Goal: Task Accomplishment & Management: Manage account settings

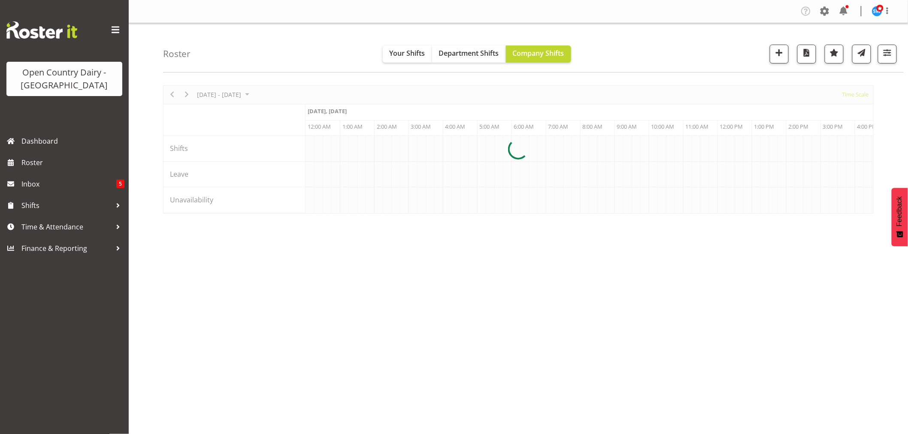
scroll to position [0, 1648]
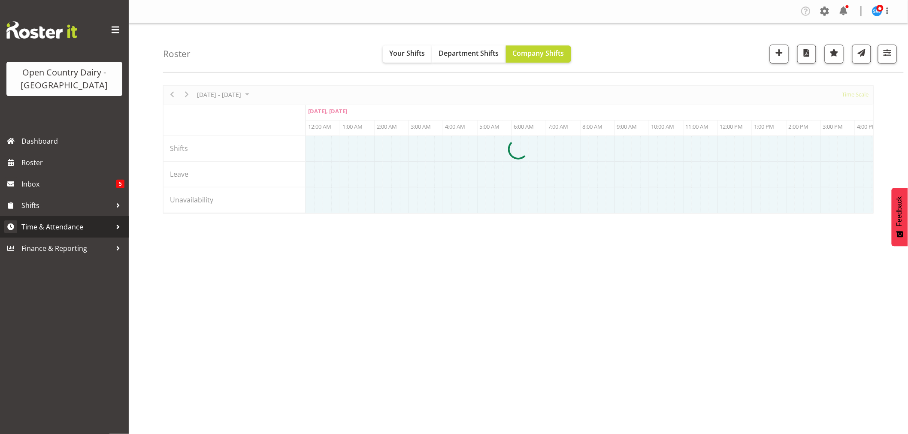
click at [59, 228] on span "Time & Attendance" at bounding box center [66, 227] width 90 height 13
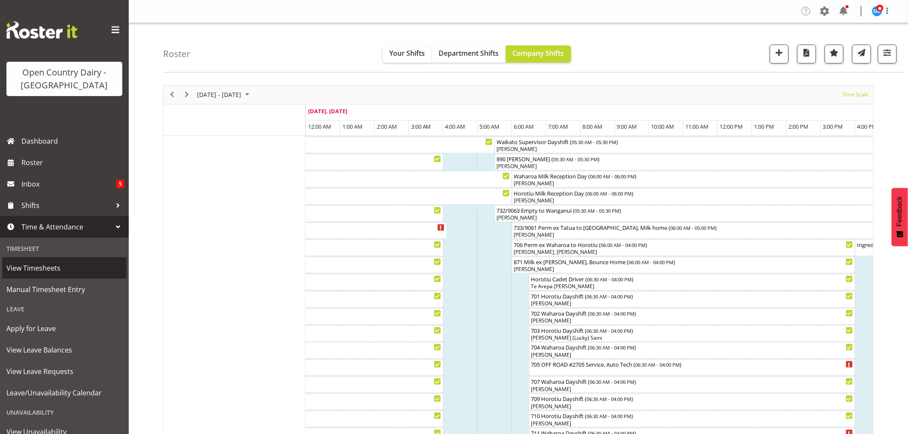
click at [50, 267] on span "View Timesheets" at bounding box center [64, 268] width 116 height 13
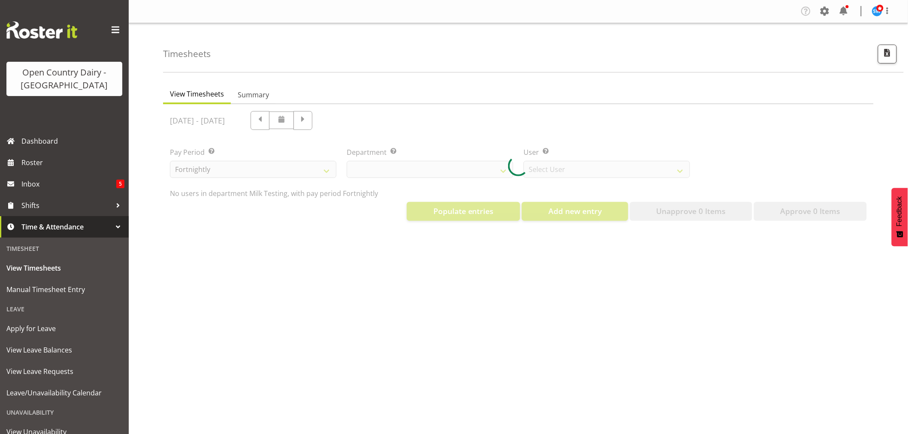
select select "733"
select select "7414"
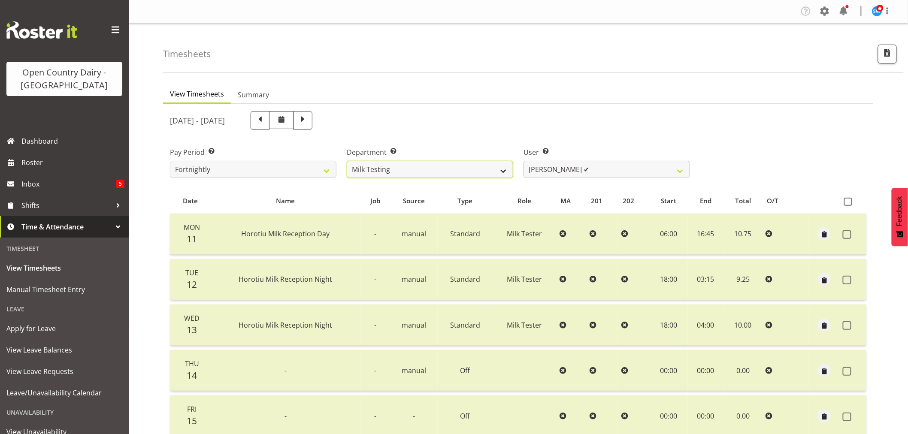
click at [445, 170] on select "701 702 703 704 705 706 707 708 709 710 711 712 713 714 715 716 717 718 719 720" at bounding box center [430, 169] width 167 height 17
select select "732"
click at [347, 161] on select "701 702 703 704 705 706 707 708 709 710 711 712 713 714 715 716 717 718 719 720" at bounding box center [430, 169] width 167 height 17
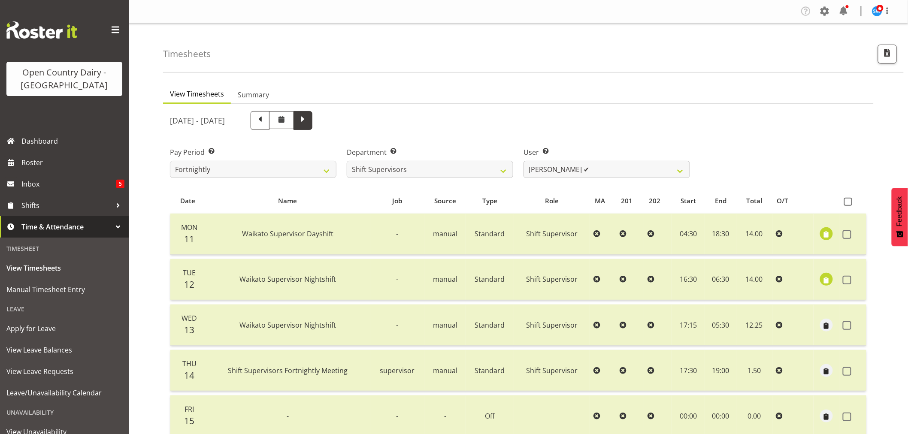
click at [309, 120] on span at bounding box center [302, 119] width 11 height 11
select select
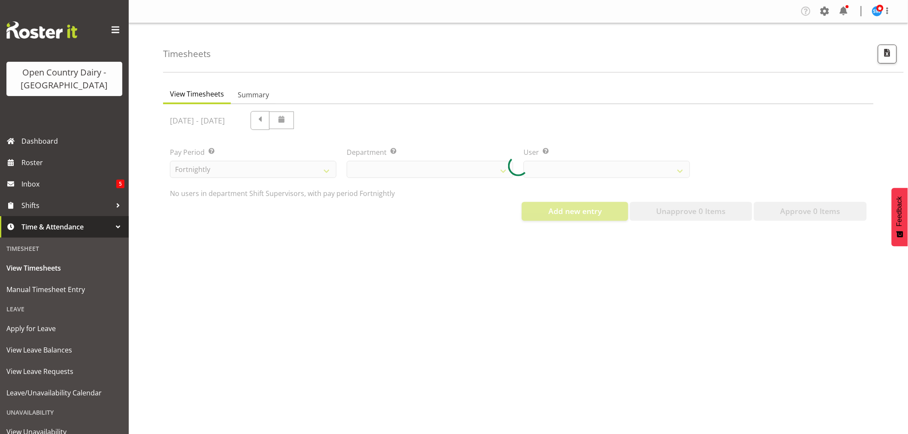
select select "732"
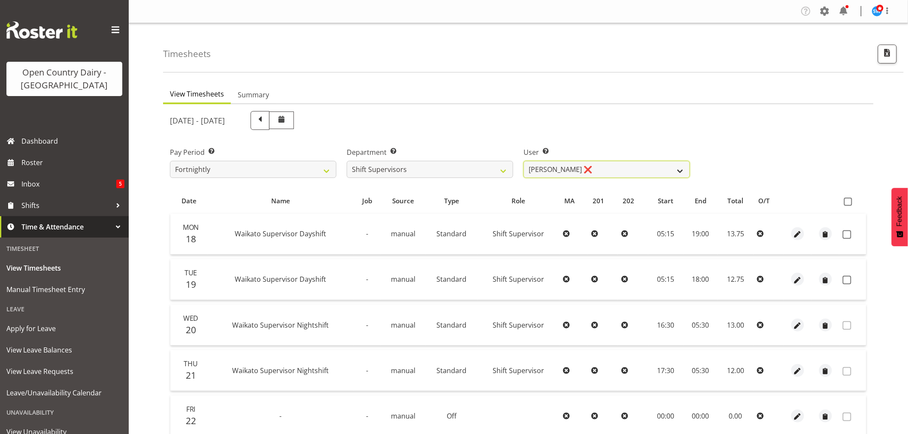
click at [600, 169] on select "[PERSON_NAME] ❌ [PERSON_NAME] ❌ [PERSON_NAME] ❌ [PERSON_NAME] ❌" at bounding box center [607, 169] width 167 height 17
select select "10299"
click at [524, 161] on select "[PERSON_NAME] ❌ [PERSON_NAME] ❌ [PERSON_NAME] ❌ [PERSON_NAME] ❌" at bounding box center [607, 169] width 167 height 17
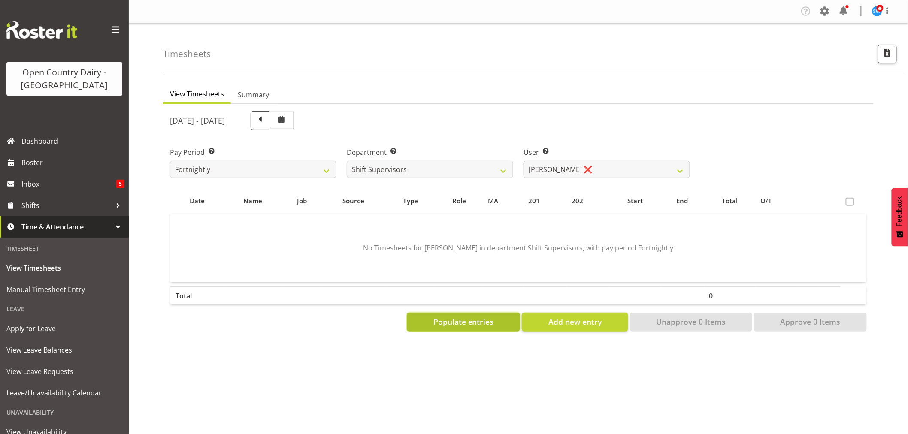
click at [481, 324] on span "Populate entries" at bounding box center [464, 321] width 61 height 11
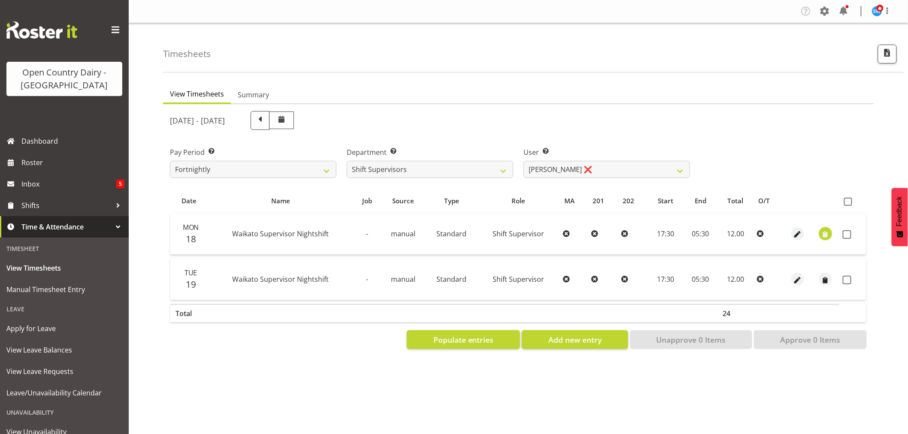
click at [828, 237] on span "button" at bounding box center [826, 235] width 10 height 10
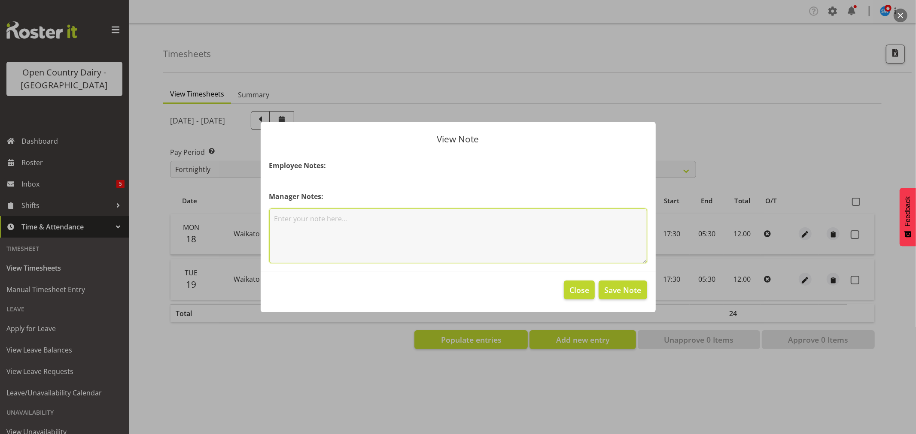
click at [370, 222] on textarea at bounding box center [458, 236] width 378 height 55
click at [302, 219] on textarea "130km wharoa to Horo" at bounding box center [458, 236] width 378 height 55
type textarea "130km waharoa to Horo"
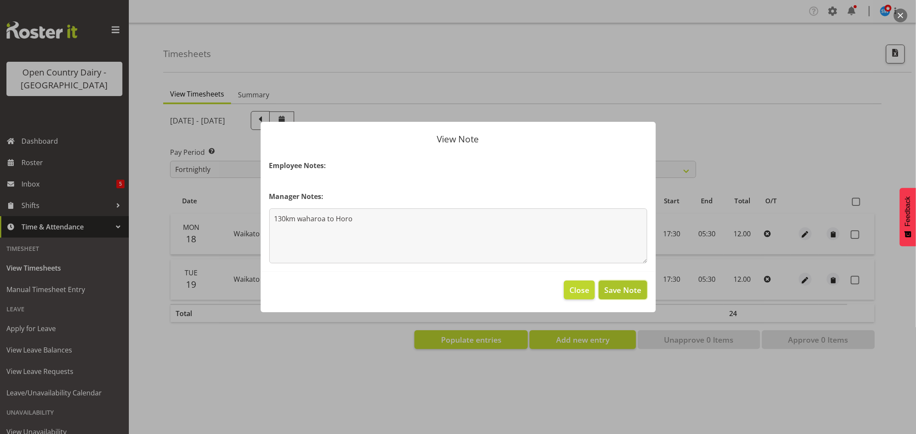
click at [634, 291] on span "Save Note" at bounding box center [622, 290] width 37 height 11
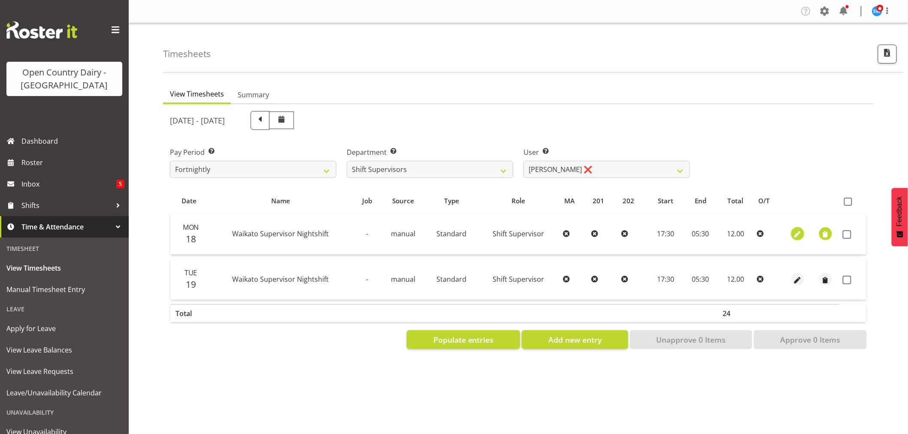
click at [795, 234] on span "button" at bounding box center [798, 235] width 10 height 10
select select "Standard"
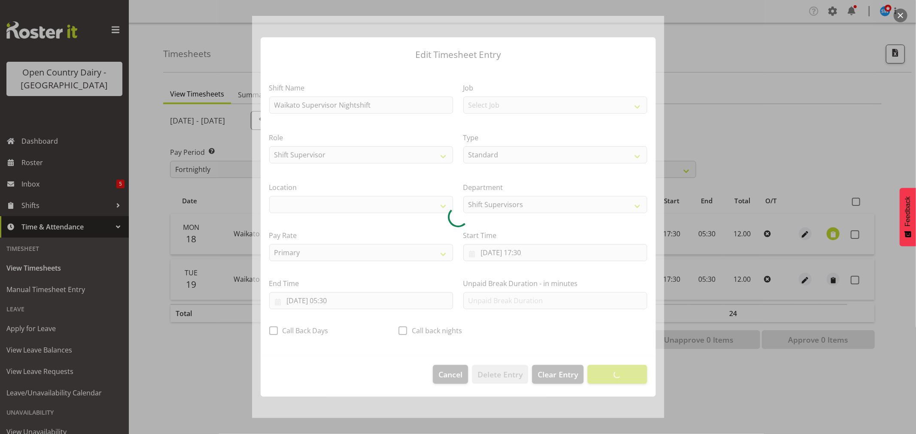
select select "1054"
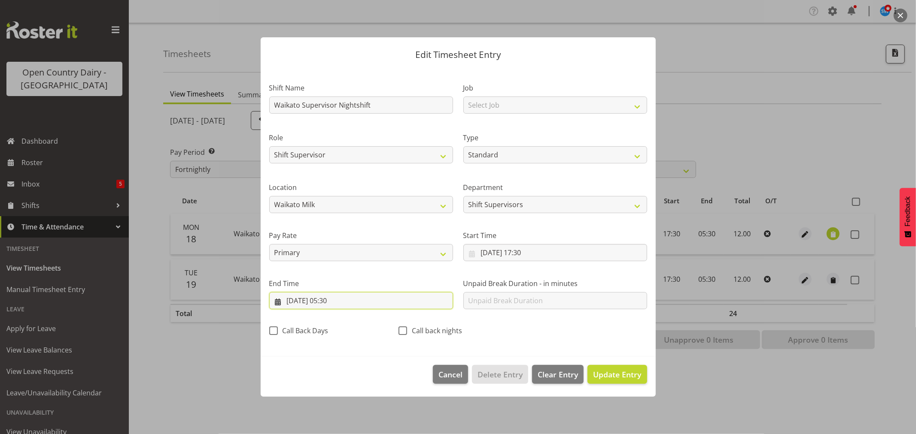
click at [328, 301] on input "19/08/2025, 05:30" at bounding box center [361, 300] width 184 height 17
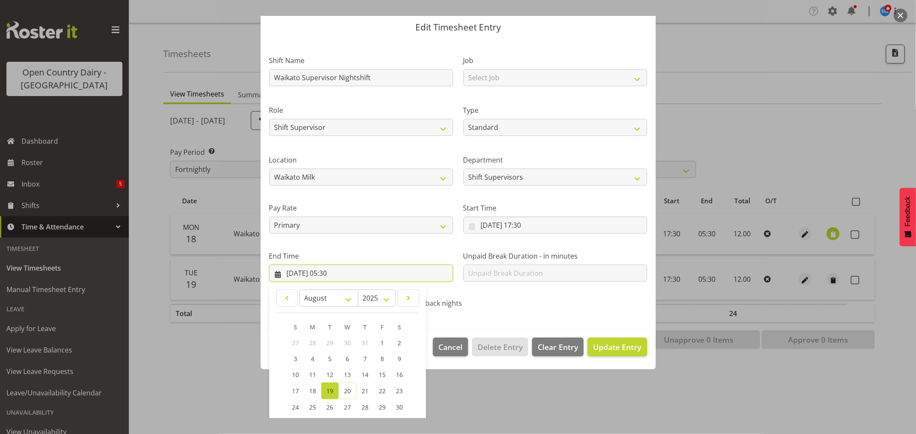
scroll to position [87, 0]
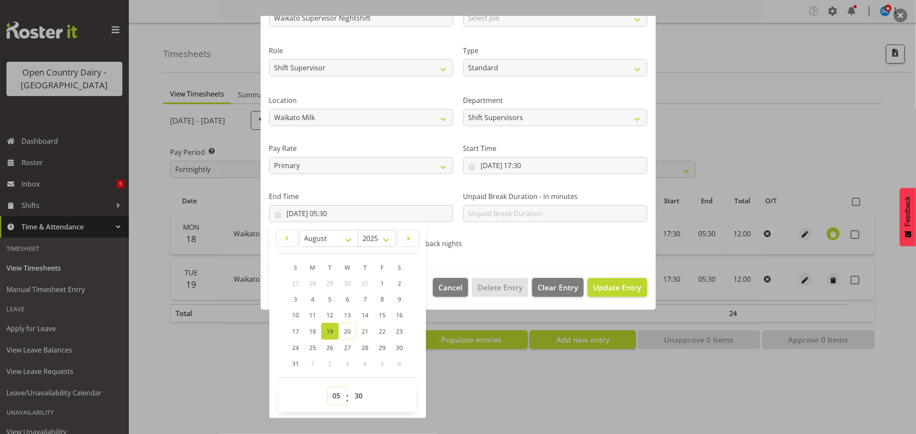
click at [336, 399] on select "00 01 02 03 04 05 06 07 08 09 10 11 12 13 14 15 16 17 18 19 20 21 22 23" at bounding box center [337, 396] width 19 height 17
select select "6"
click at [328, 388] on select "00 01 02 03 04 05 06 07 08 09 10 11 12 13 14 15 16 17 18 19 20 21 22 23" at bounding box center [337, 396] width 19 height 17
type input "19/08/2025, 06:30"
click at [357, 396] on select "00 01 02 03 04 05 06 07 08 09 10 11 12 13 14 15 16 17 18 19 20 21 22 23 24 25 2…" at bounding box center [359, 396] width 19 height 17
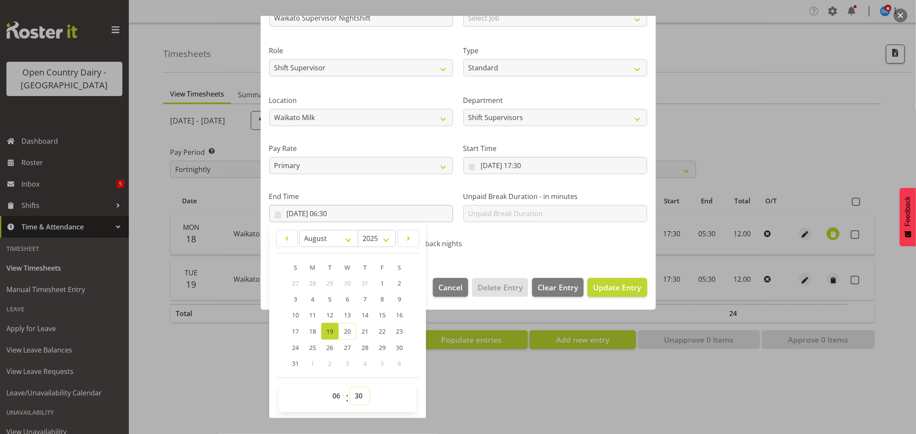
select select "45"
click at [350, 388] on select "00 01 02 03 04 05 06 07 08 09 10 11 12 13 14 15 16 17 18 19 20 21 22 23 24 25 2…" at bounding box center [359, 396] width 19 height 17
type input "19/08/2025, 06:45"
click at [612, 290] on span "Update Entry" at bounding box center [617, 287] width 48 height 10
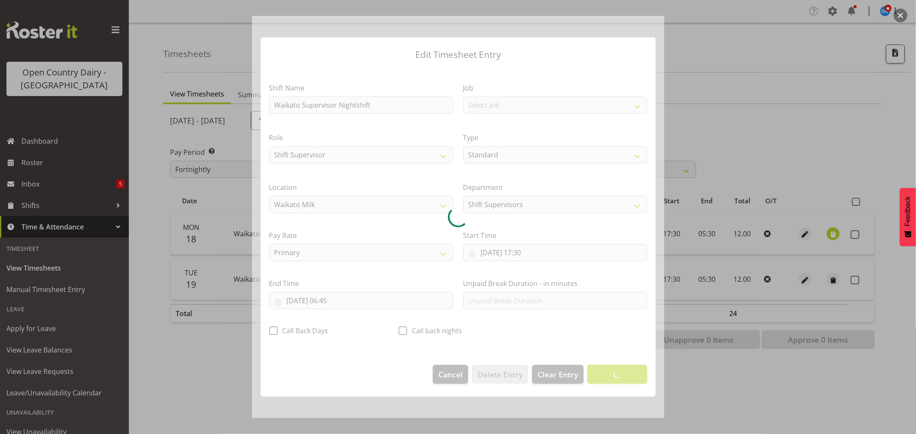
scroll to position [0, 0]
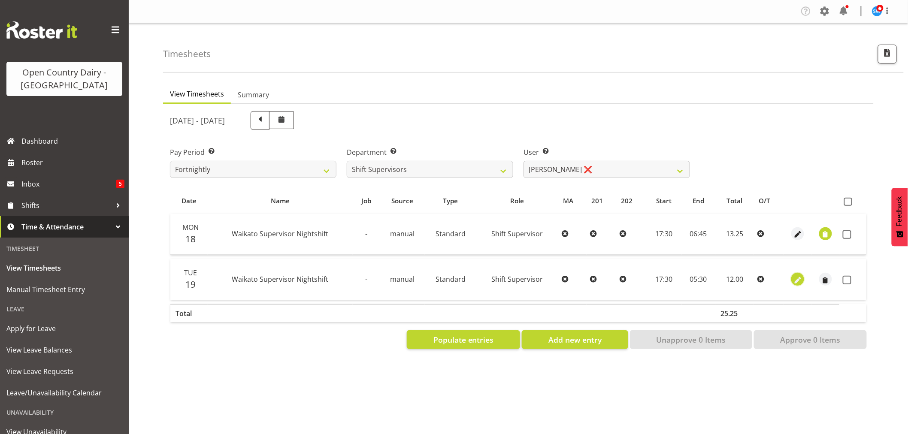
click at [801, 279] on span "button" at bounding box center [798, 281] width 10 height 10
select select "Standard"
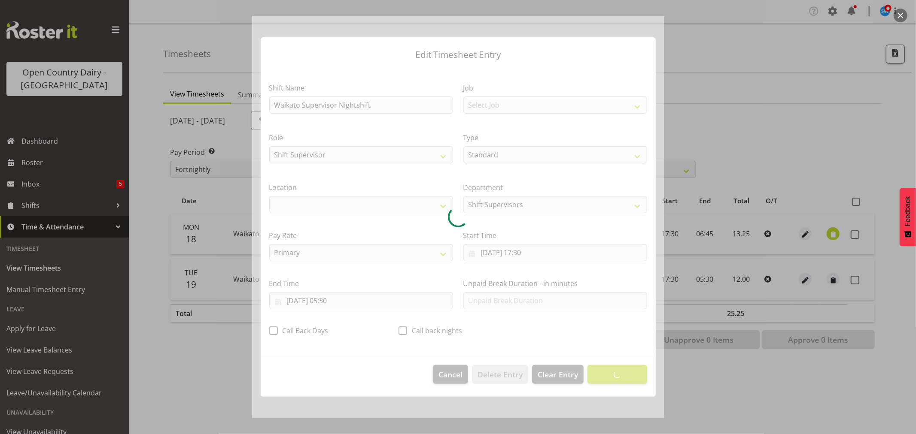
select select "1054"
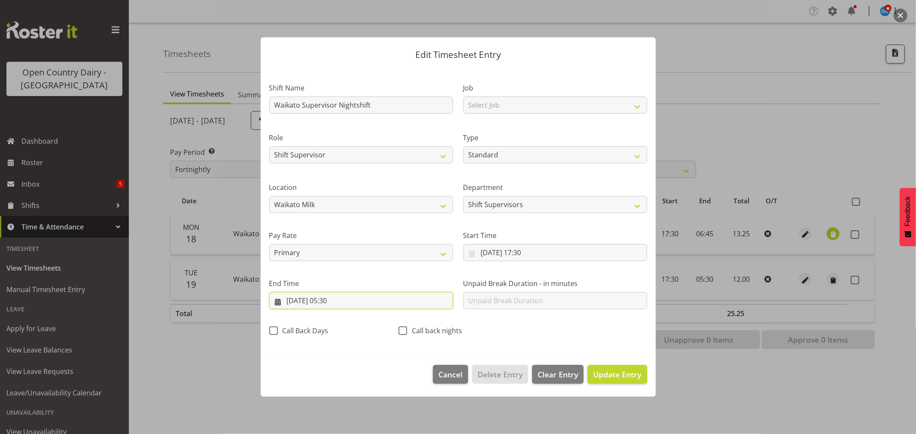
click at [330, 300] on input "20/08/2025, 05:30" at bounding box center [361, 300] width 184 height 17
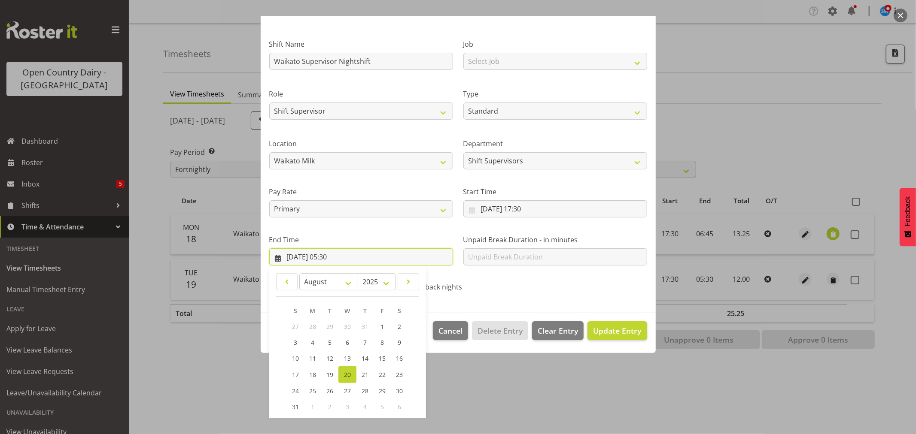
scroll to position [87, 0]
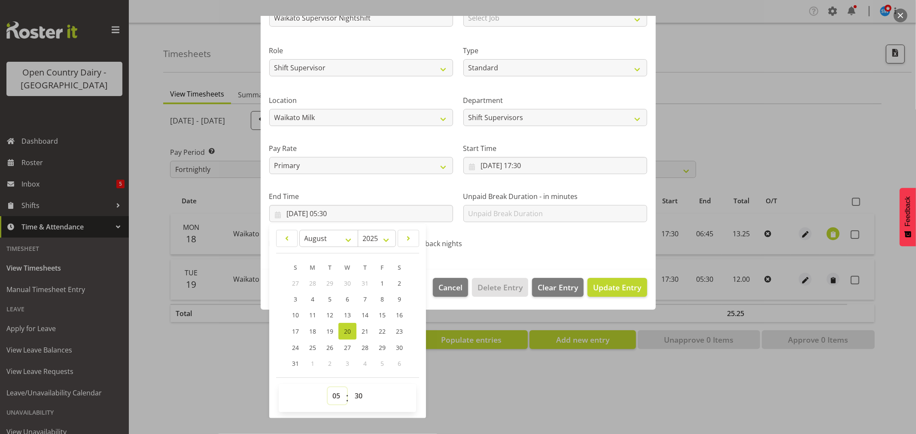
click at [337, 396] on select "00 01 02 03 04 05 06 07 08 09 10 11 12 13 14 15 16 17 18 19 20 21 22 23" at bounding box center [337, 396] width 19 height 17
select select "4"
click at [328, 388] on select "00 01 02 03 04 05 06 07 08 09 10 11 12 13 14 15 16 17 18 19 20 21 22 23" at bounding box center [337, 396] width 19 height 17
type input "20/08/2025, 04:30"
click at [503, 166] on input "19/08/2025, 17:30" at bounding box center [555, 165] width 184 height 17
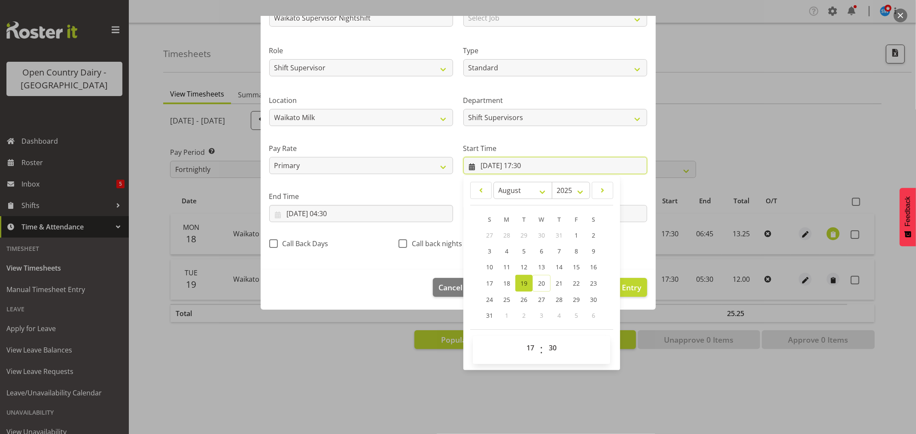
scroll to position [39, 0]
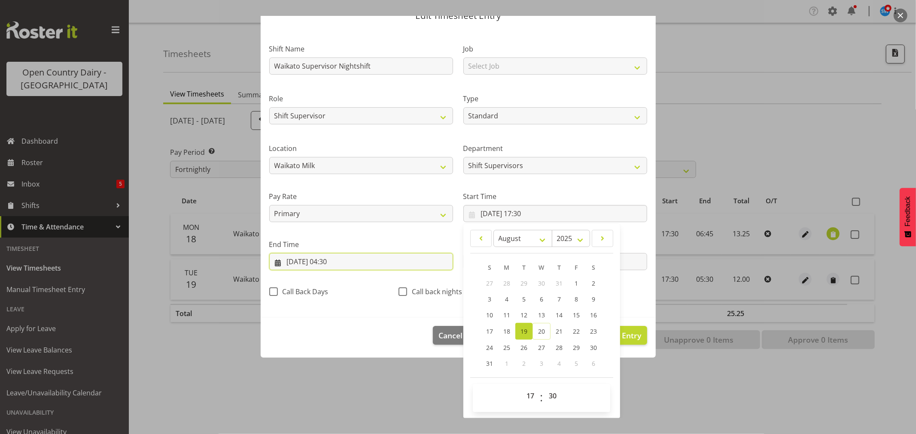
click at [346, 260] on input "20/08/2025, 04:30" at bounding box center [361, 261] width 184 height 17
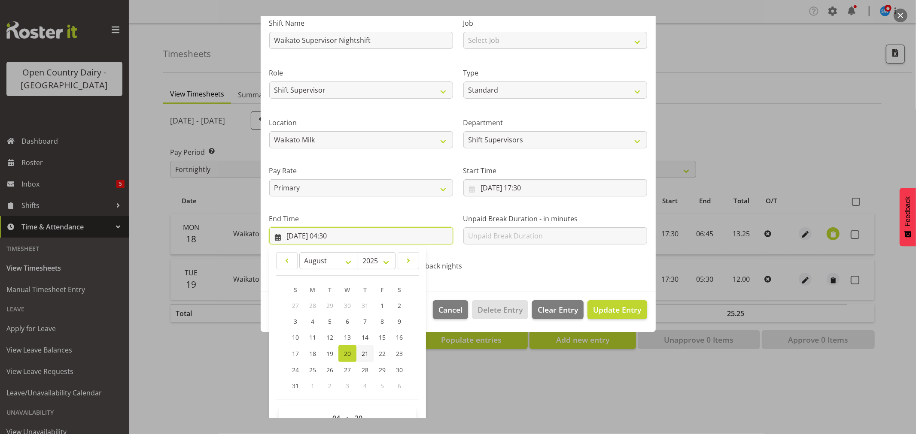
scroll to position [87, 0]
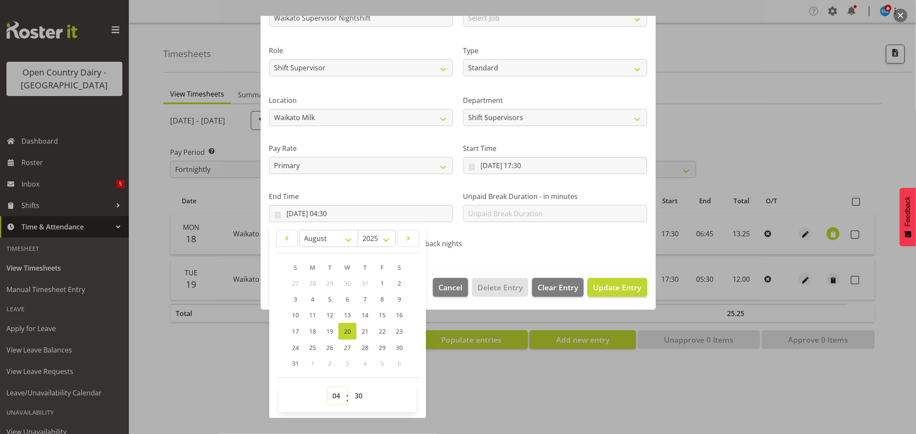
click at [340, 394] on select "00 01 02 03 04 05 06 07 08 09 10 11 12 13 14 15 16 17 18 19 20 21 22 23" at bounding box center [337, 396] width 19 height 17
select select "16"
click at [328, 388] on select "00 01 02 03 04 05 06 07 08 09 10 11 12 13 14 15 16 17 18 19 20 21 22 23" at bounding box center [337, 396] width 19 height 17
type input "20/08/2025, 16:30"
click at [503, 165] on input "19/08/2025, 17:30" at bounding box center [555, 165] width 184 height 17
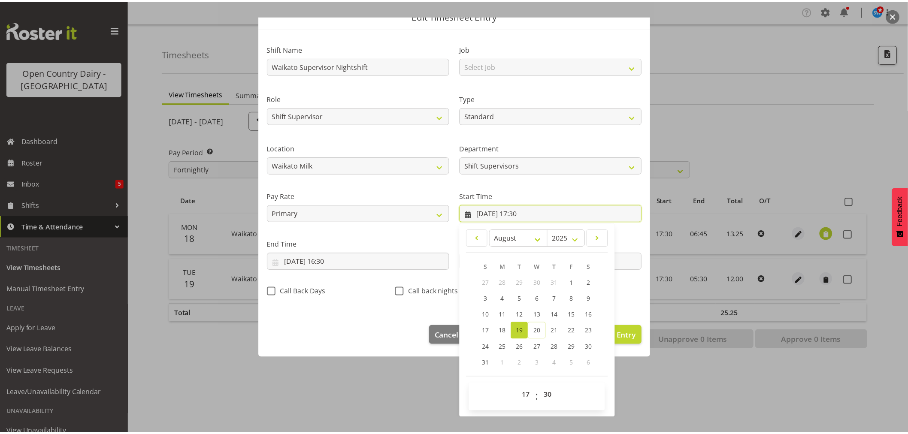
scroll to position [39, 0]
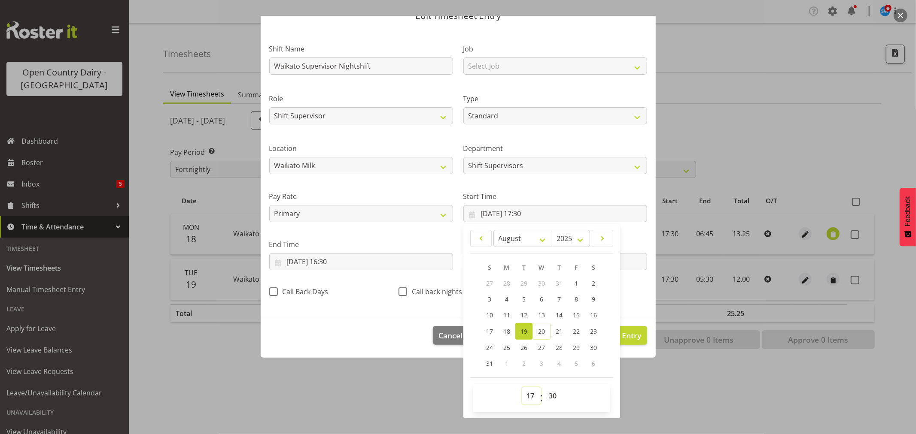
click at [527, 396] on select "00 01 02 03 04 05 06 07 08 09 10 11 12 13 14 15 16 17 18 19 20 21 22 23" at bounding box center [531, 396] width 19 height 17
select select "6"
click at [522, 388] on select "00 01 02 03 04 05 06 07 08 09 10 11 12 13 14 15 16 17 18 19 20 21 22 23" at bounding box center [531, 396] width 19 height 17
type input "19/08/2025, 06:30"
click at [551, 397] on select "00 01 02 03 04 05 06 07 08 09 10 11 12 13 14 15 16 17 18 19 20 21 22 23 24 25 2…" at bounding box center [553, 396] width 19 height 17
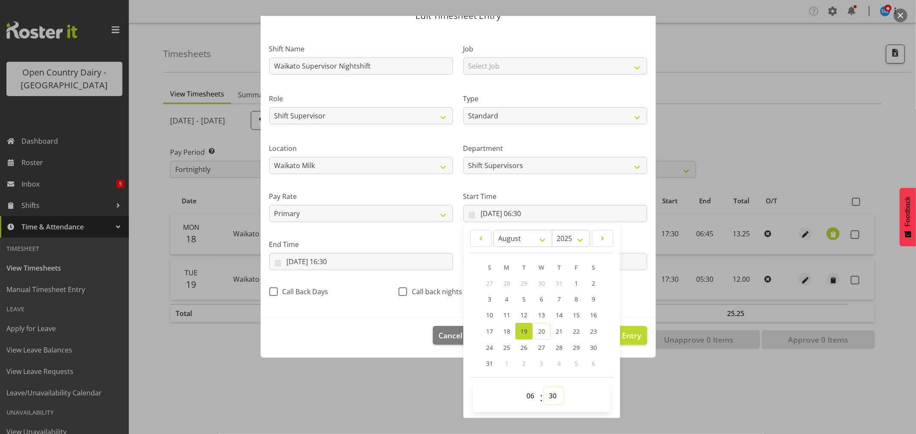
select select "45"
click at [544, 388] on select "00 01 02 03 04 05 06 07 08 09 10 11 12 13 14 15 16 17 18 19 20 21 22 23 24 25 2…" at bounding box center [553, 396] width 19 height 17
type input "19/08/2025, 06:45"
click at [729, 114] on div at bounding box center [458, 217] width 916 height 434
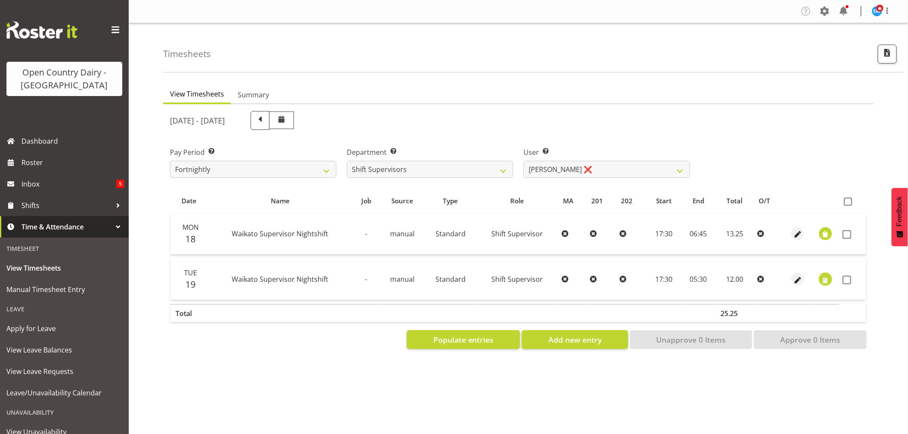
click at [823, 280] on span "button" at bounding box center [826, 281] width 10 height 10
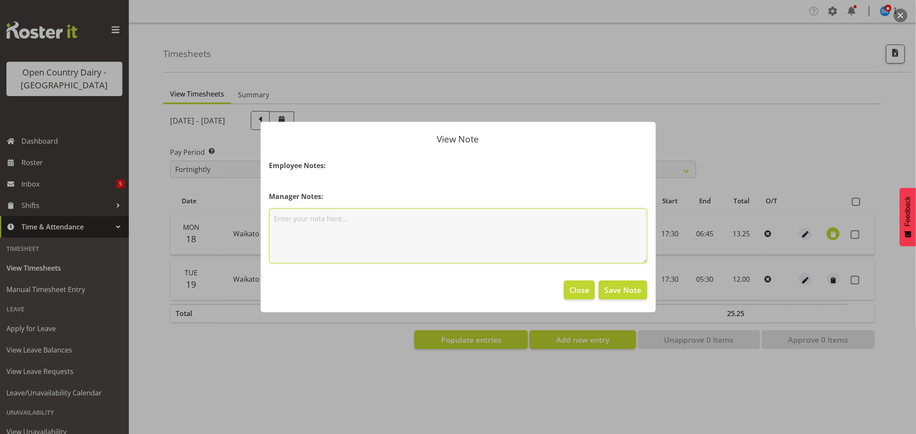
click at [333, 221] on textarea at bounding box center [458, 236] width 378 height 55
type textarea "130km"
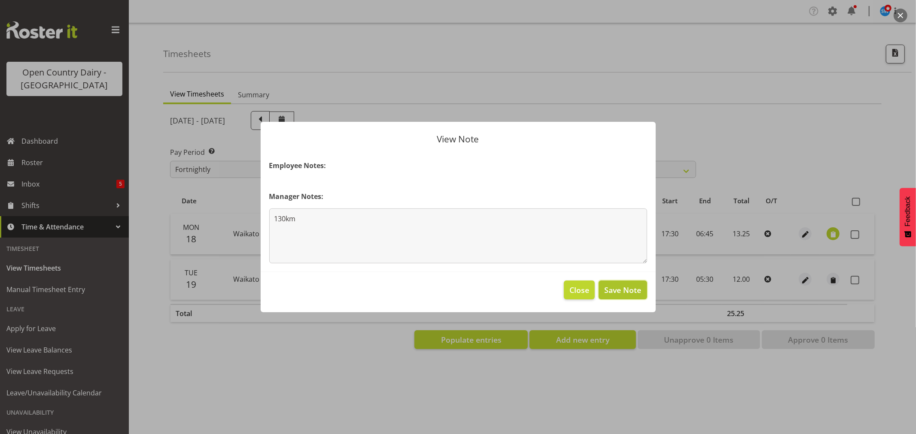
click at [619, 291] on span "Save Note" at bounding box center [622, 290] width 37 height 11
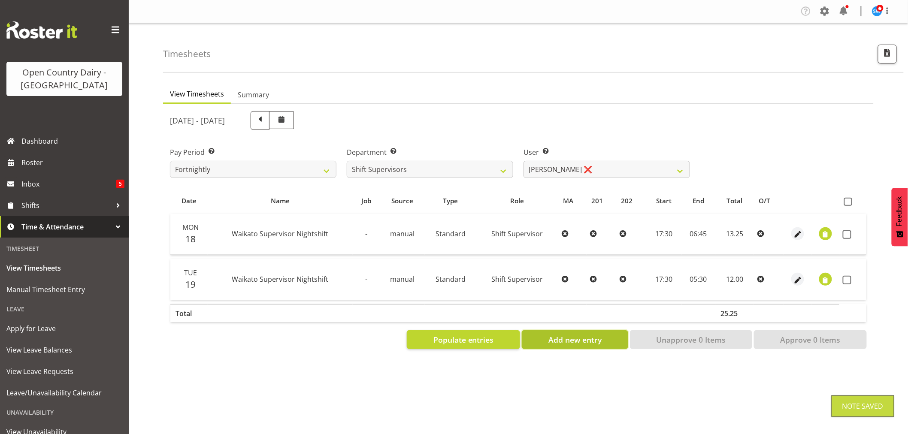
click at [585, 342] on span "Add new entry" at bounding box center [575, 339] width 53 height 11
select select
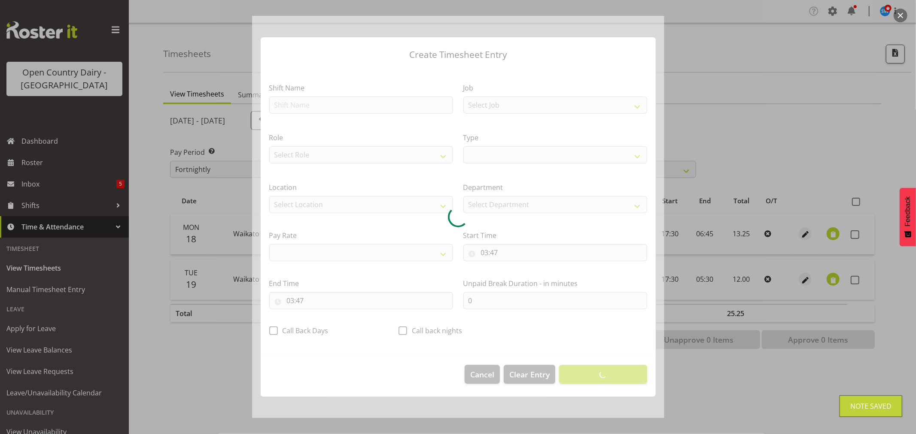
select select
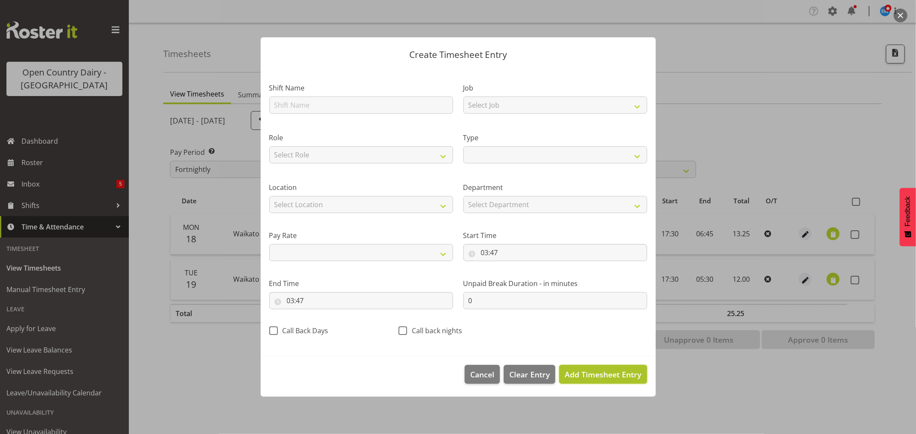
click at [591, 375] on span "Add Timesheet Entry" at bounding box center [602, 375] width 76 height 10
select select
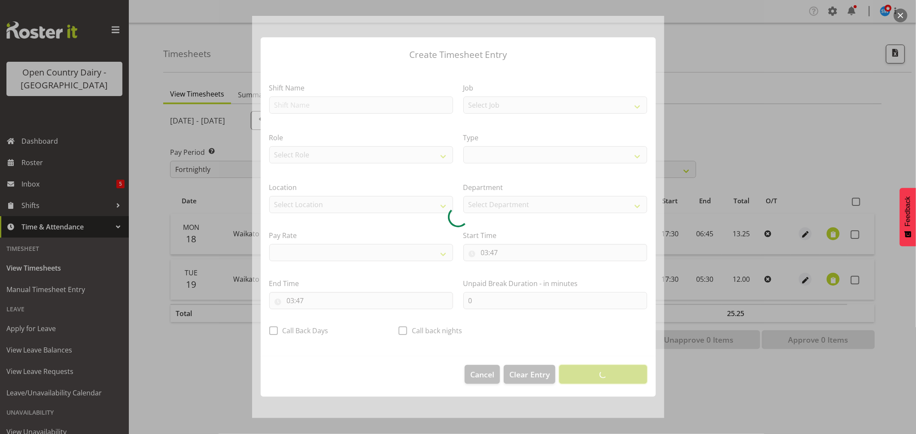
select select
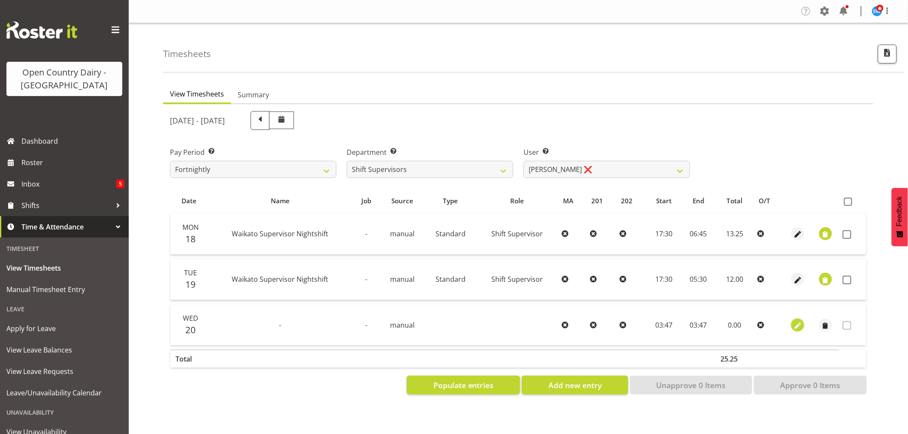
click at [796, 327] on span "button" at bounding box center [798, 326] width 10 height 10
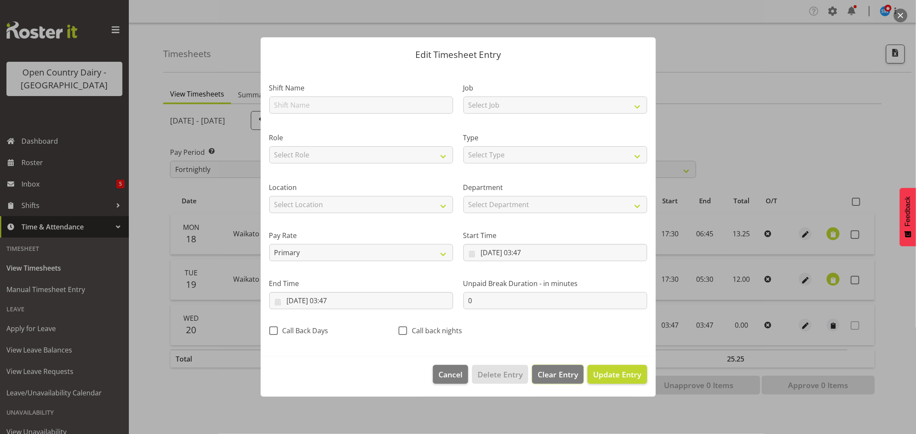
drag, startPoint x: 564, startPoint y: 375, endPoint x: 568, endPoint y: 372, distance: 4.9
click at [566, 372] on span "Clear Entry" at bounding box center [557, 374] width 40 height 11
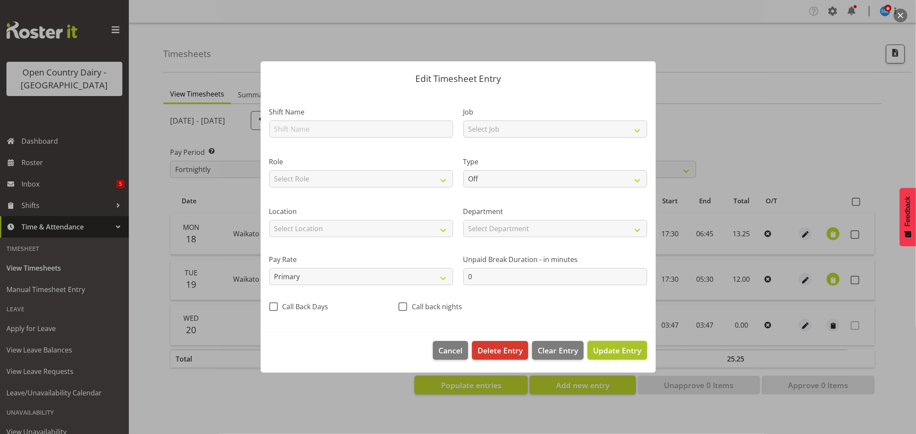
click at [620, 353] on span "Update Entry" at bounding box center [617, 351] width 48 height 10
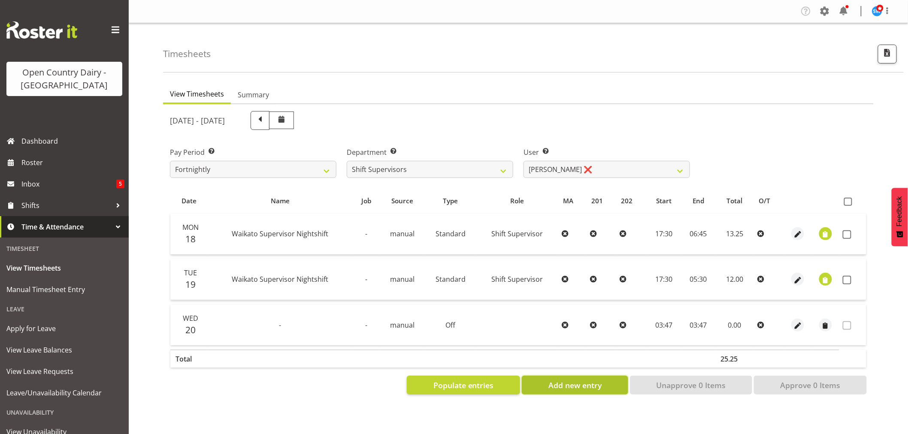
click at [586, 384] on span "Add new entry" at bounding box center [575, 385] width 53 height 11
select select
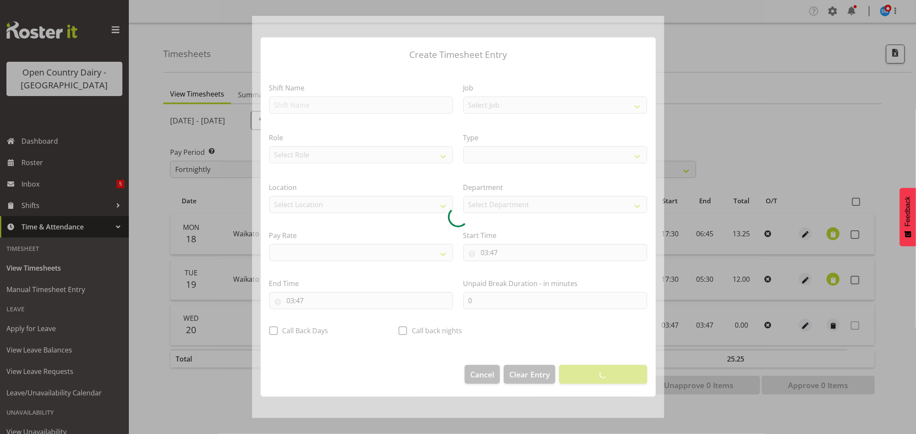
select select
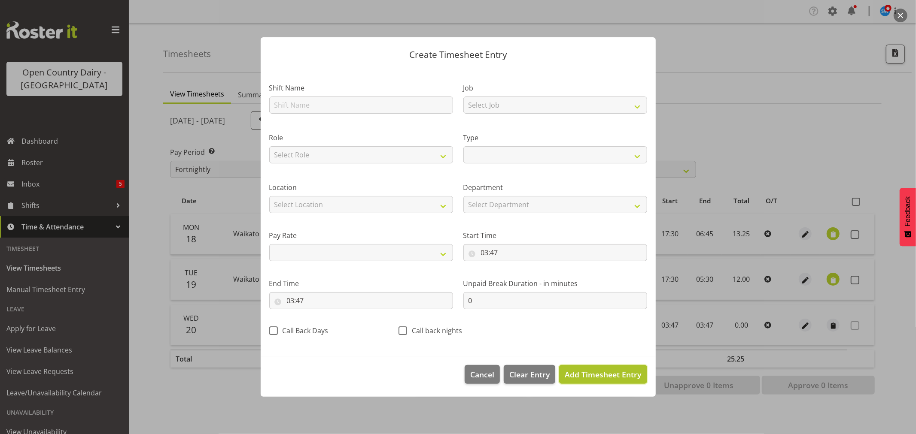
click at [604, 373] on span "Add Timesheet Entry" at bounding box center [602, 375] width 76 height 10
select select
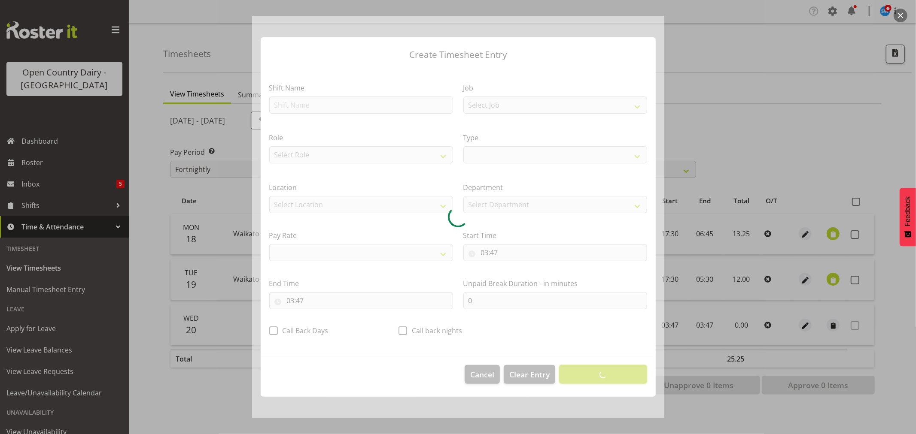
select select
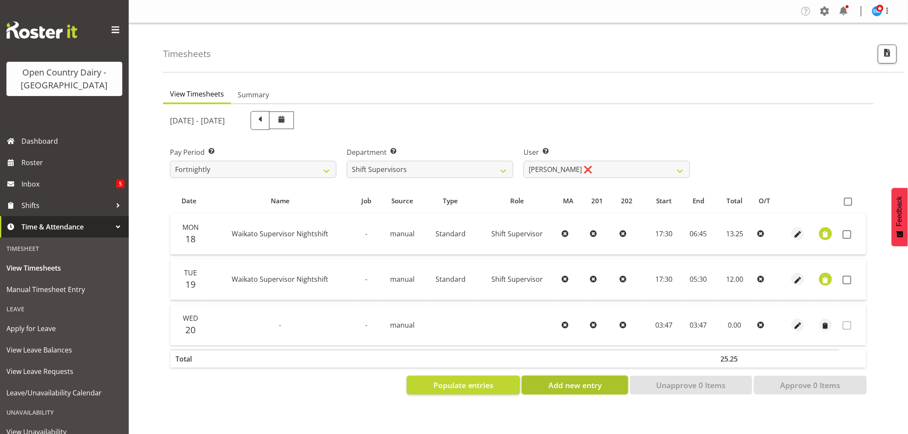
click at [565, 387] on span "Add new entry" at bounding box center [575, 385] width 53 height 11
select select
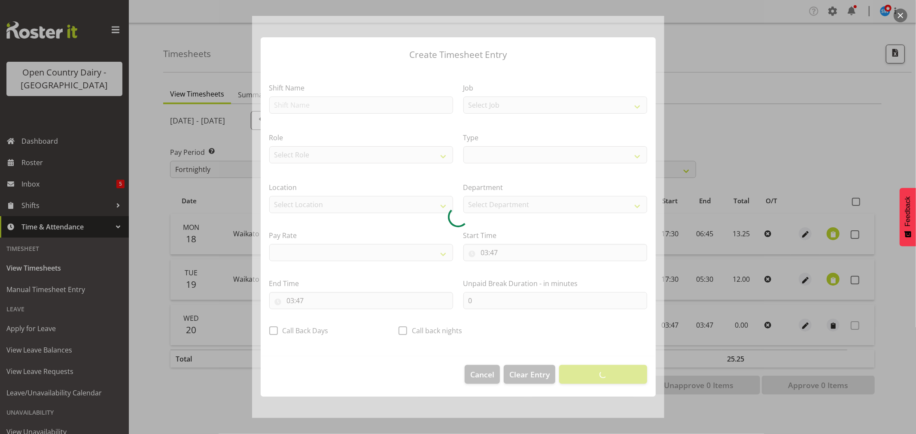
select select
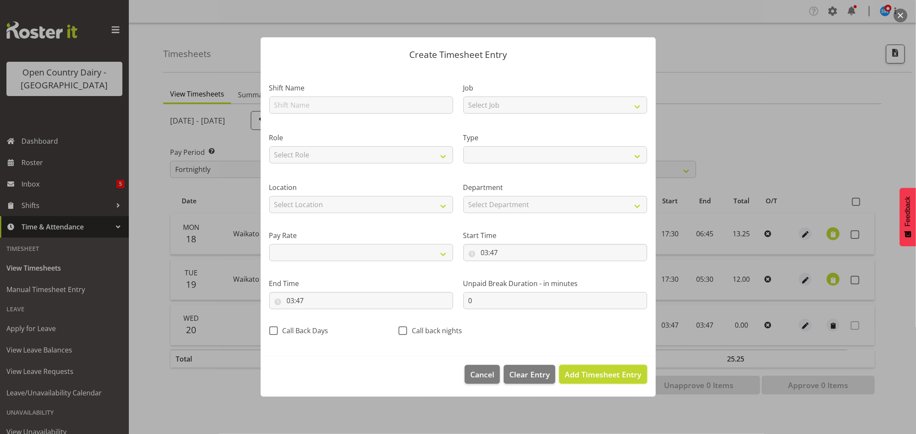
click at [574, 370] on span "Add Timesheet Entry" at bounding box center [602, 375] width 76 height 10
select select
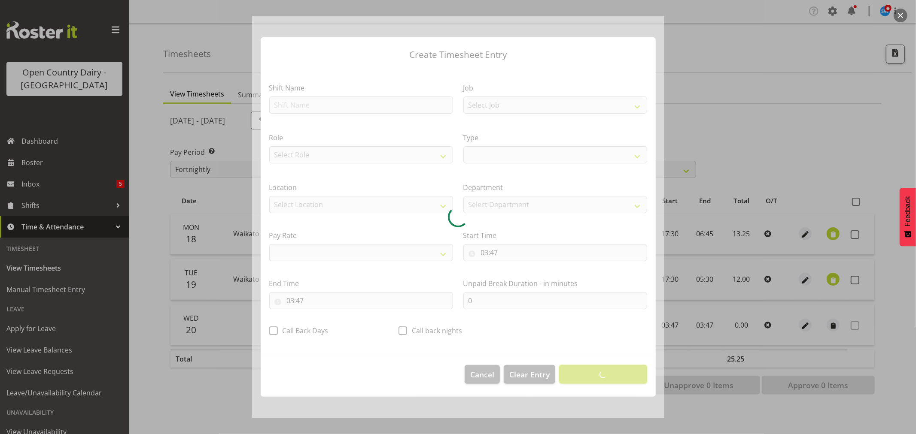
select select
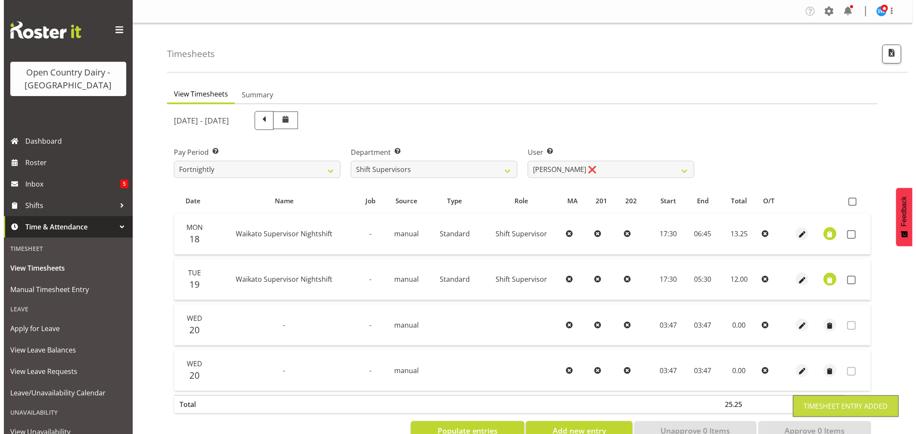
scroll to position [26, 0]
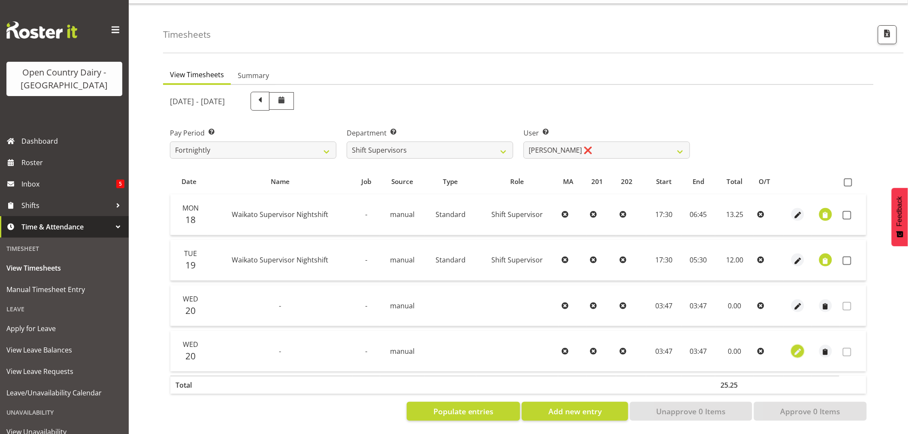
click at [798, 347] on span "button" at bounding box center [798, 352] width 10 height 10
select select "7"
select select "2025"
select select "3"
select select "47"
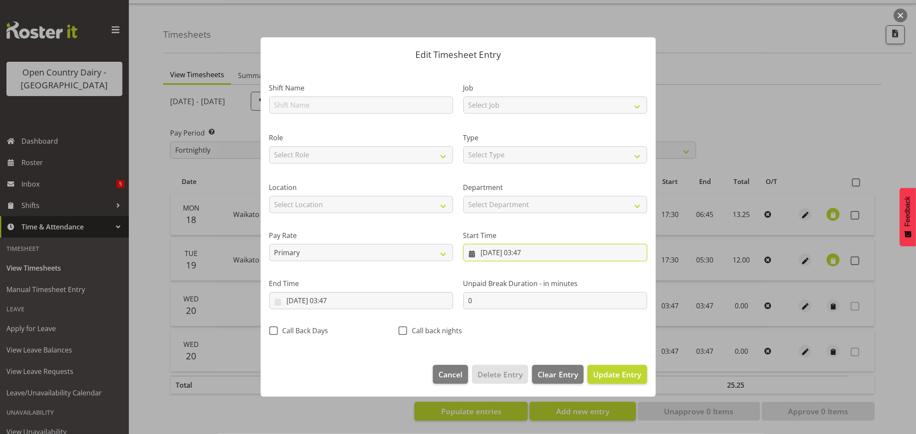
click at [520, 256] on input "20/08/2025, 03:47" at bounding box center [555, 252] width 184 height 17
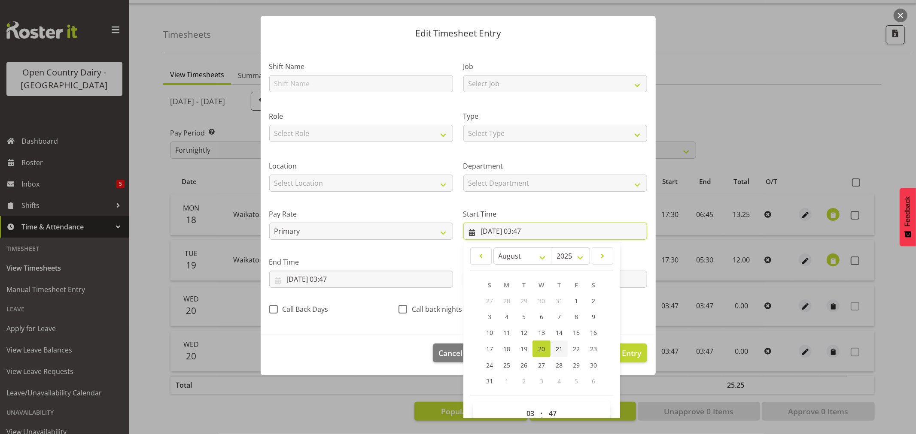
scroll to position [39, 0]
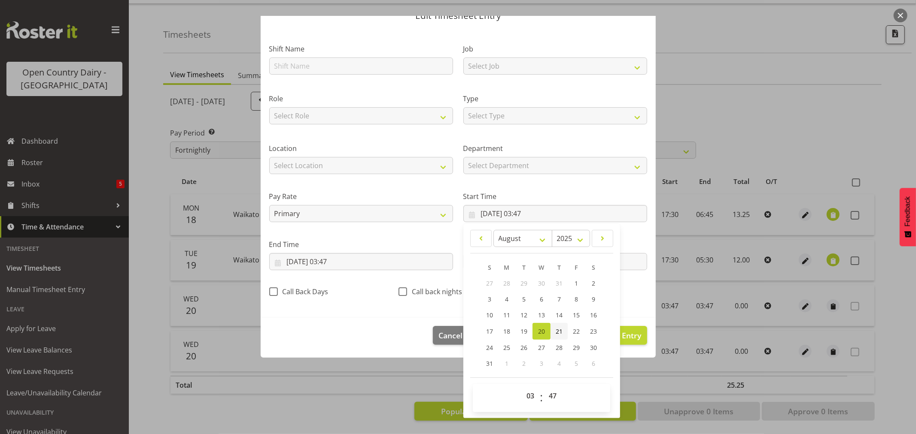
click at [555, 330] on span "21" at bounding box center [558, 332] width 7 height 8
type input "21/08/2025, 03:47"
click at [294, 261] on input "20/08/2025, 03:47" at bounding box center [361, 261] width 184 height 17
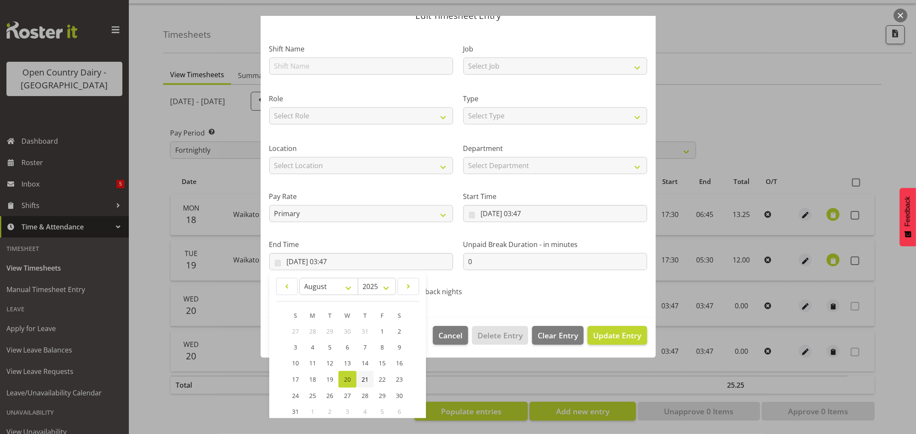
click at [361, 378] on span "21" at bounding box center [364, 380] width 7 height 8
type input "21/08/2025, 03:47"
click at [625, 337] on span "Update Entry" at bounding box center [617, 336] width 48 height 10
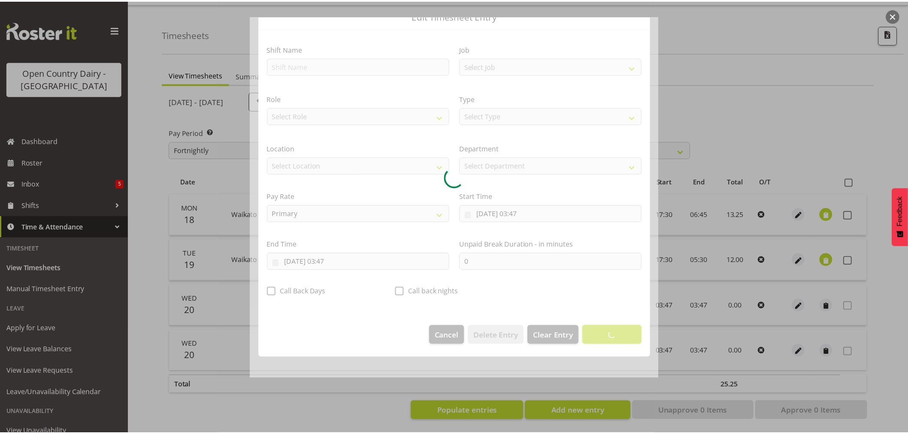
scroll to position [0, 0]
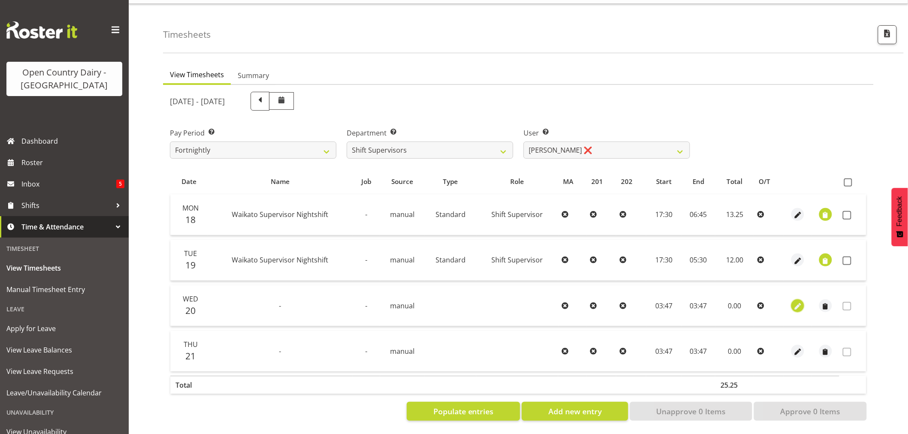
click at [799, 302] on span "button" at bounding box center [798, 307] width 10 height 10
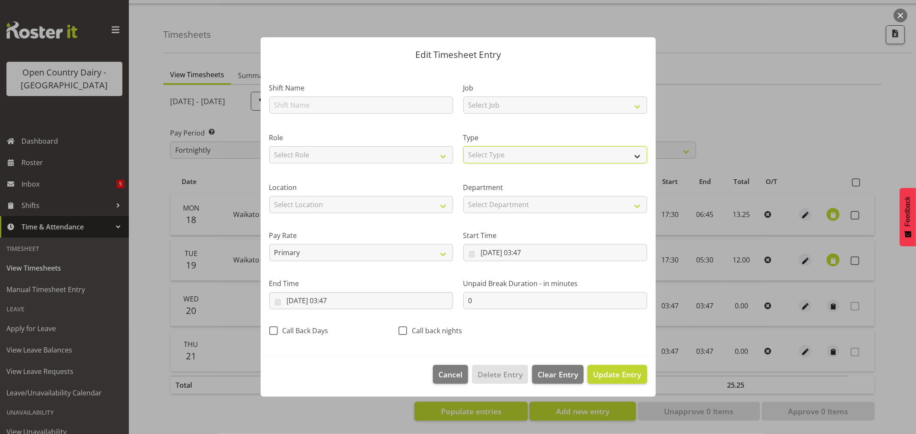
click at [535, 152] on select "Select Type Off Standard Public Holiday Public Holiday (Worked) Day In Lieu Ann…" at bounding box center [555, 154] width 184 height 17
select select "Off"
click at [463, 164] on select "Select Type Off Standard Public Holiday Public Holiday (Worked) Day In Lieu Ann…" at bounding box center [555, 154] width 184 height 17
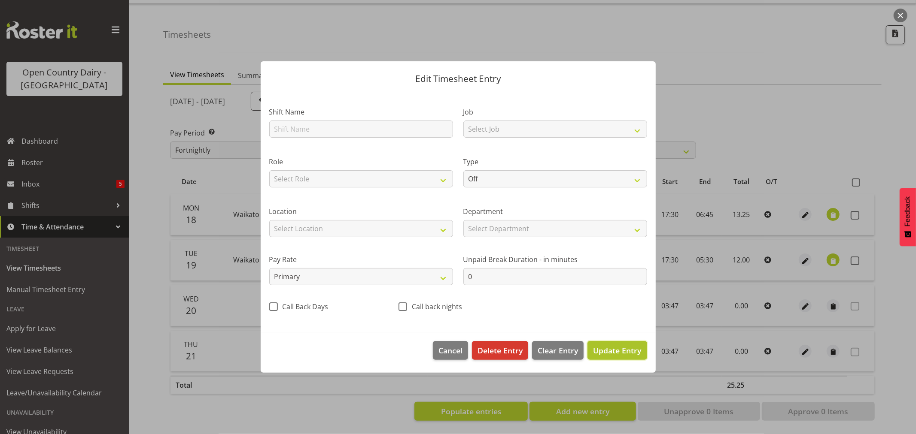
click at [625, 355] on span "Update Entry" at bounding box center [617, 351] width 48 height 10
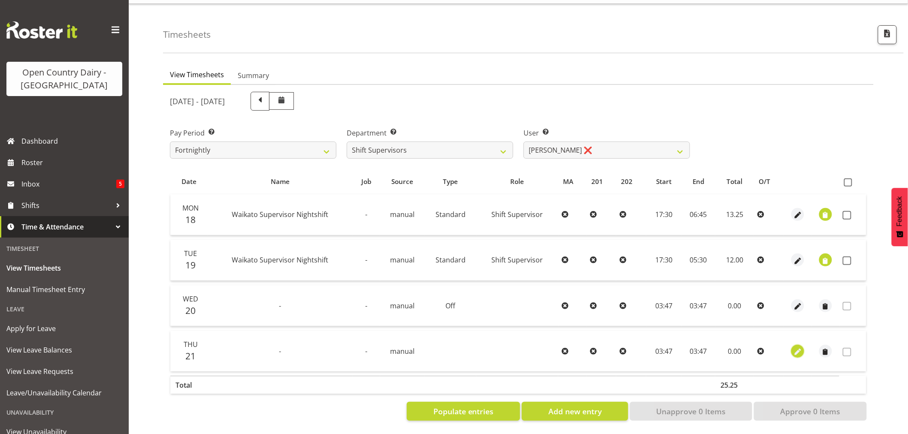
click at [798, 347] on span "button" at bounding box center [798, 352] width 10 height 10
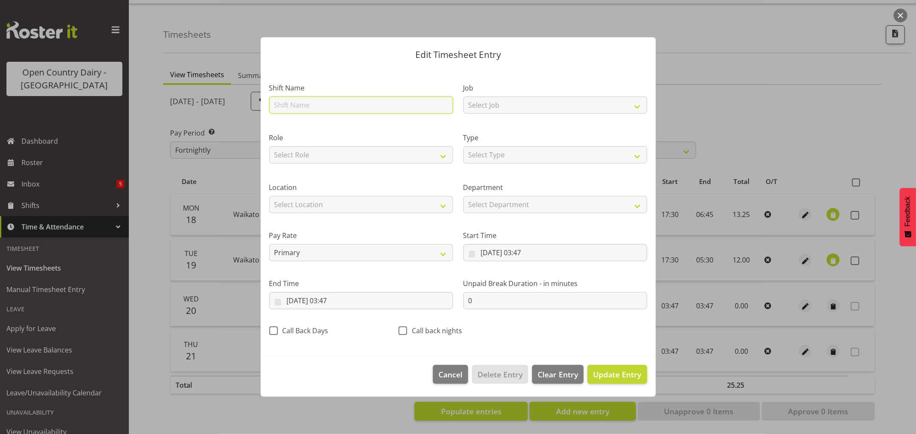
click at [305, 105] on input "text" at bounding box center [361, 105] width 184 height 17
type input "Off"
click at [622, 372] on span "Update Entry" at bounding box center [617, 375] width 48 height 10
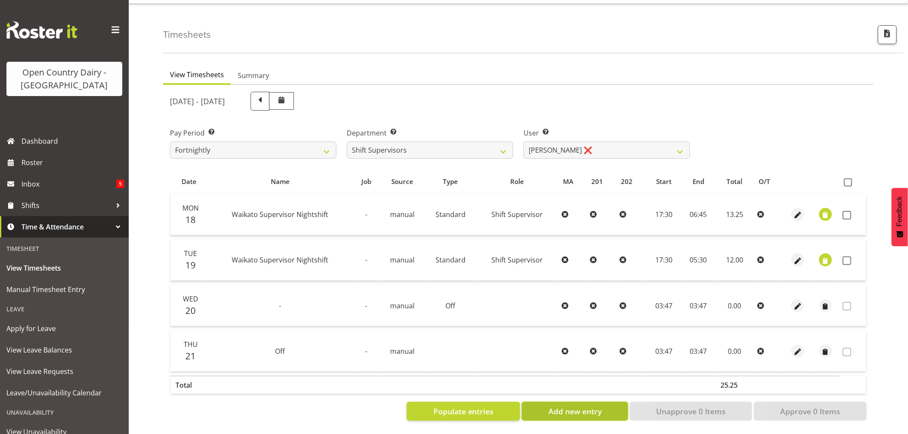
click at [572, 407] on span "Add new entry" at bounding box center [575, 411] width 53 height 11
select select
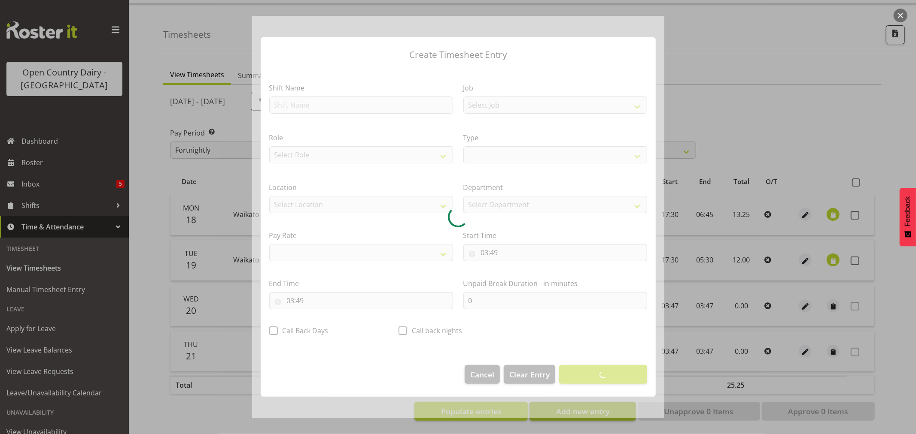
select select
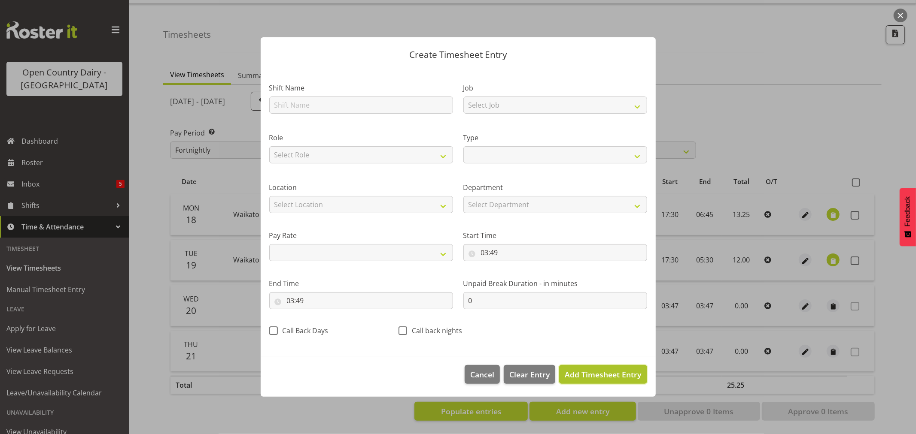
click at [588, 379] on span "Add Timesheet Entry" at bounding box center [602, 375] width 76 height 10
select select
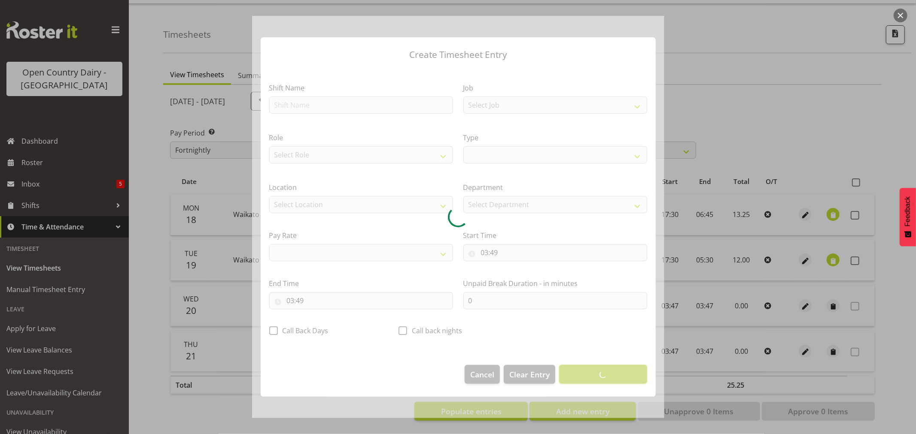
select select
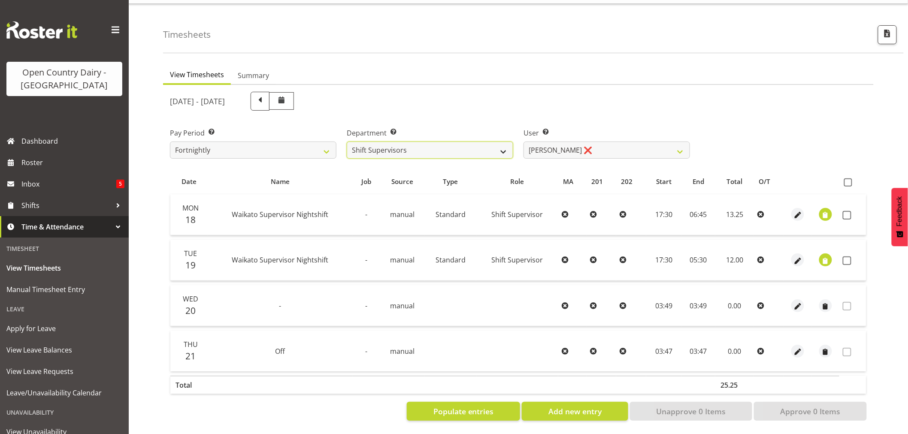
click at [439, 143] on select "701 702 703 704 705 706 707 708 709 710 711 712 713 714 715 716 717 718 719 720" at bounding box center [430, 150] width 167 height 17
select select "758"
click at [347, 142] on select "701 702 703 704 705 706 707 708 709 710 711 712 713 714 715 716 717 718 719 720" at bounding box center [430, 150] width 167 height 17
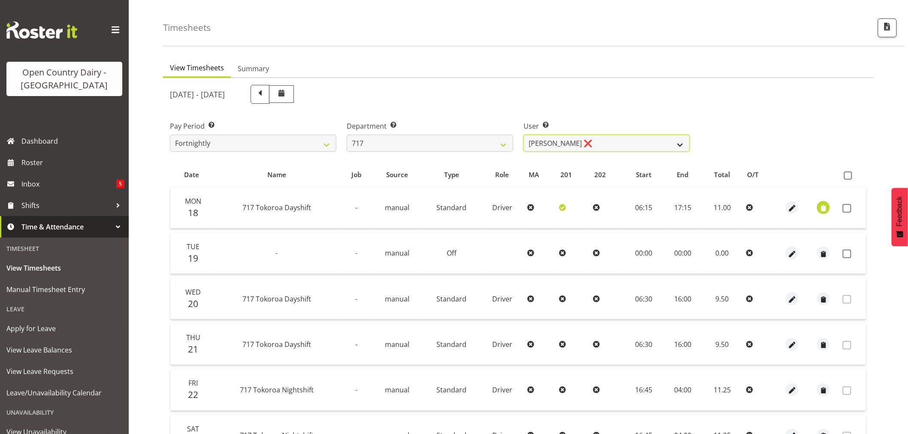
click at [606, 140] on select "Daryl Wrigley ❌ Dodge Lindsay Laing ❌ Eric Stothers ❌ Jeff Anderson ❌" at bounding box center [607, 143] width 167 height 17
select select "8726"
click at [524, 135] on select "Daryl Wrigley ❌ Dodge Lindsay Laing ❌ Eric Stothers ❌ Jeff Anderson ❌" at bounding box center [607, 143] width 167 height 17
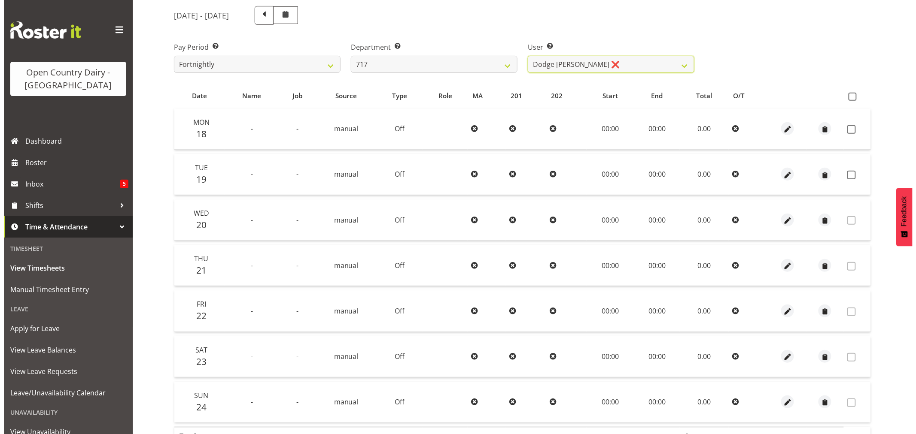
scroll to position [163, 0]
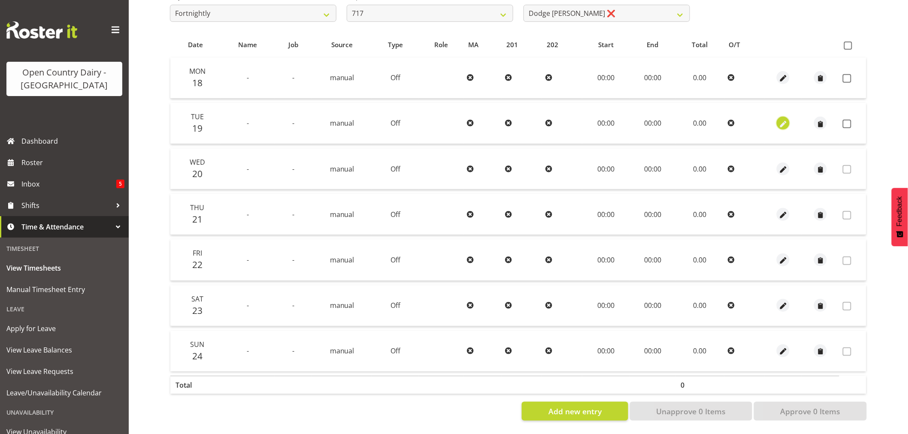
click at [784, 119] on span "button" at bounding box center [784, 124] width 10 height 10
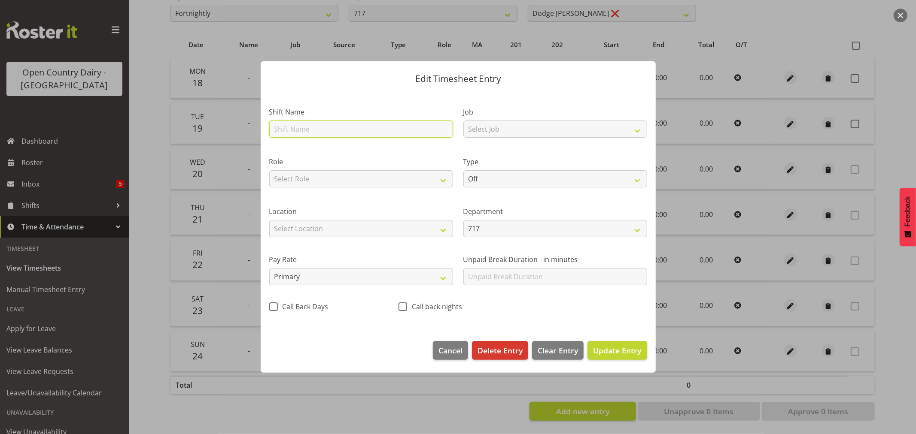
click at [318, 124] on input "text" at bounding box center [361, 129] width 184 height 17
drag, startPoint x: 287, startPoint y: 128, endPoint x: 256, endPoint y: 126, distance: 30.5
click at [257, 126] on div "Edit Timesheet Entry Shift Name Day shift Job Select Job Driver Driver supervis…" at bounding box center [458, 217] width 412 height 355
type input "night shift"
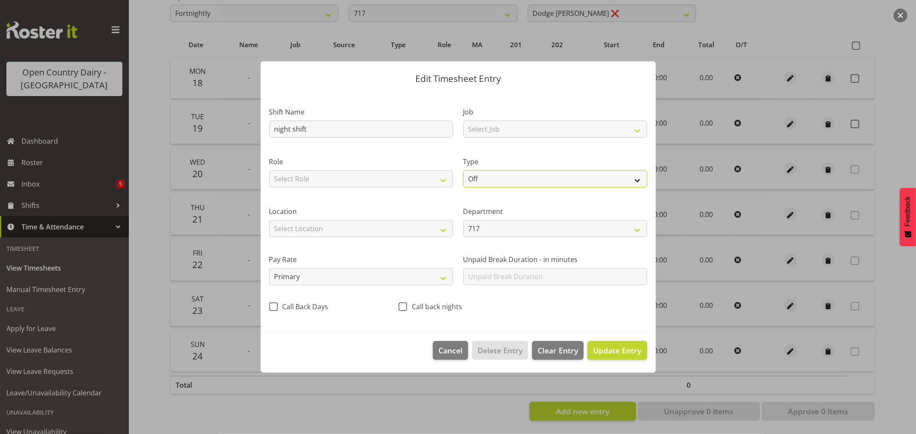
click at [504, 181] on select "Off Standard Public Holiday Public Holiday (Worked) Day In Lieu Annual Leave Si…" at bounding box center [555, 178] width 184 height 17
select select "Standard"
click at [463, 170] on select "Off Standard Public Holiday Public Holiday (Worked) Day In Lieu Annual Leave Si…" at bounding box center [555, 178] width 184 height 17
select select "7"
select select "2025"
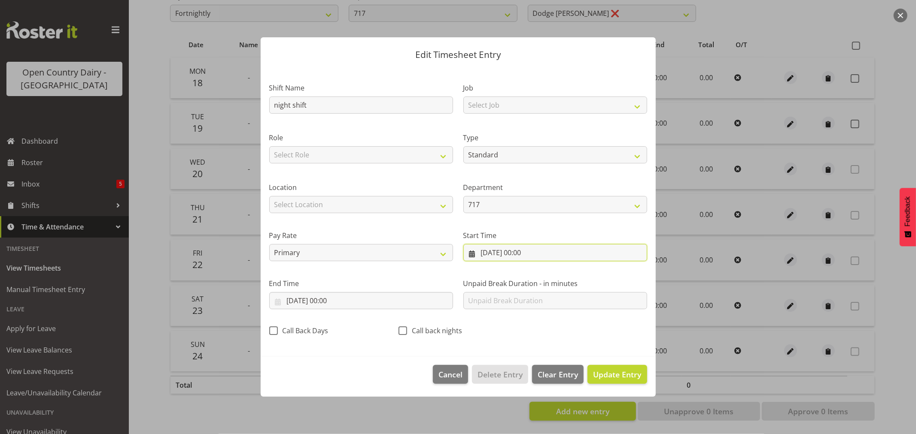
click at [507, 249] on input "19/08/2025, 00:00" at bounding box center [555, 252] width 184 height 17
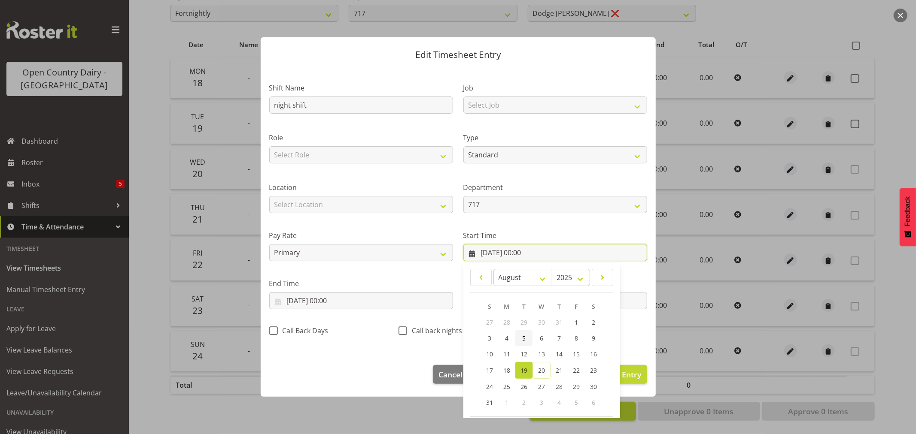
scroll to position [39, 0]
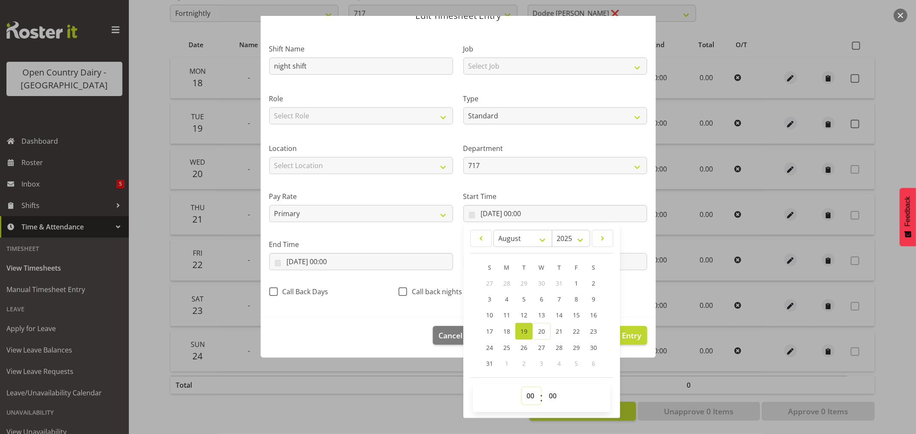
click at [524, 397] on select "00 01 02 03 04 05 06 07 08 09 10 11 12 13 14 15 16 17 18 19 20 21 22 23" at bounding box center [531, 396] width 19 height 17
select select "15"
click at [522, 388] on select "00 01 02 03 04 05 06 07 08 09 10 11 12 13 14 15 16 17 18 19 20 21 22 23" at bounding box center [531, 396] width 19 height 17
type input "19/08/2025, 15:00"
click at [548, 398] on select "00 01 02 03 04 05 06 07 08 09 10 11 12 13 14 15 16 17 18 19 20 21 22 23 24 25 2…" at bounding box center [553, 396] width 19 height 17
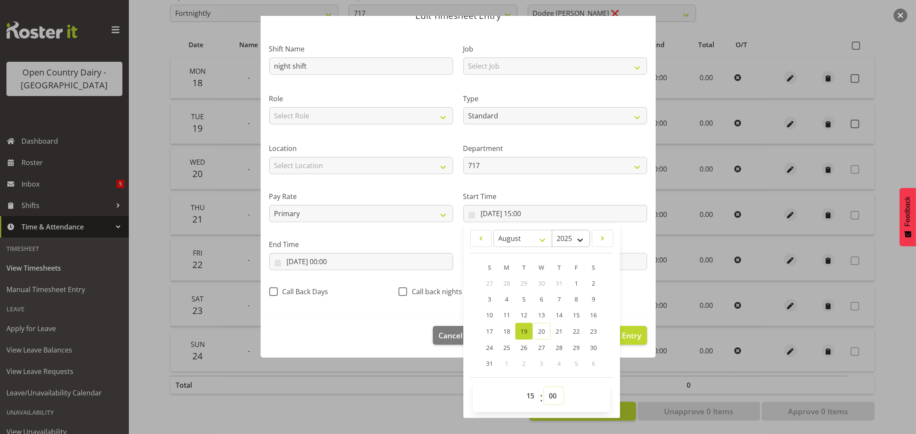
select select "30"
click at [544, 388] on select "00 01 02 03 04 05 06 07 08 09 10 11 12 13 14 15 16 17 18 19 20 21 22 23 24 25 2…" at bounding box center [553, 396] width 19 height 17
type input "19/08/2025, 15:30"
click at [327, 261] on input "19/08/2025, 00:00" at bounding box center [361, 261] width 184 height 17
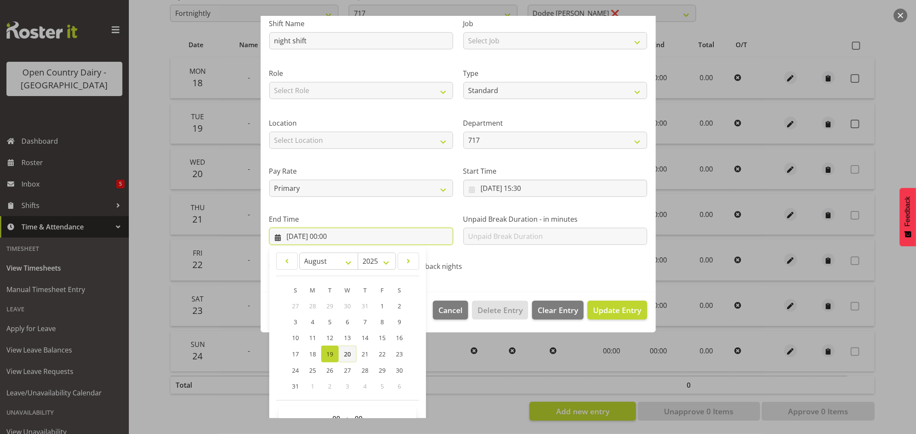
scroll to position [87, 0]
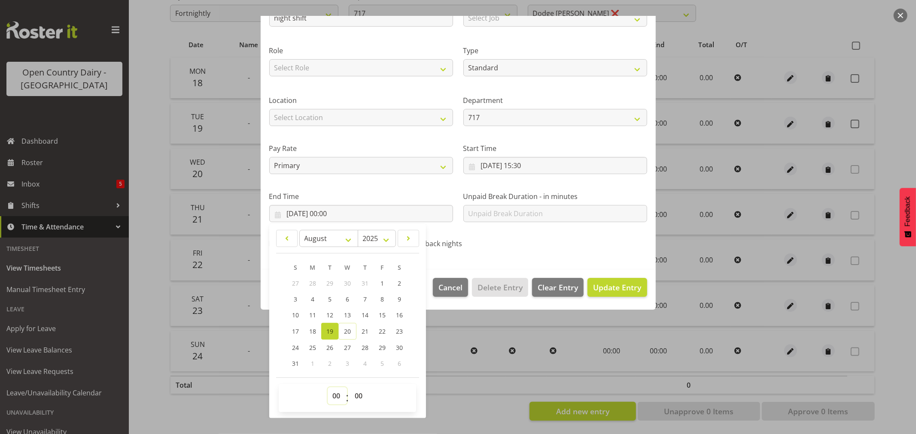
click at [336, 397] on select "00 01 02 03 04 05 06 07 08 09 10 11 12 13 14 15 16 17 18 19 20 21 22 23" at bounding box center [337, 396] width 19 height 17
select select "5"
click at [328, 388] on select "00 01 02 03 04 05 06 07 08 09 10 11 12 13 14 15 16 17 18 19 20 21 22 23" at bounding box center [337, 396] width 19 height 17
type input "19/08/2025, 05:00"
click at [361, 394] on select "00 01 02 03 04 05 06 07 08 09 10 11 12 13 14 15 16 17 18 19 20 21 22 23 24 25 2…" at bounding box center [359, 396] width 19 height 17
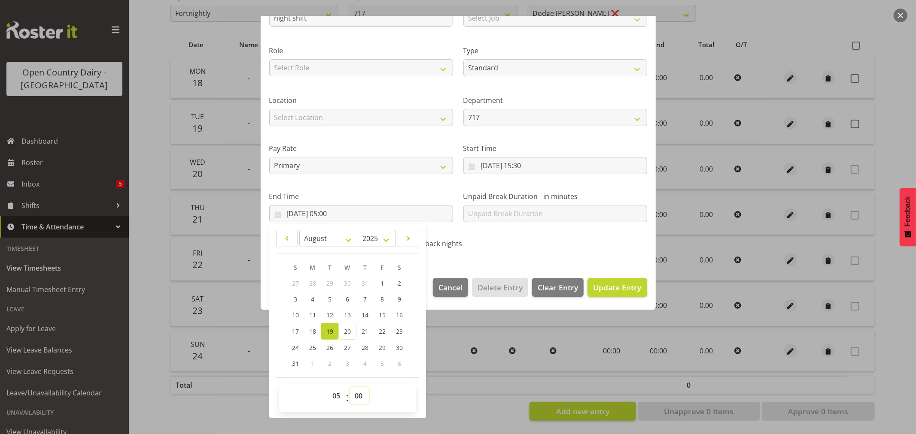
select select "30"
click at [350, 388] on select "00 01 02 03 04 05 06 07 08 09 10 11 12 13 14 15 16 17 18 19 20 21 22 23 24 25 2…" at bounding box center [359, 396] width 19 height 17
type input "19/08/2025, 05:30"
click at [537, 235] on div "Shift Name night shift Job Select Job Driver Driver supervisor Support Role Sel…" at bounding box center [458, 120] width 388 height 272
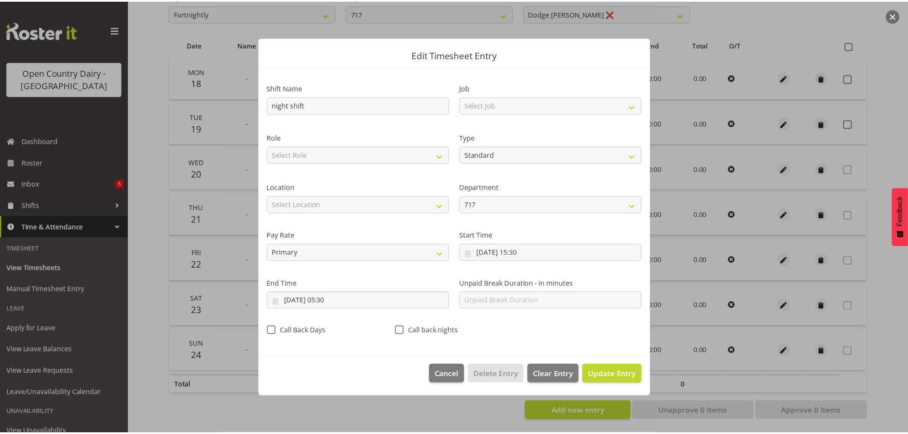
scroll to position [0, 0]
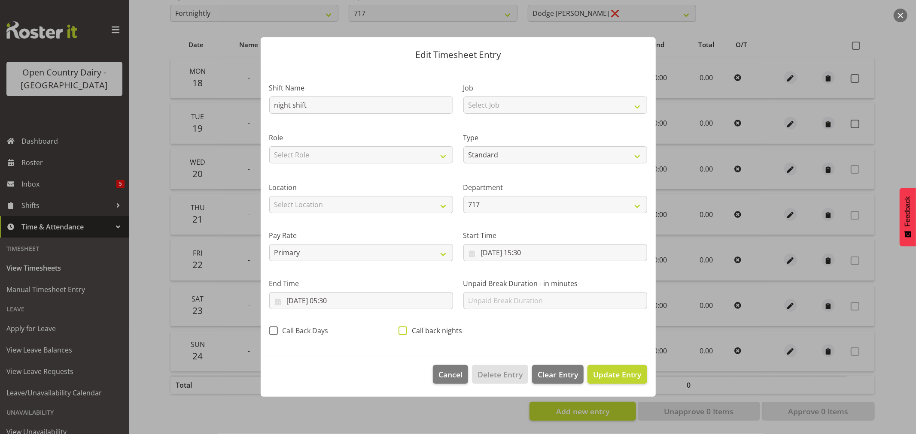
click at [405, 332] on span at bounding box center [402, 331] width 9 height 9
click at [404, 332] on input "Call back nights" at bounding box center [401, 331] width 6 height 6
checkbox input "true"
drag, startPoint x: 531, startPoint y: 104, endPoint x: 526, endPoint y: 110, distance: 8.5
click at [531, 104] on select "Select Job Driver Driver supervisor Support" at bounding box center [555, 105] width 184 height 17
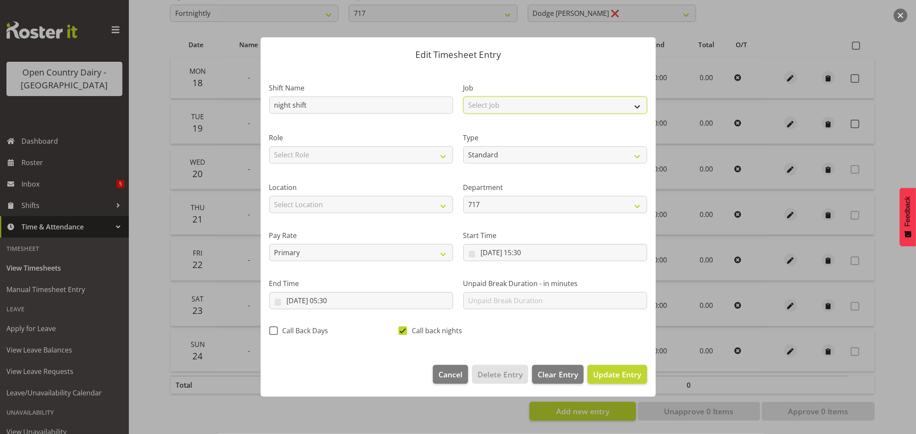
select select "9052"
click at [463, 97] on select "Select Job Driver Driver supervisor Support" at bounding box center [555, 105] width 184 height 17
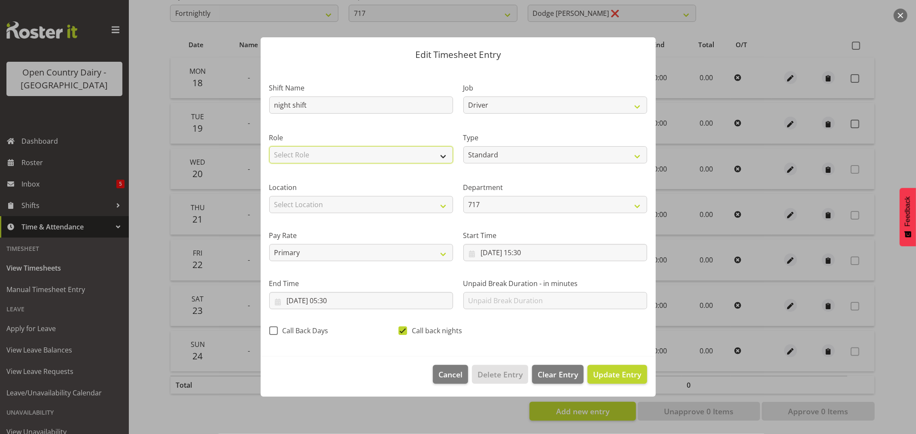
click at [309, 152] on select "Select Role Driver" at bounding box center [361, 154] width 184 height 17
select select "1166"
click at [269, 146] on select "Select Role Driver" at bounding box center [361, 154] width 184 height 17
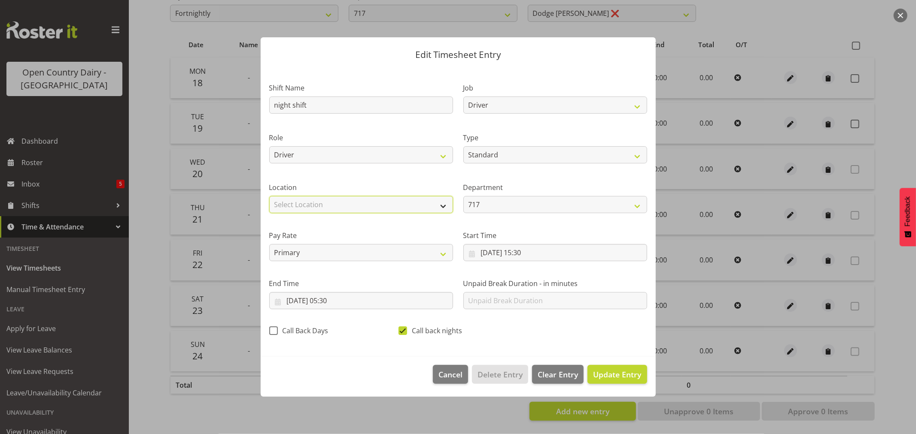
click at [351, 198] on select "Select Location Containers Horotiu Ingredients Waharoa Office Waikato Milk Whan…" at bounding box center [361, 204] width 184 height 17
select select "1054"
click at [269, 196] on select "Select Location Containers Horotiu Ingredients Waharoa Office Waikato Milk Whan…" at bounding box center [361, 204] width 184 height 17
click at [630, 381] on button "Update Entry" at bounding box center [616, 374] width 59 height 19
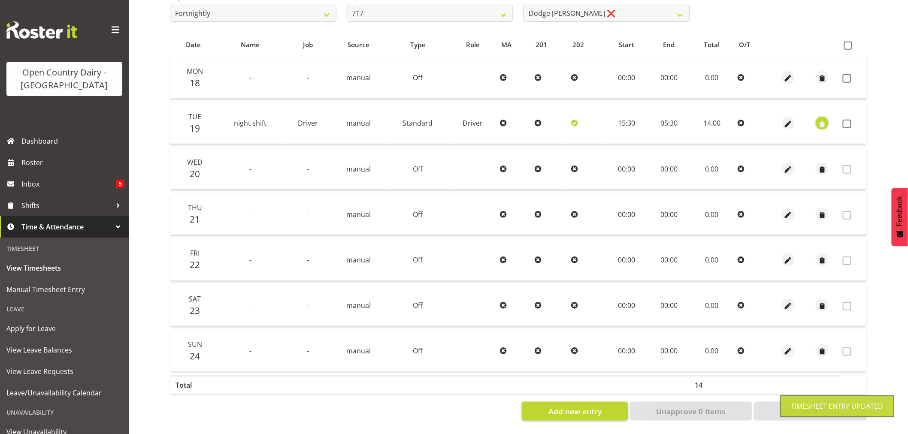
click at [825, 121] on span "button" at bounding box center [823, 124] width 10 height 10
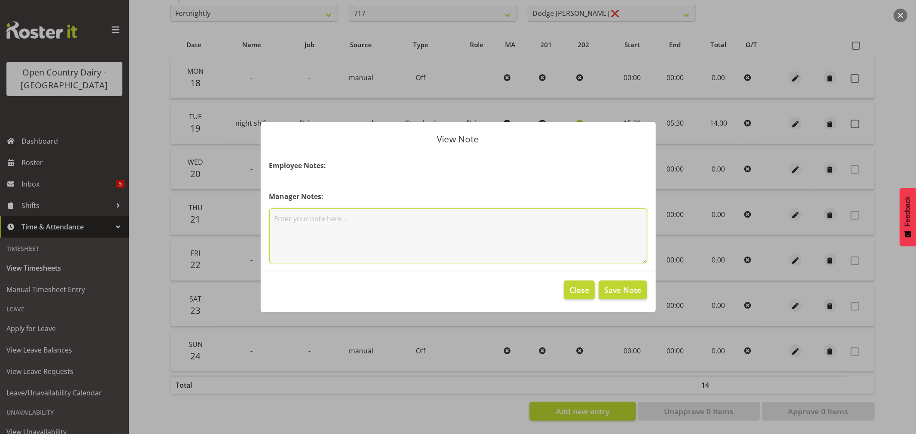
click at [340, 216] on textarea at bounding box center [458, 236] width 378 height 55
type textarea "120km"
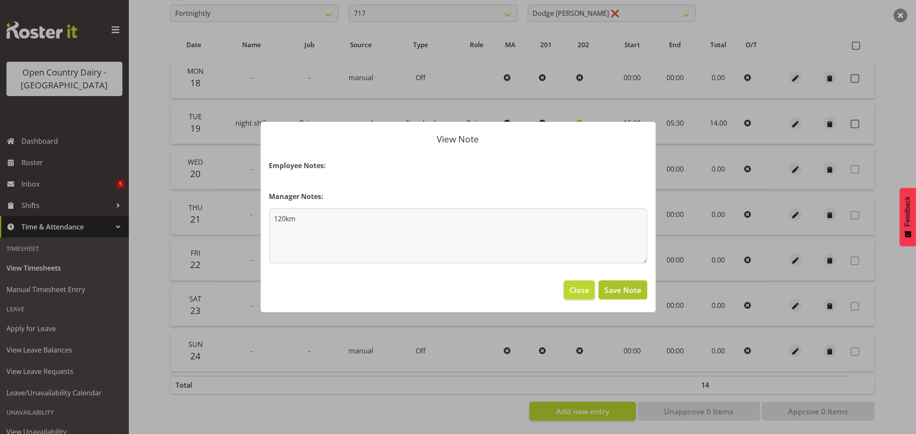
click at [632, 290] on span "Save Note" at bounding box center [622, 290] width 37 height 11
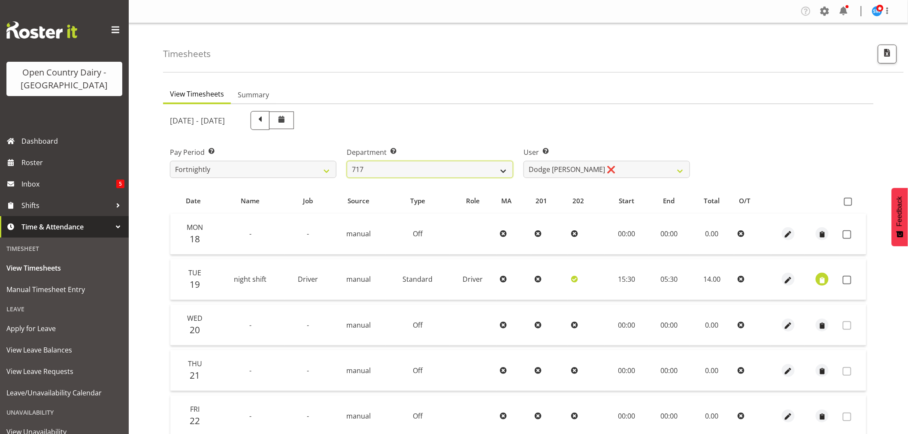
click at [470, 166] on select "701 702 703 704 705 706 707 708 709 710 711 712 713 714 715 716 717 718 719 720" at bounding box center [430, 169] width 167 height 17
select select "732"
click at [347, 161] on select "701 702 703 704 705 706 707 708 709 710 711 712 713 714 715 716 717 718 719 720" at bounding box center [430, 169] width 167 height 17
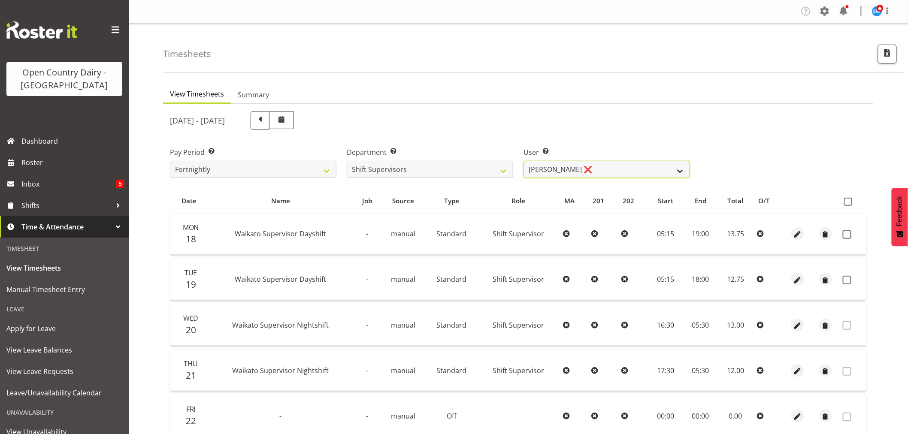
click at [611, 164] on select "Harald Aalderink ❌ Phillip Robb ❌ Teresa Perkinson ❌ Tom Clark ❌" at bounding box center [607, 169] width 167 height 17
select select "10299"
click at [524, 161] on select "Harald Aalderink ❌ Phillip Robb ❌ Teresa Perkinson ❌ Tom Clark ❌" at bounding box center [607, 169] width 167 height 17
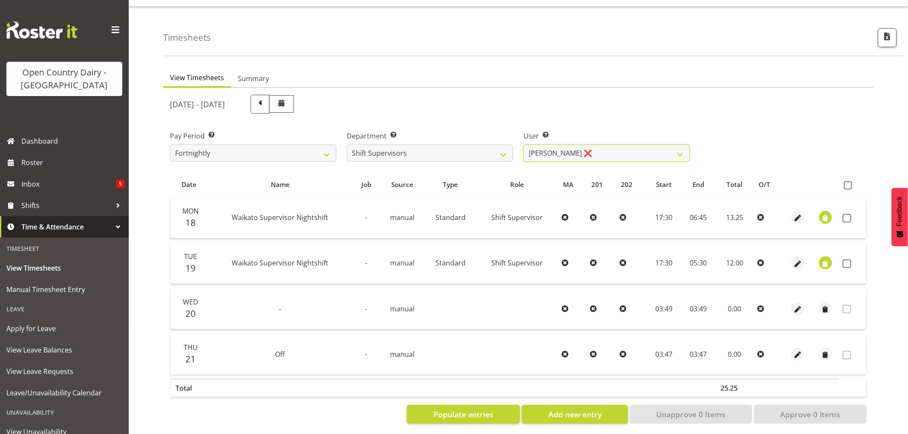
scroll to position [26, 0]
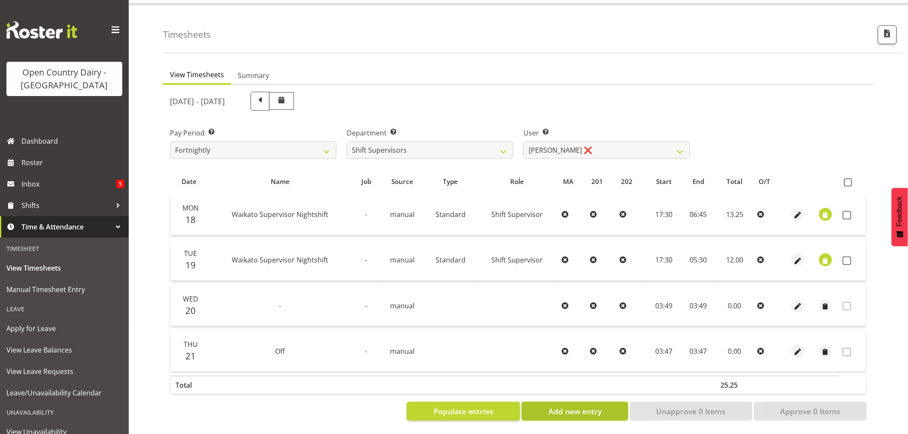
click at [593, 407] on span "Add new entry" at bounding box center [575, 411] width 53 height 11
select select
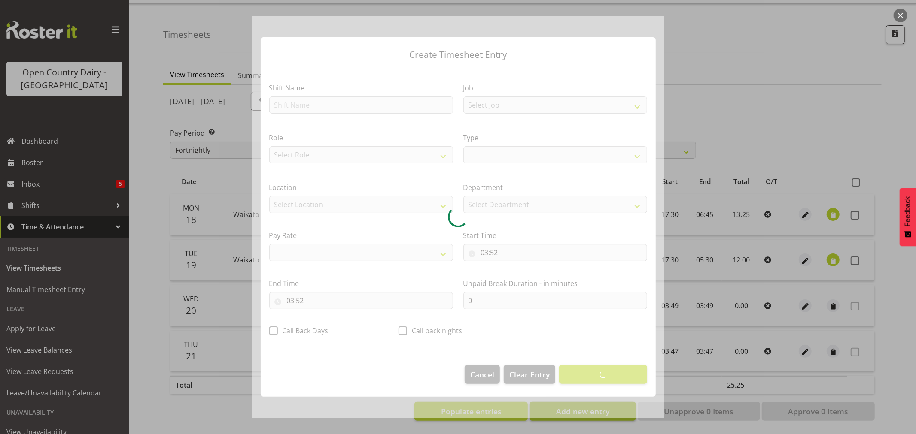
select select
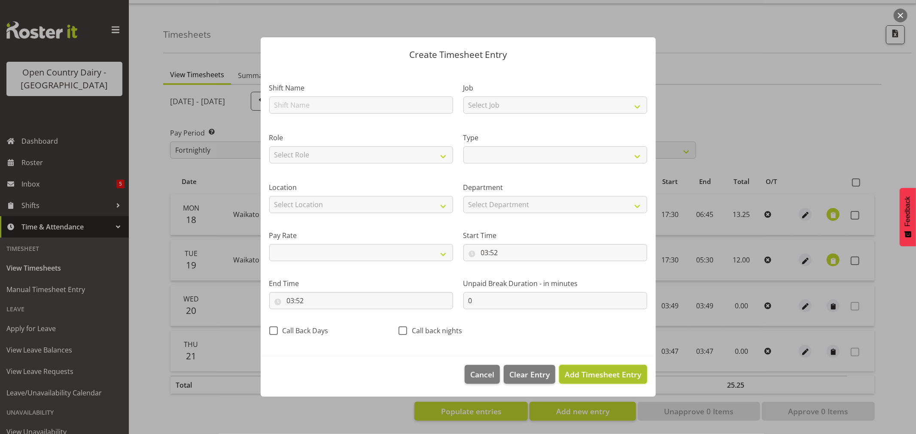
click at [622, 378] on span "Add Timesheet Entry" at bounding box center [602, 375] width 76 height 10
select select
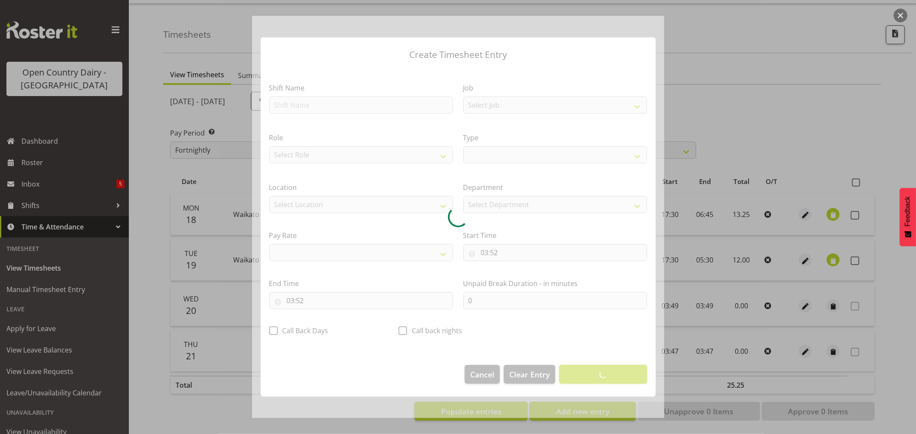
select select
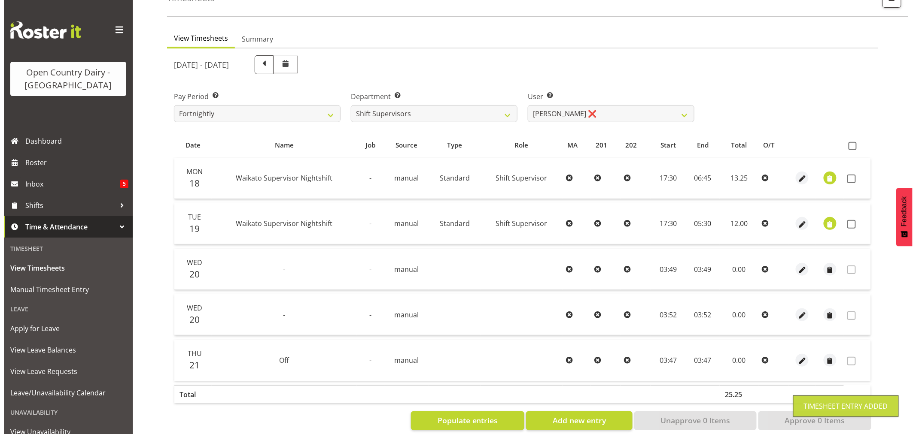
scroll to position [71, 0]
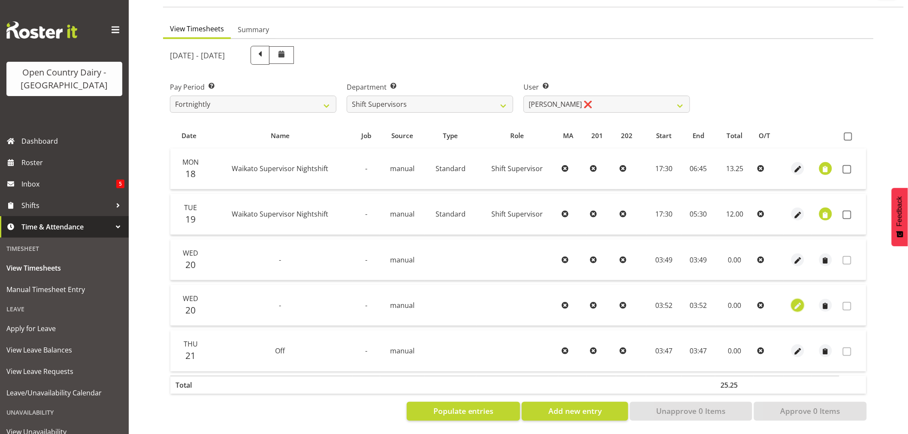
click at [796, 301] on span "button" at bounding box center [798, 306] width 10 height 10
select select "7"
select select "2025"
select select "3"
select select "52"
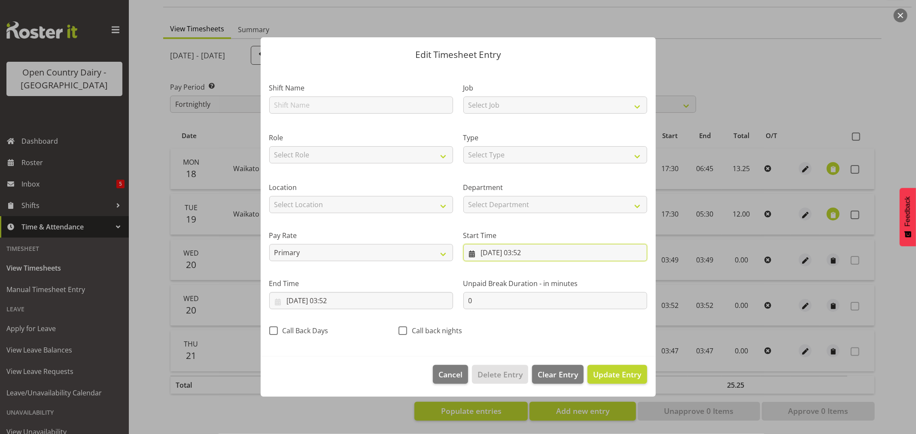
click at [500, 251] on input "20/08/2025, 03:52" at bounding box center [555, 252] width 184 height 17
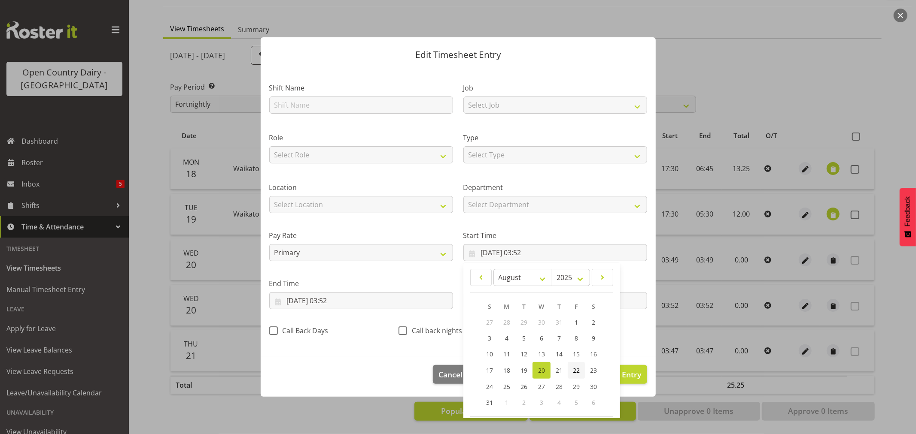
click at [573, 371] on span "22" at bounding box center [576, 371] width 7 height 8
type input "22/08/2025, 03:52"
click at [297, 303] on input "20/08/2025, 03:52" at bounding box center [361, 300] width 184 height 17
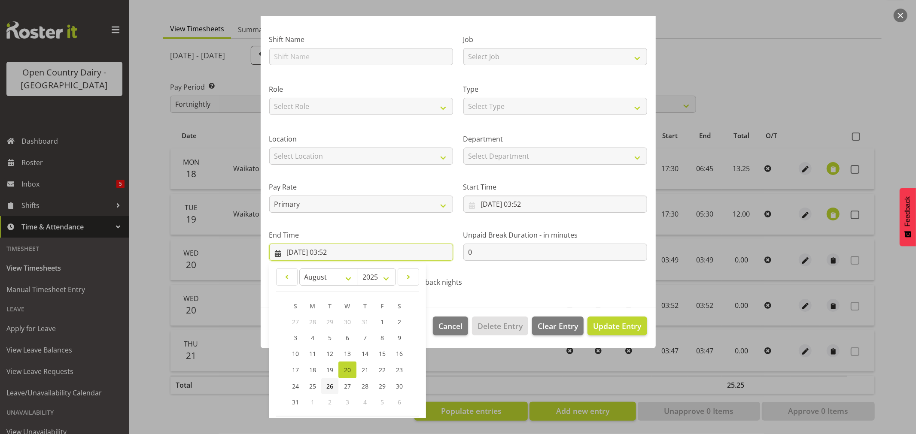
scroll to position [87, 0]
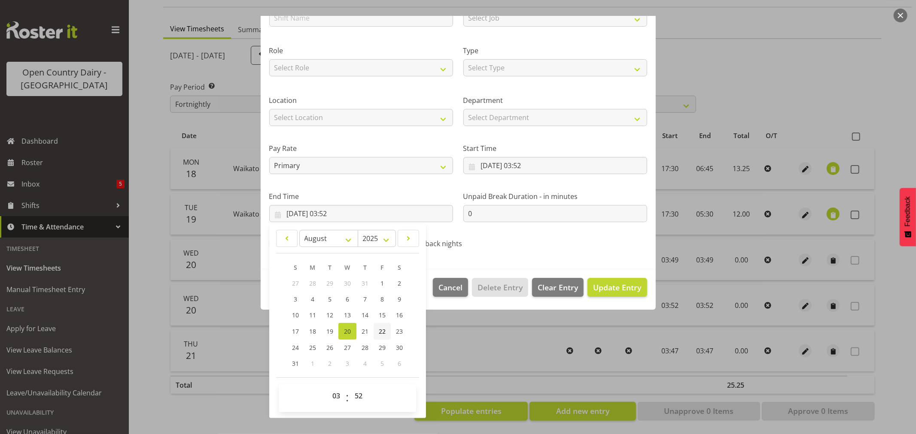
click at [380, 333] on span "22" at bounding box center [382, 332] width 7 height 8
type input "22/08/2025, 03:52"
click at [620, 289] on span "Update Entry" at bounding box center [617, 287] width 48 height 10
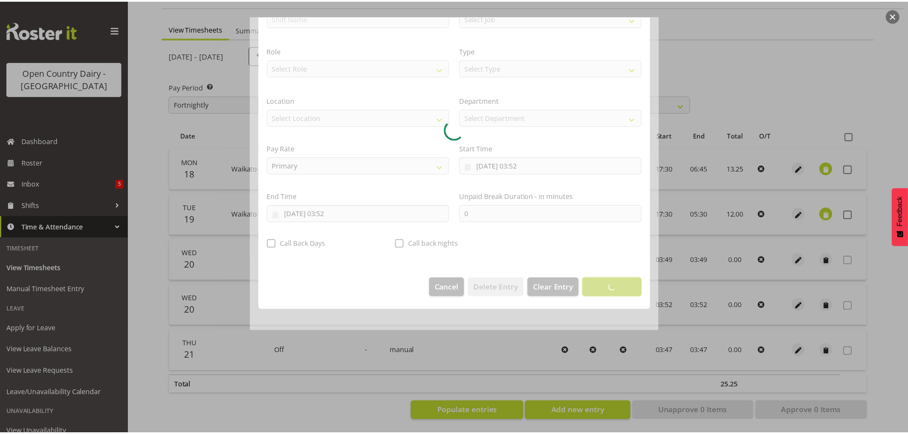
scroll to position [0, 0]
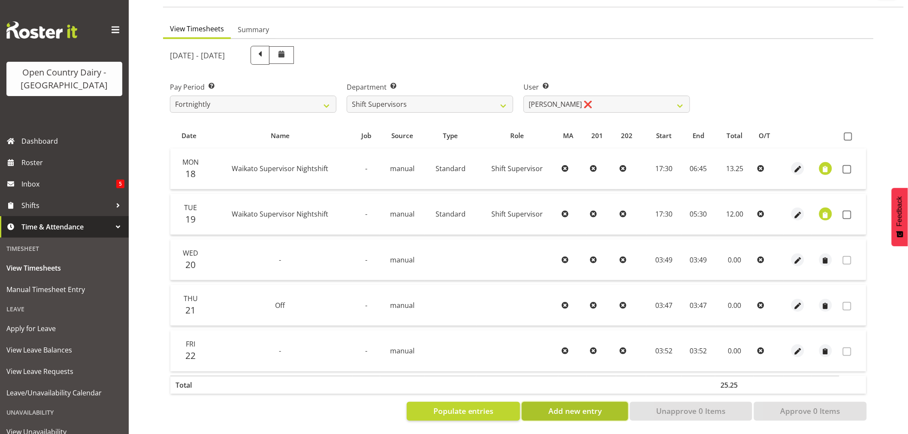
click at [564, 406] on span "Add new entry" at bounding box center [575, 411] width 53 height 11
select select
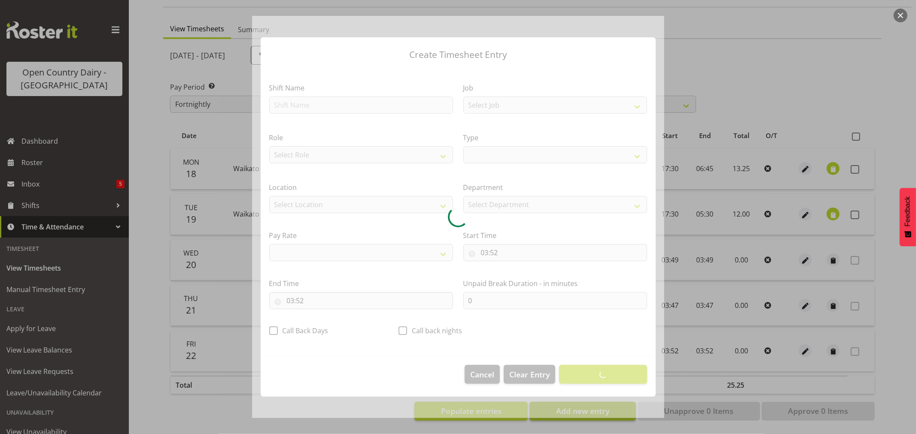
select select
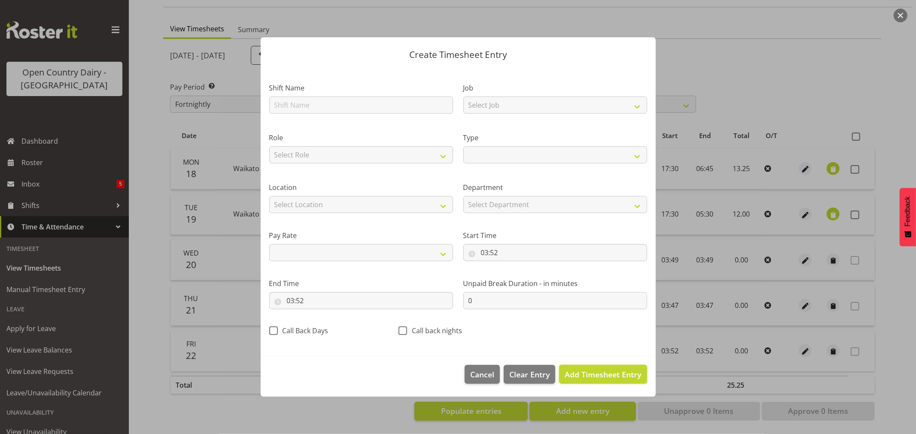
click at [591, 378] on span "Add Timesheet Entry" at bounding box center [602, 375] width 76 height 10
select select
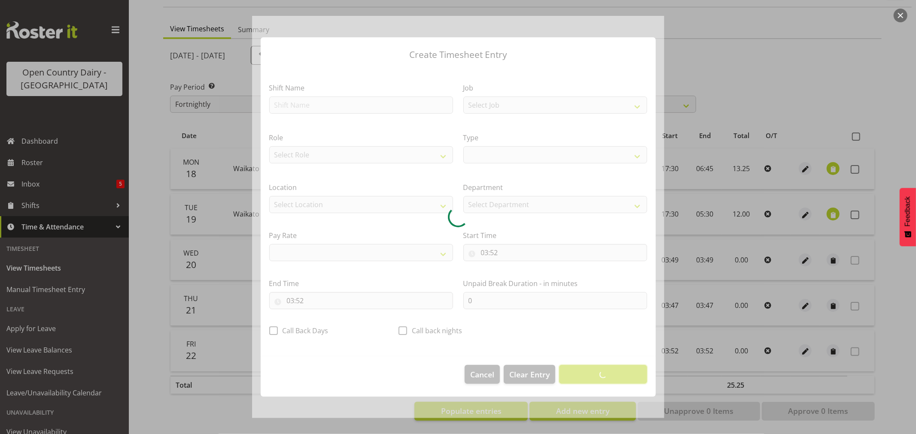
select select
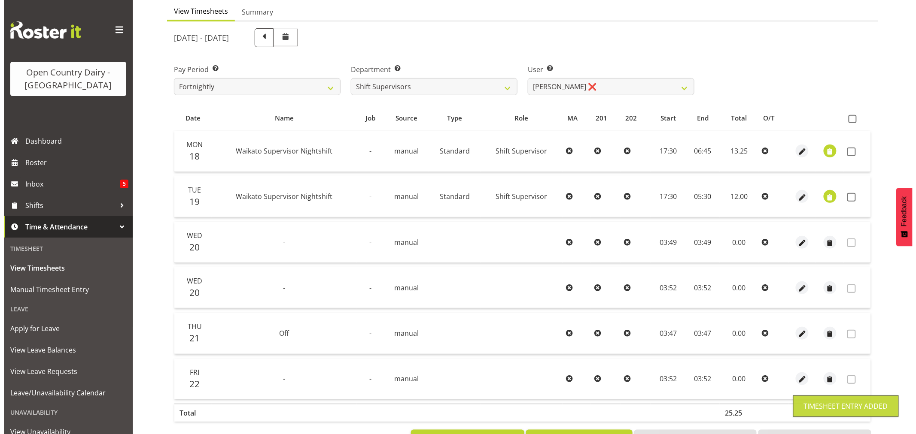
scroll to position [117, 0]
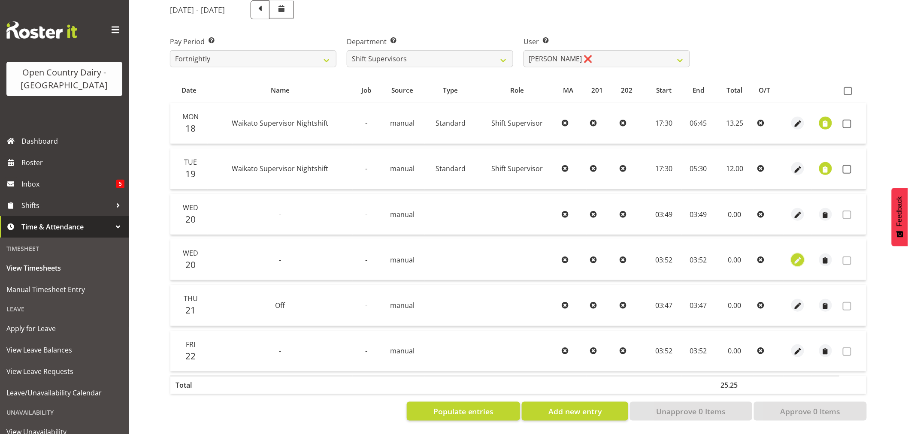
click at [798, 256] on span "button" at bounding box center [798, 261] width 10 height 10
select select "7"
select select "2025"
select select "3"
select select "52"
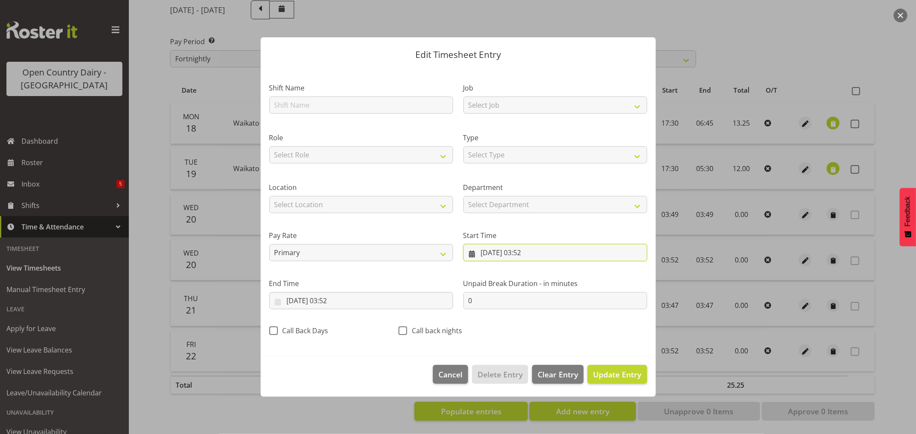
click at [497, 251] on input "20/08/2025, 03:52" at bounding box center [555, 252] width 184 height 17
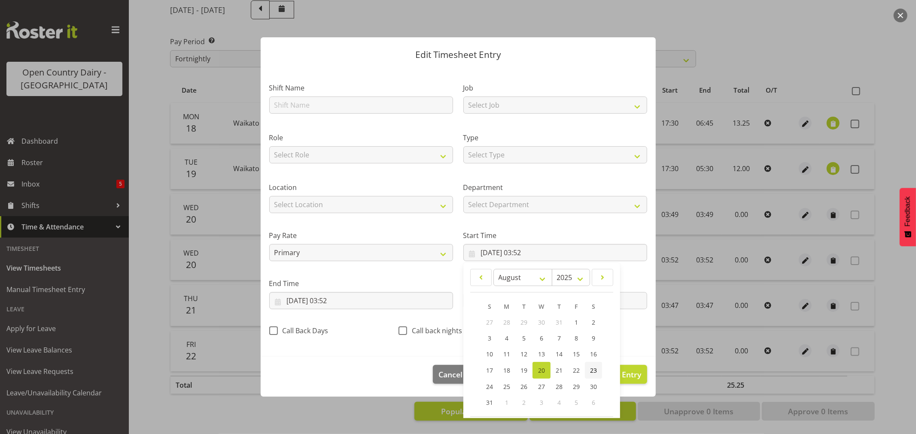
click at [591, 368] on span "23" at bounding box center [593, 371] width 7 height 8
type input "23/08/2025, 03:52"
click at [327, 301] on input "20/08/2025, 03:52" at bounding box center [361, 300] width 184 height 17
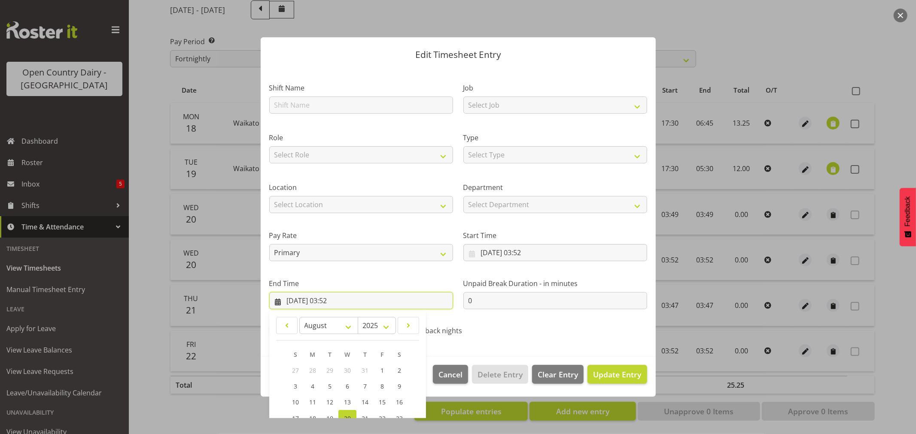
scroll to position [87, 0]
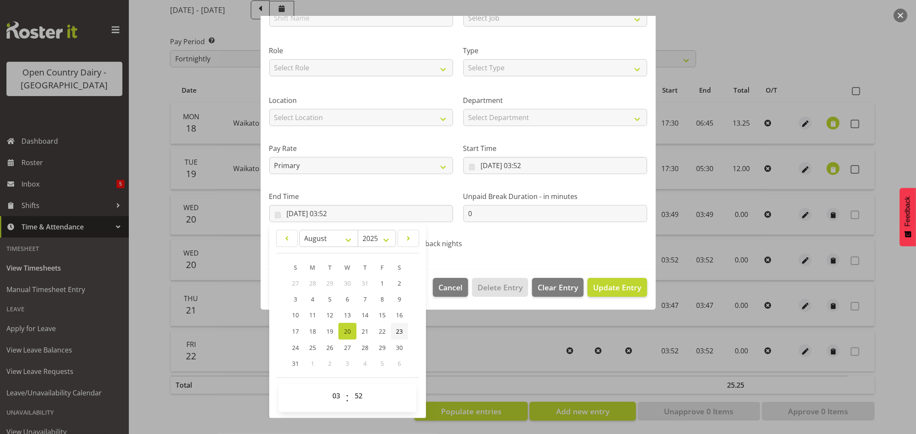
click at [396, 330] on link "23" at bounding box center [399, 331] width 17 height 17
type input "23/08/2025, 03:52"
click at [613, 289] on span "Update Entry" at bounding box center [617, 287] width 48 height 10
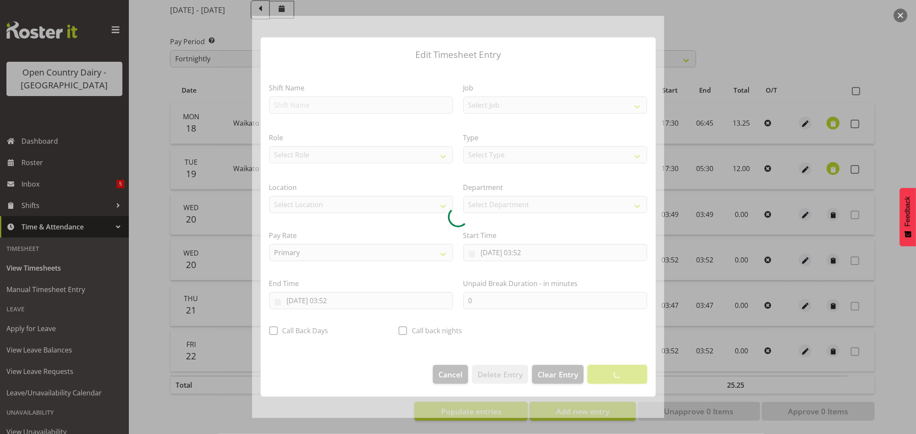
scroll to position [0, 0]
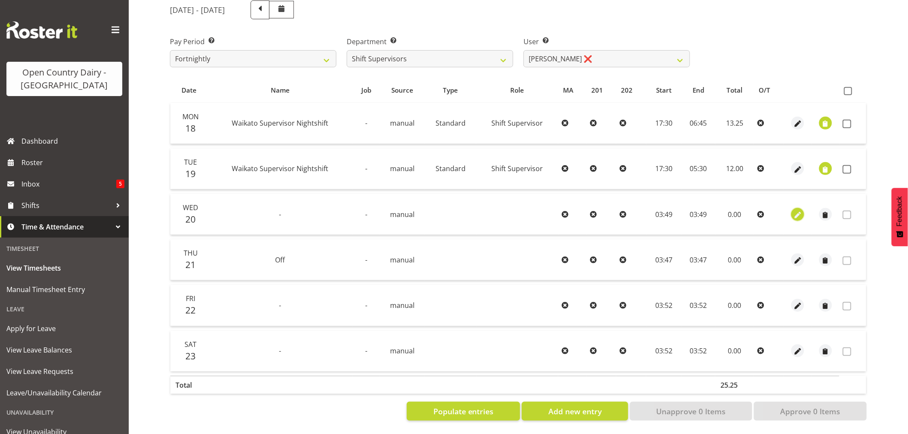
click at [803, 210] on span "button" at bounding box center [798, 215] width 10 height 10
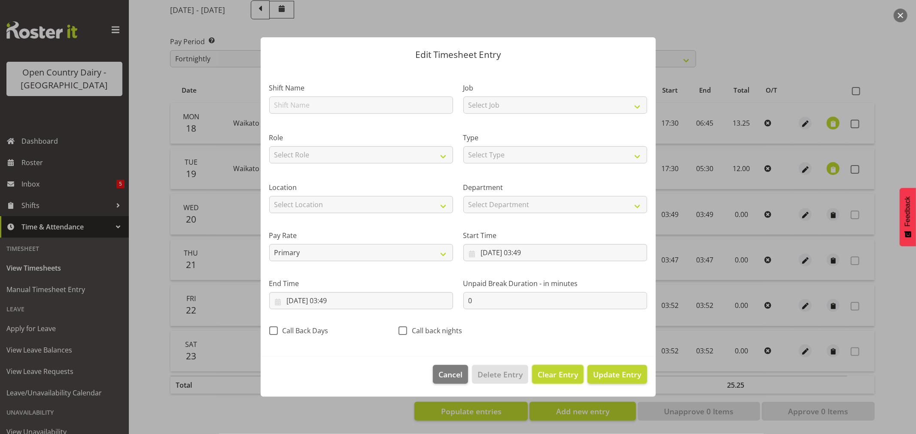
click at [546, 372] on span "Clear Entry" at bounding box center [557, 374] width 40 height 11
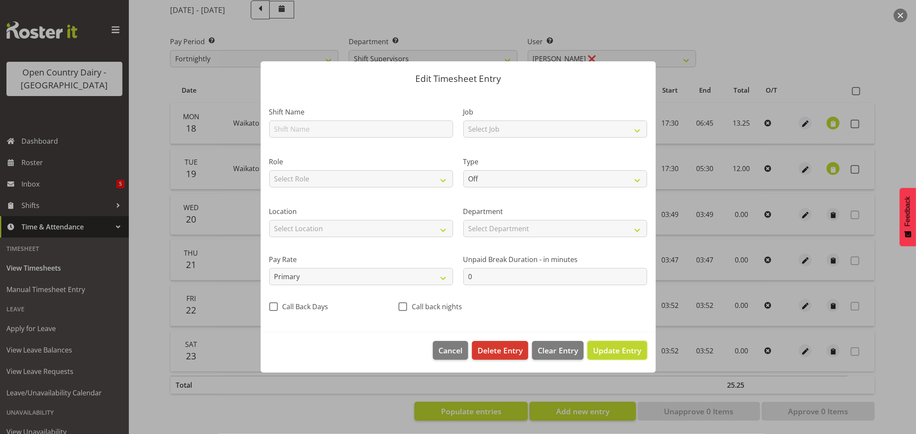
click at [612, 351] on span "Update Entry" at bounding box center [617, 351] width 48 height 10
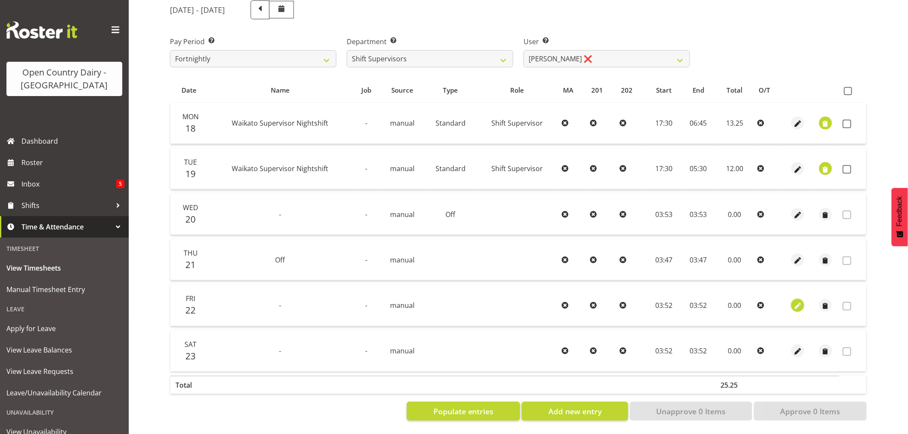
click at [801, 301] on span "button" at bounding box center [798, 306] width 10 height 10
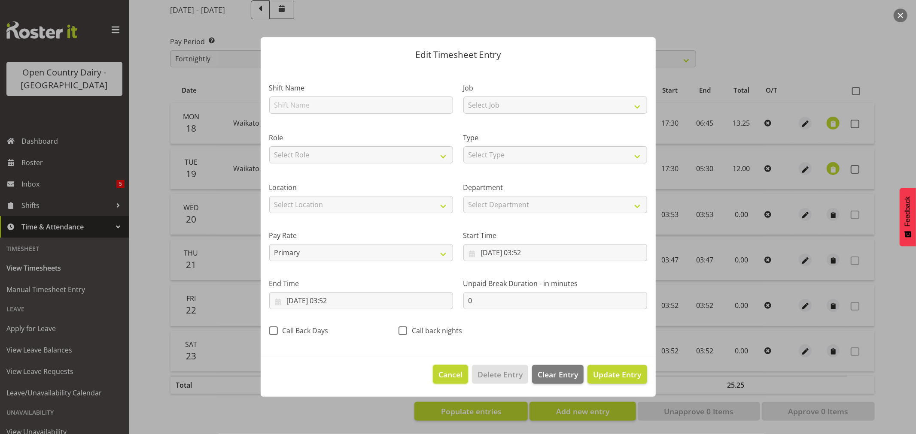
click at [443, 375] on span "Cancel" at bounding box center [450, 374] width 24 height 11
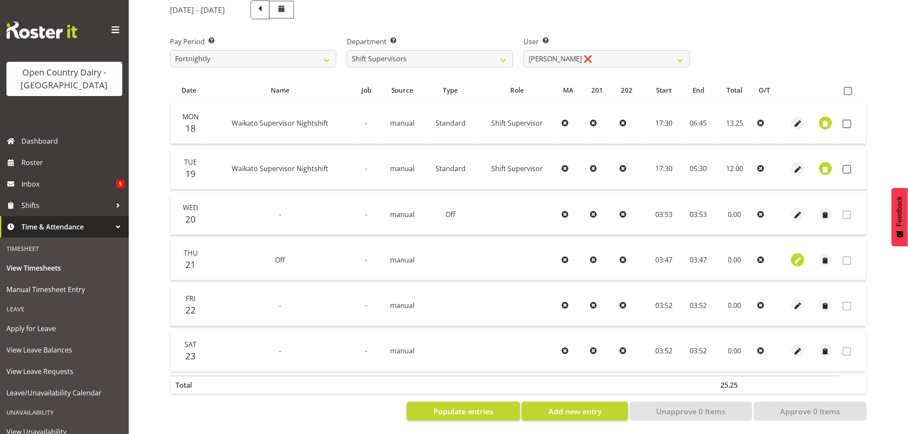
click at [795, 256] on span "button" at bounding box center [798, 261] width 10 height 10
select select "7"
select select "2025"
select select "3"
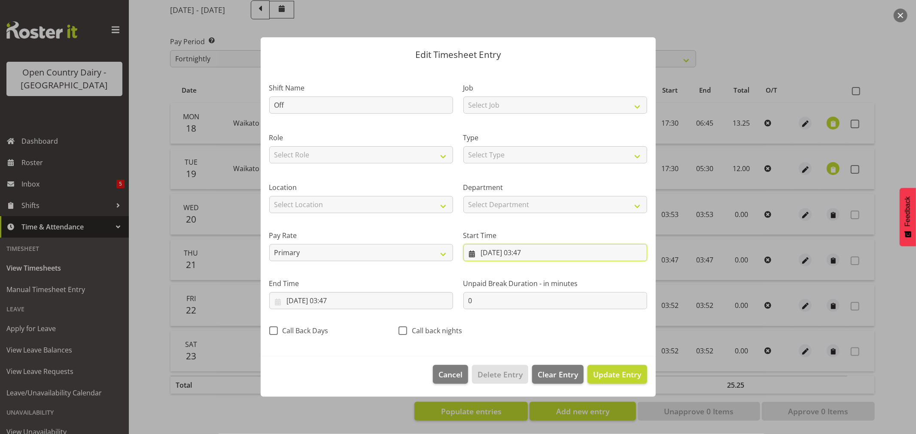
click at [499, 254] on input "21/08/2025, 03:47" at bounding box center [555, 252] width 184 height 17
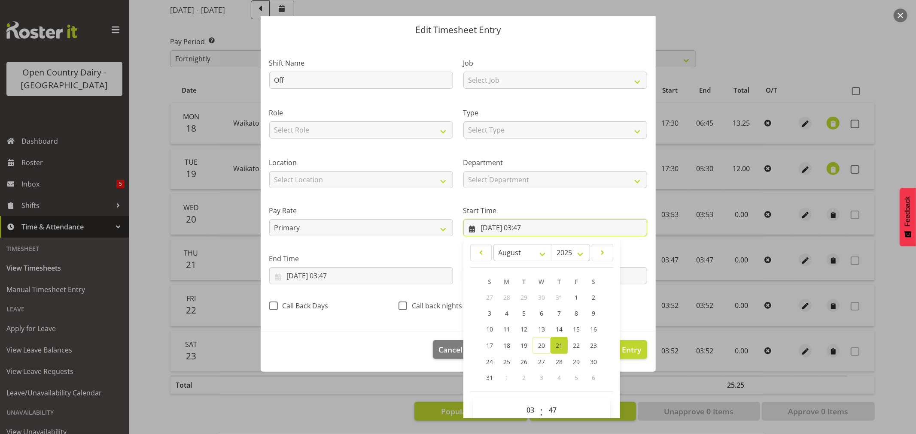
scroll to position [39, 0]
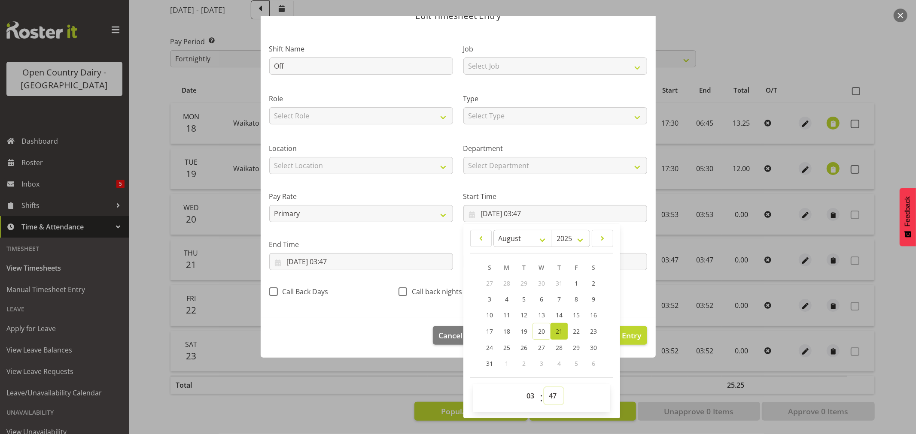
click at [546, 398] on select "00 01 02 03 04 05 06 07 08 09 10 11 12 13 14 15 16 17 18 19 20 21 22 23 24 25 2…" at bounding box center [553, 396] width 19 height 17
select select "17"
click at [544, 388] on select "00 01 02 03 04 05 06 07 08 09 10 11 12 13 14 15 16 17 18 19 20 21 22 23 24 25 2…" at bounding box center [553, 396] width 19 height 17
type input "21/08/2025, 03:17"
click at [552, 396] on select "00 01 02 03 04 05 06 07 08 09 10 11 12 13 14 15 16 17 18 19 20 21 22 23 24 25 2…" at bounding box center [553, 396] width 19 height 17
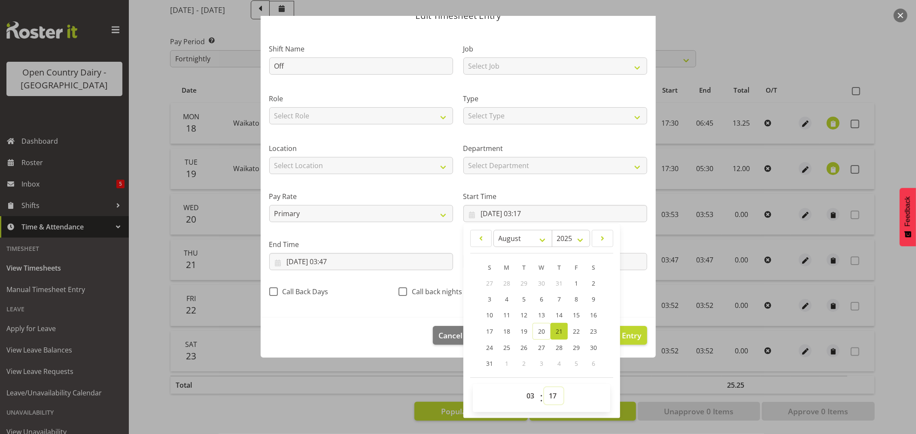
select select "0"
click at [544, 388] on select "00 01 02 03 04 05 06 07 08 09 10 11 12 13 14 15 16 17 18 19 20 21 22 23 24 25 2…" at bounding box center [553, 396] width 19 height 17
type input "21/08/2025, 03:00"
click at [525, 397] on select "00 01 02 03 04 05 06 07 08 09 10 11 12 13 14 15 16 17 18 19 20 21 22 23" at bounding box center [531, 396] width 19 height 17
select select "0"
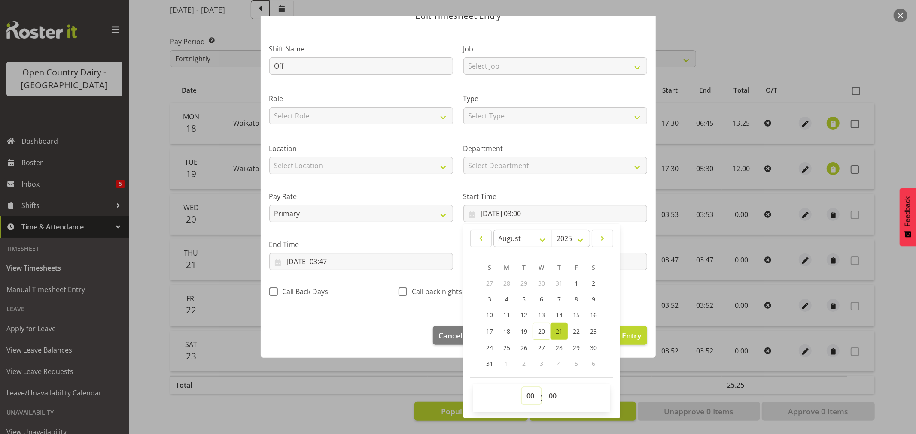
click at [522, 388] on select "00 01 02 03 04 05 06 07 08 09 10 11 12 13 14 15 16 17 18 19 20 21 22 23" at bounding box center [531, 396] width 19 height 17
type input "21/08/2025, 00:00"
click at [345, 258] on input "21/08/2025, 03:47" at bounding box center [361, 261] width 184 height 17
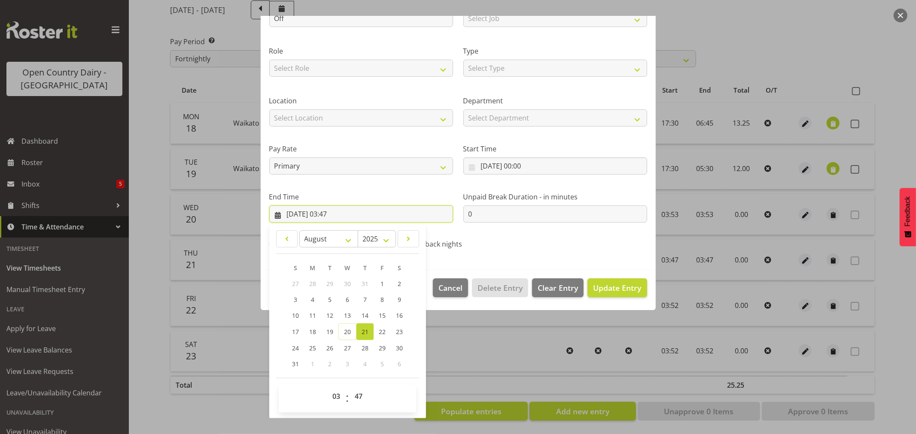
scroll to position [87, 0]
click at [362, 398] on select "00 01 02 03 04 05 06 07 08 09 10 11 12 13 14 15 16 17 18 19 20 21 22 23 24 25 2…" at bounding box center [359, 396] width 19 height 17
select select "0"
click at [350, 388] on select "00 01 02 03 04 05 06 07 08 09 10 11 12 13 14 15 16 17 18 19 20 21 22 23 24 25 2…" at bounding box center [359, 396] width 19 height 17
type input "21/08/2025, 03:00"
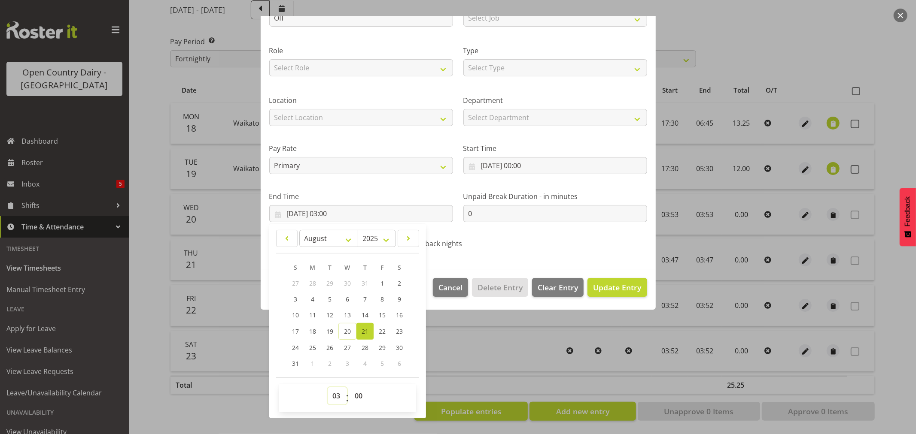
click at [332, 398] on select "00 01 02 03 04 05 06 07 08 09 10 11 12 13 14 15 16 17 18 19 20 21 22 23" at bounding box center [337, 396] width 19 height 17
select select "0"
click at [328, 388] on select "00 01 02 03 04 05 06 07 08 09 10 11 12 13 14 15 16 17 18 19 20 21 22 23" at bounding box center [337, 396] width 19 height 17
type input "21/08/2025, 00:00"
click at [610, 288] on span "Update Entry" at bounding box center [617, 287] width 48 height 10
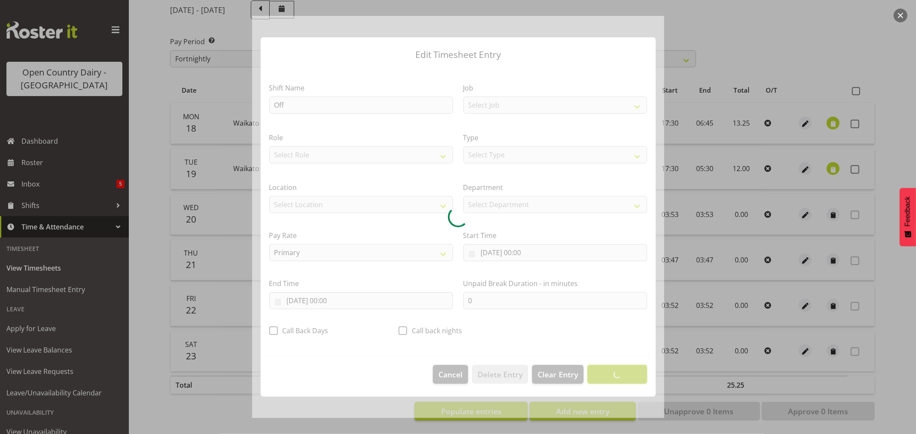
scroll to position [0, 0]
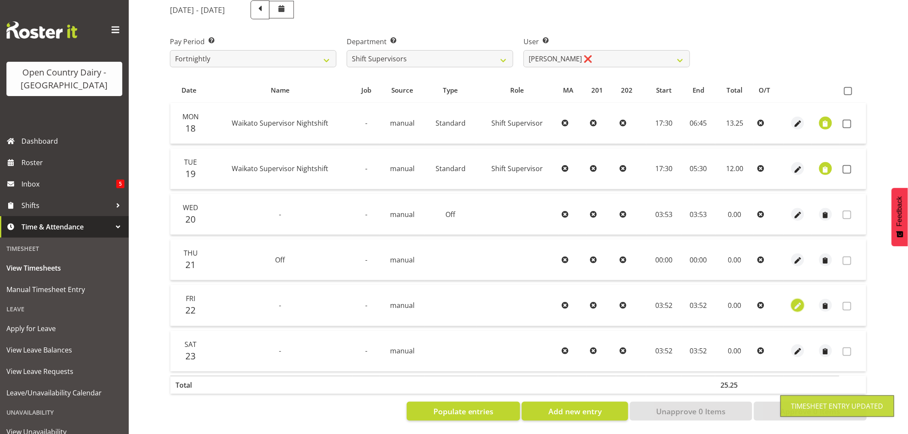
click at [798, 301] on span "button" at bounding box center [798, 306] width 10 height 10
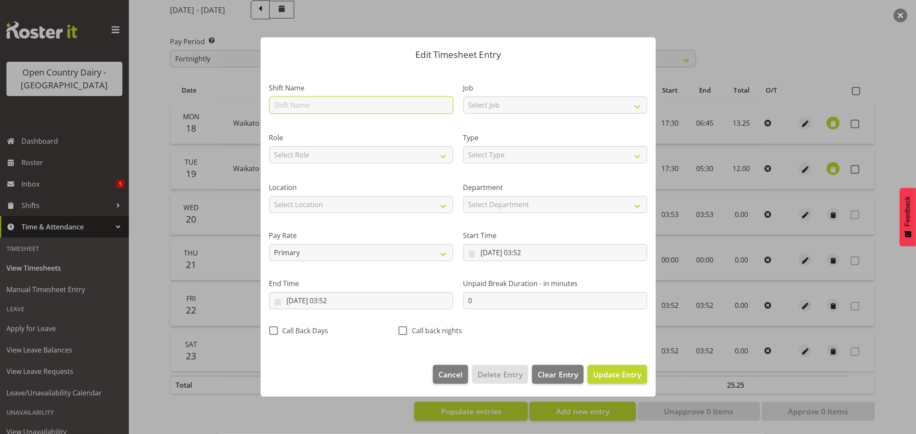
click at [343, 103] on input "text" at bounding box center [361, 105] width 184 height 17
click at [532, 250] on input "22/08/2025, 03:52" at bounding box center [555, 252] width 184 height 17
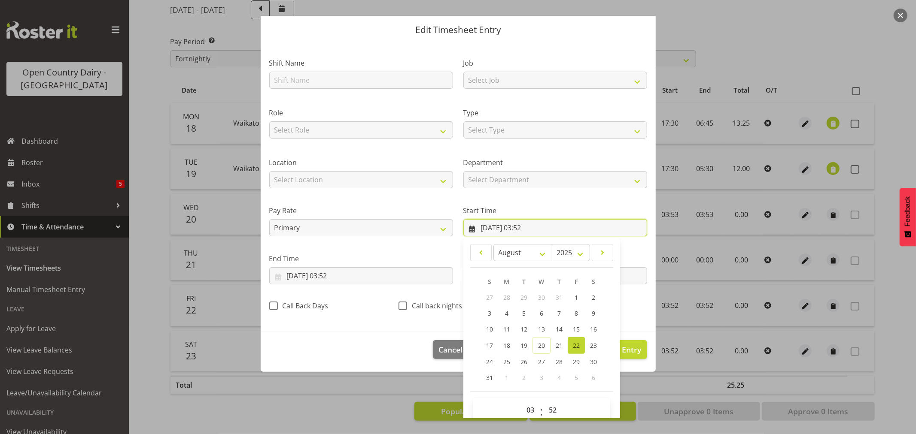
scroll to position [39, 0]
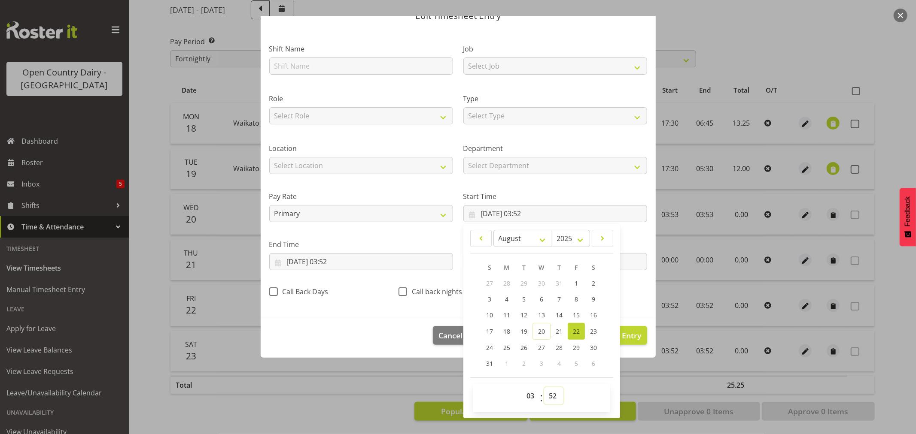
click at [548, 397] on select "00 01 02 03 04 05 06 07 08 09 10 11 12 13 14 15 16 17 18 19 20 21 22 23 24 25 2…" at bounding box center [553, 396] width 19 height 17
select select "0"
click at [544, 388] on select "00 01 02 03 04 05 06 07 08 09 10 11 12 13 14 15 16 17 18 19 20 21 22 23 24 25 2…" at bounding box center [553, 396] width 19 height 17
type input "22/08/2025, 03:00"
click at [522, 393] on select "00 01 02 03 04 05 06 07 08 09 10 11 12 13 14 15 16 17 18 19 20 21 22 23" at bounding box center [531, 396] width 19 height 17
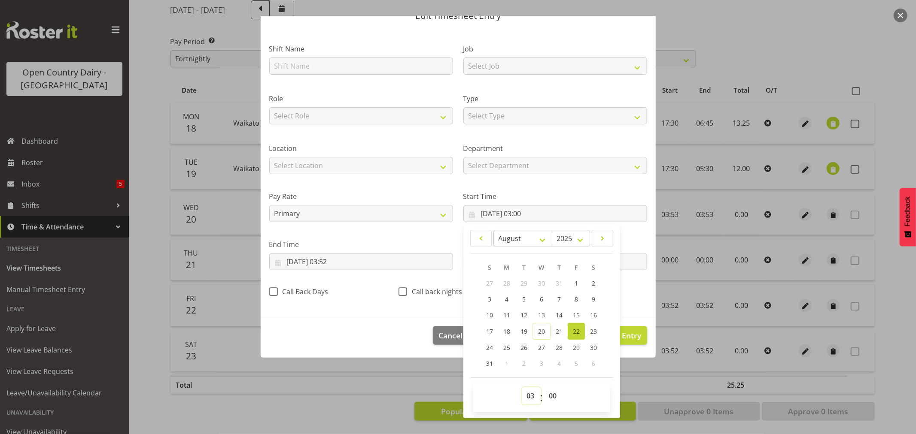
select select "0"
click at [522, 388] on select "00 01 02 03 04 05 06 07 08 09 10 11 12 13 14 15 16 17 18 19 20 21 22 23" at bounding box center [531, 396] width 19 height 17
type input "22/08/2025, 00:00"
click at [334, 259] on input "22/08/2025, 03:52" at bounding box center [361, 261] width 184 height 17
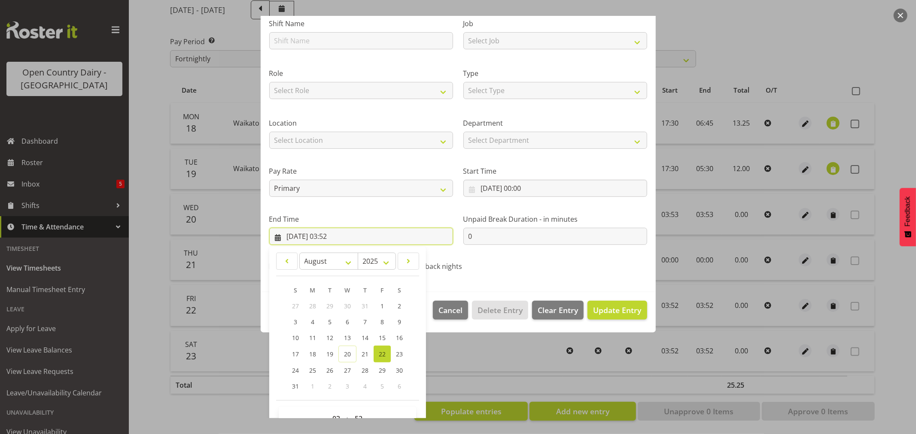
scroll to position [87, 0]
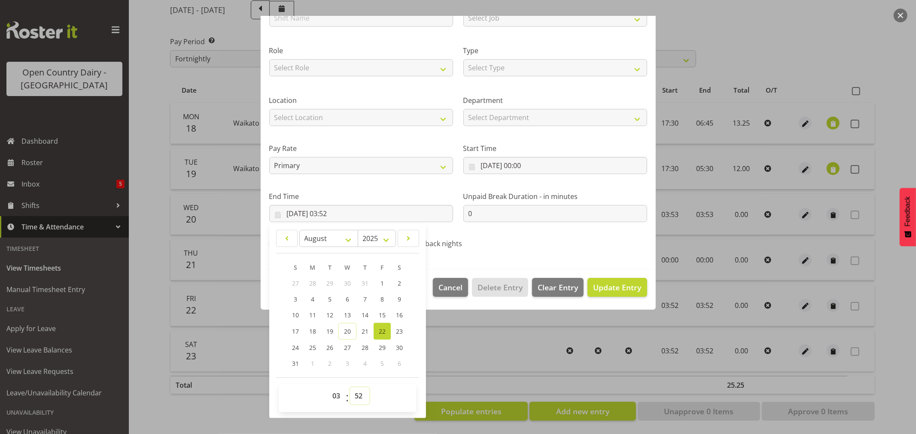
click at [361, 398] on select "00 01 02 03 04 05 06 07 08 09 10 11 12 13 14 15 16 17 18 19 20 21 22 23 24 25 2…" at bounding box center [359, 396] width 19 height 17
select select "0"
click at [350, 388] on select "00 01 02 03 04 05 06 07 08 09 10 11 12 13 14 15 16 17 18 19 20 21 22 23 24 25 2…" at bounding box center [359, 396] width 19 height 17
type input "22/08/2025, 03:00"
click at [337, 400] on select "00 01 02 03 04 05 06 07 08 09 10 11 12 13 14 15 16 17 18 19 20 21 22 23" at bounding box center [337, 396] width 19 height 17
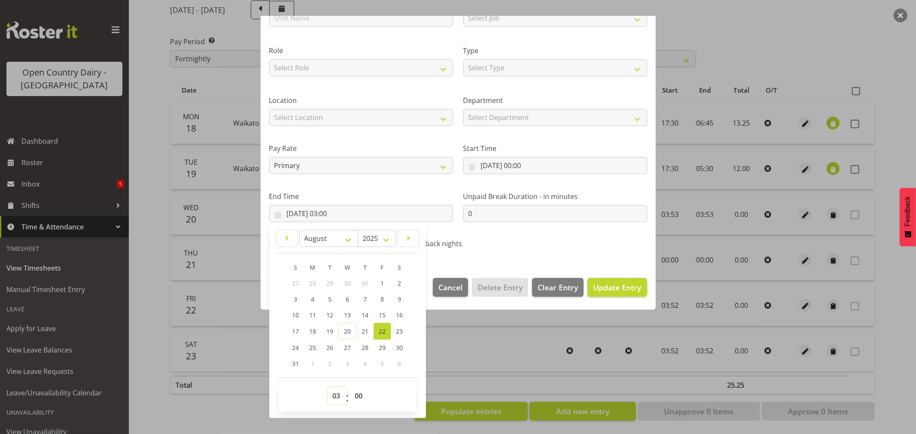
select select "0"
click at [328, 388] on select "00 01 02 03 04 05 06 07 08 09 10 11 12 13 14 15 16 17 18 19 20 21 22 23" at bounding box center [337, 396] width 19 height 17
type input "22/08/2025, 00:00"
click at [620, 285] on span "Update Entry" at bounding box center [617, 287] width 48 height 10
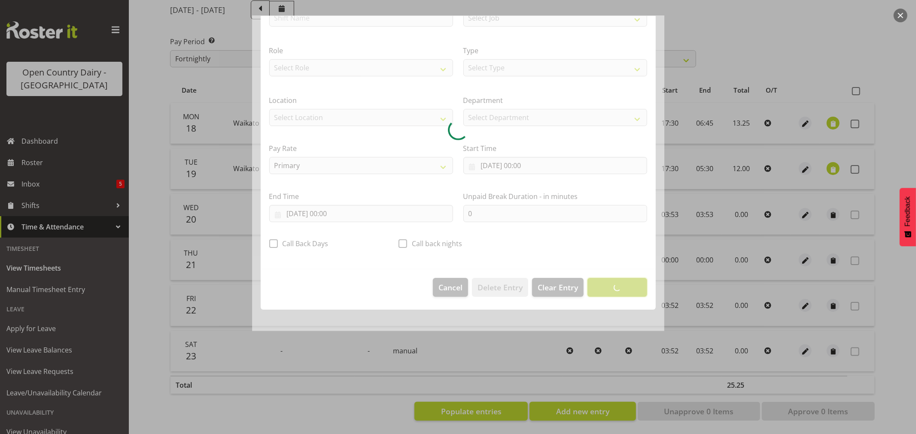
scroll to position [0, 0]
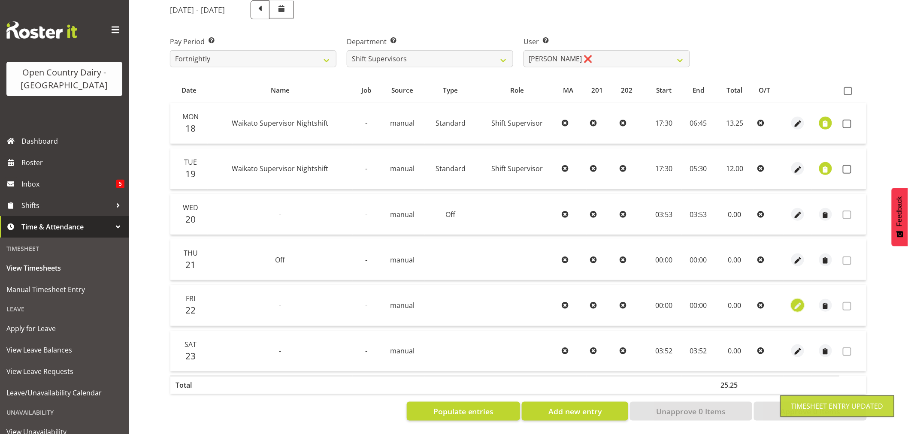
click at [798, 301] on span "button" at bounding box center [798, 306] width 10 height 10
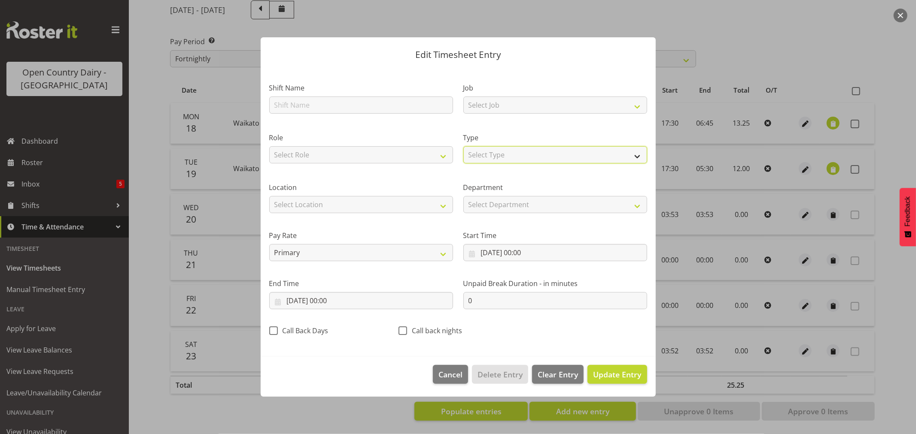
click at [501, 155] on select "Select Type Off Standard Public Holiday Public Holiday (Worked) Day In Lieu Ann…" at bounding box center [555, 154] width 184 height 17
select select "Off"
click at [463, 164] on select "Select Type Off Standard Public Holiday Public Holiday (Worked) Day In Lieu Ann…" at bounding box center [555, 154] width 184 height 17
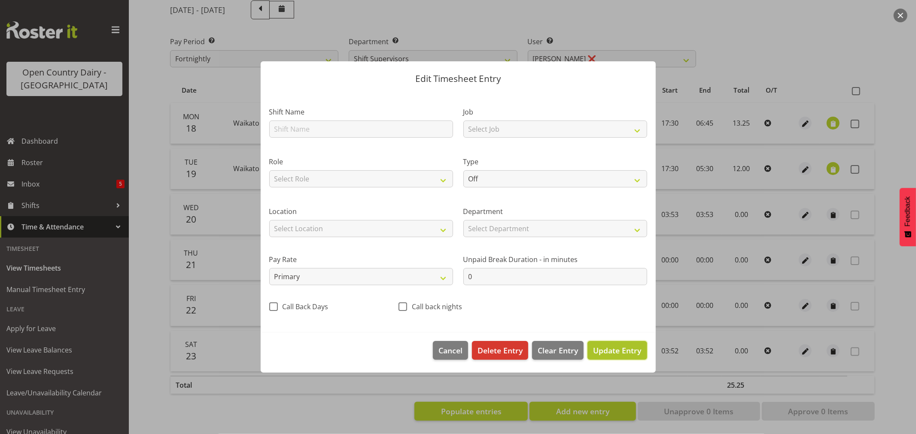
click at [604, 349] on span "Update Entry" at bounding box center [617, 351] width 48 height 10
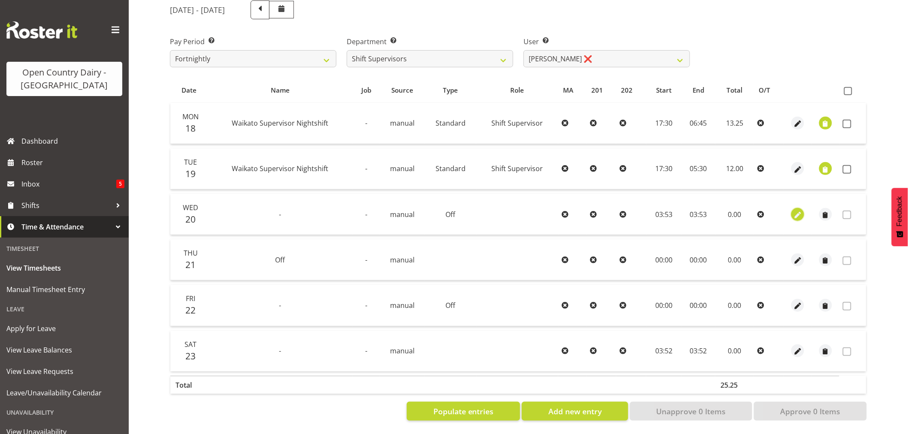
click at [797, 210] on span "button" at bounding box center [798, 215] width 10 height 10
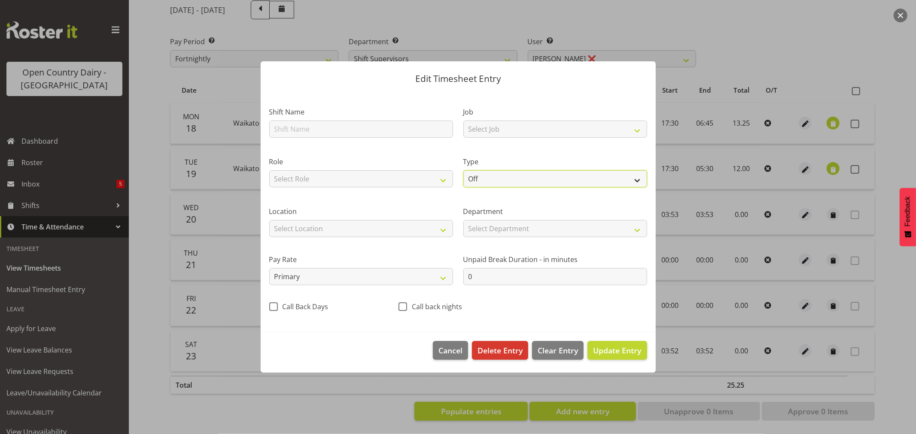
click at [483, 176] on select "Off Standard Public Holiday Public Holiday (Worked) Day In Lieu Annual Leave Si…" at bounding box center [555, 178] width 184 height 17
select select "Standard"
click at [463, 170] on select "Off Standard Public Holiday Public Holiday (Worked) Day In Lieu Annual Leave Si…" at bounding box center [555, 178] width 184 height 17
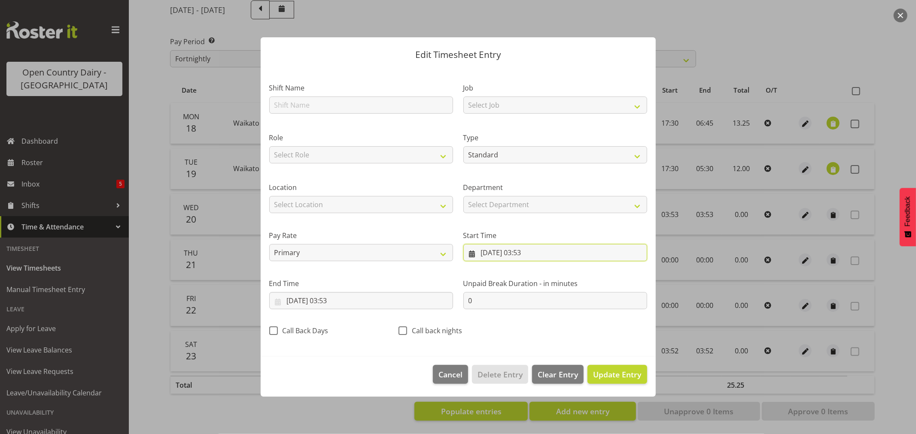
click at [531, 252] on input "20/08/2025, 03:53" at bounding box center [555, 252] width 184 height 17
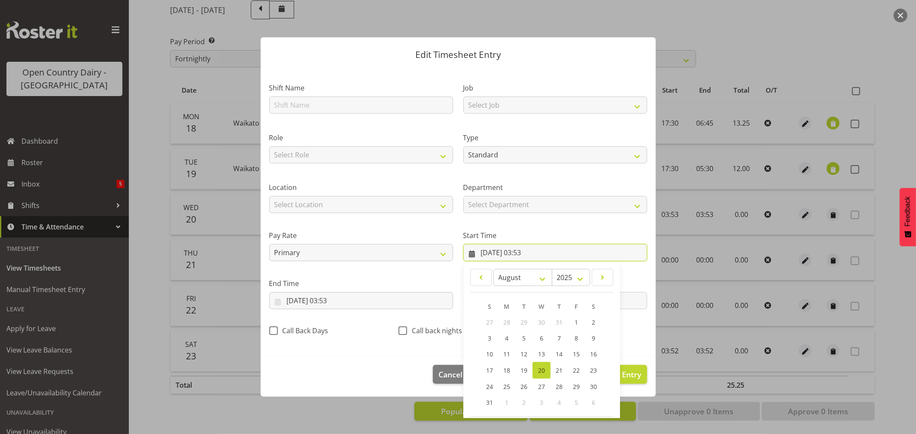
scroll to position [39, 0]
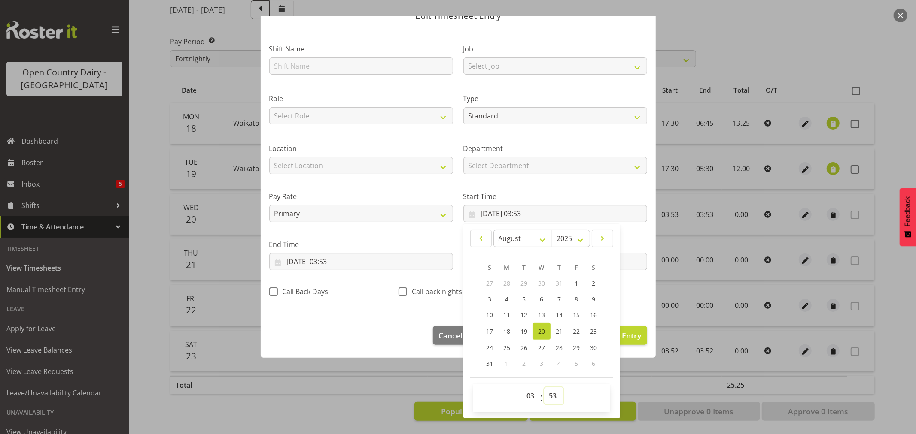
drag, startPoint x: 550, startPoint y: 397, endPoint x: 550, endPoint y: 389, distance: 7.7
click at [550, 397] on select "00 01 02 03 04 05 06 07 08 09 10 11 12 13 14 15 16 17 18 19 20 21 22 23 24 25 2…" at bounding box center [553, 396] width 19 height 17
select select "0"
click at [544, 388] on select "00 01 02 03 04 05 06 07 08 09 10 11 12 13 14 15 16 17 18 19 20 21 22 23 24 25 2…" at bounding box center [553, 396] width 19 height 17
type input "20/08/2025, 03:00"
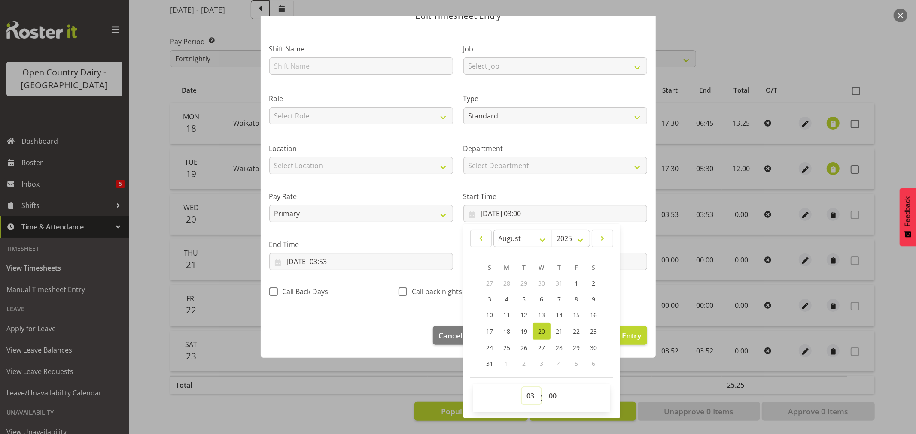
drag, startPoint x: 524, startPoint y: 397, endPoint x: 524, endPoint y: 392, distance: 5.2
click at [524, 397] on select "00 01 02 03 04 05 06 07 08 09 10 11 12 13 14 15 16 17 18 19 20 21 22 23" at bounding box center [531, 396] width 19 height 17
select select "0"
click at [522, 388] on select "00 01 02 03 04 05 06 07 08 09 10 11 12 13 14 15 16 17 18 19 20 21 22 23" at bounding box center [531, 396] width 19 height 17
type input "20/08/2025, 00:00"
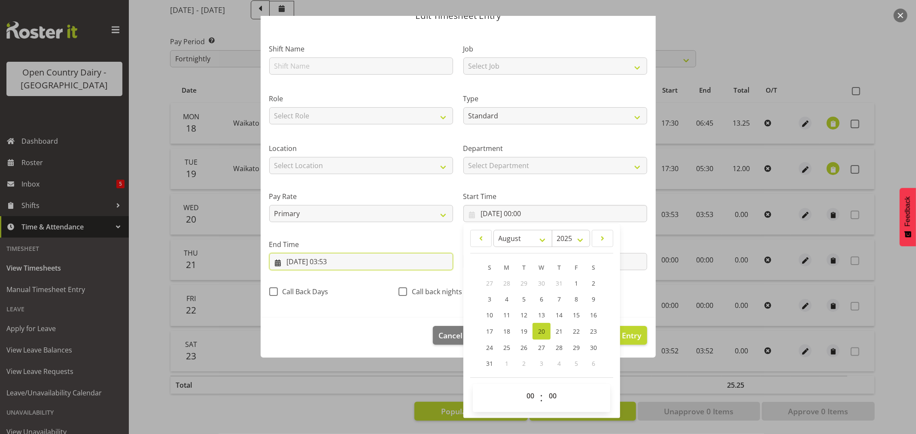
click at [340, 263] on input "20/08/2025, 03:53" at bounding box center [361, 261] width 184 height 17
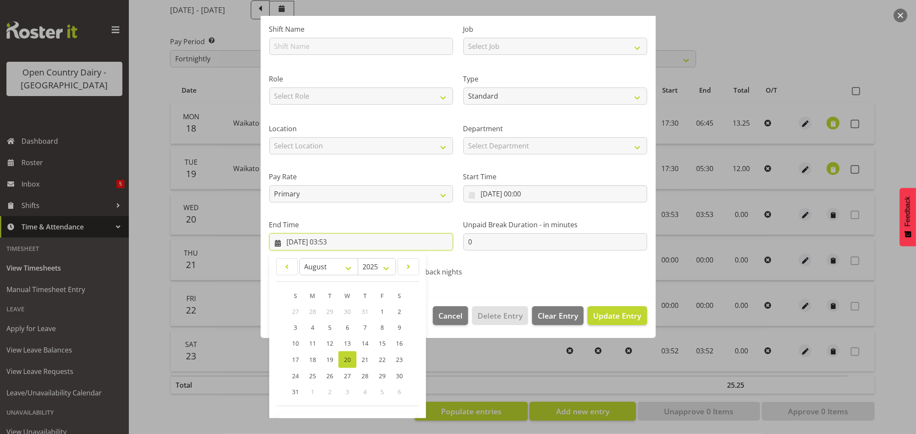
scroll to position [87, 0]
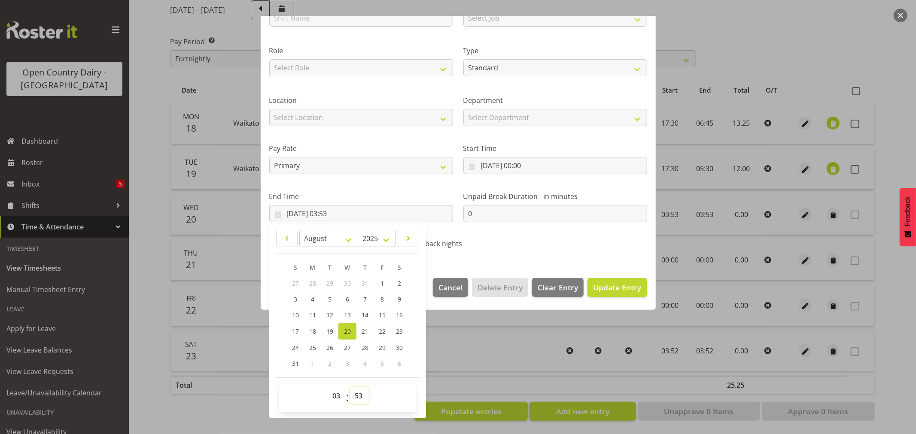
click at [360, 396] on select "00 01 02 03 04 05 06 07 08 09 10 11 12 13 14 15 16 17 18 19 20 21 22 23 24 25 2…" at bounding box center [359, 396] width 19 height 17
select select "0"
click at [350, 388] on select "00 01 02 03 04 05 06 07 08 09 10 11 12 13 14 15 16 17 18 19 20 21 22 23 24 25 2…" at bounding box center [359, 396] width 19 height 17
type input "20/08/2025, 03:00"
click at [336, 396] on select "00 01 02 03 04 05 06 07 08 09 10 11 12 13 14 15 16 17 18 19 20 21 22 23" at bounding box center [337, 396] width 19 height 17
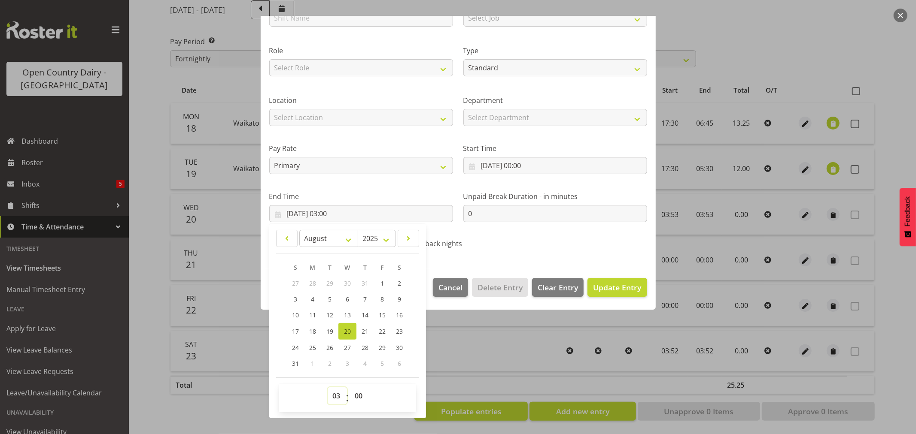
select select "0"
click at [328, 388] on select "00 01 02 03 04 05 06 07 08 09 10 11 12 13 14 15 16 17 18 19 20 21 22 23" at bounding box center [337, 396] width 19 height 17
type input "20/08/2025, 00:00"
click at [604, 285] on span "Update Entry" at bounding box center [617, 287] width 48 height 10
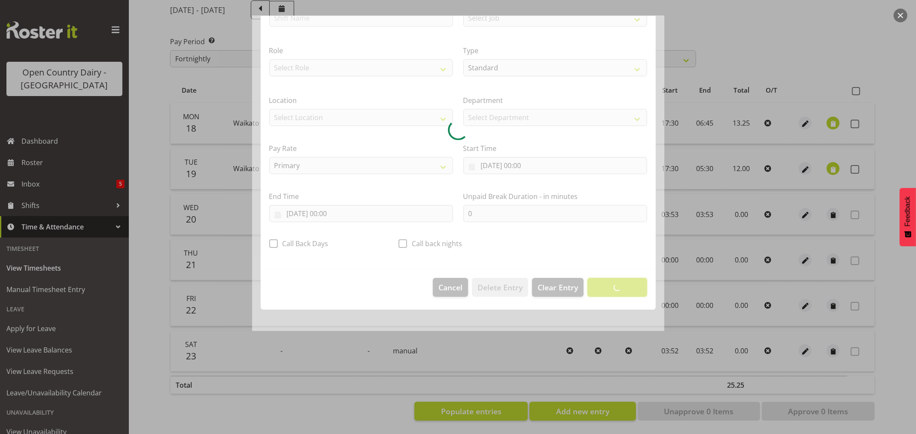
scroll to position [0, 0]
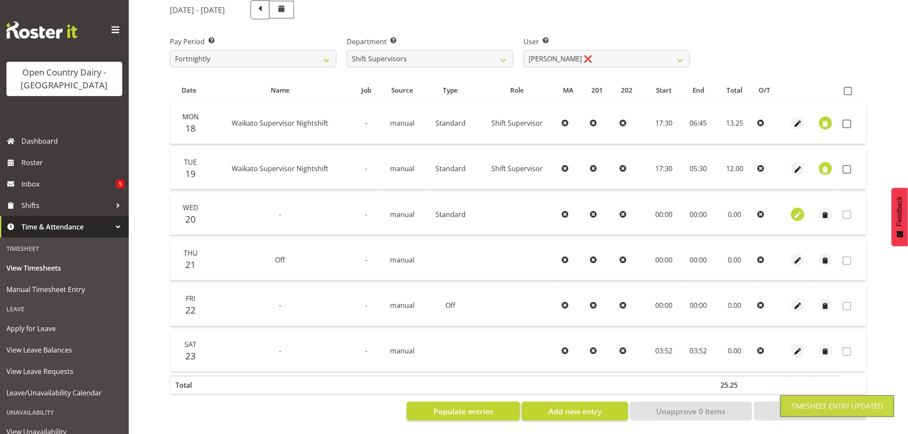
click at [795, 210] on span "button" at bounding box center [798, 215] width 10 height 10
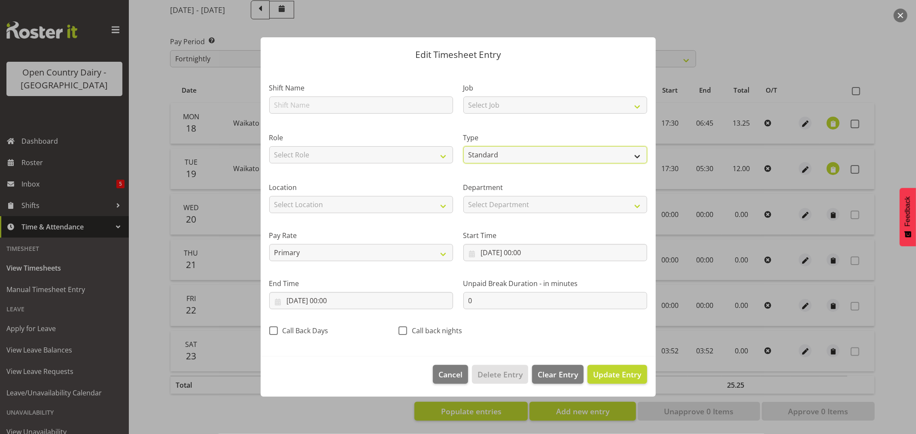
click at [508, 156] on select "Off Standard Public Holiday Public Holiday (Worked) Day In Lieu Annual Leave Si…" at bounding box center [555, 154] width 184 height 17
select select "Off"
click at [463, 164] on select "Off Standard Public Holiday Public Holiday (Worked) Day In Lieu Annual Leave Si…" at bounding box center [555, 154] width 184 height 17
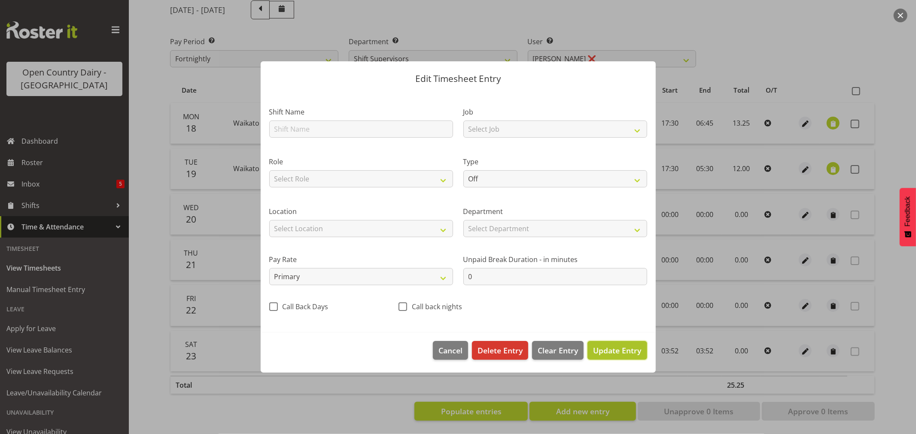
click at [623, 353] on span "Update Entry" at bounding box center [617, 351] width 48 height 10
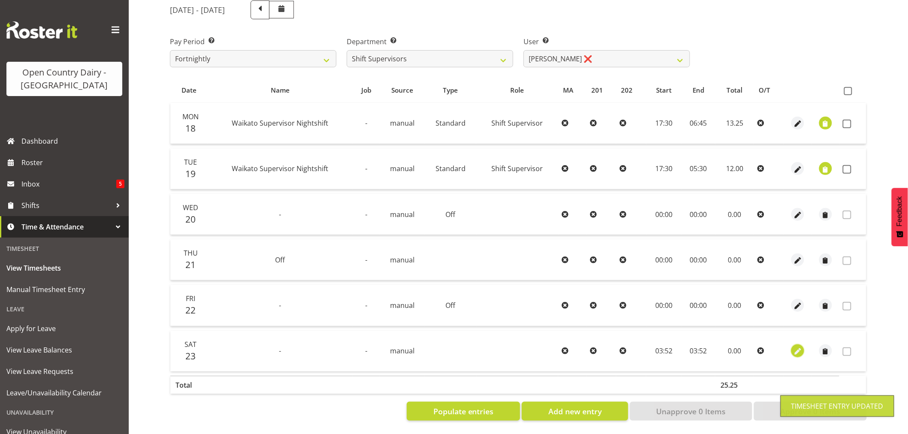
click at [796, 347] on span "button" at bounding box center [798, 352] width 10 height 10
select select "7"
select select "2025"
select select "3"
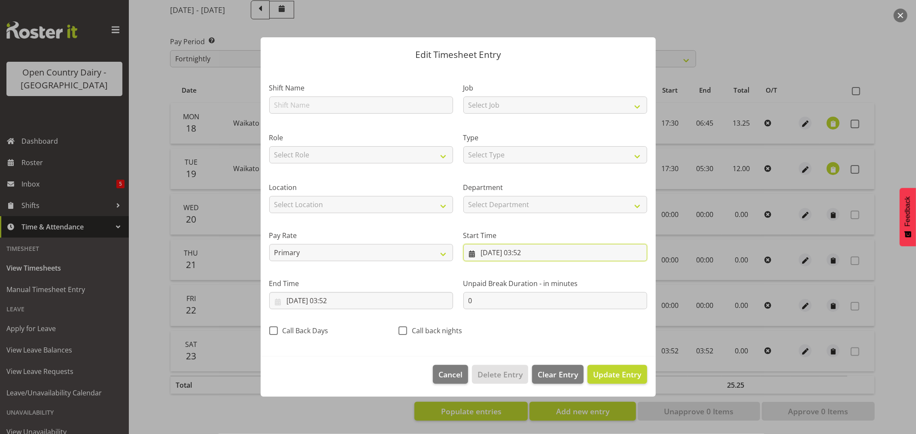
click at [505, 251] on input "23/08/2025, 03:52" at bounding box center [555, 252] width 184 height 17
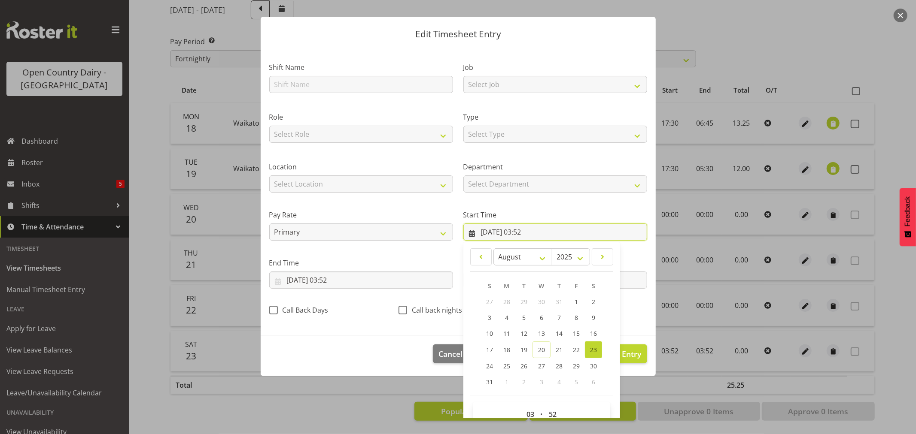
scroll to position [39, 0]
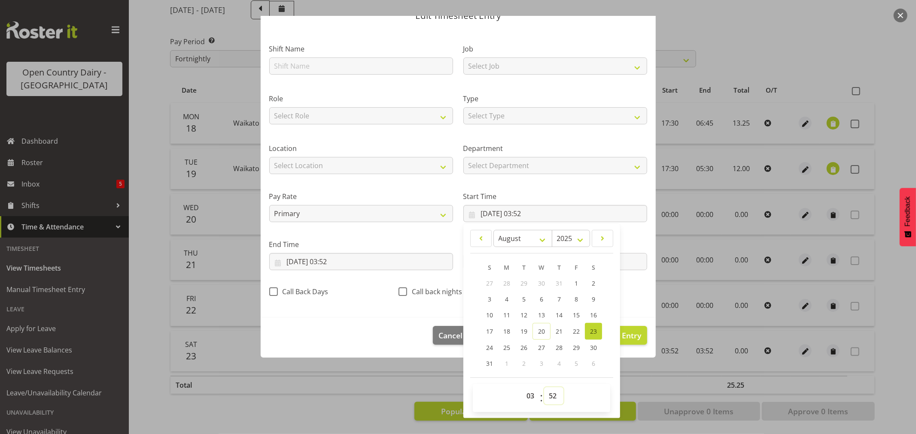
click at [550, 397] on select "00 01 02 03 04 05 06 07 08 09 10 11 12 13 14 15 16 17 18 19 20 21 22 23 24 25 2…" at bounding box center [553, 396] width 19 height 17
click at [549, 393] on select "00 01 02 03 04 05 06 07 08 09 10 11 12 13 14 15 16 17 18 19 20 21 22 23 24 25 2…" at bounding box center [553, 396] width 19 height 17
select select "0"
click at [544, 388] on select "00 01 02 03 04 05 06 07 08 09 10 11 12 13 14 15 16 17 18 19 20 21 22 23 24 25 2…" at bounding box center [553, 396] width 19 height 17
type input "23/08/2025, 03:00"
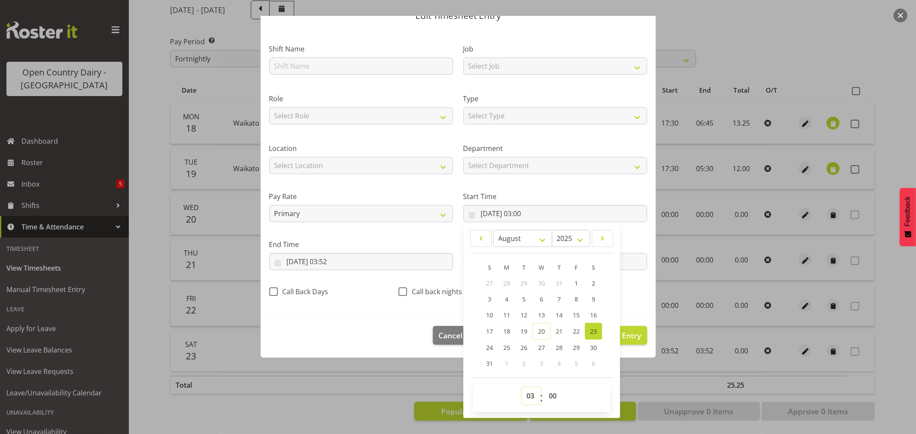
drag, startPoint x: 524, startPoint y: 397, endPoint x: 526, endPoint y: 388, distance: 9.7
click at [525, 397] on select "00 01 02 03 04 05 06 07 08 09 10 11 12 13 14 15 16 17 18 19 20 21 22 23" at bounding box center [531, 396] width 19 height 17
select select "0"
click at [522, 388] on select "00 01 02 03 04 05 06 07 08 09 10 11 12 13 14 15 16 17 18 19 20 21 22 23" at bounding box center [531, 396] width 19 height 17
type input "23/08/2025, 00:00"
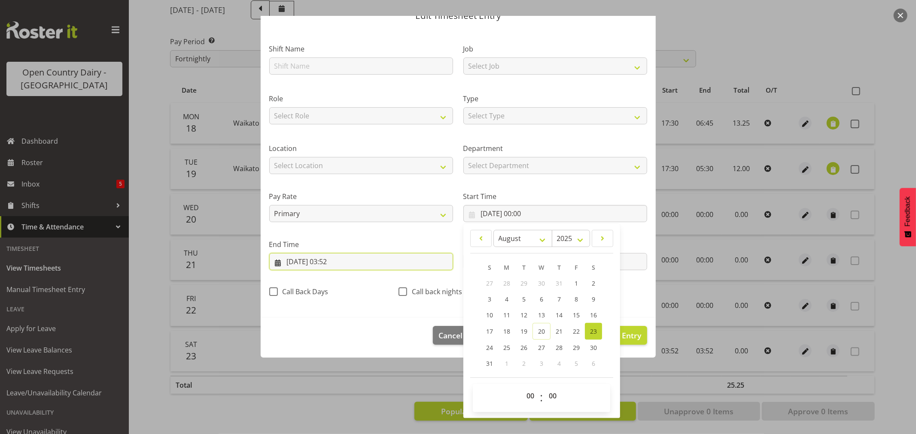
click at [335, 262] on input "23/08/2025, 03:52" at bounding box center [361, 261] width 184 height 17
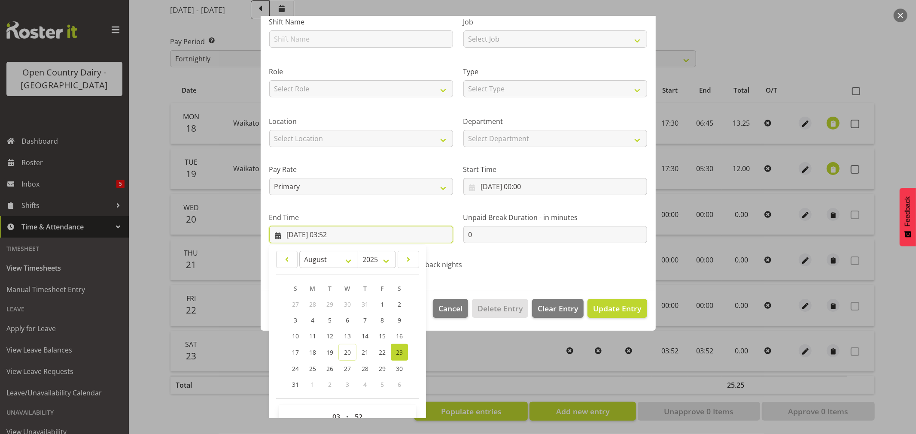
scroll to position [87, 0]
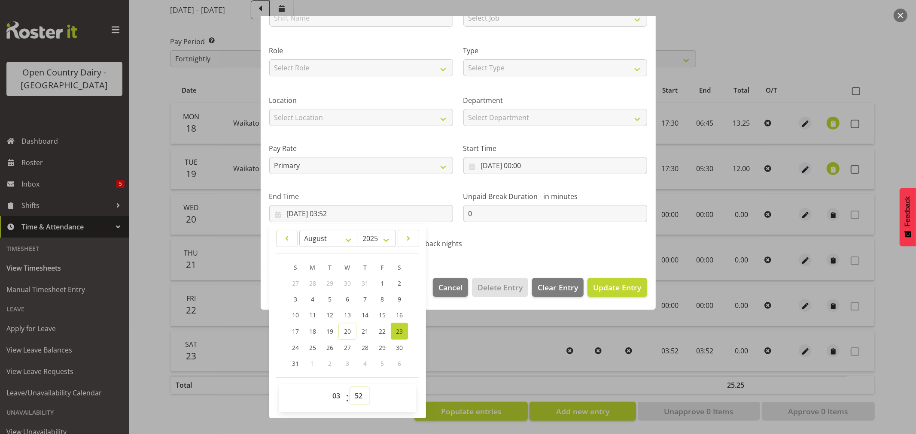
click at [361, 398] on select "00 01 02 03 04 05 06 07 08 09 10 11 12 13 14 15 16 17 18 19 20 21 22 23 24 25 2…" at bounding box center [359, 396] width 19 height 17
select select "0"
click at [350, 388] on select "00 01 02 03 04 05 06 07 08 09 10 11 12 13 14 15 16 17 18 19 20 21 22 23 24 25 2…" at bounding box center [359, 396] width 19 height 17
type input "23/08/2025, 03:00"
drag, startPoint x: 332, startPoint y: 397, endPoint x: 333, endPoint y: 391, distance: 6.0
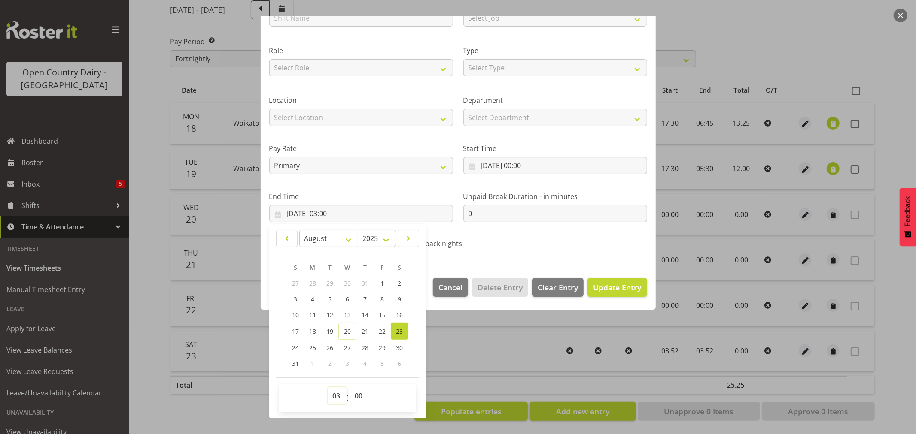
click at [333, 397] on select "00 01 02 03 04 05 06 07 08 09 10 11 12 13 14 15 16 17 18 19 20 21 22 23" at bounding box center [337, 396] width 19 height 17
select select "0"
click at [328, 388] on select "00 01 02 03 04 05 06 07 08 09 10 11 12 13 14 15 16 17 18 19 20 21 22 23" at bounding box center [337, 396] width 19 height 17
type input "23/08/2025, 00:00"
click at [622, 291] on span "Update Entry" at bounding box center [617, 287] width 48 height 10
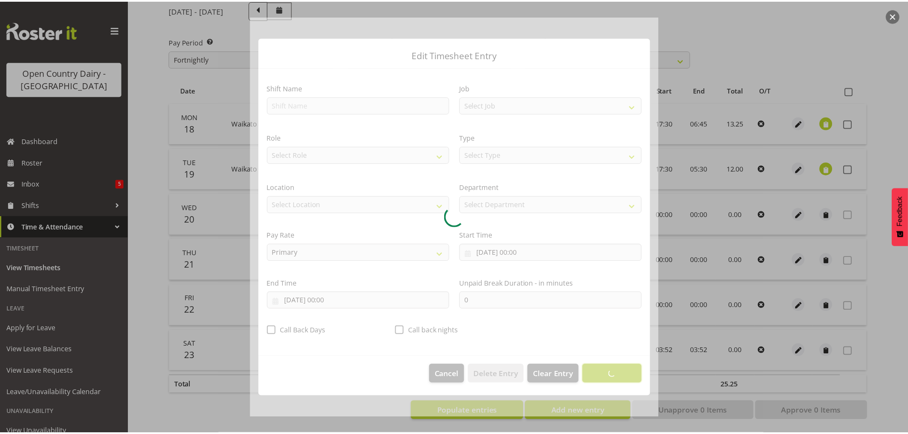
scroll to position [0, 0]
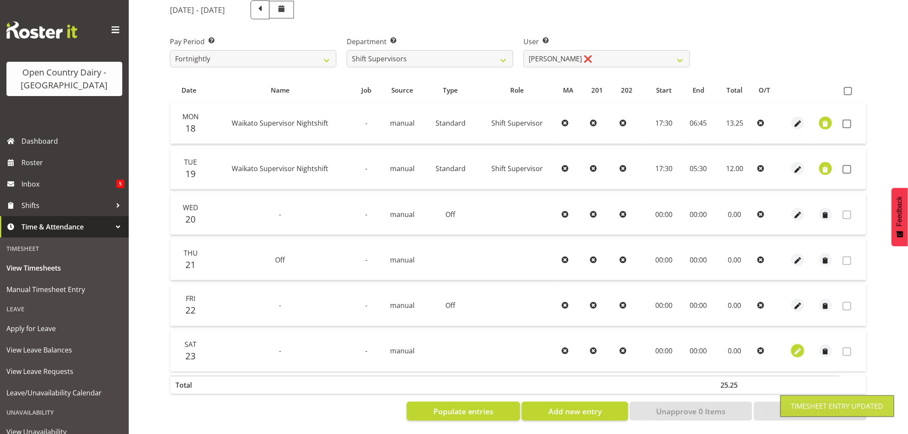
click at [800, 347] on span "button" at bounding box center [798, 352] width 10 height 10
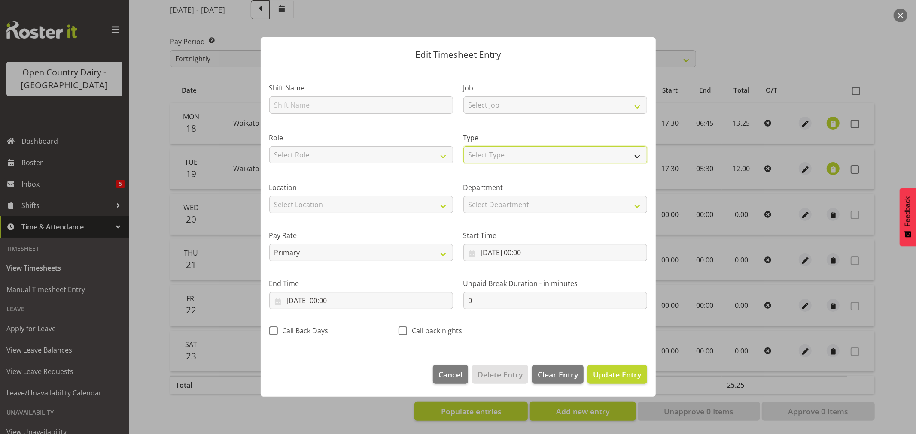
click at [485, 157] on select "Select Type Off Standard Public Holiday Public Holiday (Worked) Day In Lieu Ann…" at bounding box center [555, 154] width 184 height 17
select select "Off"
click at [463, 164] on select "Select Type Off Standard Public Holiday Public Holiday (Worked) Day In Lieu Ann…" at bounding box center [555, 154] width 184 height 17
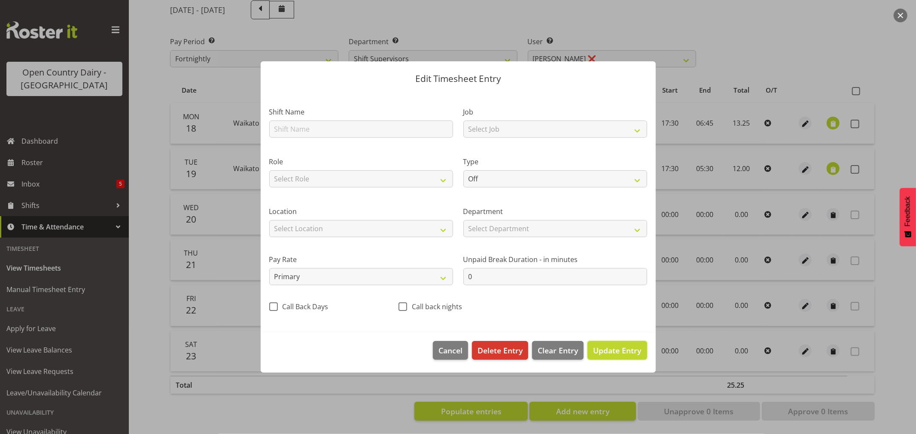
click at [624, 352] on span "Update Entry" at bounding box center [617, 351] width 48 height 10
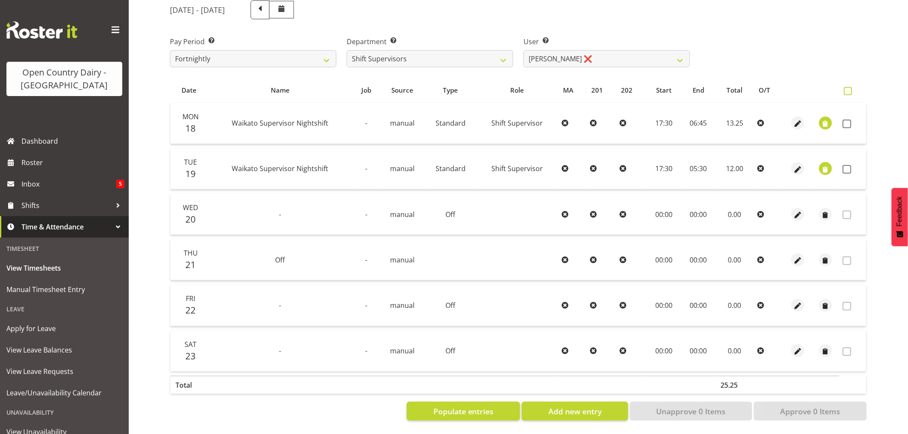
click at [847, 87] on span at bounding box center [848, 91] width 8 height 8
click at [847, 88] on input "checkbox" at bounding box center [847, 91] width 6 height 6
checkbox input "true"
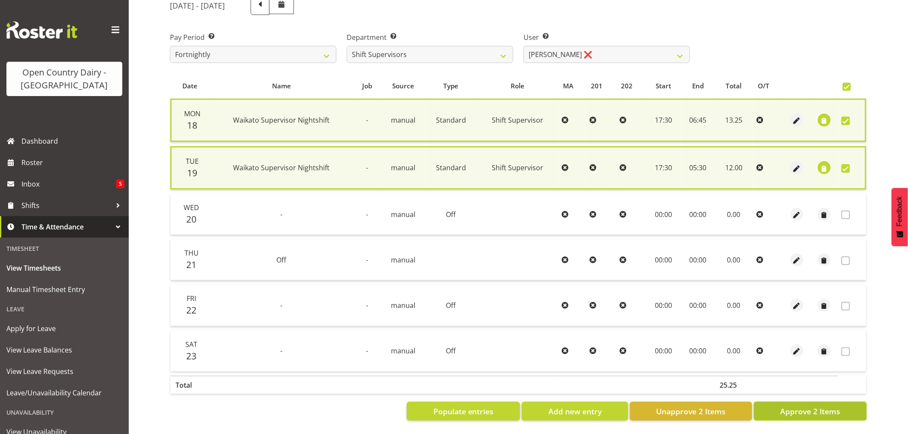
click at [818, 406] on span "Approve 2 Items" at bounding box center [810, 411] width 60 height 11
checkbox input "false"
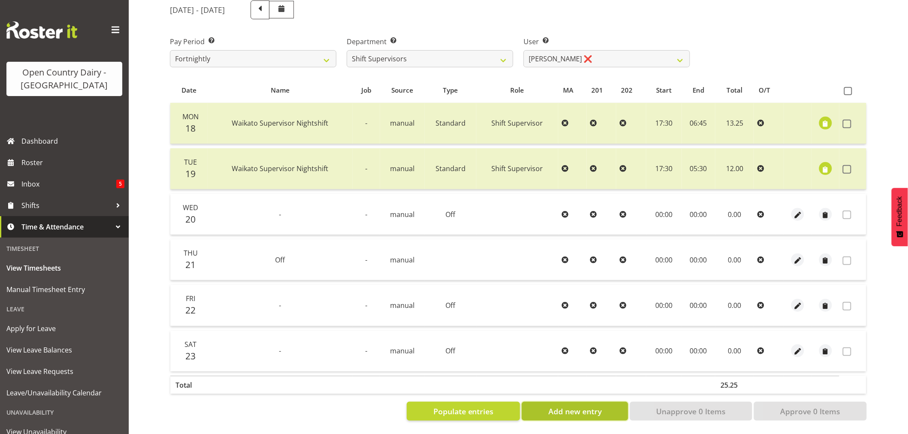
click at [579, 406] on span "Add new entry" at bounding box center [575, 411] width 53 height 11
select select
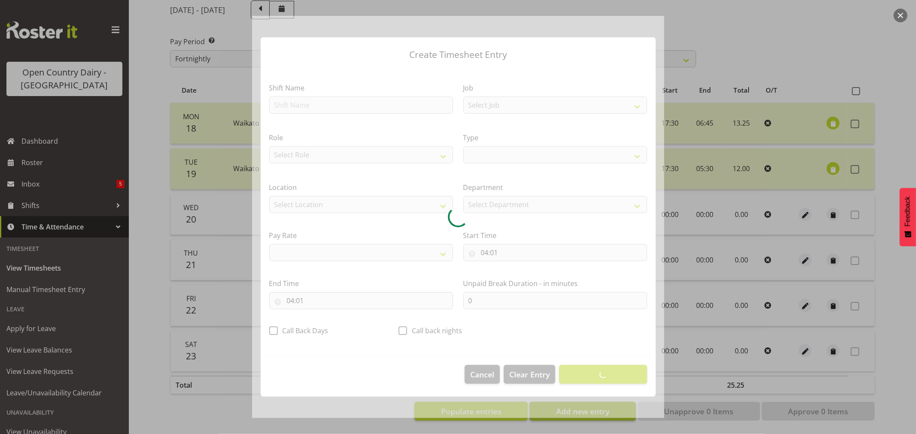
select select
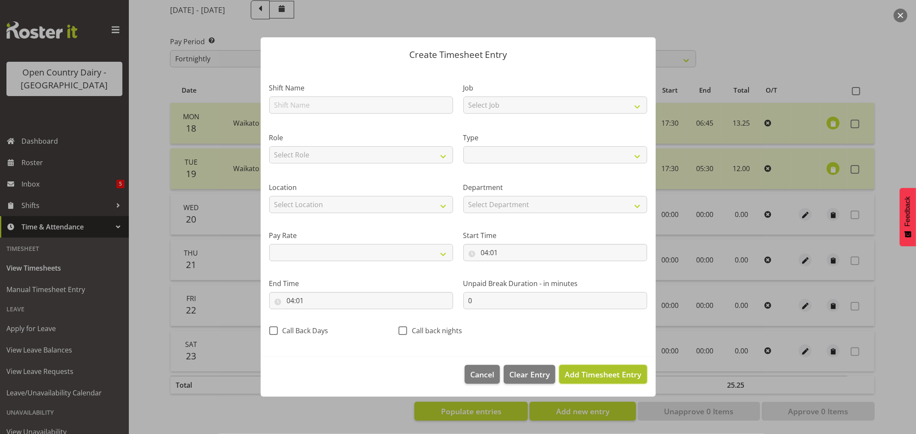
click at [597, 378] on span "Add Timesheet Entry" at bounding box center [602, 375] width 76 height 10
select select
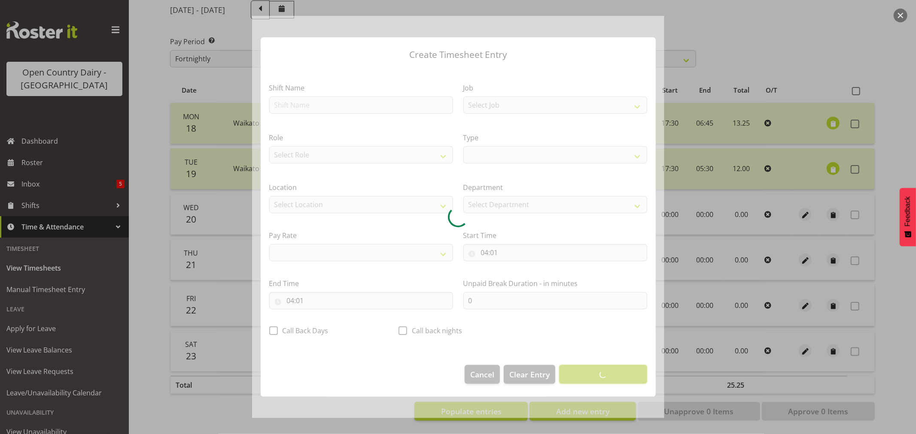
select select
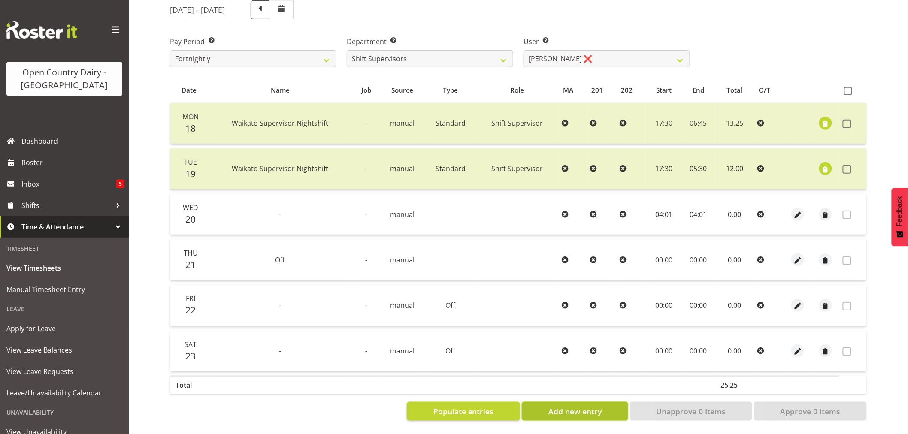
click at [578, 409] on span "Add new entry" at bounding box center [575, 411] width 53 height 11
select select
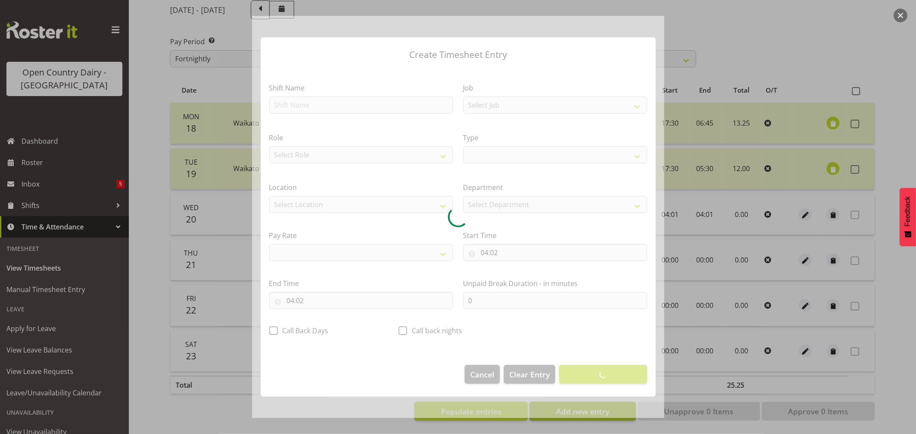
select select
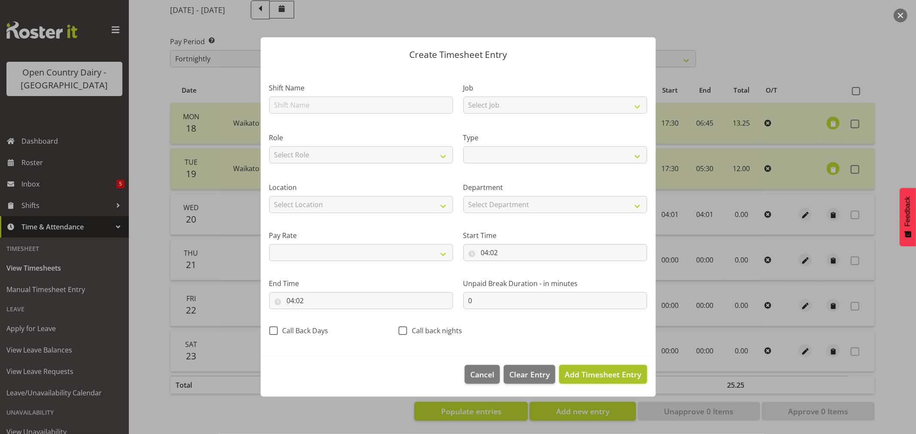
click at [593, 367] on button "Add Timesheet Entry" at bounding box center [603, 374] width 88 height 19
select select
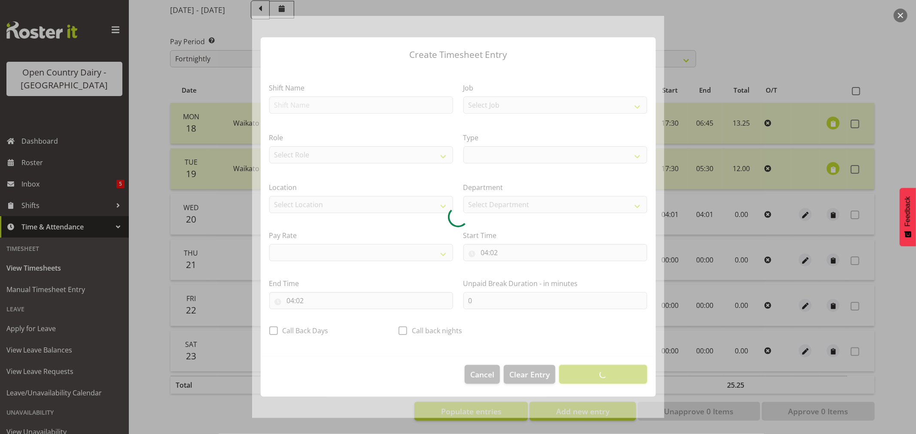
select select
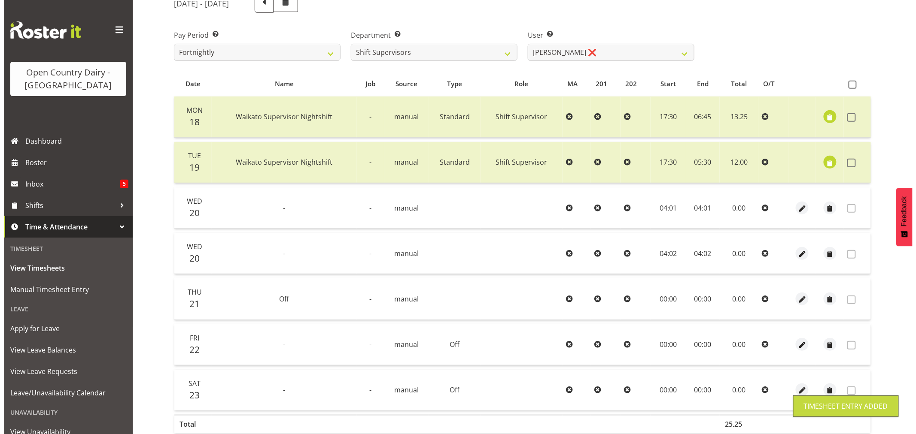
scroll to position [163, 0]
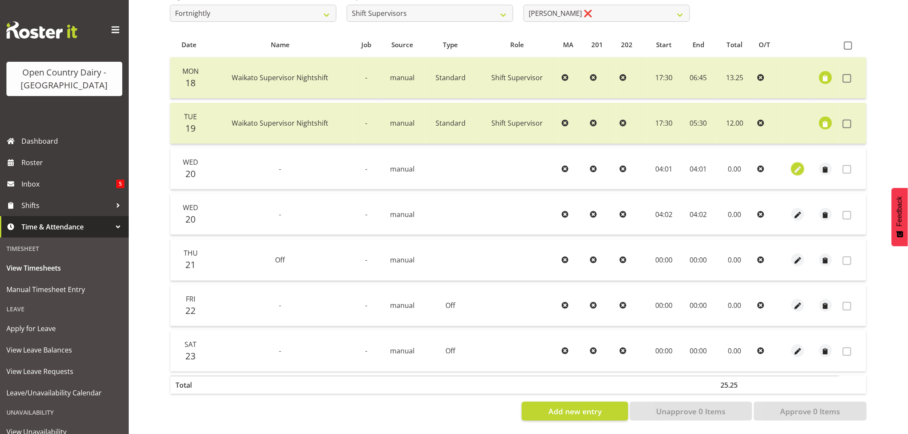
click at [798, 165] on span "button" at bounding box center [798, 170] width 10 height 10
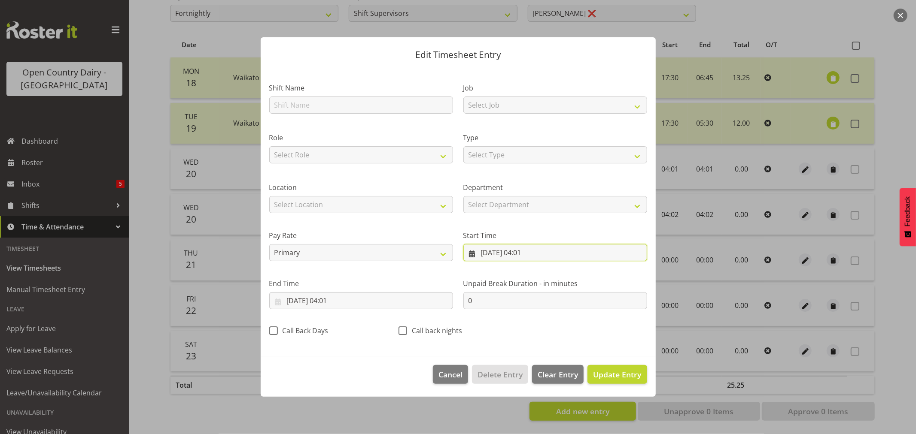
click at [501, 251] on input "20/08/2025, 04:01" at bounding box center [555, 252] width 184 height 17
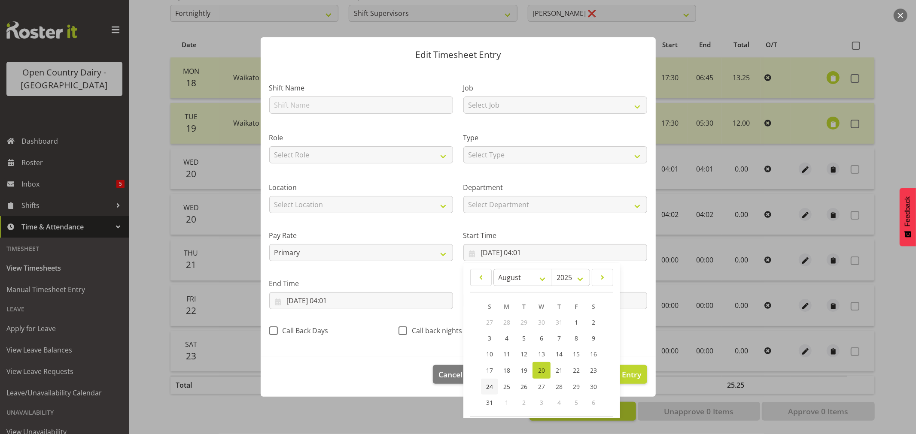
click at [488, 388] on span "24" at bounding box center [489, 387] width 7 height 8
type input "24/08/2025, 04:01"
click at [310, 298] on input "20/08/2025, 04:01" at bounding box center [361, 300] width 184 height 17
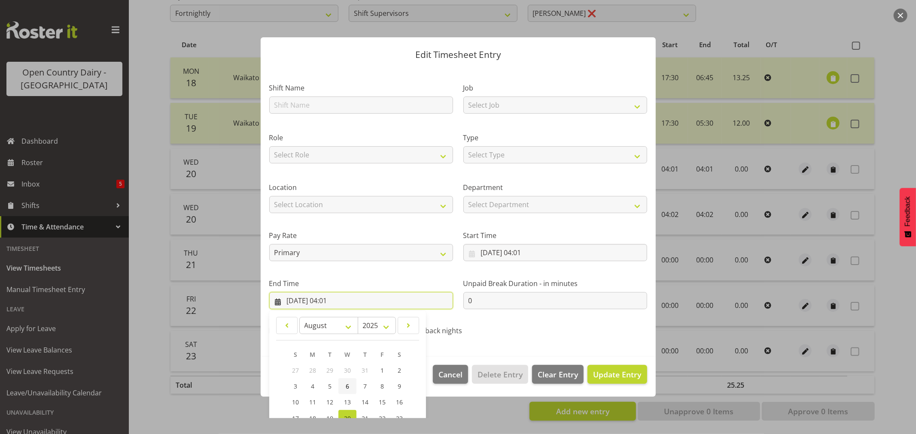
scroll to position [87, 0]
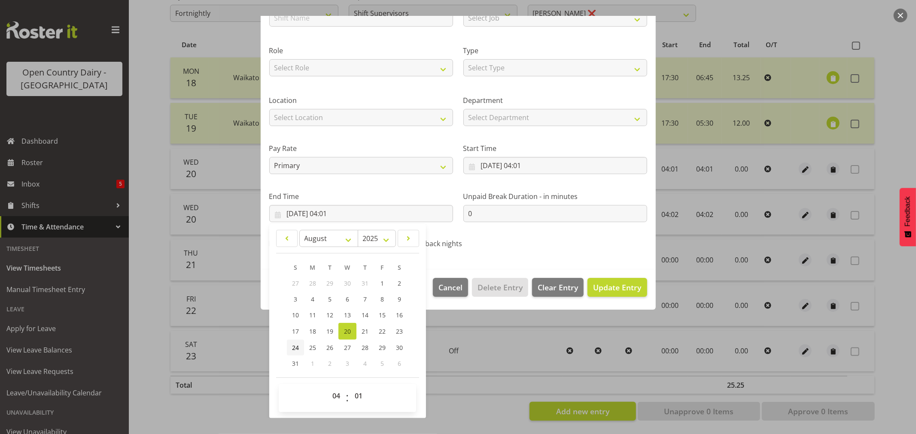
click at [293, 349] on span "24" at bounding box center [295, 348] width 7 height 8
type input "24/08/2025, 04:01"
click at [616, 286] on span "Update Entry" at bounding box center [617, 287] width 48 height 10
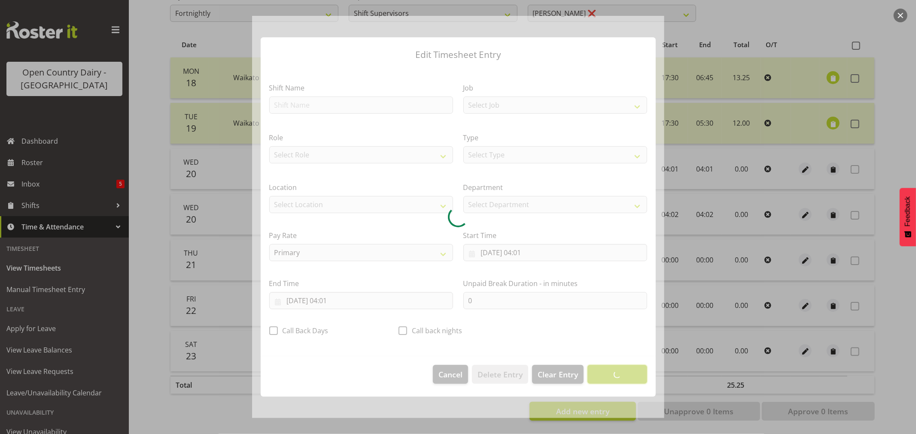
scroll to position [0, 0]
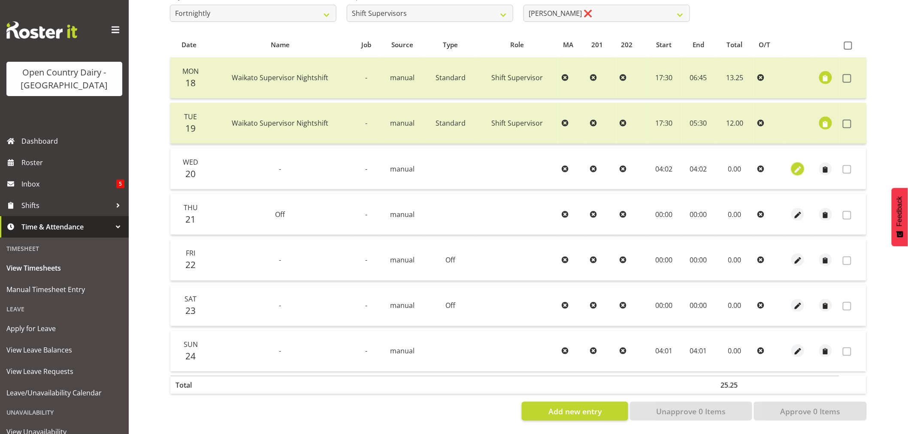
click at [795, 165] on span "button" at bounding box center [798, 170] width 10 height 10
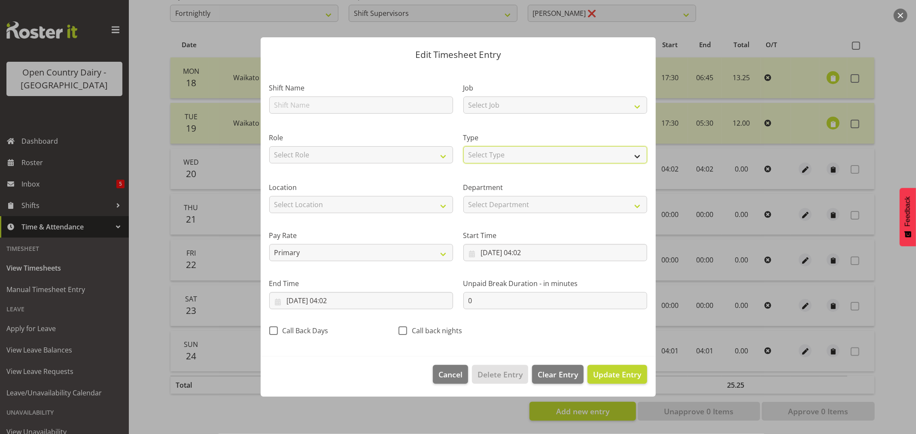
click at [503, 152] on select "Select Type Off Standard Public Holiday Public Holiday (Worked) Day In Lieu Ann…" at bounding box center [555, 154] width 184 height 17
select select "Off"
click at [463, 164] on select "Select Type Off Standard Public Holiday Public Holiday (Worked) Day In Lieu Ann…" at bounding box center [555, 154] width 184 height 17
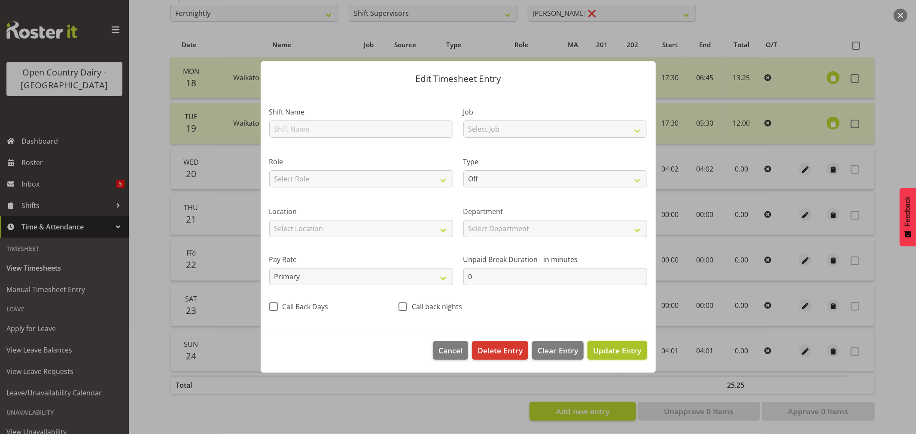
click at [605, 349] on span "Update Entry" at bounding box center [617, 351] width 48 height 10
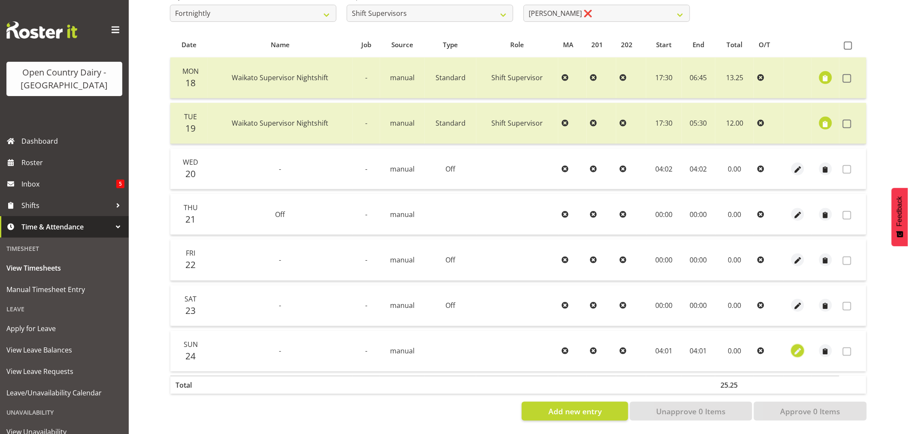
click at [798, 347] on span "button" at bounding box center [798, 352] width 10 height 10
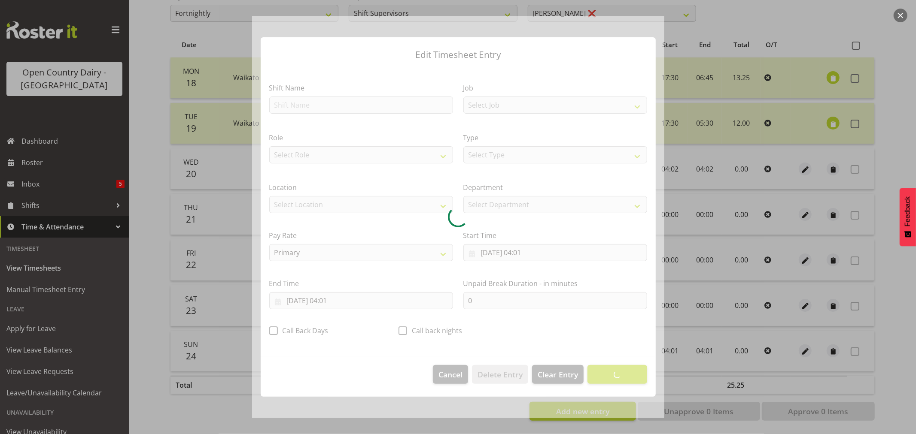
click at [285, 106] on div at bounding box center [458, 217] width 412 height 403
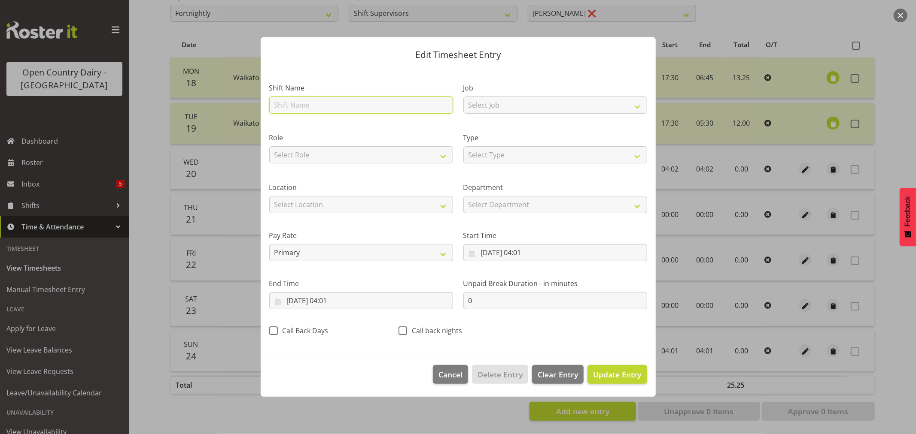
click at [285, 101] on input "text" at bounding box center [361, 105] width 184 height 17
type input "Day shift"
click at [516, 250] on input "24/08/2025, 04:01" at bounding box center [555, 252] width 184 height 17
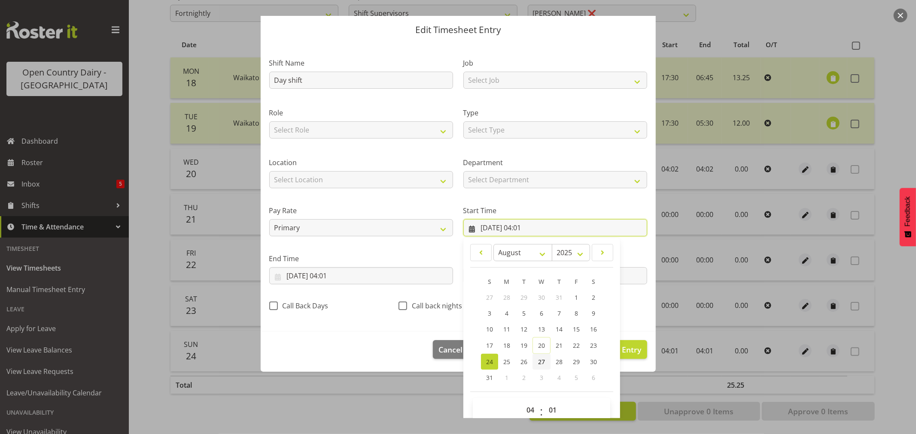
scroll to position [39, 0]
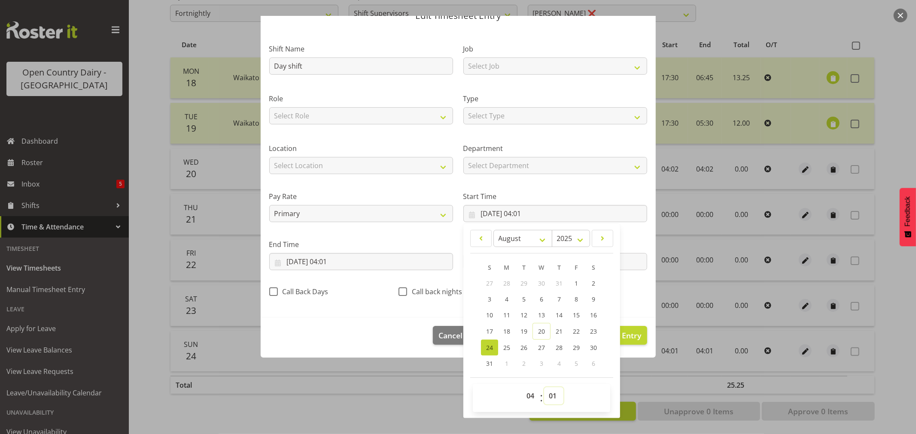
click at [549, 399] on select "00 01 02 03 04 05 06 07 08 09 10 11 12 13 14 15 16 17 18 19 20 21 22 23 24 25 2…" at bounding box center [553, 396] width 19 height 17
click at [544, 388] on select "00 01 02 03 04 05 06 07 08 09 10 11 12 13 14 15 16 17 18 19 20 21 22 23 24 25 2…" at bounding box center [553, 396] width 19 height 17
click at [525, 394] on select "00 01 02 03 04 05 06 07 08 09 10 11 12 13 14 15 16 17 18 19 20 21 22 23" at bounding box center [531, 396] width 19 height 17
click at [522, 388] on select "00 01 02 03 04 05 06 07 08 09 10 11 12 13 14 15 16 17 18 19 20 21 22 23" at bounding box center [531, 396] width 19 height 17
click at [327, 257] on input "24/08/2025, 04:01" at bounding box center [361, 261] width 184 height 17
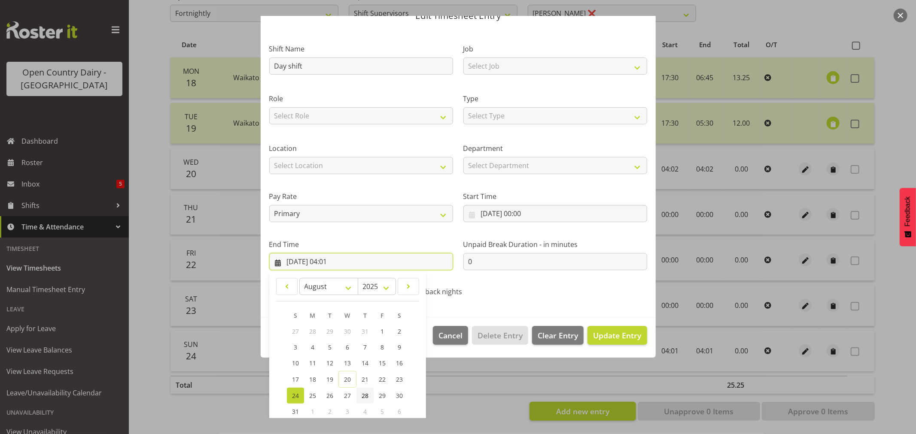
scroll to position [87, 0]
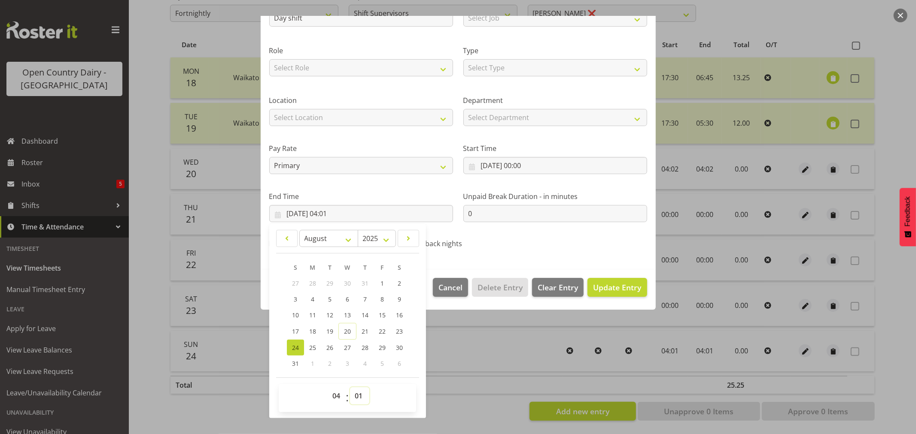
click at [361, 395] on select "00 01 02 03 04 05 06 07 08 09 10 11 12 13 14 15 16 17 18 19 20 21 22 23 24 25 2…" at bounding box center [359, 396] width 19 height 17
click at [350, 388] on select "00 01 02 03 04 05 06 07 08 09 10 11 12 13 14 15 16 17 18 19 20 21 22 23 24 25 2…" at bounding box center [359, 396] width 19 height 17
click at [336, 400] on select "00 01 02 03 04 05 06 07 08 09 10 11 12 13 14 15 16 17 18 19 20 21 22 23" at bounding box center [337, 396] width 19 height 17
click at [328, 388] on select "00 01 02 03 04 05 06 07 08 09 10 11 12 13 14 15 16 17 18 19 20 21 22 23" at bounding box center [337, 396] width 19 height 17
click at [622, 285] on span "Update Entry" at bounding box center [617, 287] width 48 height 10
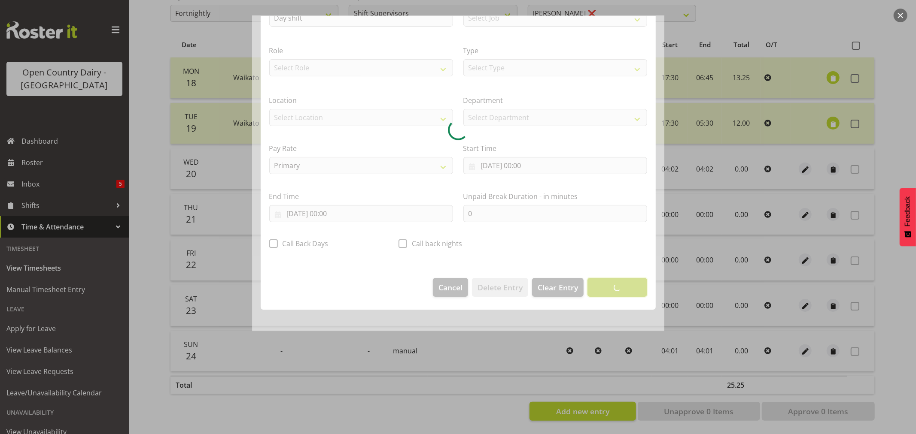
scroll to position [0, 0]
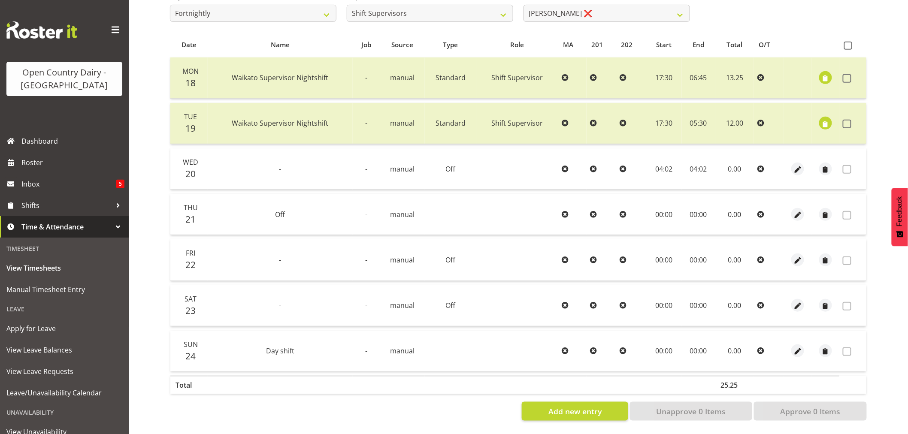
click at [790, 345] on div at bounding box center [798, 351] width 21 height 13
click at [797, 347] on span "button" at bounding box center [798, 352] width 10 height 10
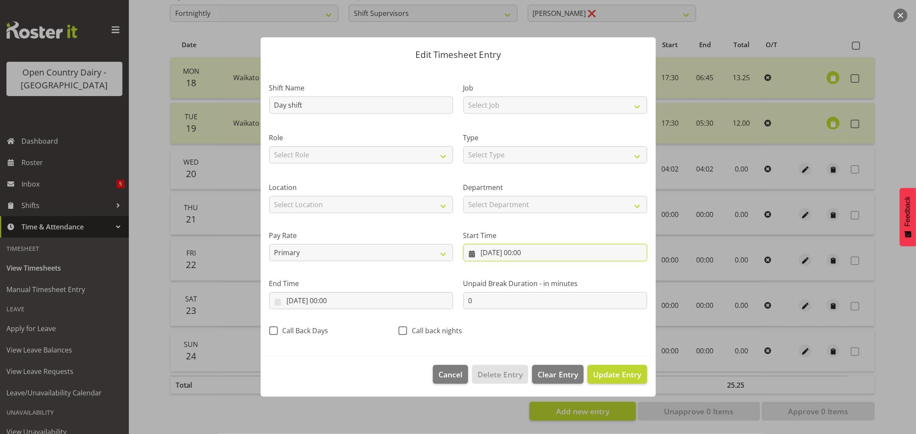
click at [505, 252] on input "24/08/2025, 00:00" at bounding box center [555, 252] width 184 height 17
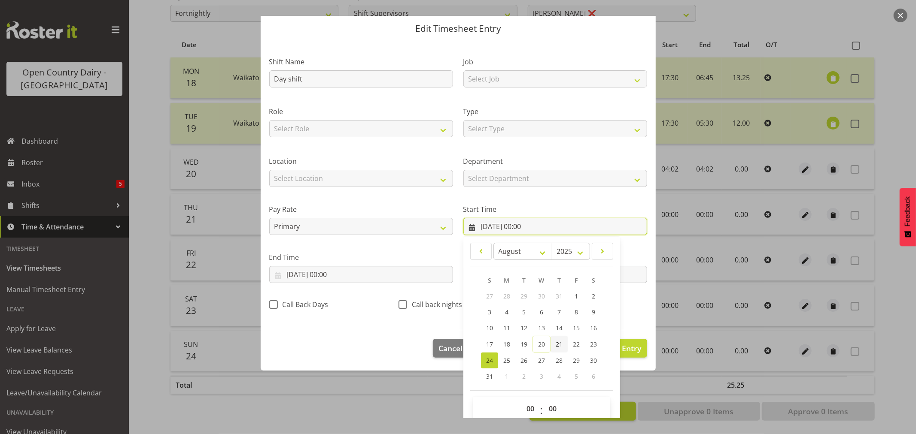
scroll to position [39, 0]
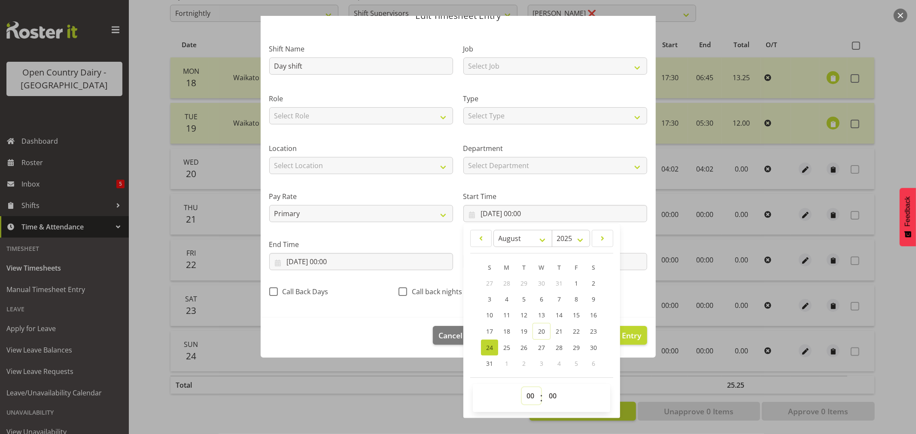
click at [527, 399] on select "00 01 02 03 04 05 06 07 08 09 10 11 12 13 14 15 16 17 18 19 20 21 22 23" at bounding box center [531, 396] width 19 height 17
click at [522, 388] on select "00 01 02 03 04 05 06 07 08 09 10 11 12 13 14 15 16 17 18 19 20 21 22 23" at bounding box center [531, 396] width 19 height 17
drag, startPoint x: 551, startPoint y: 396, endPoint x: 552, endPoint y: 389, distance: 7.4
click at [551, 396] on select "00 01 02 03 04 05 06 07 08 09 10 11 12 13 14 15 16 17 18 19 20 21 22 23 24 25 2…" at bounding box center [553, 396] width 19 height 17
click at [544, 388] on select "00 01 02 03 04 05 06 07 08 09 10 11 12 13 14 15 16 17 18 19 20 21 22 23 24 25 2…" at bounding box center [553, 396] width 19 height 17
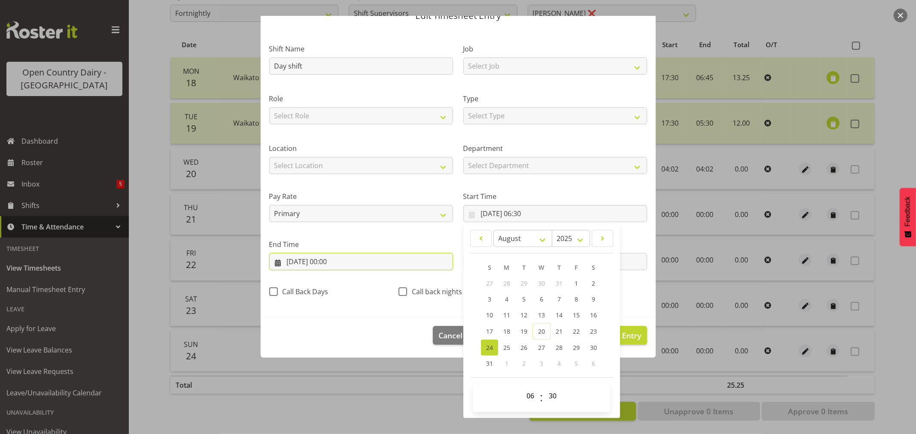
click at [331, 262] on input "24/08/2025, 00:00" at bounding box center [361, 261] width 184 height 17
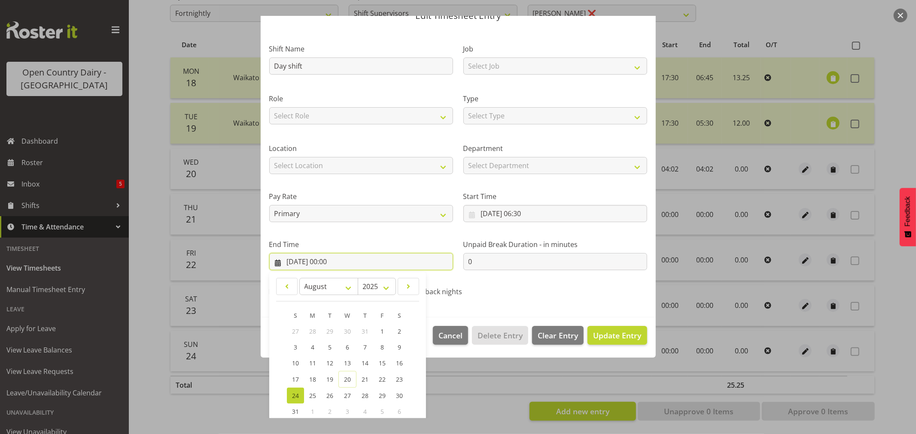
scroll to position [87, 0]
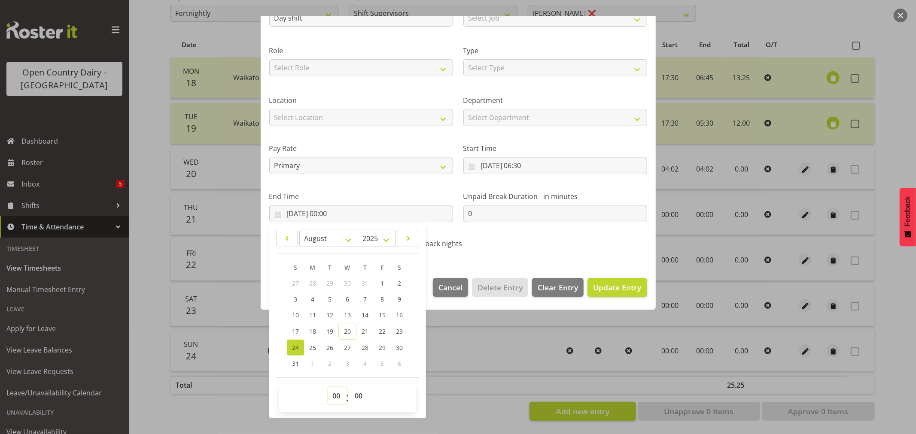
click at [331, 397] on select "00 01 02 03 04 05 06 07 08 09 10 11 12 13 14 15 16 17 18 19 20 21 22 23" at bounding box center [337, 396] width 19 height 17
click at [328, 388] on select "00 01 02 03 04 05 06 07 08 09 10 11 12 13 14 15 16 17 18 19 20 21 22 23" at bounding box center [337, 396] width 19 height 17
click at [361, 396] on select "00 01 02 03 04 05 06 07 08 09 10 11 12 13 14 15 16 17 18 19 20 21 22 23 24 25 2…" at bounding box center [359, 396] width 19 height 17
click at [350, 388] on select "00 01 02 03 04 05 06 07 08 09 10 11 12 13 14 15 16 17 18 19 20 21 22 23 24 25 2…" at bounding box center [359, 396] width 19 height 17
click at [357, 395] on select "00 01 02 03 04 05 06 07 08 09 10 11 12 13 14 15 16 17 18 19 20 21 22 23 24 25 2…" at bounding box center [359, 396] width 19 height 17
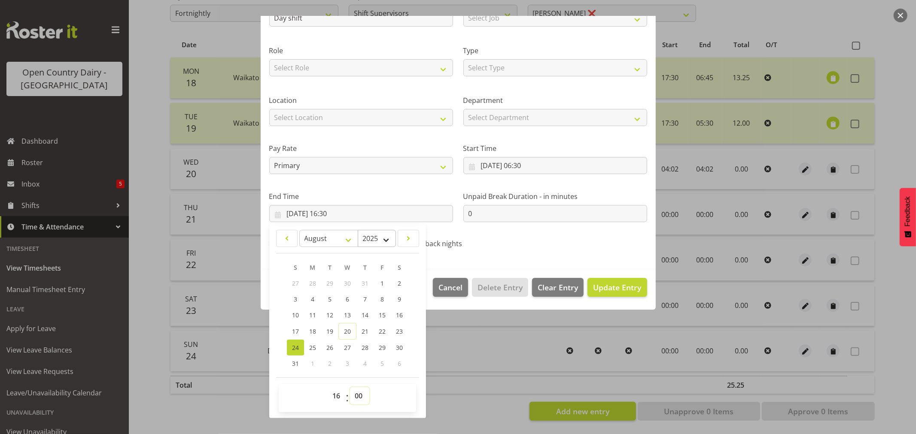
click at [350, 388] on select "00 01 02 03 04 05 06 07 08 09 10 11 12 13 14 15 16 17 18 19 20 21 22 23 24 25 2…" at bounding box center [359, 396] width 19 height 17
click at [620, 300] on footer "Cancel Delete Entry Clear Entry Update Entry" at bounding box center [458, 290] width 395 height 40
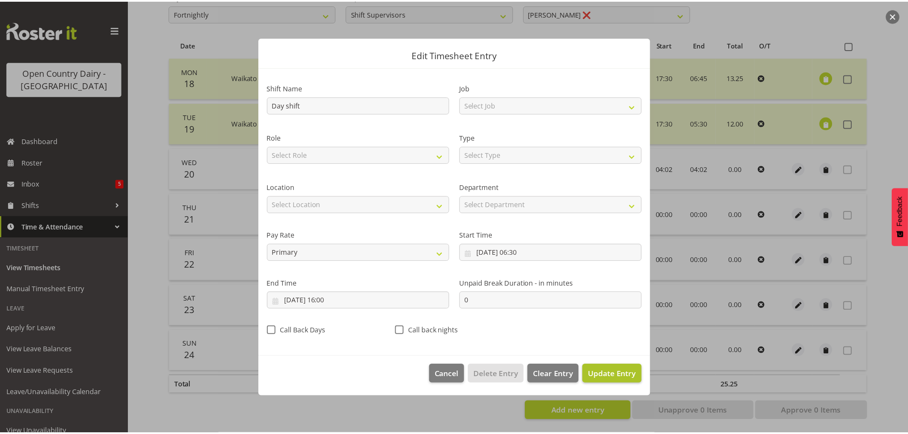
scroll to position [0, 0]
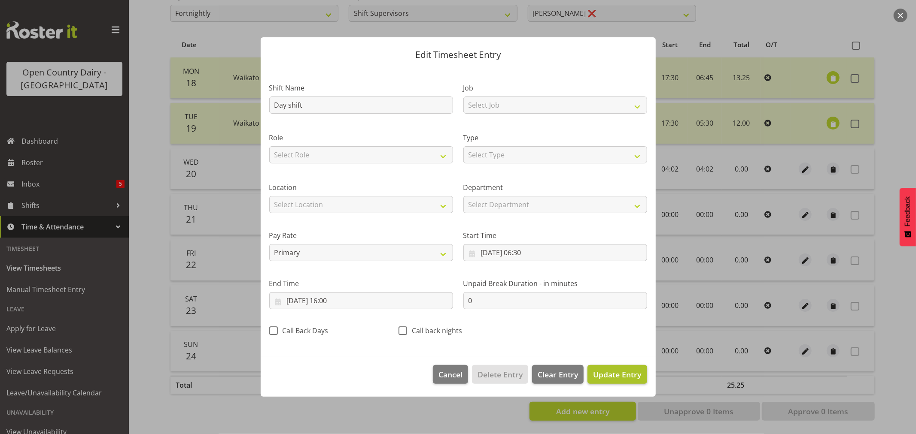
click at [621, 289] on div "Unpaid Break Duration - in minutes 0" at bounding box center [555, 294] width 184 height 31
click at [892, 106] on div at bounding box center [458, 217] width 916 height 434
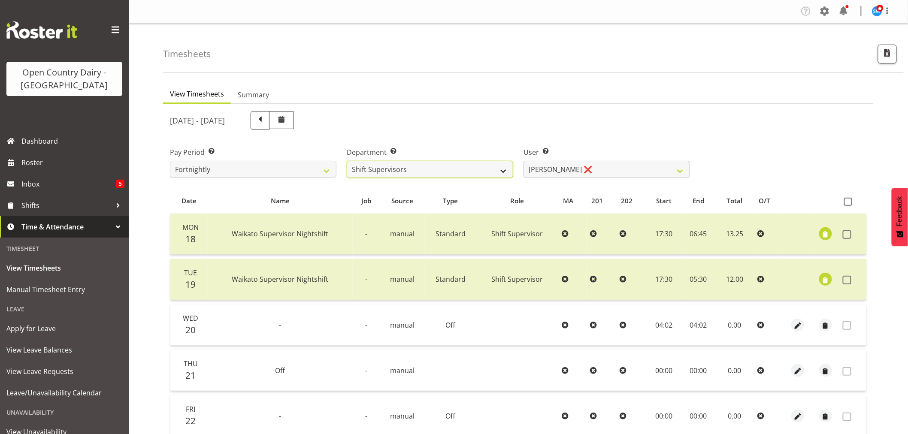
click at [431, 165] on select "701 702 703 704 705 706 707 708 709 710 711 712 713 714 715 716 717 718 719 720" at bounding box center [430, 169] width 167 height 17
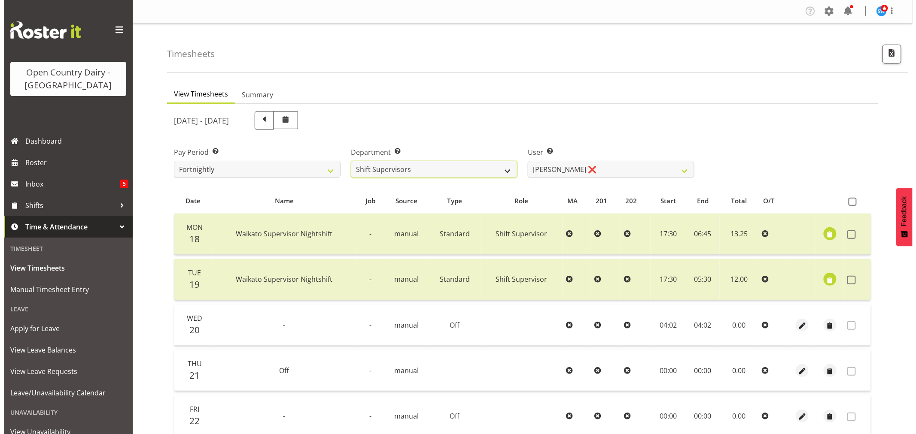
scroll to position [143, 0]
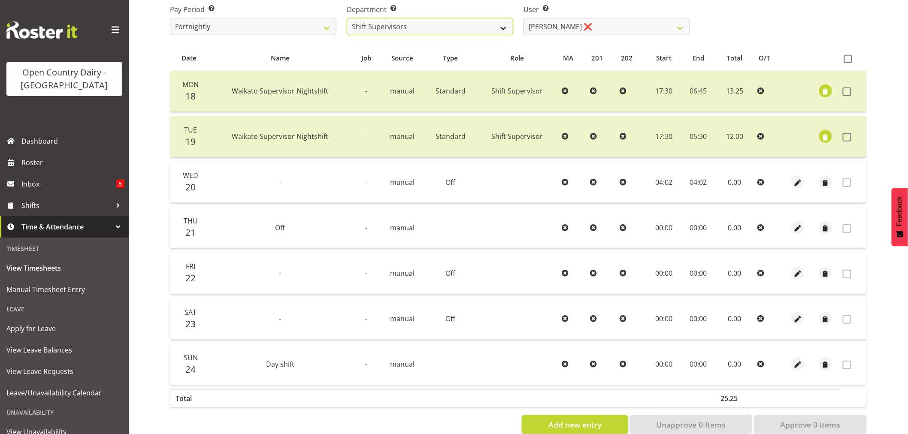
click at [447, 21] on select "701 702 703 704 705 706 707 708 709 710 711 712 713 714 715 716 717 718 719 720" at bounding box center [430, 26] width 167 height 17
click at [347, 18] on select "701 702 703 704 705 706 707 708 709 710 711 712 713 714 715 716 717 718 719 720" at bounding box center [430, 26] width 167 height 17
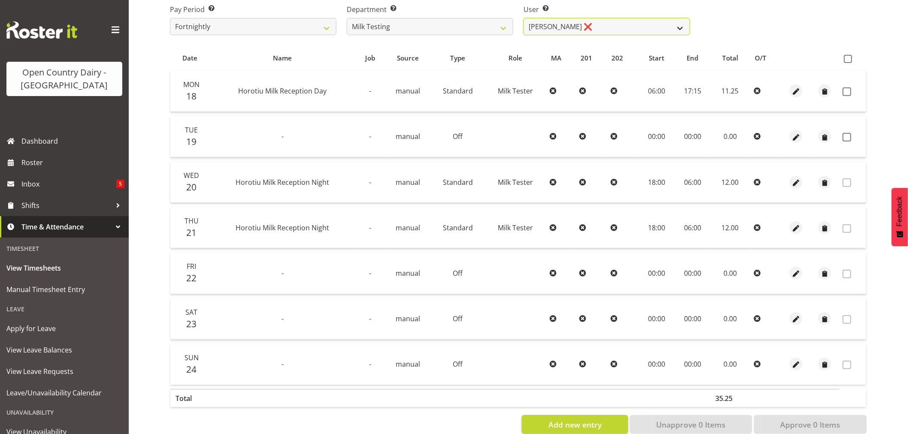
click at [594, 24] on select "Diana Ridings ❌ George Smith ❌ Helaina Walker ❌ Kim Madden ❌ Michael Brechelt ❌…" at bounding box center [607, 26] width 167 height 17
click at [524, 18] on select "Diana Ridings ❌ George Smith ❌ Helaina Walker ❌ Kim Madden ❌ Michael Brechelt ❌…" at bounding box center [607, 26] width 167 height 17
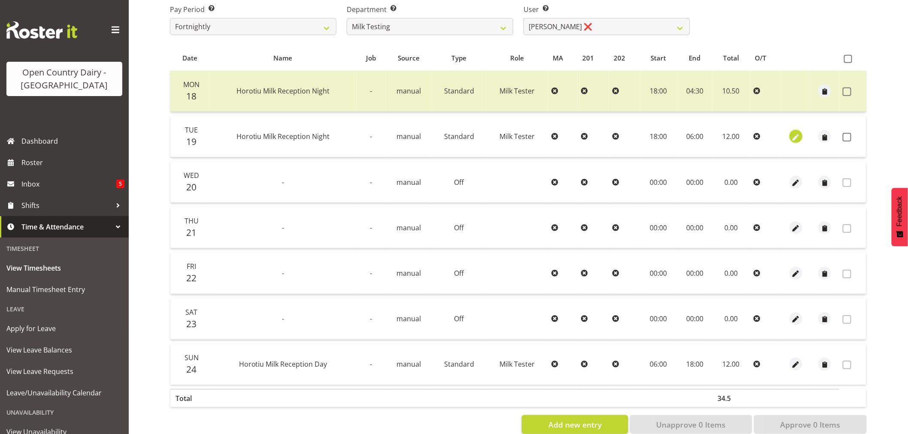
click at [796, 139] on span "button" at bounding box center [796, 138] width 10 height 10
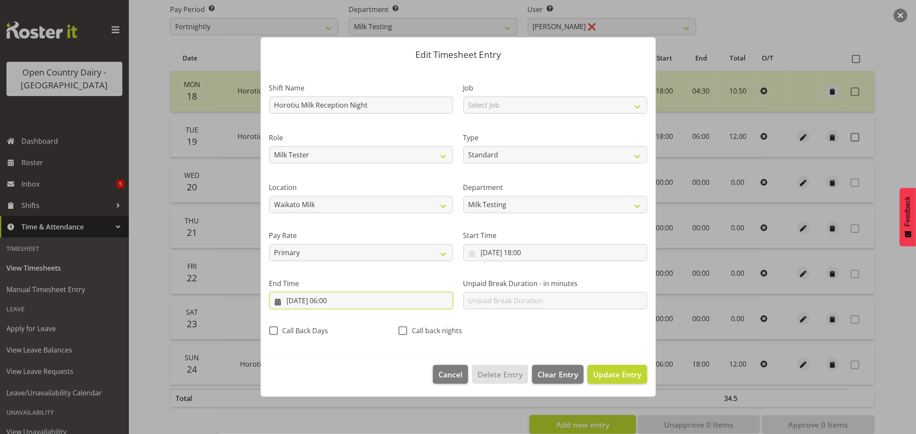
click at [331, 302] on input "20/08/2025, 06:00" at bounding box center [361, 300] width 184 height 17
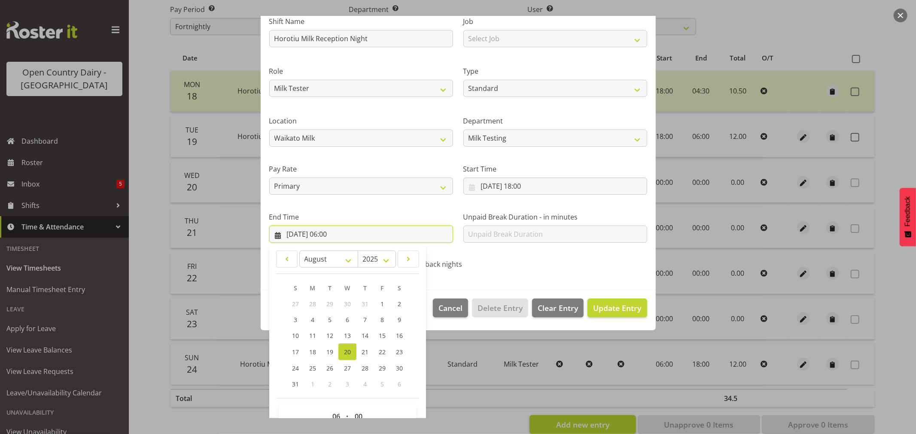
scroll to position [87, 0]
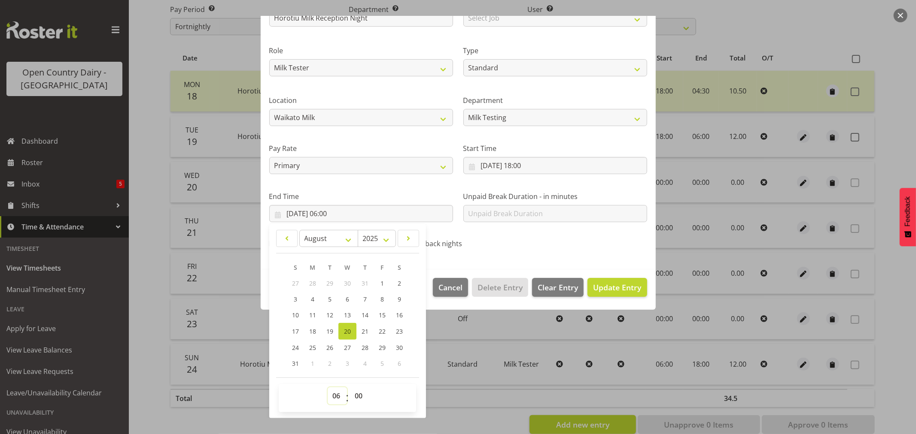
click at [337, 395] on select "00 01 02 03 04 05 06 07 08 09 10 11 12 13 14 15 16 17 18 19 20 21 22 23" at bounding box center [337, 396] width 19 height 17
click at [328, 388] on select "00 01 02 03 04 05 06 07 08 09 10 11 12 13 14 15 16 17 18 19 20 21 22 23" at bounding box center [337, 396] width 19 height 17
click at [610, 288] on span "Update Entry" at bounding box center [617, 287] width 48 height 10
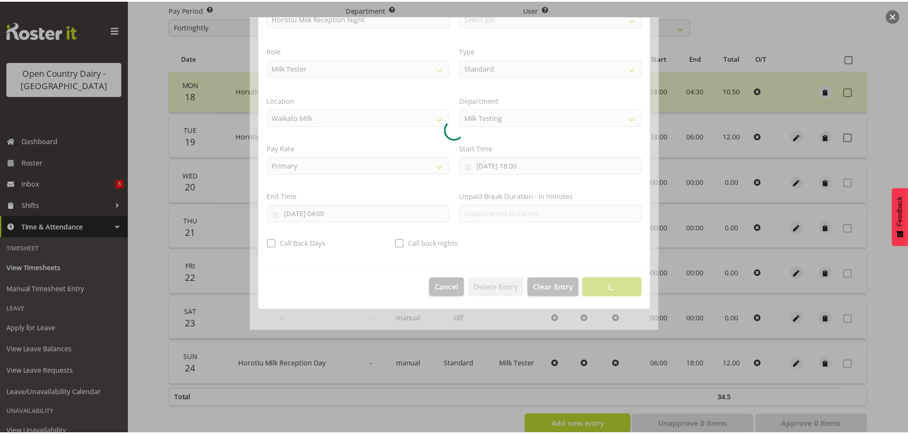
scroll to position [0, 0]
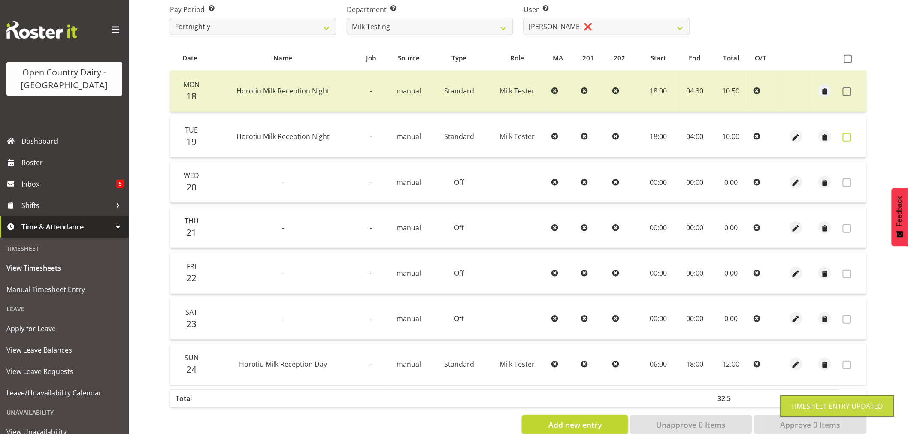
click at [846, 138] on span at bounding box center [847, 137] width 9 height 9
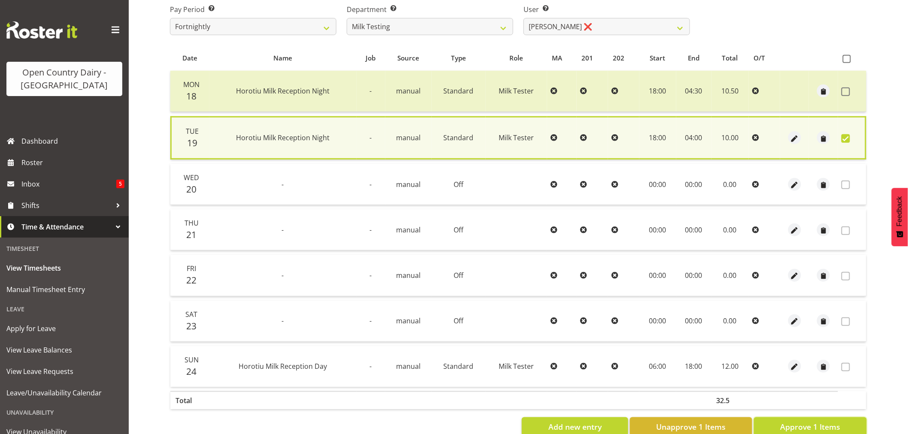
click at [825, 423] on span "Approve 1 Items" at bounding box center [810, 427] width 60 height 11
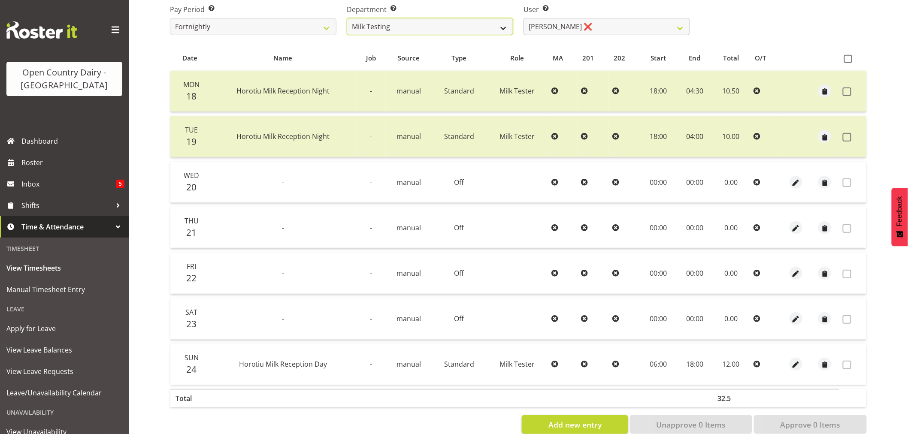
drag, startPoint x: 428, startPoint y: 22, endPoint x: 503, endPoint y: 31, distance: 74.8
click at [428, 22] on select "701 702 703 704 705 706 707 708 709 710 711 712 713 714 715 716 717 718 719 720" at bounding box center [430, 26] width 167 height 17
click at [594, 22] on select "Diana Ridings ❌ George Smith ❌ Helaina Walker ❌ Kim Madden ❌ Michael Brechelt ❌…" at bounding box center [607, 26] width 167 height 17
click at [464, 26] on select "701 702 703 704 705 706 707 708 709 710 711 712 713 714 715 716 717 718 719 720" at bounding box center [430, 26] width 167 height 17
click at [347, 18] on select "701 702 703 704 705 706 707 708 709 710 711 712 713 714 715 716 717 718 719 720" at bounding box center [430, 26] width 167 height 17
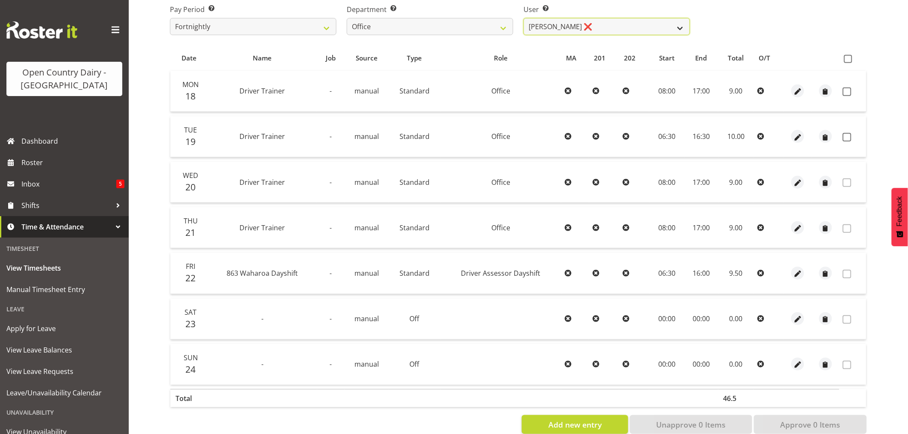
click at [620, 25] on select "Jason Porter ❌ Kelvin Forsman ❌ Leon Paki ❌ Mark Gudsell ❌ Milk Reception Wahar…" at bounding box center [607, 26] width 167 height 17
click at [468, 26] on select "701 702 703 704 705 706 707 708 709 710 711 712 713 714 715 716 717 718 719 720" at bounding box center [430, 26] width 167 height 17
click at [347, 18] on select "701 702 703 704 705 706 707 708 709 710 711 712 713 714 715 716 717 718 719 720" at bounding box center [430, 26] width 167 height 17
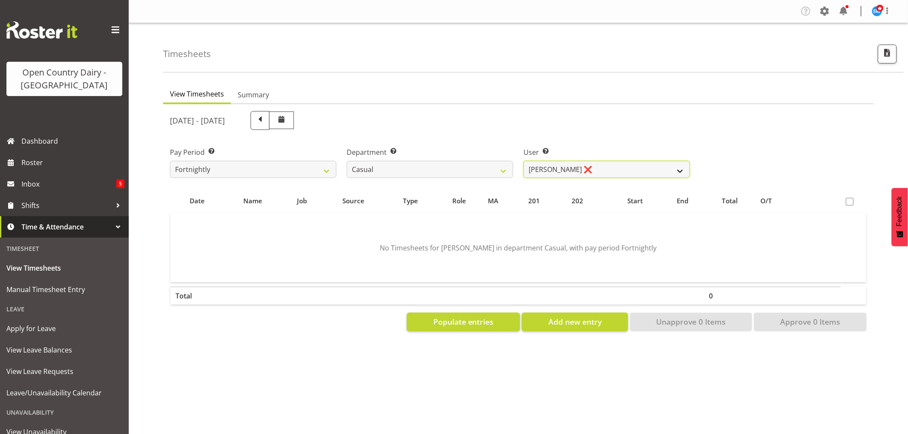
click at [592, 167] on select "Bruce Morgan ❌ Dutchie Egbert Dijkstra ❌ Mark Hedge ❌ Rob Luke ❌" at bounding box center [607, 169] width 167 height 17
click at [435, 169] on select "701 702 703 704 705 706 707 708 709 710 711 712 713 714 715 716 717 718 719 720" at bounding box center [430, 169] width 167 height 17
click at [504, 170] on select "701 702 703 704 705 706 707 708 709 710 711 712 713 714 715 716 717 718 719 720" at bounding box center [430, 169] width 167 height 17
click at [366, 169] on select "701 702 703 704 705 706 707 708 709 710 711 712 713 714 715 716 717 718 719 720" at bounding box center [430, 169] width 167 height 17
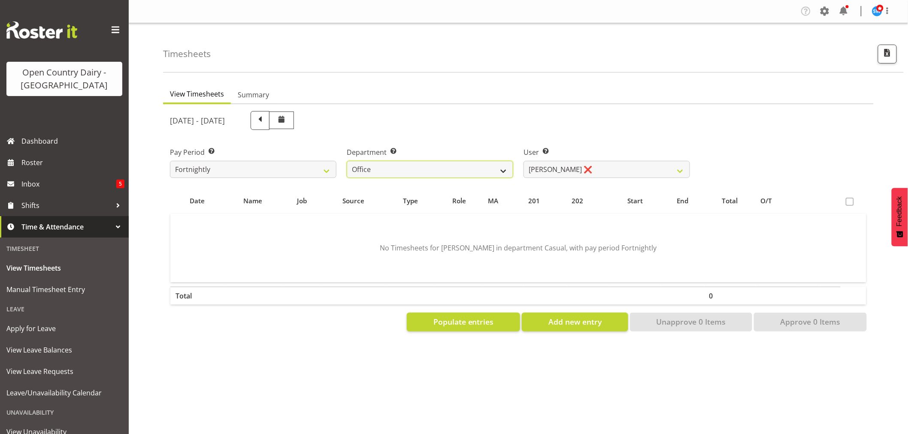
click at [347, 161] on select "701 702 703 704 705 706 707 708 709 710 711 712 713 714 715 716 717 718 719 720" at bounding box center [430, 169] width 167 height 17
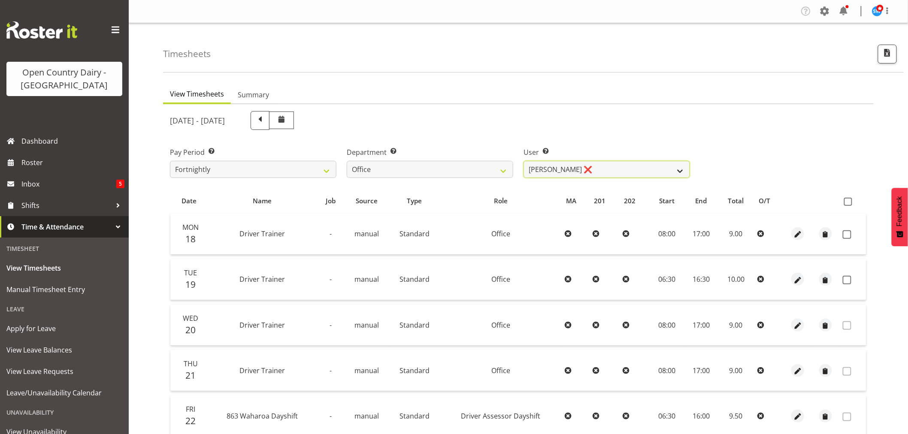
click at [601, 168] on select "Jason Porter ❌ Kelvin Forsman ❌ Leon Paki ❌ Mark Gudsell ❌ Milk Reception Wahar…" at bounding box center [607, 169] width 167 height 17
click at [400, 166] on select "701 702 703 704 705 706 707 708 709 710 711 712 713 714 715 716 717 718 719 720" at bounding box center [430, 169] width 167 height 17
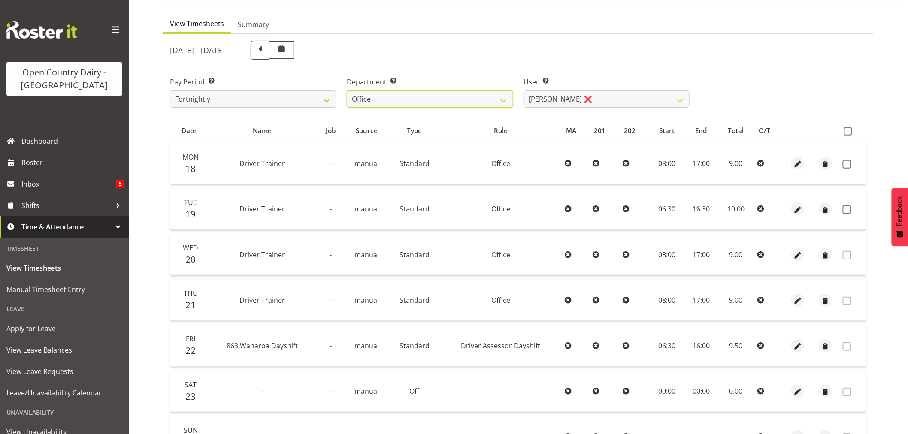
scroll to position [163, 0]
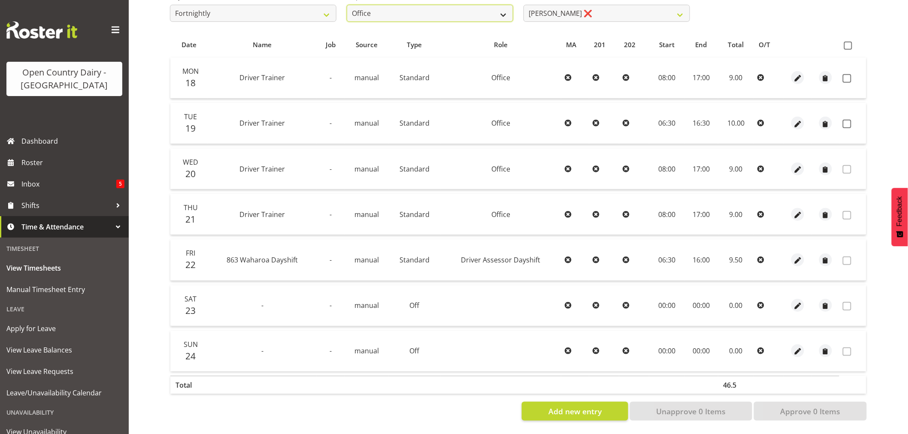
click at [407, 5] on select "701 702 703 704 705 706 707 708 709 710 711 712 713 714 715 716 717 718 719 720" at bounding box center [430, 13] width 167 height 17
click at [347, 5] on select "701 702 703 704 705 706 707 708 709 710 711 712 713 714 715 716 717 718 719 720" at bounding box center [430, 13] width 167 height 17
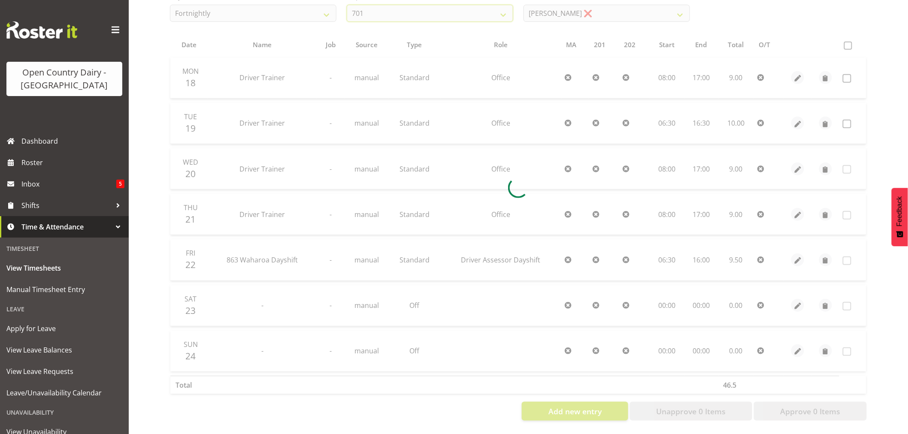
scroll to position [0, 0]
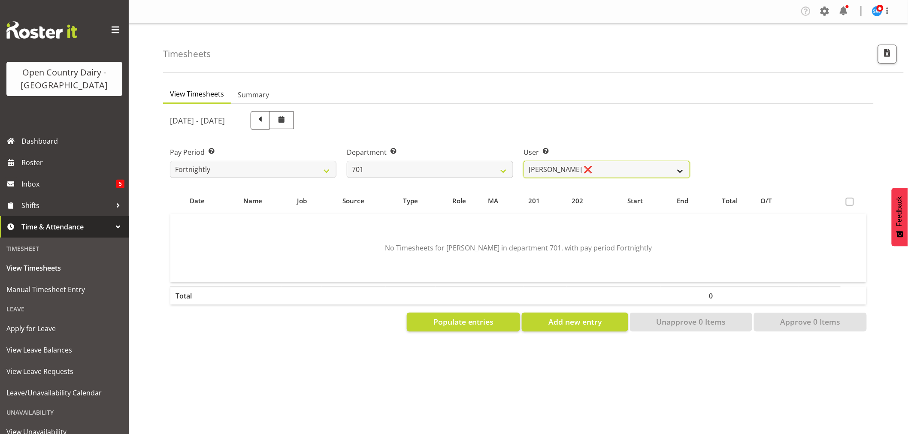
click at [612, 166] on select "Duncan Shirley ❌ Gagandeep Singh ❌ Johann Van Zyl ❌ John Cottingham ❌" at bounding box center [607, 169] width 167 height 17
click at [606, 165] on select "Duncan Shirley ❌ Gagandeep Singh ❌ Johann Van Zyl ❌ John Cottingham ❌" at bounding box center [607, 169] width 167 height 17
click at [482, 166] on select "701 702 703 704 705 706 707 708 709 710 711 712 713 714 715 716 717 718 719 720" at bounding box center [430, 169] width 167 height 17
click at [347, 161] on select "701 702 703 704 705 706 707 708 709 710 711 712 713 714 715 716 717 718 719 720" at bounding box center [430, 169] width 167 height 17
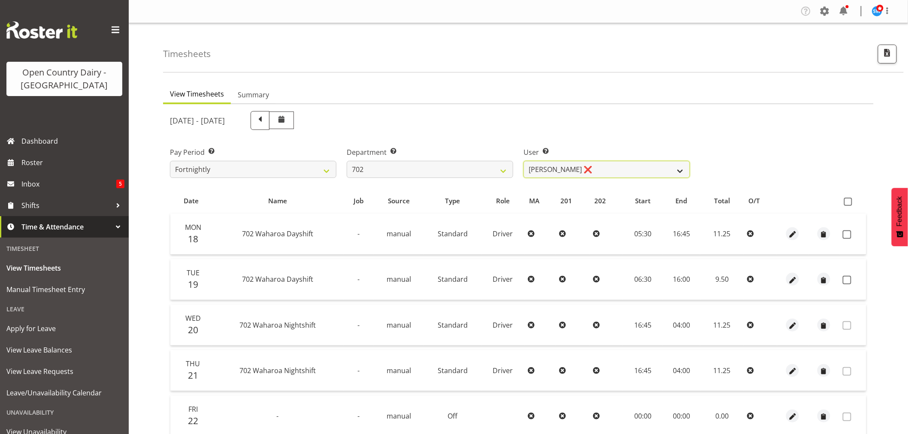
click at [611, 166] on select "Brian Riddle ❌ Denica Tapiki ❌ Nick Adlington ❌ Simon Phillpott ❌" at bounding box center [607, 169] width 167 height 17
click at [524, 161] on select "Brian Riddle ❌ Denica Tapiki ❌ Nick Adlington ❌ Simon Phillpott ❌" at bounding box center [607, 169] width 167 height 17
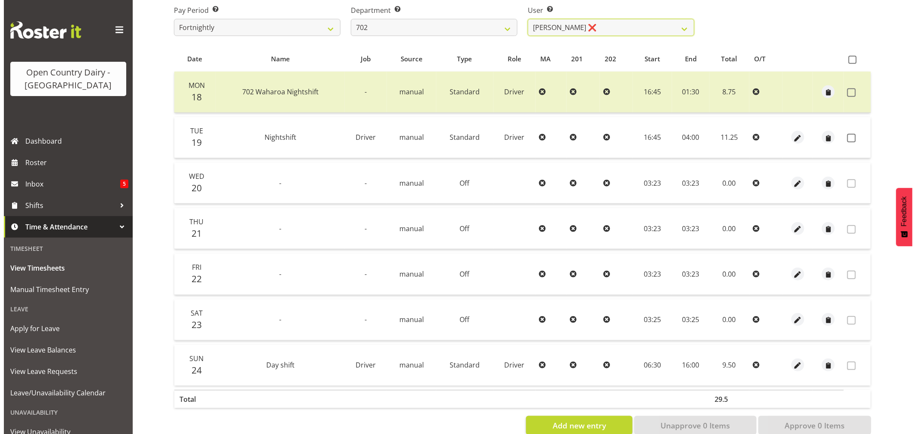
scroll to position [143, 0]
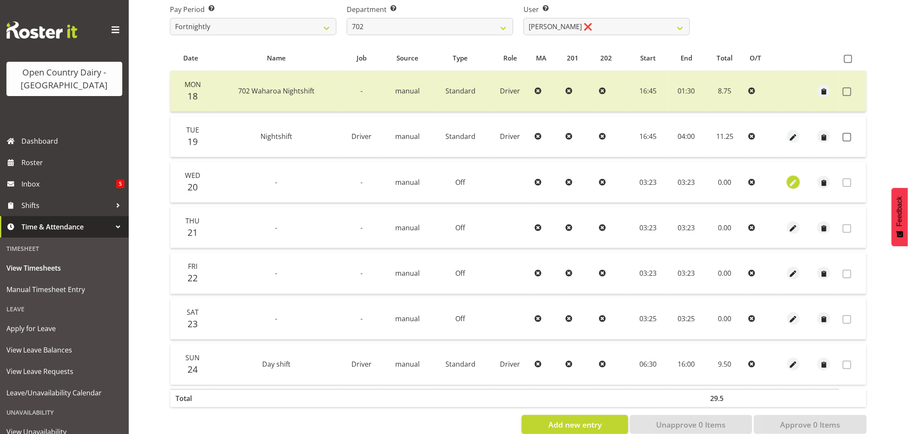
click at [792, 179] on span "button" at bounding box center [794, 183] width 10 height 10
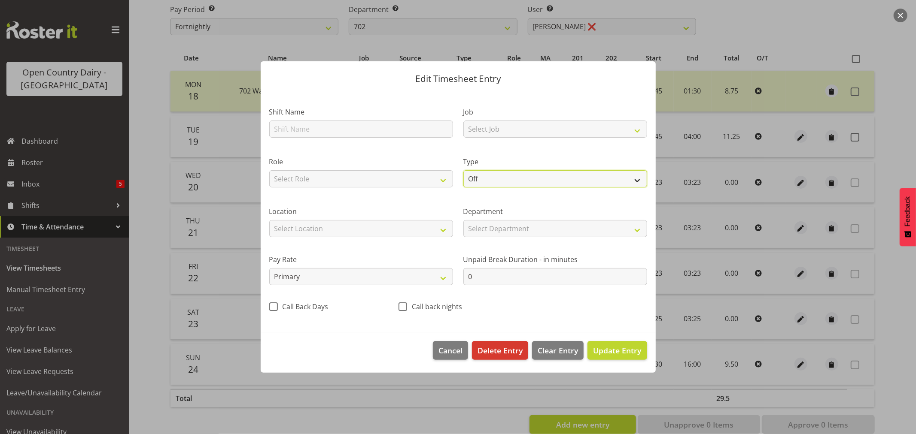
click at [525, 178] on select "Off Standard Public Holiday Public Holiday (Worked) Day In Lieu Annual Leave Si…" at bounding box center [555, 178] width 184 height 17
click at [463, 170] on select "Off Standard Public Holiday Public Holiday (Worked) Day In Lieu Annual Leave Si…" at bounding box center [555, 178] width 184 height 17
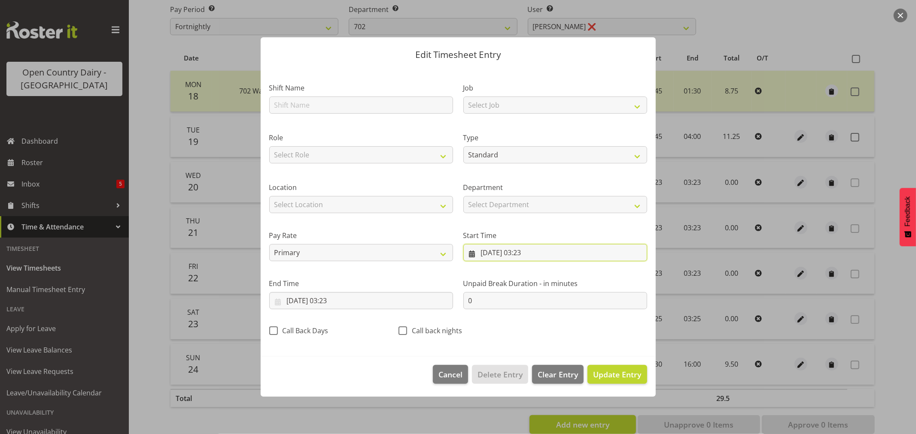
click at [574, 254] on input "20/08/2025, 03:23" at bounding box center [555, 252] width 184 height 17
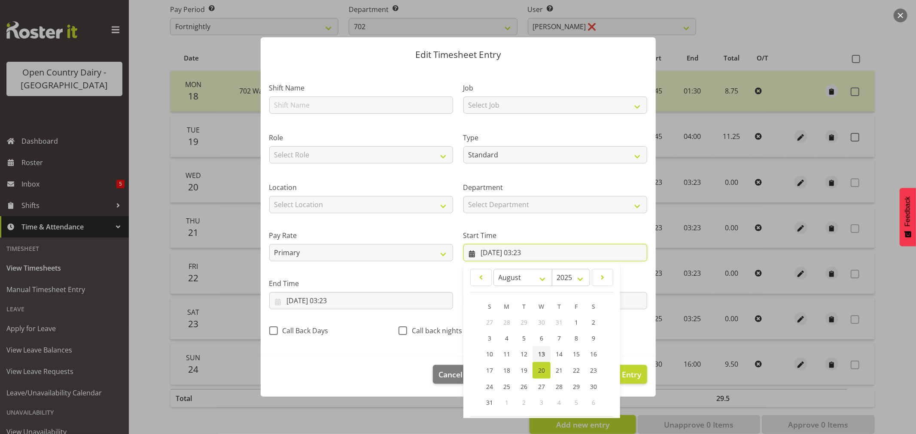
scroll to position [39, 0]
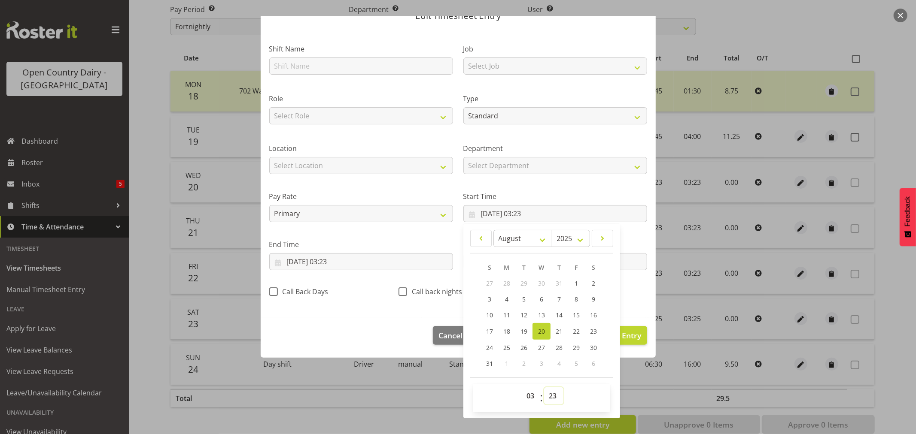
click at [552, 396] on select "00 01 02 03 04 05 06 07 08 09 10 11 12 13 14 15 16 17 18 19 20 21 22 23 24 25 2…" at bounding box center [553, 396] width 19 height 17
click at [544, 388] on select "00 01 02 03 04 05 06 07 08 09 10 11 12 13 14 15 16 17 18 19 20 21 22 23 24 25 2…" at bounding box center [553, 396] width 19 height 17
drag, startPoint x: 525, startPoint y: 400, endPoint x: 525, endPoint y: 391, distance: 8.6
click at [525, 399] on select "00 01 02 03 04 05 06 07 08 09 10 11 12 13 14 15 16 17 18 19 20 21 22 23" at bounding box center [531, 396] width 19 height 17
click at [522, 388] on select "00 01 02 03 04 05 06 07 08 09 10 11 12 13 14 15 16 17 18 19 20 21 22 23" at bounding box center [531, 396] width 19 height 17
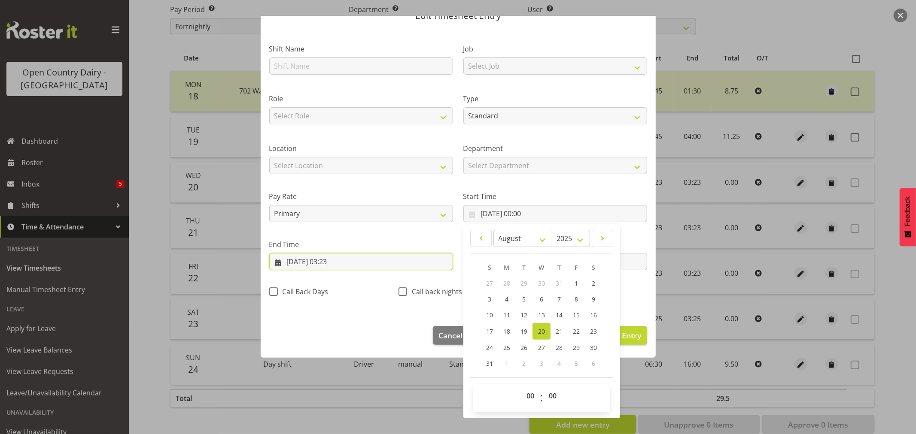
click at [323, 258] on input "20/08/2025, 03:23" at bounding box center [361, 261] width 184 height 17
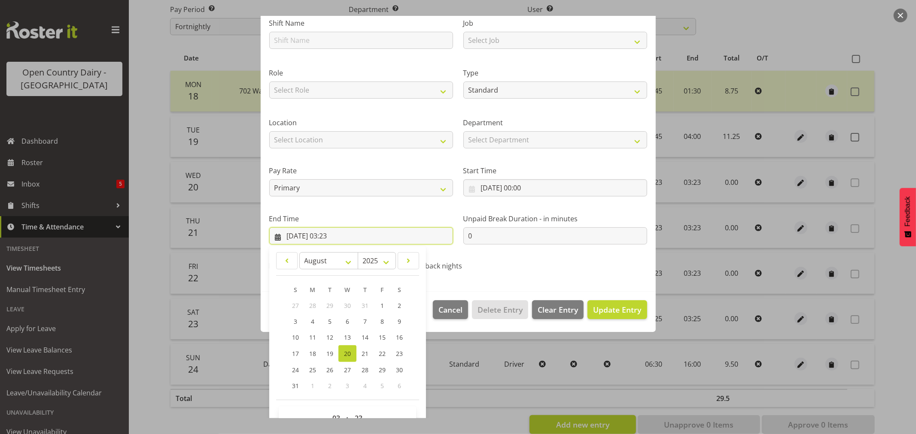
scroll to position [87, 0]
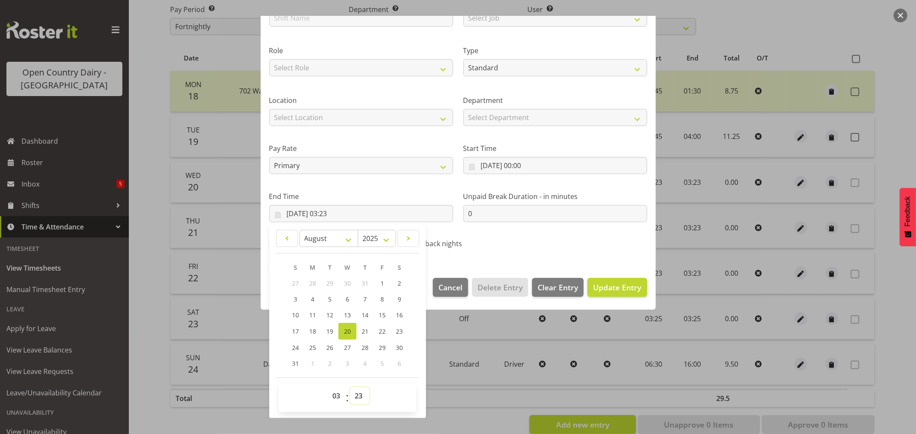
click at [359, 397] on select "00 01 02 03 04 05 06 07 08 09 10 11 12 13 14 15 16 17 18 19 20 21 22 23 24 25 2…" at bounding box center [359, 396] width 19 height 17
click at [350, 388] on select "00 01 02 03 04 05 06 07 08 09 10 11 12 13 14 15 16 17 18 19 20 21 22 23 24 25 2…" at bounding box center [359, 396] width 19 height 17
click at [337, 394] on select "00 01 02 03 04 05 06 07 08 09 10 11 12 13 14 15 16 17 18 19 20 21 22 23" at bounding box center [337, 396] width 19 height 17
click at [328, 388] on select "00 01 02 03 04 05 06 07 08 09 10 11 12 13 14 15 16 17 18 19 20 21 22 23" at bounding box center [337, 396] width 19 height 17
click at [612, 288] on span "Update Entry" at bounding box center [617, 287] width 48 height 10
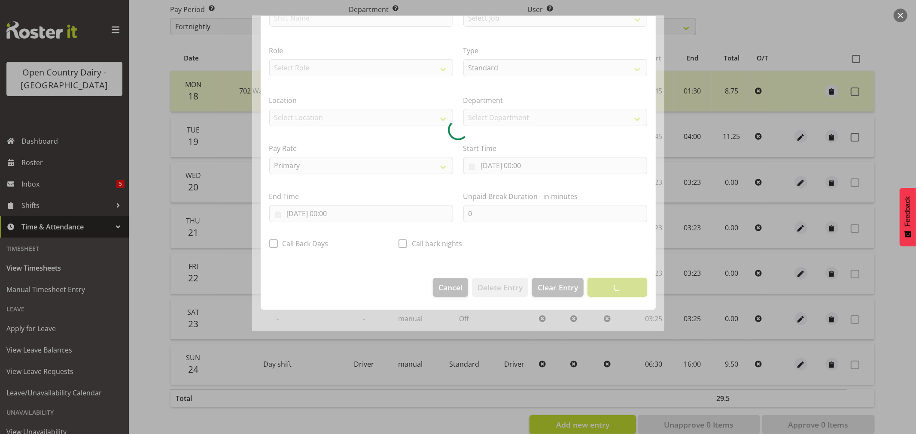
scroll to position [0, 0]
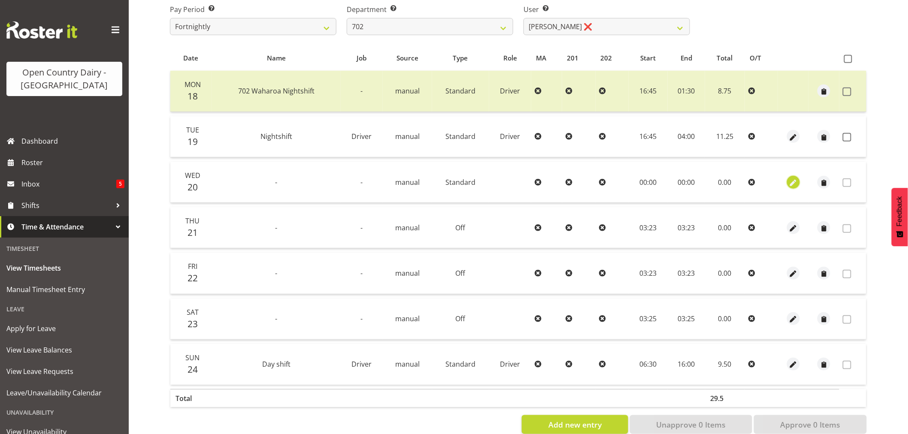
click at [795, 181] on span "button" at bounding box center [794, 183] width 10 height 10
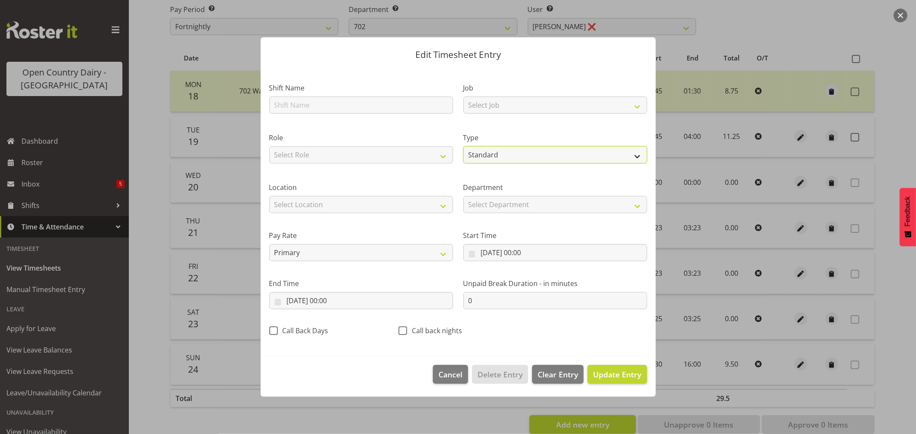
click at [492, 155] on select "Off Standard Public Holiday Public Holiday (Worked) Day In Lieu Annual Leave Si…" at bounding box center [555, 154] width 184 height 17
click at [463, 164] on select "Off Standard Public Holiday Public Holiday (Worked) Day In Lieu Annual Leave Si…" at bounding box center [555, 154] width 184 height 17
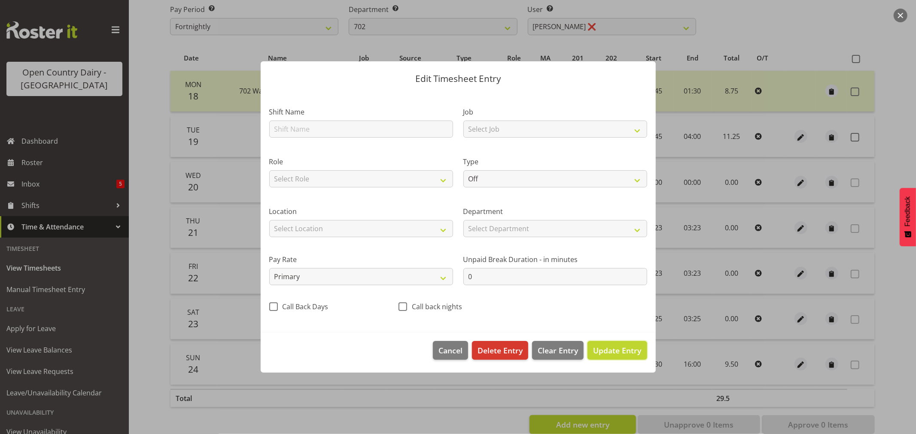
click at [613, 351] on span "Update Entry" at bounding box center [617, 351] width 48 height 10
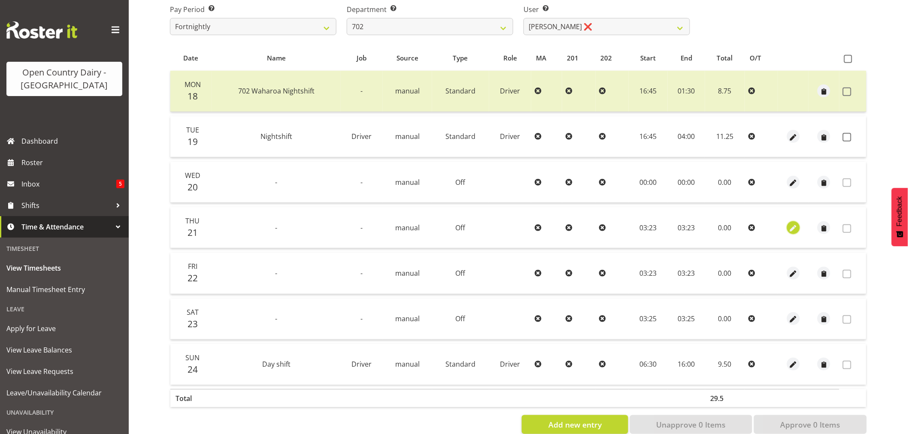
click at [798, 226] on button "button" at bounding box center [793, 227] width 13 height 13
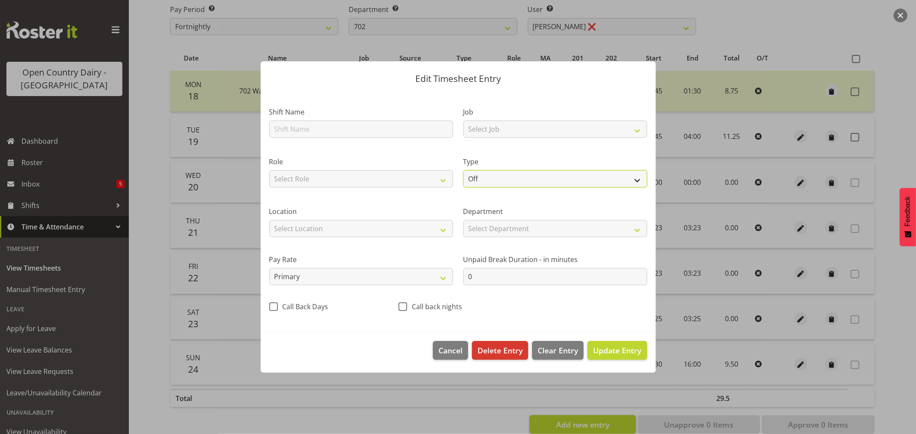
click at [504, 183] on select "Off Standard Public Holiday Public Holiday (Worked) Day In Lieu Annual Leave Si…" at bounding box center [555, 178] width 184 height 17
click at [463, 170] on select "Off Standard Public Holiday Public Holiday (Worked) Day In Lieu Annual Leave Si…" at bounding box center [555, 178] width 184 height 17
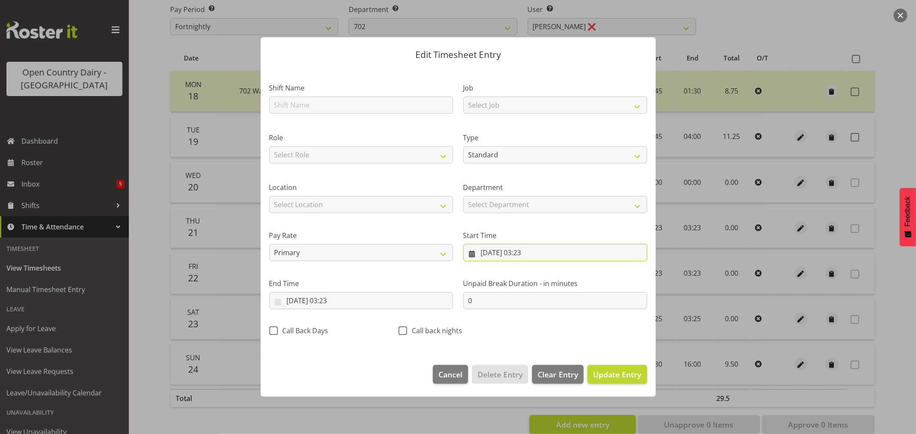
click at [527, 247] on input "21/08/2025, 03:23" at bounding box center [555, 252] width 184 height 17
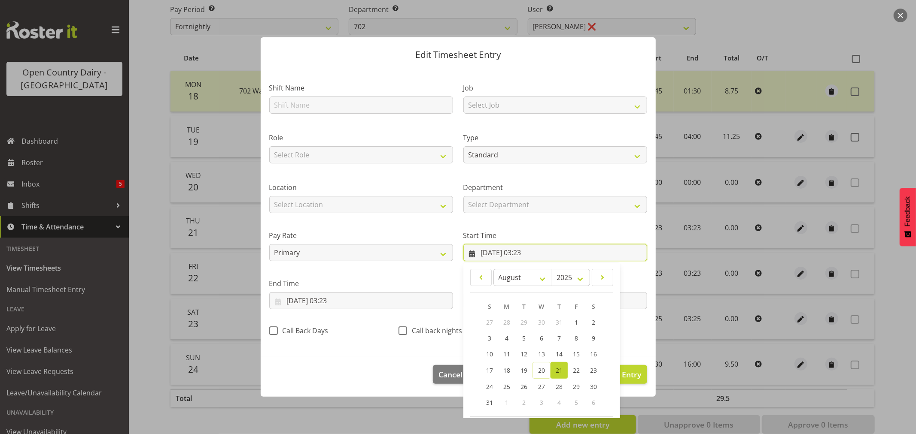
scroll to position [39, 0]
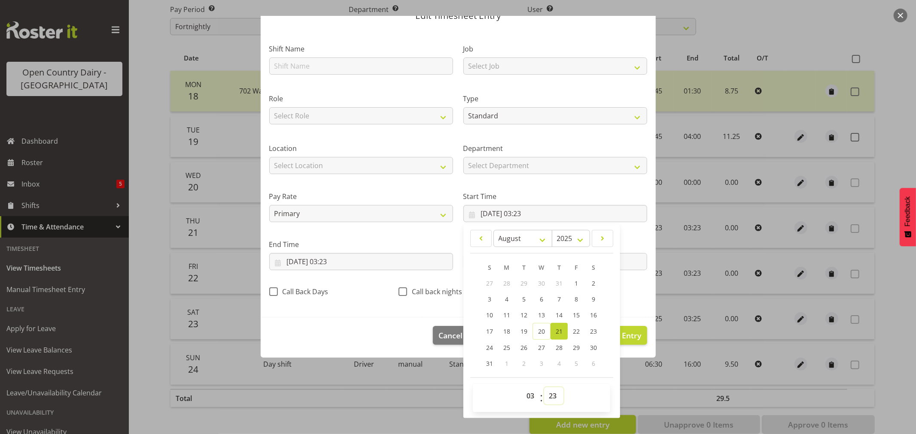
click at [549, 397] on select "00 01 02 03 04 05 06 07 08 09 10 11 12 13 14 15 16 17 18 19 20 21 22 23 24 25 2…" at bounding box center [553, 396] width 19 height 17
click at [544, 388] on select "00 01 02 03 04 05 06 07 08 09 10 11 12 13 14 15 16 17 18 19 20 21 22 23 24 25 2…" at bounding box center [553, 396] width 19 height 17
click at [528, 396] on select "00 01 02 03 04 05 06 07 08 09 10 11 12 13 14 15 16 17 18 19 20 21 22 23" at bounding box center [531, 396] width 19 height 17
click at [522, 388] on select "00 01 02 03 04 05 06 07 08 09 10 11 12 13 14 15 16 17 18 19 20 21 22 23" at bounding box center [531, 396] width 19 height 17
click at [345, 260] on input "21/08/2025, 03:23" at bounding box center [361, 261] width 184 height 17
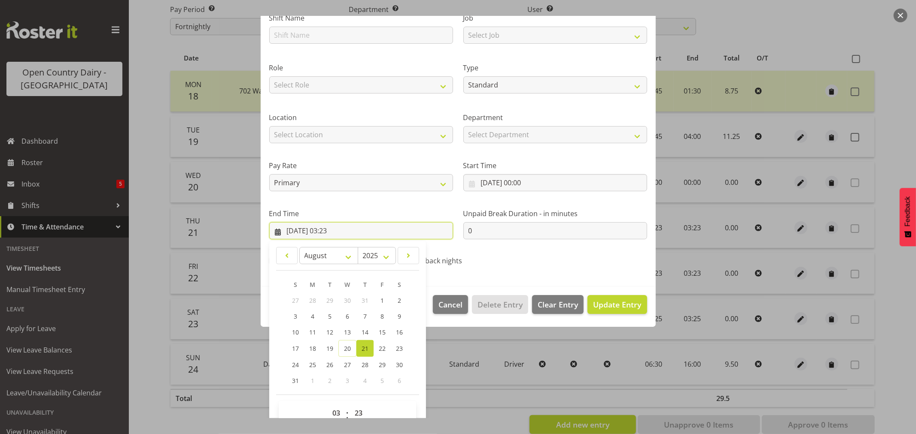
scroll to position [87, 0]
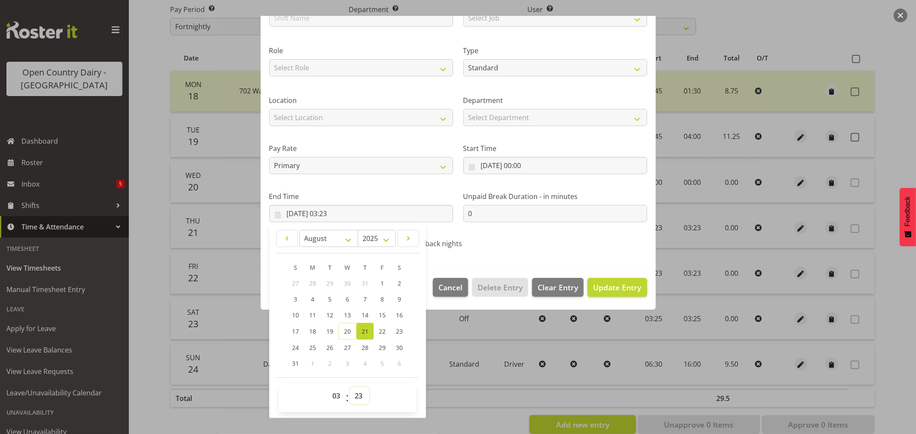
click at [358, 395] on select "00 01 02 03 04 05 06 07 08 09 10 11 12 13 14 15 16 17 18 19 20 21 22 23 24 25 2…" at bounding box center [359, 396] width 19 height 17
click at [350, 388] on select "00 01 02 03 04 05 06 07 08 09 10 11 12 13 14 15 16 17 18 19 20 21 22 23 24 25 2…" at bounding box center [359, 396] width 19 height 17
click at [335, 397] on select "00 01 02 03 04 05 06 07 08 09 10 11 12 13 14 15 16 17 18 19 20 21 22 23" at bounding box center [337, 396] width 19 height 17
click at [328, 388] on select "00 01 02 03 04 05 06 07 08 09 10 11 12 13 14 15 16 17 18 19 20 21 22 23" at bounding box center [337, 396] width 19 height 17
click at [616, 290] on span "Update Entry" at bounding box center [617, 287] width 48 height 10
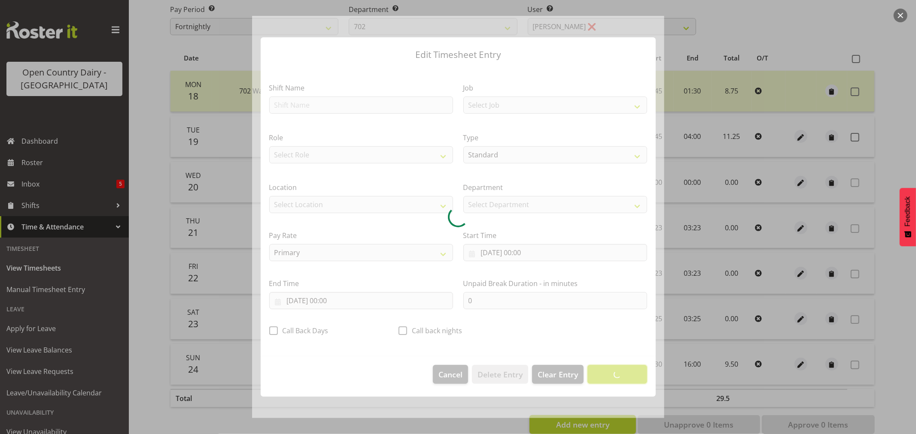
scroll to position [0, 0]
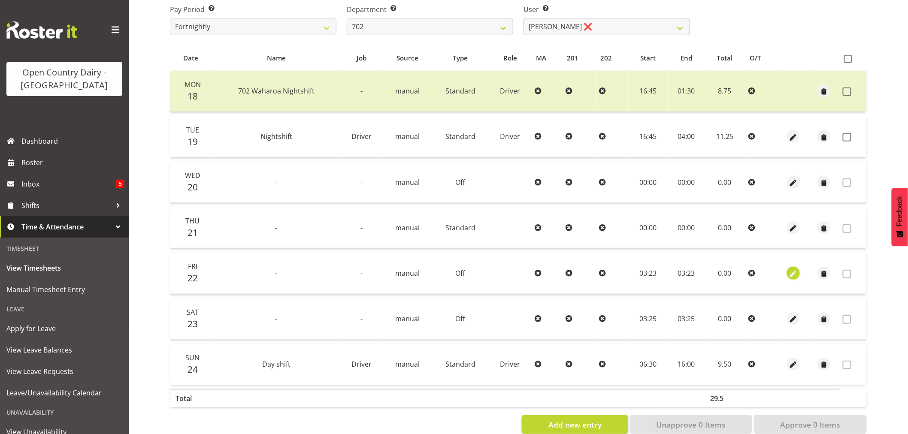
click at [793, 273] on span "button" at bounding box center [794, 274] width 10 height 10
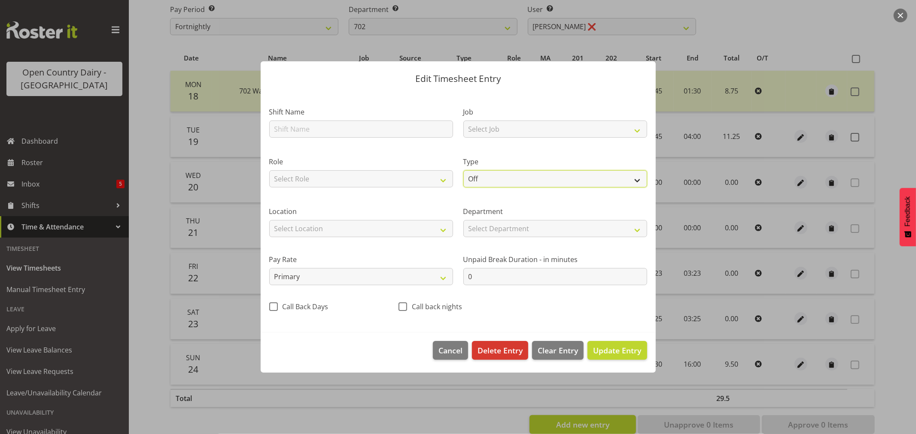
click at [483, 178] on select "Off Standard Public Holiday Public Holiday (Worked) Day In Lieu Annual Leave Si…" at bounding box center [555, 178] width 184 height 17
click at [463, 170] on select "Off Standard Public Holiday Public Holiday (Worked) Day In Lieu Annual Leave Si…" at bounding box center [555, 178] width 184 height 17
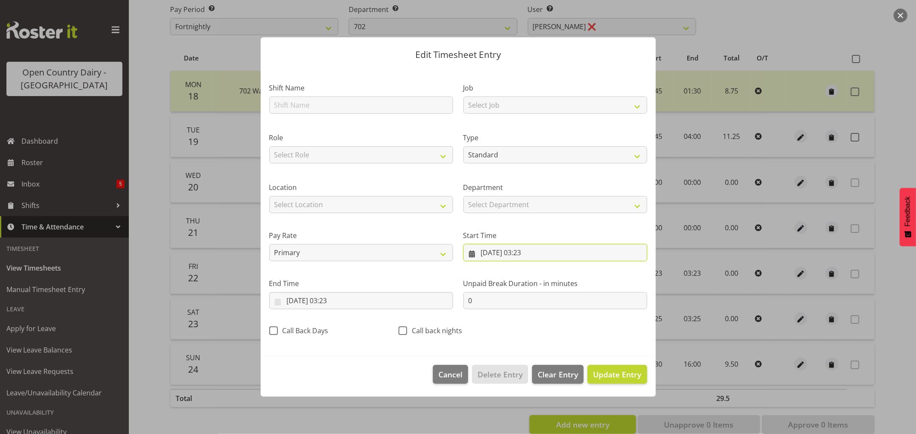
click at [538, 254] on input "22/08/2025, 03:23" at bounding box center [555, 252] width 184 height 17
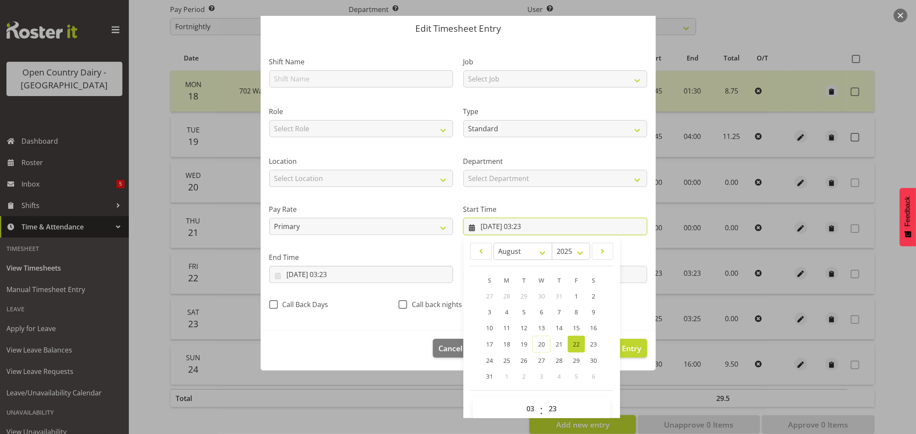
scroll to position [39, 0]
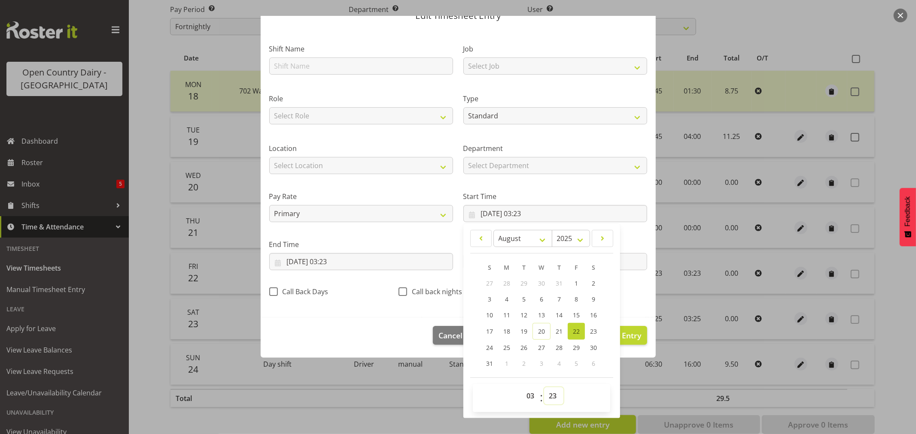
click at [548, 398] on select "00 01 02 03 04 05 06 07 08 09 10 11 12 13 14 15 16 17 18 19 20 21 22 23 24 25 2…" at bounding box center [553, 396] width 19 height 17
click at [544, 388] on select "00 01 02 03 04 05 06 07 08 09 10 11 12 13 14 15 16 17 18 19 20 21 22 23 24 25 2…" at bounding box center [553, 396] width 19 height 17
click at [522, 394] on select "00 01 02 03 04 05 06 07 08 09 10 11 12 13 14 15 16 17 18 19 20 21 22 23" at bounding box center [531, 396] width 19 height 17
click at [522, 388] on select "00 01 02 03 04 05 06 07 08 09 10 11 12 13 14 15 16 17 18 19 20 21 22 23" at bounding box center [531, 396] width 19 height 17
click at [591, 187] on div "Start Time 22/08/2025, 00:00 January February March April May June July August …" at bounding box center [555, 203] width 194 height 48
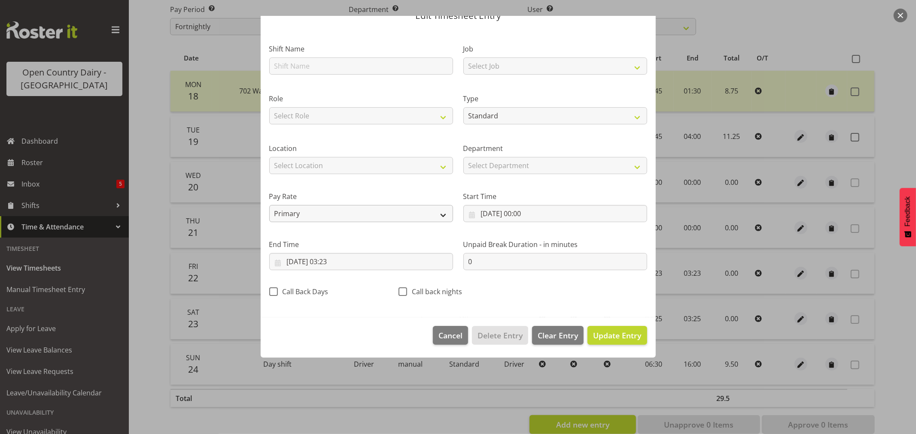
scroll to position [0, 0]
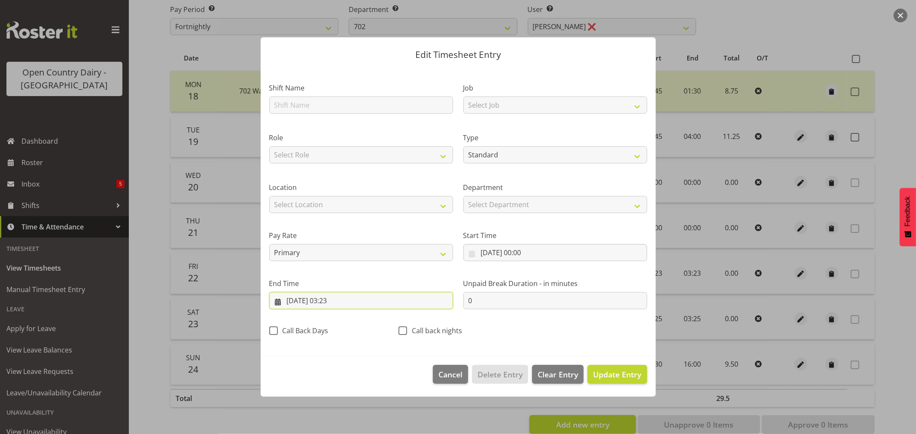
click at [335, 300] on input "22/08/2025, 03:23" at bounding box center [361, 300] width 184 height 17
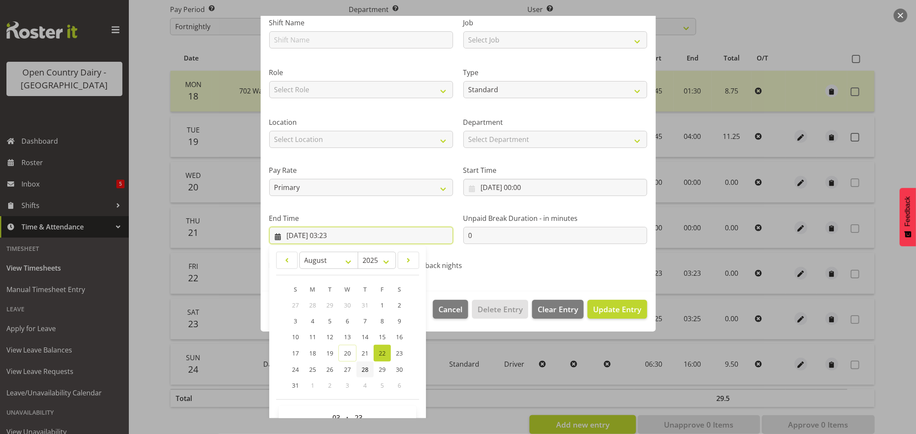
scroll to position [87, 0]
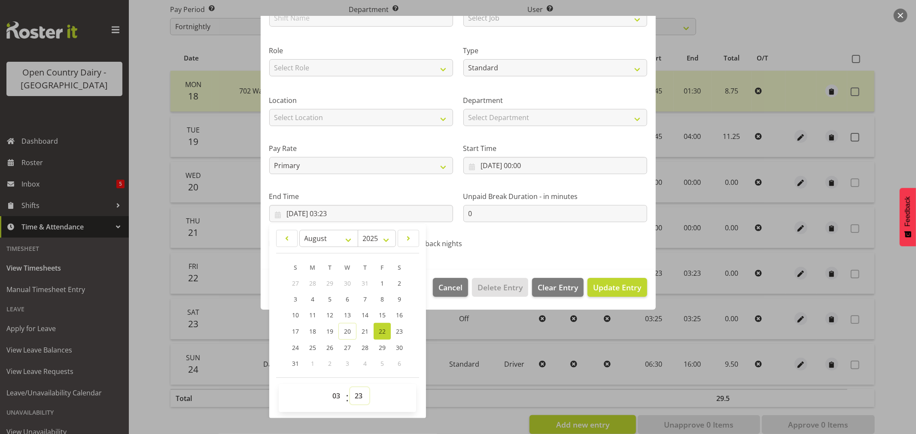
click at [357, 394] on select "00 01 02 03 04 05 06 07 08 09 10 11 12 13 14 15 16 17 18 19 20 21 22 23 24 25 2…" at bounding box center [359, 396] width 19 height 17
click at [350, 388] on select "00 01 02 03 04 05 06 07 08 09 10 11 12 13 14 15 16 17 18 19 20 21 22 23 24 25 2…" at bounding box center [359, 396] width 19 height 17
click at [336, 392] on select "00 01 02 03 04 05 06 07 08 09 10 11 12 13 14 15 16 17 18 19 20 21 22 23" at bounding box center [337, 396] width 19 height 17
click at [328, 388] on select "00 01 02 03 04 05 06 07 08 09 10 11 12 13 14 15 16 17 18 19 20 21 22 23" at bounding box center [337, 396] width 19 height 17
click at [620, 279] on button "Update Entry" at bounding box center [616, 287] width 59 height 19
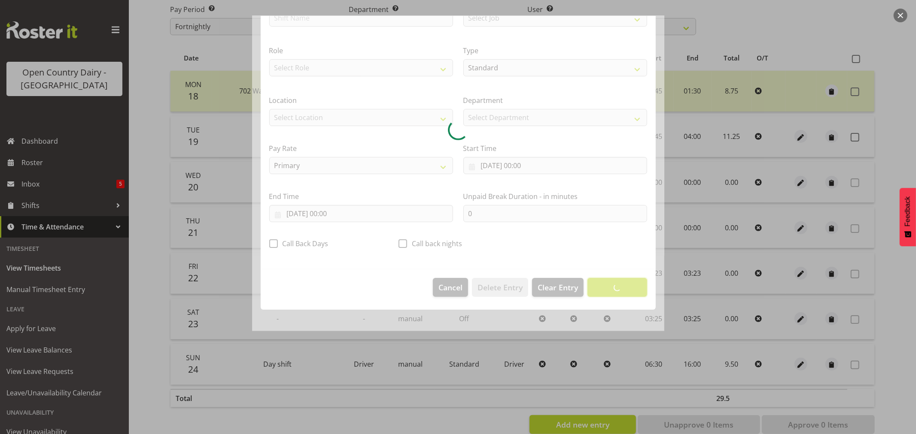
scroll to position [0, 0]
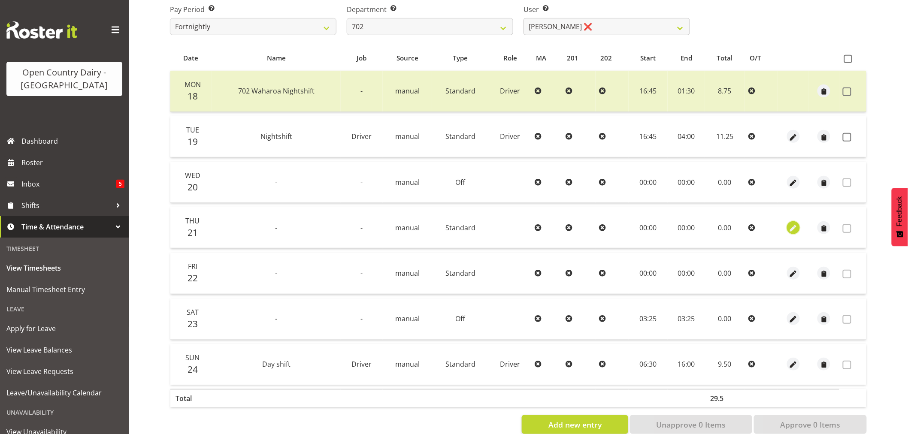
click at [795, 225] on span "button" at bounding box center [794, 229] width 10 height 10
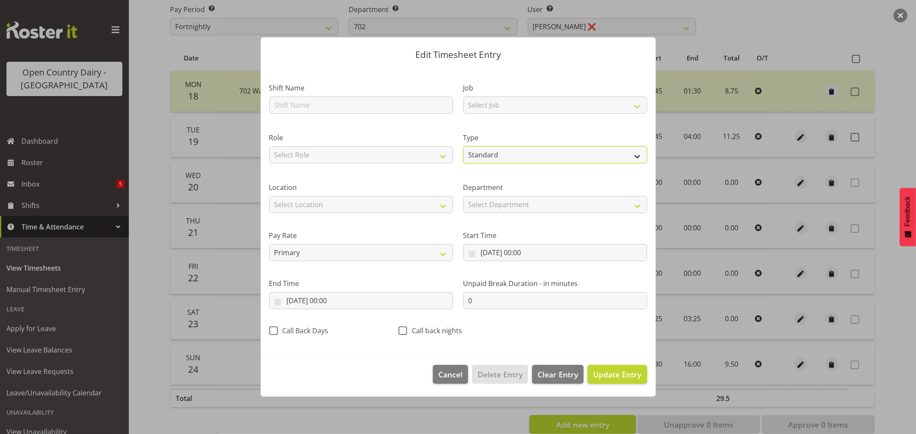
click at [519, 156] on select "Off Standard Public Holiday Public Holiday (Worked) Day In Lieu Annual Leave Si…" at bounding box center [555, 154] width 184 height 17
click at [463, 164] on select "Off Standard Public Holiday Public Holiday (Worked) Day In Lieu Annual Leave Si…" at bounding box center [555, 154] width 184 height 17
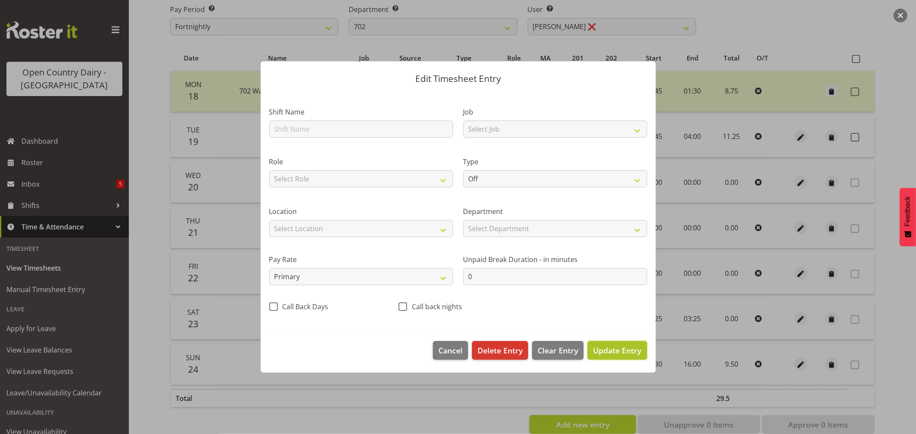
click at [610, 354] on span "Update Entry" at bounding box center [617, 351] width 48 height 10
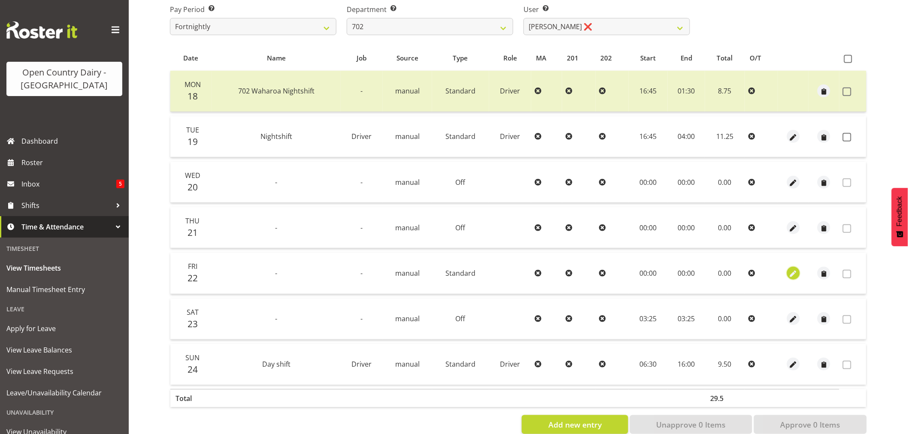
click at [792, 273] on span "button" at bounding box center [794, 274] width 10 height 10
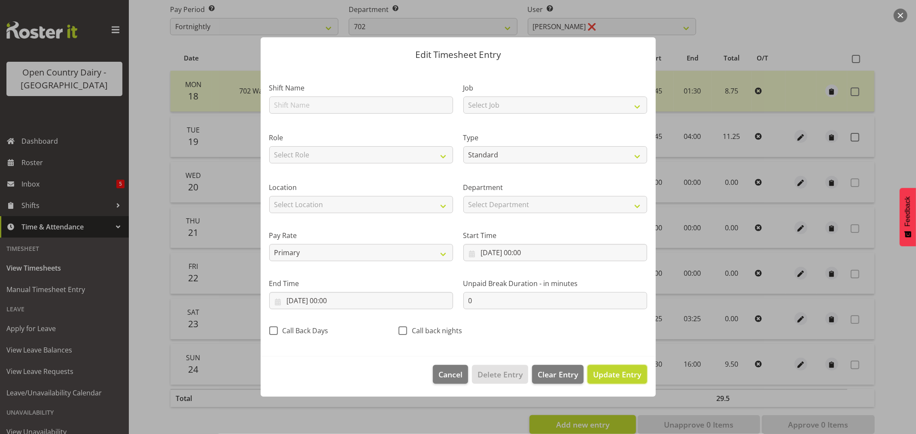
click at [619, 370] on span "Update Entry" at bounding box center [617, 375] width 48 height 10
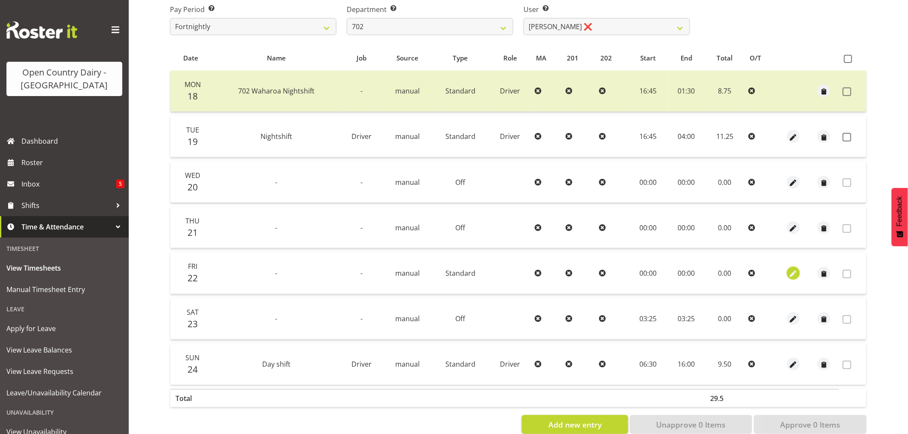
click at [792, 272] on span "button" at bounding box center [794, 274] width 10 height 10
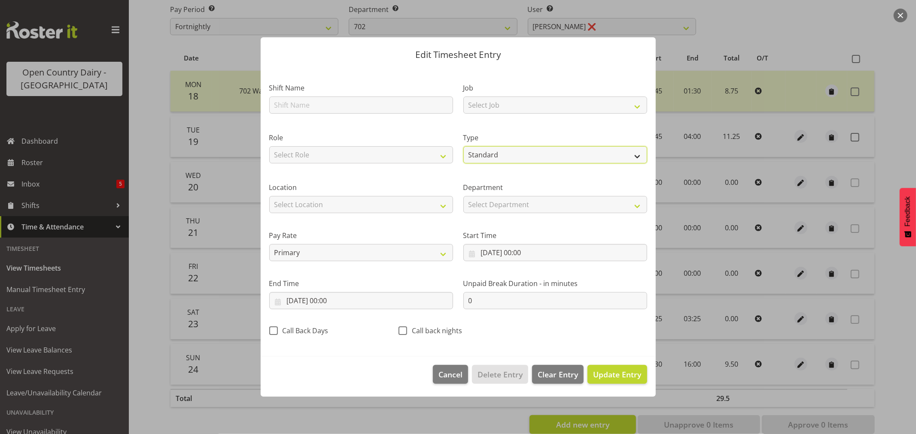
click at [502, 152] on select "Off Standard Public Holiday Public Holiday (Worked) Day In Lieu Annual Leave Si…" at bounding box center [555, 154] width 184 height 17
click at [463, 164] on select "Off Standard Public Holiday Public Holiday (Worked) Day In Lieu Annual Leave Si…" at bounding box center [555, 154] width 184 height 17
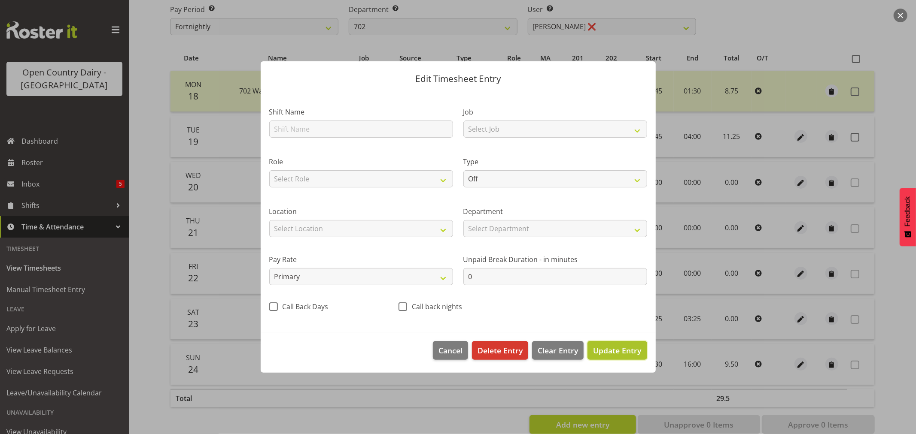
click at [618, 346] on span "Update Entry" at bounding box center [617, 351] width 48 height 10
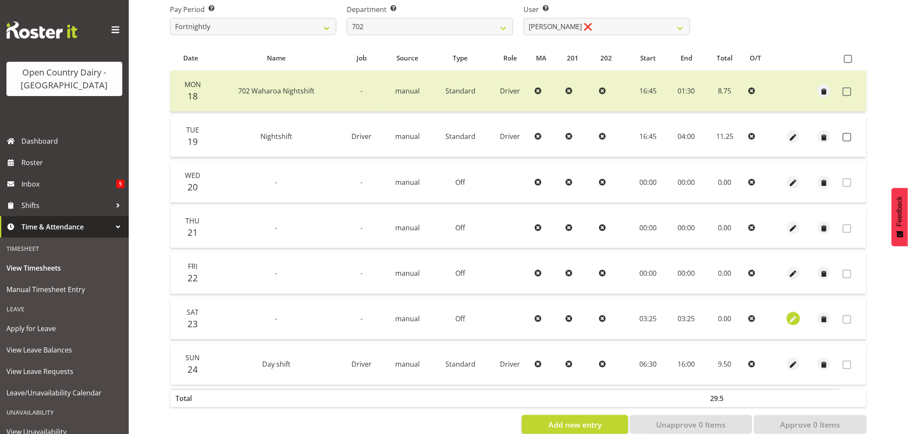
click at [796, 315] on span "button" at bounding box center [794, 320] width 10 height 10
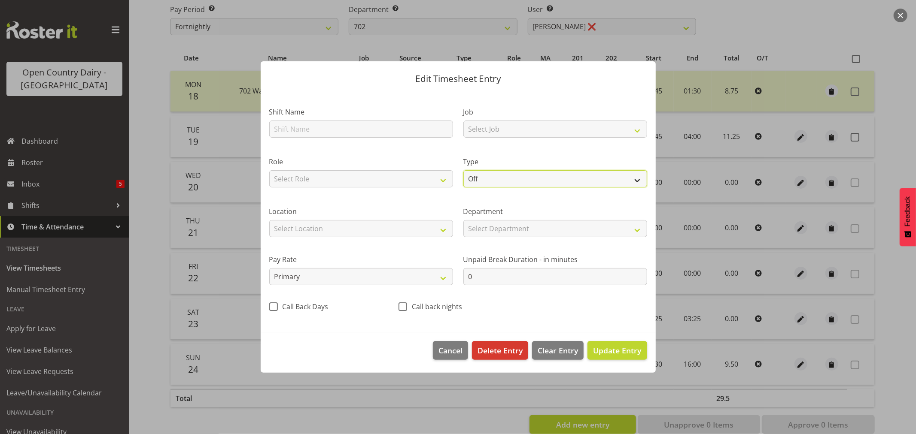
click at [499, 177] on select "Off Standard Public Holiday Public Holiday (Worked) Day In Lieu Annual Leave Si…" at bounding box center [555, 178] width 184 height 17
click at [463, 170] on select "Off Standard Public Holiday Public Holiday (Worked) Day In Lieu Annual Leave Si…" at bounding box center [555, 178] width 184 height 17
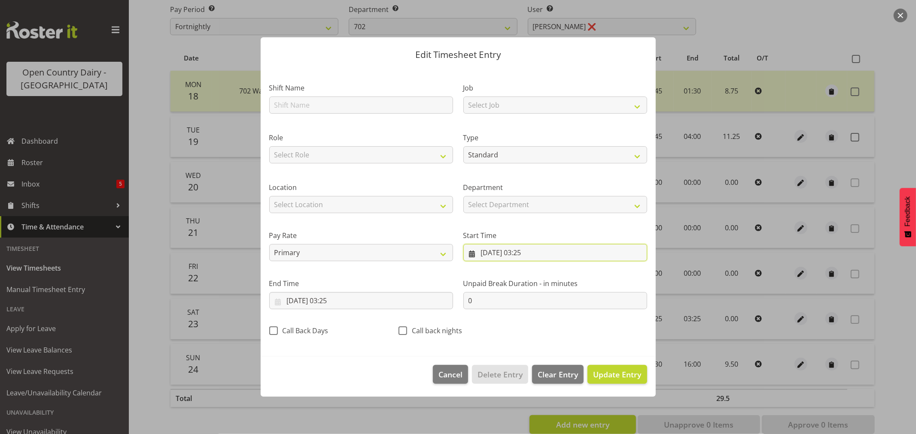
click at [526, 254] on input "23/08/2025, 03:25" at bounding box center [555, 252] width 184 height 17
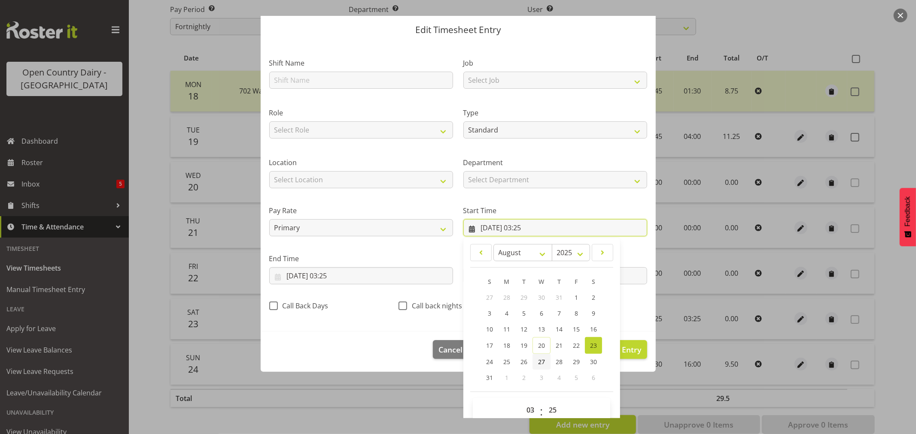
scroll to position [39, 0]
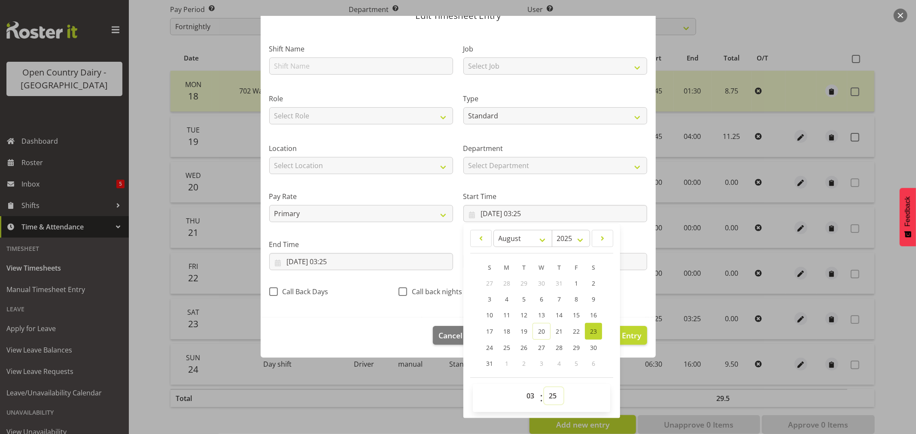
click at [550, 400] on select "00 01 02 03 04 05 06 07 08 09 10 11 12 13 14 15 16 17 18 19 20 21 22 23 24 25 2…" at bounding box center [553, 396] width 19 height 17
click at [544, 388] on select "00 01 02 03 04 05 06 07 08 09 10 11 12 13 14 15 16 17 18 19 20 21 22 23 24 25 2…" at bounding box center [553, 396] width 19 height 17
click at [527, 394] on select "00 01 02 03 04 05 06 07 08 09 10 11 12 13 14 15 16 17 18 19 20 21 22 23" at bounding box center [531, 396] width 19 height 17
click at [522, 388] on select "00 01 02 03 04 05 06 07 08 09 10 11 12 13 14 15 16 17 18 19 20 21 22 23" at bounding box center [531, 396] width 19 height 17
click at [340, 258] on input "23/08/2025, 03:25" at bounding box center [361, 261] width 184 height 17
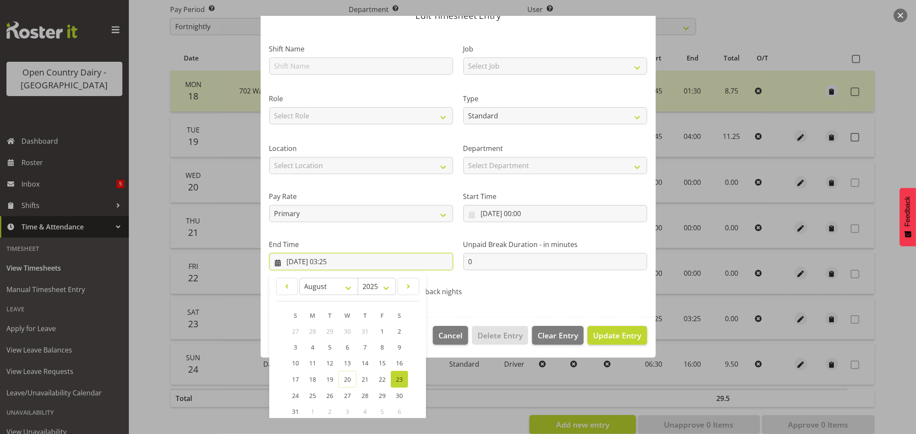
scroll to position [87, 0]
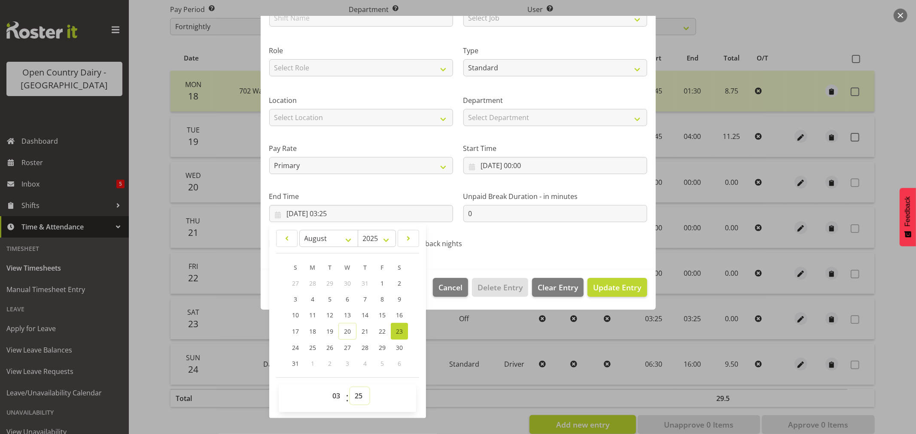
click at [361, 397] on select "00 01 02 03 04 05 06 07 08 09 10 11 12 13 14 15 16 17 18 19 20 21 22 23 24 25 2…" at bounding box center [359, 396] width 19 height 17
click at [350, 388] on select "00 01 02 03 04 05 06 07 08 09 10 11 12 13 14 15 16 17 18 19 20 21 22 23 24 25 2…" at bounding box center [359, 396] width 19 height 17
click at [336, 395] on select "00 01 02 03 04 05 06 07 08 09 10 11 12 13 14 15 16 17 18 19 20 21 22 23" at bounding box center [337, 396] width 19 height 17
click at [328, 388] on select "00 01 02 03 04 05 06 07 08 09 10 11 12 13 14 15 16 17 18 19 20 21 22 23" at bounding box center [337, 396] width 19 height 17
click at [576, 244] on div "Shift Name Job Select Job Driver Driver supervisor Support Role Select Role Dri…" at bounding box center [458, 120] width 388 height 272
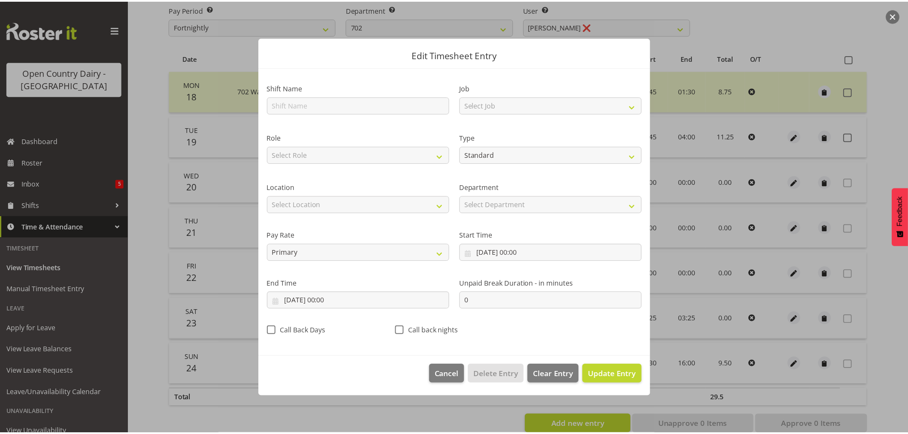
scroll to position [0, 0]
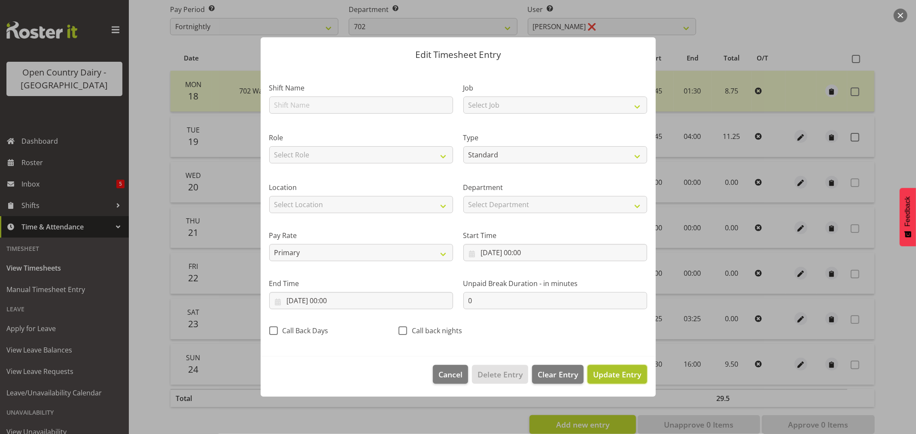
click at [625, 372] on span "Update Entry" at bounding box center [617, 375] width 48 height 10
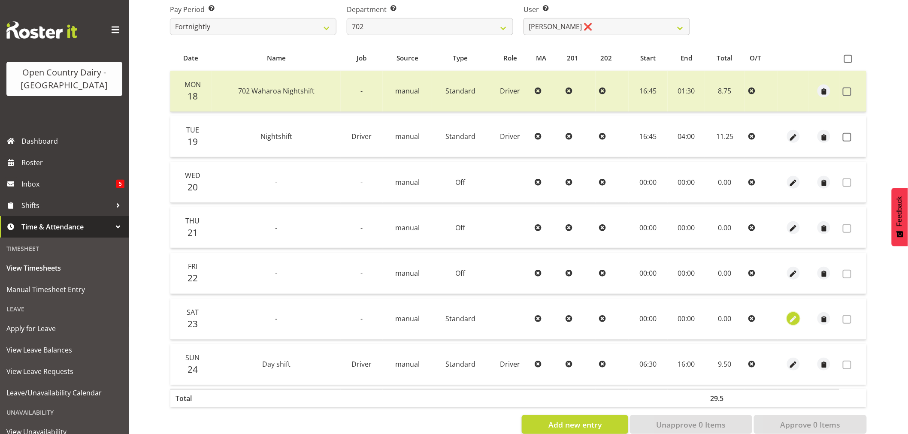
click at [794, 318] on span "button" at bounding box center [794, 320] width 10 height 10
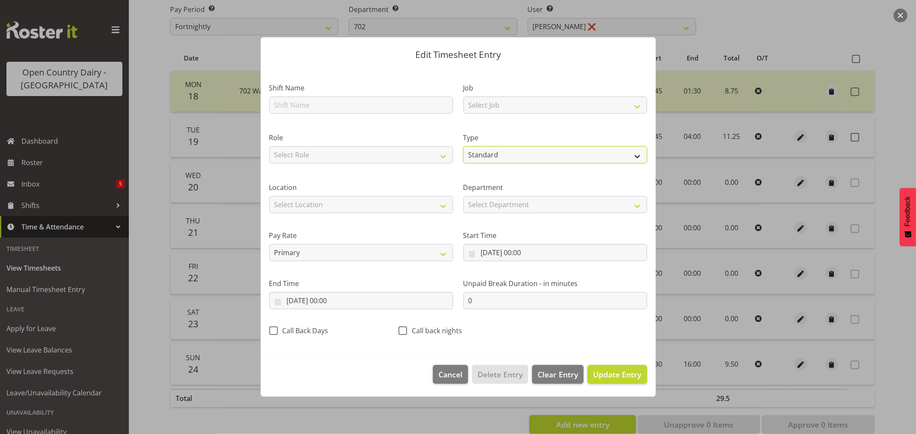
click at [493, 155] on select "Off Standard Public Holiday Public Holiday (Worked) Day In Lieu Annual Leave Si…" at bounding box center [555, 154] width 184 height 17
click at [463, 164] on select "Off Standard Public Holiday Public Holiday (Worked) Day In Lieu Annual Leave Si…" at bounding box center [555, 154] width 184 height 17
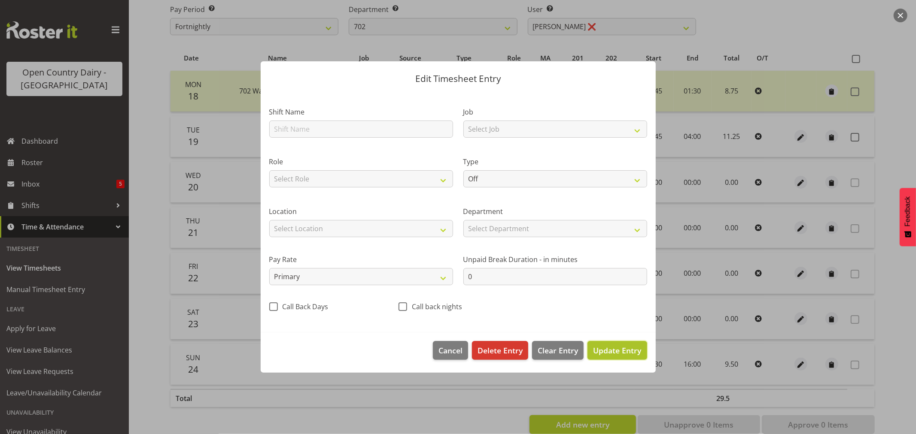
click at [611, 352] on span "Update Entry" at bounding box center [617, 351] width 48 height 10
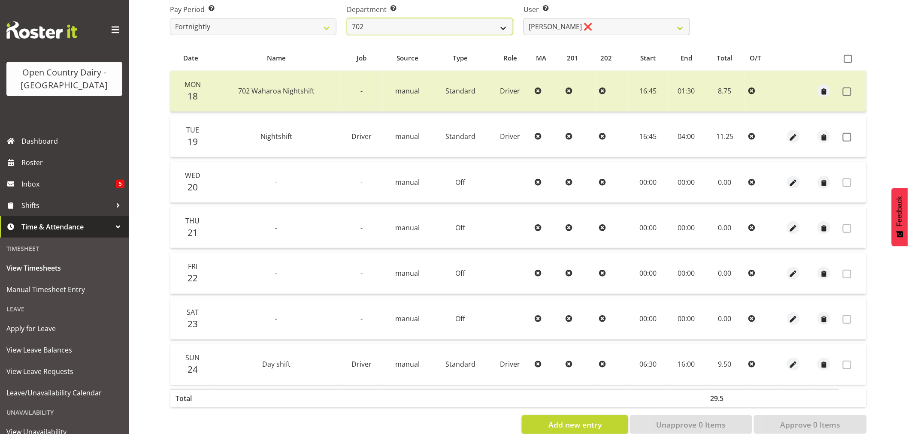
click at [458, 21] on select "701 702 703 704 705 706 707 708 709 710 711 712 713 714 715 716 717 718 719 720" at bounding box center [430, 26] width 167 height 17
click at [347, 18] on select "701 702 703 704 705 706 707 708 709 710 711 712 713 714 715 716 717 718 719 720" at bounding box center [430, 26] width 167 height 17
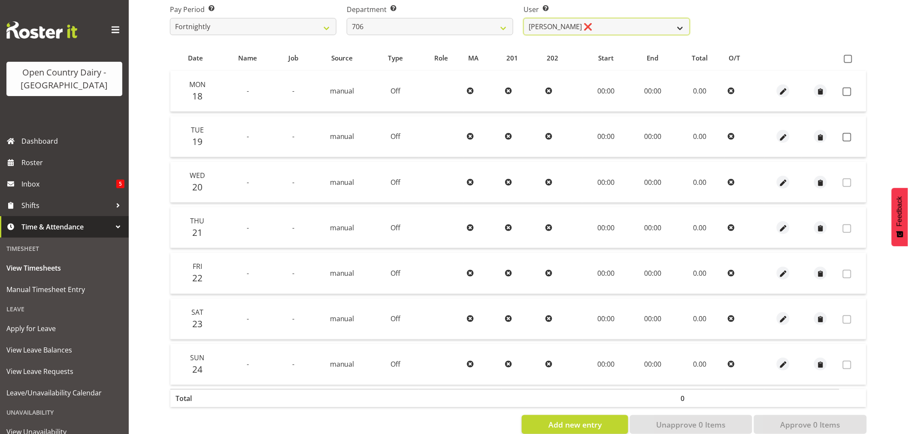
click at [603, 23] on select "Andrew Kearns ❌ Len Symons ❌ Mark Ansley ❌ Paul Griffin ❌" at bounding box center [607, 26] width 167 height 17
click at [524, 18] on select "Andrew Kearns ❌ Len Symons ❌ Mark Ansley ❌ Paul Griffin ❌" at bounding box center [607, 26] width 167 height 17
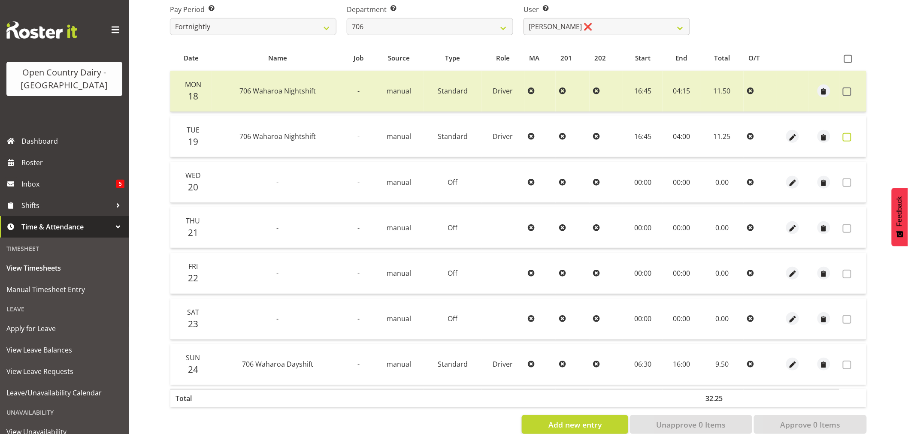
click at [850, 138] on span at bounding box center [847, 137] width 9 height 9
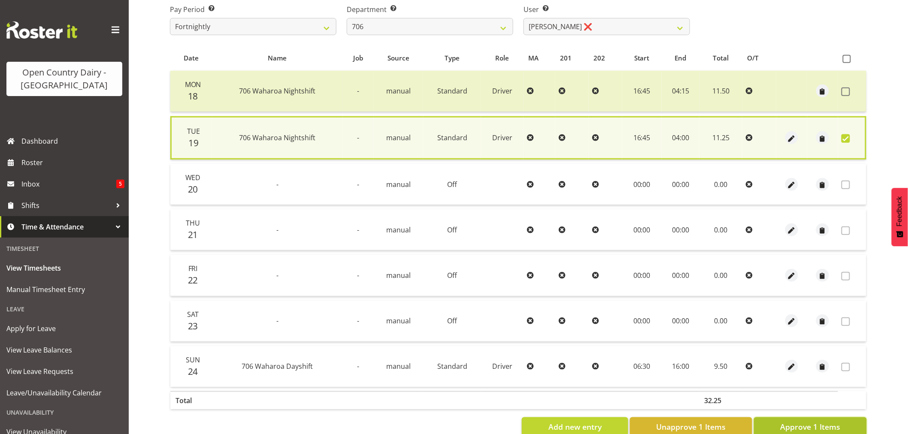
click at [827, 424] on span "Approve 1 Items" at bounding box center [810, 427] width 60 height 11
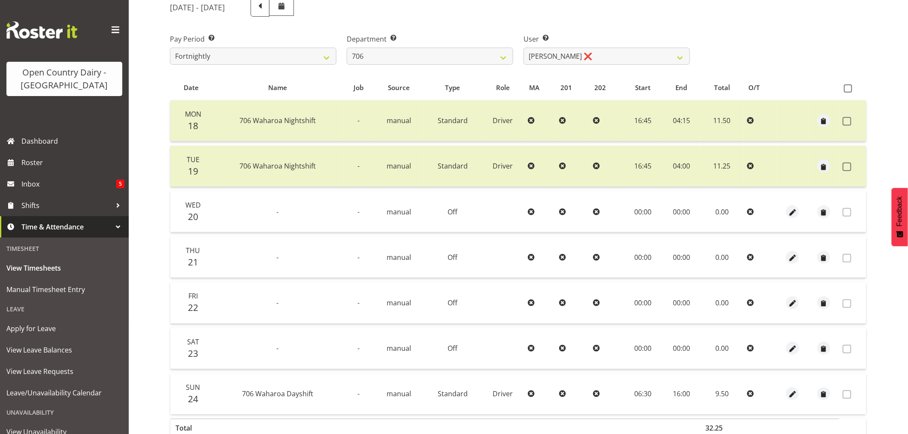
scroll to position [67, 0]
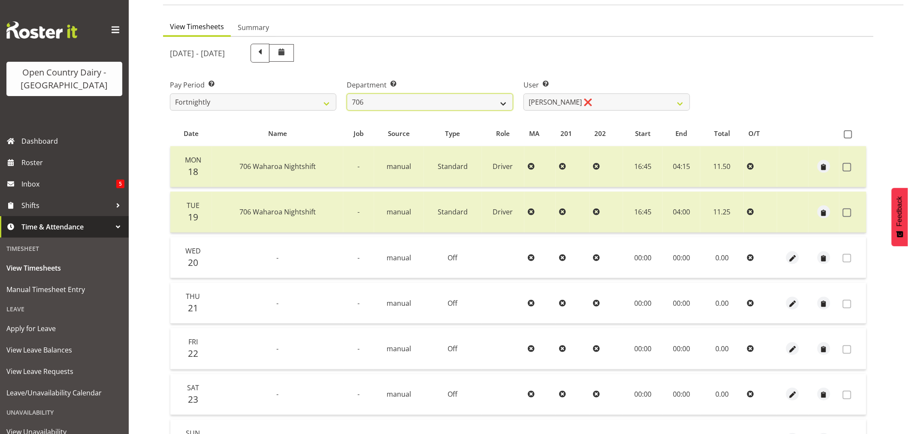
click at [481, 97] on select "701 702 703 704 705 706 707 708 709 710 711 712 713 714 715 716 717 718 719 720" at bounding box center [430, 102] width 167 height 17
click at [347, 94] on select "701 702 703 704 705 706 707 708 709 710 711 712 713 714 715 716 717 718 719 720" at bounding box center [430, 102] width 167 height 17
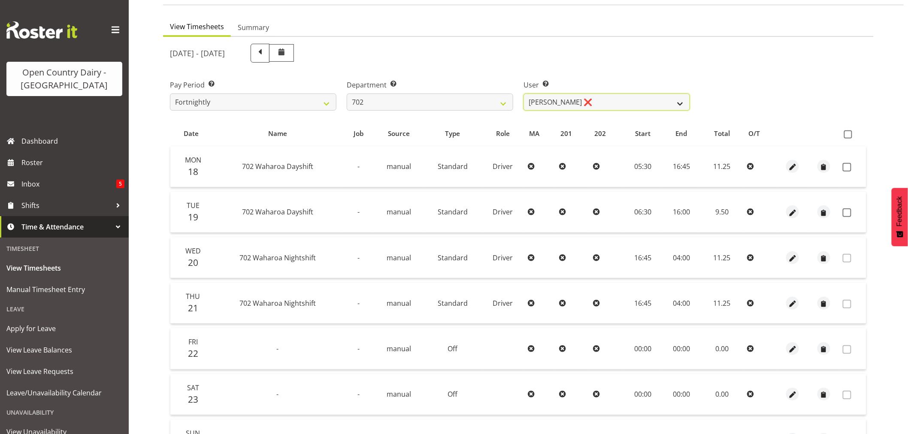
click at [620, 104] on select "Brian Riddle ❌ Denica Tapiki ❌ Nick Adlington ❌ Simon Phillpott ❌" at bounding box center [607, 102] width 167 height 17
click at [406, 96] on select "701 702 703 704 705 706 707 708 709 710 711 712 713 714 715 716 717 718 719 720" at bounding box center [430, 102] width 167 height 17
click at [347, 94] on select "701 702 703 704 705 706 707 708 709 710 711 712 713 714 715 716 717 718 719 720" at bounding box center [430, 102] width 167 height 17
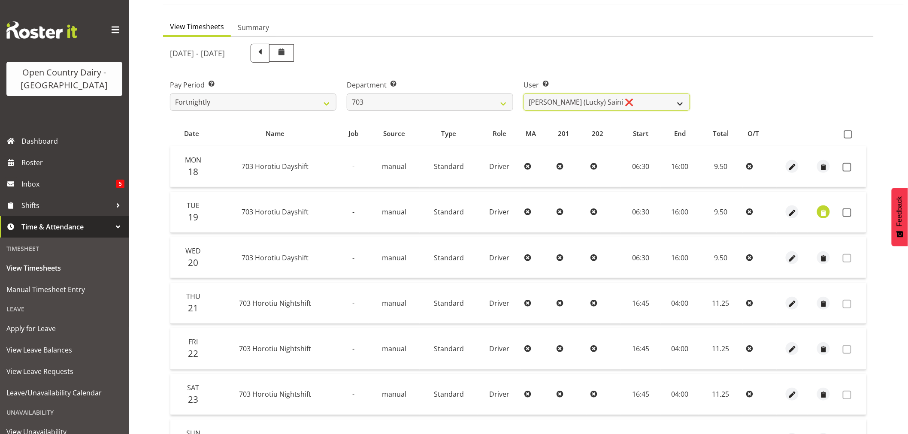
click at [607, 101] on select "Bhupinder (Lucky) Saini ❌ Mark Fowler ❌ Tama Baker ❌" at bounding box center [607, 102] width 167 height 17
click at [611, 103] on select "Bhupinder (Lucky) Saini ❌ Mark Fowler ❌ Tama Baker ❌" at bounding box center [607, 102] width 167 height 17
click at [524, 94] on select "Bhupinder (Lucky) Saini ❌ Mark Fowler ❌ Tama Baker ❌" at bounding box center [607, 102] width 167 height 17
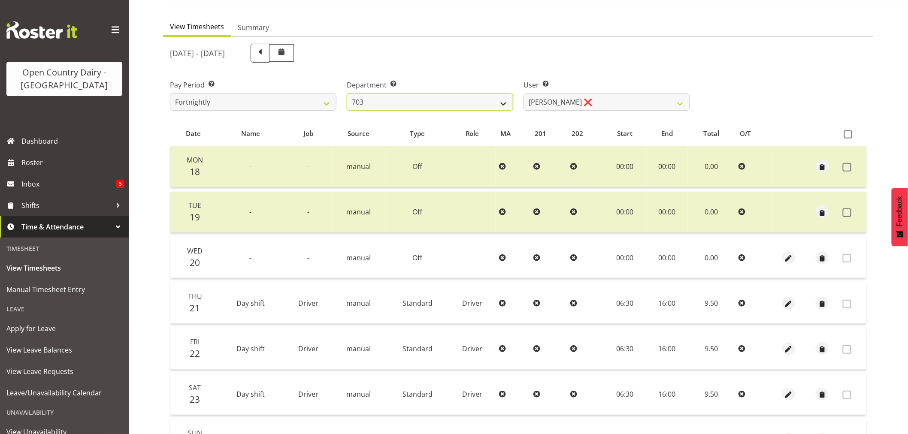
click at [461, 96] on select "701 702 703 704 705 706 707 708 709 710 711 712 713 714 715 716 717 718 719 720" at bounding box center [430, 102] width 167 height 17
click at [347, 94] on select "701 702 703 704 705 706 707 708 709 710 711 712 713 714 715 716 717 718 719 720" at bounding box center [430, 102] width 167 height 17
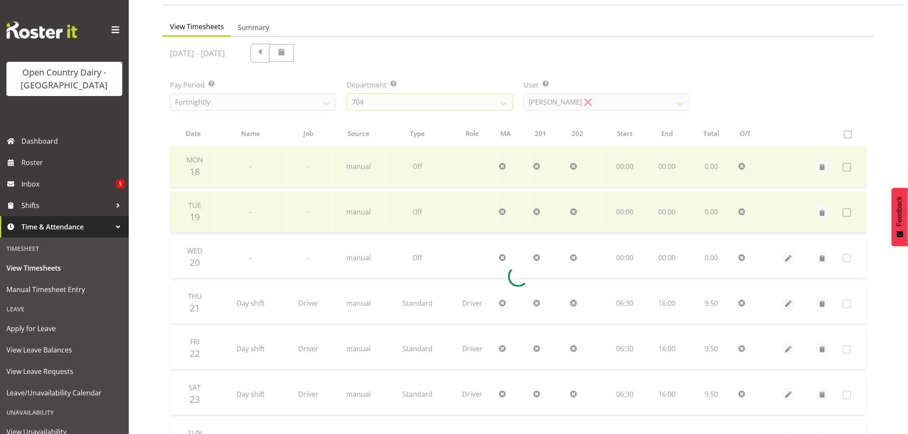
scroll to position [0, 0]
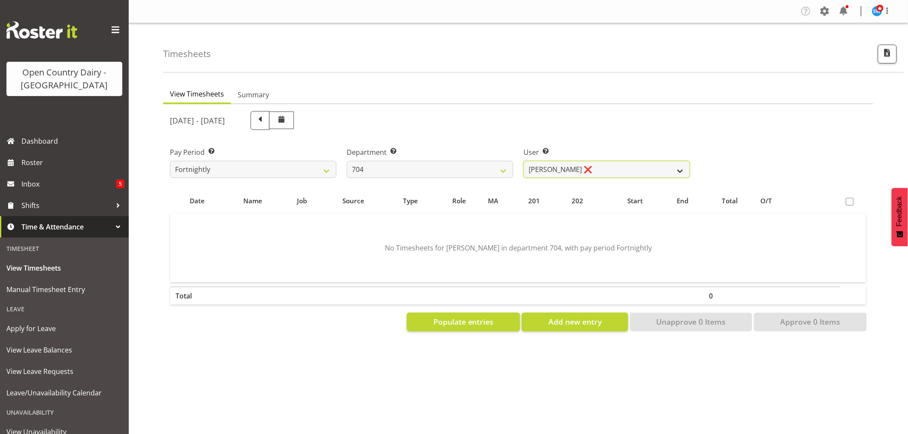
click at [614, 166] on select "Graham Houghton ❌ Jon Williams ❌ Stephen Rae ❌" at bounding box center [607, 169] width 167 height 17
drag, startPoint x: 425, startPoint y: 162, endPoint x: 417, endPoint y: 173, distance: 13.6
click at [425, 162] on select "701 702 703 704 705 706 707 708 709 710 711 712 713 714 715 716 717 718 719 720" at bounding box center [430, 169] width 167 height 17
click at [347, 161] on select "701 702 703 704 705 706 707 708 709 710 711 712 713 714 715 716 717 718 719 720" at bounding box center [430, 169] width 167 height 17
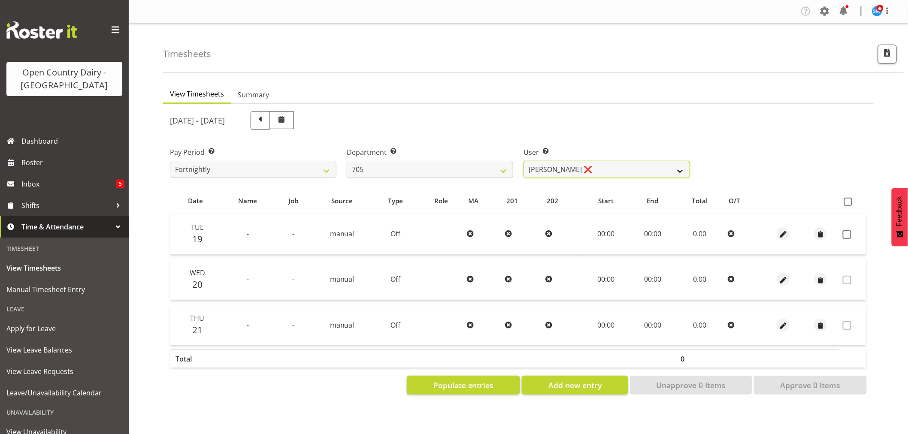
click at [590, 168] on select "Colin Kelly ❌ Craig Cottam ❌ John May ❌" at bounding box center [607, 169] width 167 height 17
click at [524, 161] on select "Colin Kelly ❌ Craig Cottam ❌ John May ❌" at bounding box center [607, 169] width 167 height 17
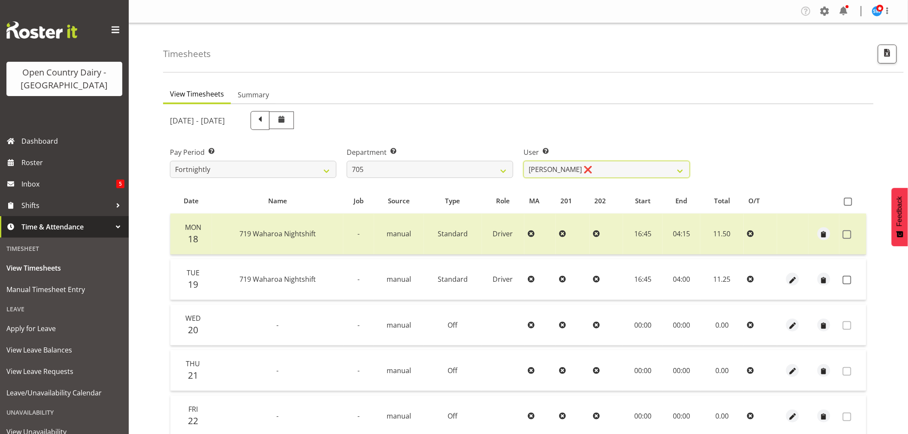
scroll to position [163, 0]
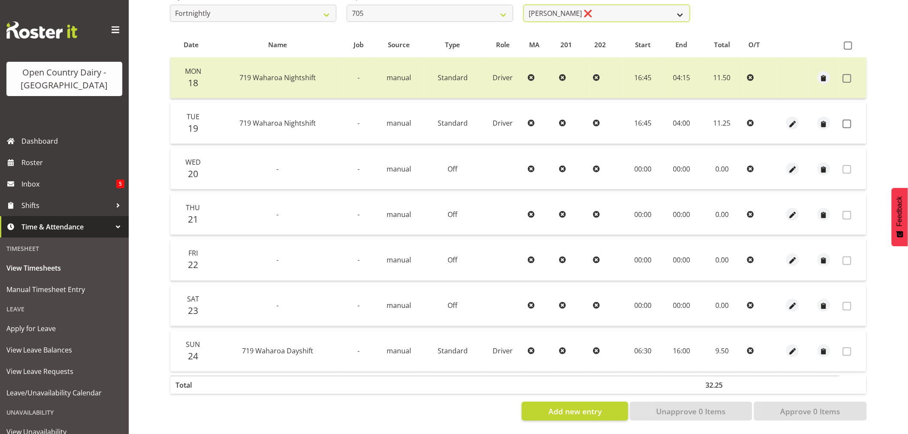
click at [586, 10] on select "Colin Kelly ❌ Craig Cottam ❌ John May ❌" at bounding box center [607, 13] width 167 height 17
click at [586, 8] on select "Colin Kelly ❌ Craig Cottam ❌ John May ❌" at bounding box center [607, 13] width 167 height 17
click at [470, 9] on select "701 702 703 704 705 706 707 708 709 710 711 712 713 714 715 716 717 718 719 720" at bounding box center [430, 13] width 167 height 17
click at [347, 5] on select "701 702 703 704 705 706 707 708 709 710 711 712 713 714 715 716 717 718 719 720" at bounding box center [430, 13] width 167 height 17
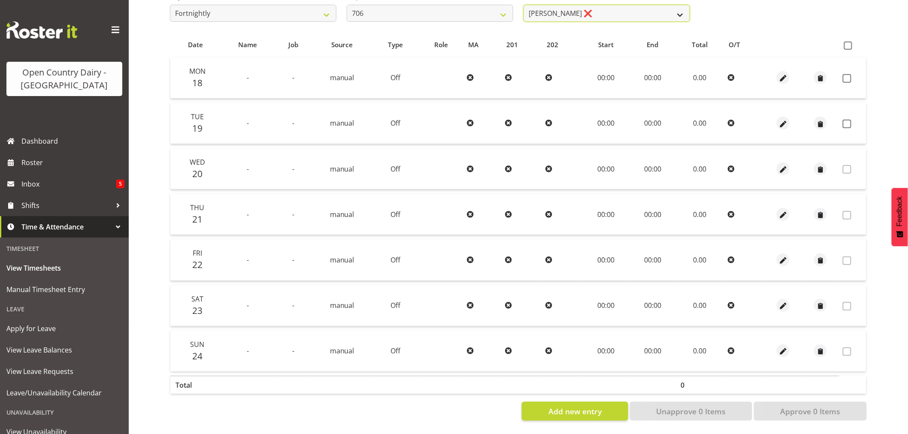
click at [608, 6] on select "Andrew Kearns ❌ Len Symons ❌ Mark Ansley ❌ Paul Griffin ❌" at bounding box center [607, 13] width 167 height 17
click at [524, 5] on select "Andrew Kearns ❌ Len Symons ❌ Mark Ansley ❌ Paul Griffin ❌" at bounding box center [607, 13] width 167 height 17
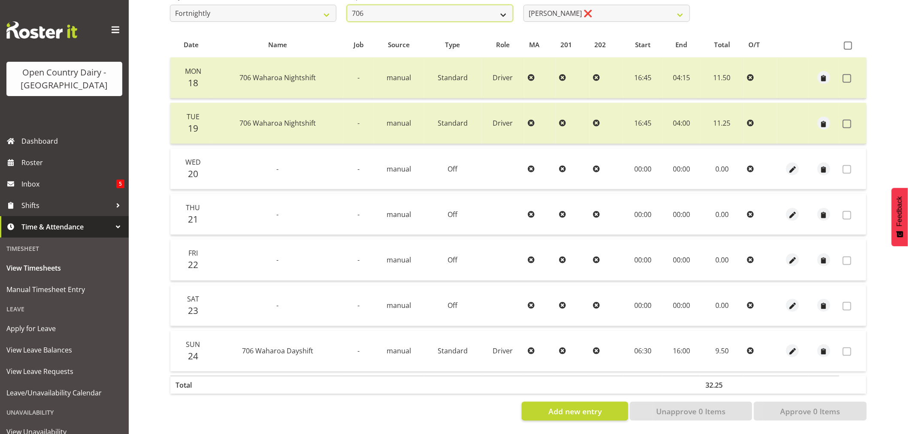
click at [461, 9] on select "701 702 703 704 705 706 707 708 709 710 711 712 713 714 715 716 717 718 719 720" at bounding box center [430, 13] width 167 height 17
click at [347, 5] on select "701 702 703 704 705 706 707 708 709 710 711 712 713 714 715 716 717 718 719 720" at bounding box center [430, 13] width 167 height 17
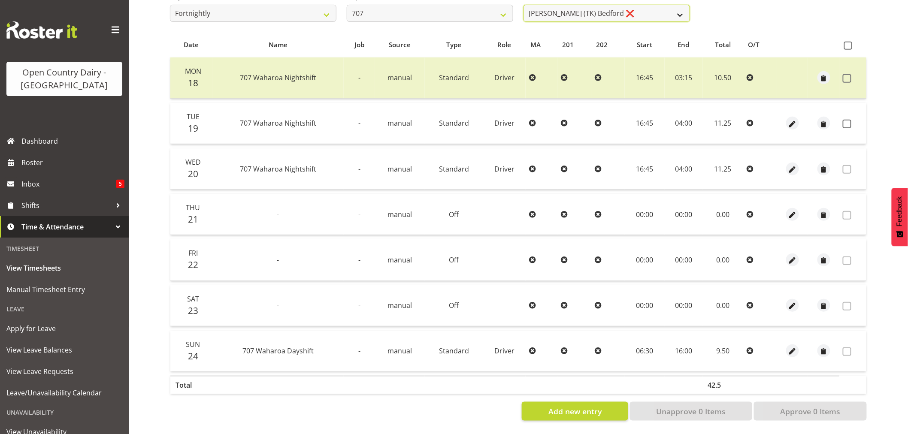
click at [600, 7] on select "Alan (TK) Bedford ❌ Mike Madden ❌" at bounding box center [607, 13] width 167 height 17
click at [524, 5] on select "Alan (TK) Bedford ❌ Mike Madden ❌" at bounding box center [607, 13] width 167 height 17
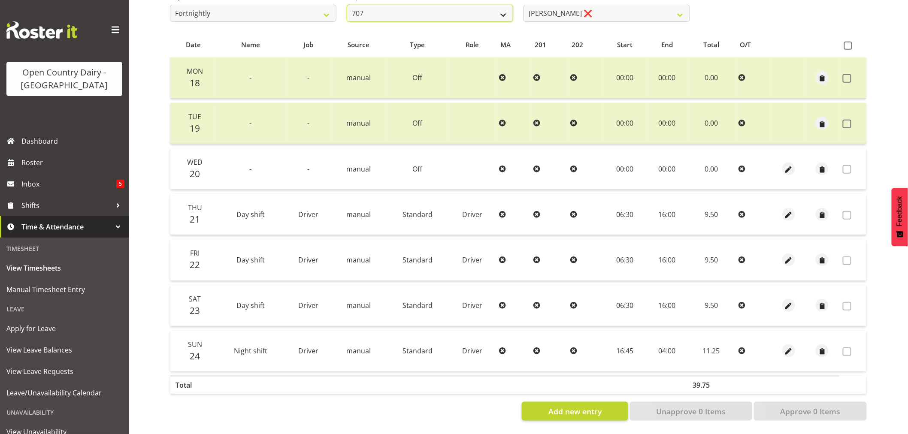
click at [442, 7] on select "701 702 703 704 705 706 707 708 709 710 711 712 713 714 715 716 717 718 719 720" at bounding box center [430, 13] width 167 height 17
click at [347, 5] on select "701 702 703 704 705 706 707 708 709 710 711 712 713 714 715 716 717 718 719 720" at bounding box center [430, 13] width 167 height 17
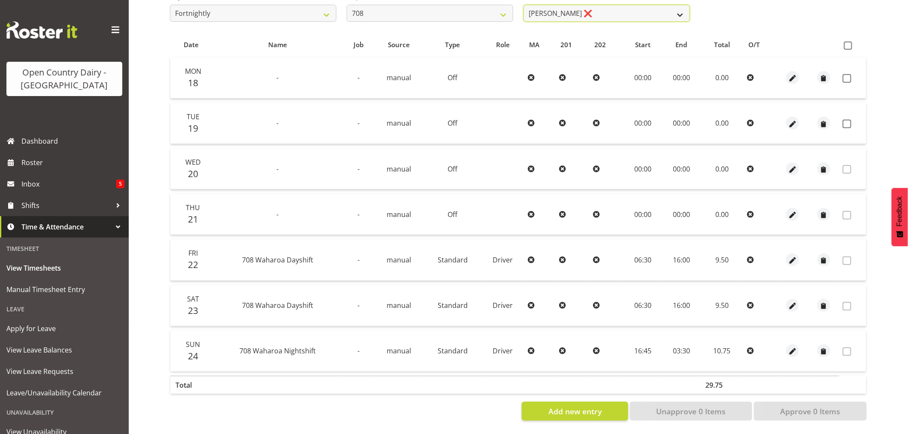
click at [591, 5] on select "David Foote ❌ Mark Himiona ❌" at bounding box center [607, 13] width 167 height 17
click at [524, 5] on select "David Foote ❌ Mark Himiona ❌" at bounding box center [607, 13] width 167 height 17
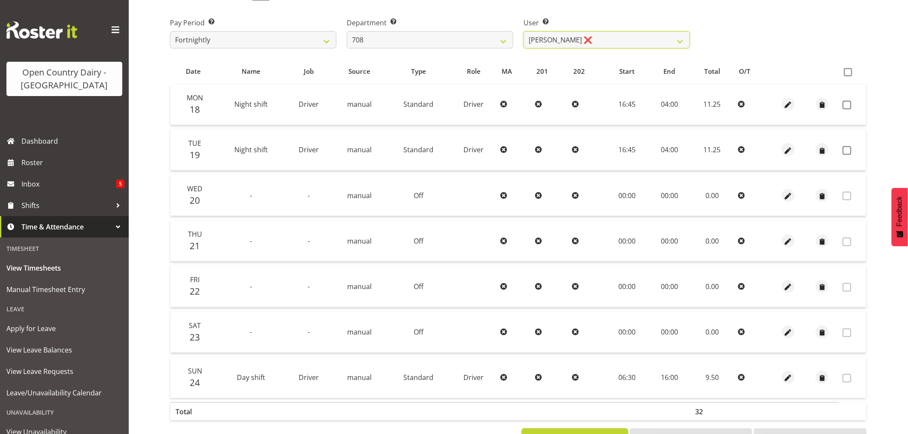
scroll to position [112, 0]
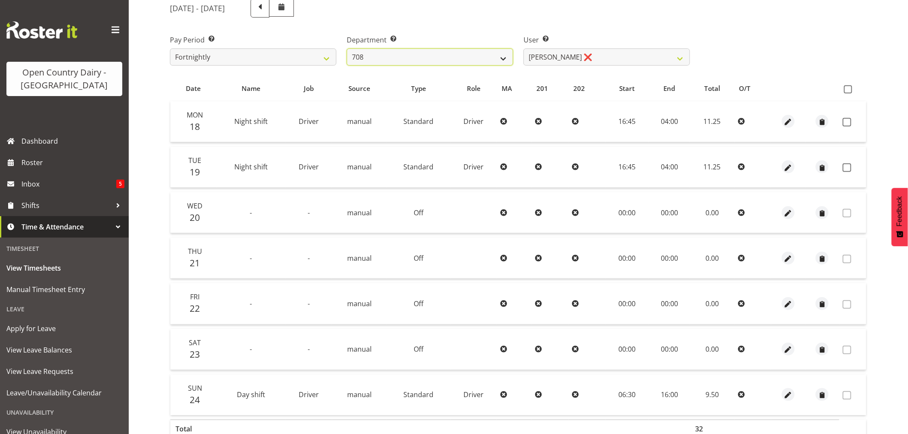
click at [387, 51] on select "701 702 703 704 705 706 707 708 709 710 711 712 713 714 715 716 717 718 719 720" at bounding box center [430, 57] width 167 height 17
click at [347, 49] on select "701 702 703 704 705 706 707 708 709 710 711 712 713 714 715 716 717 718 719 720" at bounding box center [430, 57] width 167 height 17
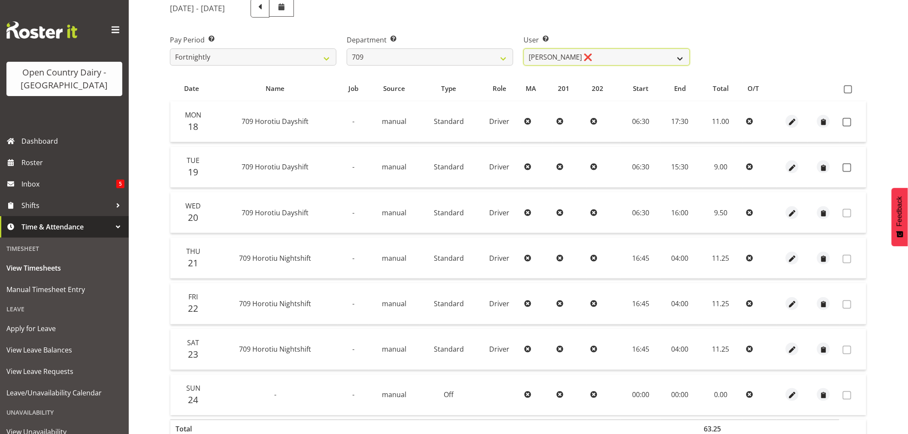
click at [594, 58] on select "Alex Barclay ❌ Craig Knudsen ❌ Jaswant Singh ❌ Ross Cook ❌" at bounding box center [607, 57] width 167 height 17
click at [415, 57] on select "701 702 703 704 705 706 707 708 709 710 711 712 713 714 715 716 717 718 719 720" at bounding box center [430, 57] width 167 height 17
click at [347, 49] on select "701 702 703 704 705 706 707 708 709 710 711 712 713 714 715 716 717 718 719 720" at bounding box center [430, 57] width 167 height 17
click at [605, 53] on select "Dean Chapman ❌ George Megchelse ❌ Kris Gambhir ❌ Richie Epere ❌" at bounding box center [607, 57] width 167 height 17
click at [524, 49] on select "Dean Chapman ❌ George Megchelse ❌ Kris Gambhir ❌ Richie Epere ❌" at bounding box center [607, 57] width 167 height 17
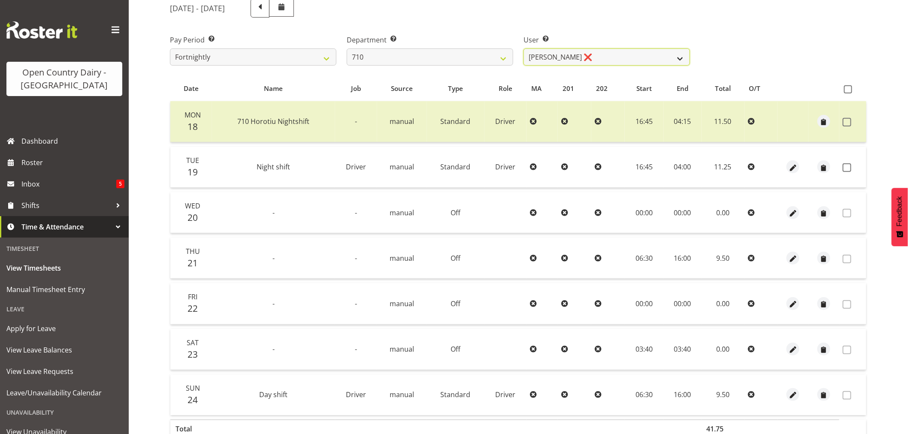
click at [595, 56] on select "Dean Chapman ❌ George Megchelse ❌ Kris Gambhir ❌ Richie Epere ❌" at bounding box center [607, 57] width 167 height 17
drag, startPoint x: 595, startPoint y: 56, endPoint x: 556, endPoint y: 64, distance: 40.2
click at [595, 56] on select "Dean Chapman ❌ George Megchelse ❌ Kris Gambhir ❌ Richie Epere ❌" at bounding box center [607, 57] width 167 height 17
click at [391, 55] on select "701 702 703 704 705 706 707 708 709 710 711 712 713 714 715 716 717 718 719 720" at bounding box center [430, 57] width 167 height 17
click at [347, 49] on select "701 702 703 704 705 706 707 708 709 710 711 712 713 714 715 716 717 718 719 720" at bounding box center [430, 57] width 167 height 17
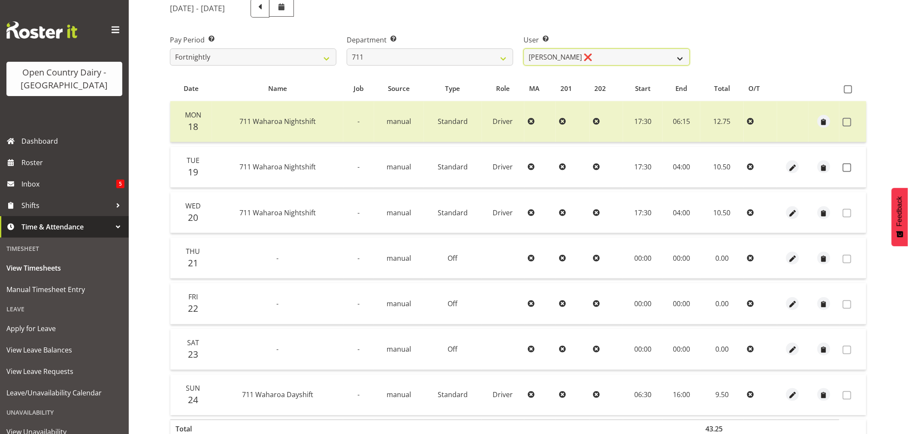
click at [595, 56] on select "Baz Morgan ❌ Gerard Cavanagh ❌ Tyrone Lawry ❌" at bounding box center [607, 57] width 167 height 17
click at [524, 49] on select "Baz Morgan ❌ Gerard Cavanagh ❌ Tyrone Lawry ❌" at bounding box center [607, 57] width 167 height 17
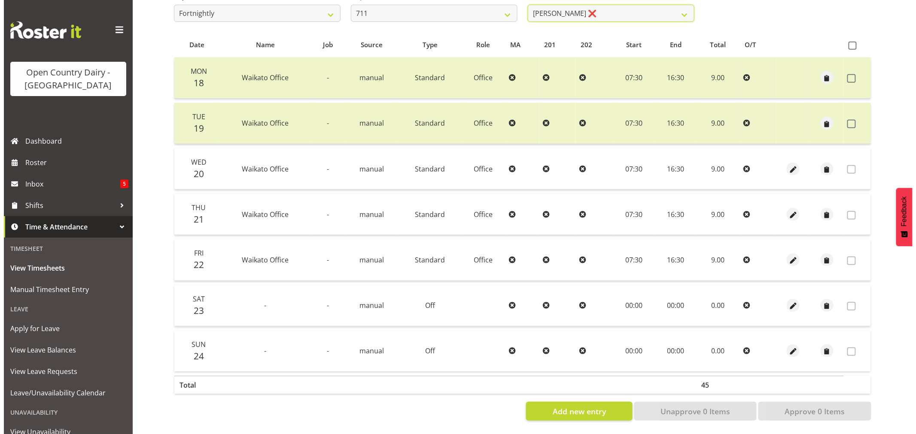
scroll to position [115, 0]
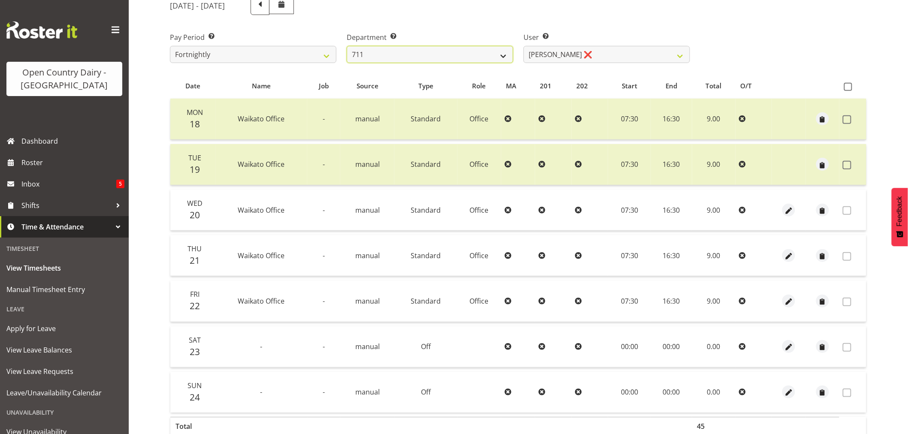
click at [399, 46] on select "701 702 703 704 705 706 707 708 709 710 711 712 713 714 715 716 717 718 719 720" at bounding box center [430, 54] width 167 height 17
click at [347, 46] on select "701 702 703 704 705 706 707 708 709 710 711 712 713 714 715 716 717 718 719 720" at bounding box center [430, 54] width 167 height 17
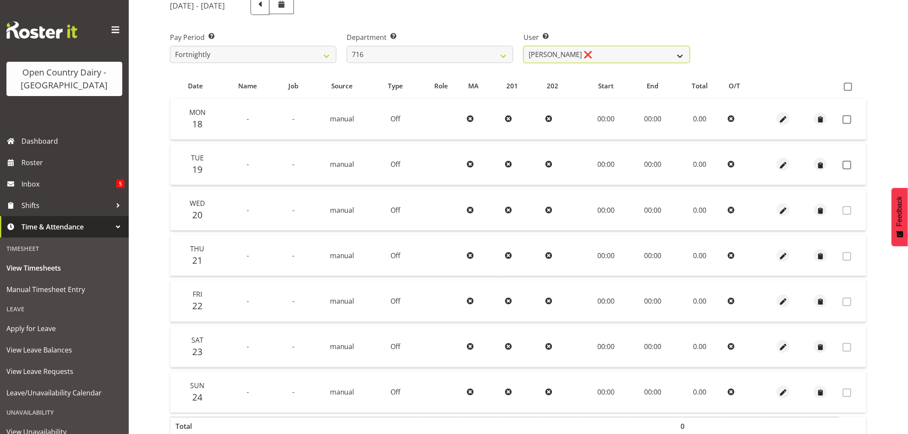
click at [617, 50] on select "Casey Leonard ❌ Darren Norris ❌ Glen Fraser ❌ Happy Kaler ❌ Michael O'Connor ❌" at bounding box center [607, 54] width 167 height 17
click at [524, 46] on select "Casey Leonard ❌ Darren Norris ❌ Glen Fraser ❌ Happy Kaler ❌ Michael O'Connor ❌" at bounding box center [607, 54] width 167 height 17
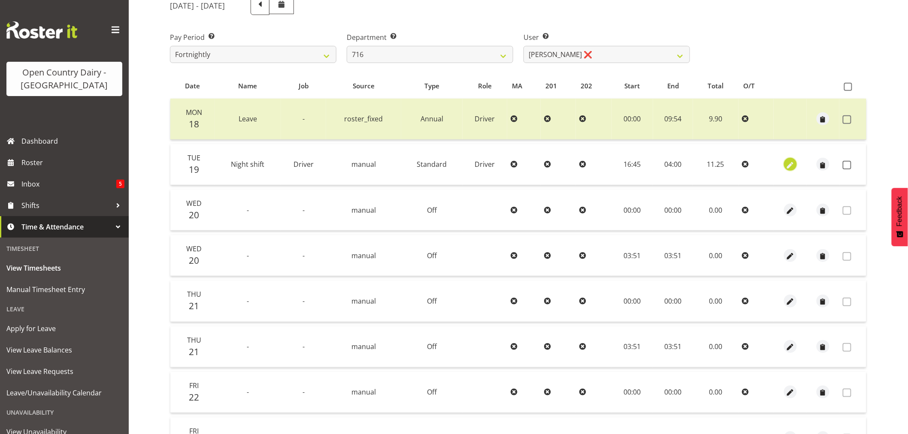
click at [793, 164] on span "button" at bounding box center [791, 166] width 10 height 10
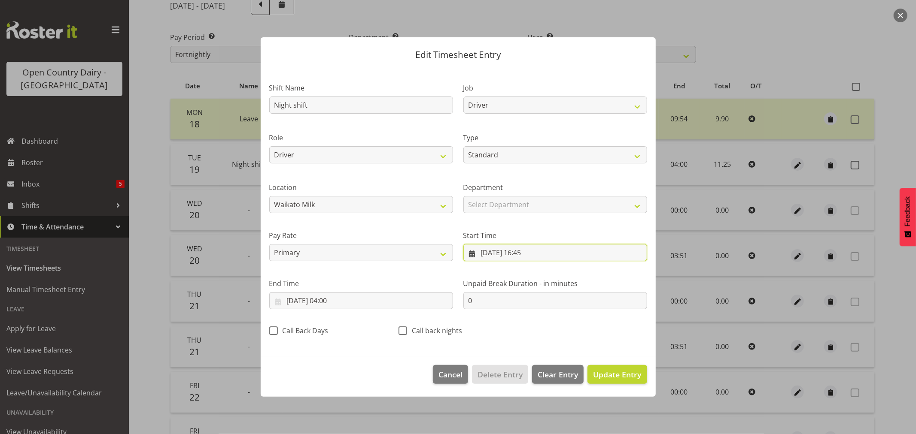
click at [535, 253] on input "19/08/2025, 16:45" at bounding box center [555, 252] width 184 height 17
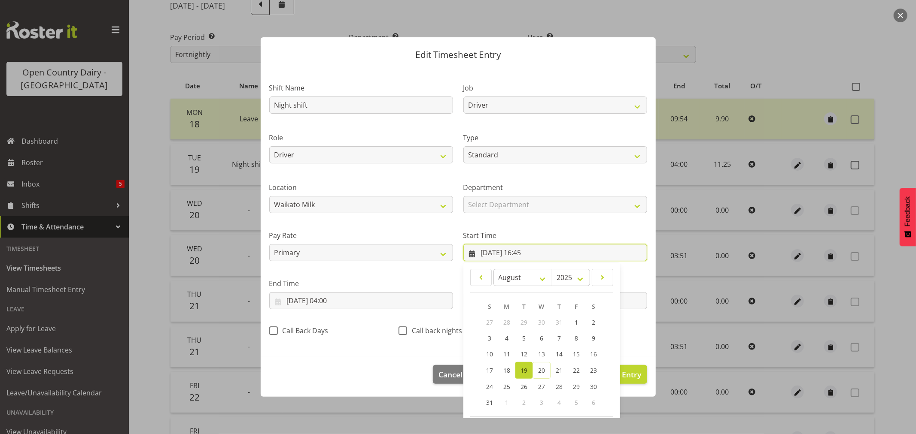
scroll to position [39, 0]
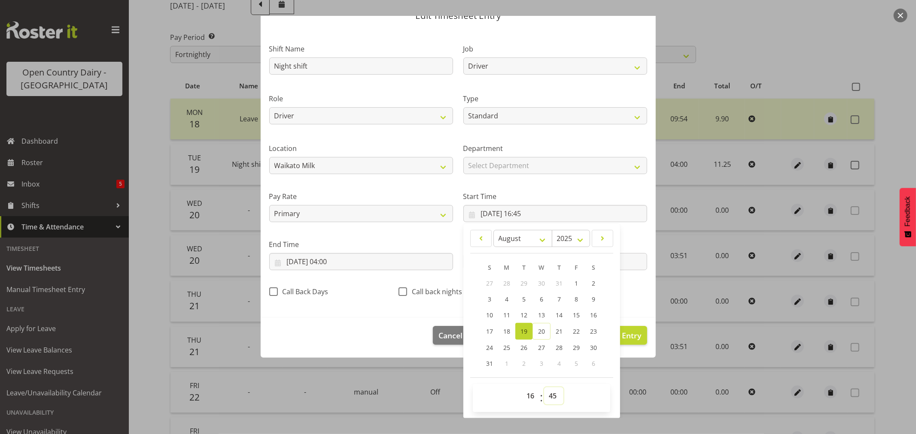
click at [550, 397] on select "00 01 02 03 04 05 06 07 08 09 10 11 12 13 14 15 16 17 18 19 20 21 22 23 24 25 2…" at bounding box center [553, 396] width 19 height 17
click at [544, 388] on select "00 01 02 03 04 05 06 07 08 09 10 11 12 13 14 15 16 17 18 19 20 21 22 23 24 25 2…" at bounding box center [553, 396] width 19 height 17
click at [328, 261] on input "20/08/2025, 04:00" at bounding box center [361, 261] width 184 height 17
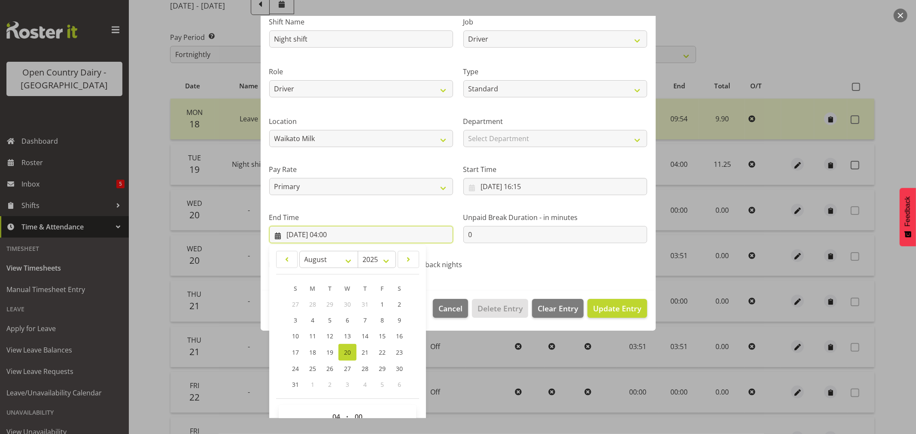
scroll to position [87, 0]
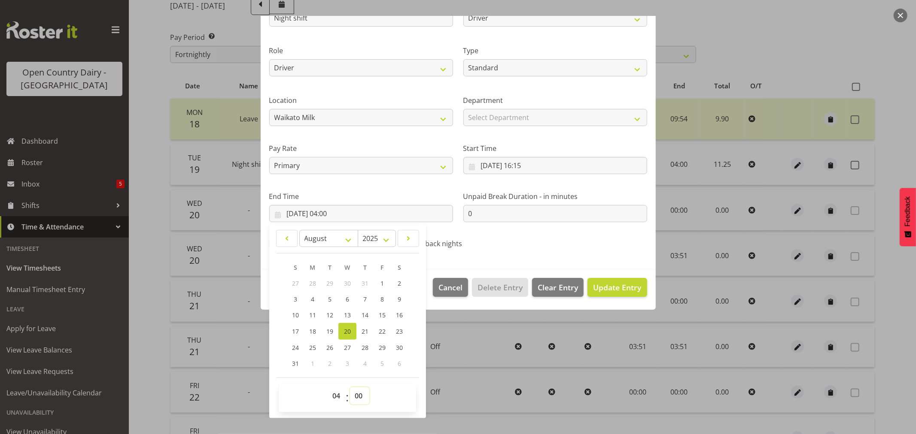
click at [358, 398] on select "00 01 02 03 04 05 06 07 08 09 10 11 12 13 14 15 16 17 18 19 20 21 22 23 24 25 2…" at bounding box center [359, 396] width 19 height 17
click at [350, 388] on select "00 01 02 03 04 05 06 07 08 09 10 11 12 13 14 15 16 17 18 19 20 21 22 23 24 25 2…" at bounding box center [359, 396] width 19 height 17
click at [555, 238] on div "Shift Name Night shift Job Driver Driver supervisor Support Role Driver Driver …" at bounding box center [458, 120] width 388 height 272
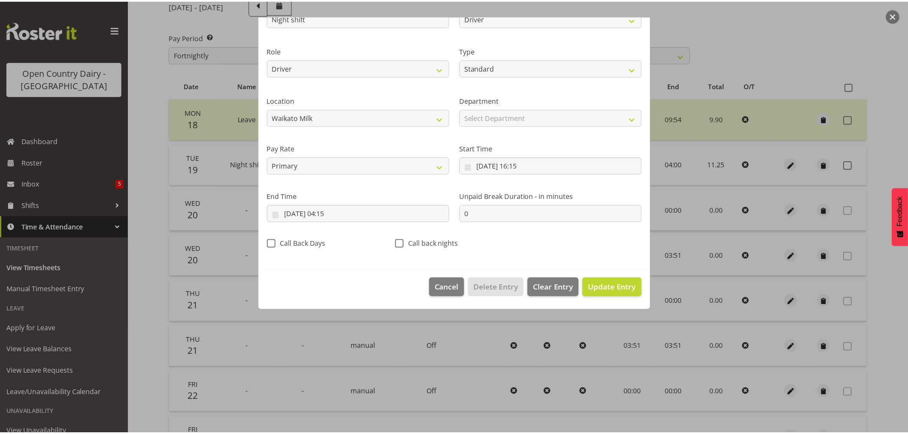
scroll to position [0, 0]
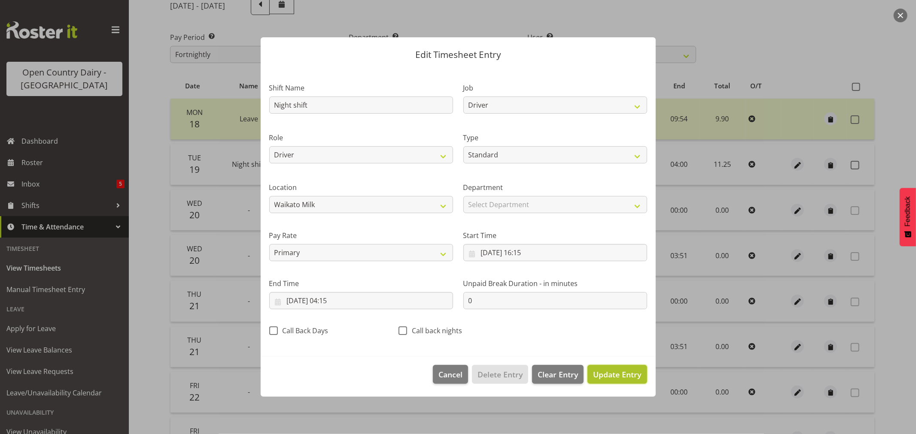
click at [623, 376] on span "Update Entry" at bounding box center [617, 375] width 48 height 10
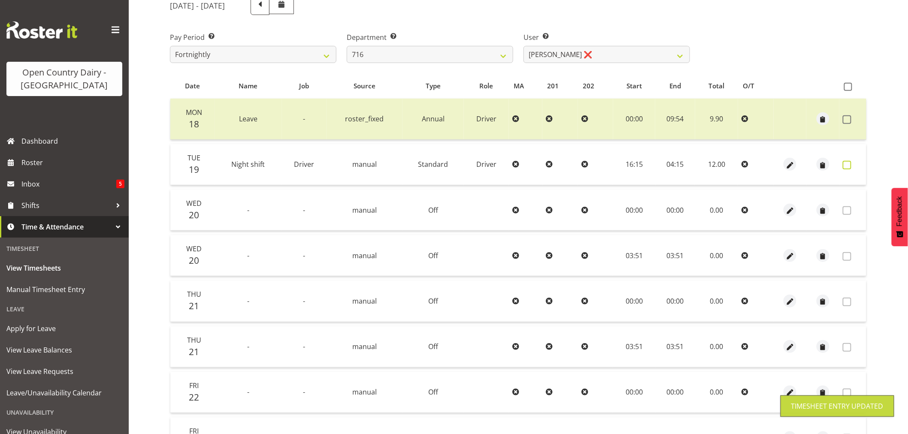
click at [846, 161] on span at bounding box center [847, 165] width 9 height 9
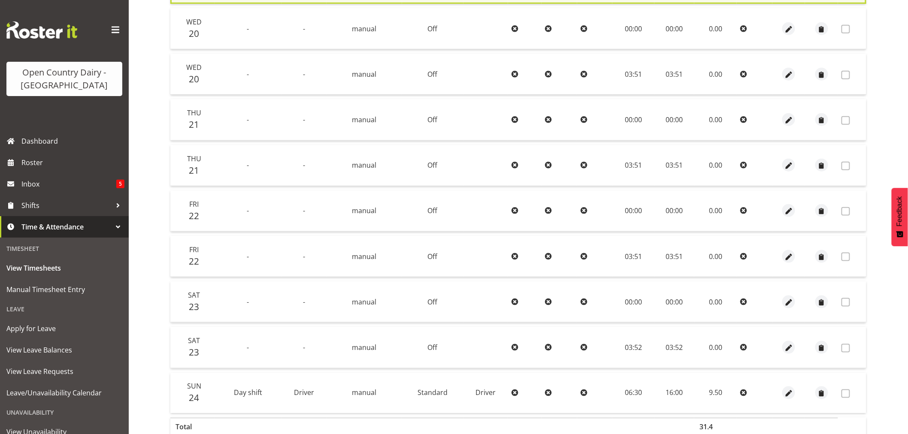
scroll to position [346, 0]
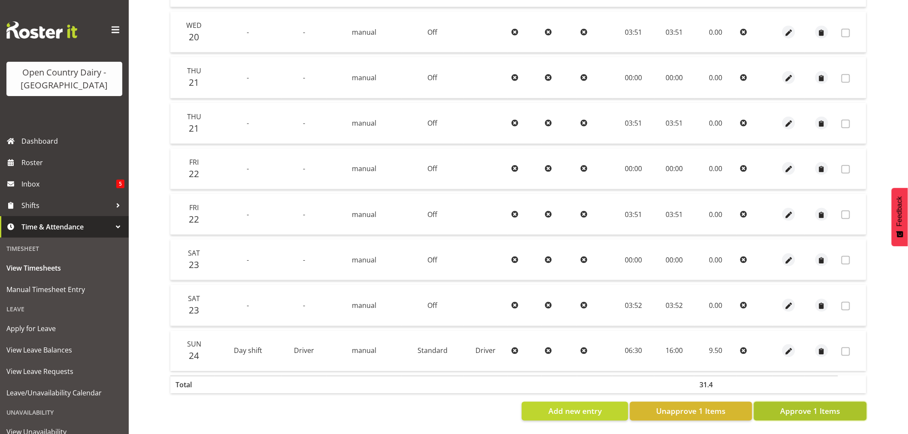
click at [804, 409] on span "Approve 1 Items" at bounding box center [810, 411] width 60 height 11
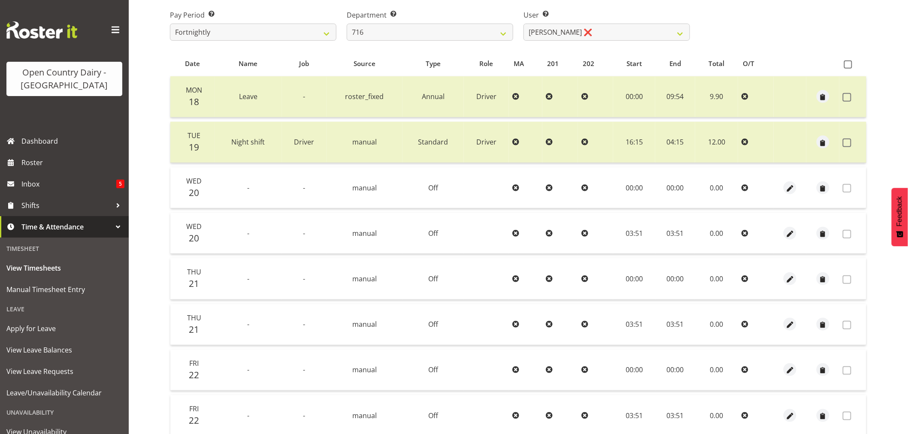
scroll to position [155, 0]
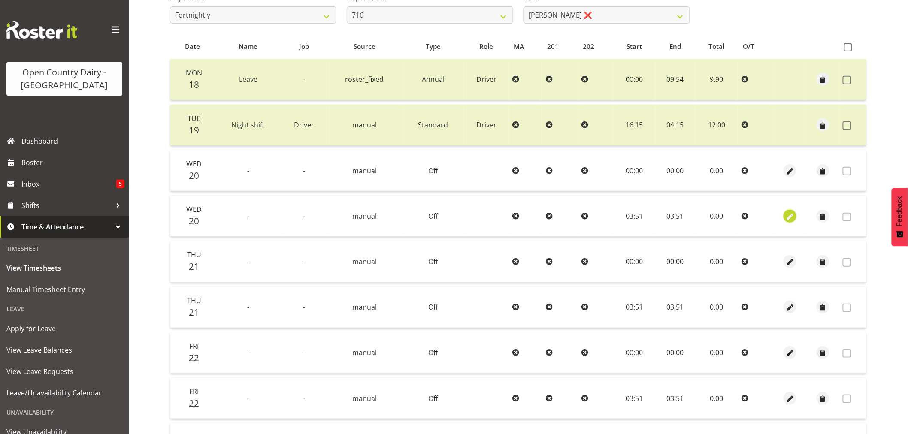
click at [791, 218] on span "button" at bounding box center [791, 217] width 10 height 10
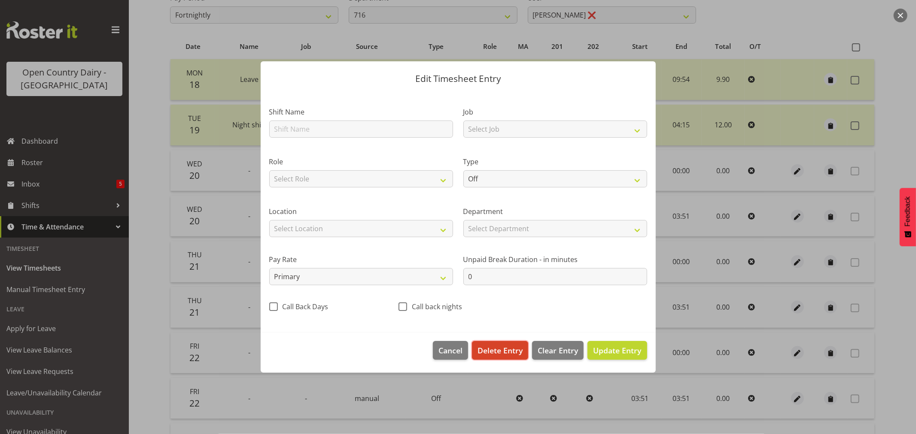
click at [500, 353] on span "Delete Entry" at bounding box center [499, 350] width 45 height 11
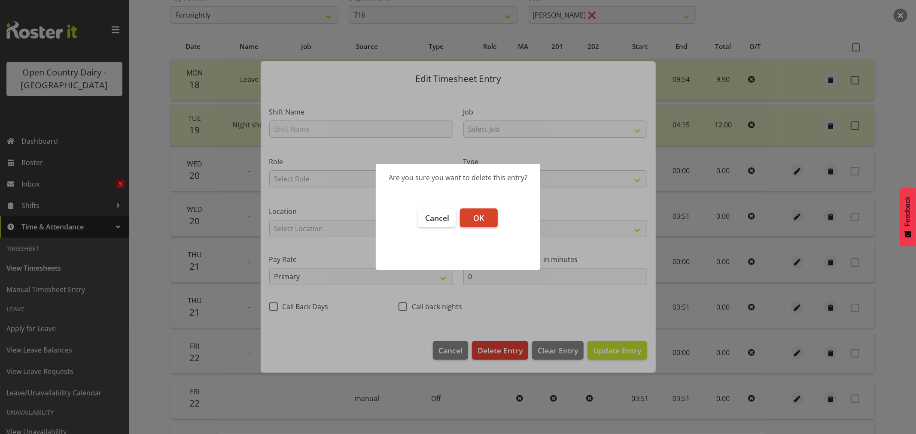
click at [483, 220] on span "OK" at bounding box center [478, 218] width 11 height 10
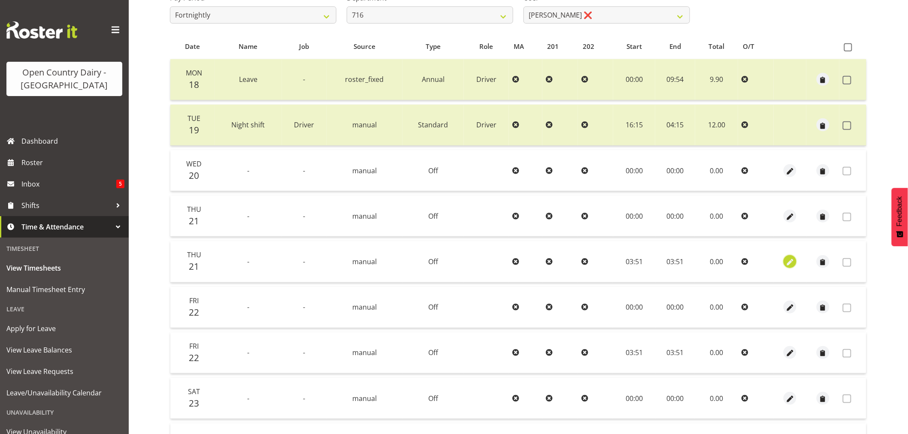
click at [791, 261] on span "button" at bounding box center [791, 263] width 10 height 10
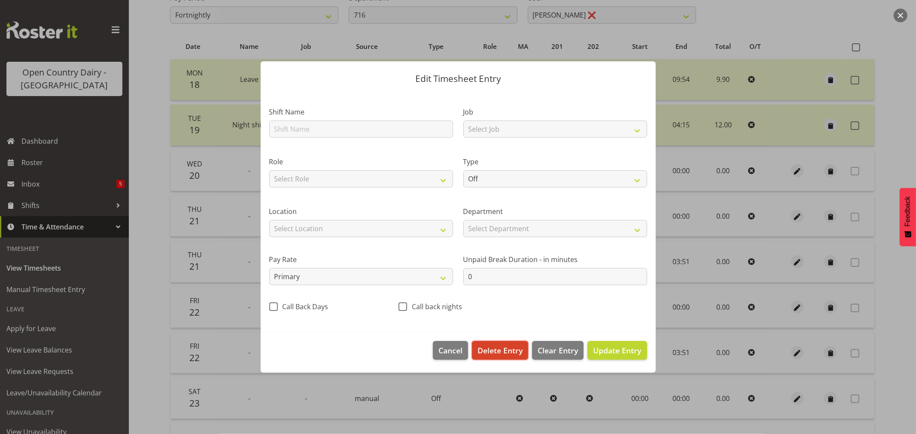
click at [494, 352] on span "Delete Entry" at bounding box center [499, 350] width 45 height 11
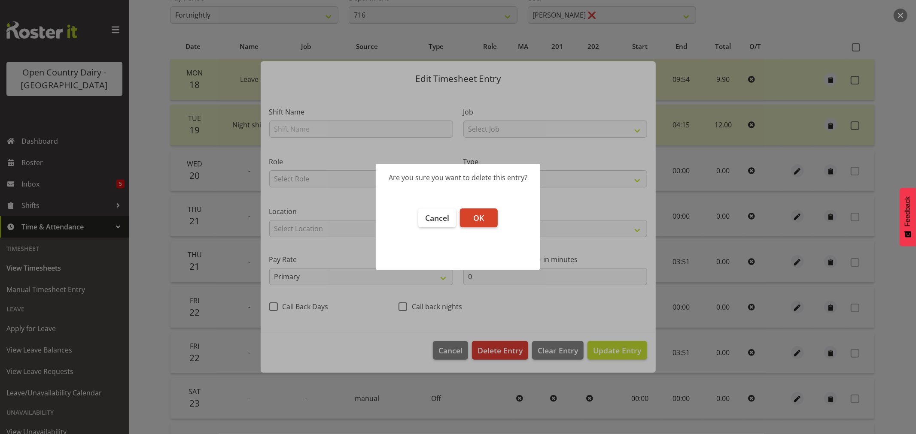
click at [481, 217] on span "OK" at bounding box center [478, 218] width 11 height 10
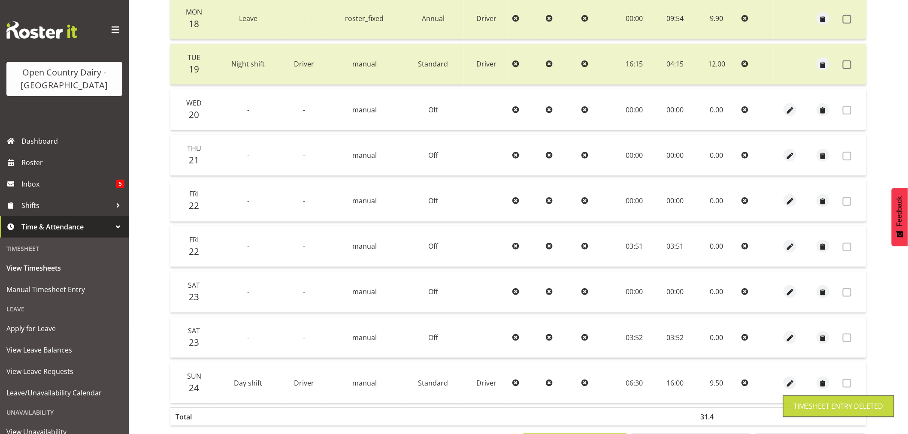
scroll to position [254, 0]
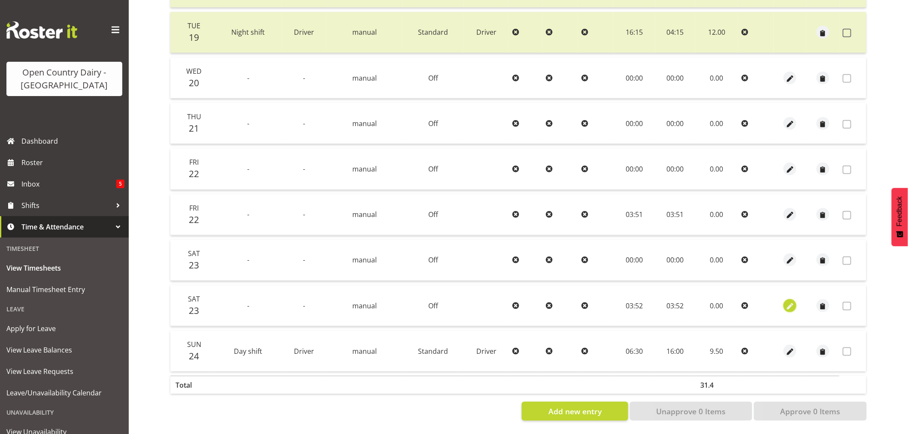
click at [788, 302] on span "button" at bounding box center [791, 307] width 10 height 10
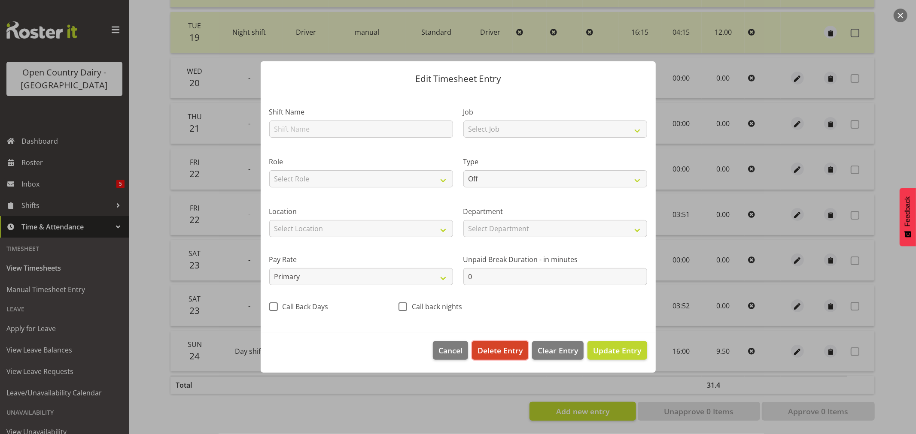
click at [494, 351] on span "Delete Entry" at bounding box center [499, 350] width 45 height 11
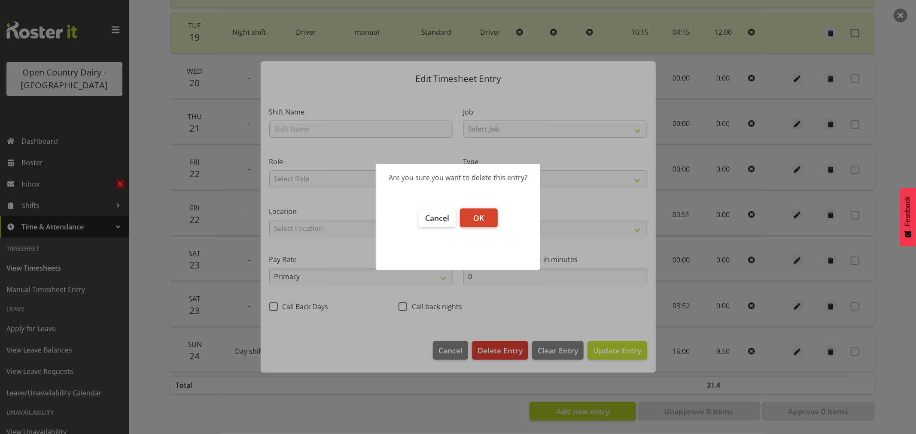
click at [482, 212] on button "OK" at bounding box center [479, 218] width 38 height 19
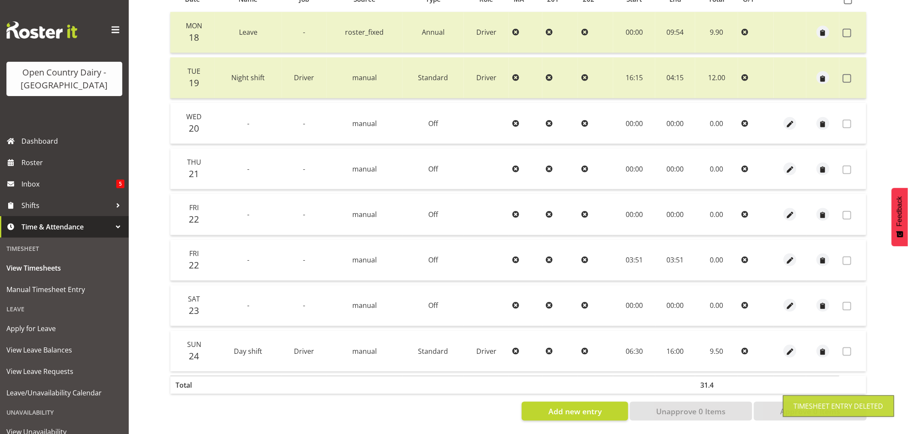
scroll to position [208, 0]
click at [790, 256] on span "button" at bounding box center [791, 261] width 10 height 10
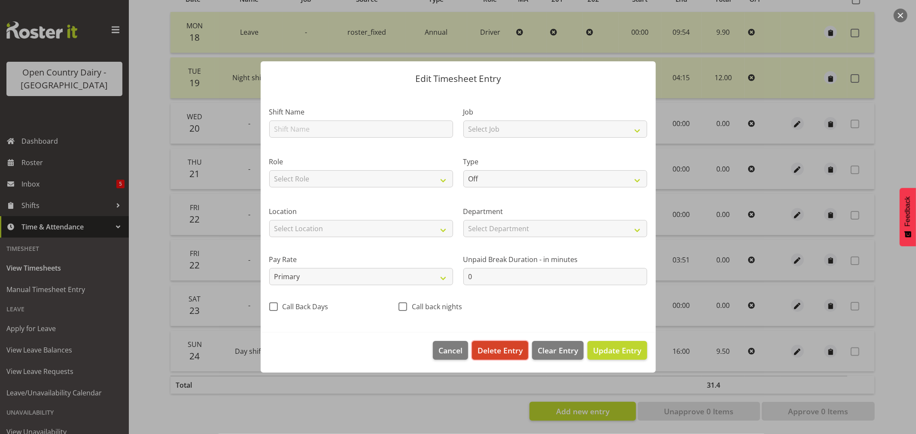
click at [503, 354] on span "Delete Entry" at bounding box center [499, 350] width 45 height 11
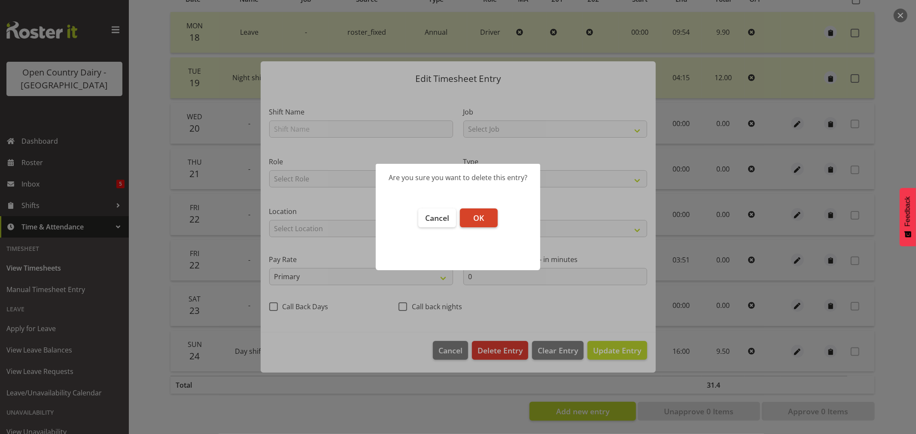
click at [489, 216] on button "OK" at bounding box center [479, 218] width 38 height 19
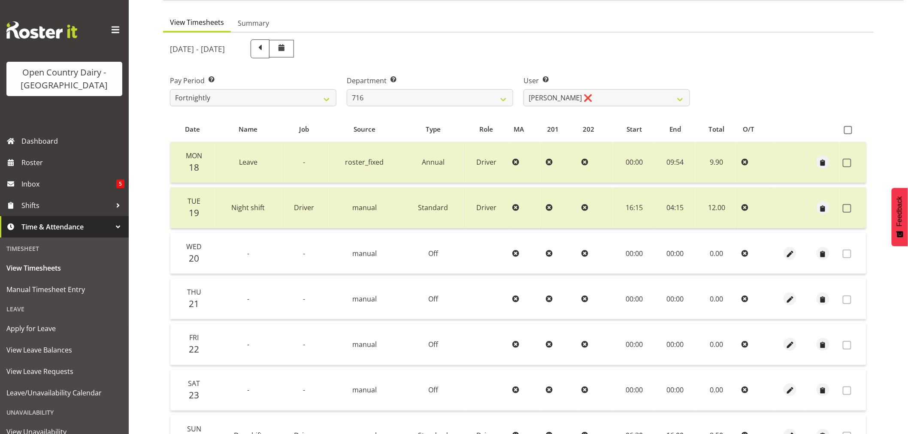
scroll to position [143, 0]
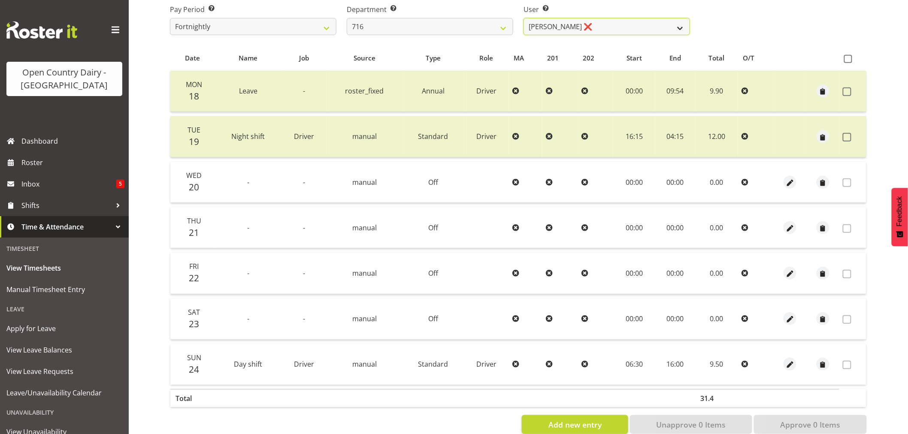
click at [597, 23] on select "Casey Leonard ❌ Darren Norris ❌ Glen Fraser ❌ Happy Kaler ❌ Michael O'Connor ❌" at bounding box center [607, 26] width 167 height 17
click at [434, 22] on select "701 702 703 704 705 706 707 708 709 710 711 712 713 714 715 716 717 718 719 720" at bounding box center [430, 26] width 167 height 17
click at [347, 18] on select "701 702 703 704 705 706 707 708 709 710 711 712 713 714 715 716 717 718 719 720" at bounding box center [430, 26] width 167 height 17
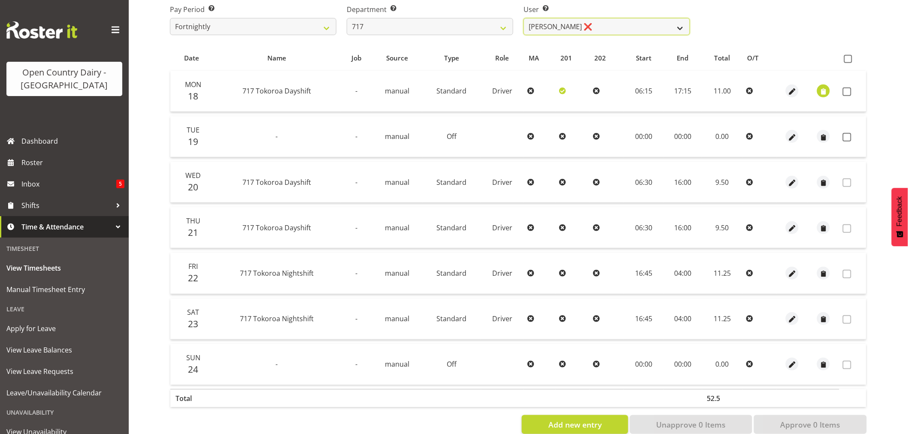
click at [590, 23] on select "Daryl Wrigley ❌ Dodge Lindsay Laing ❌ Eric Stothers ❌ Jeff Anderson ❌" at bounding box center [607, 26] width 167 height 17
click at [524, 18] on select "Daryl Wrigley ❌ Dodge Lindsay Laing ❌ Eric Stothers ❌ Jeff Anderson ❌" at bounding box center [607, 26] width 167 height 17
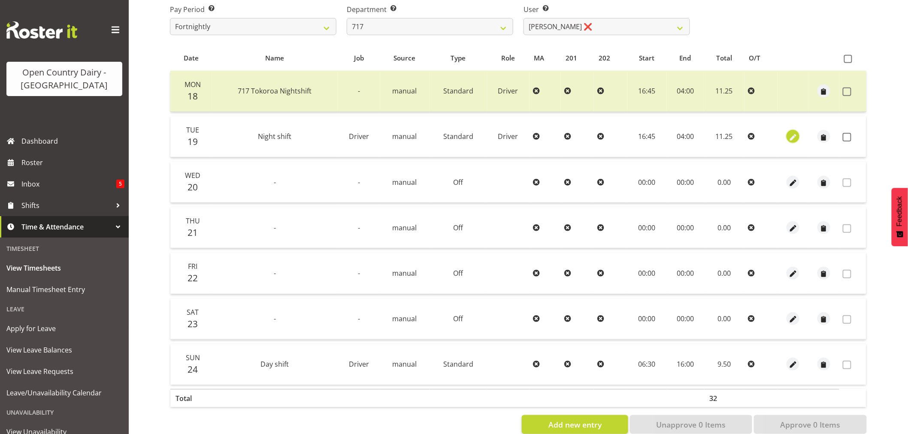
click at [792, 135] on span "button" at bounding box center [794, 138] width 10 height 10
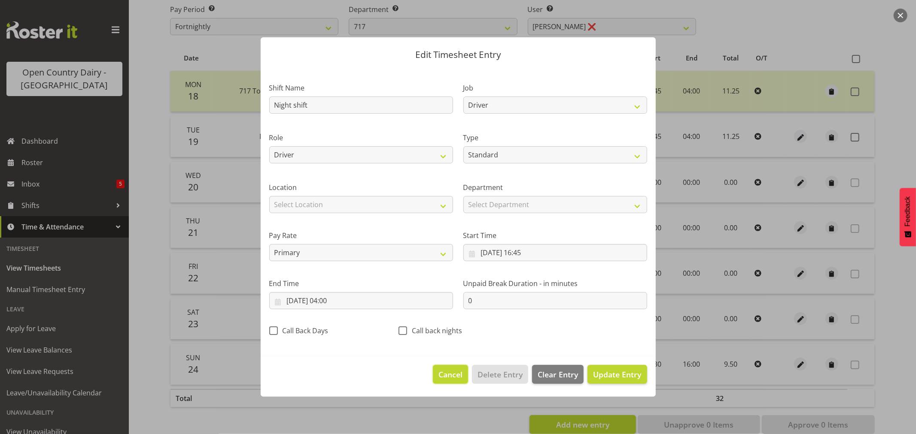
click at [458, 379] on span "Cancel" at bounding box center [450, 374] width 24 height 11
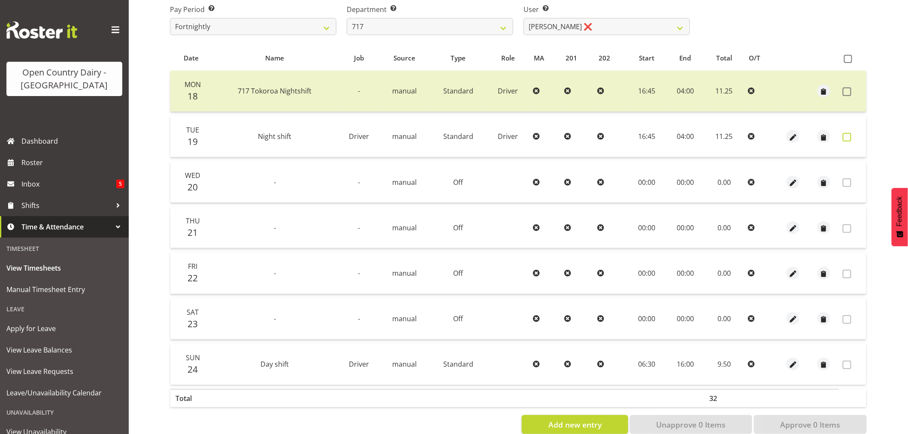
click at [847, 136] on span at bounding box center [847, 137] width 9 height 9
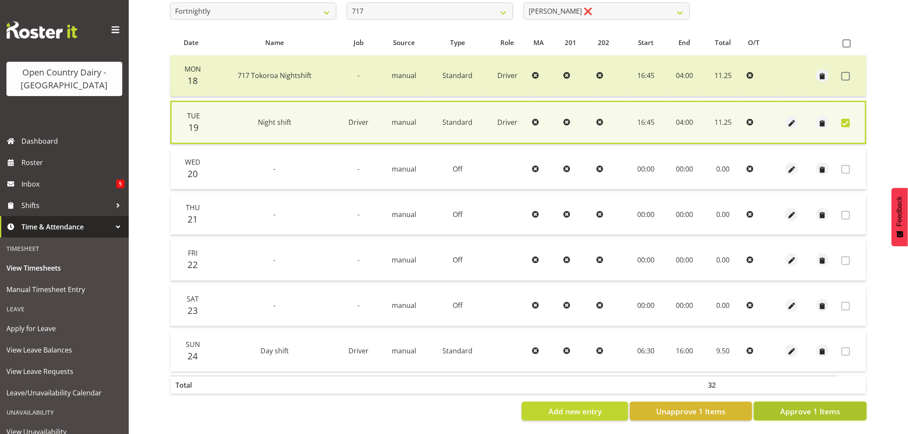
click at [792, 406] on span "Approve 1 Items" at bounding box center [810, 411] width 60 height 11
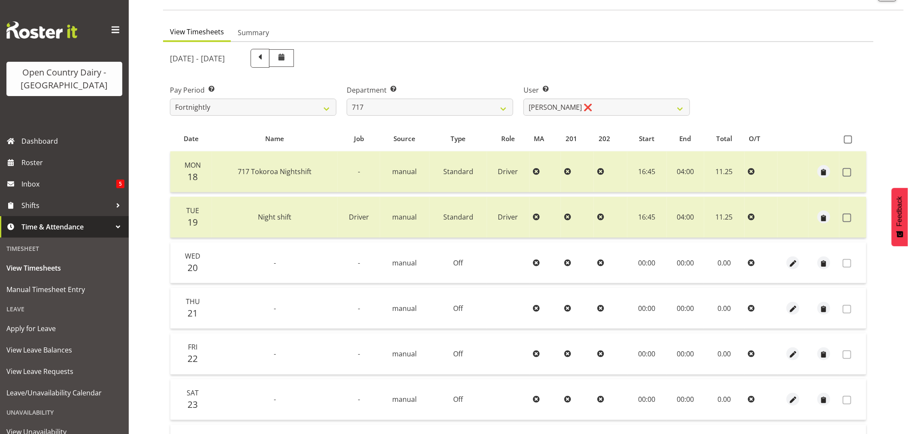
scroll to position [0, 0]
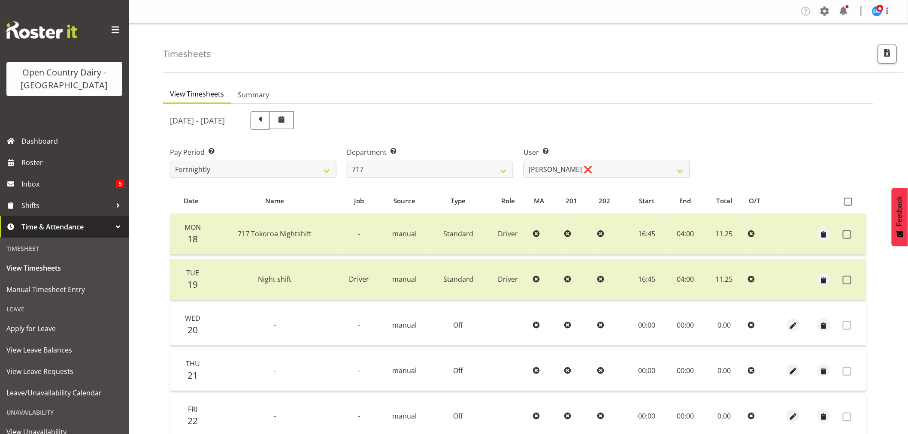
click at [600, 159] on div "User Select user. Note: This is filtered down by the previous two drop-down ite…" at bounding box center [607, 162] width 167 height 31
click at [600, 169] on select "Daryl Wrigley ❌ Dodge Lindsay Laing ❌ Eric Stothers ❌ Jeff Anderson ❌" at bounding box center [607, 169] width 167 height 17
click at [426, 165] on select "701 702 703 704 705 706 707 708 709 710 711 712 713 714 715 716 717 718 719 720" at bounding box center [430, 169] width 167 height 17
click at [347, 161] on select "701 702 703 704 705 706 707 708 709 710 711 712 713 714 715 716 717 718 719 720" at bounding box center [430, 169] width 167 height 17
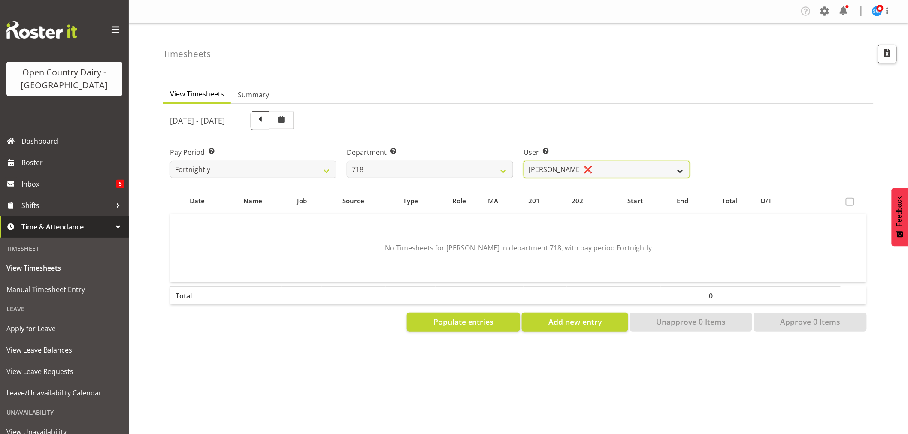
click at [590, 168] on select "Graeme Raupi ❌ Jimmy Boult ❌ Linsay Bourne ❌ Tony Fielding ❌" at bounding box center [607, 169] width 167 height 17
click at [524, 161] on select "Graeme Raupi ❌ Jimmy Boult ❌ Linsay Bourne ❌ Tony Fielding ❌" at bounding box center [607, 169] width 167 height 17
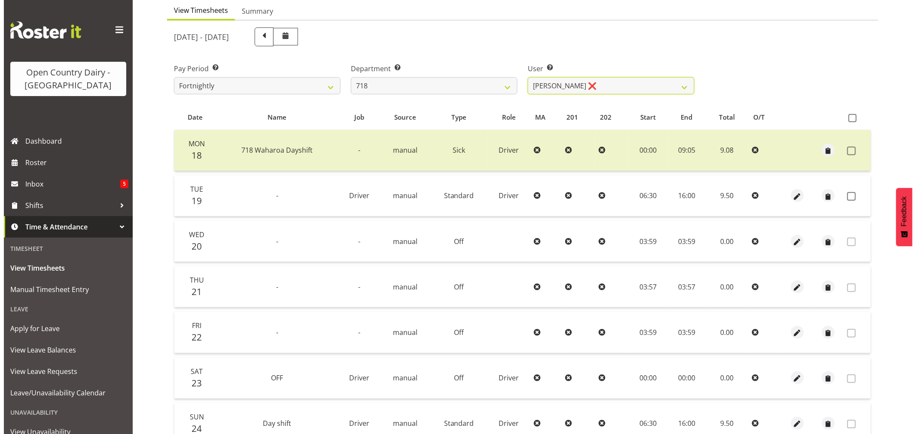
scroll to position [163, 0]
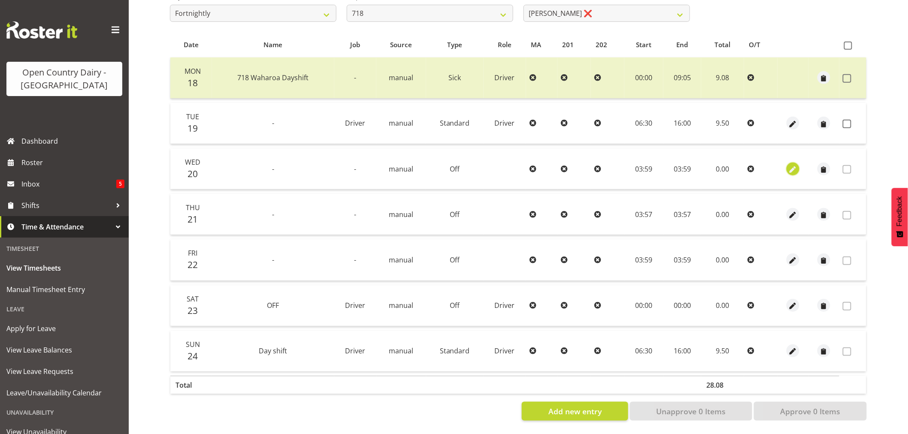
click at [795, 165] on span "button" at bounding box center [794, 170] width 10 height 10
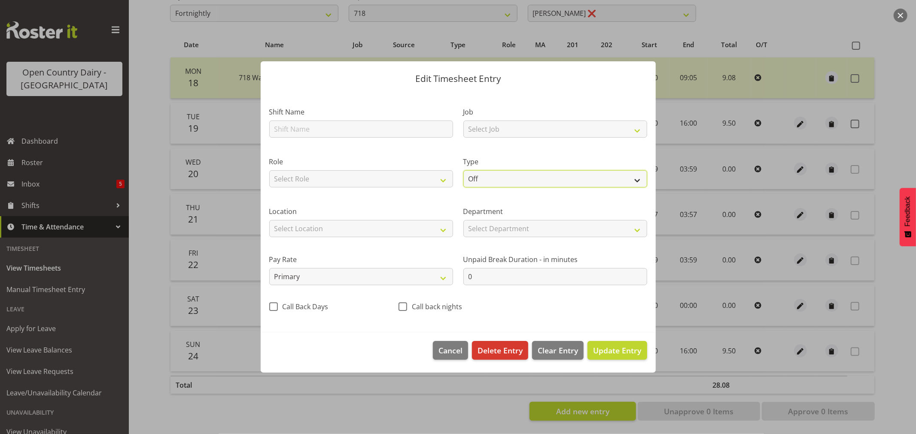
click at [496, 174] on select "Off Standard Public Holiday Public Holiday (Worked) Day In Lieu Annual Leave Si…" at bounding box center [555, 178] width 184 height 17
click at [463, 170] on select "Off Standard Public Holiday Public Holiday (Worked) Day In Lieu Annual Leave Si…" at bounding box center [555, 178] width 184 height 17
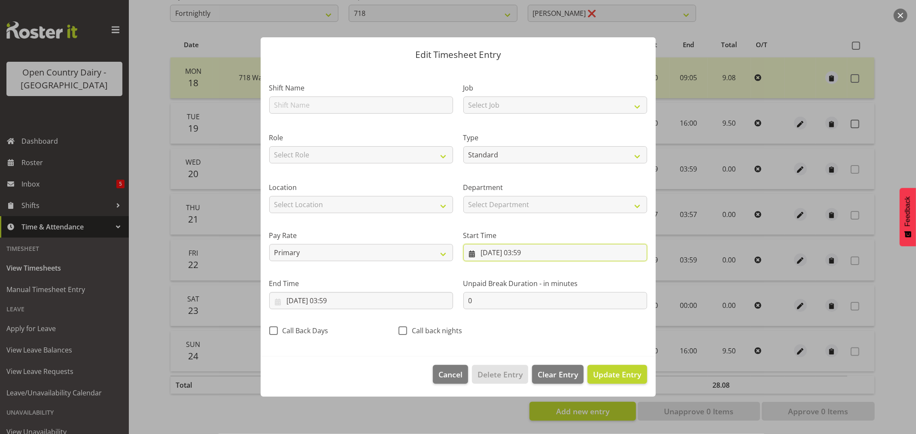
click at [539, 249] on input "20/08/2025, 03:59" at bounding box center [555, 252] width 184 height 17
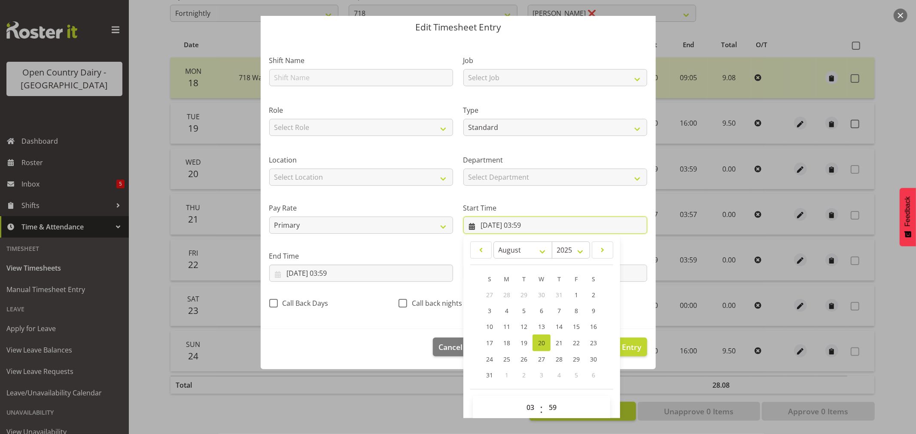
scroll to position [39, 0]
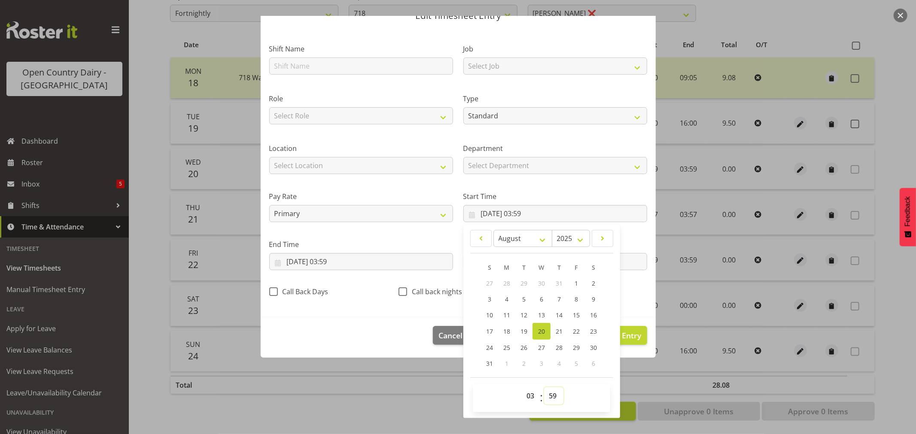
click at [548, 400] on select "00 01 02 03 04 05 06 07 08 09 10 11 12 13 14 15 16 17 18 19 20 21 22 23 24 25 2…" at bounding box center [553, 396] width 19 height 17
click at [544, 388] on select "00 01 02 03 04 05 06 07 08 09 10 11 12 13 14 15 16 17 18 19 20 21 22 23 24 25 2…" at bounding box center [553, 396] width 19 height 17
drag, startPoint x: 528, startPoint y: 401, endPoint x: 528, endPoint y: 388, distance: 12.4
click at [528, 401] on select "00 01 02 03 04 05 06 07 08 09 10 11 12 13 14 15 16 17 18 19 20 21 22 23" at bounding box center [531, 396] width 19 height 17
click at [522, 388] on select "00 01 02 03 04 05 06 07 08 09 10 11 12 13 14 15 16 17 18 19 20 21 22 23" at bounding box center [531, 396] width 19 height 17
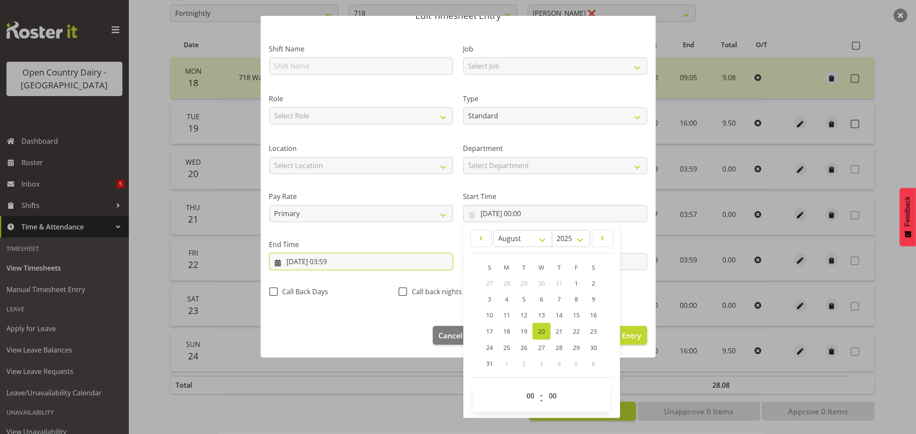
click at [346, 258] on input "20/08/2025, 03:59" at bounding box center [361, 261] width 184 height 17
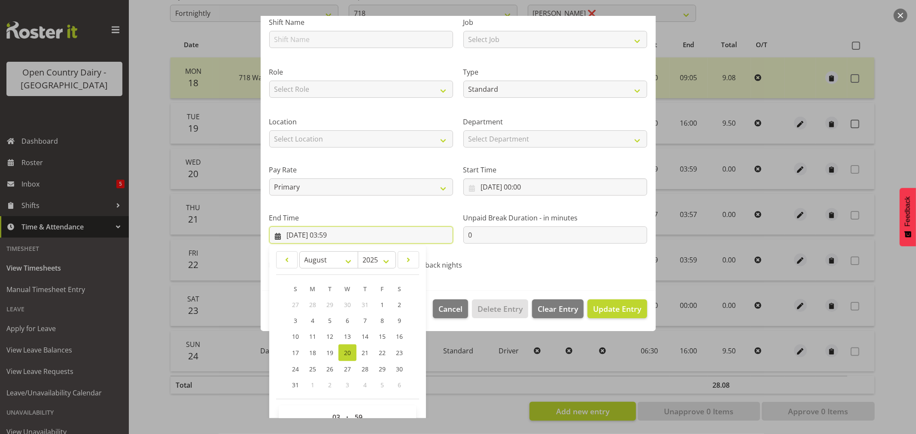
scroll to position [87, 0]
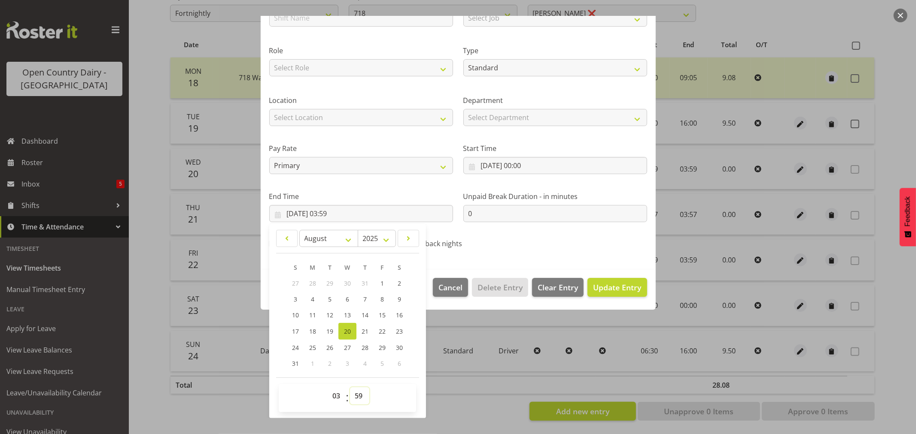
click at [362, 395] on select "00 01 02 03 04 05 06 07 08 09 10 11 12 13 14 15 16 17 18 19 20 21 22 23 24 25 2…" at bounding box center [359, 396] width 19 height 17
click at [350, 388] on select "00 01 02 03 04 05 06 07 08 09 10 11 12 13 14 15 16 17 18 19 20 21 22 23 24 25 2…" at bounding box center [359, 396] width 19 height 17
click at [335, 394] on select "00 01 02 03 04 05 06 07 08 09 10 11 12 13 14 15 16 17 18 19 20 21 22 23" at bounding box center [337, 396] width 19 height 17
click at [328, 388] on select "00 01 02 03 04 05 06 07 08 09 10 11 12 13 14 15 16 17 18 19 20 21 22 23" at bounding box center [337, 396] width 19 height 17
click at [608, 290] on span "Update Entry" at bounding box center [617, 287] width 48 height 10
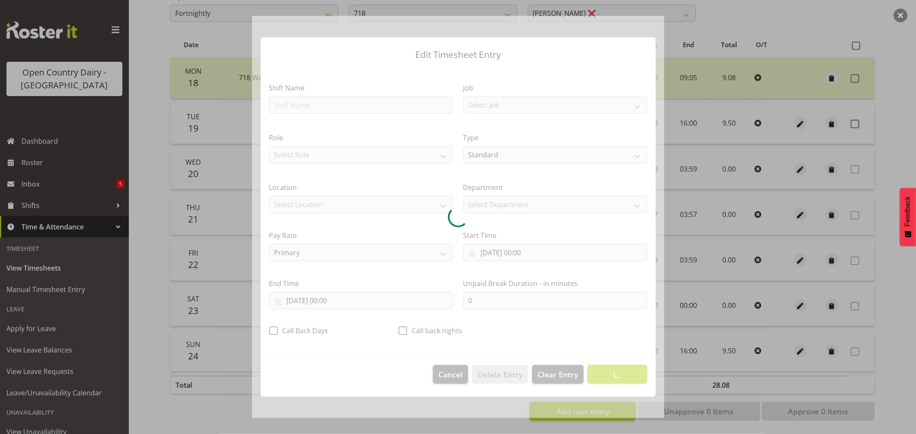
scroll to position [0, 0]
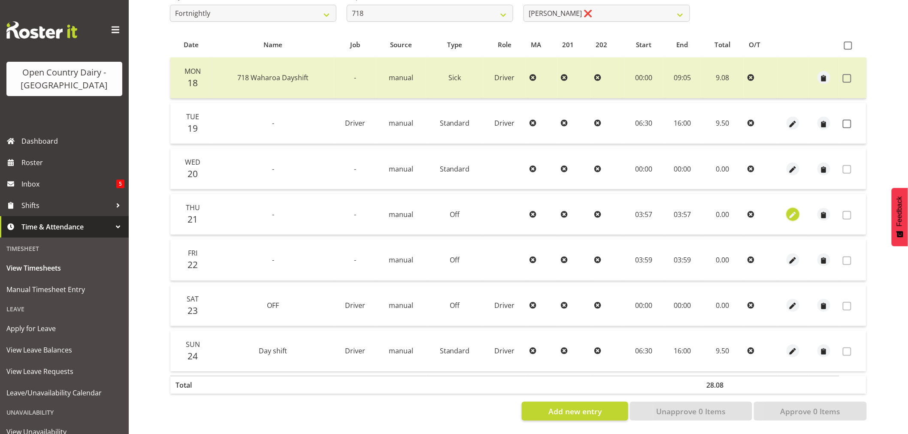
click at [792, 210] on span "button" at bounding box center [794, 215] width 10 height 10
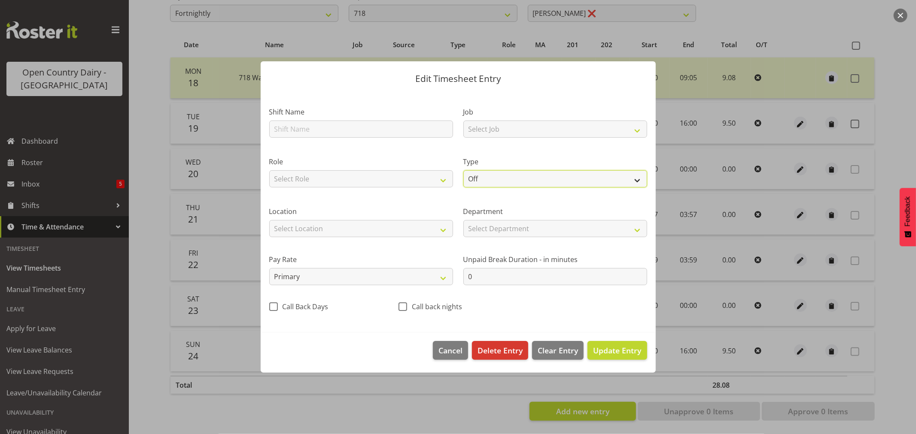
click at [483, 181] on select "Off Standard Public Holiday Public Holiday (Worked) Day In Lieu Annual Leave Si…" at bounding box center [555, 178] width 184 height 17
click at [463, 170] on select "Off Standard Public Holiday Public Holiday (Worked) Day In Lieu Annual Leave Si…" at bounding box center [555, 178] width 184 height 17
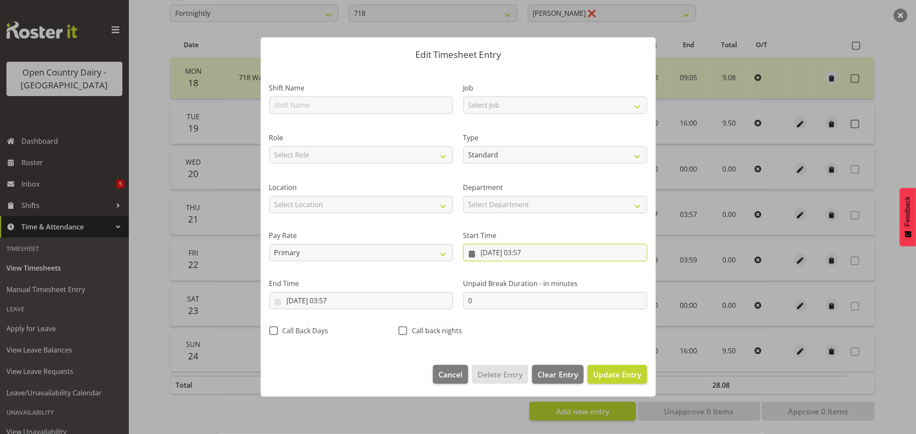
click at [528, 255] on input "21/08/2025, 03:57" at bounding box center [555, 252] width 184 height 17
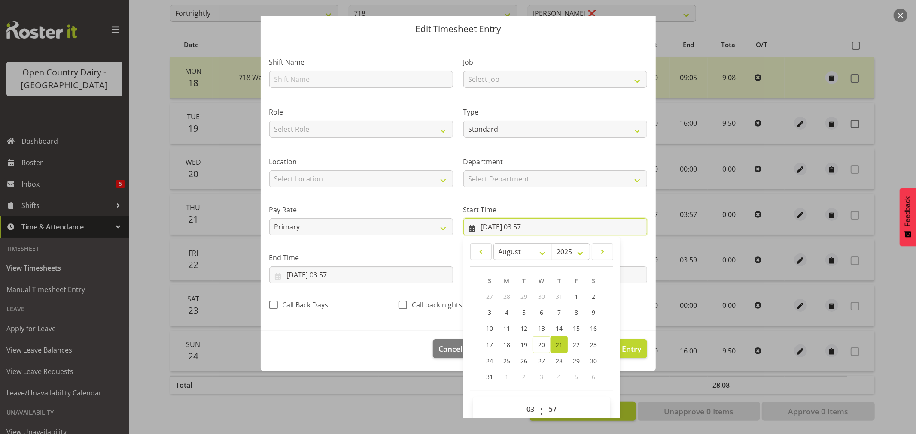
scroll to position [39, 0]
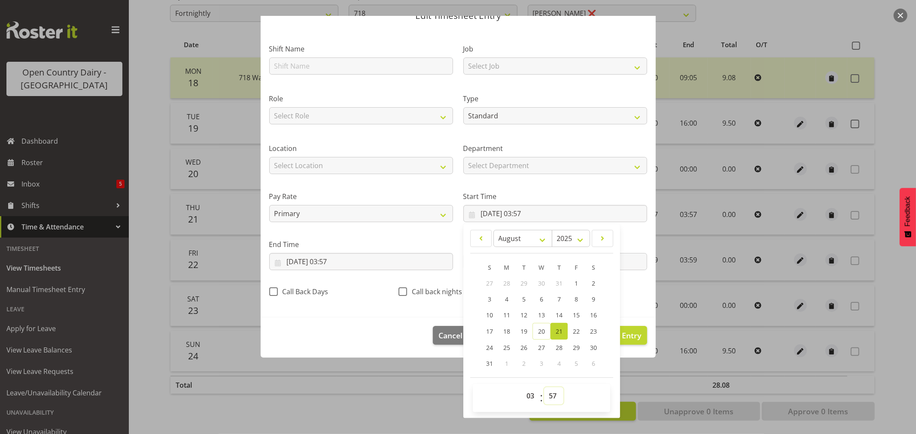
drag, startPoint x: 552, startPoint y: 393, endPoint x: 552, endPoint y: 388, distance: 4.7
click at [552, 393] on select "00 01 02 03 04 05 06 07 08 09 10 11 12 13 14 15 16 17 18 19 20 21 22 23 24 25 2…" at bounding box center [553, 396] width 19 height 17
click at [544, 388] on select "00 01 02 03 04 05 06 07 08 09 10 11 12 13 14 15 16 17 18 19 20 21 22 23 24 25 2…" at bounding box center [553, 396] width 19 height 17
click at [524, 397] on select "00 01 02 03 04 05 06 07 08 09 10 11 12 13 14 15 16 17 18 19 20 21 22 23" at bounding box center [531, 396] width 19 height 17
click at [522, 388] on select "00 01 02 03 04 05 06 07 08 09 10 11 12 13 14 15 16 17 18 19 20 21 22 23" at bounding box center [531, 396] width 19 height 17
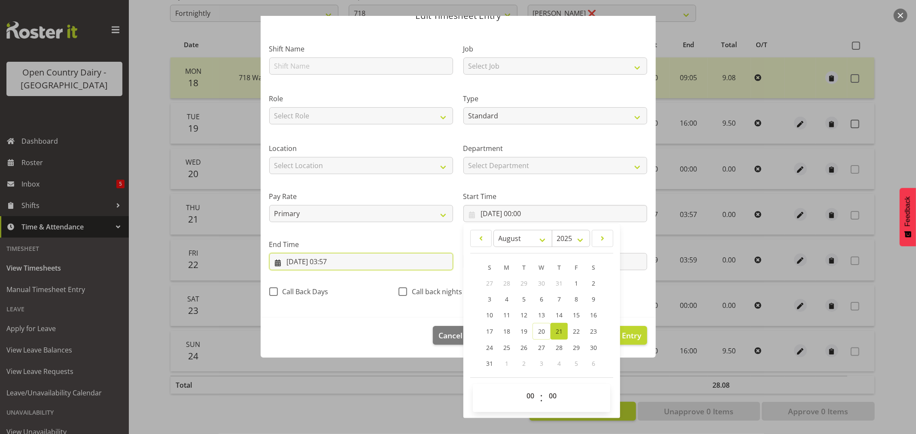
click at [355, 261] on input "21/08/2025, 03:57" at bounding box center [361, 261] width 184 height 17
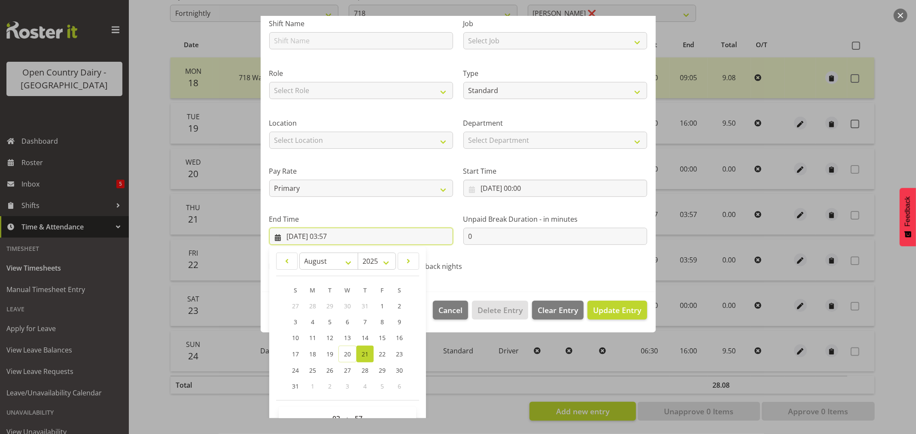
scroll to position [87, 0]
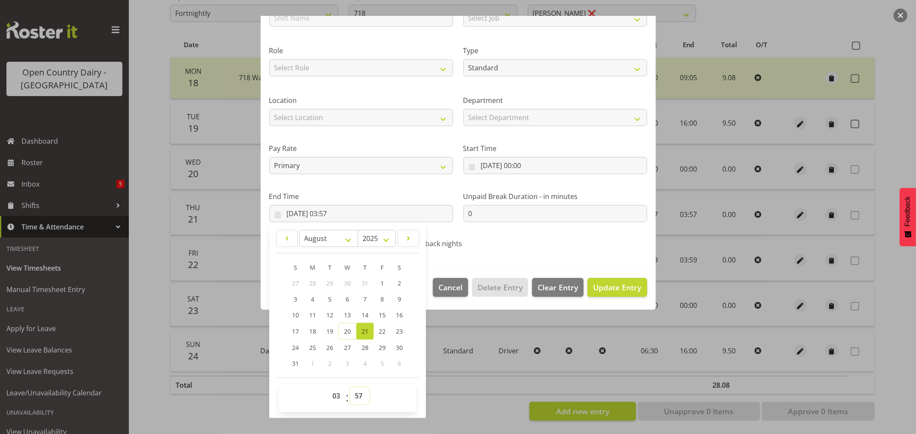
click at [358, 396] on select "00 01 02 03 04 05 06 07 08 09 10 11 12 13 14 15 16 17 18 19 20 21 22 23 24 25 2…" at bounding box center [359, 396] width 19 height 17
click at [350, 388] on select "00 01 02 03 04 05 06 07 08 09 10 11 12 13 14 15 16 17 18 19 20 21 22 23 24 25 2…" at bounding box center [359, 396] width 19 height 17
drag, startPoint x: 337, startPoint y: 394, endPoint x: 336, endPoint y: 389, distance: 4.9
click at [337, 394] on select "00 01 02 03 04 05 06 07 08 09 10 11 12 13 14 15 16 17 18 19 20 21 22 23" at bounding box center [337, 396] width 19 height 17
click at [328, 388] on select "00 01 02 03 04 05 06 07 08 09 10 11 12 13 14 15 16 17 18 19 20 21 22 23" at bounding box center [337, 396] width 19 height 17
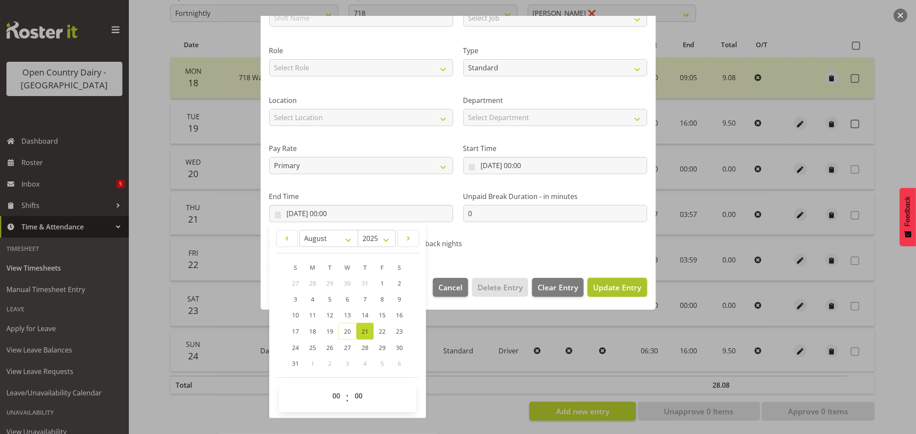
click at [596, 286] on span "Update Entry" at bounding box center [617, 287] width 48 height 10
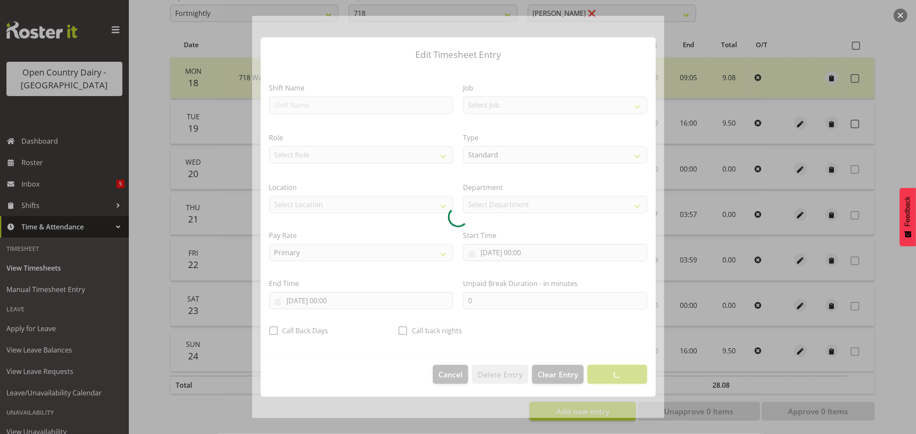
scroll to position [0, 0]
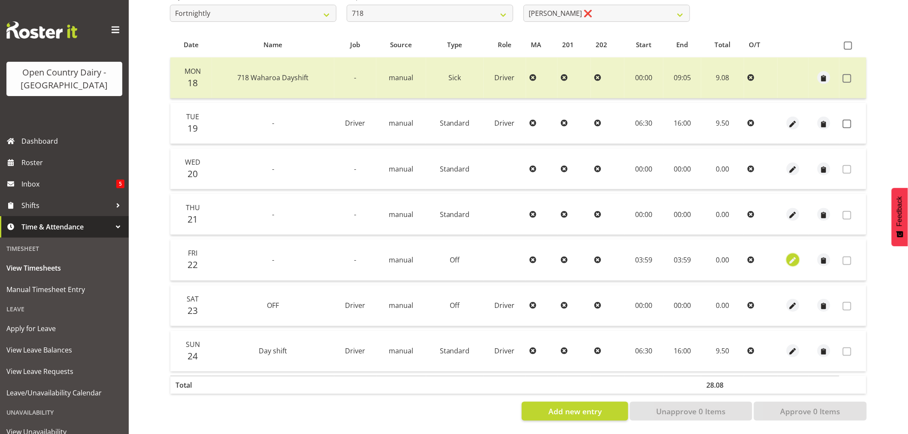
click at [796, 256] on span "button" at bounding box center [794, 261] width 10 height 10
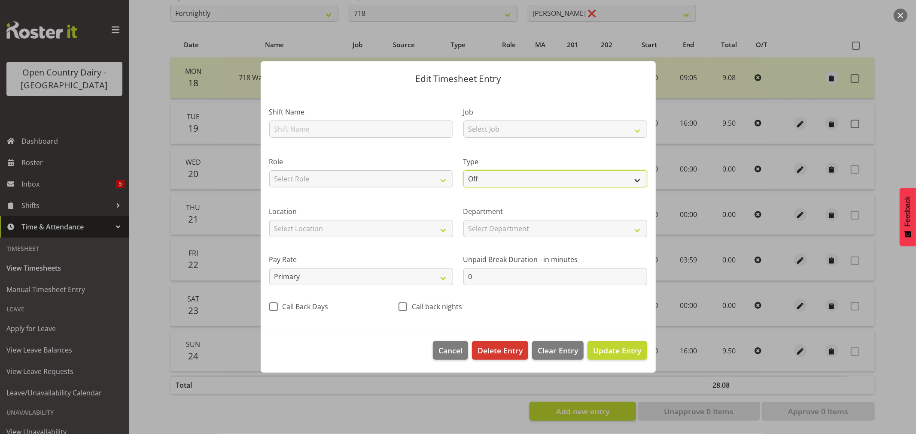
click at [481, 177] on select "Off Standard Public Holiday Public Holiday (Worked) Day In Lieu Annual Leave Si…" at bounding box center [555, 178] width 184 height 17
click at [463, 170] on select "Off Standard Public Holiday Public Holiday (Worked) Day In Lieu Annual Leave Si…" at bounding box center [555, 178] width 184 height 17
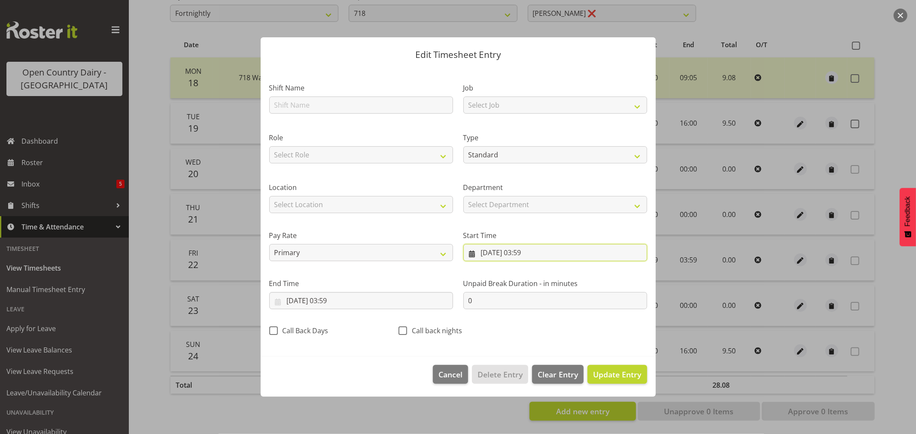
click at [527, 255] on input "22/08/2025, 03:59" at bounding box center [555, 252] width 184 height 17
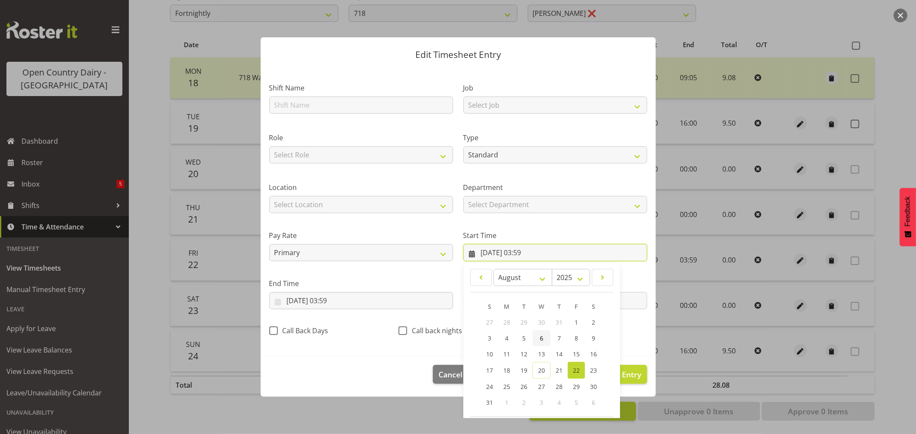
scroll to position [39, 0]
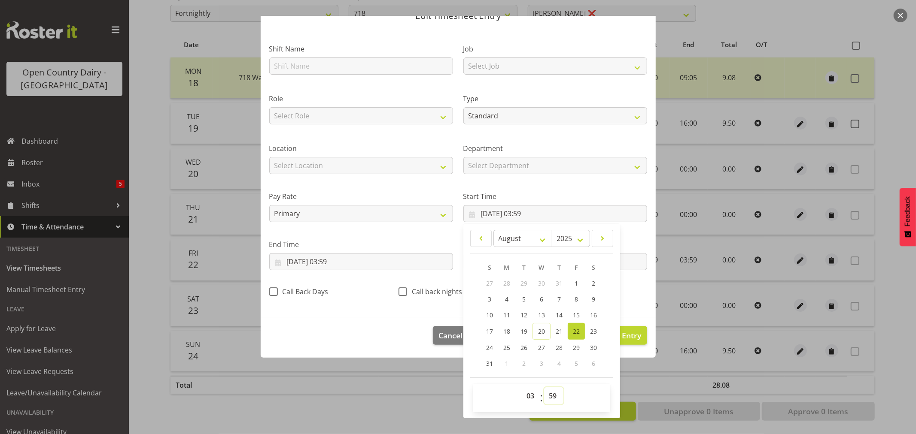
click at [551, 397] on select "00 01 02 03 04 05 06 07 08 09 10 11 12 13 14 15 16 17 18 19 20 21 22 23 24 25 2…" at bounding box center [553, 396] width 19 height 17
click at [544, 388] on select "00 01 02 03 04 05 06 07 08 09 10 11 12 13 14 15 16 17 18 19 20 21 22 23 24 25 2…" at bounding box center [553, 396] width 19 height 17
click at [524, 395] on select "00 01 02 03 04 05 06 07 08 09 10 11 12 13 14 15 16 17 18 19 20 21 22 23" at bounding box center [531, 396] width 19 height 17
click at [522, 388] on select "00 01 02 03 04 05 06 07 08 09 10 11 12 13 14 15 16 17 18 19 20 21 22 23" at bounding box center [531, 396] width 19 height 17
click at [337, 261] on input "22/08/2025, 03:59" at bounding box center [361, 261] width 184 height 17
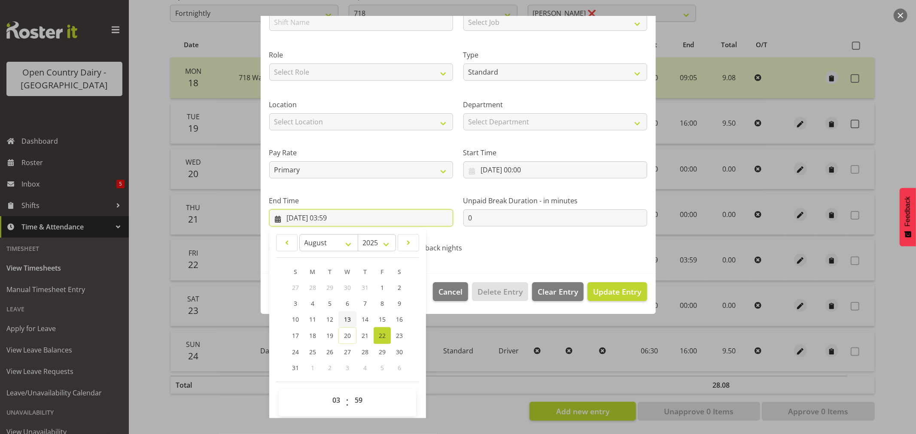
scroll to position [87, 0]
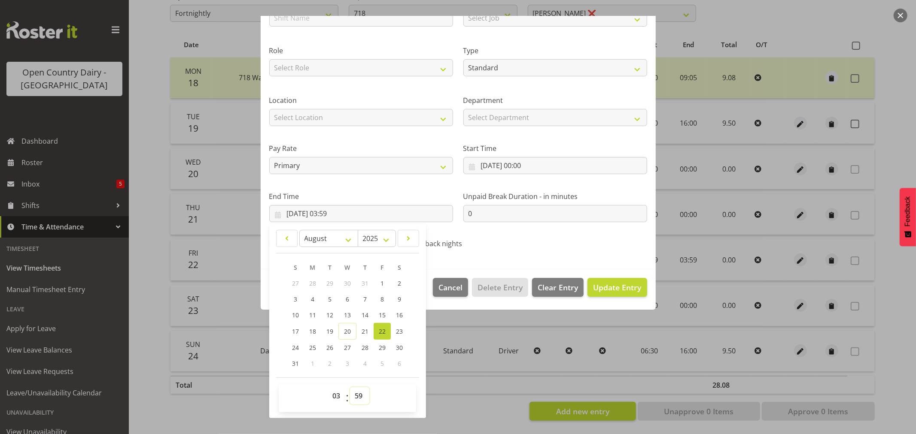
click at [358, 396] on select "00 01 02 03 04 05 06 07 08 09 10 11 12 13 14 15 16 17 18 19 20 21 22 23 24 25 2…" at bounding box center [359, 396] width 19 height 17
click at [350, 388] on select "00 01 02 03 04 05 06 07 08 09 10 11 12 13 14 15 16 17 18 19 20 21 22 23 24 25 2…" at bounding box center [359, 396] width 19 height 17
click at [333, 397] on select "00 01 02 03 04 05 06 07 08 09 10 11 12 13 14 15 16 17 18 19 20 21 22 23" at bounding box center [337, 396] width 19 height 17
click at [328, 388] on select "00 01 02 03 04 05 06 07 08 09 10 11 12 13 14 15 16 17 18 19 20 21 22 23" at bounding box center [337, 396] width 19 height 17
click at [607, 285] on span "Update Entry" at bounding box center [617, 287] width 48 height 10
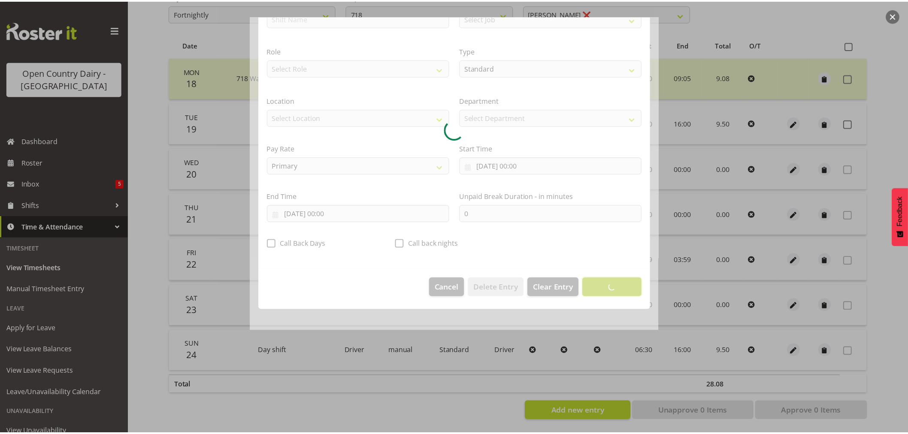
scroll to position [0, 0]
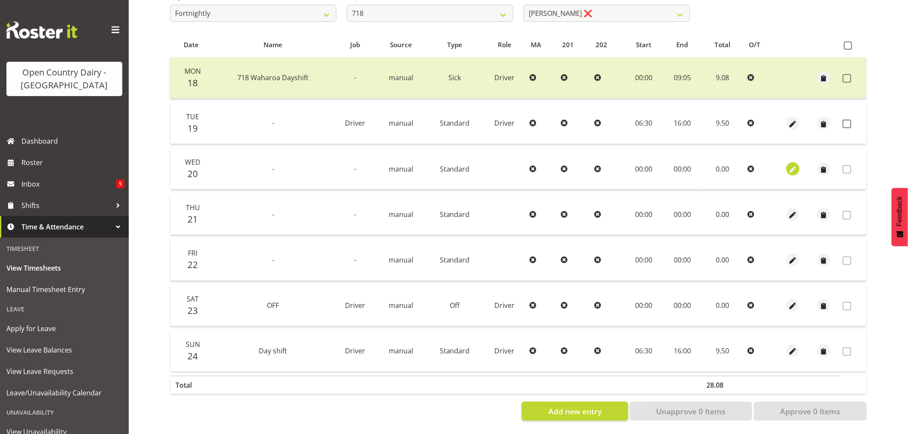
click at [795, 165] on span "button" at bounding box center [794, 170] width 10 height 10
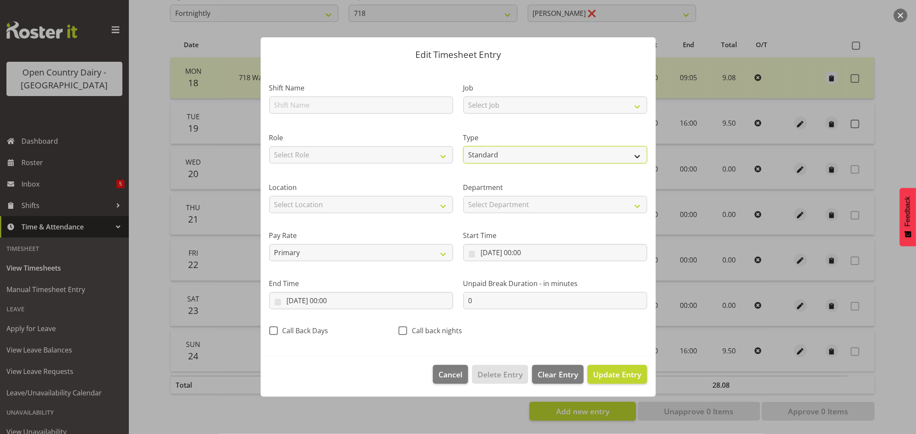
click at [519, 155] on select "Off Standard Public Holiday Public Holiday (Worked) Day In Lieu Annual Leave Si…" at bounding box center [555, 154] width 184 height 17
click at [463, 164] on select "Off Standard Public Holiday Public Holiday (Worked) Day In Lieu Annual Leave Si…" at bounding box center [555, 154] width 184 height 17
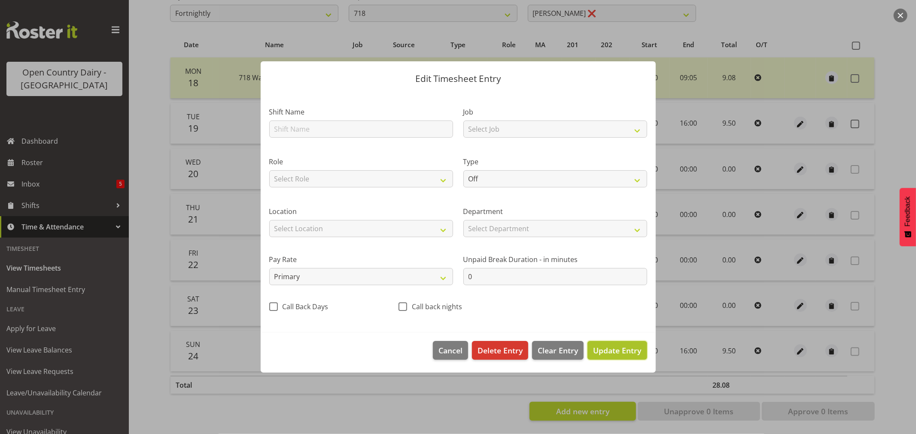
click at [604, 355] on span "Update Entry" at bounding box center [617, 351] width 48 height 10
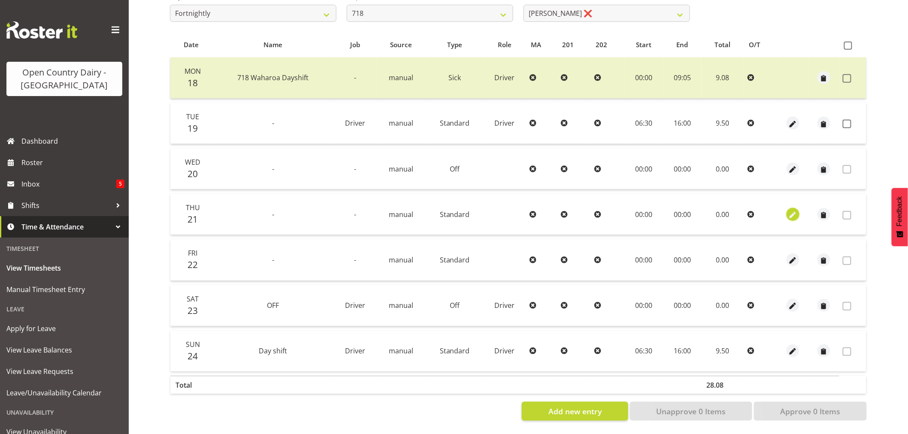
click at [795, 210] on span "button" at bounding box center [794, 215] width 10 height 10
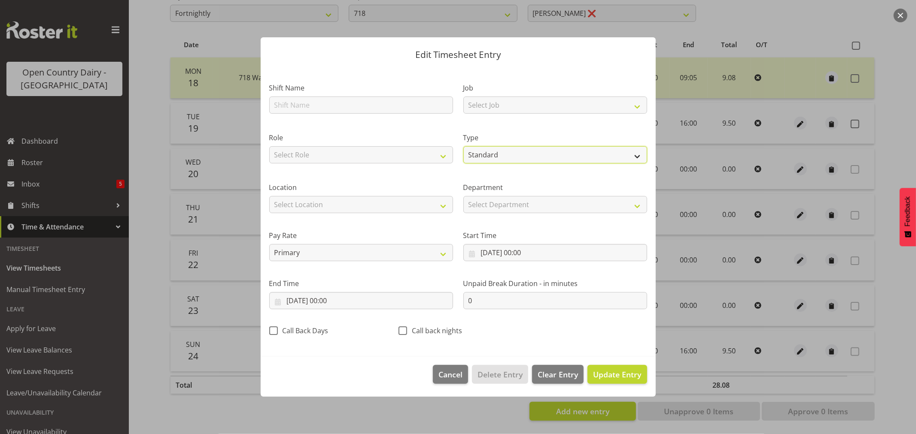
click at [497, 157] on select "Off Standard Public Holiday Public Holiday (Worked) Day In Lieu Annual Leave Si…" at bounding box center [555, 154] width 184 height 17
click at [463, 164] on select "Off Standard Public Holiday Public Holiday (Worked) Day In Lieu Annual Leave Si…" at bounding box center [555, 154] width 184 height 17
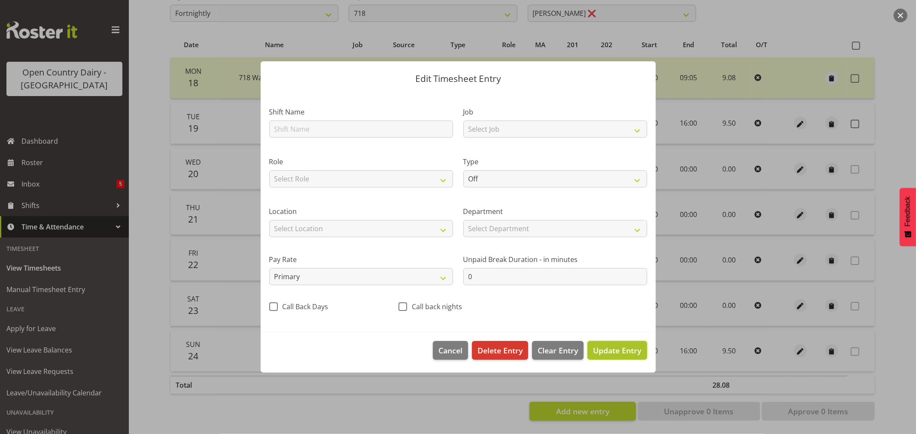
click at [607, 348] on span "Update Entry" at bounding box center [617, 351] width 48 height 10
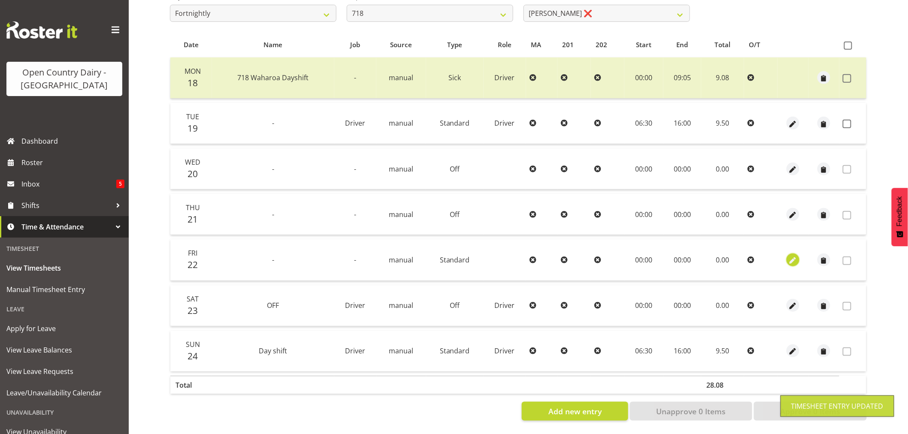
click at [793, 256] on span "button" at bounding box center [794, 261] width 10 height 10
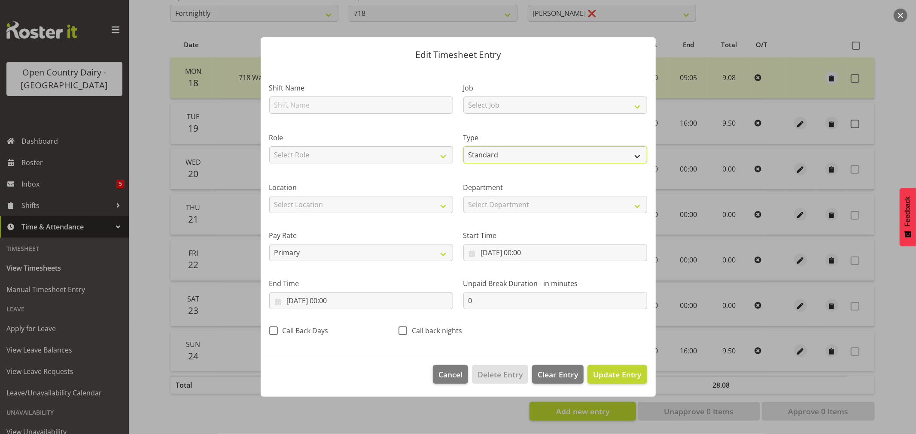
click at [509, 152] on select "Off Standard Public Holiday Public Holiday (Worked) Day In Lieu Annual Leave Si…" at bounding box center [555, 154] width 184 height 17
click at [463, 164] on select "Off Standard Public Holiday Public Holiday (Worked) Day In Lieu Annual Leave Si…" at bounding box center [555, 154] width 184 height 17
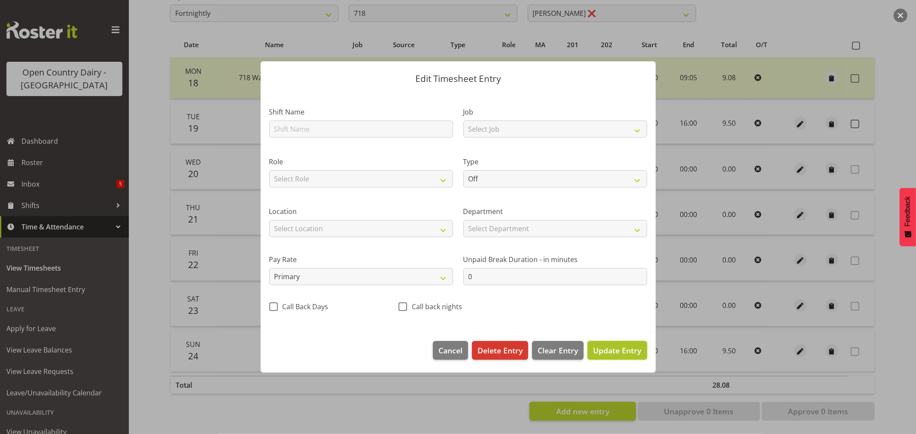
click at [619, 351] on span "Update Entry" at bounding box center [617, 351] width 48 height 10
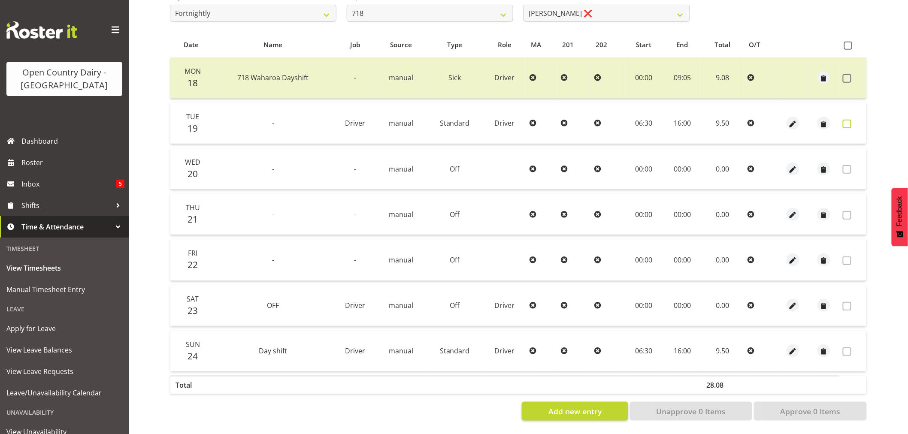
click at [847, 120] on span at bounding box center [847, 124] width 9 height 9
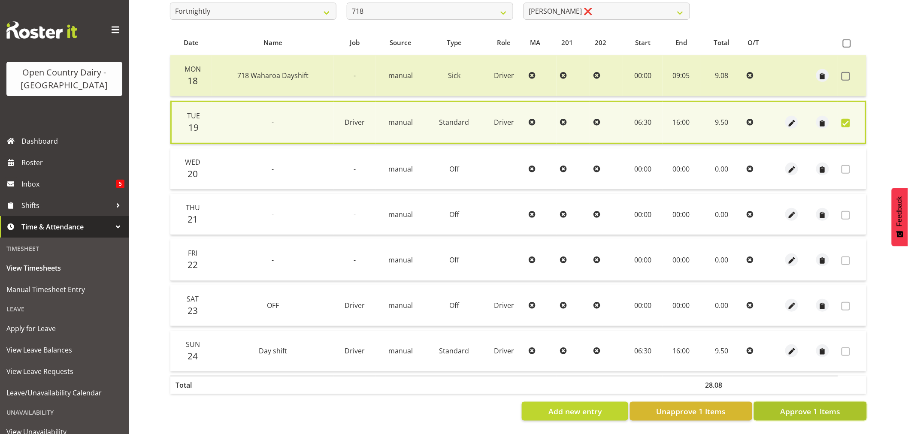
click at [802, 406] on span "Approve 1 Items" at bounding box center [810, 411] width 60 height 11
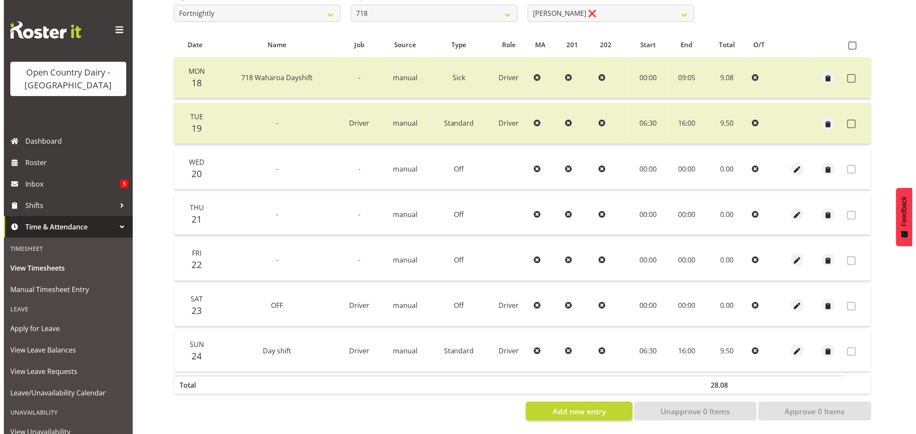
scroll to position [20, 0]
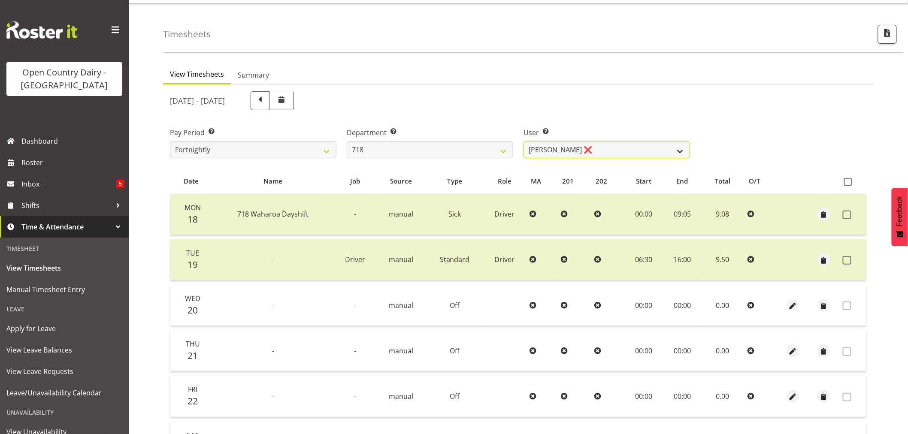
click at [601, 149] on select "Graeme Raupi ❌ Jimmy Boult ❌ Linsay Bourne ❌ Tony Fielding ❌" at bounding box center [607, 149] width 167 height 17
click at [430, 149] on select "701 702 703 704 705 706 707 708 709 710 711 712 713 714 715 716 717 718 719 720" at bounding box center [430, 149] width 167 height 17
click at [347, 141] on select "701 702 703 704 705 706 707 708 709 710 711 712 713 714 715 716 717 718 719 720" at bounding box center [430, 149] width 167 height 17
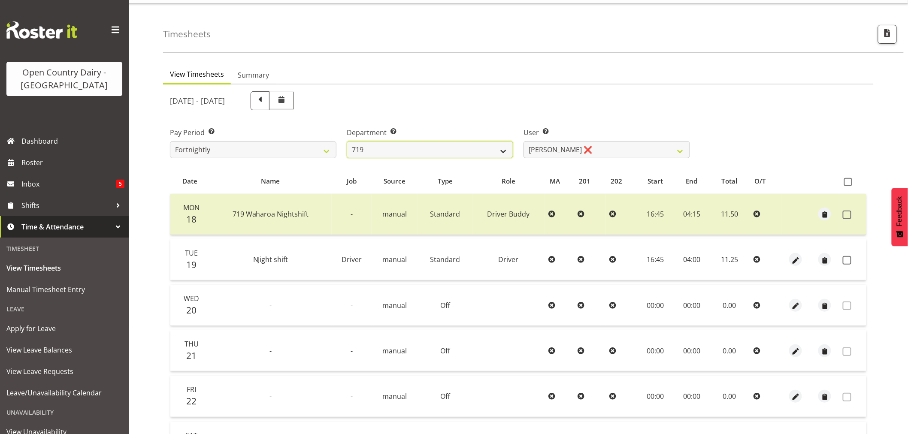
click at [404, 145] on select "701 702 703 704 705 706 707 708 709 710 711 712 713 714 715 716 717 718 719 720" at bounding box center [430, 149] width 167 height 17
click at [347, 141] on select "701 702 703 704 705 706 707 708 709 710 711 712 713 714 715 716 717 718 719 720" at bounding box center [430, 149] width 167 height 17
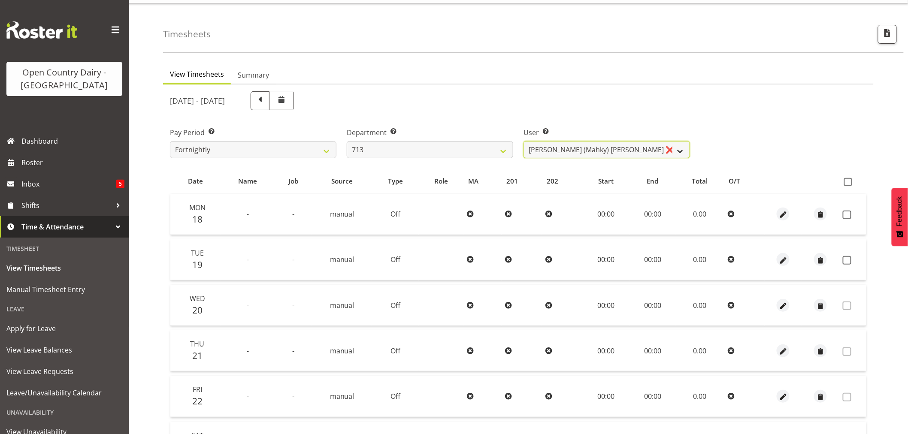
click at [548, 147] on select "Harmanpreet (Mahky) Dhillon ❌ Marcus Waretini ❌ Norman Sellen ❌" at bounding box center [607, 149] width 167 height 17
click at [463, 142] on select "701 702 703 704 705 706 707 708 709 710 711 712 713 714 715 716 717 718 719 720" at bounding box center [430, 149] width 167 height 17
click at [347, 141] on select "701 702 703 704 705 706 707 708 709 710 711 712 713 714 715 716 717 718 719 720" at bounding box center [430, 149] width 167 height 17
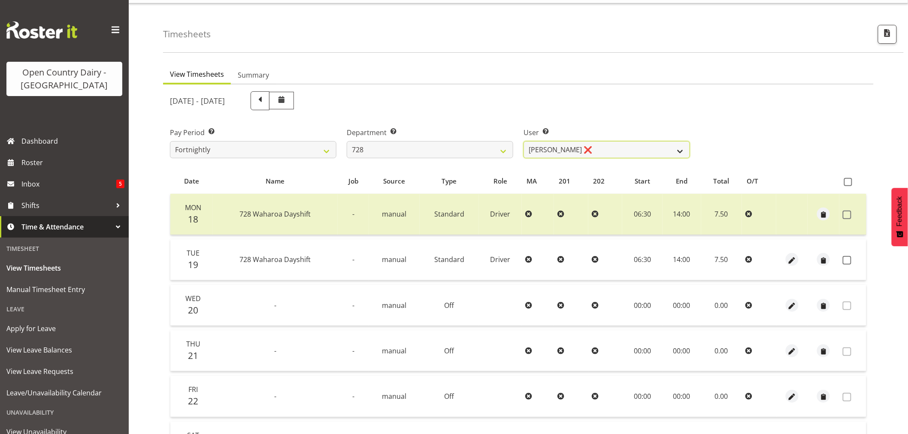
click at [603, 144] on select "Callum Leslie ❌ Nick Warren ❌ Ross Robert Hamilton ❌ Stuart Cherrington ❌ Wally…" at bounding box center [607, 149] width 167 height 17
click at [524, 141] on select "Callum Leslie ❌ Nick Warren ❌ Ross Robert Hamilton ❌ Stuart Cherrington ❌ Wally…" at bounding box center [607, 149] width 167 height 17
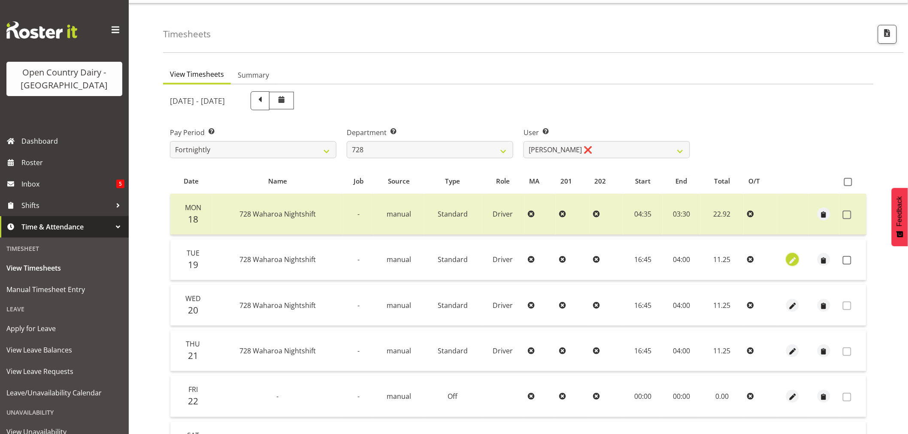
click at [793, 258] on span "button" at bounding box center [793, 261] width 10 height 10
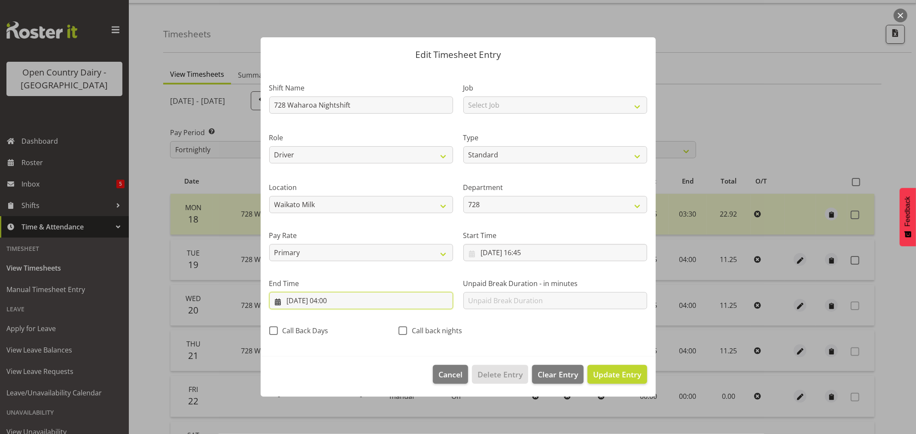
click at [342, 302] on input "20/08/2025, 04:00" at bounding box center [361, 300] width 184 height 17
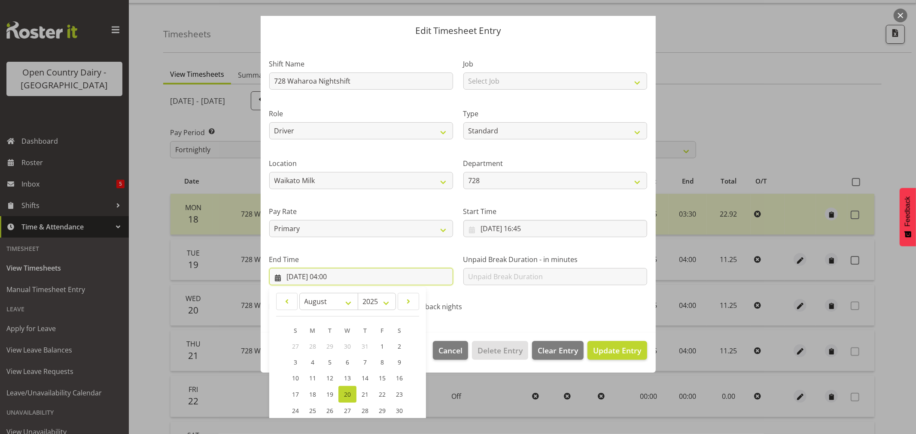
scroll to position [87, 0]
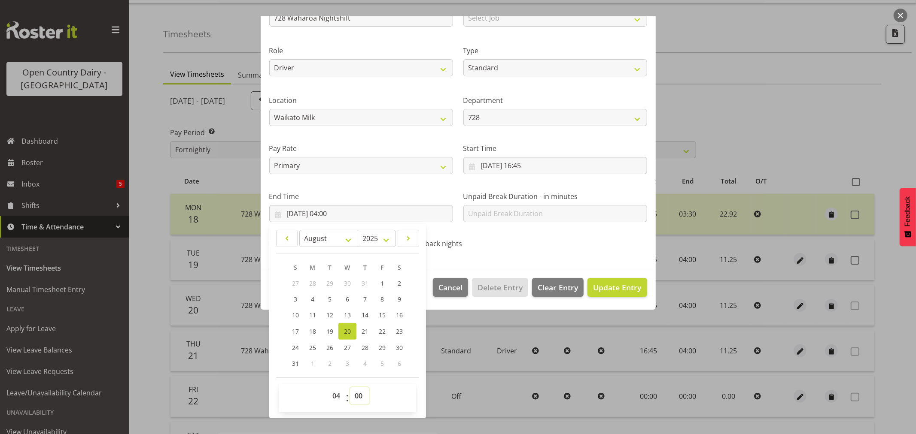
click at [358, 397] on select "00 01 02 03 04 05 06 07 08 09 10 11 12 13 14 15 16 17 18 19 20 21 22 23 24 25 2…" at bounding box center [359, 396] width 19 height 17
click at [350, 388] on select "00 01 02 03 04 05 06 07 08 09 10 11 12 13 14 15 16 17 18 19 20 21 22 23 24 25 2…" at bounding box center [359, 396] width 19 height 17
click at [603, 291] on span "Update Entry" at bounding box center [617, 287] width 48 height 10
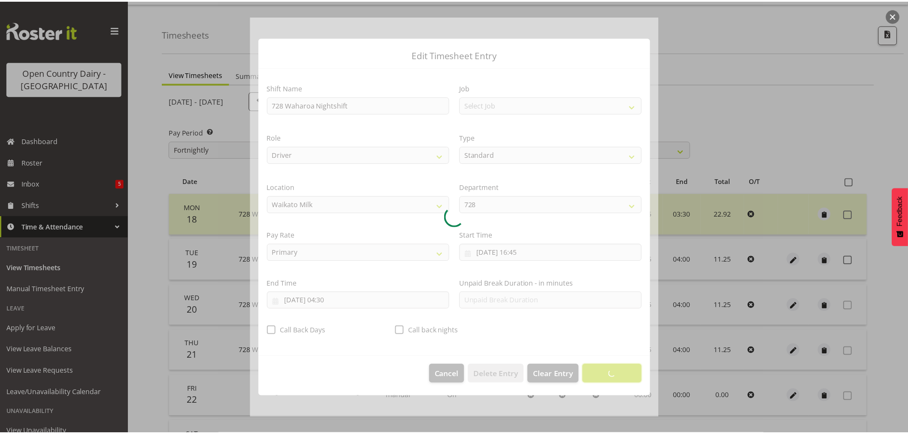
scroll to position [0, 0]
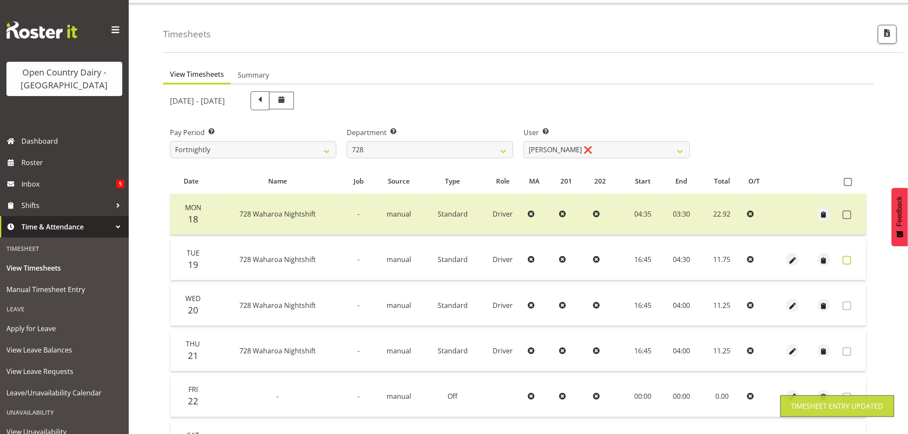
click at [848, 257] on span at bounding box center [847, 260] width 9 height 9
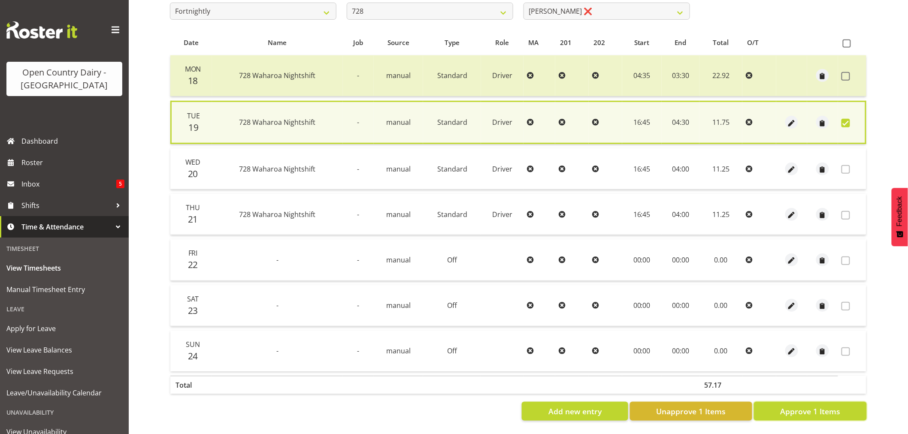
click at [789, 406] on span "Approve 1 Items" at bounding box center [810, 411] width 60 height 11
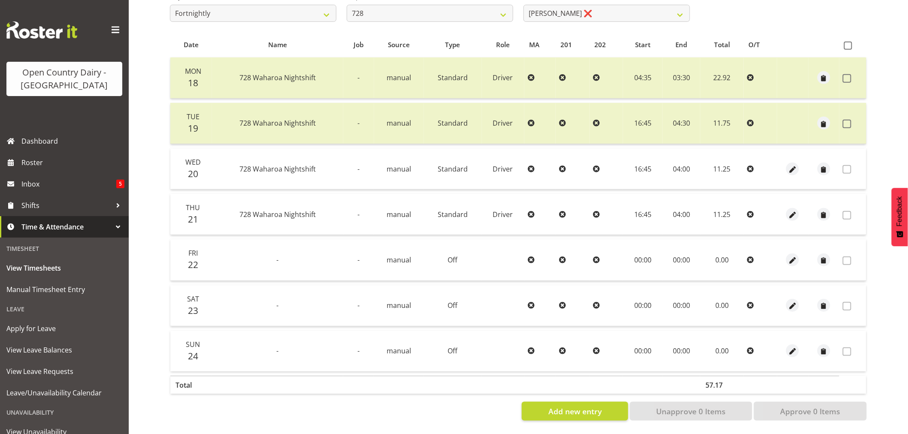
scroll to position [20, 0]
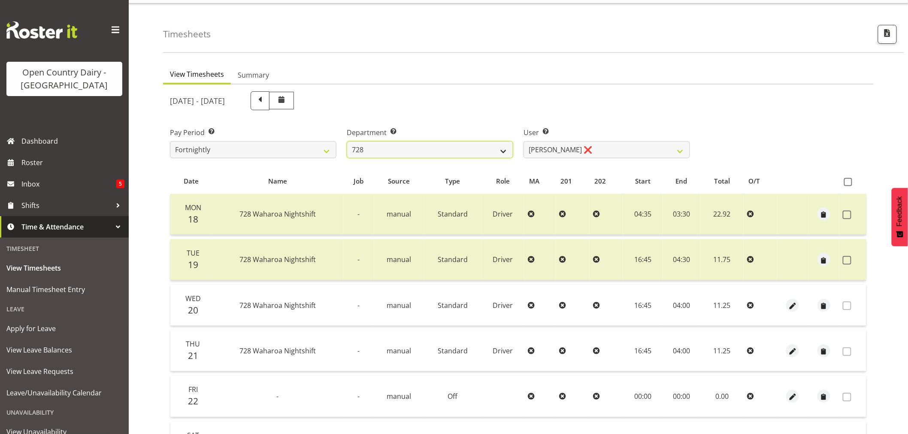
click at [436, 144] on select "701 702 703 704 705 706 707 708 709 710 711 712 713 714 715 716 717 718 719 720" at bounding box center [430, 149] width 167 height 17
click at [347, 141] on select "701 702 703 704 705 706 707 708 709 710 711 712 713 714 715 716 717 718 719 720" at bounding box center [430, 149] width 167 height 17
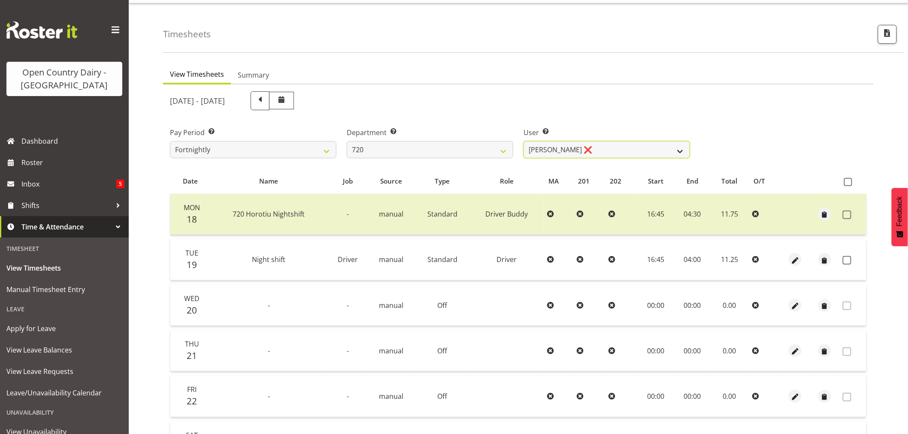
click at [626, 147] on select "Garry Hooper ❌ Kerry Slater ❌ Nathan Frankhouser ❌ Steve Daly ❌" at bounding box center [607, 149] width 167 height 17
click at [524, 141] on select "Garry Hooper ❌ Kerry Slater ❌ Nathan Frankhouser ❌ Steve Daly ❌" at bounding box center [607, 149] width 167 height 17
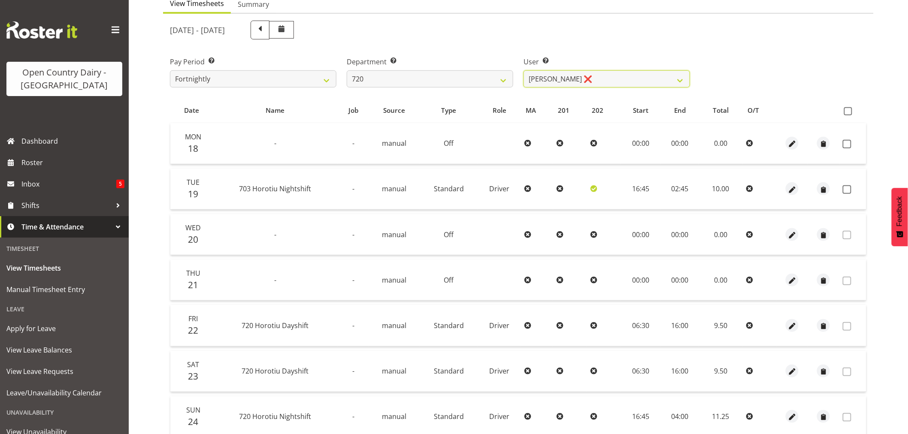
scroll to position [163, 0]
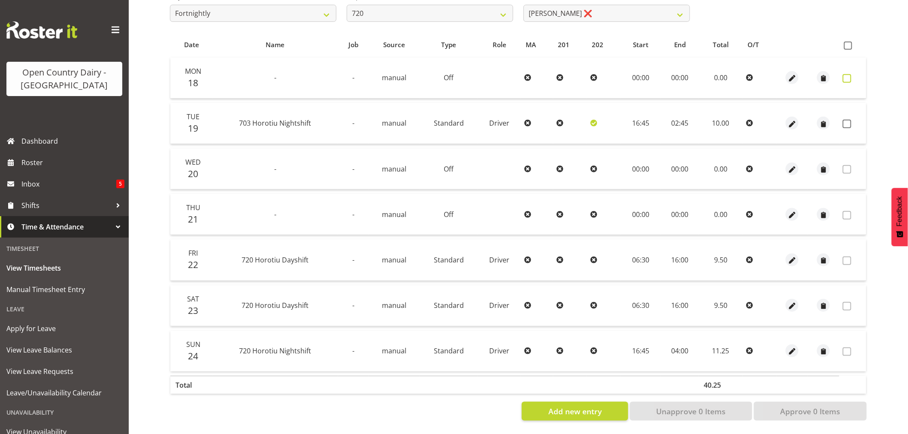
click at [850, 74] on span at bounding box center [847, 78] width 9 height 9
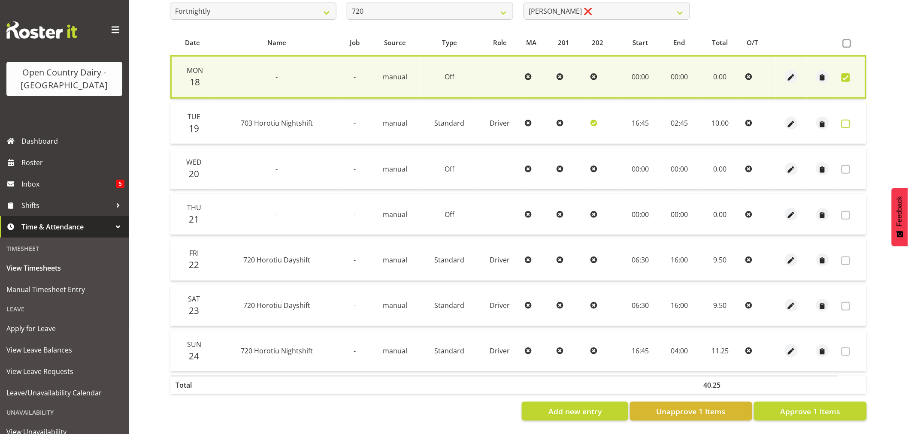
click at [849, 120] on span at bounding box center [846, 124] width 9 height 9
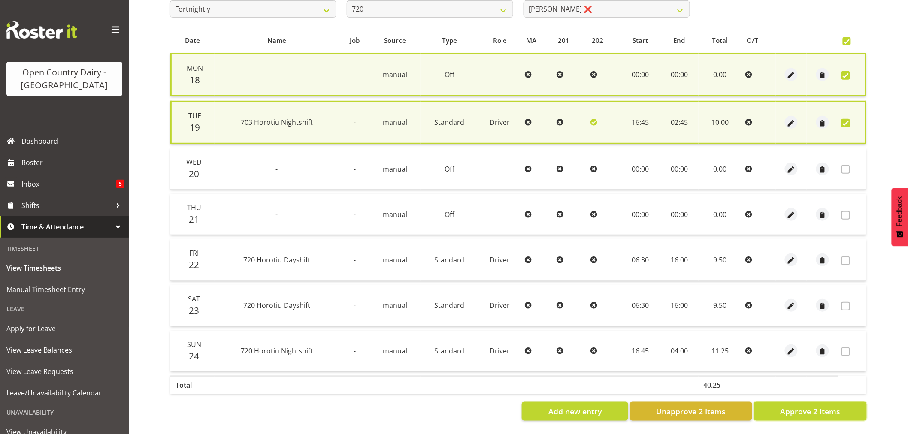
click at [806, 410] on span "Approve 2 Items" at bounding box center [810, 411] width 60 height 11
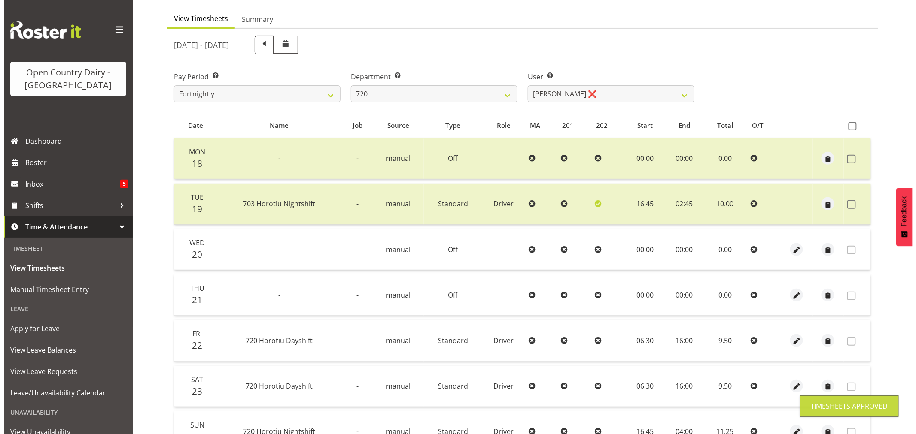
scroll to position [0, 0]
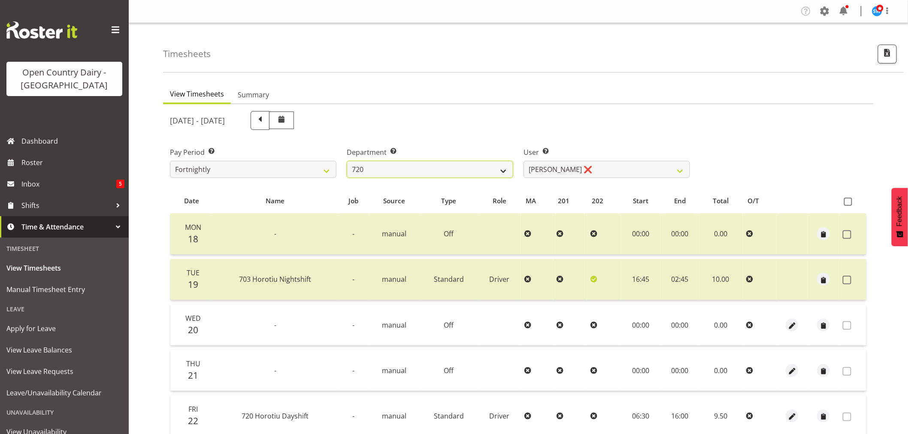
click at [439, 171] on select "701 702 703 704 705 706 707 708 709 710 711 712 713 714 715 716 717 718 719 720" at bounding box center [430, 169] width 167 height 17
click at [347, 161] on select "701 702 703 704 705 706 707 708 709 710 711 712 713 714 715 716 717 718 719 720" at bounding box center [430, 169] width 167 height 17
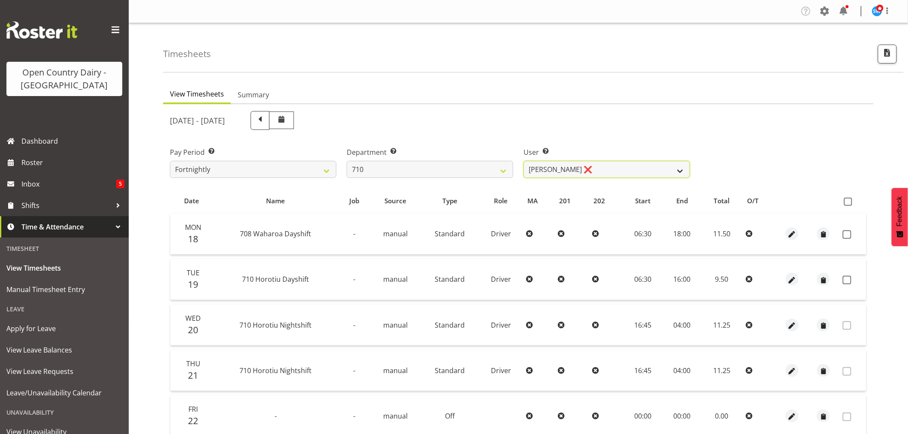
click at [607, 167] on select "Dean Chapman ❌ George Megchelse ❌ Kris Gambhir ❌ Richie Epere ❌" at bounding box center [607, 169] width 167 height 17
click at [524, 161] on select "Dean Chapman ❌ George Megchelse ❌ Kris Gambhir ❌ Richie Epere ❌" at bounding box center [607, 169] width 167 height 17
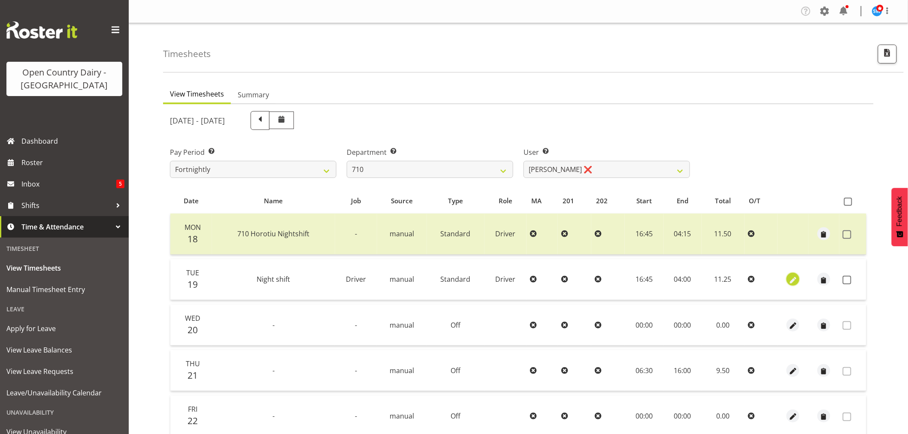
click at [790, 281] on span "button" at bounding box center [794, 281] width 10 height 10
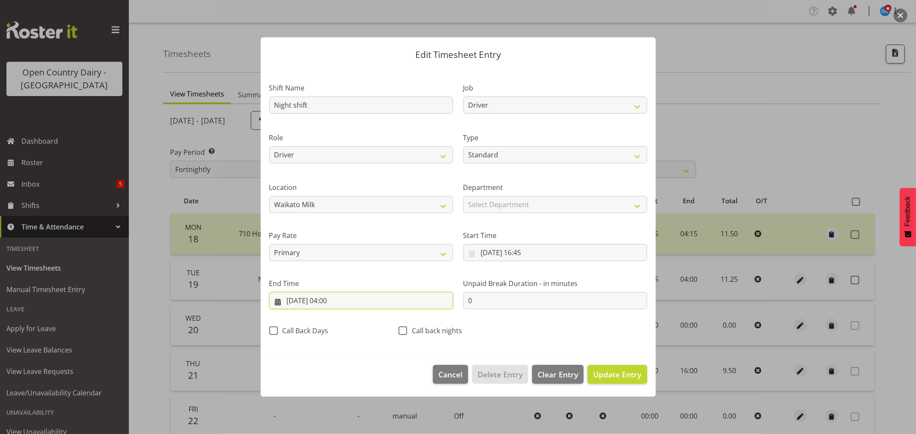
click at [340, 303] on input "20/08/2025, 04:00" at bounding box center [361, 300] width 184 height 17
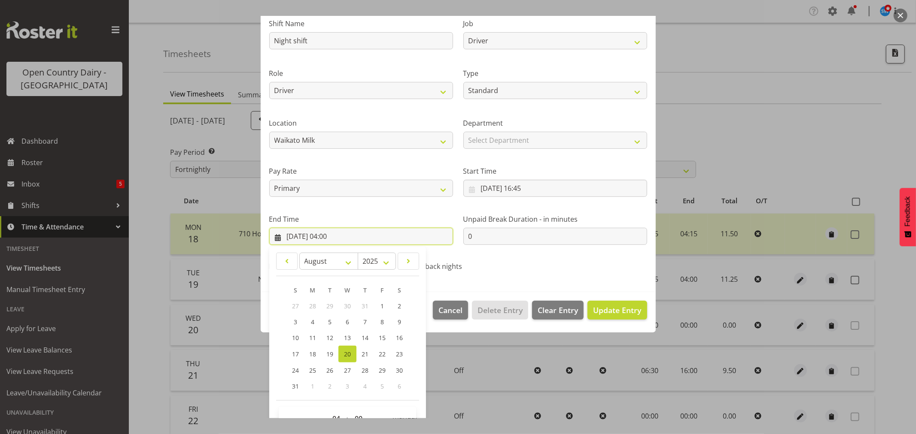
scroll to position [87, 0]
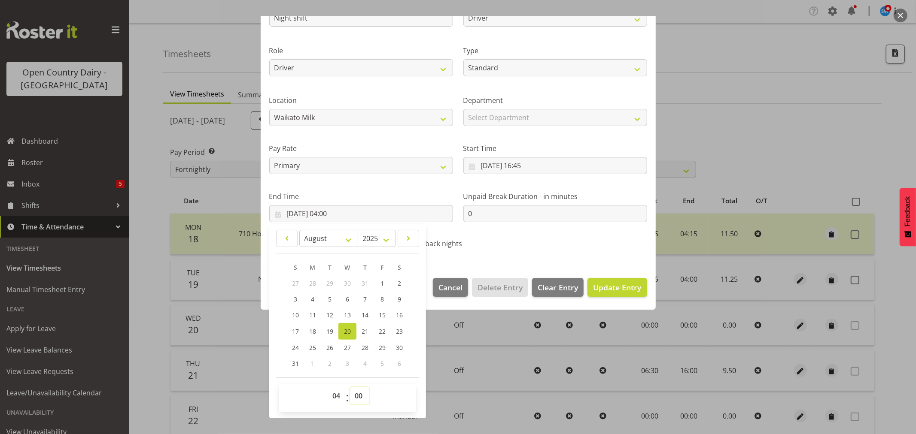
click at [359, 397] on select "00 01 02 03 04 05 06 07 08 09 10 11 12 13 14 15 16 17 18 19 20 21 22 23 24 25 2…" at bounding box center [359, 396] width 19 height 17
click at [350, 388] on select "00 01 02 03 04 05 06 07 08 09 10 11 12 13 14 15 16 17 18 19 20 21 22 23 24 25 2…" at bounding box center [359, 396] width 19 height 17
click at [611, 290] on span "Update Entry" at bounding box center [617, 287] width 48 height 10
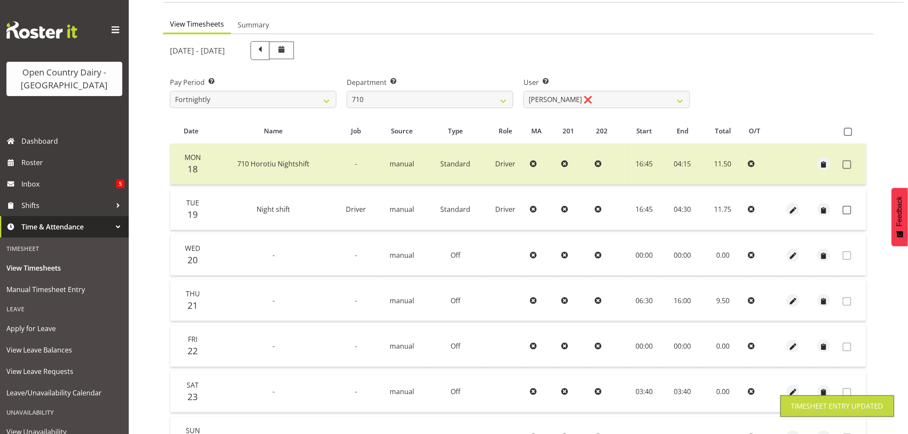
scroll to position [163, 0]
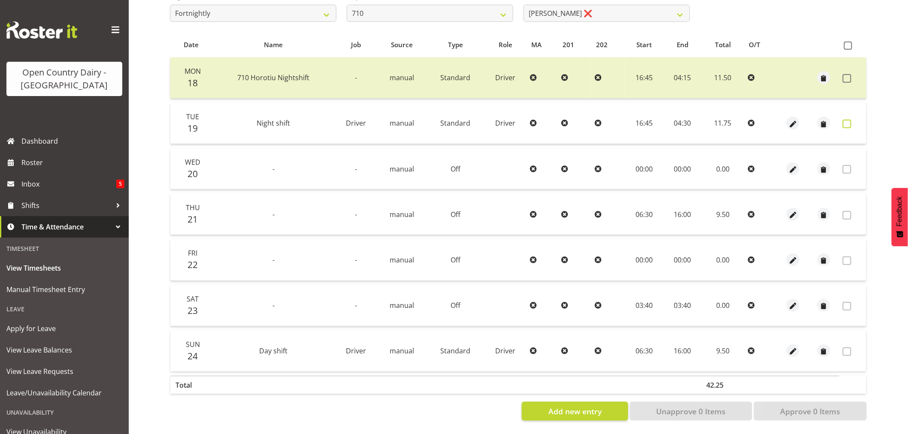
click at [848, 120] on span at bounding box center [847, 124] width 9 height 9
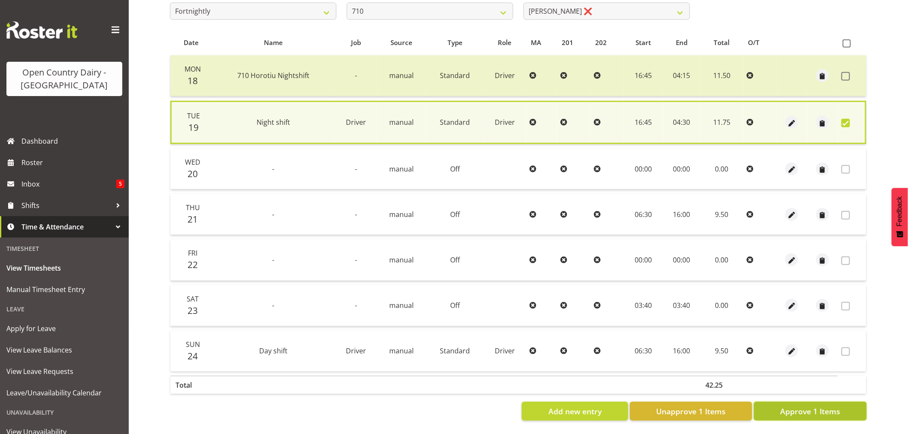
click at [808, 407] on span "Approve 1 Items" at bounding box center [810, 411] width 60 height 11
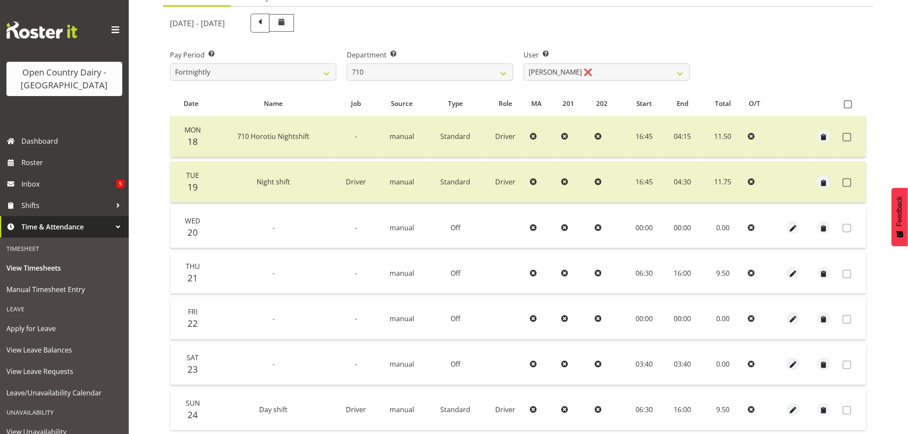
scroll to position [0, 0]
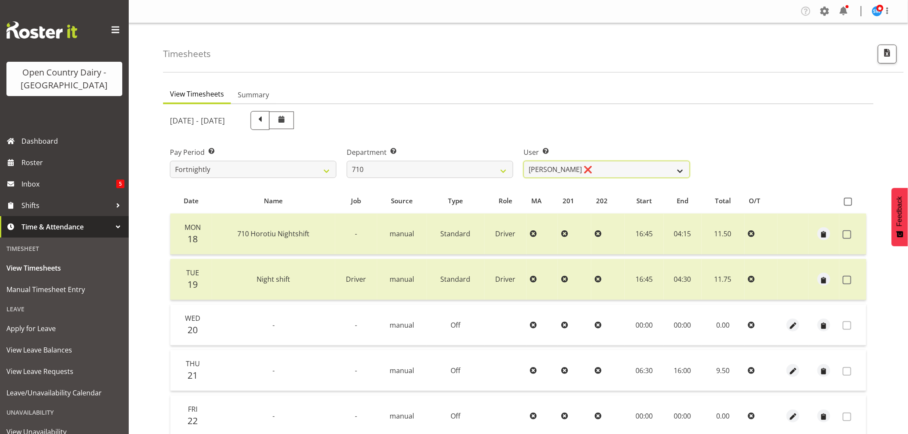
click at [592, 161] on select "Dean Chapman ❌ George Megchelse ❌ Kris Gambhir ❌ Richie Epere ❌" at bounding box center [607, 169] width 167 height 17
drag, startPoint x: 592, startPoint y: 161, endPoint x: 574, endPoint y: 164, distance: 18.4
click at [592, 161] on select "Dean Chapman ❌ George Megchelse ❌ Kris Gambhir ❌ Richie Epere ❌" at bounding box center [607, 169] width 167 height 17
click at [396, 165] on select "701 702 703 704 705 706 707 708 709 710 711 712 713 714 715 716 717 718 719 720" at bounding box center [430, 169] width 167 height 17
click at [347, 161] on select "701 702 703 704 705 706 707 708 709 710 711 712 713 714 715 716 717 718 719 720" at bounding box center [430, 169] width 167 height 17
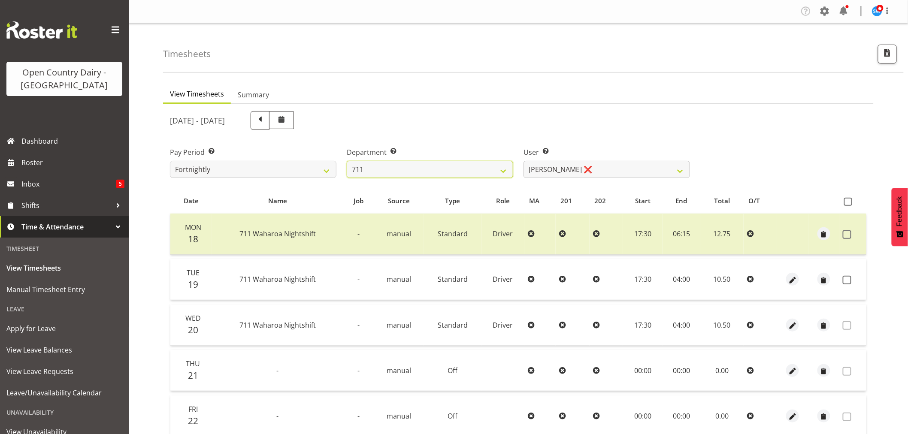
scroll to position [163, 0]
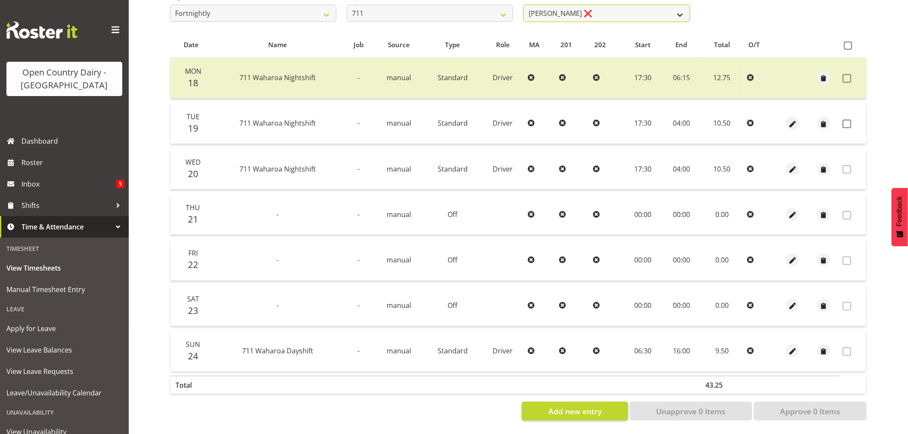
click at [603, 5] on select "Baz Morgan ❌ Gerard Cavanagh ❌ Tyrone Lawry ❌" at bounding box center [607, 13] width 167 height 17
click at [462, 9] on select "701 702 703 704 705 706 707 708 709 710 711 712 713 714 715 716 717 718 719 720" at bounding box center [430, 13] width 167 height 17
click at [347, 5] on select "701 702 703 704 705 706 707 708 709 710 711 712 713 714 715 716 717 718 719 720" at bounding box center [430, 13] width 167 height 17
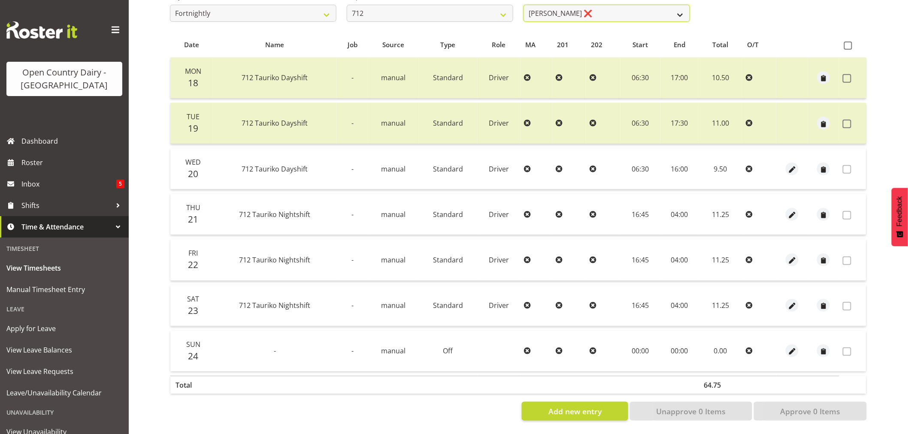
click at [620, 8] on select "Amrik Singh ❌ Jasdeep Singh ❌ Lucky Kau Kau ❌" at bounding box center [607, 13] width 167 height 17
click at [524, 5] on select "Amrik Singh ❌ Jasdeep Singh ❌ Lucky Kau Kau ❌" at bounding box center [607, 13] width 167 height 17
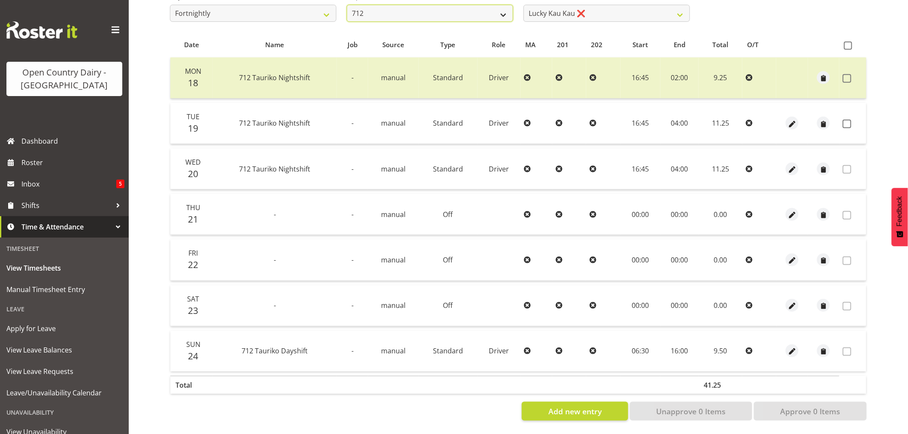
click at [446, 5] on select "701 702 703 704 705 706 707 708 709 710 711 712 713 714 715 716 717 718 719 720" at bounding box center [430, 13] width 167 height 17
click at [347, 5] on select "701 702 703 704 705 706 707 708 709 710 711 712 713 714 715 716 717 718 719 720" at bounding box center [430, 13] width 167 height 17
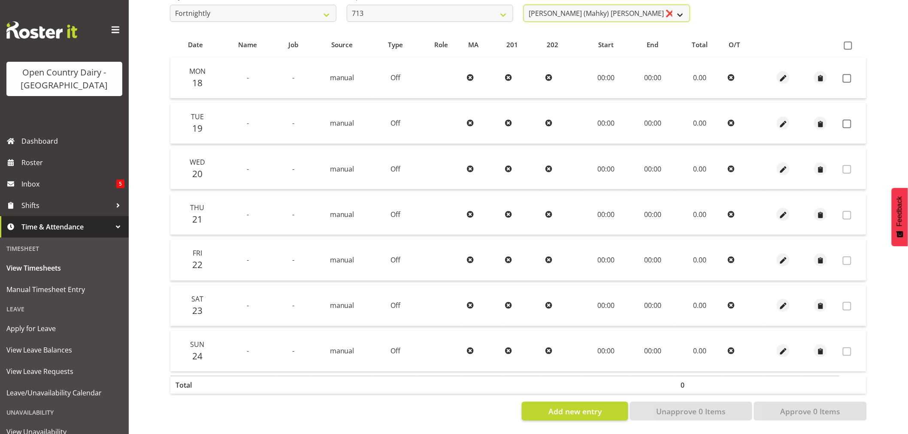
click at [667, 6] on select "Harmanpreet (Mahky) Dhillon ❌ Marcus Waretini ❌ Norman Sellen ❌" at bounding box center [607, 13] width 167 height 17
click at [524, 5] on select "Harmanpreet (Mahky) Dhillon ❌ Marcus Waretini ❌ Norman Sellen ❌" at bounding box center [607, 13] width 167 height 17
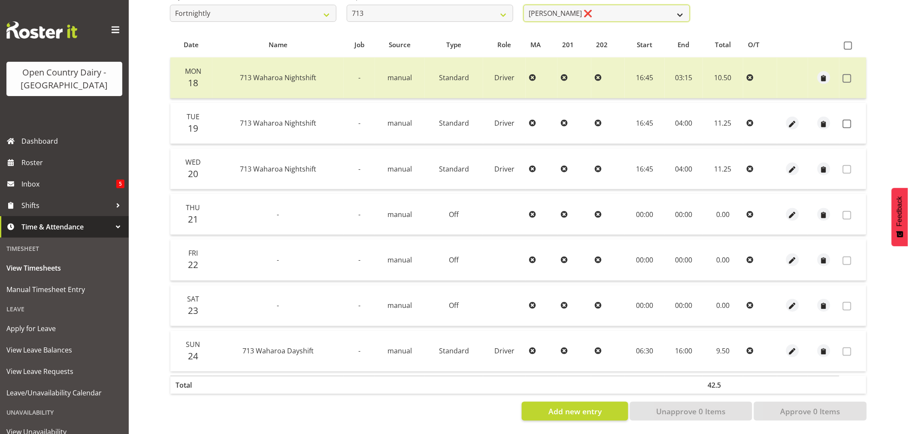
click at [610, 9] on select "Harmanpreet (Mahky) Dhillon ❌ Marcus Waretini ❌ Norman Sellen ❌" at bounding box center [607, 13] width 167 height 17
drag, startPoint x: 609, startPoint y: 10, endPoint x: 532, endPoint y: 13, distance: 76.5
click at [609, 10] on select "Harmanpreet (Mahky) Dhillon ❌ Marcus Waretini ❌ Norman Sellen ❌" at bounding box center [607, 13] width 167 height 17
click at [426, 6] on select "701 702 703 704 705 706 707 708 709 710 711 712 713 714 715 716 717 718 719 720" at bounding box center [430, 13] width 167 height 17
click at [347, 5] on select "701 702 703 704 705 706 707 708 709 710 711 712 713 714 715 716 717 718 719 720" at bounding box center [430, 13] width 167 height 17
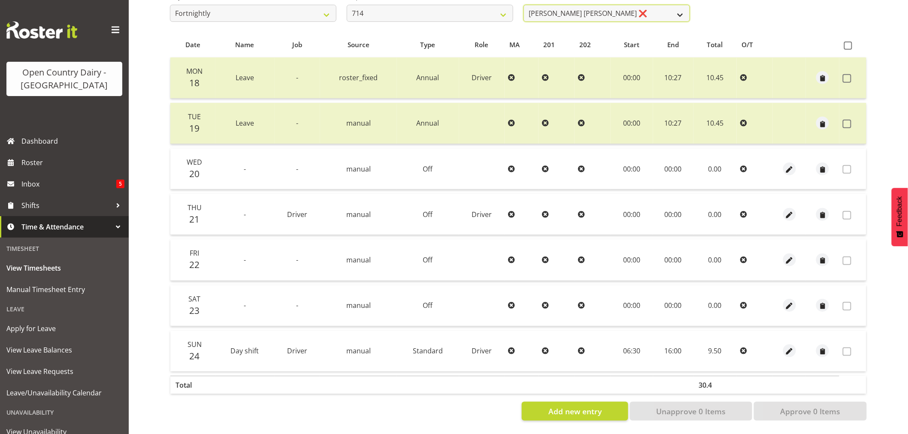
click at [595, 8] on select "Fraser Stephens ❌ Nev Brewster ❌ Stephen Parsons ❌ Tom Gaelic ❌" at bounding box center [607, 13] width 167 height 17
click at [390, 6] on select "701 702 703 704 705 706 707 708 709 710 711 712 713 714 715 716 717 718 719 720" at bounding box center [430, 13] width 167 height 17
click at [347, 5] on select "701 702 703 704 705 706 707 708 709 710 711 712 713 714 715 716 717 718 719 720" at bounding box center [430, 13] width 167 height 17
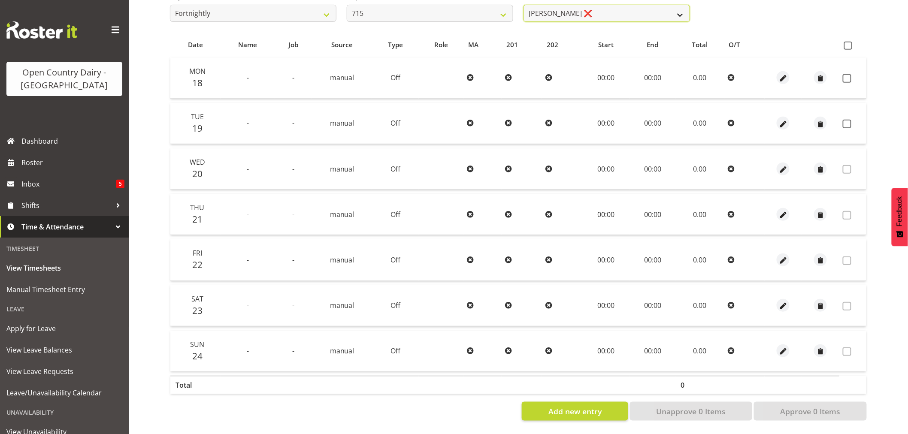
click at [630, 7] on select "Glenn McPherson ❌ Greg Healey ❌ Max Coulter ❌ Neal Chalklen ❌" at bounding box center [607, 13] width 167 height 17
click at [524, 5] on select "Glenn McPherson ❌ Greg Healey ❌ Max Coulter ❌ Neal Chalklen ❌" at bounding box center [607, 13] width 167 height 17
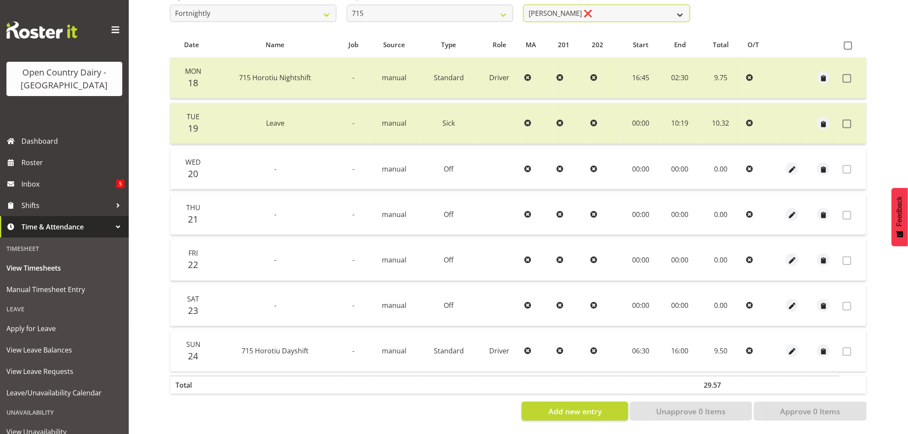
click at [594, 5] on select "Glenn McPherson ❌ Greg Healey ❌ Max Coulter ❌ Neal Chalklen ❌" at bounding box center [607, 13] width 167 height 17
click at [425, 9] on select "701 702 703 704 705 706 707 708 709 710 711 712 713 714 715 716 717 718 719 720" at bounding box center [430, 13] width 167 height 17
click at [347, 5] on select "701 702 703 704 705 706 707 708 709 710 711 712 713 714 715 716 717 718 719 720" at bounding box center [430, 13] width 167 height 17
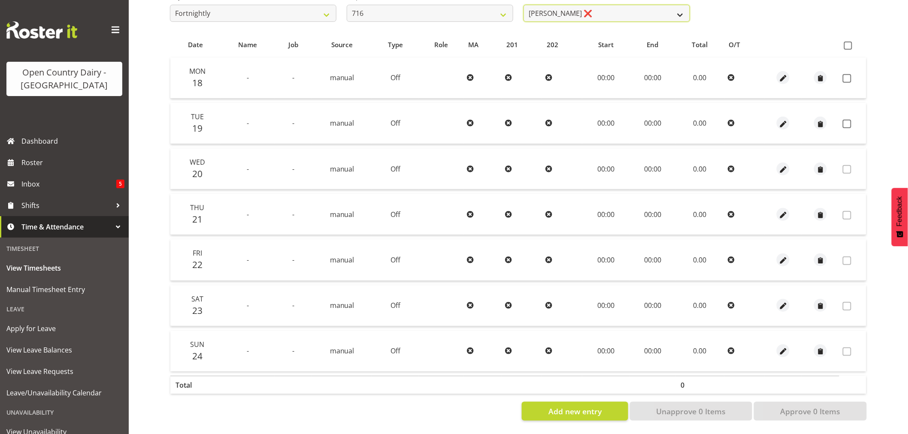
click at [617, 9] on select "Casey Leonard ❌ Darren Norris ❌ Glen Fraser ❌ Happy Kaler ❌ Michael O'Connor ❌" at bounding box center [607, 13] width 167 height 17
click at [524, 5] on select "Casey Leonard ❌ Darren Norris ❌ Glen Fraser ❌ Happy Kaler ❌ Michael O'Connor ❌" at bounding box center [607, 13] width 167 height 17
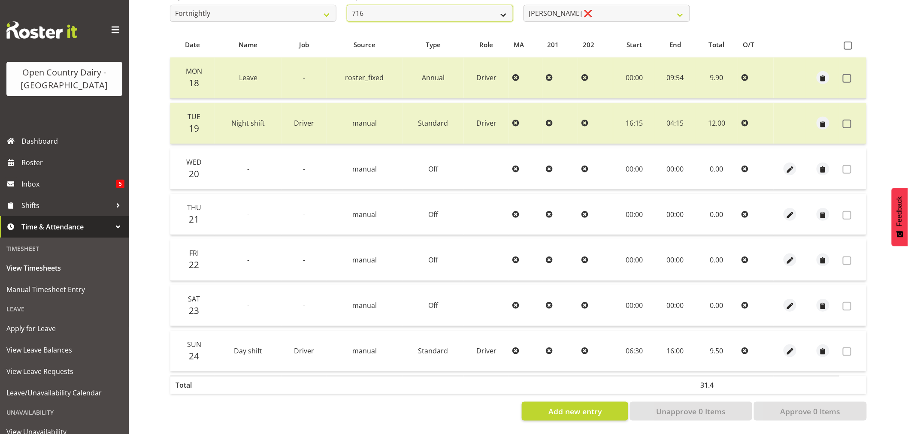
click at [431, 5] on select "701 702 703 704 705 706 707 708 709 710 711 712 713 714 715 716 717 718 719 720" at bounding box center [430, 13] width 167 height 17
click at [347, 5] on select "701 702 703 704 705 706 707 708 709 710 711 712 713 714 715 716 717 718 719 720" at bounding box center [430, 13] width 167 height 17
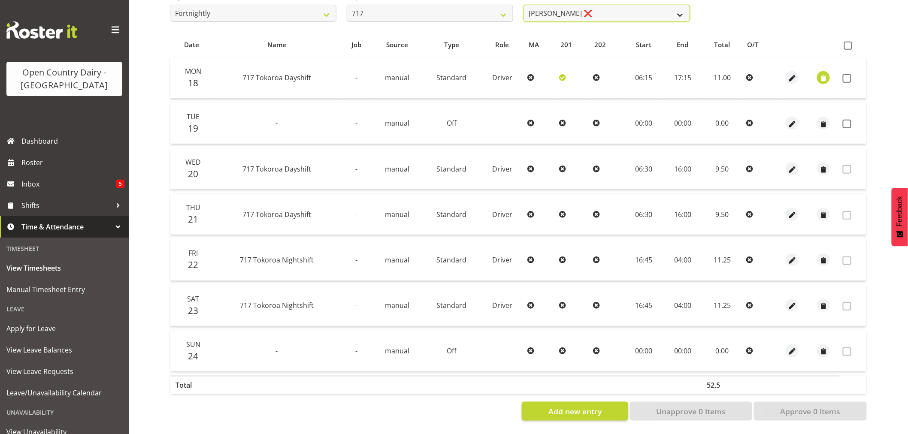
click at [608, 5] on select "Daryl Wrigley ❌ Dodge Lindsay Laing ❌ Eric Stothers ❌ Jeff Anderson ❌" at bounding box center [607, 13] width 167 height 17
click at [524, 5] on select "Daryl Wrigley ❌ Dodge Lindsay Laing ❌ Eric Stothers ❌ Jeff Anderson ❌" at bounding box center [607, 13] width 167 height 17
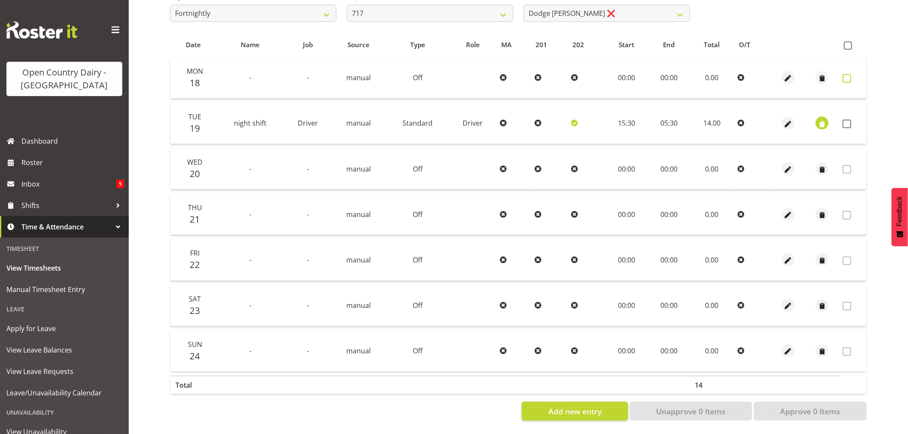
click at [848, 74] on span at bounding box center [847, 78] width 9 height 9
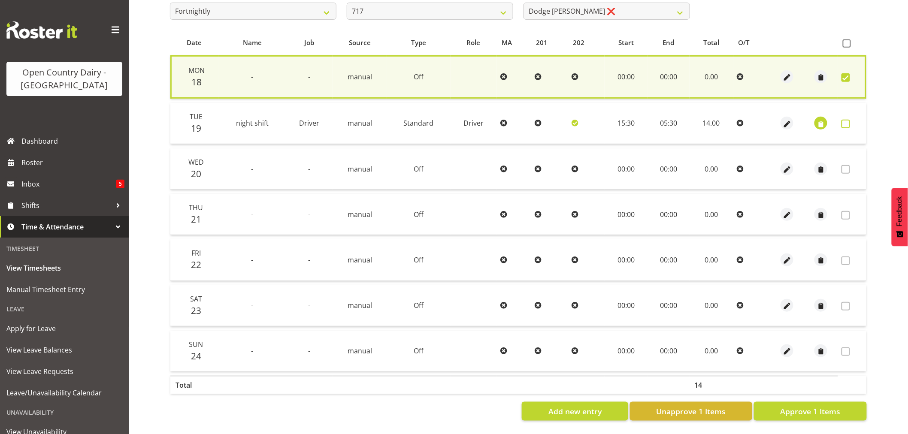
click at [848, 123] on span at bounding box center [846, 124] width 9 height 9
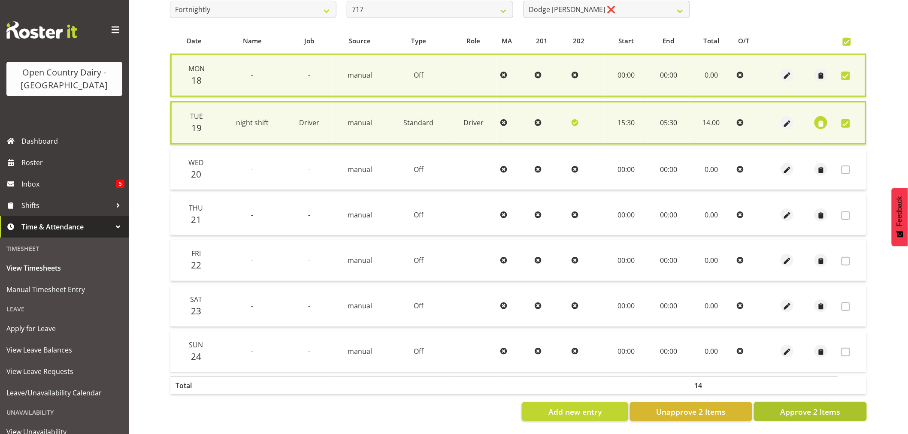
click at [815, 412] on span "Approve 2 Items" at bounding box center [810, 411] width 60 height 11
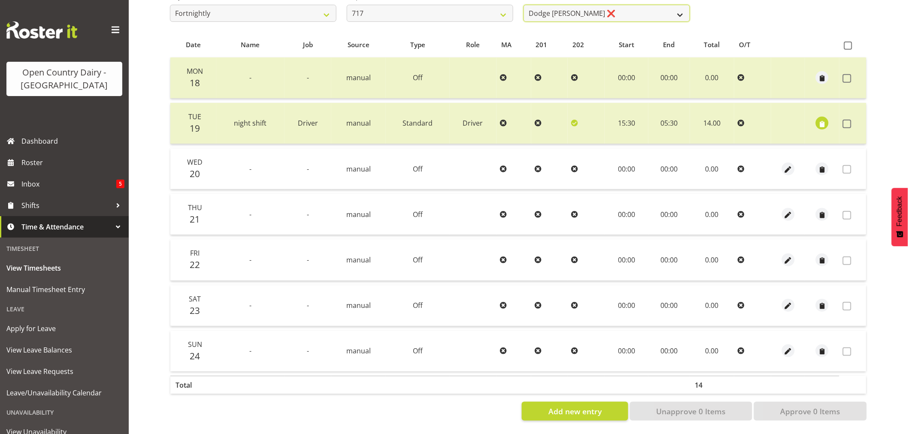
click at [619, 5] on select "Daryl Wrigley ❌ Dodge Lindsay Laing ❌ Eric Stothers ❌ Jeff Anderson ❌" at bounding box center [607, 13] width 167 height 17
drag, startPoint x: 618, startPoint y: 6, endPoint x: 585, endPoint y: 14, distance: 33.4
click at [617, 6] on select "Daryl Wrigley ❌ Dodge Lindsay Laing ❌ Eric Stothers ❌ Jeff Anderson ❌" at bounding box center [607, 13] width 167 height 17
click at [454, 9] on select "701 702 703 704 705 706 707 708 709 710 711 712 713 714 715 716 717 718 719 720" at bounding box center [430, 13] width 167 height 17
click at [347, 5] on select "701 702 703 704 705 706 707 708 709 710 711 712 713 714 715 716 717 718 719 720" at bounding box center [430, 13] width 167 height 17
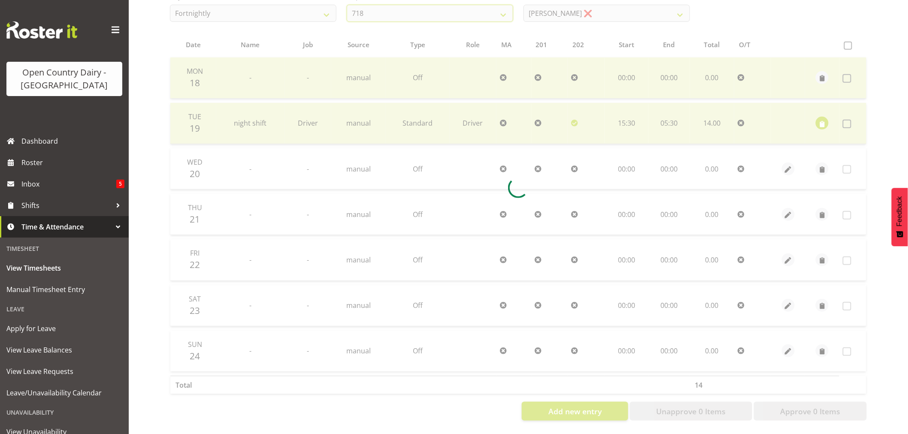
scroll to position [0, 0]
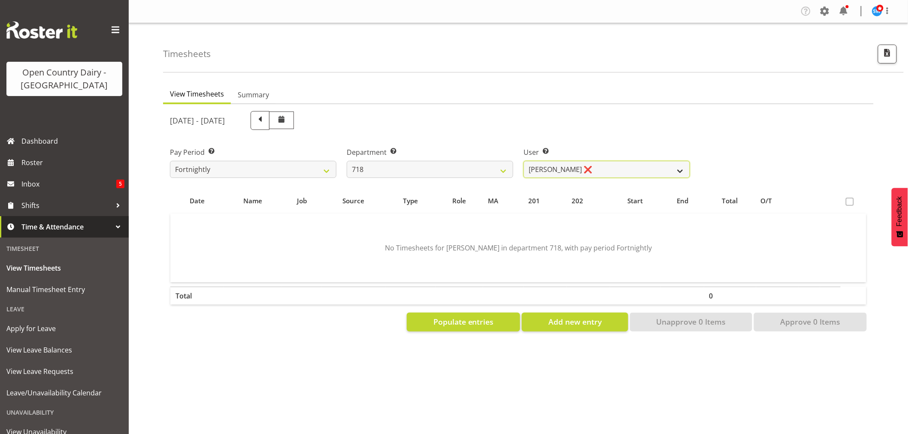
click at [597, 169] on select "Graeme Raupi ❌ Jimmy Boult ❌ Linsay Bourne ❌ Tony Fielding ❌" at bounding box center [607, 169] width 167 height 17
click at [524, 161] on select "Graeme Raupi ❌ Jimmy Boult ❌ Linsay Bourne ❌ Tony Fielding ❌" at bounding box center [607, 169] width 167 height 17
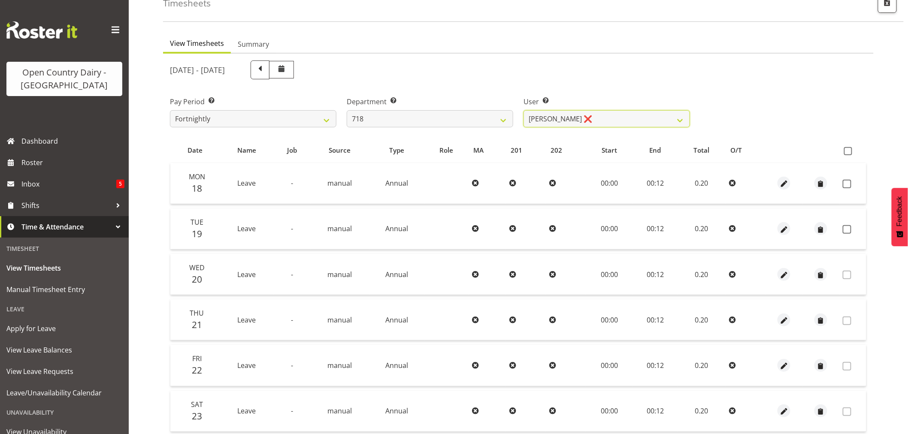
scroll to position [48, 0]
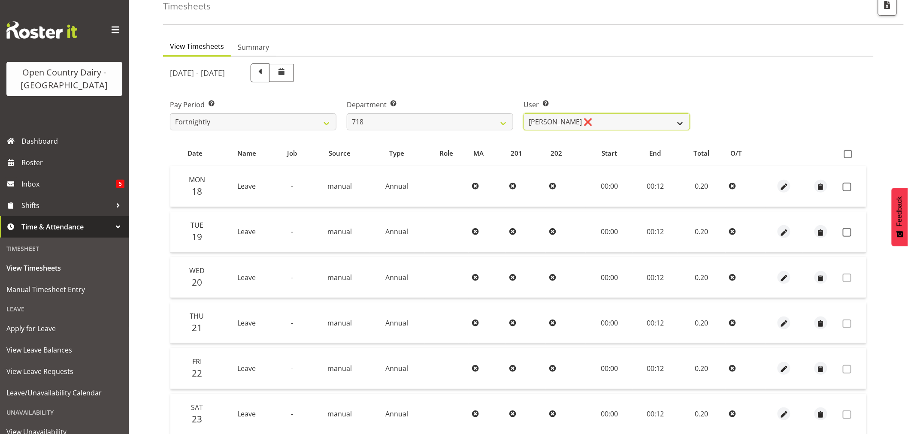
click at [595, 115] on select "Graeme Raupi ❌ Jimmy Boult ❌ Linsay Bourne ❌ Tony Fielding ❌" at bounding box center [607, 121] width 167 height 17
click at [769, 68] on div "August 18th - August 24th 2025" at bounding box center [518, 72] width 707 height 29
click at [593, 117] on select "Graeme Raupi ❌ Jimmy Boult ❌ Linsay Bourne ❌ Tony Fielding ❌" at bounding box center [607, 121] width 167 height 17
click at [375, 116] on select "701 702 703 704 705 706 707 708 709 710 711 712 713 714 715 716 717 718 719 720" at bounding box center [430, 121] width 167 height 17
click at [347, 113] on select "701 702 703 704 705 706 707 708 709 710 711 712 713 714 715 716 717 718 719 720" at bounding box center [430, 121] width 167 height 17
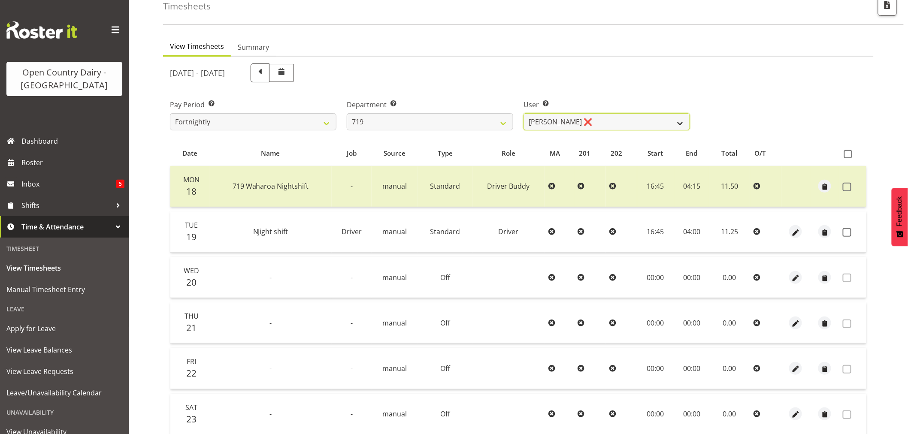
click at [611, 126] on select "Andrew de Lautour ❌ James Wellington ❌ Sami Ovesen ❌" at bounding box center [607, 121] width 167 height 17
click at [422, 120] on select "701 702 703 704 705 706 707 708 709 710 711 712 713 714 715 716 717 718 719 720" at bounding box center [430, 121] width 167 height 17
click at [347, 113] on select "701 702 703 704 705 706 707 708 709 710 711 712 713 714 715 716 717 718 719 720" at bounding box center [430, 121] width 167 height 17
click at [607, 121] on select "Garry Hooper ❌ Kerry Slater ❌ Nathan Frankhouser ❌ Steve Daly ❌" at bounding box center [607, 121] width 167 height 17
click at [524, 113] on select "Garry Hooper ❌ Kerry Slater ❌ Nathan Frankhouser ❌ Steve Daly ❌" at bounding box center [607, 121] width 167 height 17
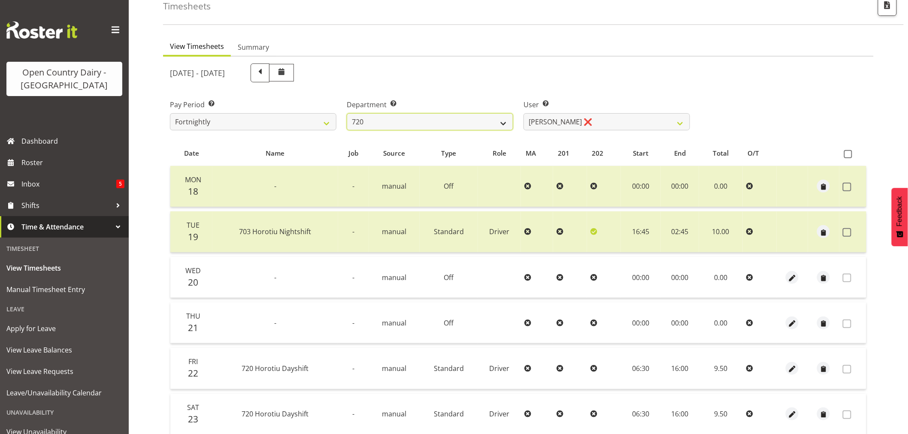
click at [462, 122] on select "701 702 703 704 705 706 707 708 709 710 711 712 713 714 715 716 717 718 719 720" at bounding box center [430, 121] width 167 height 17
click at [347, 113] on select "701 702 703 704 705 706 707 708 709 710 711 712 713 714 715 716 717 718 719 720" at bounding box center [430, 121] width 167 height 17
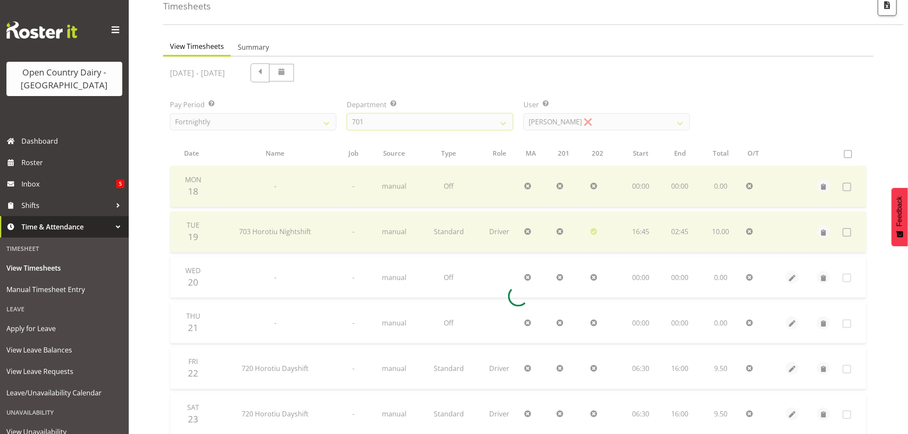
scroll to position [0, 0]
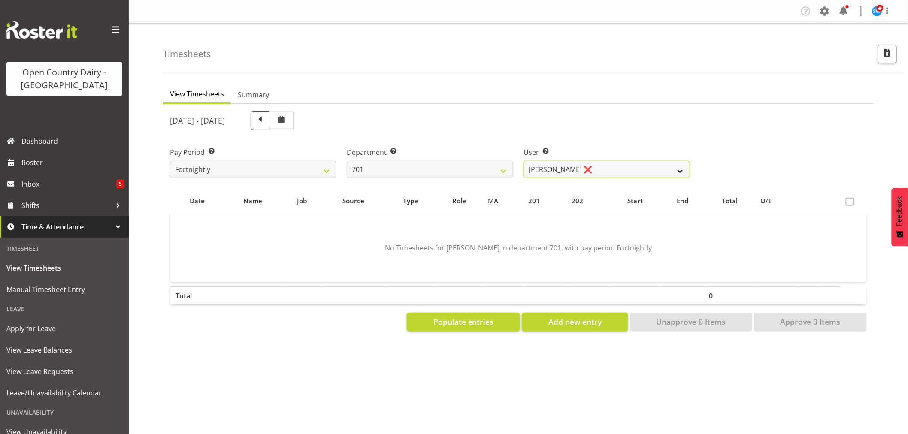
click at [599, 168] on select "Duncan Shirley ❌ Gagandeep Singh ❌ Johann Van Zyl ❌ John Cottingham ❌" at bounding box center [607, 169] width 167 height 17
click at [524, 161] on select "Duncan Shirley ❌ Gagandeep Singh ❌ Johann Van Zyl ❌ John Cottingham ❌" at bounding box center [607, 169] width 167 height 17
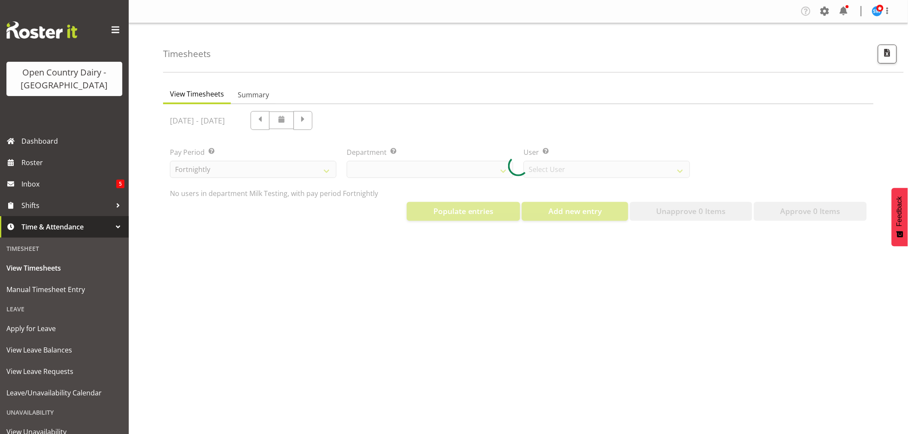
select select "733"
select select "7414"
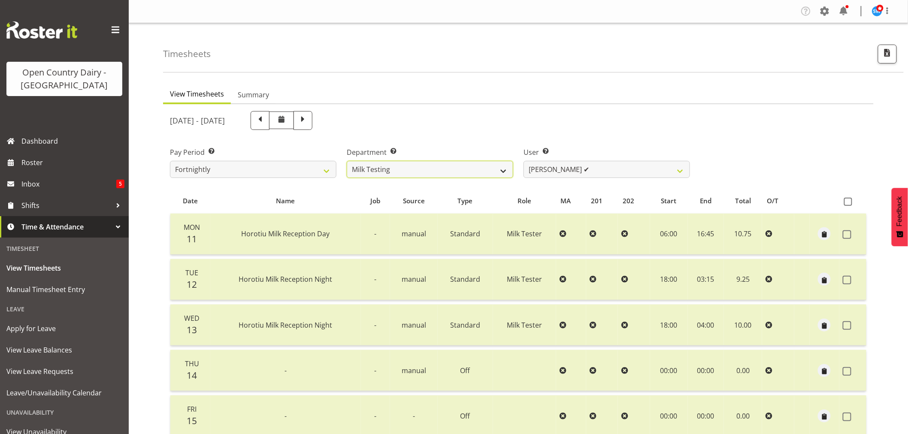
click at [486, 170] on select "701 702 703 704 705 706 707 708 709 710 711 712 713 714 715 716 717 718 719 720" at bounding box center [430, 169] width 167 height 17
select select "874"
click at [347, 161] on select "701 702 703 704 705 706 707 708 709 710 711 712 713 714 715 716 717 718 719 720" at bounding box center [430, 169] width 167 height 17
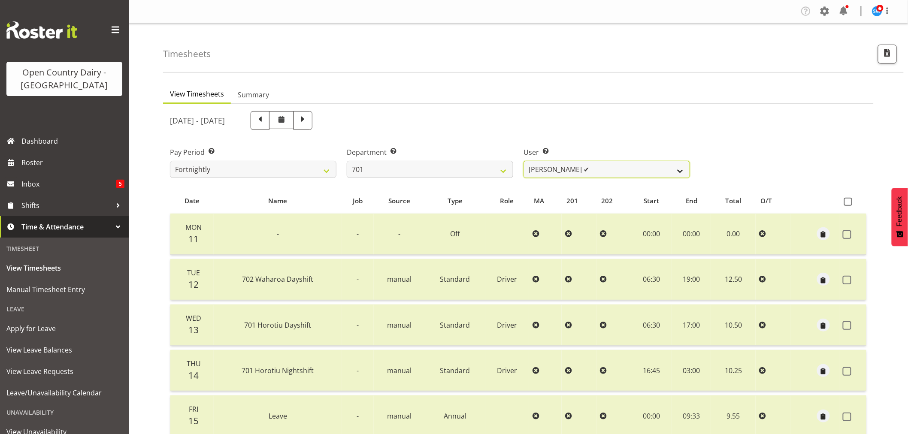
click at [631, 167] on select "Duncan Shirley ✔ Gagandeep Singh ✔ Johann Van Zyl ✔ John Cottingham ✔" at bounding box center [607, 169] width 167 height 17
select select "9454"
click at [524, 161] on select "Duncan Shirley ✔ Gagandeep Singh ✔ Johann Van Zyl ✔ John Cottingham ✔" at bounding box center [607, 169] width 167 height 17
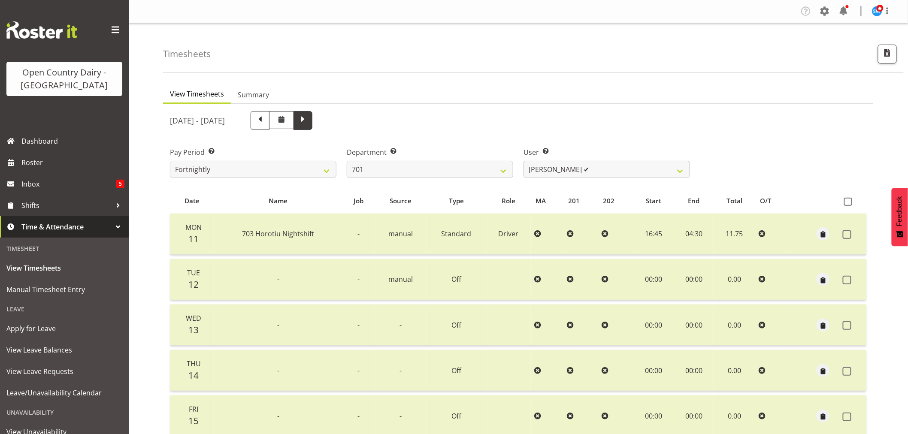
click at [309, 118] on span at bounding box center [302, 119] width 11 height 11
select select
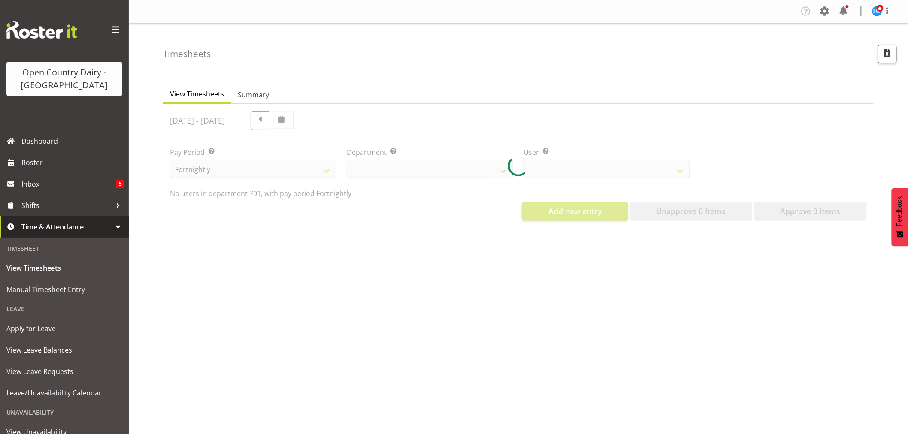
select select "9454"
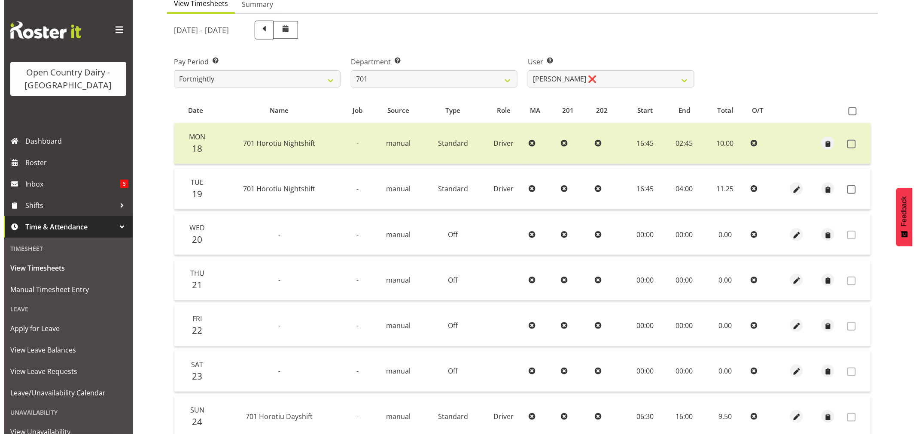
scroll to position [143, 0]
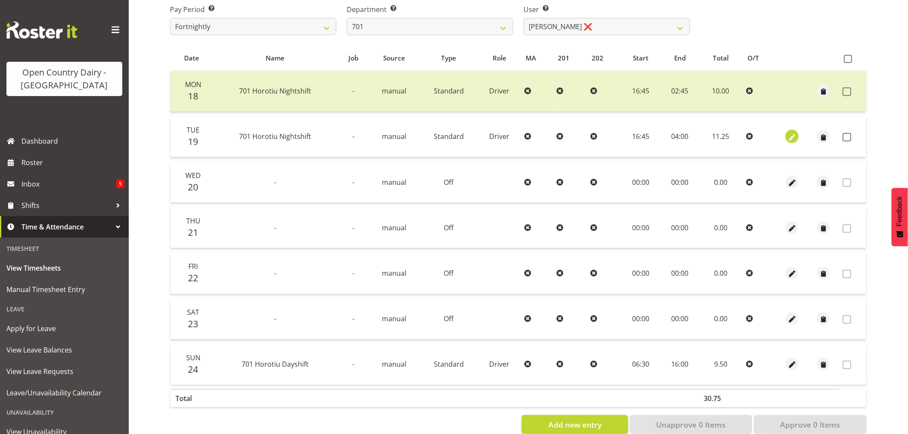
click at [795, 137] on span "button" at bounding box center [793, 138] width 10 height 10
select select "Standard"
select select "7"
select select "2025"
select select "4"
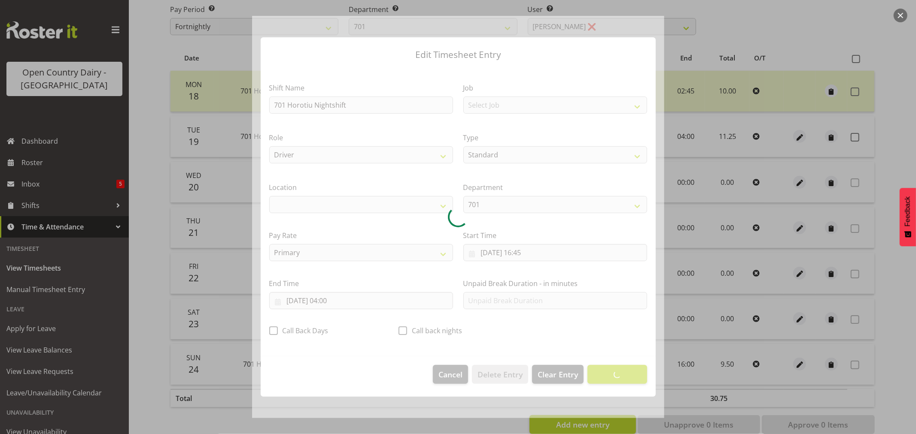
select select "1054"
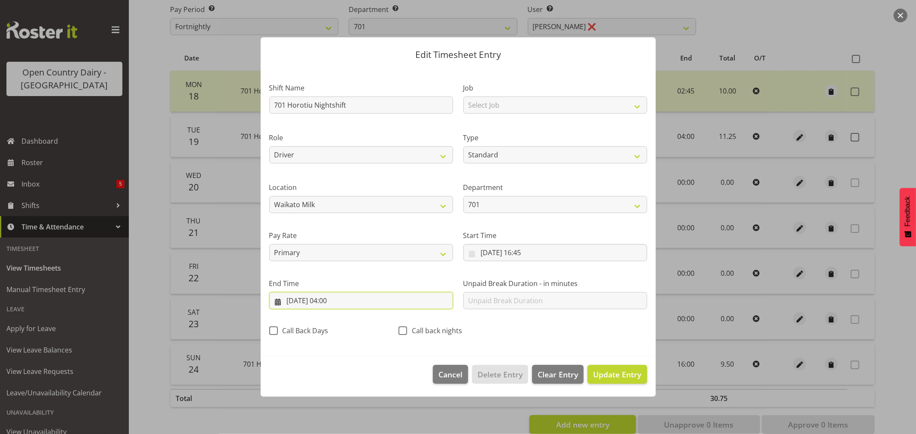
click at [338, 300] on input "[DATE] 04:00" at bounding box center [361, 300] width 184 height 17
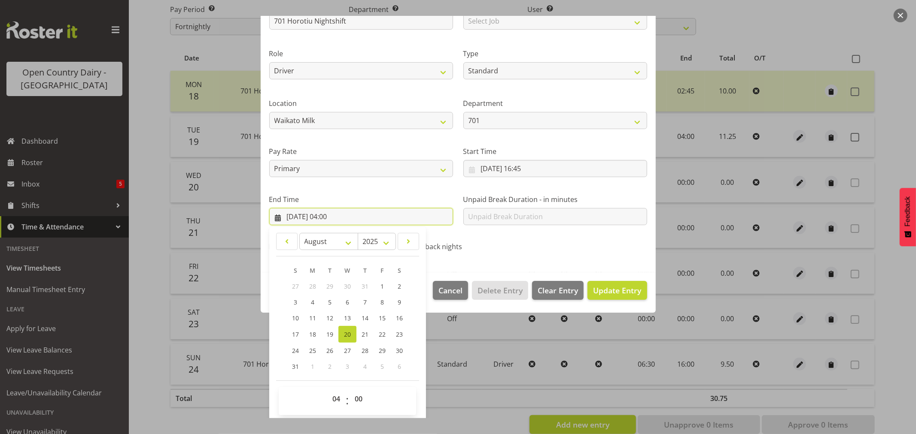
scroll to position [87, 0]
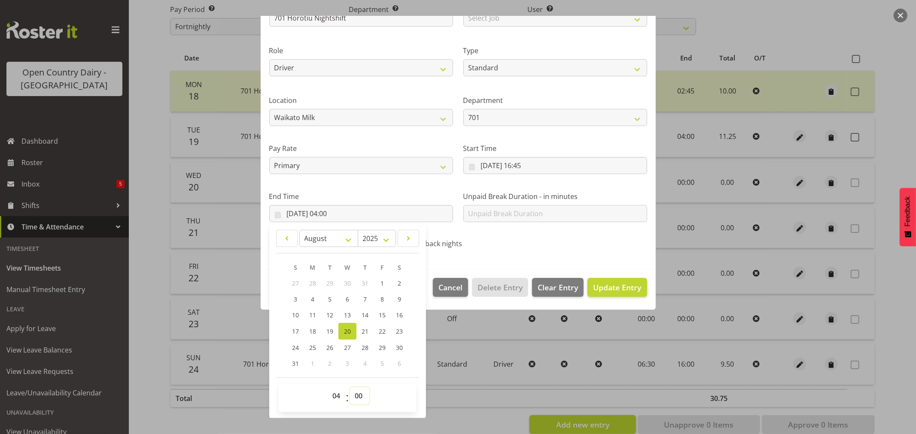
click at [360, 397] on select "00 01 02 03 04 05 06 07 08 09 10 11 12 13 14 15 16 17 18 19 20 21 22 23 24 25 2…" at bounding box center [359, 396] width 19 height 17
select select "30"
click at [350, 388] on select "00 01 02 03 04 05 06 07 08 09 10 11 12 13 14 15 16 17 18 19 20 21 22 23 24 25 2…" at bounding box center [359, 396] width 19 height 17
type input "[DATE] 04:30"
click at [608, 290] on span "Update Entry" at bounding box center [617, 287] width 48 height 10
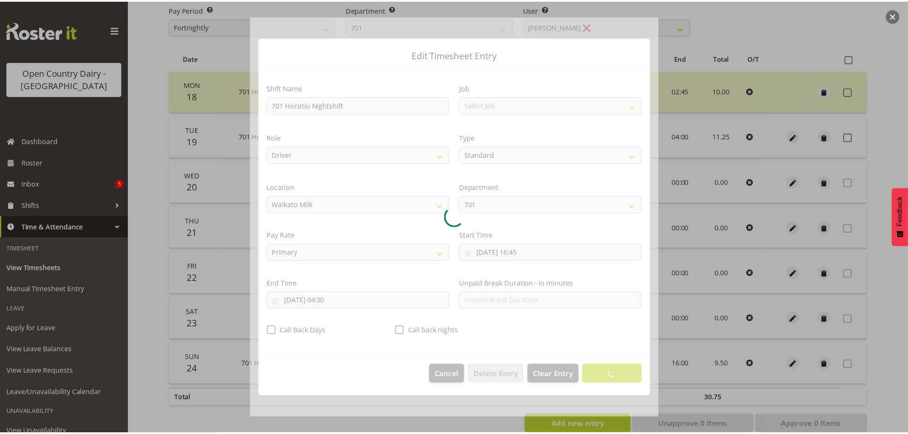
scroll to position [0, 0]
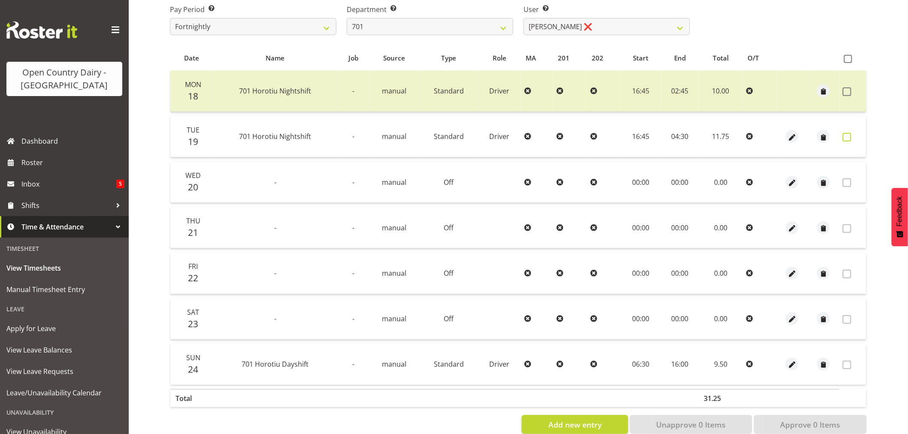
click at [849, 139] on span at bounding box center [847, 137] width 9 height 9
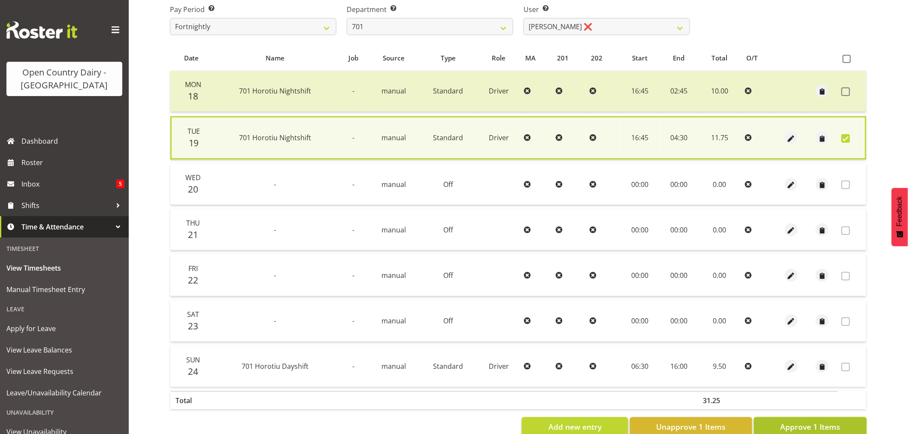
click at [838, 422] on span "Approve 1 Items" at bounding box center [810, 427] width 60 height 11
checkbox input "false"
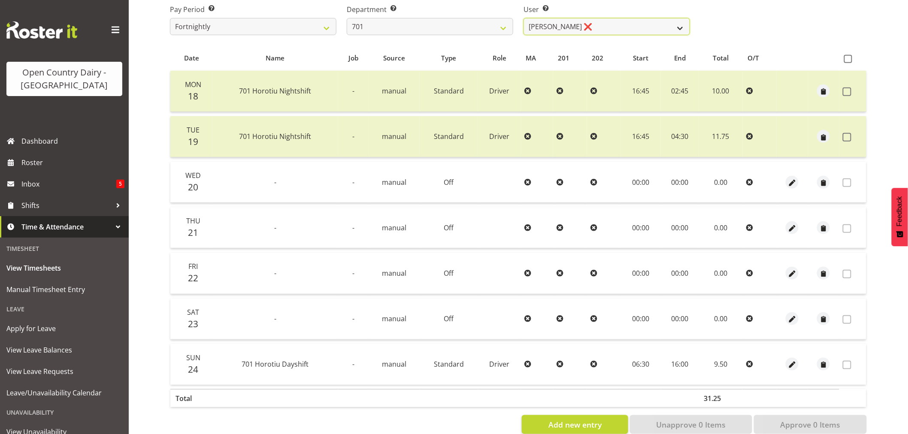
click at [615, 24] on select "[PERSON_NAME] ❌ [PERSON_NAME] ❌ [PERSON_NAME] ❌ [PERSON_NAME] ❌" at bounding box center [607, 26] width 167 height 17
click at [393, 23] on select "701 702 703 704 705 706 707 708 709 710 711 712 713 714 715 716 717 718 719 720" at bounding box center [430, 26] width 167 height 17
select select "727"
click at [347, 18] on select "701 702 703 704 705 706 707 708 709 710 711 712 713 714 715 716 717 718 719 720" at bounding box center [430, 26] width 167 height 17
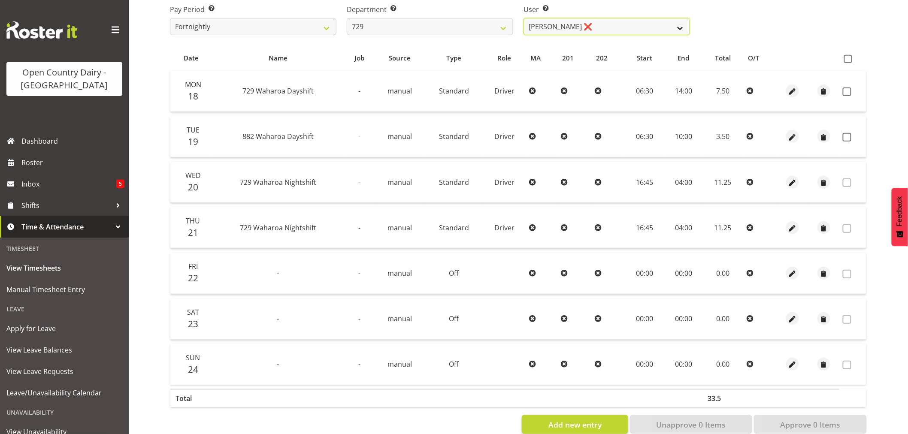
click at [616, 26] on select "Craig Schlager-Reay ❌ Dave Trepels ❌ Jimi Jack ❌ Shannan Wood ❌" at bounding box center [607, 26] width 167 height 17
click at [744, 42] on div "August 18th - August 24th 2025 Pay Period Select which pay period you would lik…" at bounding box center [518, 198] width 697 height 471
click at [645, 28] on select "Craig Schlager-Reay ❌ Dave Trepels ❌ Jimi Jack ❌ Shannan Wood ❌" at bounding box center [607, 26] width 167 height 17
select select "9997"
click at [524, 18] on select "Craig Schlager-Reay ❌ Dave Trepels ❌ Jimi Jack ❌ Shannan Wood ❌" at bounding box center [607, 26] width 167 height 17
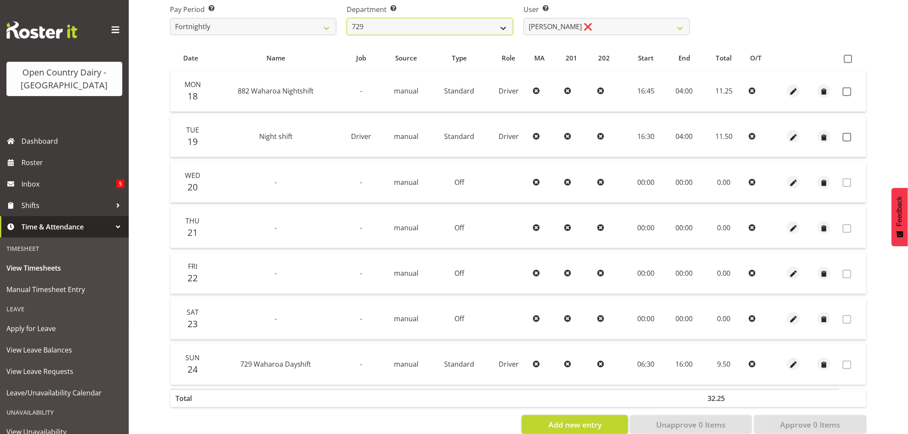
click at [370, 20] on select "701 702 703 704 705 706 707 708 709 710 711 712 713 714 715 716 717 718 719 720" at bounding box center [430, 26] width 167 height 17
select select "898"
click at [347, 18] on select "701 702 703 704 705 706 707 708 709 710 711 712 713 714 715 716 717 718 719 720" at bounding box center [430, 26] width 167 height 17
select select "11237"
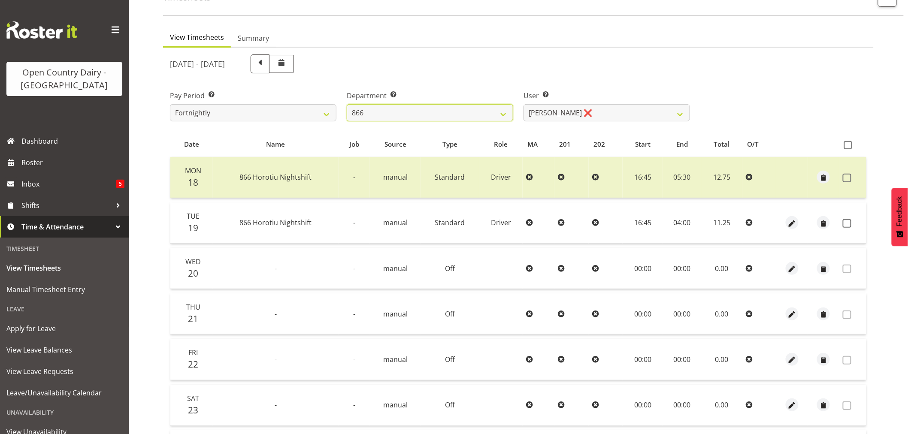
scroll to position [95, 0]
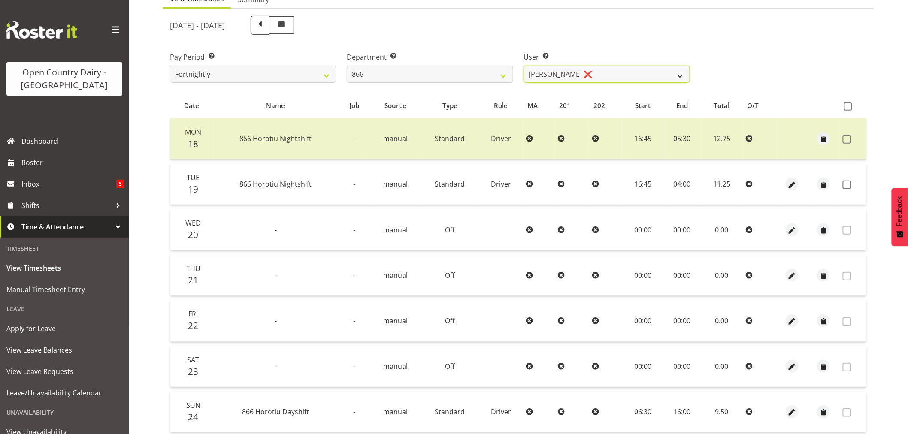
click at [607, 67] on select "Harshdeep Singh ❌ Jacques Nel ❌ Navreet Jawanda ❌ Neil Abrahams ❌" at bounding box center [607, 74] width 167 height 17
click at [434, 27] on div "[DATE] - [DATE]" at bounding box center [430, 25] width 520 height 19
click at [460, 71] on select "701 702 703 704 705 706 707 708 709 710 711 712 713 714 715 716 717 718 719 720" at bounding box center [430, 74] width 167 height 17
click at [347, 66] on select "701 702 703 704 705 706 707 708 709 710 711 712 713 714 715 716 717 718 719 720" at bounding box center [430, 74] width 167 height 17
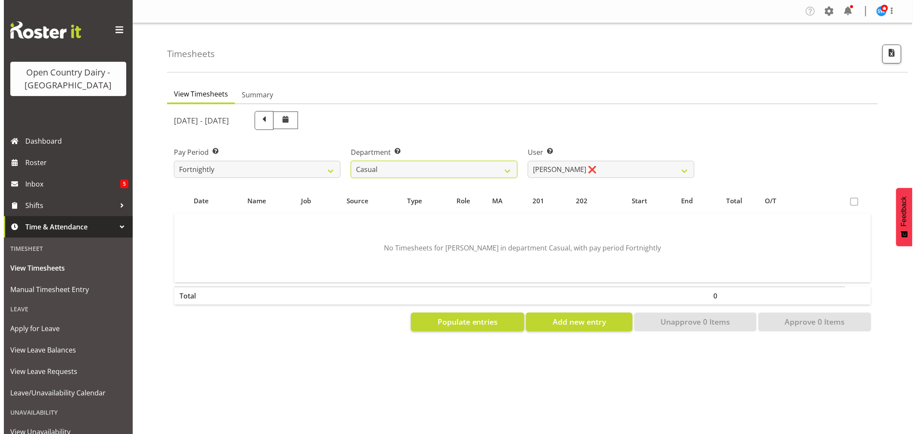
scroll to position [0, 0]
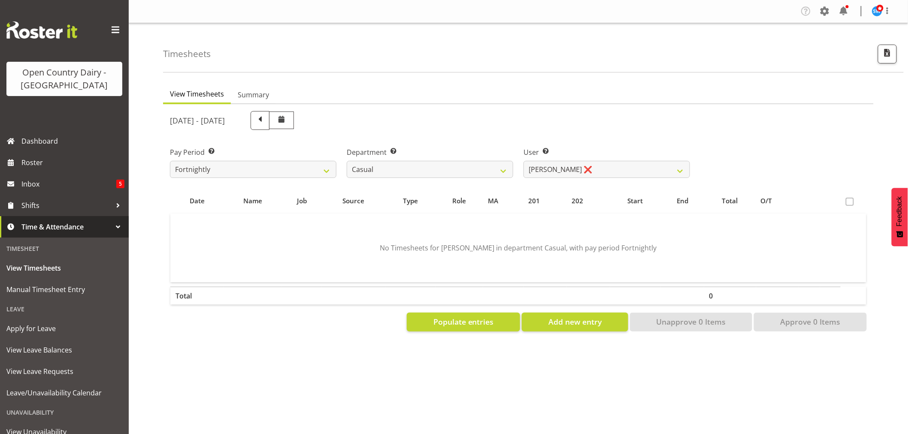
click at [597, 158] on div "User Select user. Note: This is filtered down by the previous two drop-down ite…" at bounding box center [607, 162] width 167 height 31
click at [598, 165] on select "Bruce Morgan ❌ Dutchie Egbert Dijkstra ❌ Mark Hedge ❌ Rob Luke ❌" at bounding box center [607, 169] width 167 height 17
click at [600, 165] on select "Bruce Morgan ❌ Dutchie Egbert Dijkstra ❌ Mark Hedge ❌ Rob Luke ❌" at bounding box center [607, 169] width 167 height 17
click at [442, 164] on select "701 702 703 704 705 706 707 708 709 710 711 712 713 714 715 716 717 718 719 720" at bounding box center [430, 169] width 167 height 17
select select "832"
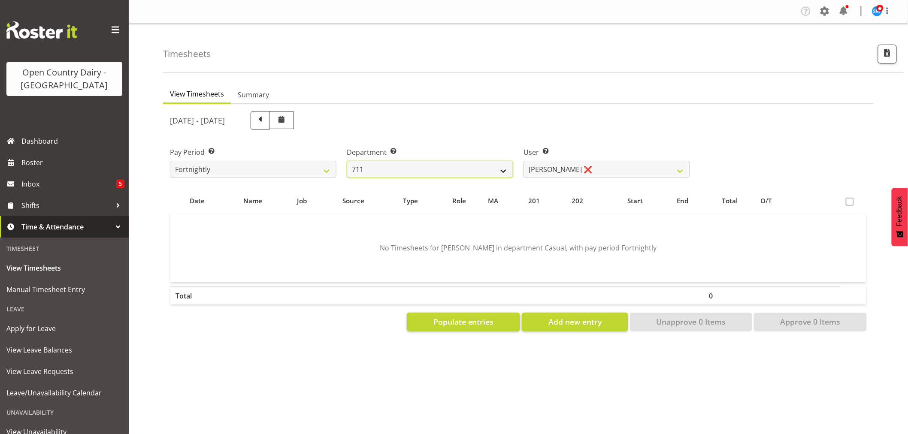
click at [347, 161] on select "701 702 703 704 705 706 707 708 709 710 711 712 713 714 715 716 717 718 719 720" at bounding box center [430, 169] width 167 height 17
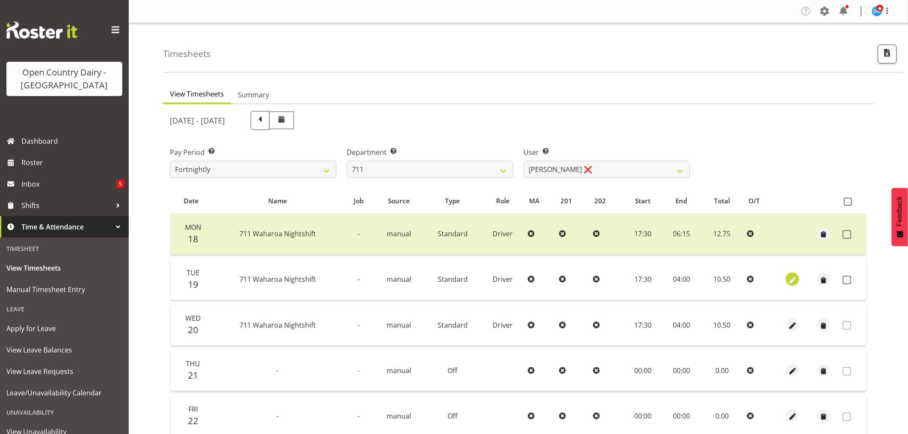
click at [795, 281] on span "button" at bounding box center [793, 281] width 10 height 10
select select "Standard"
select select "7"
select select "2025"
select select "4"
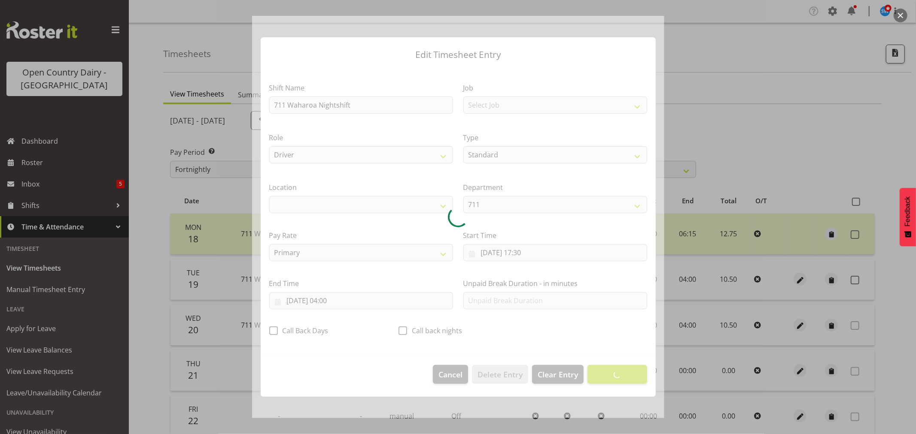
select select "1054"
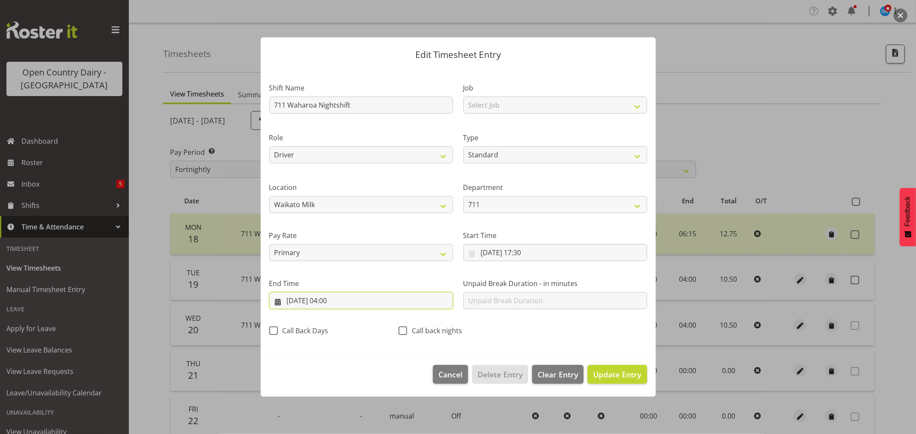
click at [334, 301] on input "[DATE] 04:00" at bounding box center [361, 300] width 184 height 17
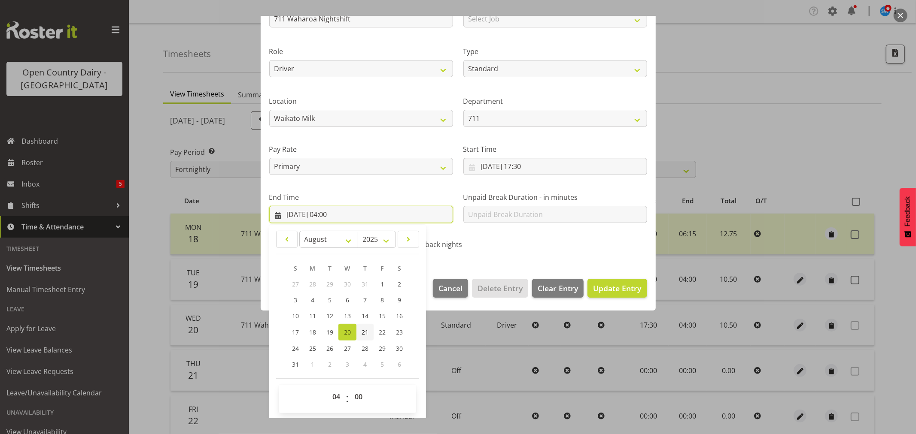
scroll to position [87, 0]
click at [336, 398] on select "00 01 02 03 04 05 06 07 08 09 10 11 12 13 14 15 16 17 18 19 20 21 22 23" at bounding box center [337, 396] width 19 height 17
select select "7"
click at [328, 388] on select "00 01 02 03 04 05 06 07 08 09 10 11 12 13 14 15 16 17 18 19 20 21 22 23" at bounding box center [337, 396] width 19 height 17
type input "20/08/2025, 07:00"
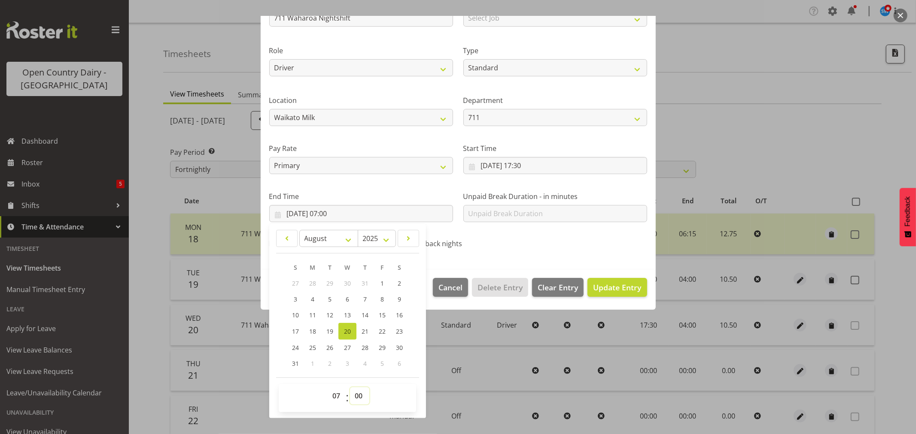
click at [359, 398] on select "00 01 02 03 04 05 06 07 08 09 10 11 12 13 14 15 16 17 18 19 20 21 22 23 24 25 2…" at bounding box center [359, 396] width 19 height 17
select select "30"
click at [350, 388] on select "00 01 02 03 04 05 06 07 08 09 10 11 12 13 14 15 16 17 18 19 20 21 22 23 24 25 2…" at bounding box center [359, 396] width 19 height 17
type input "20/08/2025, 07:30"
click at [561, 240] on div "Shift Name 711 Waharoa Nightshift Job Select Job Driver Driver supervisor Suppo…" at bounding box center [458, 120] width 388 height 272
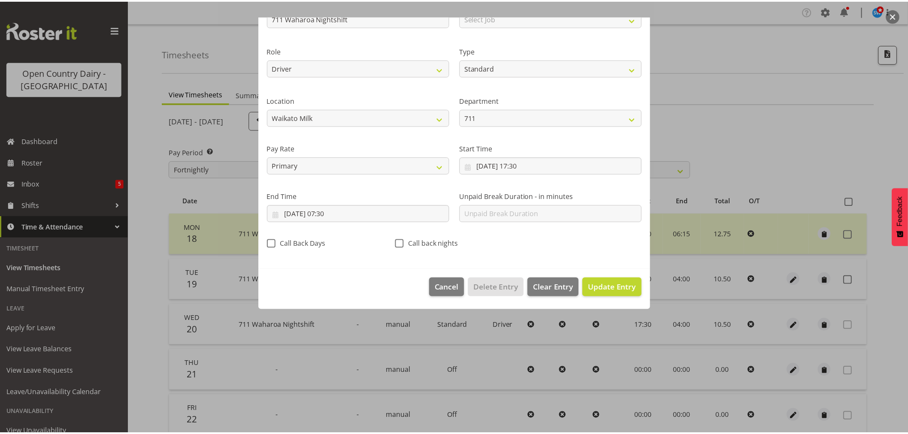
scroll to position [0, 0]
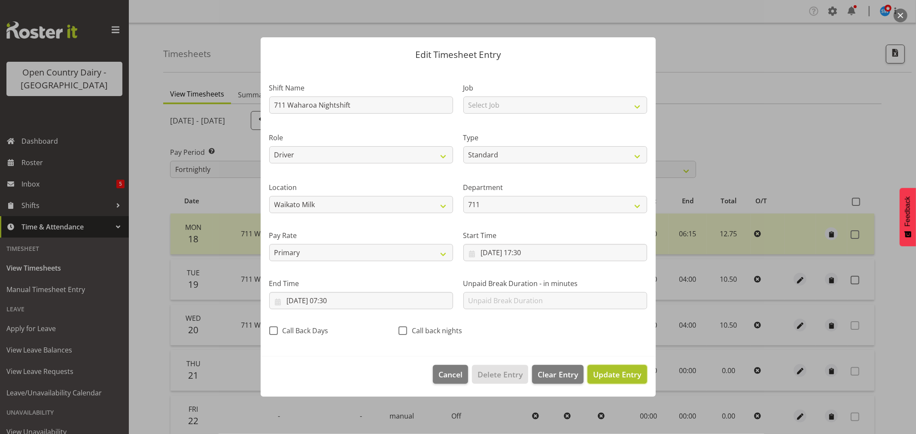
click at [635, 376] on span "Update Entry" at bounding box center [617, 375] width 48 height 10
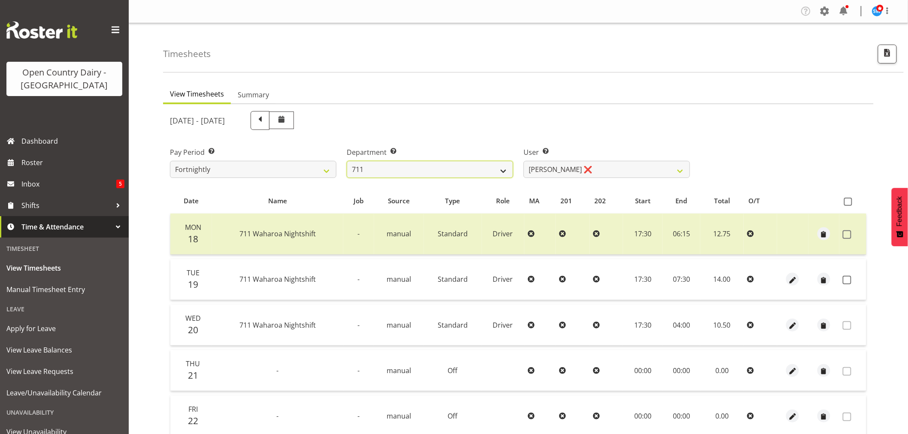
click at [465, 167] on select "701 702 703 704 705 706 707 708 709 710 711 712 713 714 715 716 717 718 719 720" at bounding box center [430, 169] width 167 height 17
click at [347, 161] on select "701 702 703 704 705 706 707 708 709 710 711 712 713 714 715 716 717 718 719 720" at bounding box center [430, 169] width 167 height 17
click at [634, 166] on select "Bhupinder Dhaliwal ❌ Gurpreet Singh Kahlon ❌ Hendrik Potgieter ❌ Len Grace ❌" at bounding box center [607, 169] width 167 height 17
click at [440, 166] on select "701 702 703 704 705 706 707 708 709 710 711 712 713 714 715 716 717 718 719 720" at bounding box center [430, 169] width 167 height 17
select select "874"
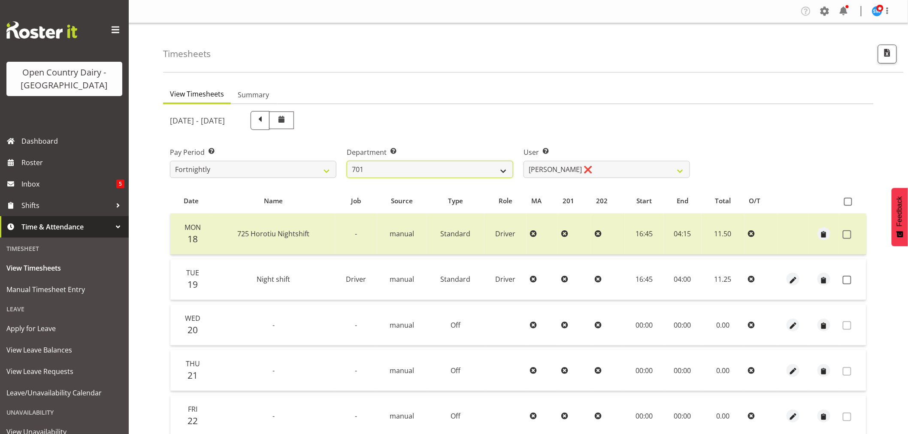
click at [347, 161] on select "701 702 703 704 705 706 707 708 709 710 711 712 713 714 715 716 717 718 719 720" at bounding box center [430, 169] width 167 height 17
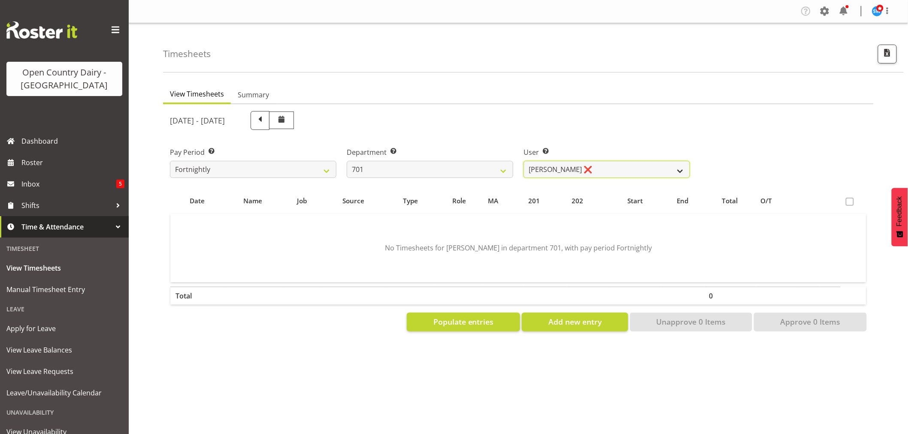
click at [628, 162] on select "Duncan Shirley ❌ Gagandeep Singh ❌ Johann Van Zyl ❌ John Cottingham ❌" at bounding box center [607, 169] width 167 height 17
click at [628, 161] on select "Duncan Shirley ❌ Gagandeep Singh ❌ Johann Van Zyl ❌ John Cottingham ❌" at bounding box center [607, 169] width 167 height 17
click at [628, 162] on select "Duncan Shirley ❌ Gagandeep Singh ❌ Johann Van Zyl ❌ John Cottingham ❌" at bounding box center [607, 169] width 167 height 17
select select "9454"
click at [524, 161] on select "Duncan Shirley ❌ Gagandeep Singh ❌ Johann Van Zyl ❌ John Cottingham ❌" at bounding box center [607, 169] width 167 height 17
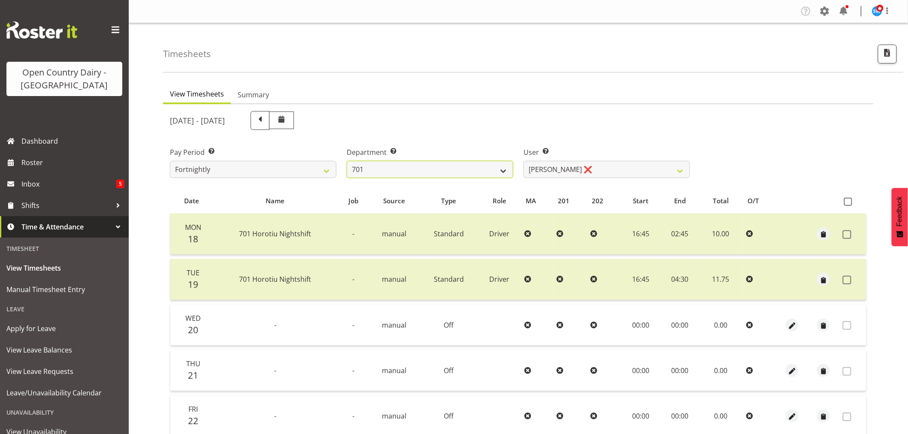
click at [476, 167] on select "701 702 703 704 705 706 707 708 709 710 711 712 713 714 715 716 717 718 719 720" at bounding box center [430, 169] width 167 height 17
select select "720"
click at [347, 161] on select "701 702 703 704 705 706 707 708 709 710 711 712 713 714 715 716 717 718 719 720" at bounding box center [430, 169] width 167 height 17
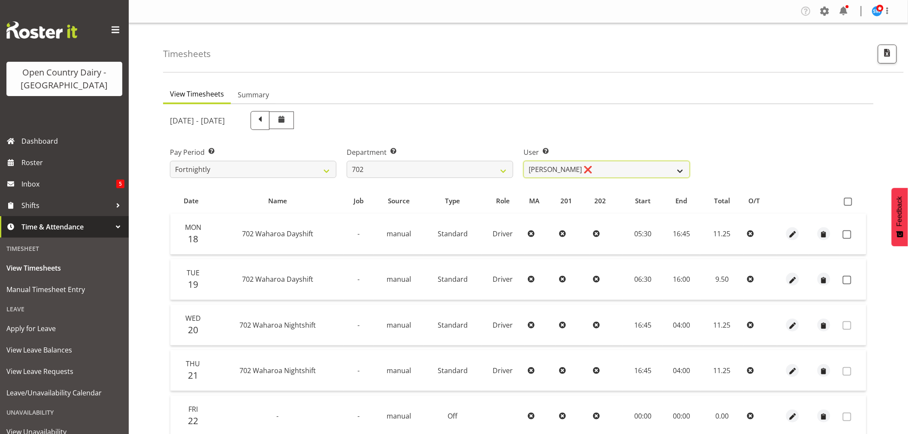
click at [600, 171] on select "[PERSON_NAME] ❌ [PERSON_NAME] ❌ [PERSON_NAME] ❌ [PERSON_NAME] ❌" at bounding box center [607, 169] width 167 height 17
select select "9996"
click at [524, 161] on select "[PERSON_NAME] ❌ [PERSON_NAME] ❌ [PERSON_NAME] ❌ [PERSON_NAME] ❌" at bounding box center [607, 169] width 167 height 17
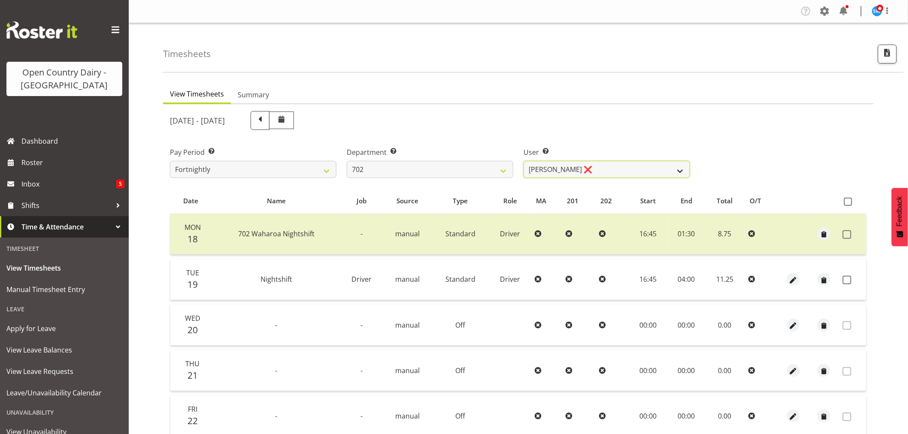
click at [602, 164] on select "[PERSON_NAME] ❌ [PERSON_NAME] ❌ [PERSON_NAME] ❌ [PERSON_NAME] ❌" at bounding box center [607, 169] width 167 height 17
click at [601, 165] on select "[PERSON_NAME] ❌ [PERSON_NAME] ❌ [PERSON_NAME] ❌ [PERSON_NAME] ❌" at bounding box center [607, 169] width 167 height 17
click at [397, 168] on select "701 702 703 704 705 706 707 708 709 710 711 712 713 714 715 716 717 718 719 720" at bounding box center [430, 169] width 167 height 17
select select "710"
click at [347, 161] on select "701 702 703 704 705 706 707 708 709 710 711 712 713 714 715 716 717 718 719 720" at bounding box center [430, 169] width 167 height 17
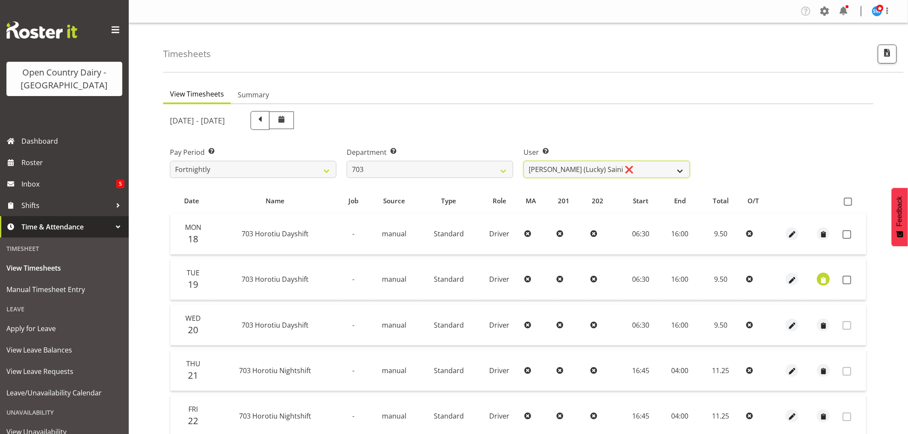
click at [616, 166] on select "Bhupinder (Lucky) Saini ❌ Mark Fowler ❌ Tama Baker ❌" at bounding box center [607, 169] width 167 height 17
select select "8209"
click at [524, 161] on select "Bhupinder (Lucky) Saini ❌ Mark Fowler ❌ Tama Baker ❌" at bounding box center [607, 169] width 167 height 17
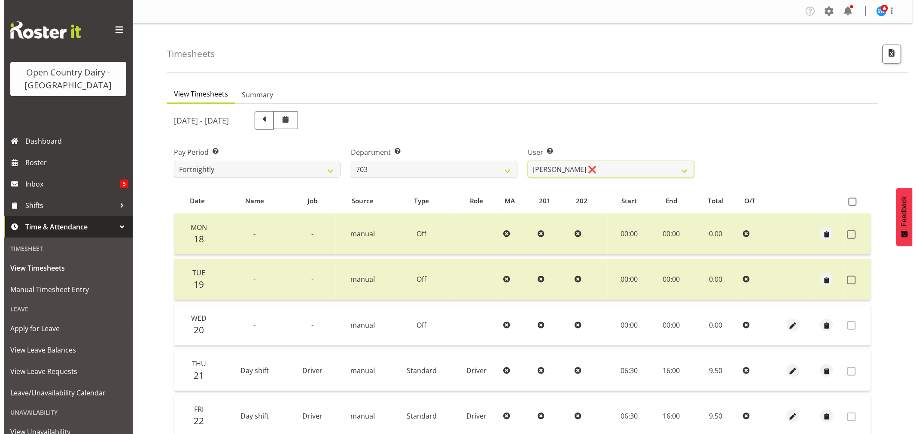
scroll to position [95, 0]
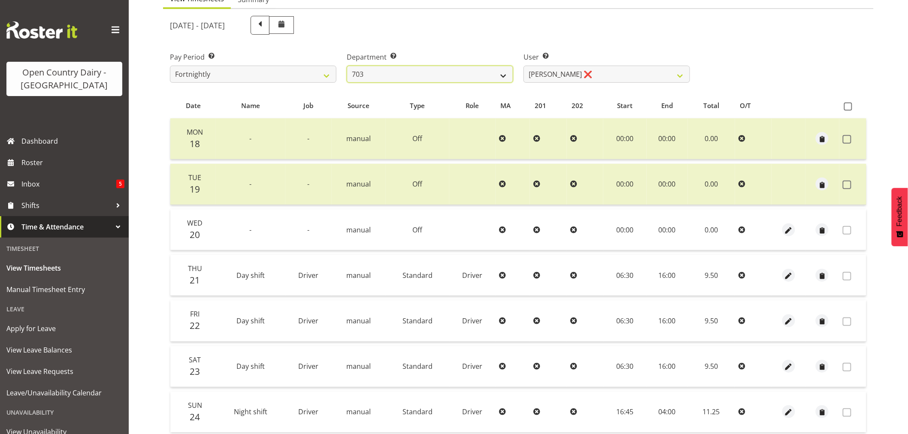
click at [392, 72] on select "701 702 703 704 705 706 707 708 709 710 711 712 713 714 715 716 717 718 719 720" at bounding box center [430, 74] width 167 height 17
select select "803"
click at [347, 66] on select "701 702 703 704 705 706 707 708 709 710 711 712 713 714 715 716 717 718 719 720" at bounding box center [430, 74] width 167 height 17
select select "11234"
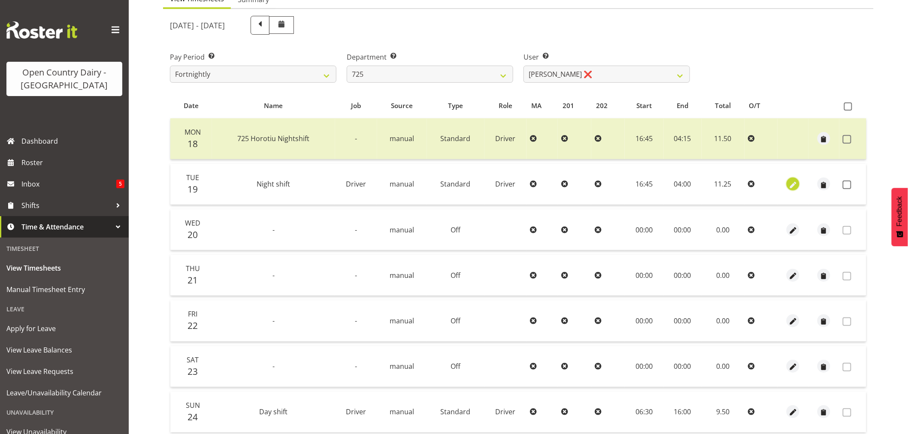
click at [796, 185] on span "button" at bounding box center [794, 185] width 10 height 10
select select "Standard"
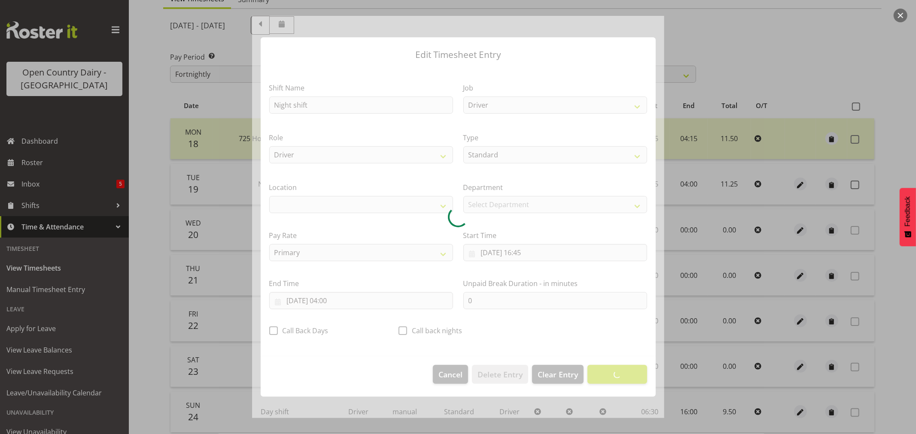
select select "1054"
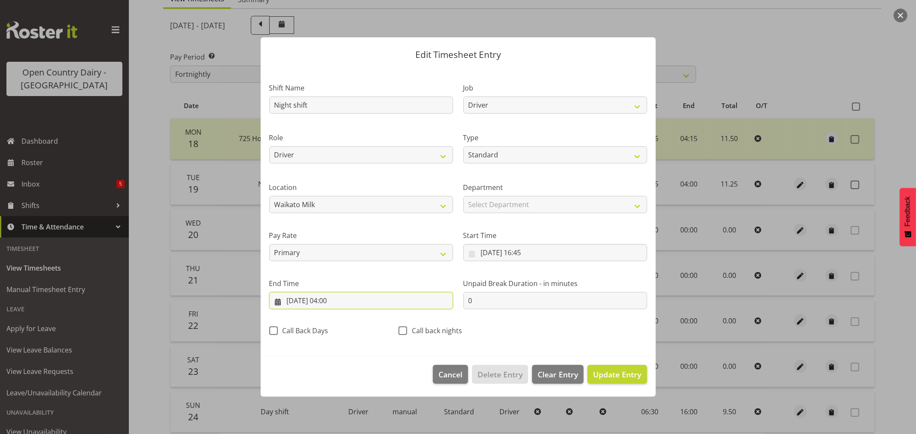
click at [341, 302] on input "[DATE] 04:00" at bounding box center [361, 300] width 184 height 17
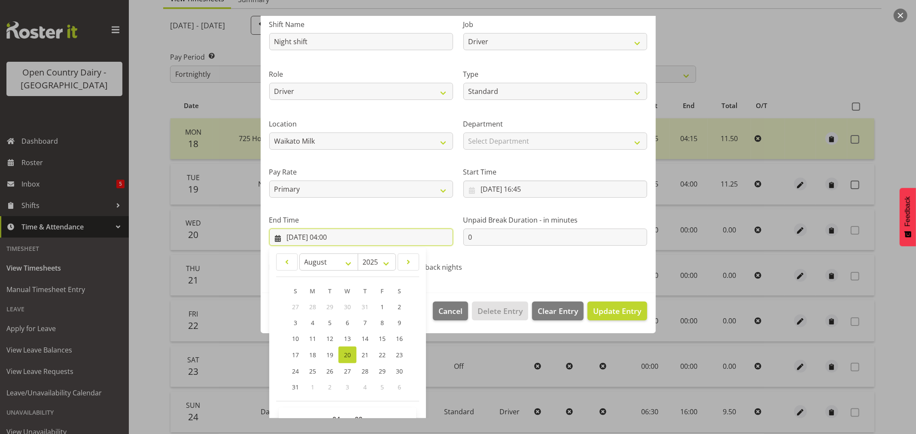
scroll to position [87, 0]
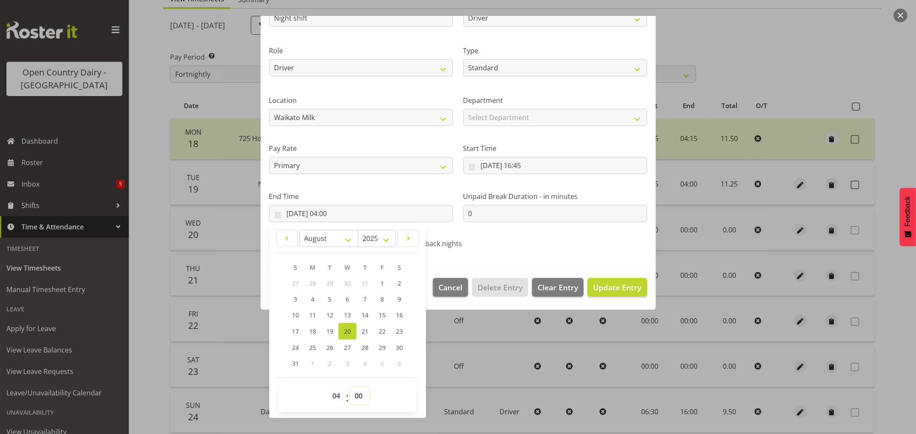
click at [359, 397] on select "00 01 02 03 04 05 06 07 08 09 10 11 12 13 14 15 16 17 18 19 20 21 22 23 24 25 2…" at bounding box center [359, 396] width 19 height 17
click at [359, 396] on select "00 01 02 03 04 05 06 07 08 09 10 11 12 13 14 15 16 17 18 19 20 21 22 23 24 25 2…" at bounding box center [359, 396] width 19 height 17
select select "45"
click at [350, 388] on select "00 01 02 03 04 05 06 07 08 09 10 11 12 13 14 15 16 17 18 19 20 21 22 23 24 25 2…" at bounding box center [359, 396] width 19 height 17
type input "20/08/2025, 04:45"
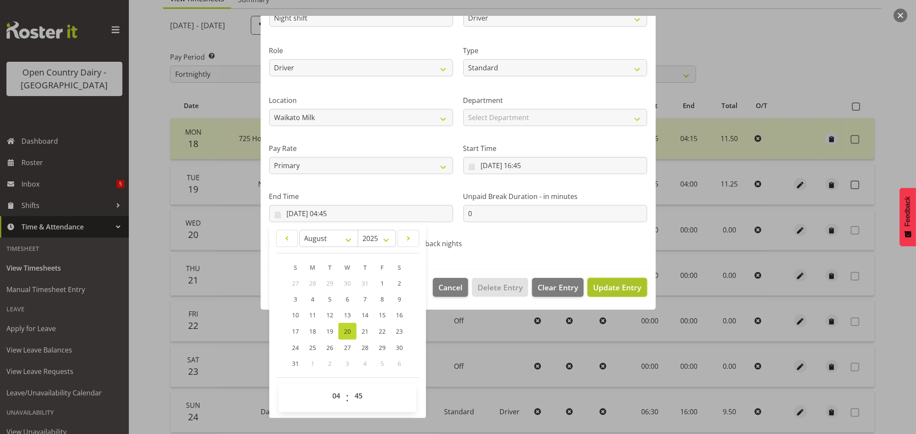
click at [595, 286] on span "Update Entry" at bounding box center [617, 287] width 48 height 10
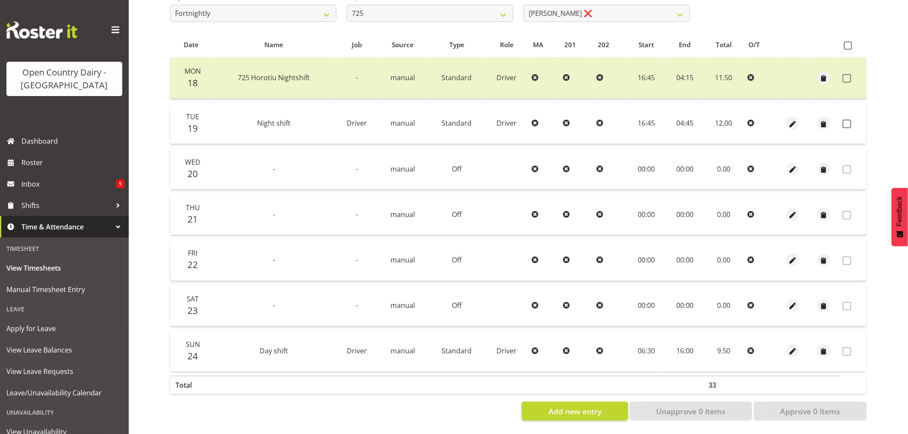
scroll to position [20, 0]
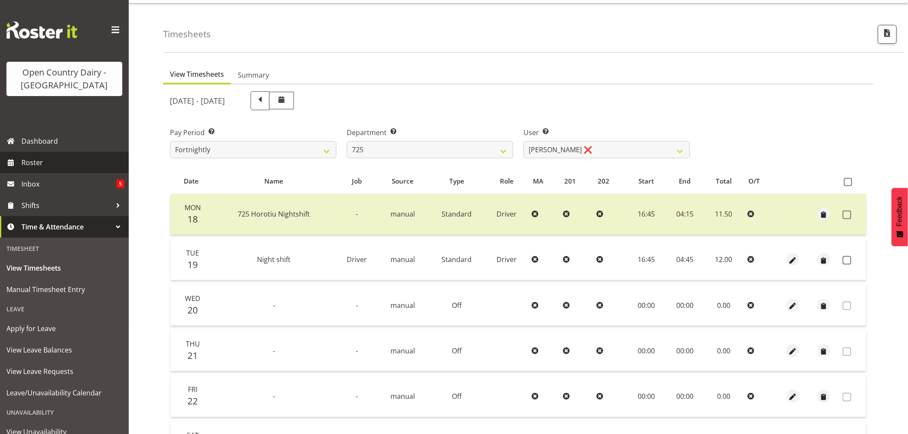
click at [46, 161] on span "Roster" at bounding box center [72, 162] width 103 height 13
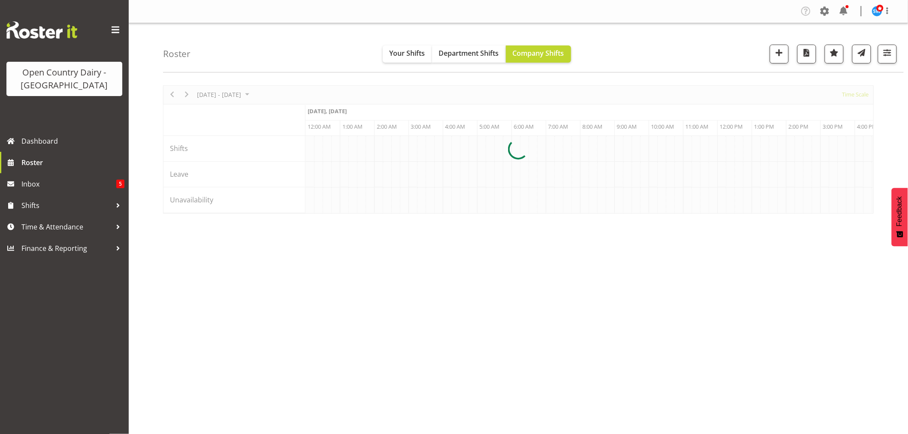
scroll to position [0, 1648]
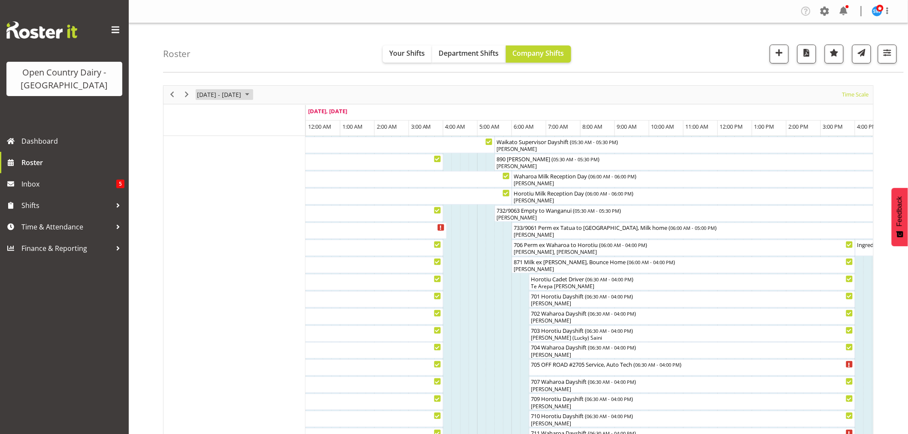
click at [252, 93] on span "August 2025" at bounding box center [247, 94] width 10 height 11
click at [290, 203] on span "31" at bounding box center [288, 204] width 13 height 13
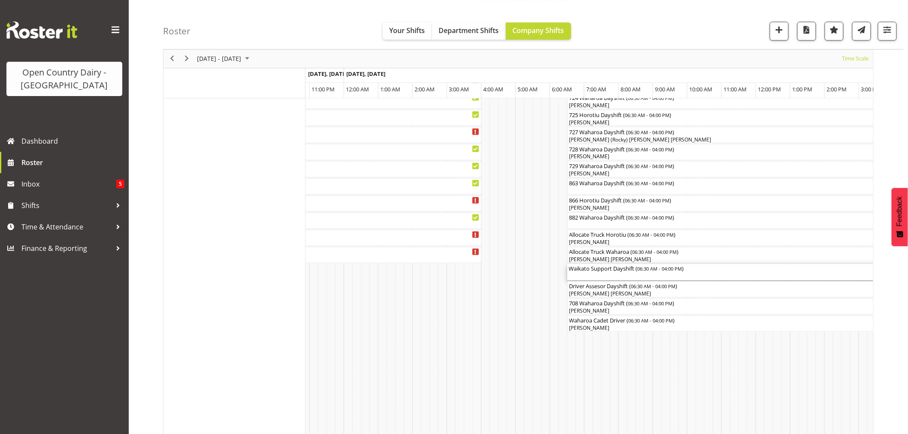
click at [598, 273] on div "Waikato Support Dayshift ( 06:30 AM - 04:00 PM )" at bounding box center [730, 268] width 323 height 9
click at [0, 0] on div at bounding box center [0, 0] width 0 height 0
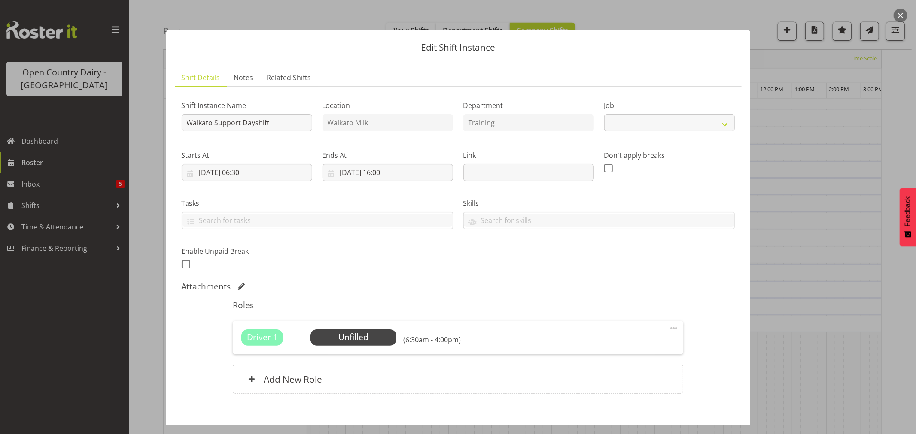
select select "9052"
click at [357, 340] on span "Select Employee" at bounding box center [353, 337] width 64 height 12
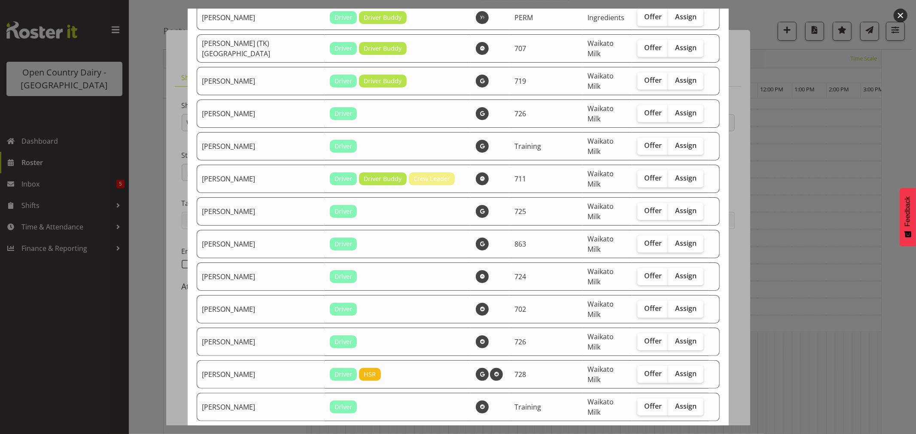
scroll to position [95, 0]
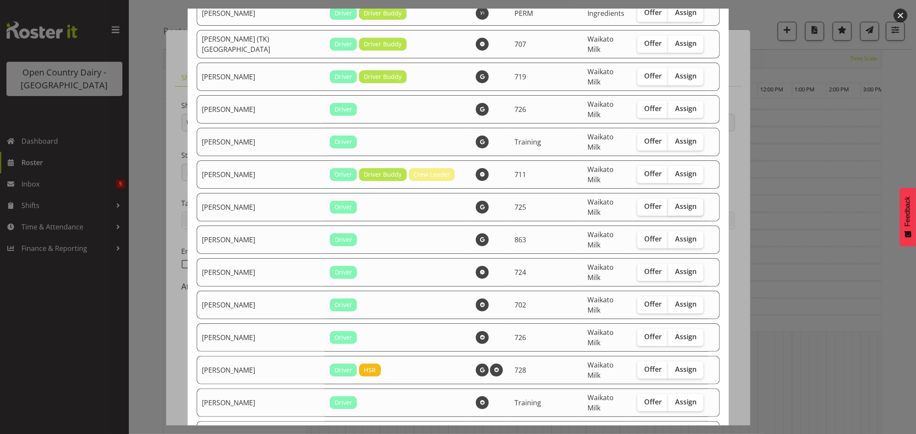
click at [675, 202] on span "Assign" at bounding box center [685, 206] width 21 height 9
click at [671, 204] on input "Assign" at bounding box center [671, 207] width 6 height 6
checkbox input "true"
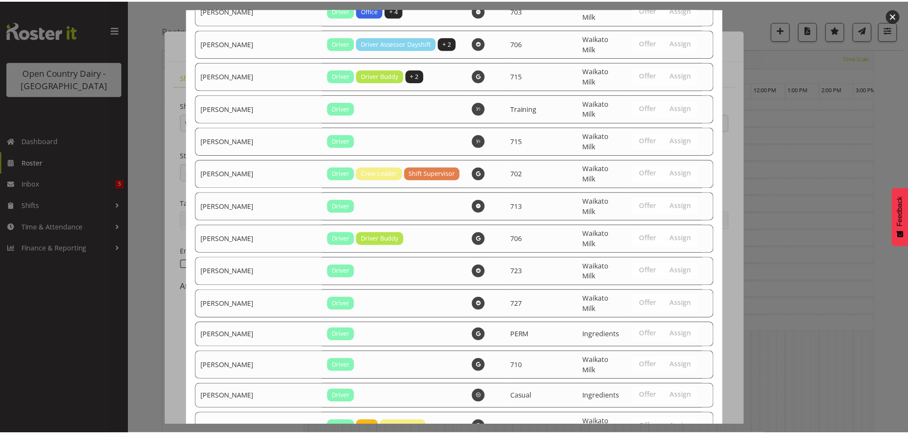
scroll to position [1768, 0]
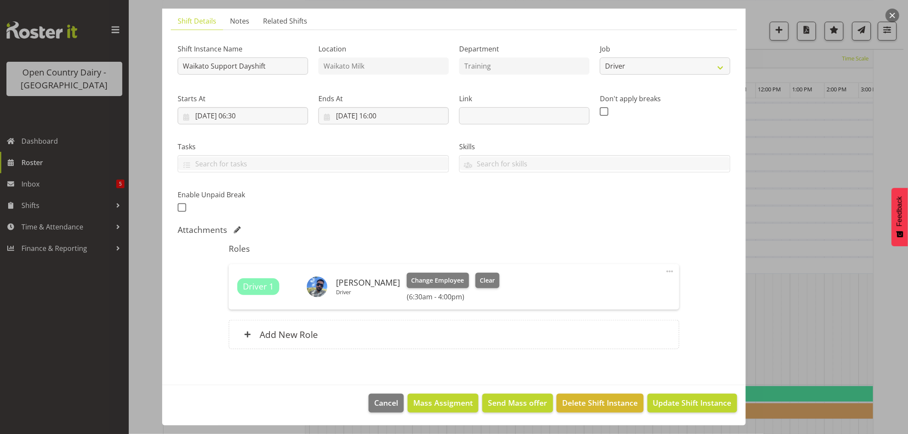
scroll to position [633, 0]
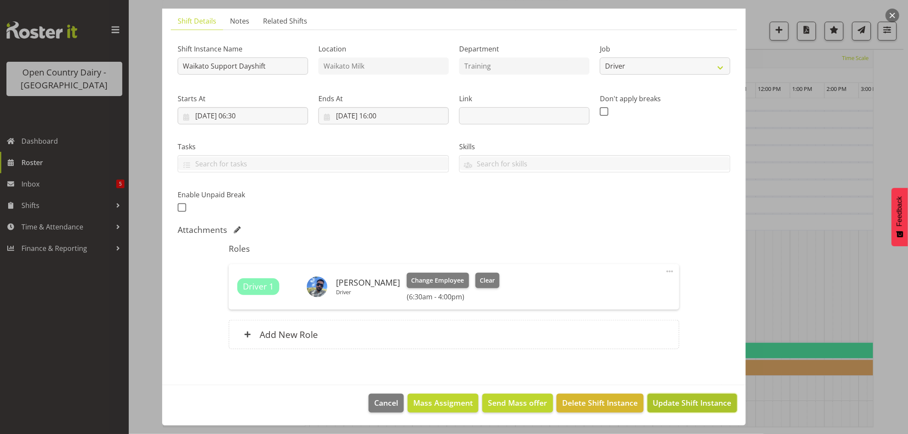
click at [678, 402] on span "Update Shift Instance" at bounding box center [692, 402] width 79 height 11
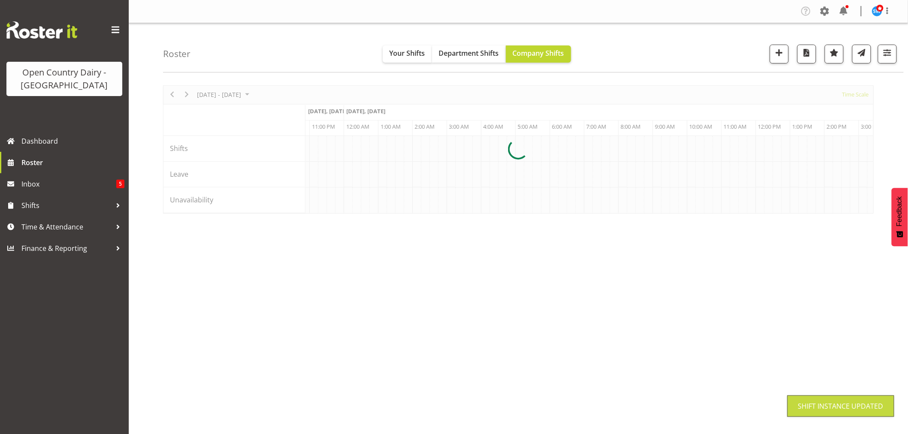
scroll to position [0, 0]
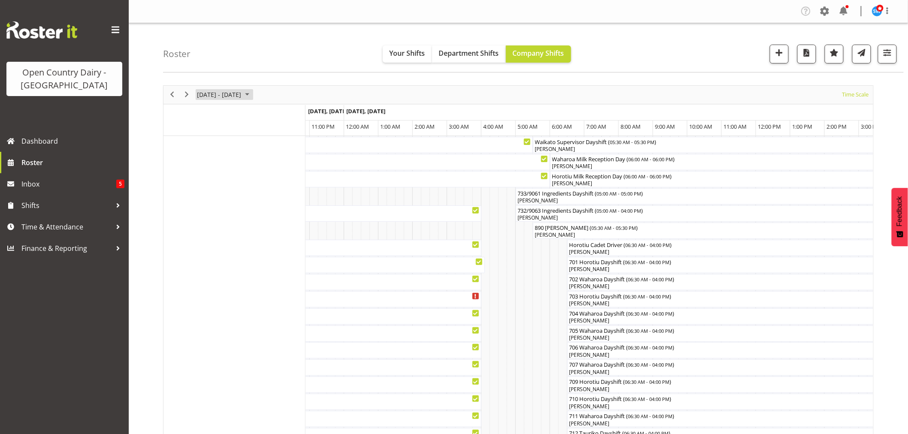
click at [252, 91] on span "August 2025" at bounding box center [247, 94] width 10 height 11
click at [203, 161] on span "4" at bounding box center [206, 160] width 13 height 13
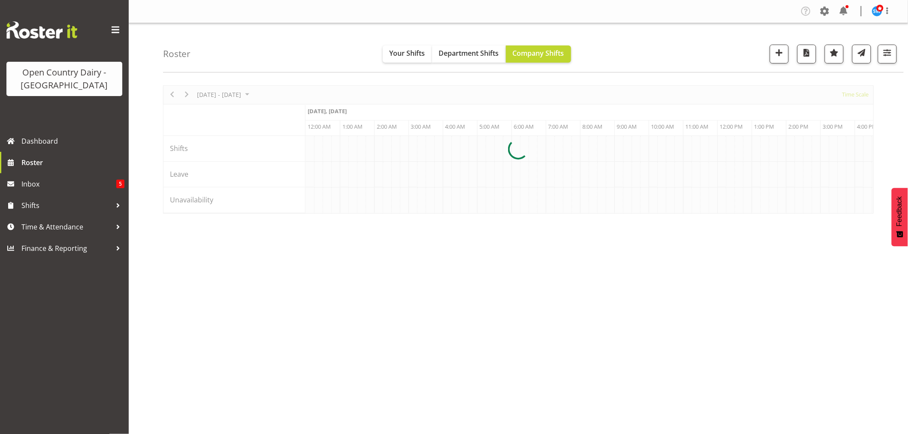
click at [258, 93] on div at bounding box center [518, 149] width 711 height 128
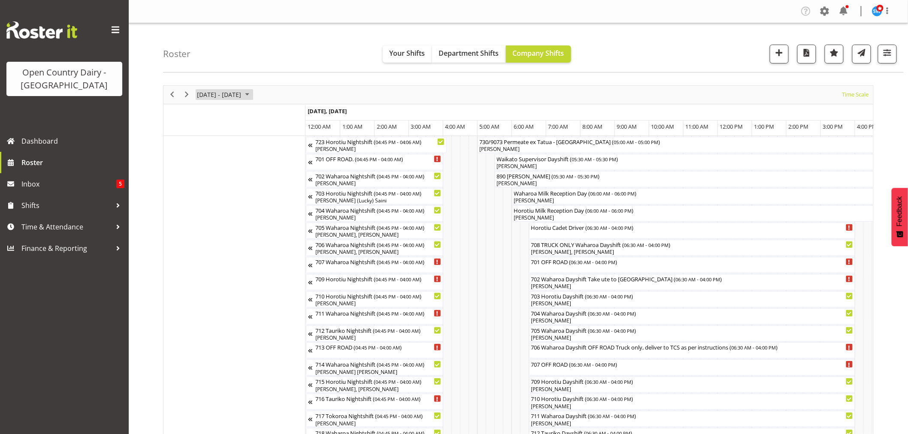
click at [242, 93] on span "August 04 - 10, 2025" at bounding box center [219, 94] width 46 height 11
click at [286, 115] on span "next month" at bounding box center [287, 116] width 15 height 15
click at [244, 146] on span "4" at bounding box center [247, 146] width 13 height 13
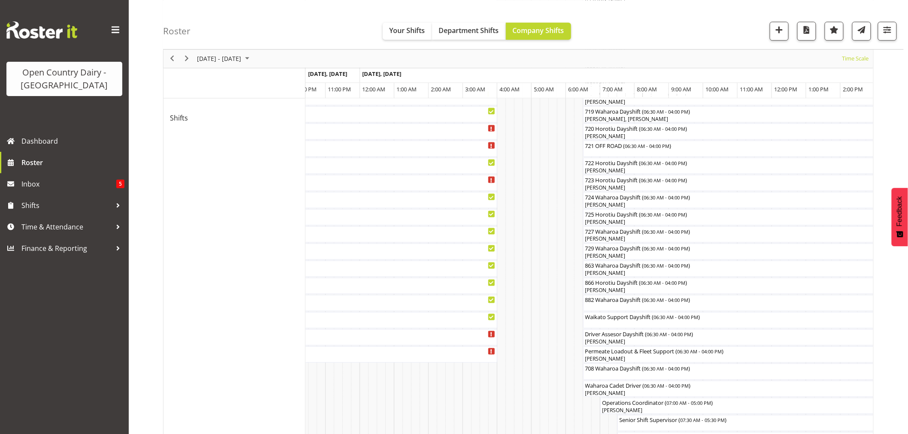
scroll to position [412, 0]
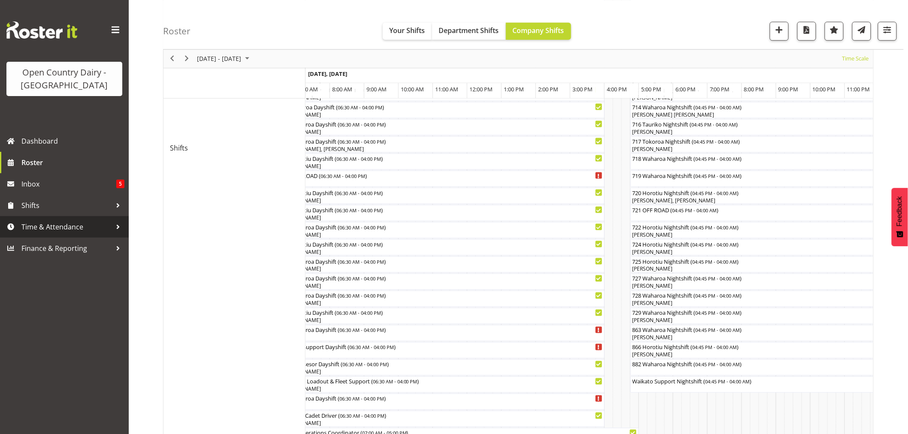
click at [50, 226] on span "Time & Attendance" at bounding box center [66, 227] width 90 height 13
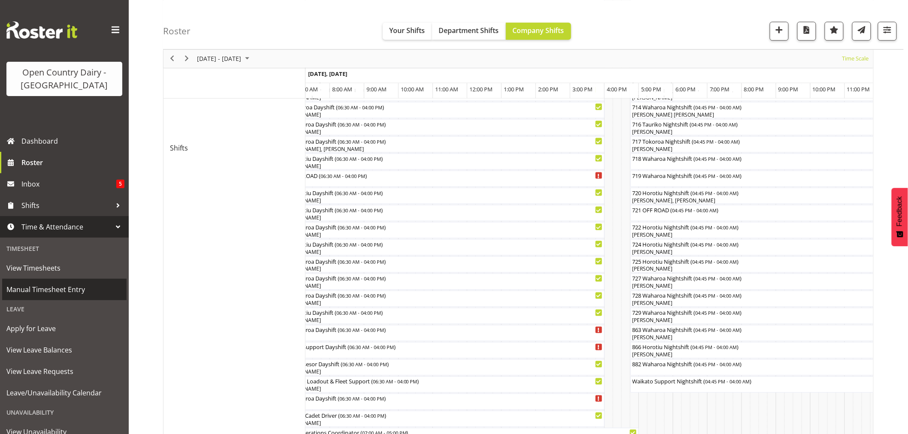
click at [45, 291] on span "Manual Timesheet Entry" at bounding box center [64, 289] width 116 height 13
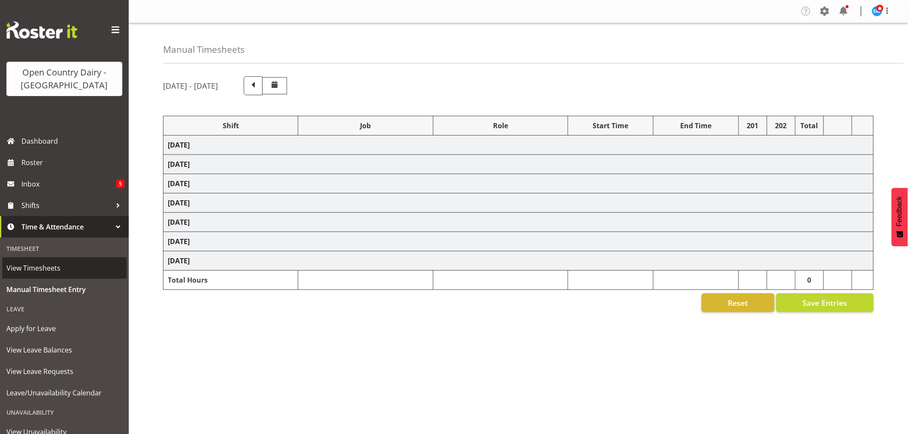
click at [47, 269] on span "View Timesheets" at bounding box center [64, 268] width 116 height 13
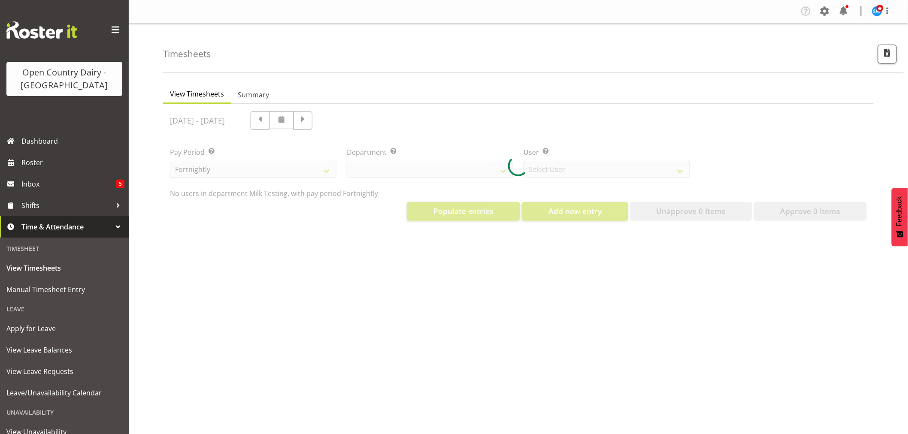
select select "733"
select select "7414"
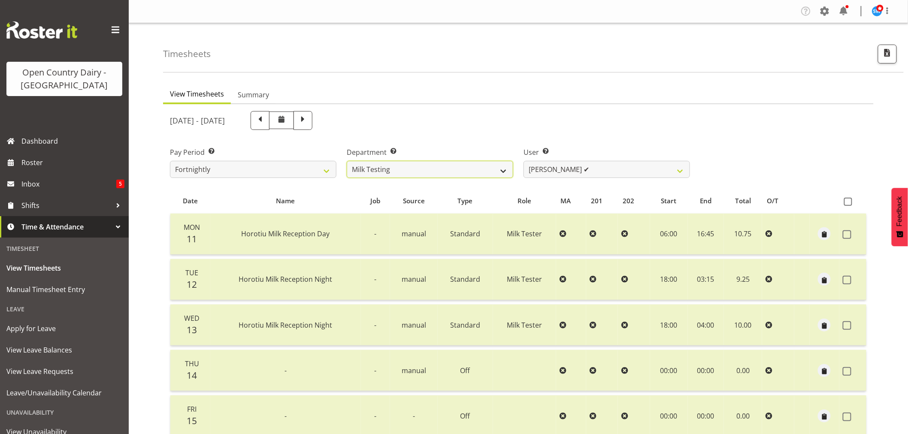
click at [502, 170] on select "701 702 703 704 705 706 707 708 709 710 711 712 713 714 715 716 717 718 719 720" at bounding box center [430, 169] width 167 height 17
select select "803"
click at [347, 161] on select "701 702 703 704 705 706 707 708 709 710 711 712 713 714 715 716 717 718 719 720" at bounding box center [430, 169] width 167 height 17
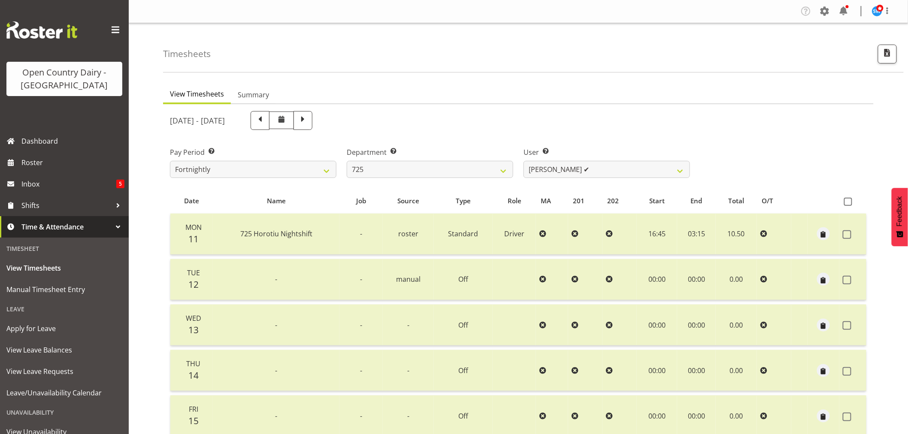
click at [309, 121] on span at bounding box center [302, 119] width 11 height 11
select select
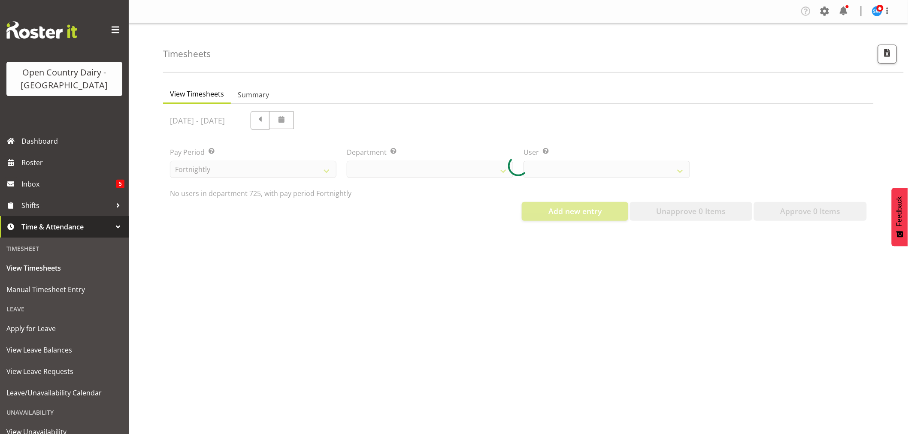
select select "803"
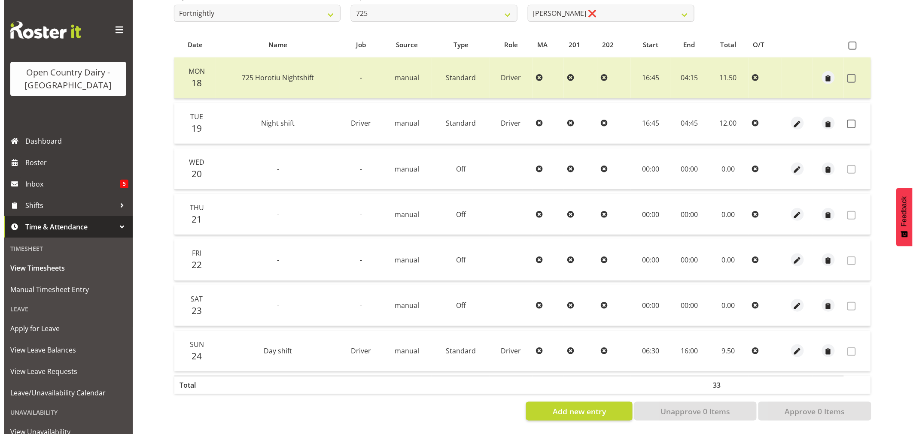
scroll to position [163, 0]
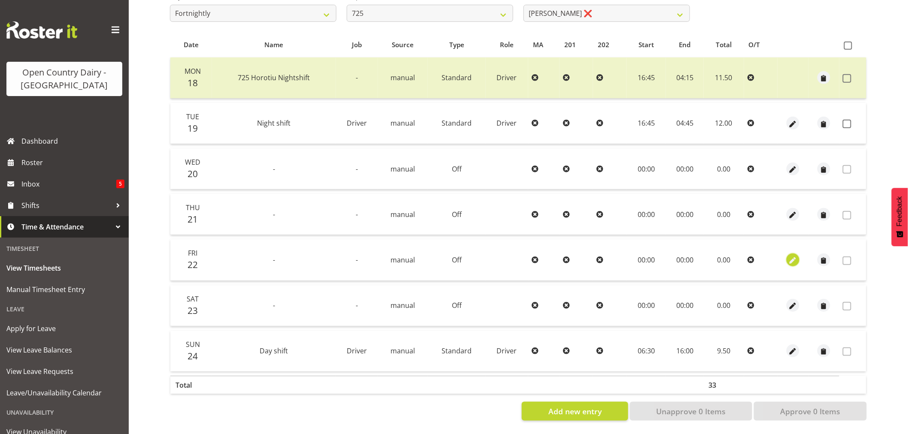
click at [794, 256] on span "button" at bounding box center [793, 261] width 10 height 10
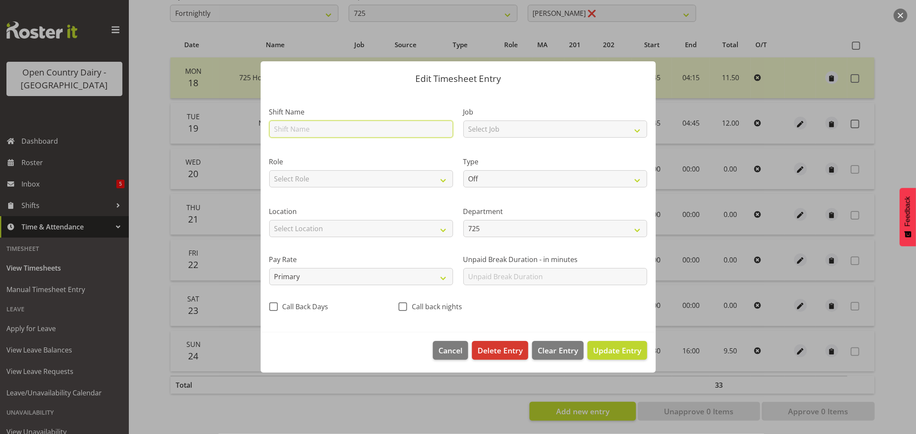
click at [303, 126] on input "text" at bounding box center [361, 129] width 184 height 17
drag, startPoint x: 288, startPoint y: 127, endPoint x: 247, endPoint y: 124, distance: 41.3
click at [247, 124] on div "Edit Timesheet Entry Shift Name Day shift Job Select Job Driver Driver supervis…" at bounding box center [458, 217] width 916 height 434
type input "Night shift"
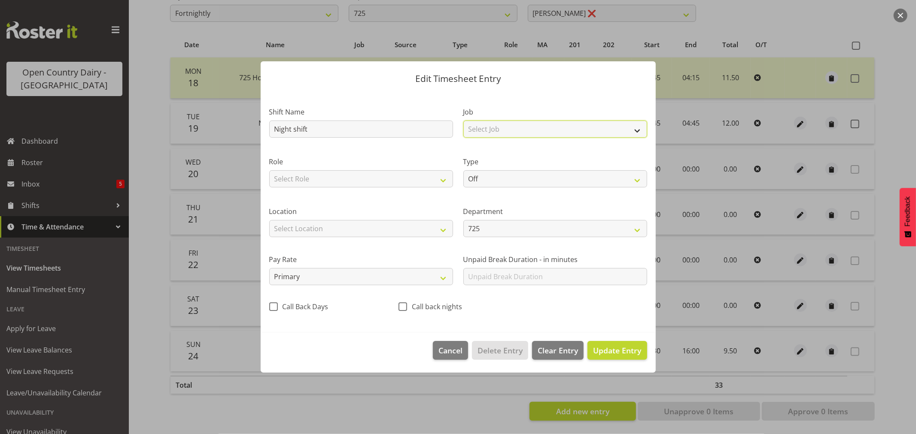
click at [499, 129] on select "Select Job Driver Driver supervisor Support" at bounding box center [555, 129] width 184 height 17
select select "9052"
click at [463, 121] on select "Select Job Driver Driver supervisor Support" at bounding box center [555, 129] width 184 height 17
click at [403, 174] on select "Select Role Driver" at bounding box center [361, 178] width 184 height 17
select select "1166"
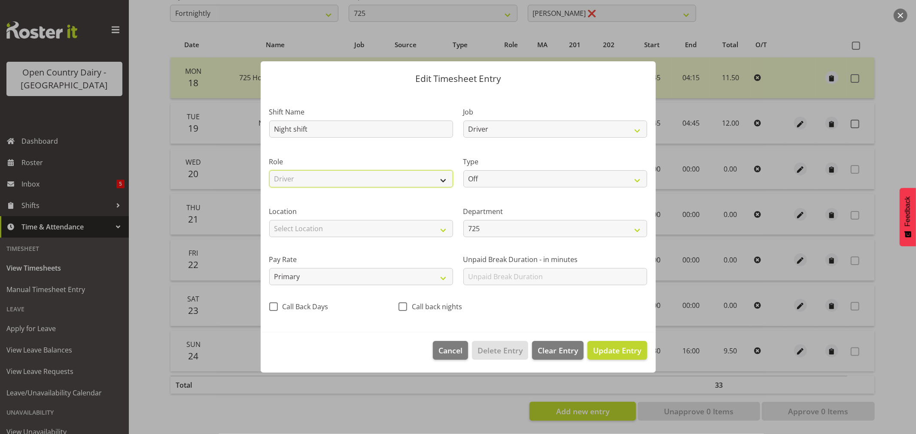
click at [269, 170] on select "Select Role Driver" at bounding box center [361, 178] width 184 height 17
click at [519, 177] on select "Off Standard Public Holiday Public Holiday (Worked) Day In Lieu Annual Leave Si…" at bounding box center [555, 178] width 184 height 17
select select "Standard"
click at [463, 170] on select "Off Standard Public Holiday Public Holiday (Worked) Day In Lieu Annual Leave Si…" at bounding box center [555, 178] width 184 height 17
select select "7"
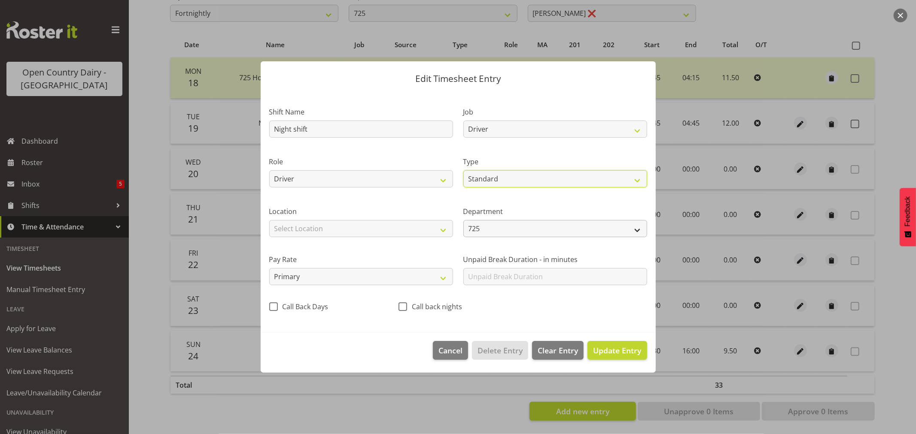
select select "2025"
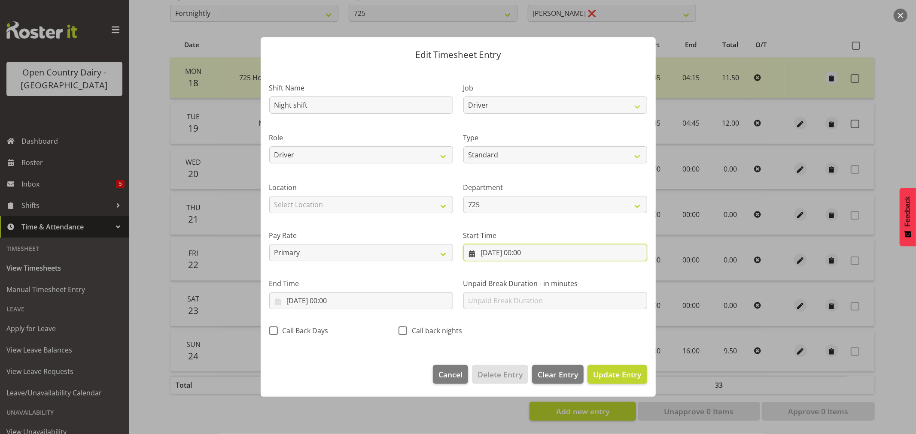
click at [530, 252] on input "[DATE] 00:00" at bounding box center [555, 252] width 184 height 17
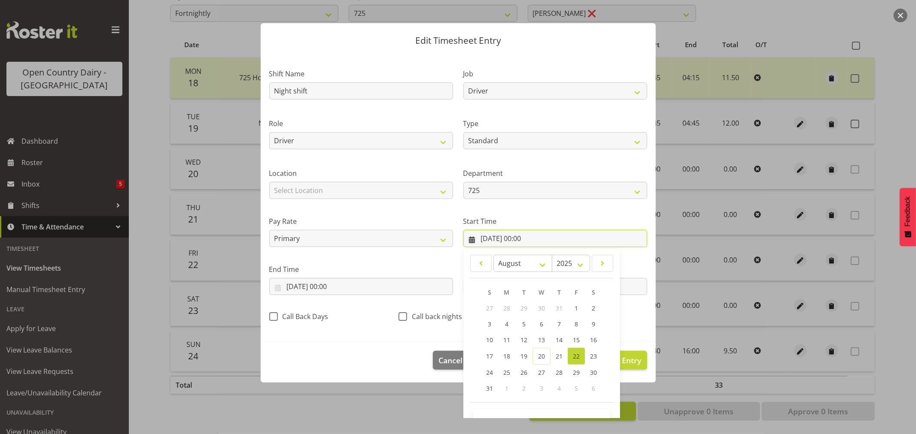
scroll to position [39, 0]
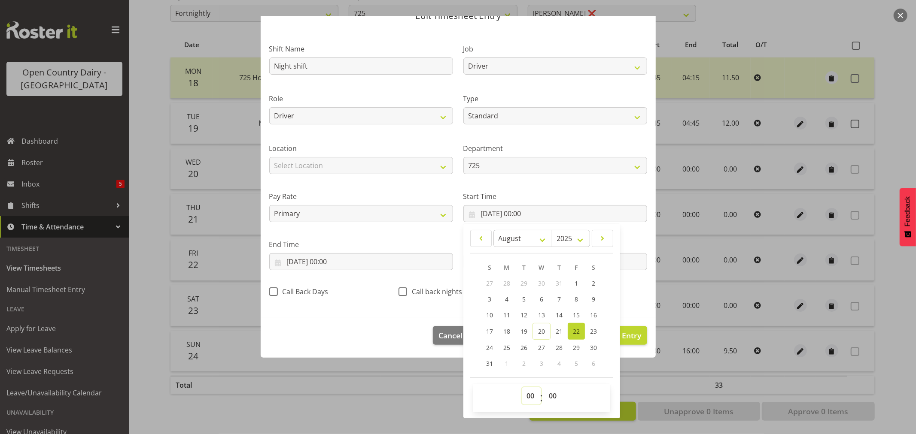
click at [527, 397] on select "00 01 02 03 04 05 06 07 08 09 10 11 12 13 14 15 16 17 18 19 20 21 22 23" at bounding box center [531, 396] width 19 height 17
select select "16"
click at [522, 388] on select "00 01 02 03 04 05 06 07 08 09 10 11 12 13 14 15 16 17 18 19 20 21 22 23" at bounding box center [531, 396] width 19 height 17
type input "[DATE] 16:00"
click at [550, 400] on select "00 01 02 03 04 05 06 07 08 09 10 11 12 13 14 15 16 17 18 19 20 21 22 23 24 25 2…" at bounding box center [553, 396] width 19 height 17
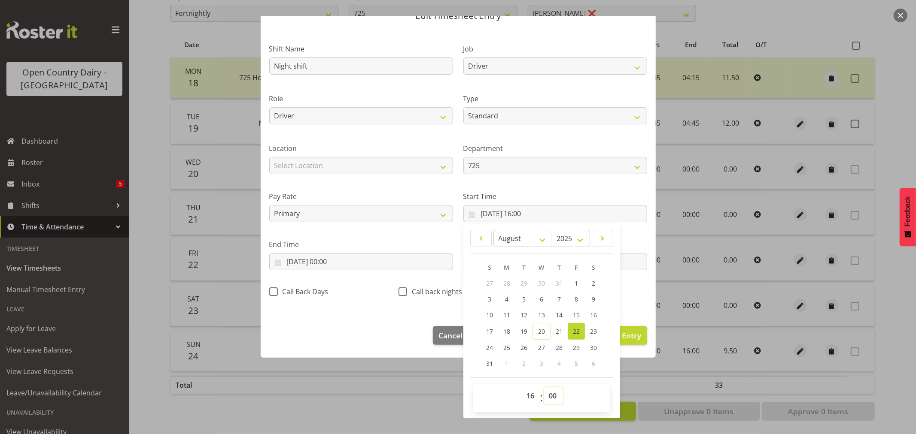
select select "45"
click at [544, 388] on select "00 01 02 03 04 05 06 07 08 09 10 11 12 13 14 15 16 17 18 19 20 21 22 23 24 25 2…" at bounding box center [553, 396] width 19 height 17
type input "[DATE] 16:45"
click at [336, 262] on input "[DATE] 00:00" at bounding box center [361, 261] width 184 height 17
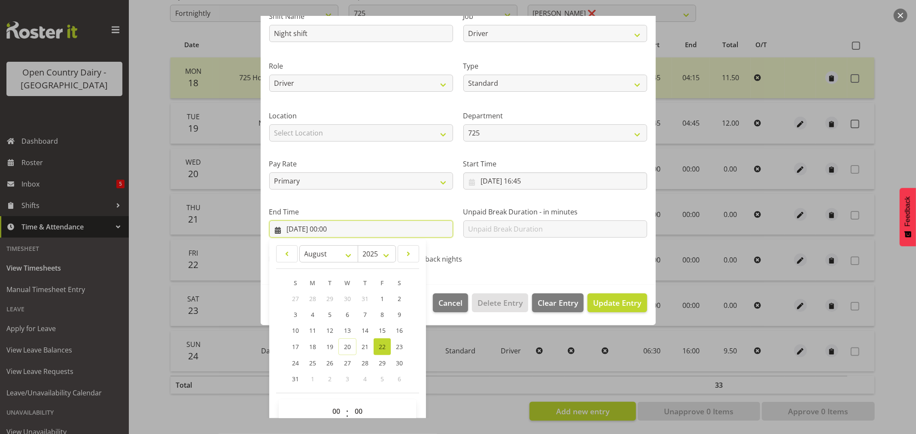
scroll to position [87, 0]
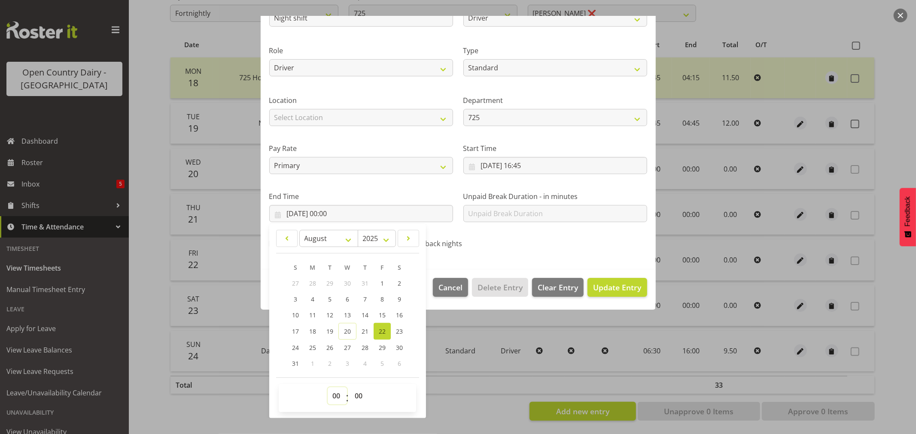
click at [338, 395] on select "00 01 02 03 04 05 06 07 08 09 10 11 12 13 14 15 16 17 18 19 20 21 22 23" at bounding box center [337, 396] width 19 height 17
select select "4"
click at [328, 388] on select "00 01 02 03 04 05 06 07 08 09 10 11 12 13 14 15 16 17 18 19 20 21 22 23" at bounding box center [337, 396] width 19 height 17
type input "[DATE] 04:00"
click at [585, 237] on div "Shift Name Night shift Job Driver Driver supervisor Support Role Driver Type Of…" at bounding box center [458, 120] width 388 height 272
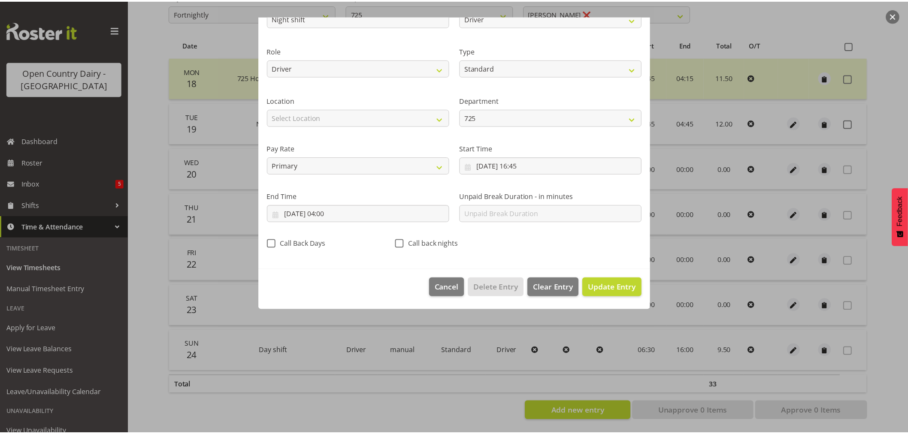
scroll to position [0, 0]
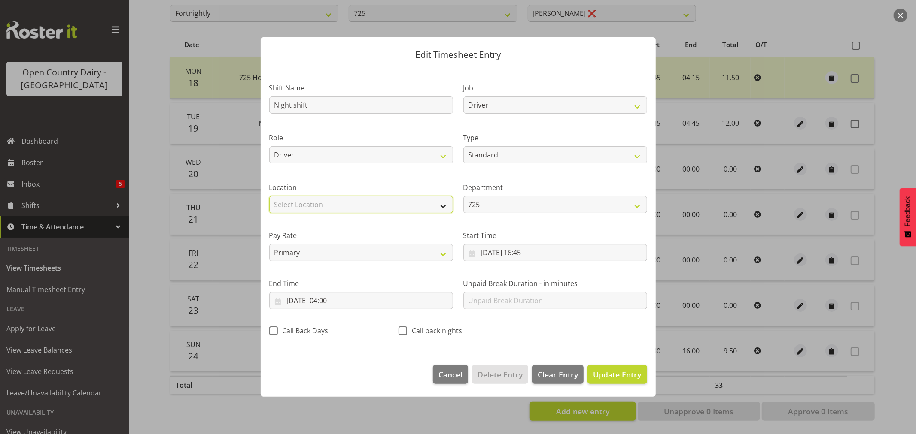
click at [345, 207] on select "Select Location Containers Horotiu Ingredients Waharoa Office [GEOGRAPHIC_DATA]…" at bounding box center [361, 204] width 184 height 17
select select "1054"
click at [269, 196] on select "Select Location Containers Horotiu Ingredients Waharoa Office [GEOGRAPHIC_DATA]…" at bounding box center [361, 204] width 184 height 17
click at [622, 373] on span "Update Entry" at bounding box center [617, 375] width 48 height 10
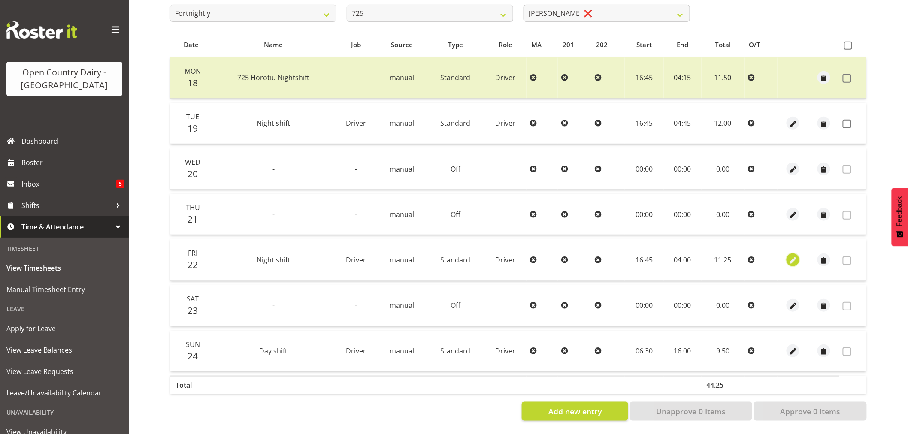
click at [796, 256] on span "button" at bounding box center [794, 261] width 10 height 10
select select "Standard"
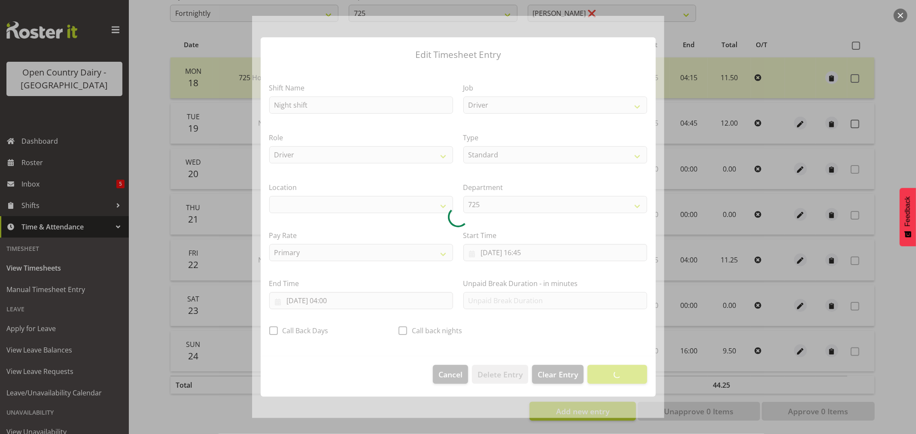
select select "1054"
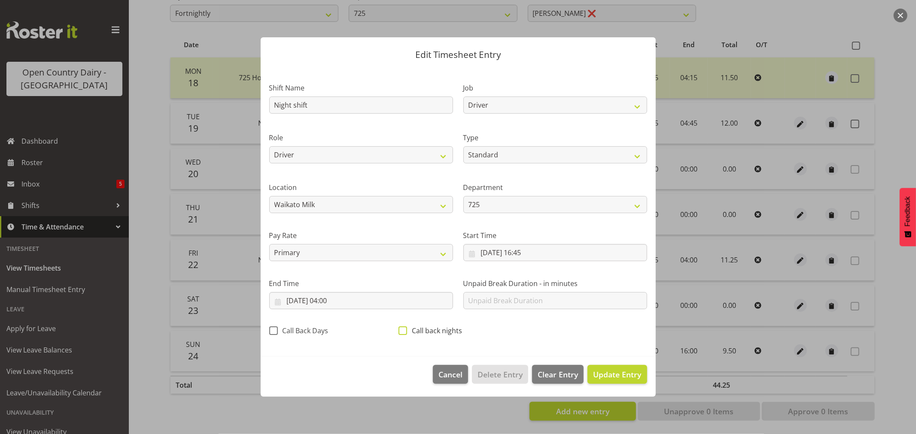
click at [406, 329] on span at bounding box center [402, 331] width 9 height 9
click at [404, 329] on input "Call back nights" at bounding box center [401, 331] width 6 height 6
checkbox input "true"
click at [635, 376] on span "Update Entry" at bounding box center [617, 375] width 48 height 10
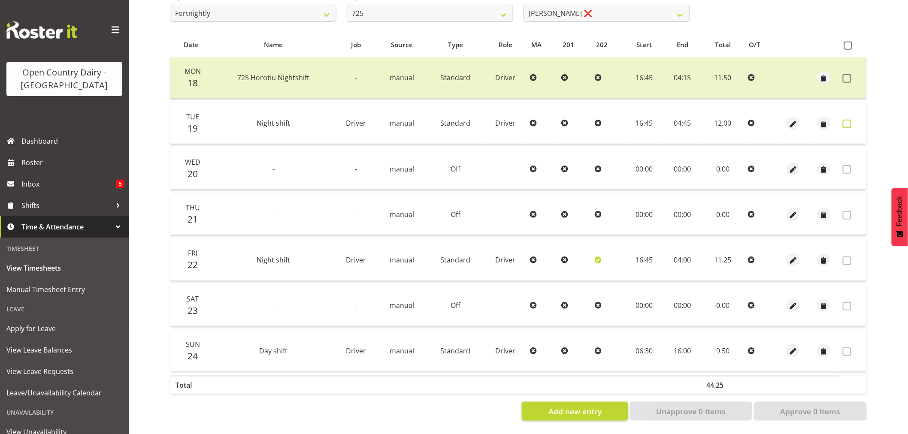
click at [850, 120] on span at bounding box center [847, 124] width 9 height 9
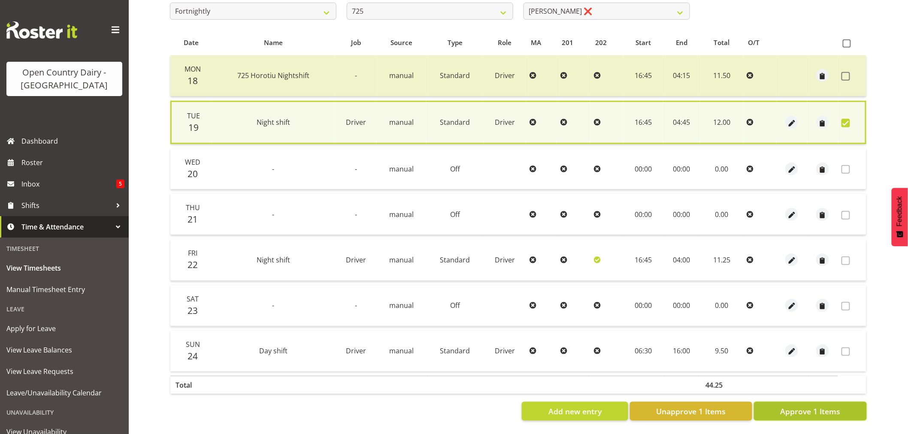
click at [810, 402] on button "Approve 1 Items" at bounding box center [810, 411] width 113 height 19
checkbox input "false"
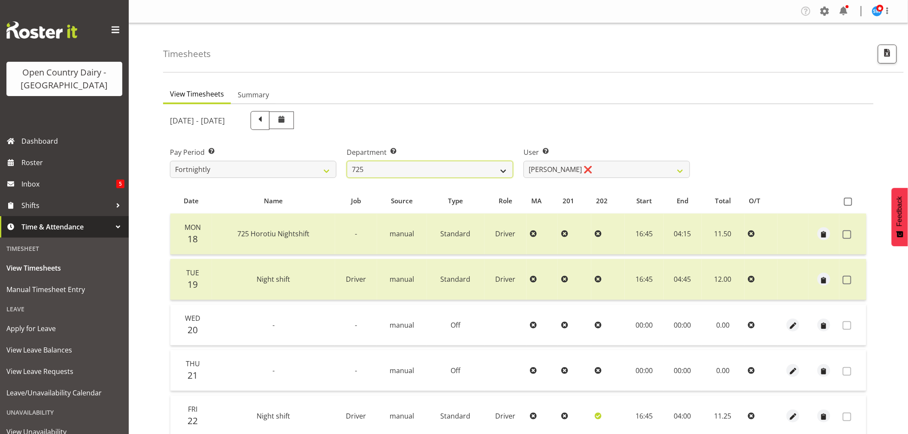
click at [467, 166] on select "701 702 703 704 705 706 707 708 709 710 711 712 713 714 715 716 717 718 719 720" at bounding box center [430, 169] width 167 height 17
click at [467, 170] on select "701 702 703 704 705 706 707 708 709 710 711 712 713 714 715 716 717 718 719 720" at bounding box center [430, 169] width 167 height 17
select select "823"
click at [347, 161] on select "701 702 703 704 705 706 707 708 709 710 711 712 713 714 715 716 717 718 719 720" at bounding box center [430, 169] width 167 height 17
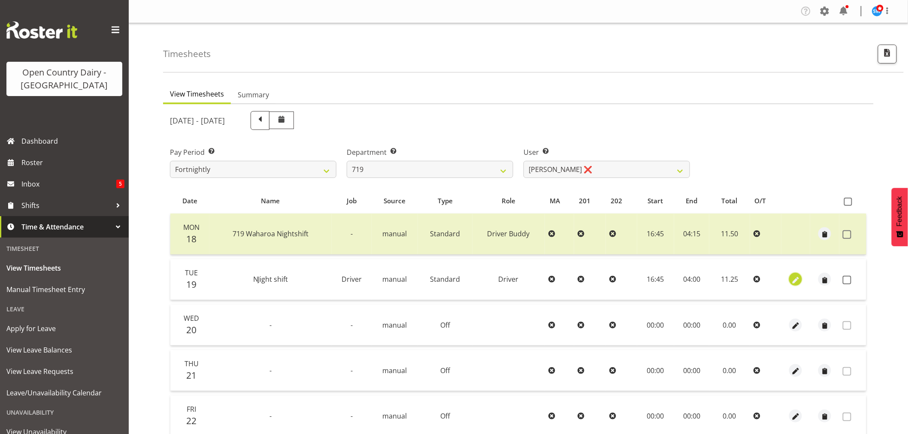
click at [797, 280] on span "button" at bounding box center [796, 281] width 10 height 10
select select "Standard"
select select "7"
select select "2025"
select select "4"
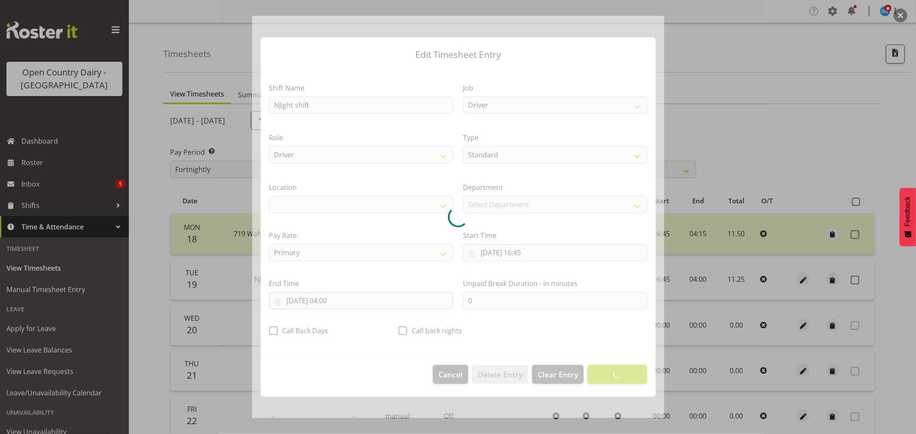
select select "1054"
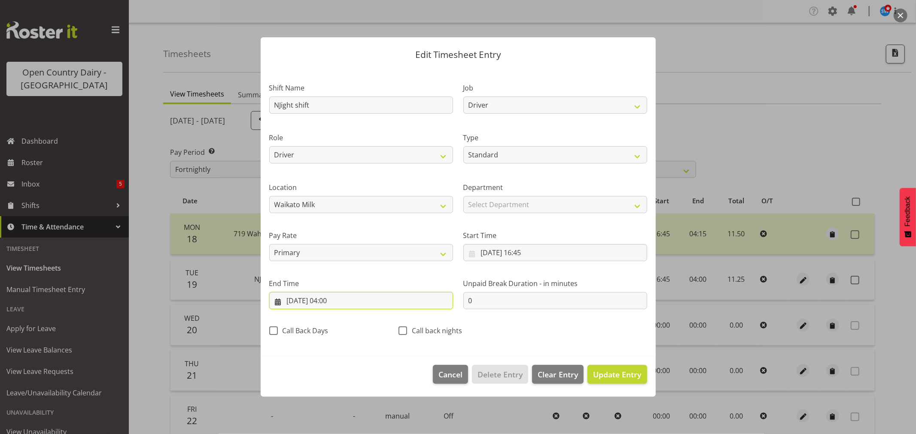
click at [329, 303] on input "20/08/2025, 04:00" at bounding box center [361, 300] width 184 height 17
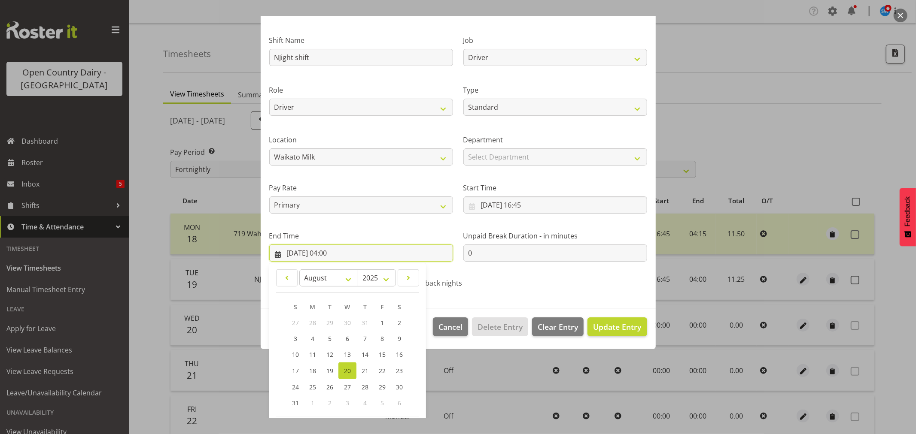
scroll to position [87, 0]
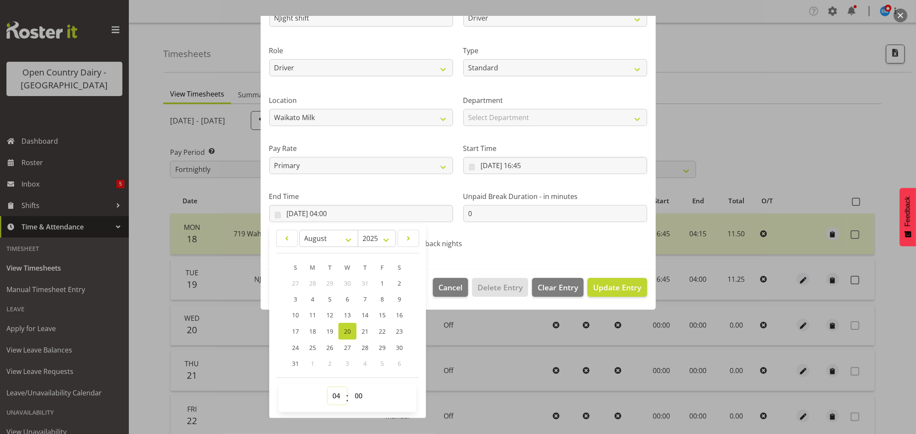
click at [335, 392] on select "00 01 02 03 04 05 06 07 08 09 10 11 12 13 14 15 16 17 18 19 20 21 22 23" at bounding box center [337, 396] width 19 height 17
select select "5"
click at [328, 388] on select "00 01 02 03 04 05 06 07 08 09 10 11 12 13 14 15 16 17 18 19 20 21 22 23" at bounding box center [337, 396] width 19 height 17
type input "20/08/2025, 05:00"
click at [607, 288] on span "Update Entry" at bounding box center [617, 287] width 48 height 10
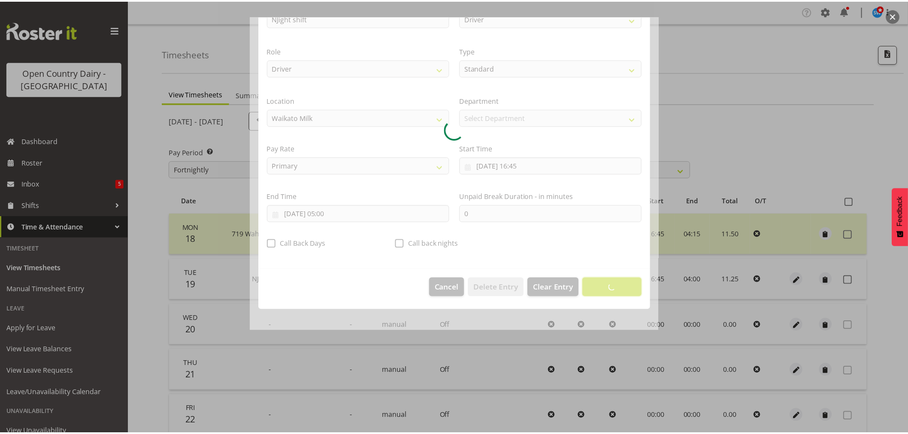
scroll to position [0, 0]
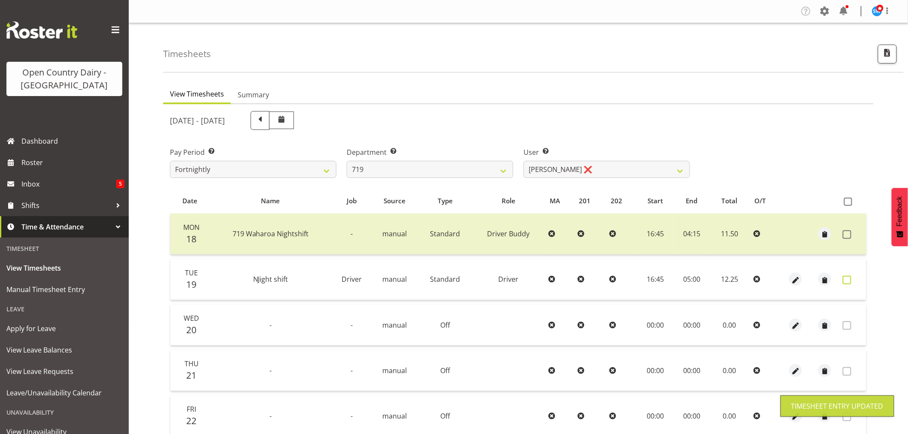
click at [845, 278] on span at bounding box center [847, 280] width 9 height 9
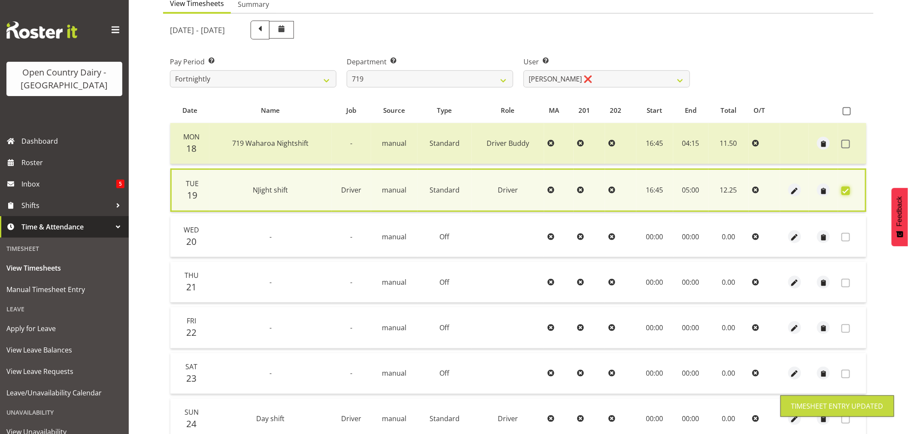
scroll to position [164, 0]
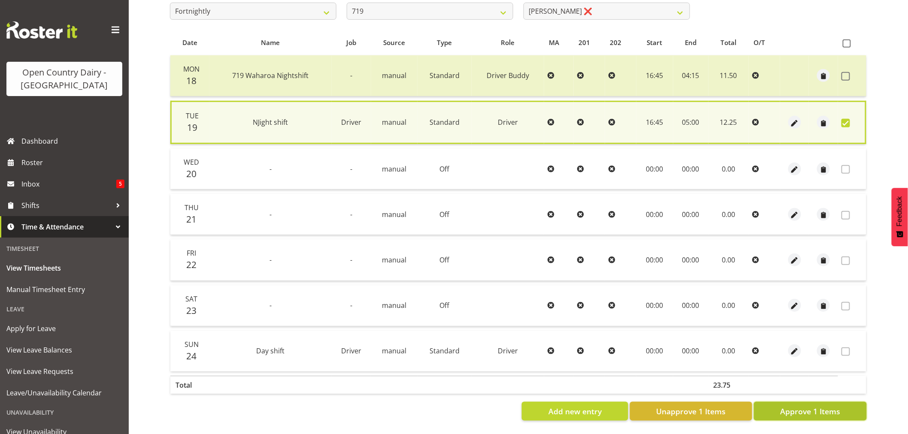
click at [772, 405] on button "Approve 1 Items" at bounding box center [810, 411] width 113 height 19
checkbox input "false"
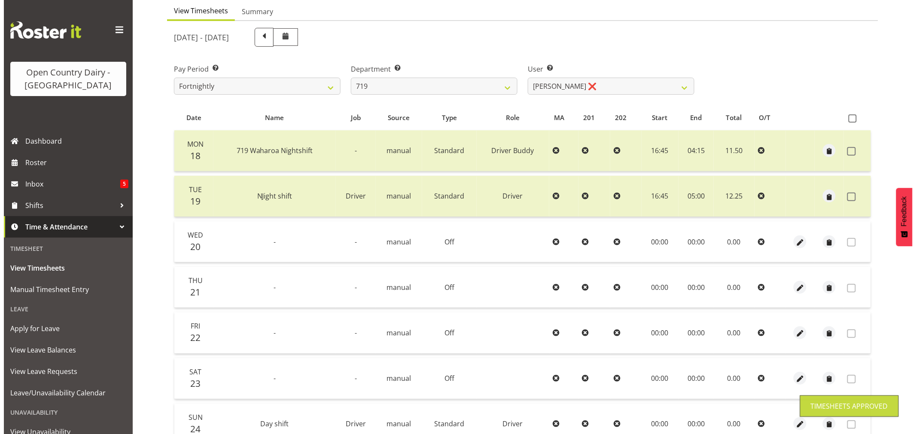
scroll to position [0, 0]
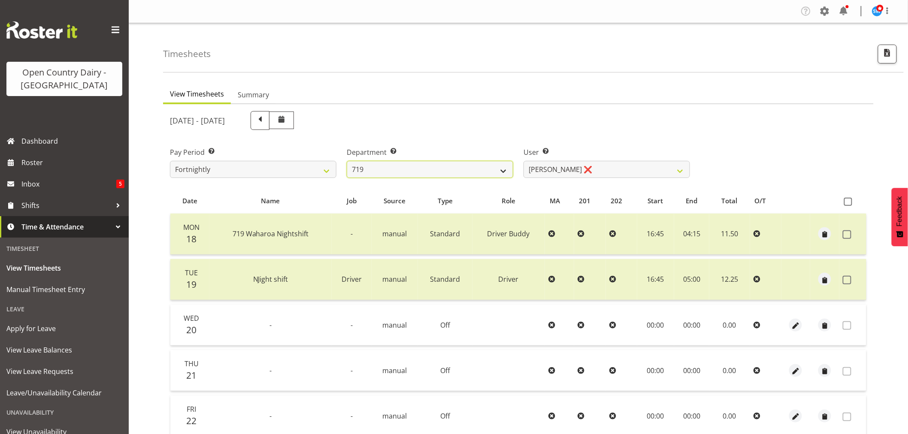
click at [447, 169] on select "701 702 703 704 705 706 707 708 709 710 711 712 713 714 715 716 717 718 719 720" at bounding box center [430, 169] width 167 height 17
select select "762"
click at [347, 161] on select "701 702 703 704 705 706 707 708 709 710 711 712 713 714 715 716 717 718 719 720" at bounding box center [430, 169] width 167 height 17
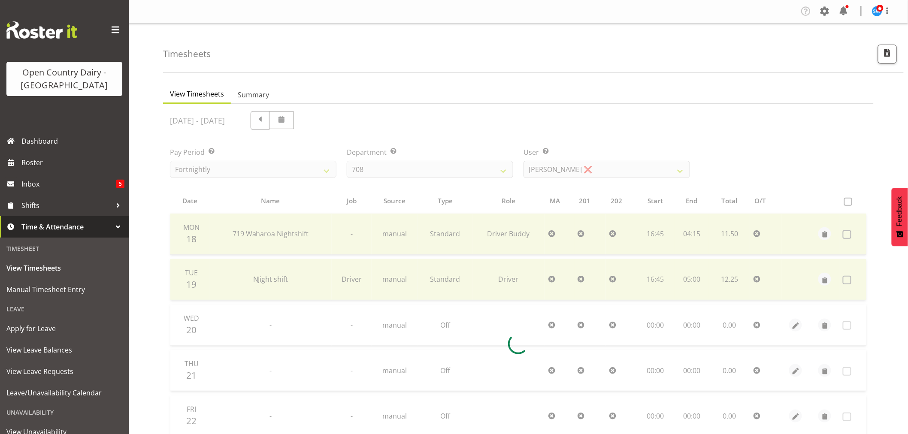
click at [604, 170] on div at bounding box center [518, 344] width 711 height 480
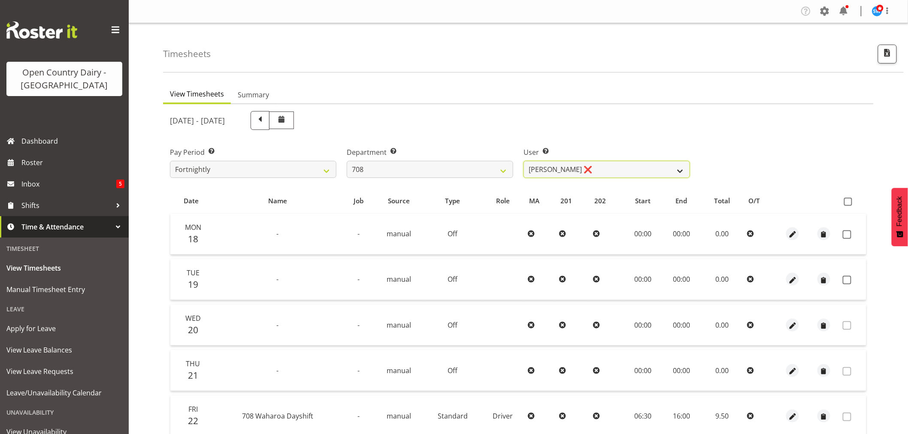
click at [583, 170] on select "David Foote ❌ Mark Himiona ❌" at bounding box center [607, 169] width 167 height 17
select select "11697"
click at [524, 161] on select "David Foote ❌ Mark Himiona ❌" at bounding box center [607, 169] width 167 height 17
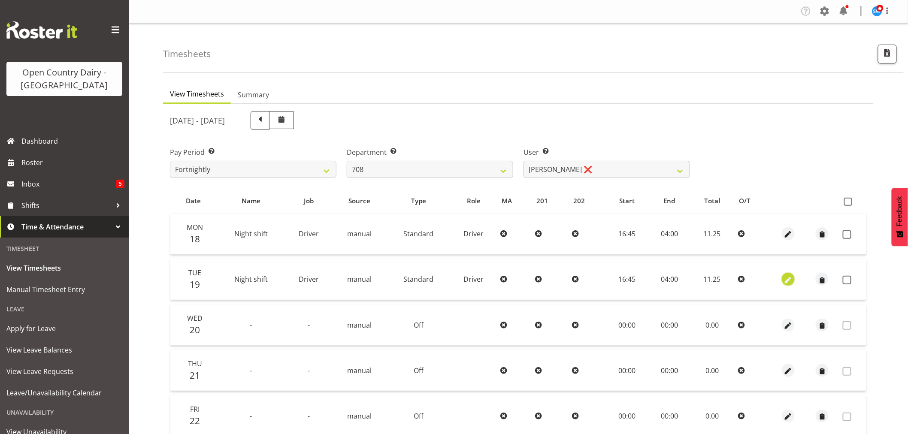
click at [790, 282] on span "button" at bounding box center [789, 281] width 10 height 10
select select "Standard"
select select "7"
select select "2025"
select select "4"
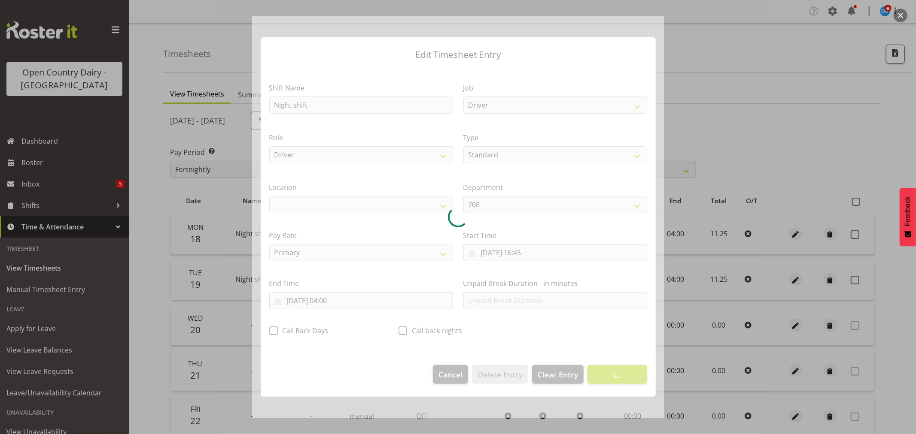
select select "1054"
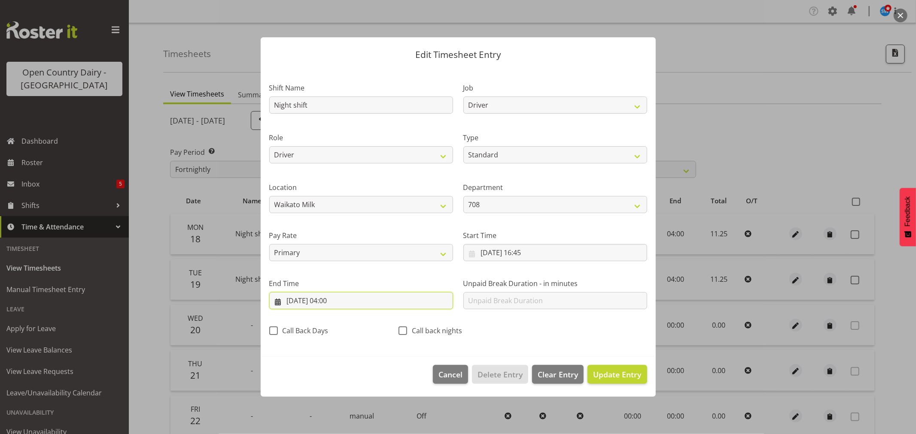
click at [331, 302] on input "20/08/2025, 04:00" at bounding box center [361, 300] width 184 height 17
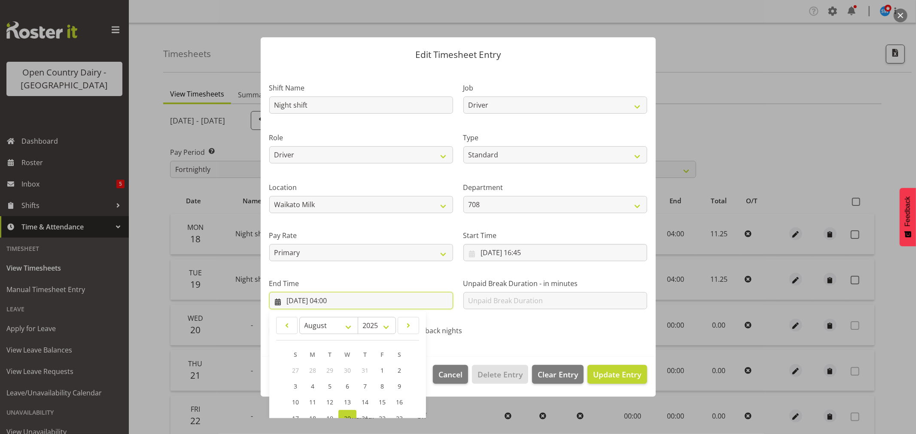
scroll to position [87, 0]
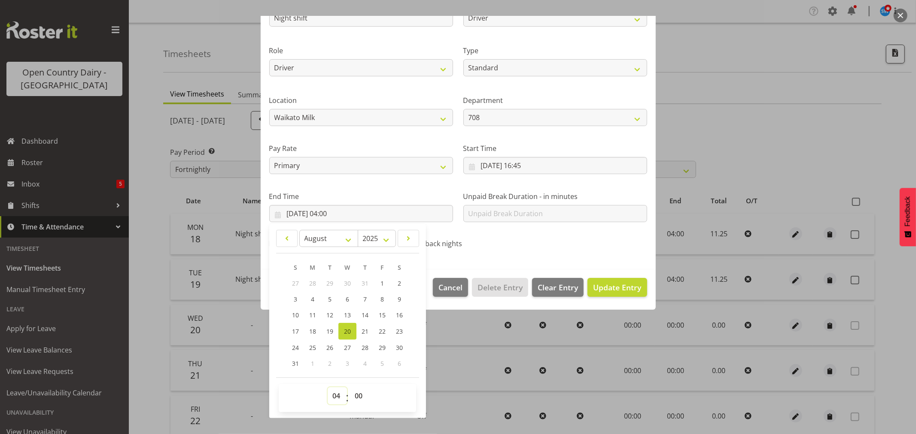
click at [335, 397] on select "00 01 02 03 04 05 06 07 08 09 10 11 12 13 14 15 16 17 18 19 20 21 22 23" at bounding box center [337, 396] width 19 height 17
select select "5"
click at [328, 388] on select "00 01 02 03 04 05 06 07 08 09 10 11 12 13 14 15 16 17 18 19 20 21 22 23" at bounding box center [337, 396] width 19 height 17
type input "20/08/2025, 05:00"
click at [611, 285] on span "Update Entry" at bounding box center [617, 287] width 48 height 10
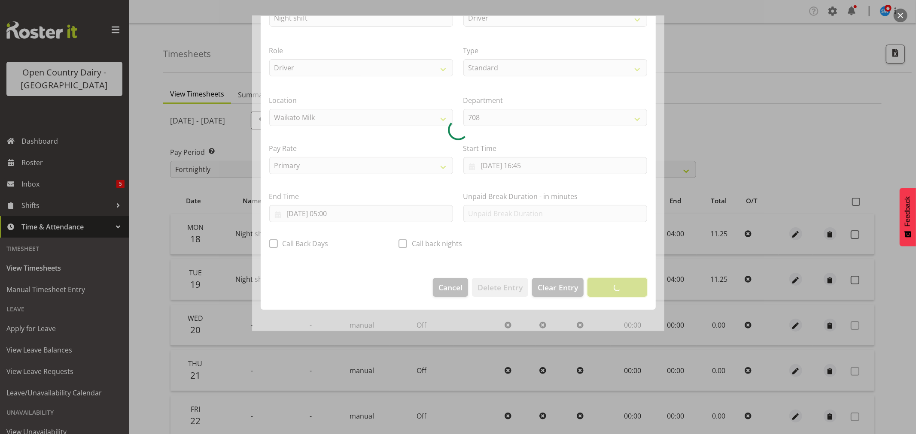
scroll to position [0, 0]
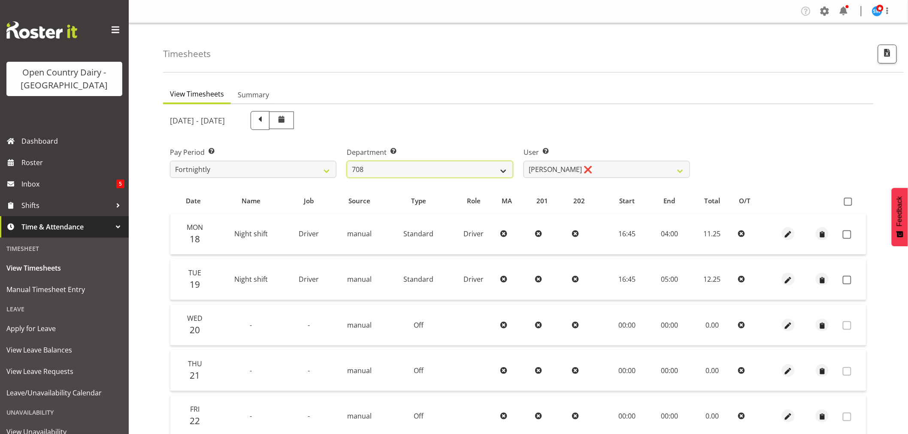
click at [429, 164] on select "701 702 703 704 705 706 707 708 709 710 711 712 713 714 715 716 717 718 719 720" at bounding box center [430, 169] width 167 height 17
select select "823"
click at [347, 161] on select "701 702 703 704 705 706 707 708 709 710 711 712 713 714 715 716 717 718 719 720" at bounding box center [430, 169] width 167 height 17
select select "10099"
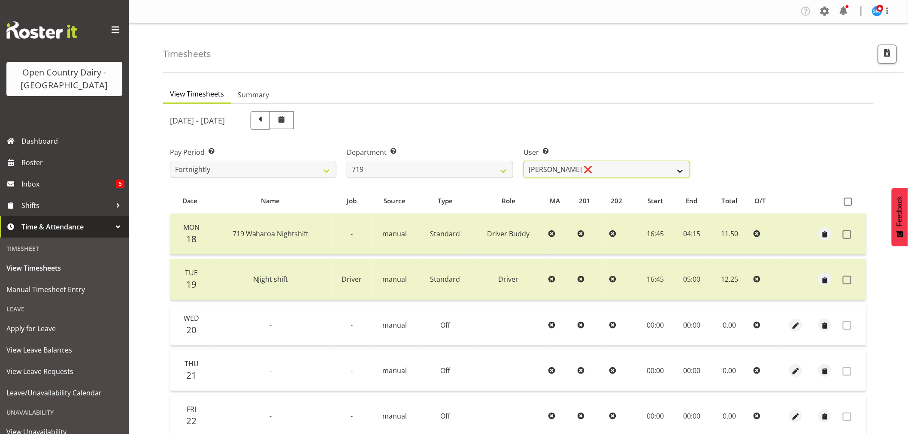
click at [613, 166] on select "Andrew de Lautour ❌ James Wellington ❌ Sami Ovesen ❌" at bounding box center [607, 169] width 167 height 17
click at [434, 170] on select "701 702 703 704 705 706 707 708 709 710 711 712 713 714 715 716 717 718 719 720" at bounding box center [430, 169] width 167 height 17
select select "762"
click at [347, 161] on select "701 702 703 704 705 706 707 708 709 710 711 712 713 714 715 716 717 718 719 720" at bounding box center [430, 169] width 167 height 17
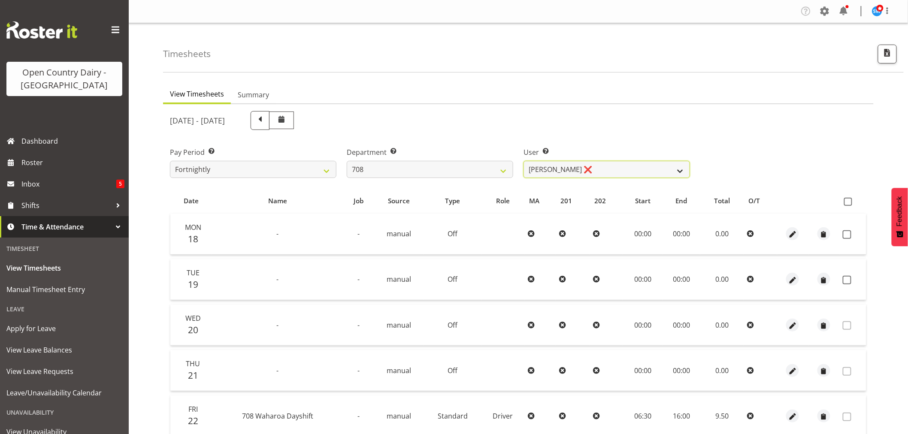
click at [594, 166] on select "David Foote ❌ Mark Himiona ❌" at bounding box center [607, 169] width 167 height 17
select select "11697"
click at [524, 161] on select "David Foote ❌ Mark Himiona ❌" at bounding box center [607, 169] width 167 height 17
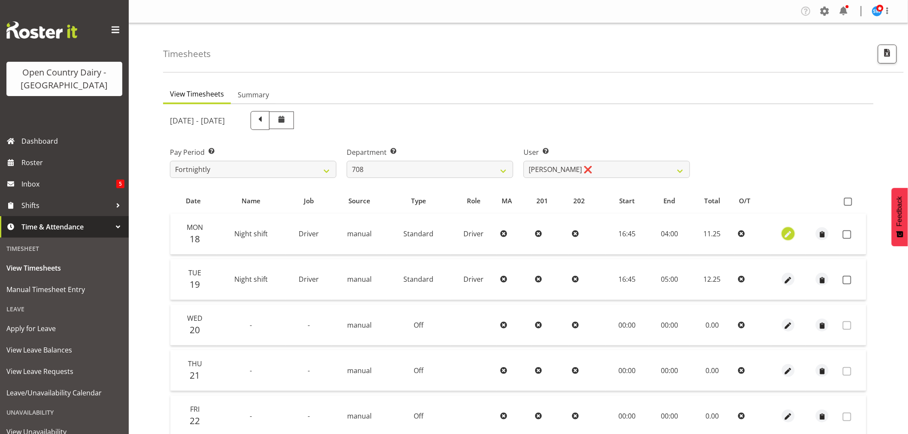
click at [786, 235] on span "button" at bounding box center [789, 235] width 10 height 10
select select "Standard"
select select "7"
select select "2025"
select select "4"
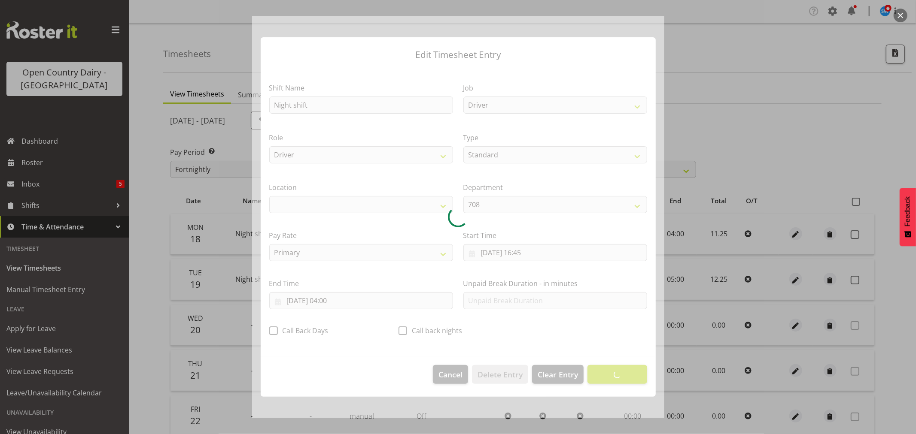
select select "1054"
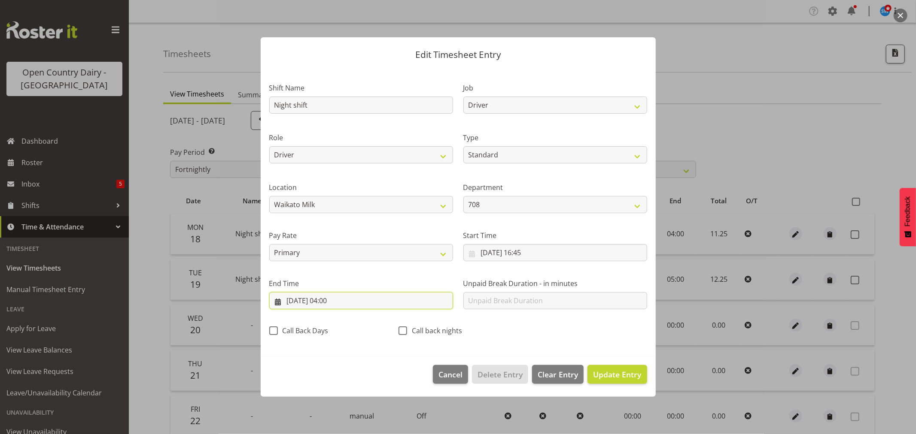
click at [346, 302] on input "19/08/2025, 04:00" at bounding box center [361, 300] width 184 height 17
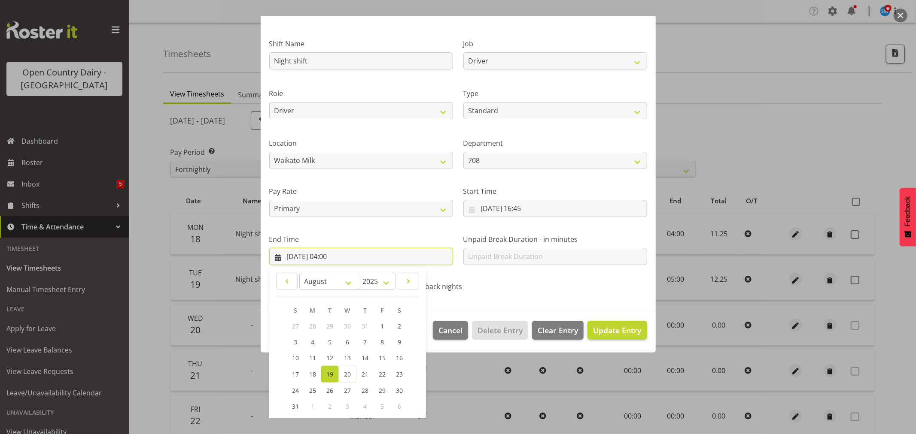
scroll to position [87, 0]
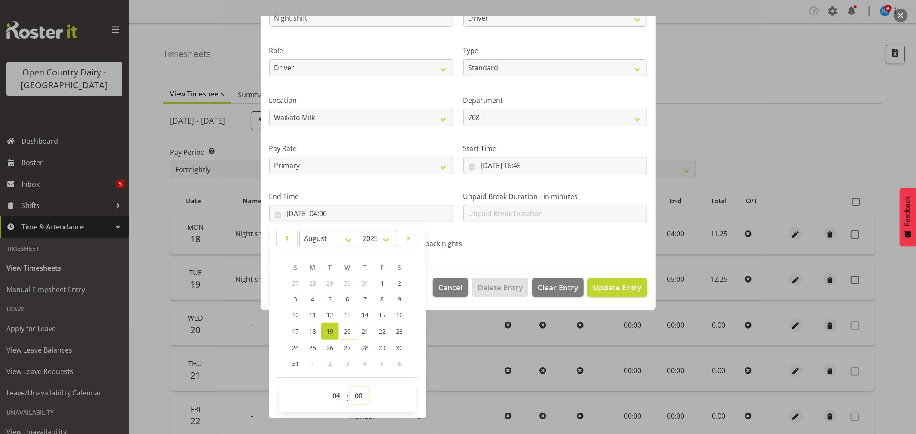
click at [360, 396] on select "00 01 02 03 04 05 06 07 08 09 10 11 12 13 14 15 16 17 18 19 20 21 22 23 24 25 2…" at bounding box center [359, 396] width 19 height 17
select select "15"
click at [350, 388] on select "00 01 02 03 04 05 06 07 08 09 10 11 12 13 14 15 16 17 18 19 20 21 22 23 24 25 2…" at bounding box center [359, 396] width 19 height 17
type input "19/08/2025, 04:15"
click at [619, 285] on span "Update Entry" at bounding box center [617, 287] width 48 height 10
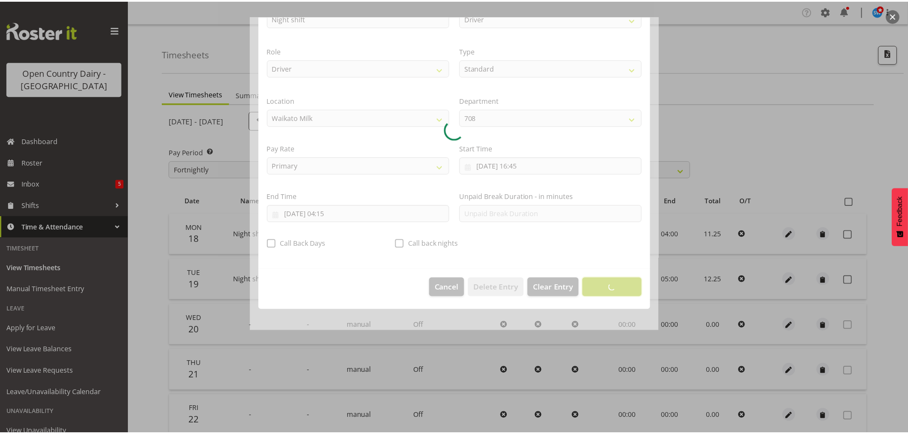
scroll to position [0, 0]
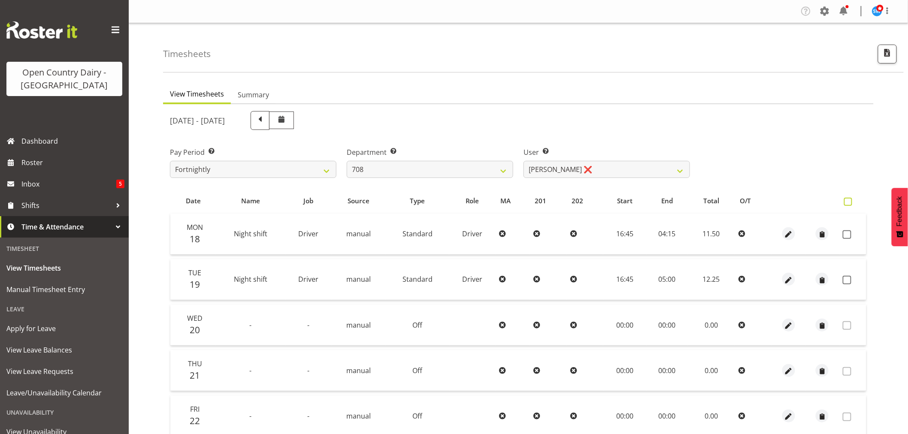
click at [848, 203] on span at bounding box center [848, 202] width 8 height 8
click at [848, 203] on input "checkbox" at bounding box center [847, 202] width 6 height 6
checkbox input "true"
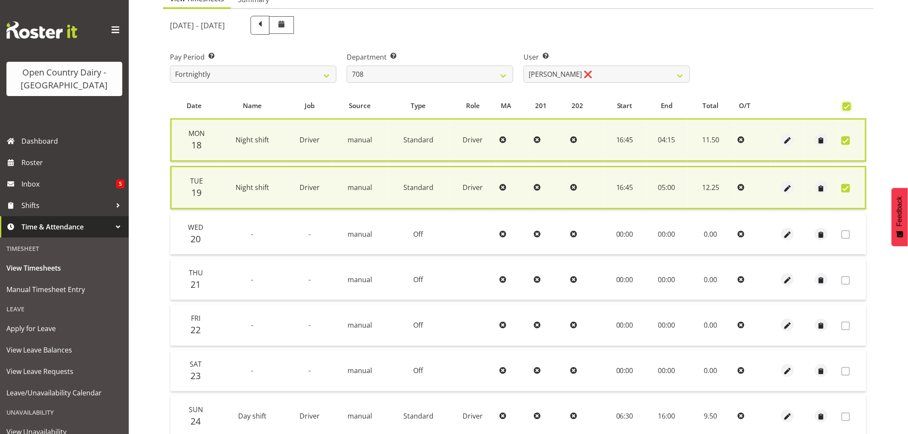
scroll to position [166, 0]
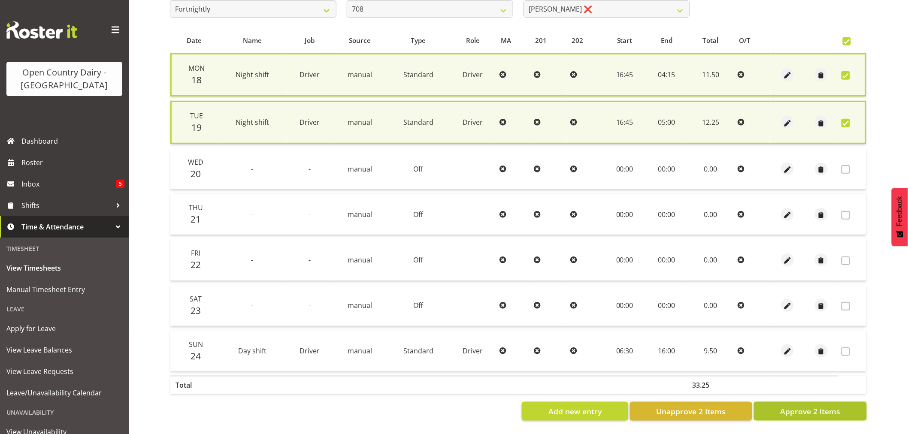
click at [822, 406] on span "Approve 2 Items" at bounding box center [810, 411] width 60 height 11
checkbox input "false"
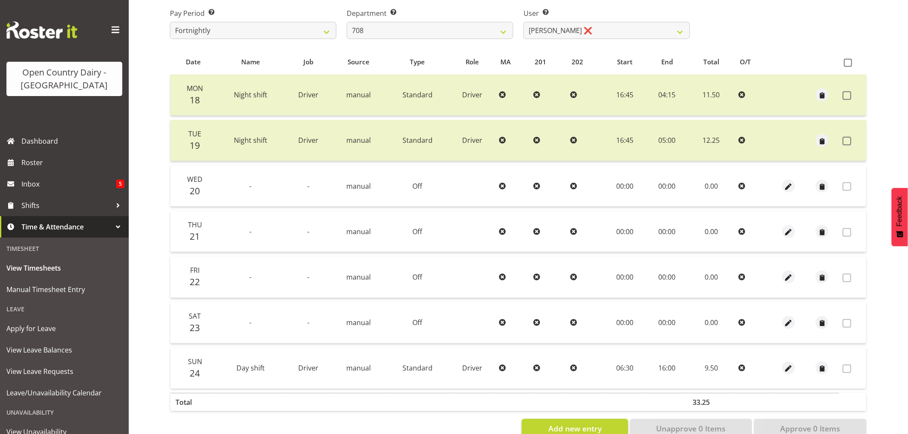
scroll to position [143, 0]
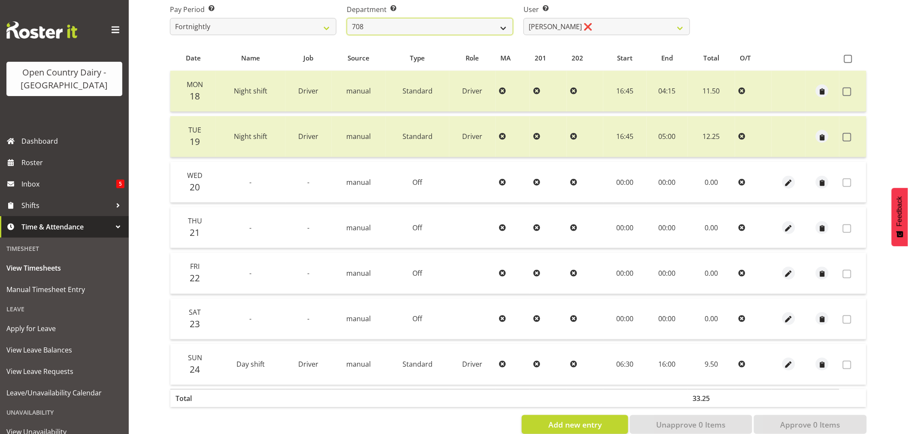
click at [436, 23] on select "701 702 703 704 705 706 707 708 709 710 711 712 713 714 715 716 717 718 719 720" at bounding box center [430, 26] width 167 height 17
select select "720"
click at [347, 18] on select "701 702 703 704 705 706 707 708 709 710 711 712 713 714 715 716 717 718 719 720" at bounding box center [430, 26] width 167 height 17
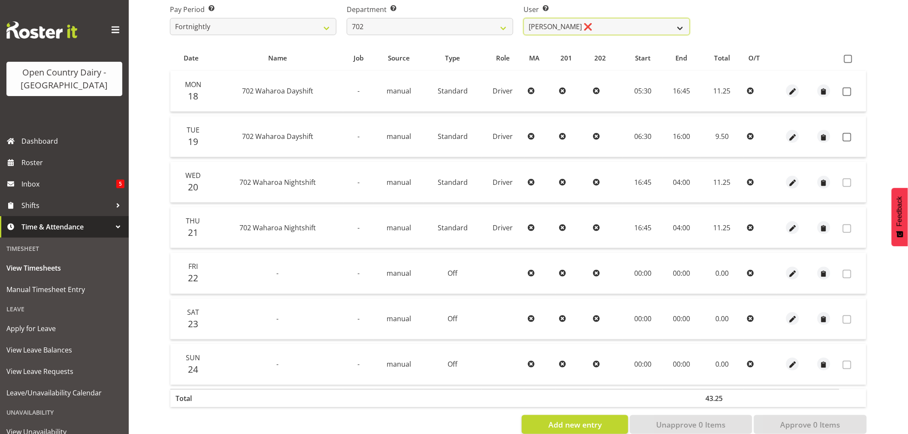
click at [594, 24] on select "Brian Riddle ❌ Denica Tapiki ❌ Nick Adlington ❌ Simon Phillpott ❌" at bounding box center [607, 26] width 167 height 17
select select "9996"
click at [524, 18] on select "Brian Riddle ❌ Denica Tapiki ❌ Nick Adlington ❌ Simon Phillpott ❌" at bounding box center [607, 26] width 167 height 17
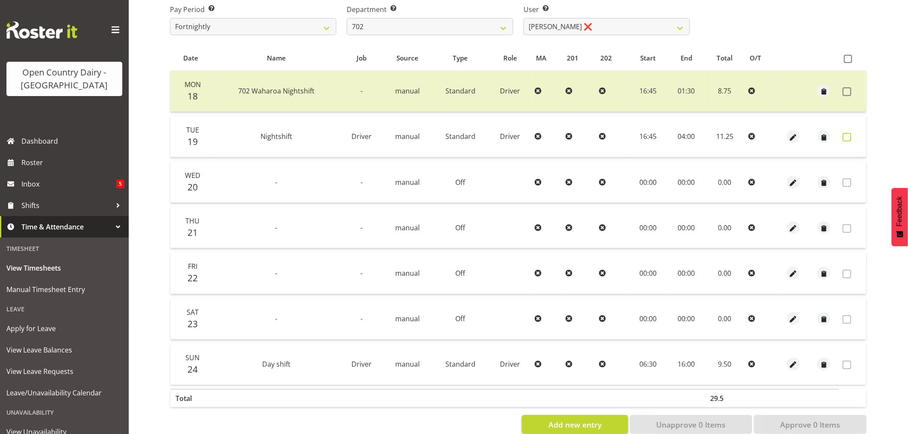
click at [848, 136] on span at bounding box center [847, 137] width 9 height 9
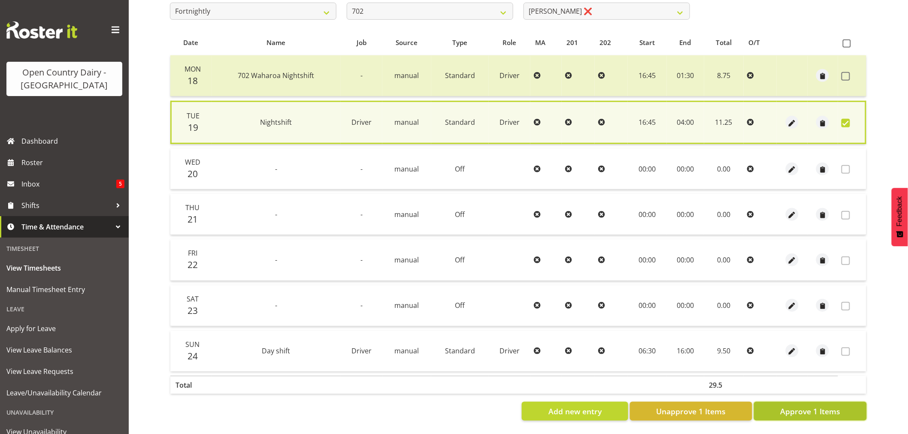
click at [821, 406] on span "Approve 1 Items" at bounding box center [810, 411] width 60 height 11
checkbox input "false"
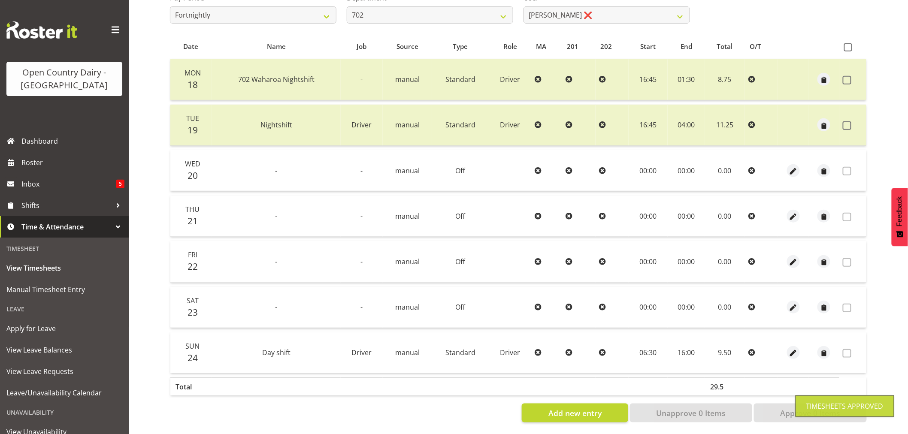
scroll to position [0, 0]
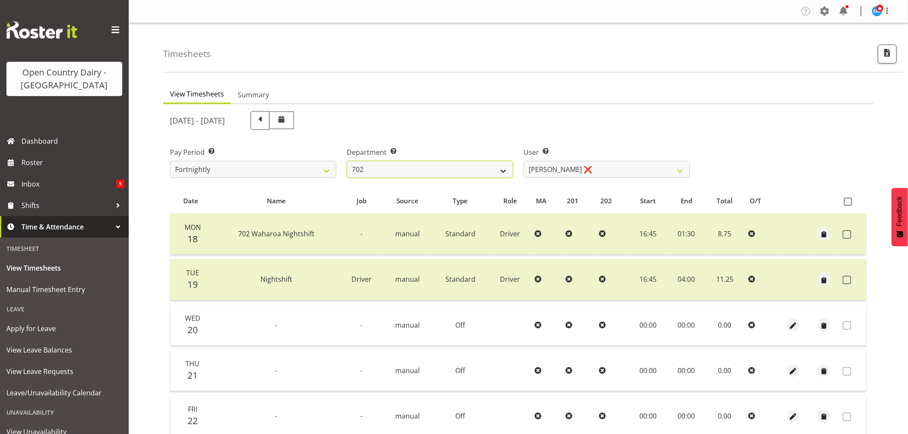
click at [431, 165] on select "701 702 703 704 705 706 707 708 709 710 711 712 713 714 715 716 717 718 719 720" at bounding box center [430, 169] width 167 height 17
select select "811"
click at [347, 161] on select "701 702 703 704 705 706 707 708 709 710 711 712 713 714 715 716 717 718 719 720" at bounding box center [430, 169] width 167 height 17
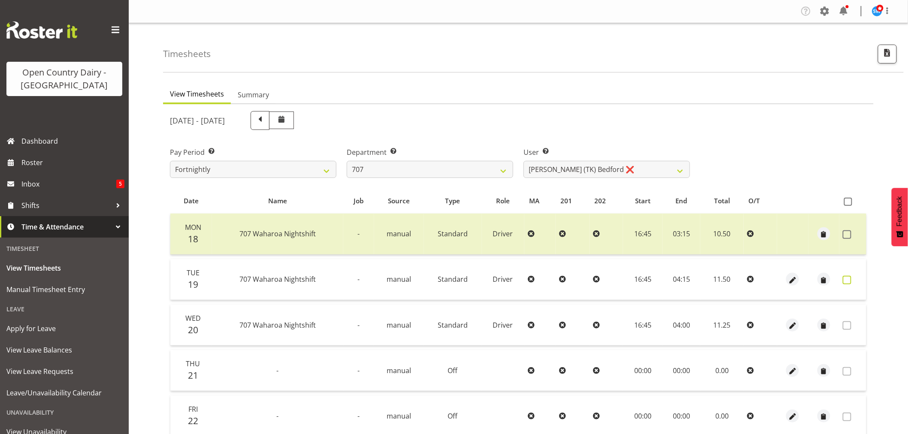
click at [850, 282] on span at bounding box center [847, 280] width 9 height 9
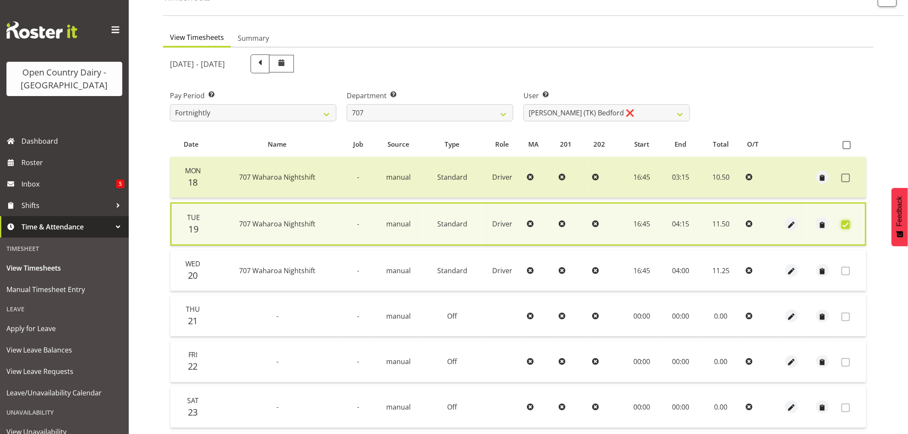
scroll to position [143, 0]
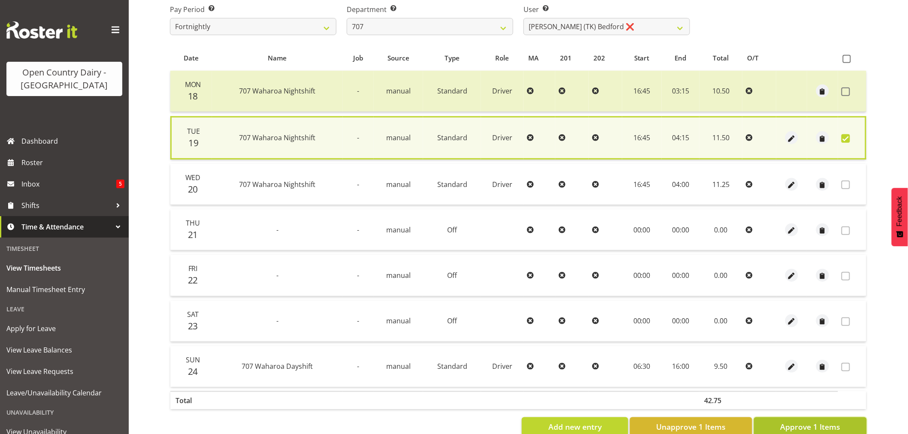
click at [849, 426] on button "Approve 1 Items" at bounding box center [810, 427] width 113 height 19
checkbox input "false"
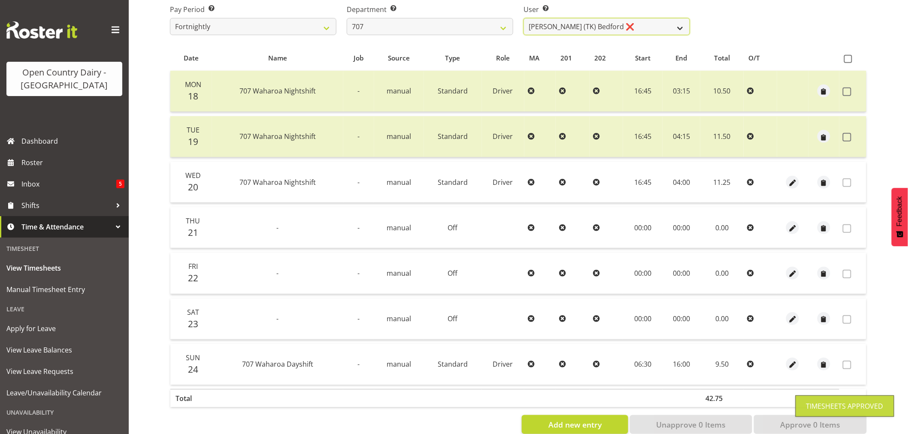
click at [640, 20] on select "Alan (TK) Bedford ❌ Mike Madden ❌" at bounding box center [607, 26] width 167 height 17
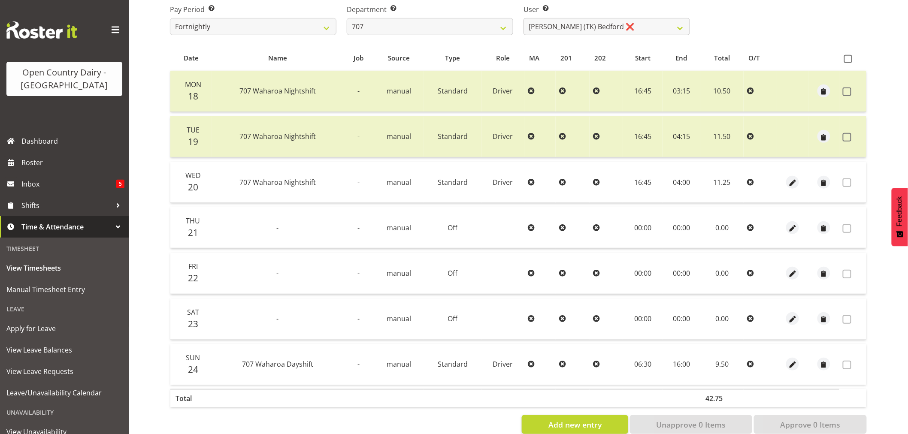
click at [722, 15] on div "Pay Period Select which pay period you would like to view. Fortnightly Departme…" at bounding box center [518, 16] width 707 height 48
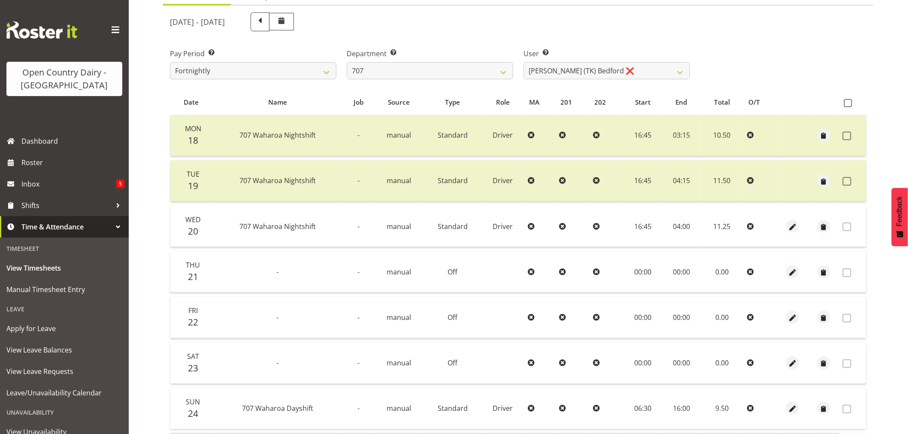
scroll to position [48, 0]
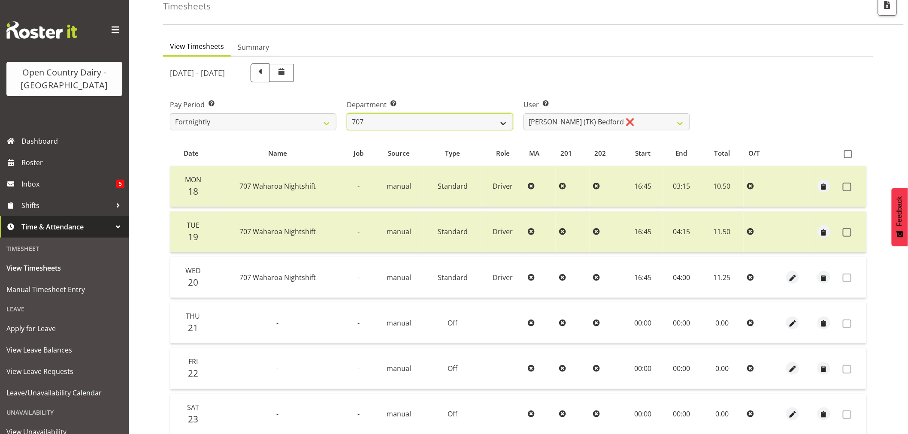
click at [410, 115] on select "701 702 703 704 705 706 707 708 709 710 711 712 713 714 715 716 717 718 719 720" at bounding box center [430, 121] width 167 height 17
select select "808"
click at [347, 113] on select "701 702 703 704 705 706 707 708 709 710 711 712 713 714 715 716 717 718 719 720" at bounding box center [430, 121] width 167 height 17
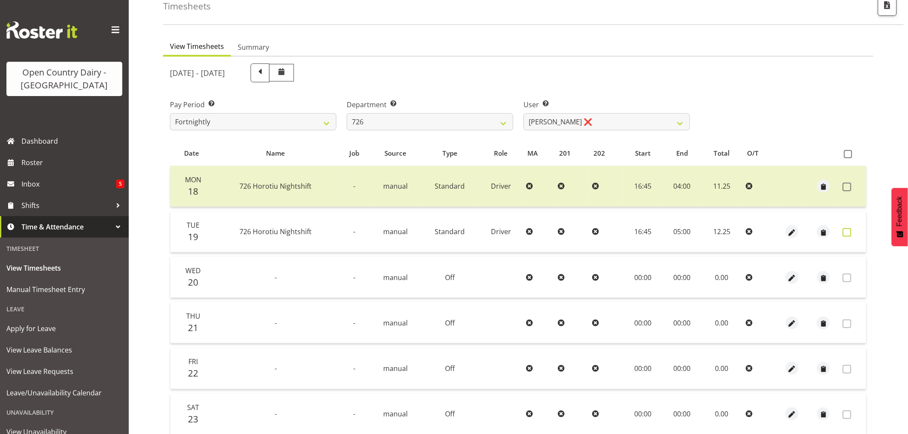
click at [851, 232] on span at bounding box center [847, 232] width 9 height 9
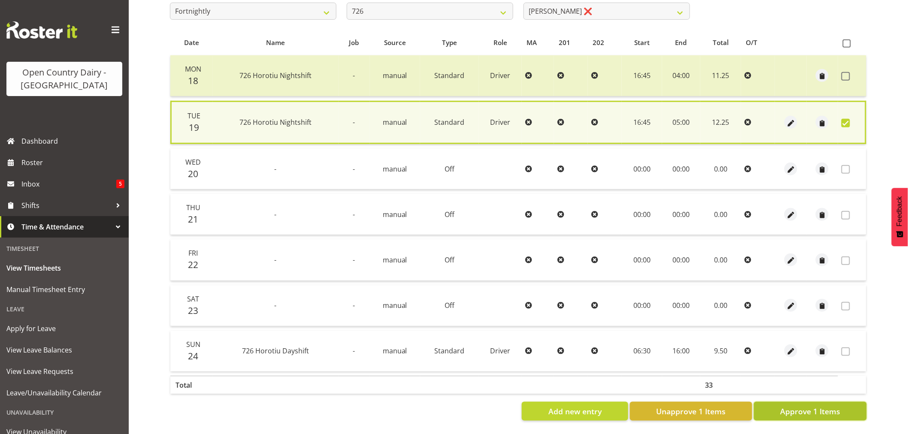
click at [822, 409] on span "Approve 1 Items" at bounding box center [810, 411] width 60 height 11
checkbox input "false"
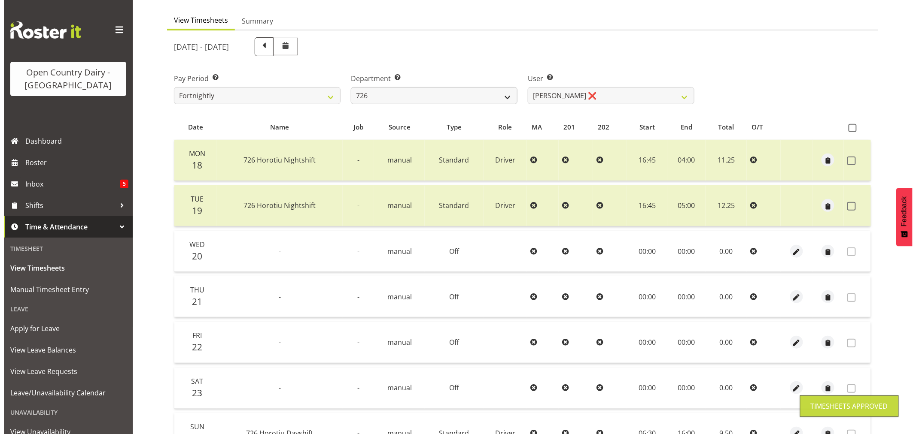
scroll to position [0, 0]
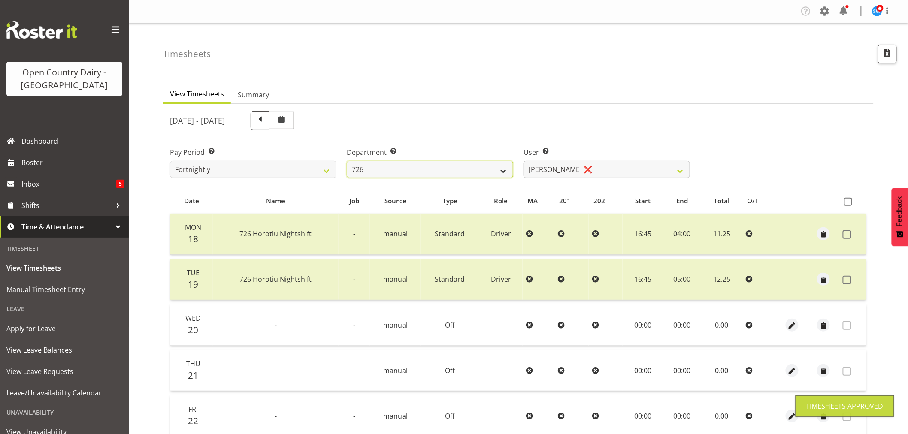
click at [415, 165] on select "701 702 703 704 705 706 707 708 709 710 711 712 713 714 715 716 717 718 719 720" at bounding box center [430, 169] width 167 height 17
select select "814"
click at [347, 161] on select "701 702 703 704 705 706 707 708 709 710 711 712 713 714 715 716 717 718 719 720" at bounding box center [430, 169] width 167 height 17
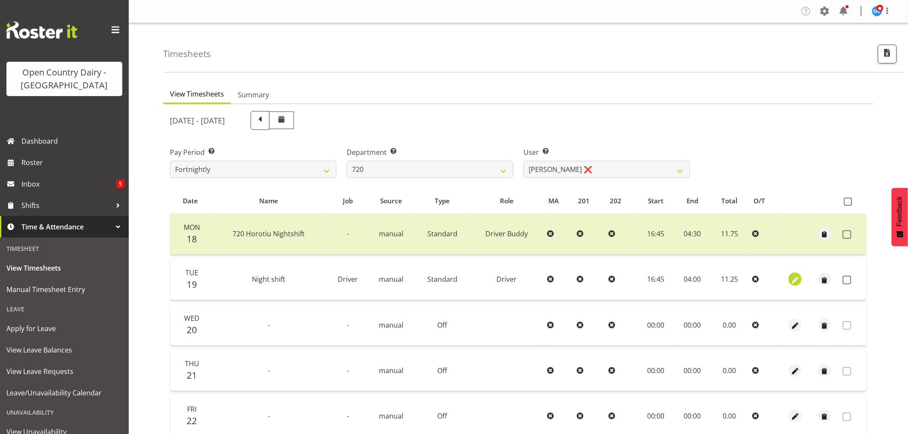
click at [797, 280] on span "button" at bounding box center [796, 281] width 10 height 10
select select "Standard"
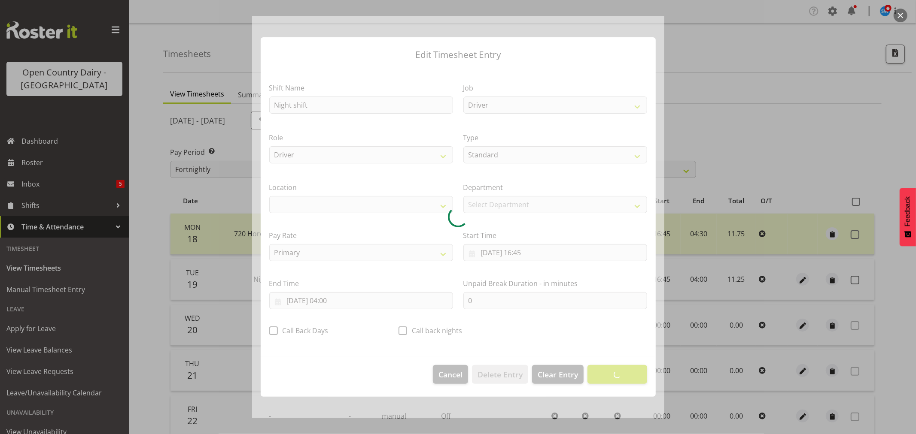
select select "1054"
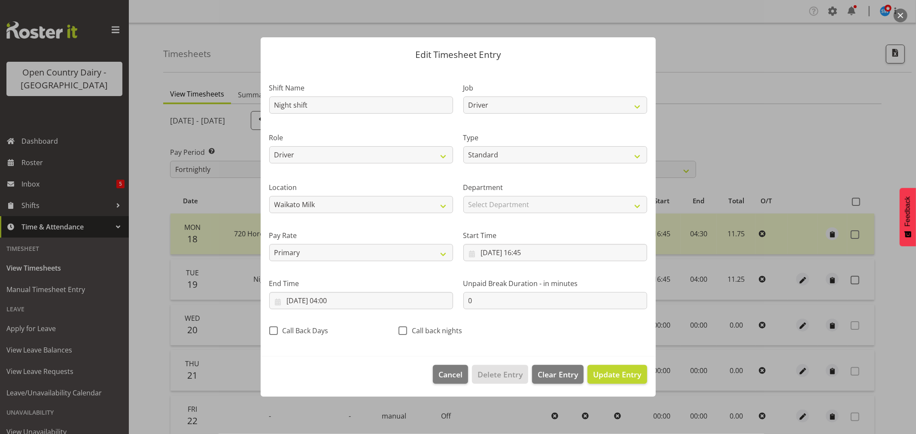
click at [820, 131] on div at bounding box center [458, 217] width 916 height 434
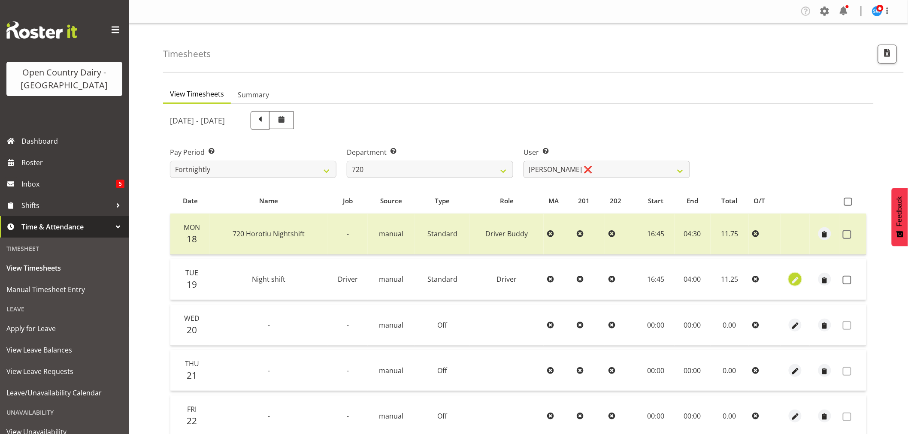
click at [797, 281] on span "button" at bounding box center [796, 281] width 10 height 10
select select "Standard"
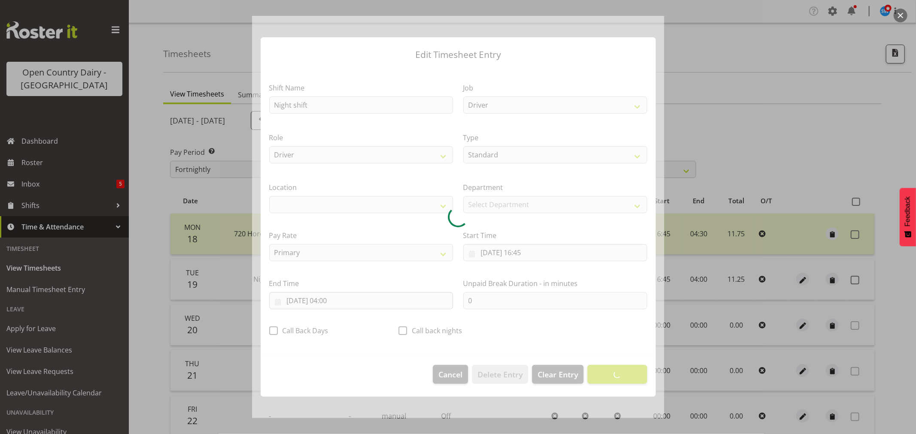
select select "1054"
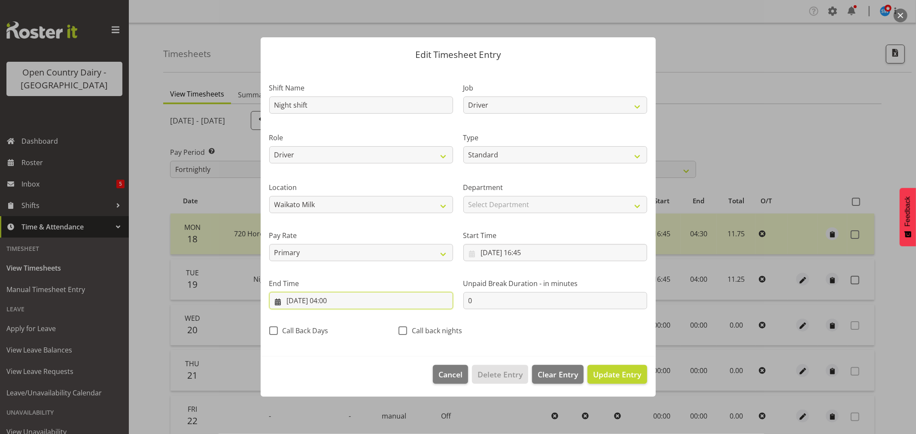
click at [334, 300] on input "20/08/2025, 04:00" at bounding box center [361, 300] width 184 height 17
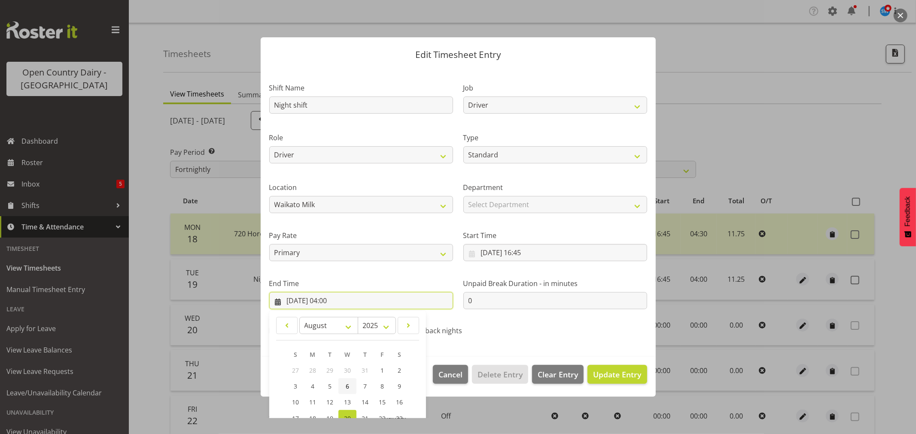
scroll to position [87, 0]
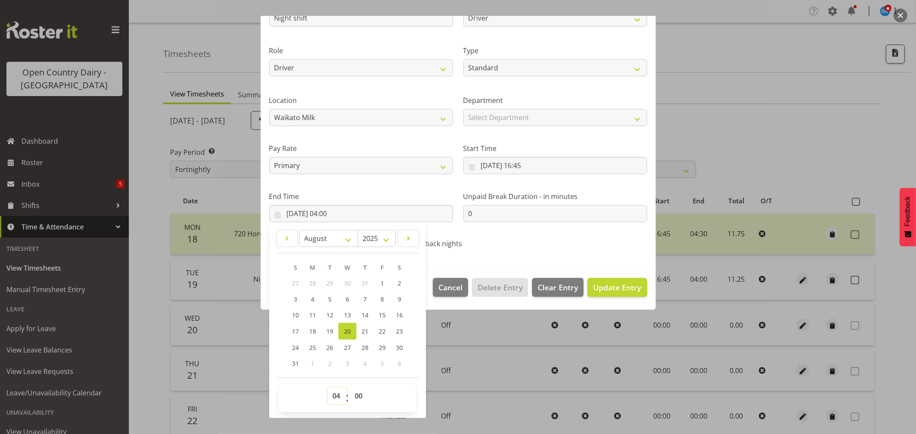
click at [333, 397] on select "00 01 02 03 04 05 06 07 08 09 10 11 12 13 14 15 16 17 18 19 20 21 22 23" at bounding box center [337, 396] width 19 height 17
select select "5"
click at [328, 388] on select "00 01 02 03 04 05 06 07 08 09 10 11 12 13 14 15 16 17 18 19 20 21 22 23" at bounding box center [337, 396] width 19 height 17
type input "20/08/2025, 05:00"
click at [607, 291] on span "Update Entry" at bounding box center [617, 287] width 48 height 10
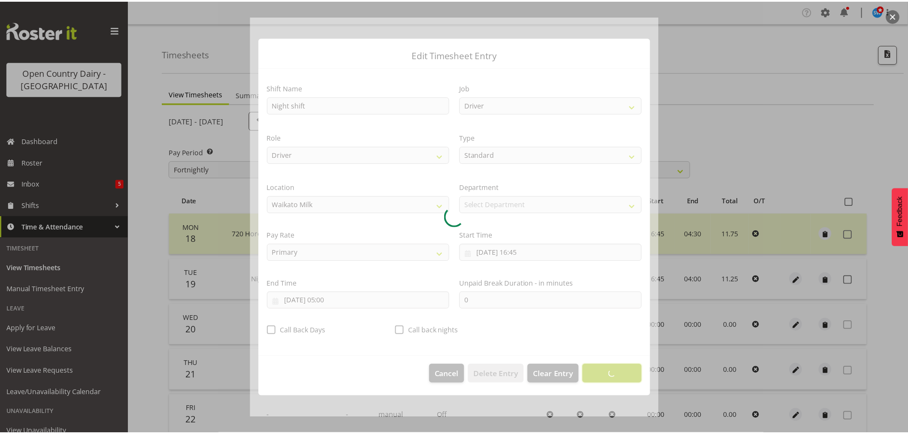
scroll to position [0, 0]
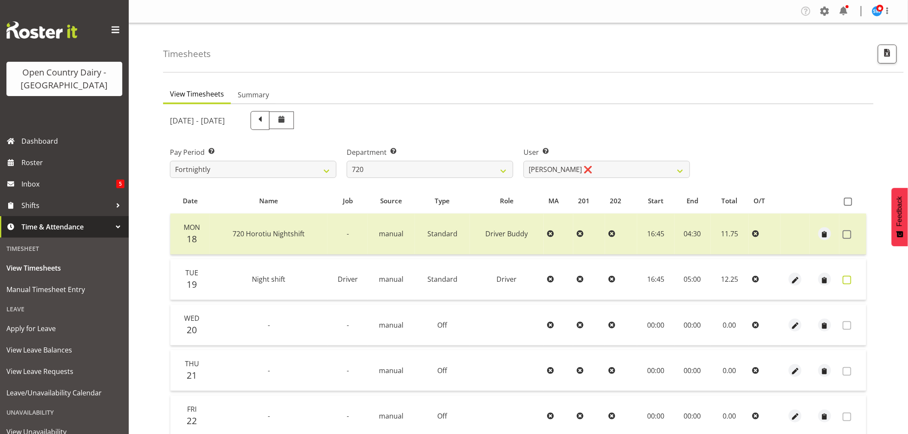
click at [846, 279] on span at bounding box center [847, 280] width 9 height 9
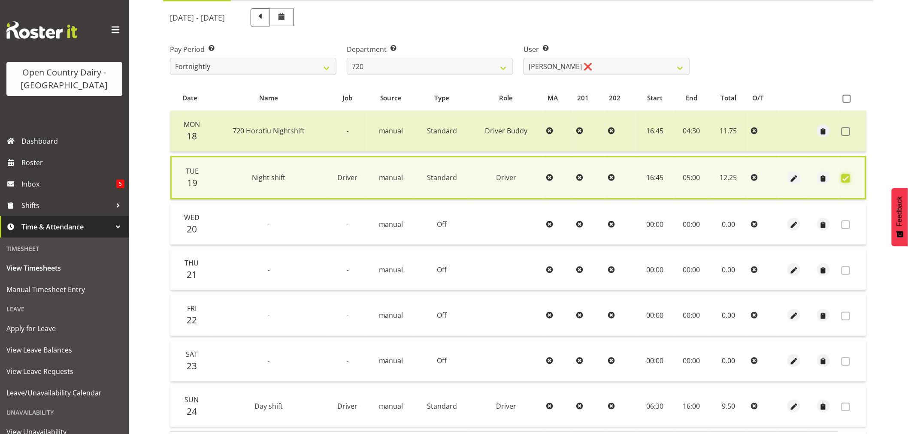
scroll to position [164, 0]
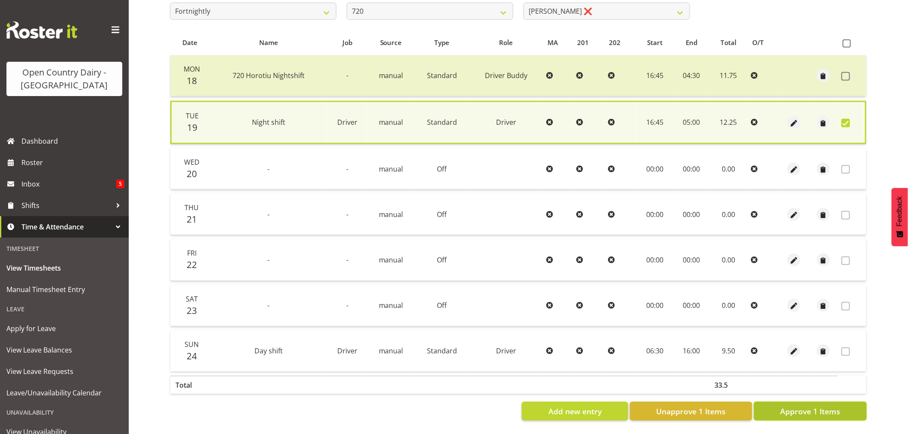
click at [802, 408] on span "Approve 1 Items" at bounding box center [810, 411] width 60 height 11
checkbox input "false"
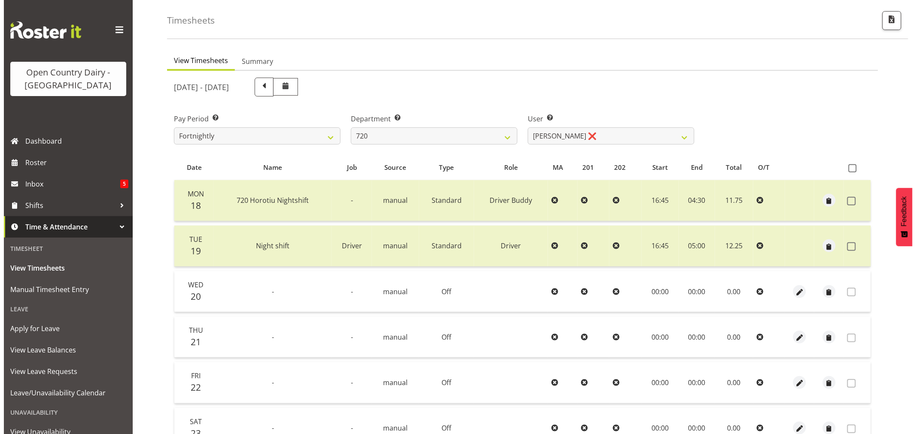
scroll to position [20, 0]
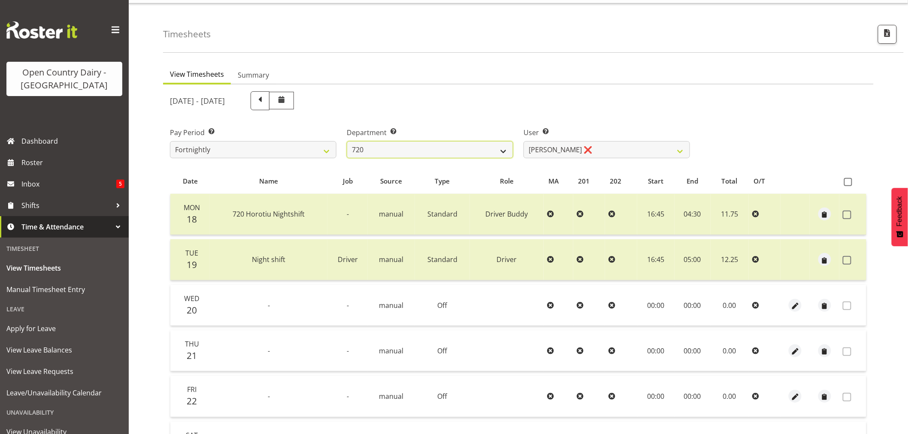
click at [430, 144] on select "701 702 703 704 705 706 707 708 709 710 711 712 713 714 715 716 717 718 719 720" at bounding box center [430, 149] width 167 height 17
click at [347, 141] on select "701 702 703 704 705 706 707 708 709 710 711 712 713 714 715 716 717 718 719 720" at bounding box center [430, 149] width 167 height 17
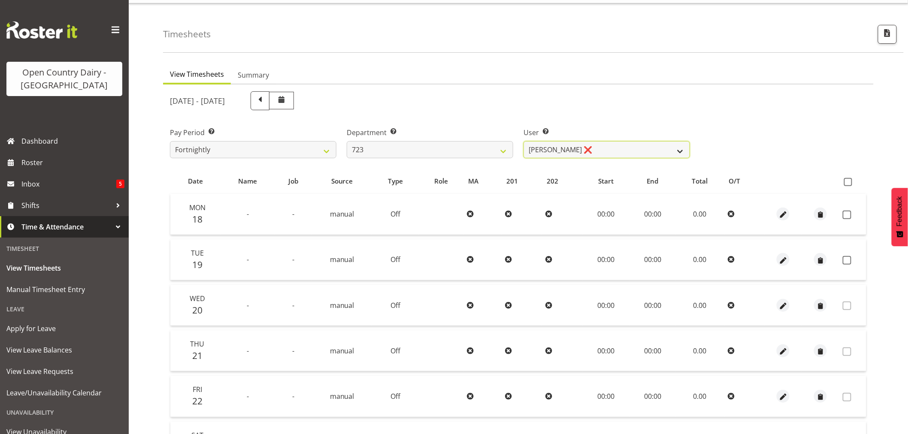
click at [610, 146] on select "Daljeet Rai ❌ Manjinder Singh ❌ Prabhjot Singh ❌ Varninder Singh ❌" at bounding box center [607, 149] width 167 height 17
drag, startPoint x: 619, startPoint y: 126, endPoint x: 621, endPoint y: 119, distance: 7.1
click at [619, 125] on div "User Select user. Note: This is filtered down by the previous two drop-down ite…" at bounding box center [607, 139] width 177 height 48
click at [432, 148] on select "701 702 703 704 705 706 707 708 709 710 711 712 713 714 715 716 717 718 719 720" at bounding box center [430, 149] width 167 height 17
select select "733"
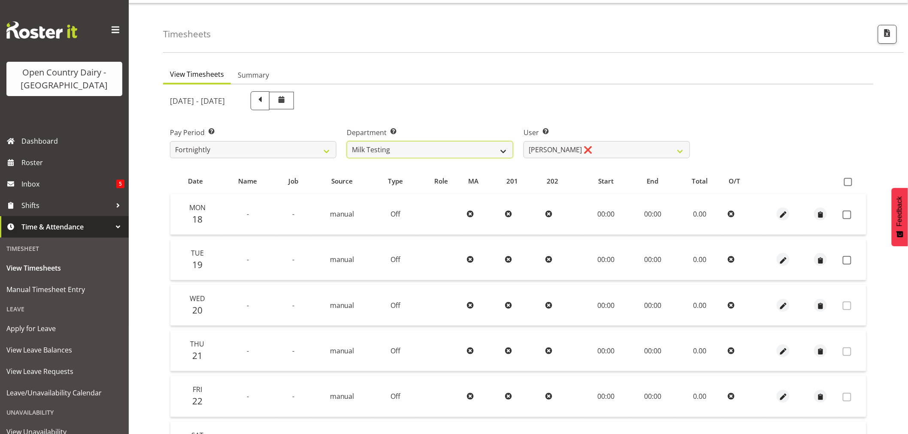
click at [347, 141] on select "701 702 703 704 705 706 707 708 709 710 711 712 713 714 715 716 717 718 719 720" at bounding box center [430, 149] width 167 height 17
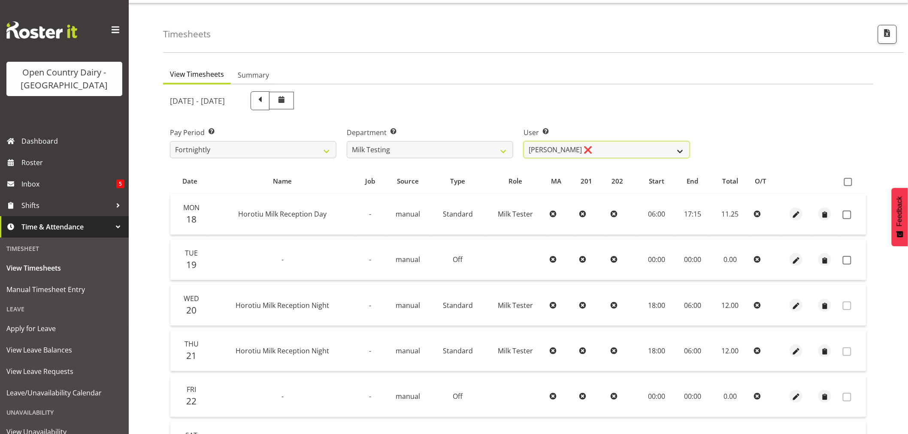
click at [591, 152] on select "Diana Ridings ❌ George Smith ❌ Helaina Walker ❌ Kim Madden ❌ Michael Brechelt ❌…" at bounding box center [607, 149] width 167 height 17
select select "7417"
click at [524, 141] on select "Diana Ridings ❌ George Smith ❌ Helaina Walker ❌ Kim Madden ❌ Michael Brechelt ❌…" at bounding box center [607, 149] width 167 height 17
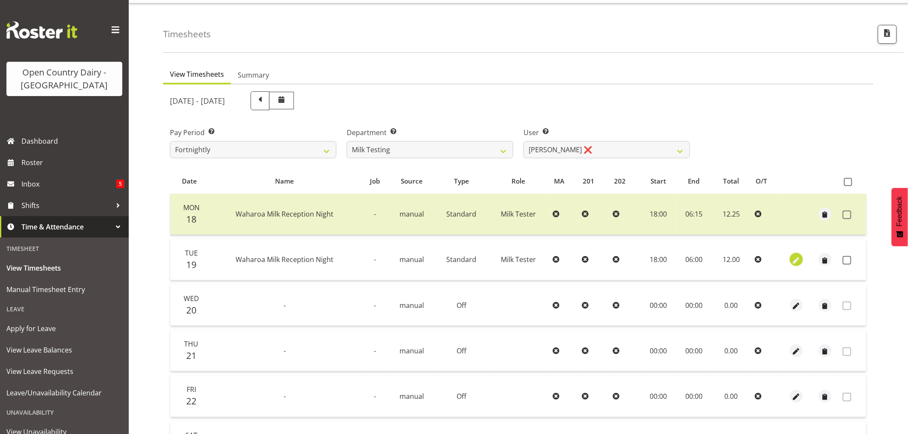
click at [795, 261] on span "button" at bounding box center [797, 261] width 10 height 10
select select "Standard"
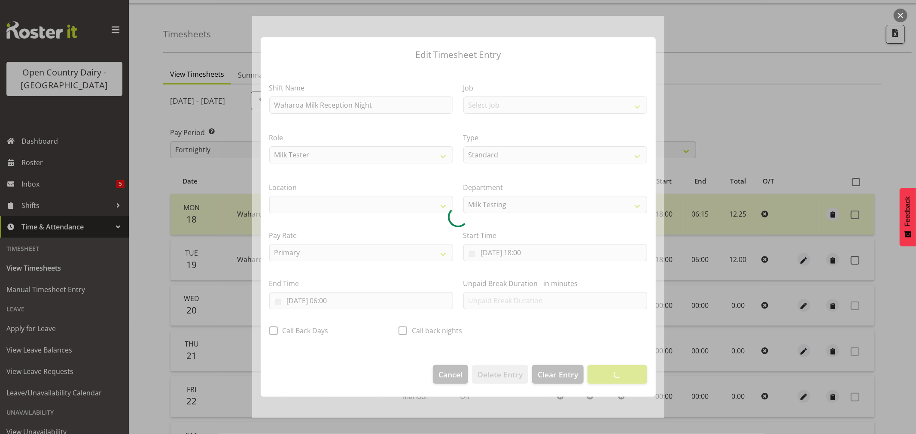
select select "1054"
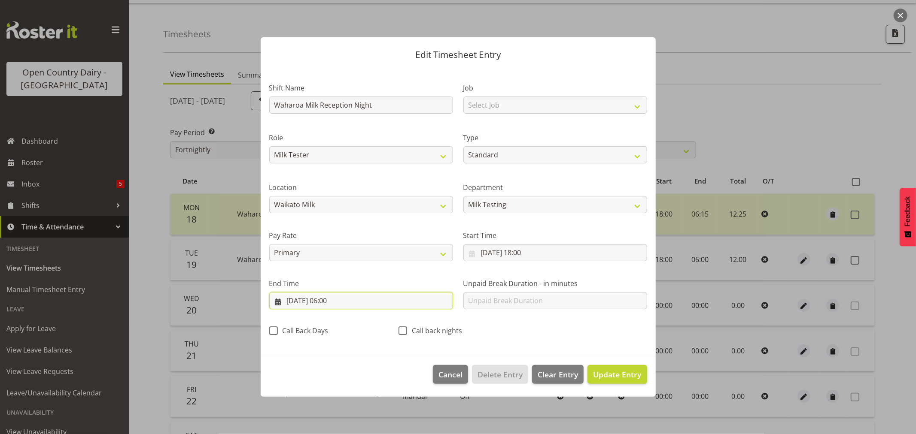
click at [337, 304] on input "20/08/2025, 06:00" at bounding box center [361, 300] width 184 height 17
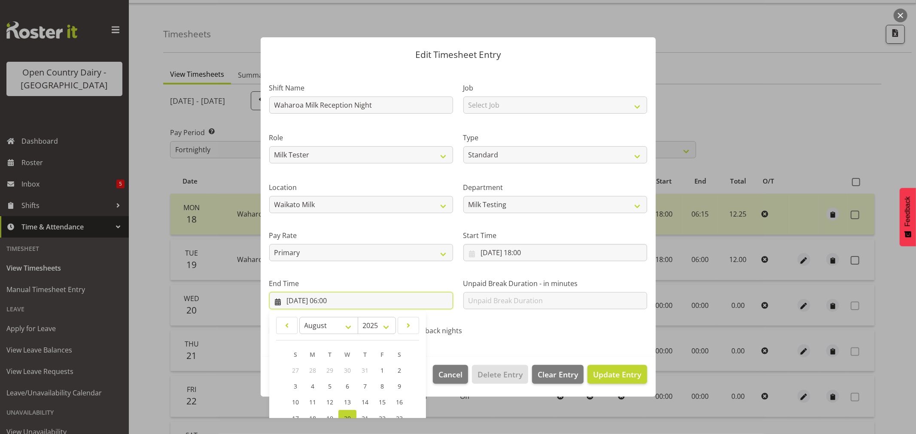
scroll to position [87, 0]
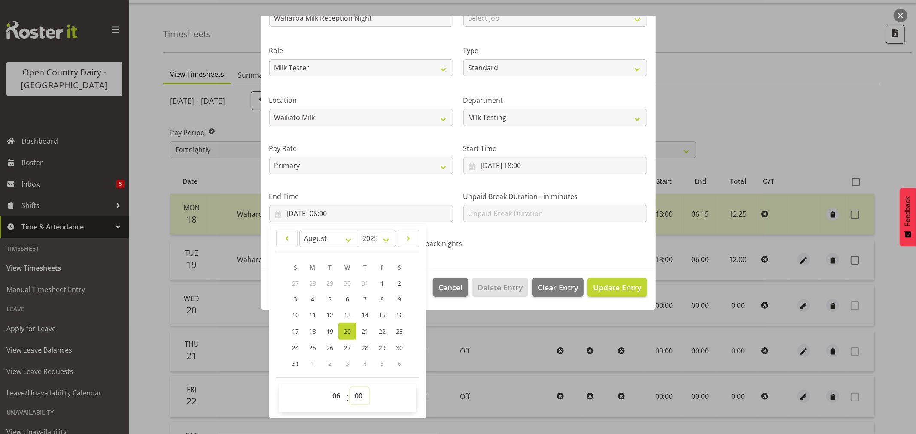
click at [361, 398] on select "00 01 02 03 04 05 06 07 08 09 10 11 12 13 14 15 16 17 18 19 20 21 22 23 24 25 2…" at bounding box center [359, 396] width 19 height 17
select select "14"
click at [350, 388] on select "00 01 02 03 04 05 06 07 08 09 10 11 12 13 14 15 16 17 18 19 20 21 22 23 24 25 2…" at bounding box center [359, 396] width 19 height 17
type input "20/08/2025, 06:14"
click at [359, 397] on select "00 01 02 03 04 05 06 07 08 09 10 11 12 13 14 15 16 17 18 19 20 21 22 23 24 25 2…" at bounding box center [359, 396] width 19 height 17
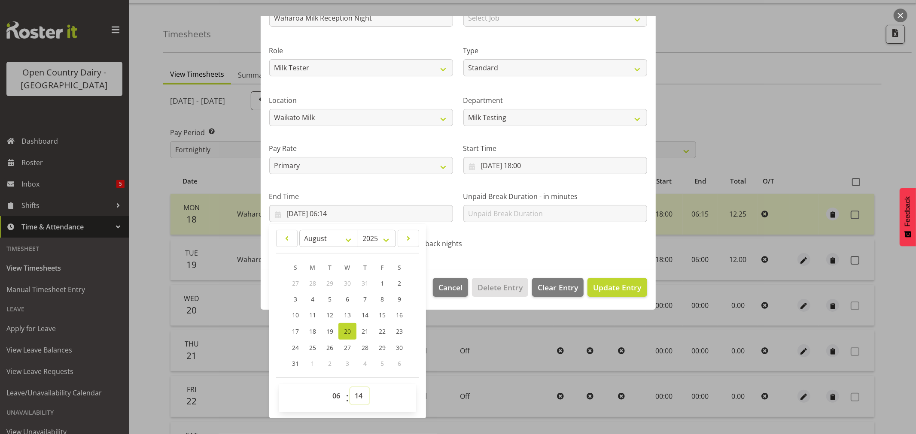
select select "15"
click at [350, 388] on select "00 01 02 03 04 05 06 07 08 09 10 11 12 13 14 15 16 17 18 19 20 21 22 23 24 25 2…" at bounding box center [359, 396] width 19 height 17
type input "20/08/2025, 06:15"
click at [617, 290] on span "Update Entry" at bounding box center [617, 287] width 48 height 10
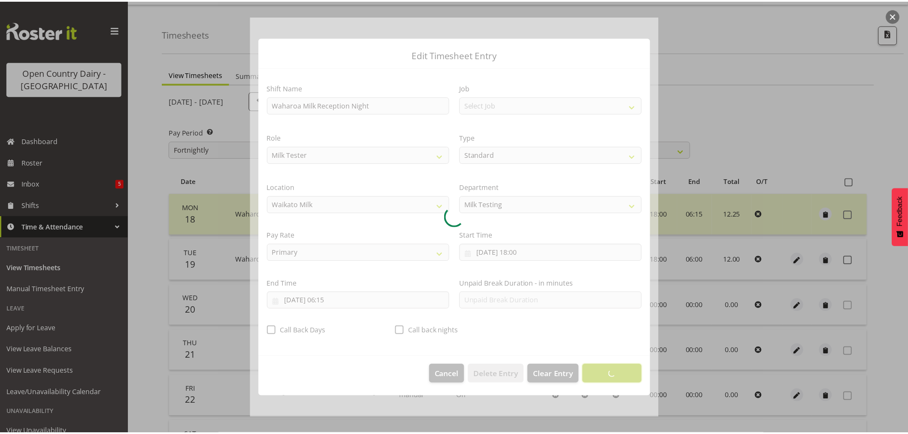
scroll to position [0, 0]
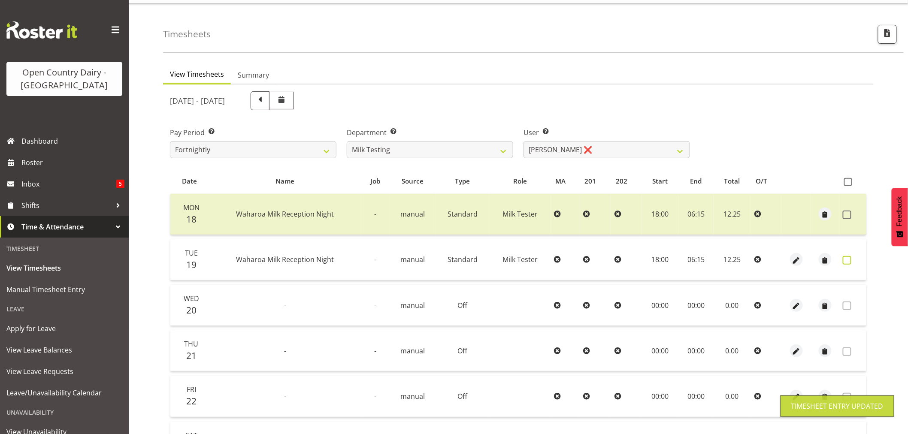
click at [848, 260] on span at bounding box center [847, 260] width 9 height 9
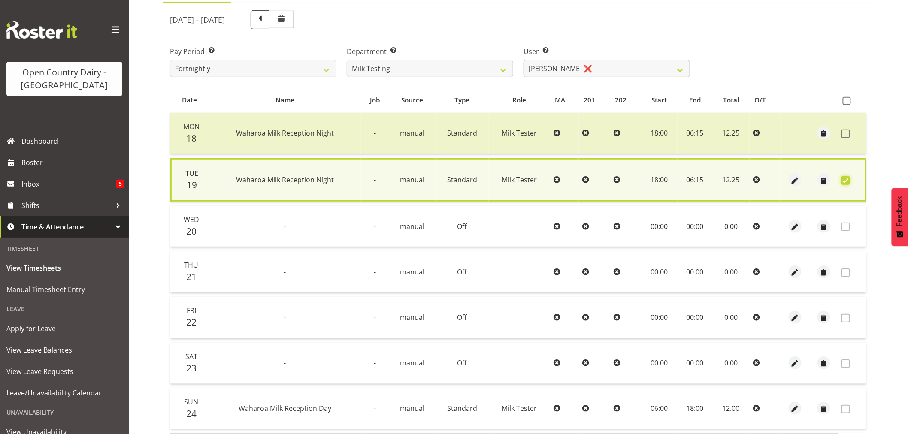
scroll to position [164, 0]
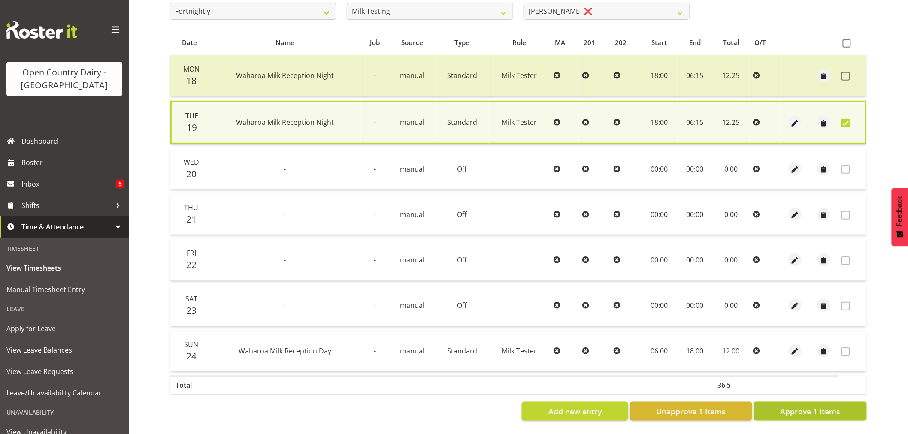
click at [791, 406] on span "Approve 1 Items" at bounding box center [810, 411] width 60 height 11
checkbox input "false"
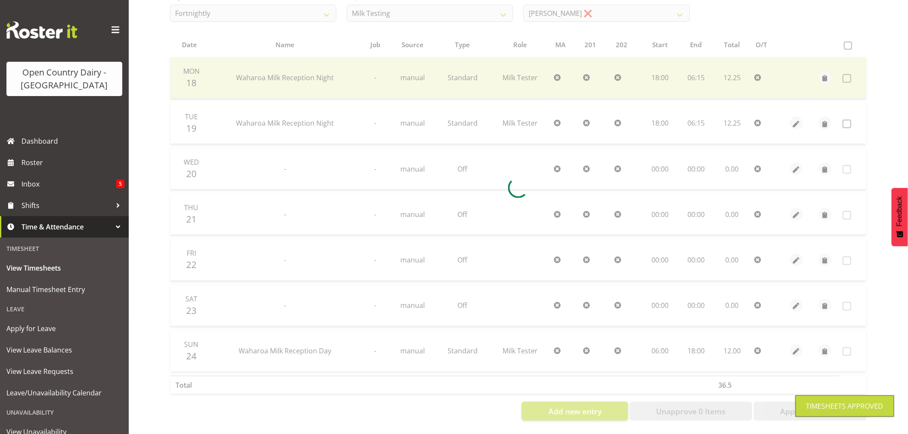
scroll to position [163, 0]
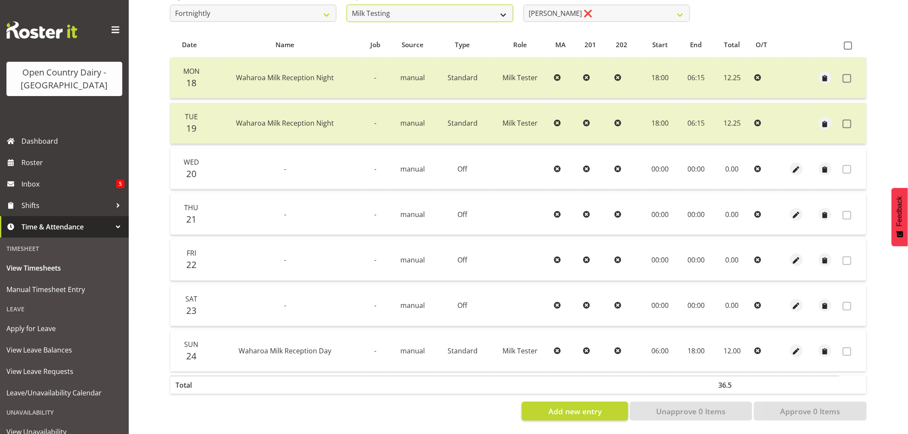
click at [421, 7] on select "701 702 703 704 705 706 707 708 709 710 711 712 713 714 715 716 717 718 719 720" at bounding box center [430, 13] width 167 height 17
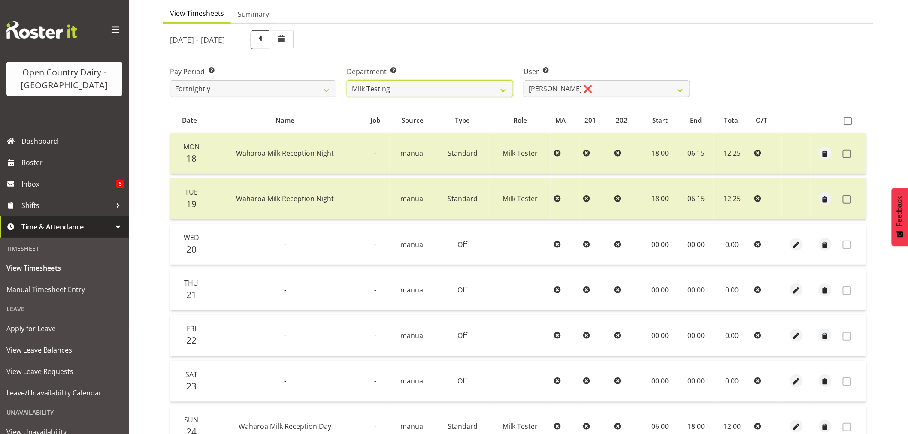
scroll to position [0, 0]
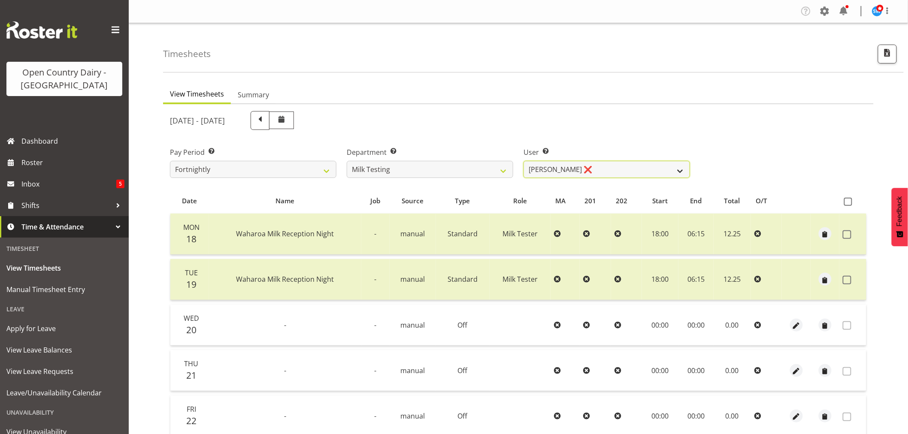
click at [600, 166] on select "Diana Ridings ❌ George Smith ❌ Helaina Walker ❌ Kim Madden ❌ Michael Brechelt ❌…" at bounding box center [607, 169] width 167 height 17
click at [599, 166] on select "Diana Ridings ❌ George Smith ❌ Helaina Walker ❌ Kim Madden ❌ Michael Brechelt ❌…" at bounding box center [607, 169] width 167 height 17
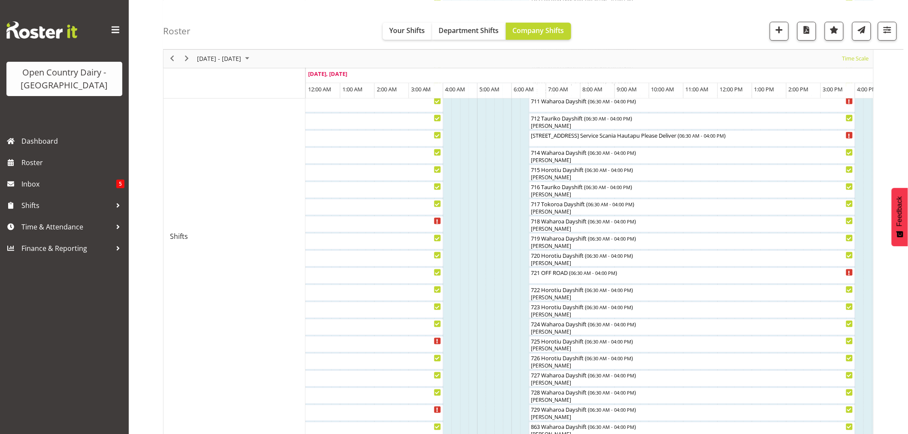
scroll to position [286, 0]
